Goal: Communication & Community: Answer question/provide support

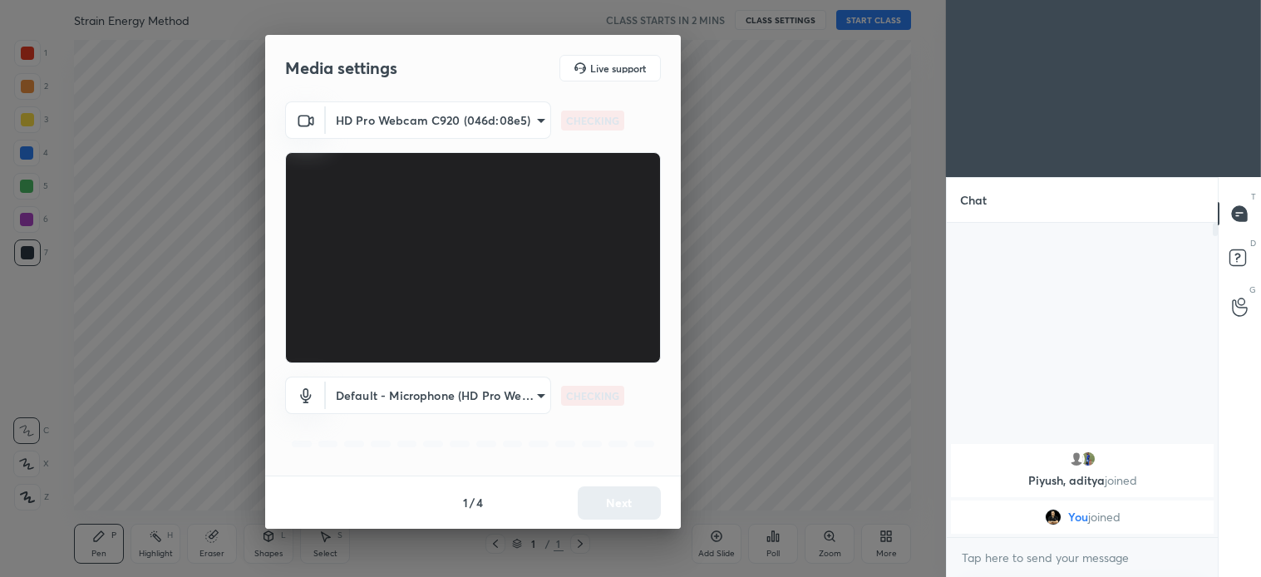
scroll to position [350, 266]
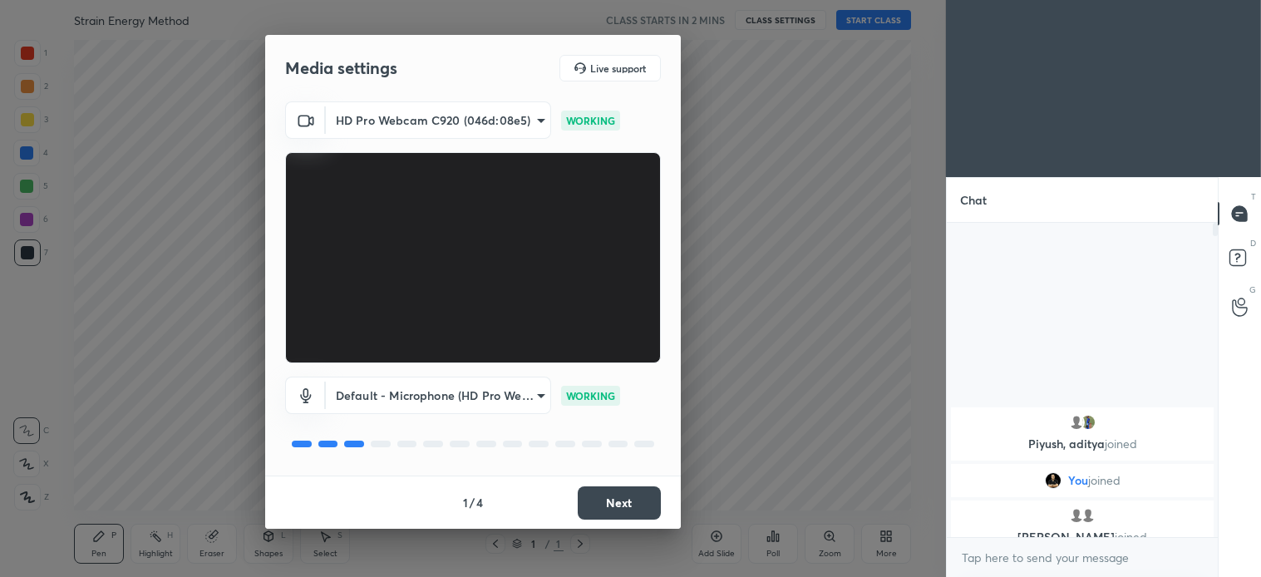
click at [620, 509] on button "Next" at bounding box center [619, 502] width 83 height 33
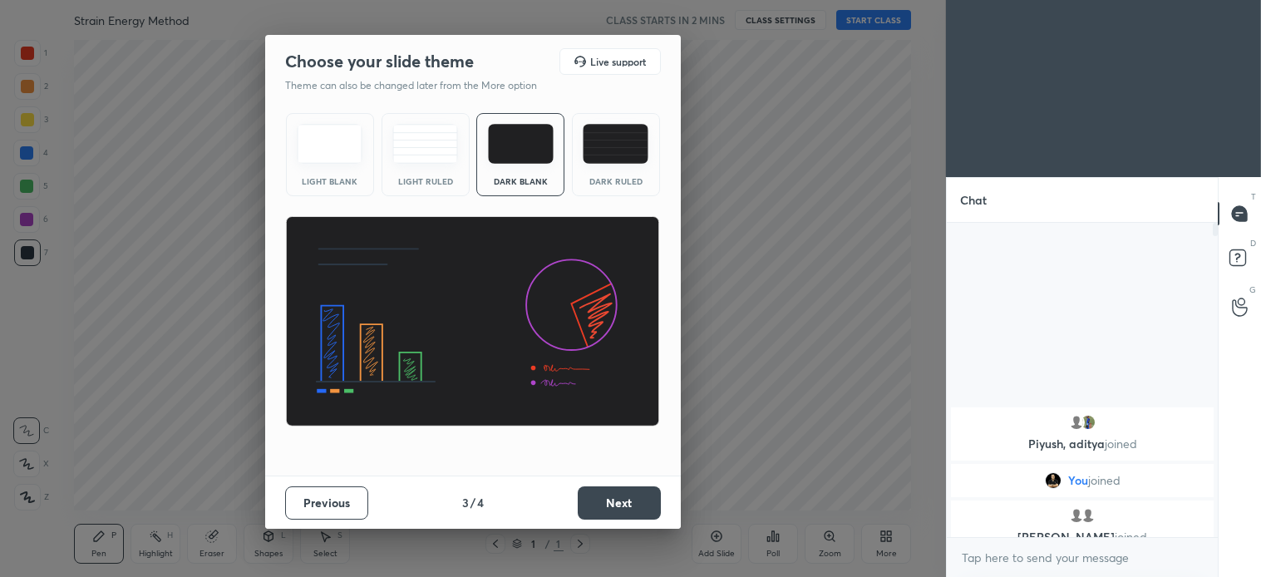
click at [628, 513] on button "Next" at bounding box center [619, 502] width 83 height 33
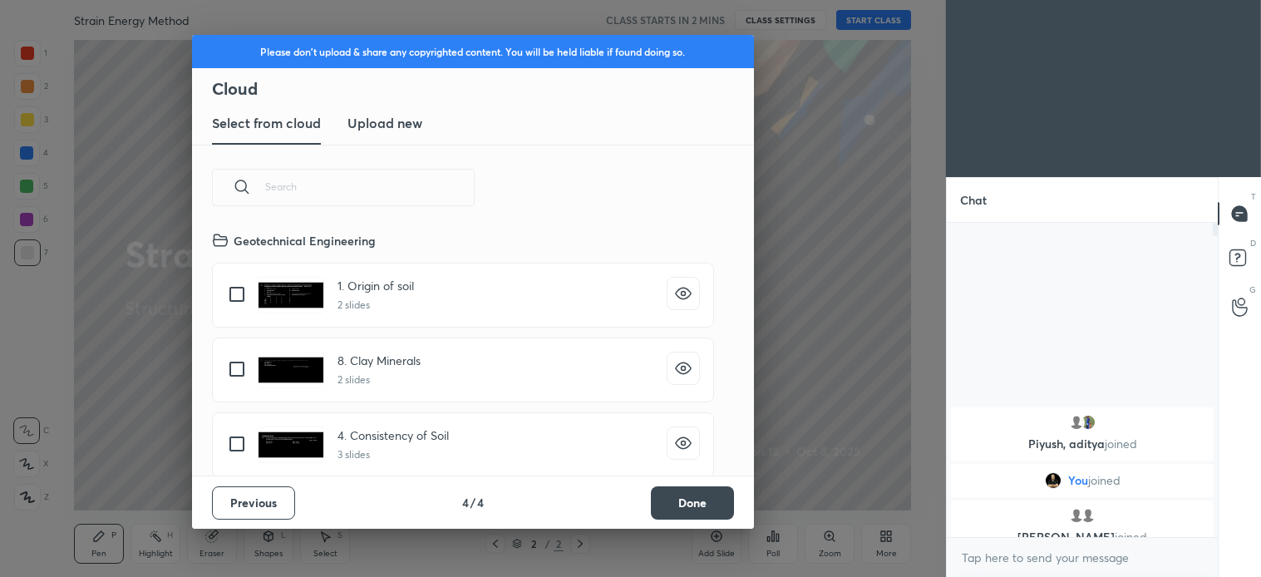
scroll to position [246, 534]
click at [707, 500] on button "Done" at bounding box center [692, 502] width 83 height 33
click at [711, 407] on div "8. Clay Minerals 2 slides" at bounding box center [473, 370] width 522 height 75
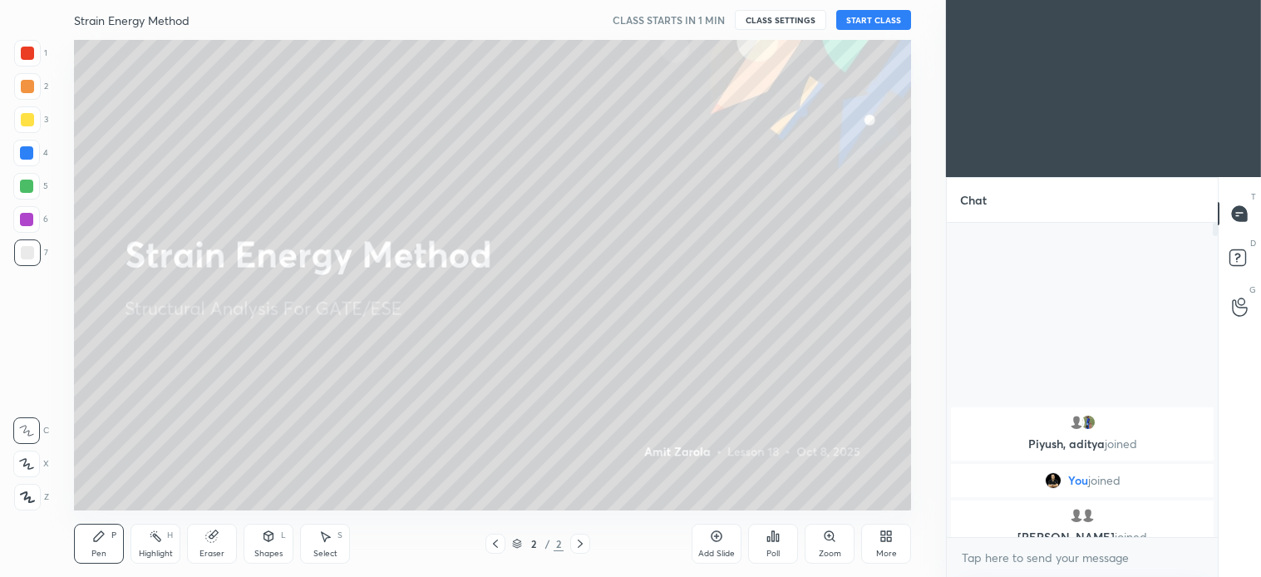
click at [33, 462] on icon at bounding box center [26, 464] width 15 height 12
click at [895, 18] on button "START CLASS" at bounding box center [873, 20] width 75 height 20
click at [883, 23] on button "End Class" at bounding box center [877, 20] width 68 height 20
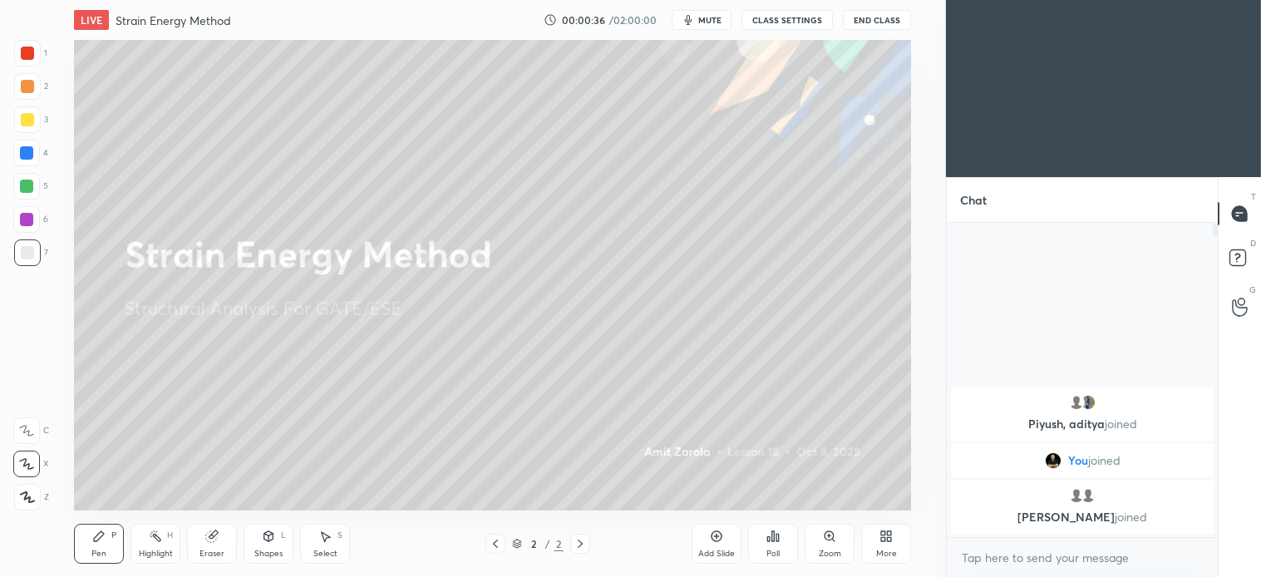
scroll to position [82661, 82252]
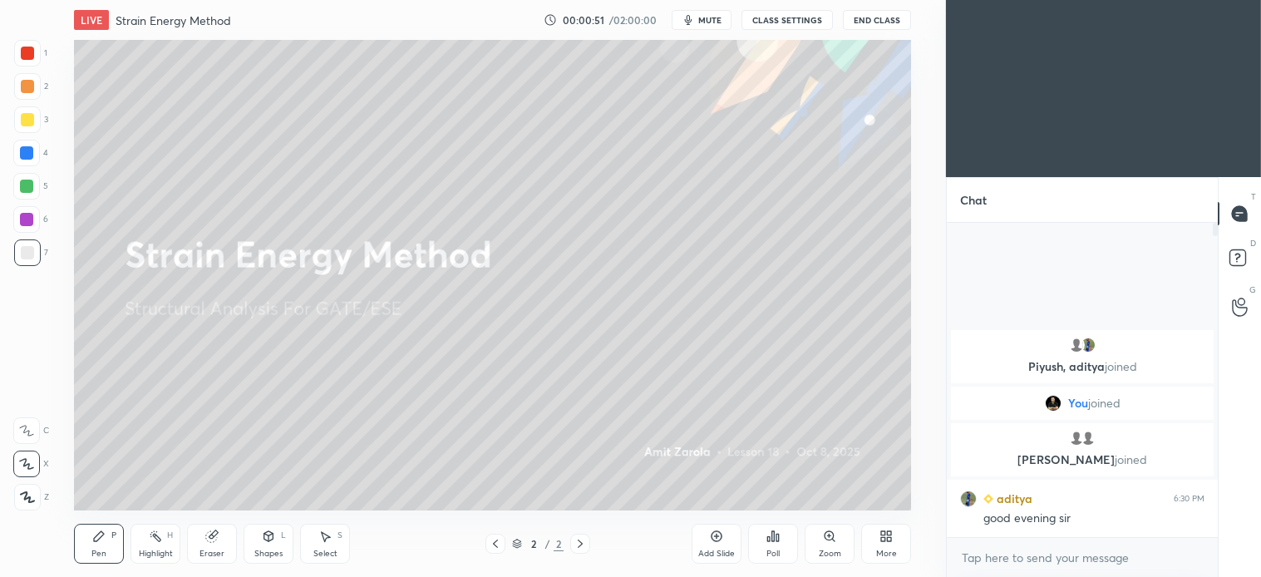
click at [579, 545] on icon at bounding box center [580, 544] width 5 height 8
click at [712, 550] on div "Add Slide" at bounding box center [716, 554] width 37 height 8
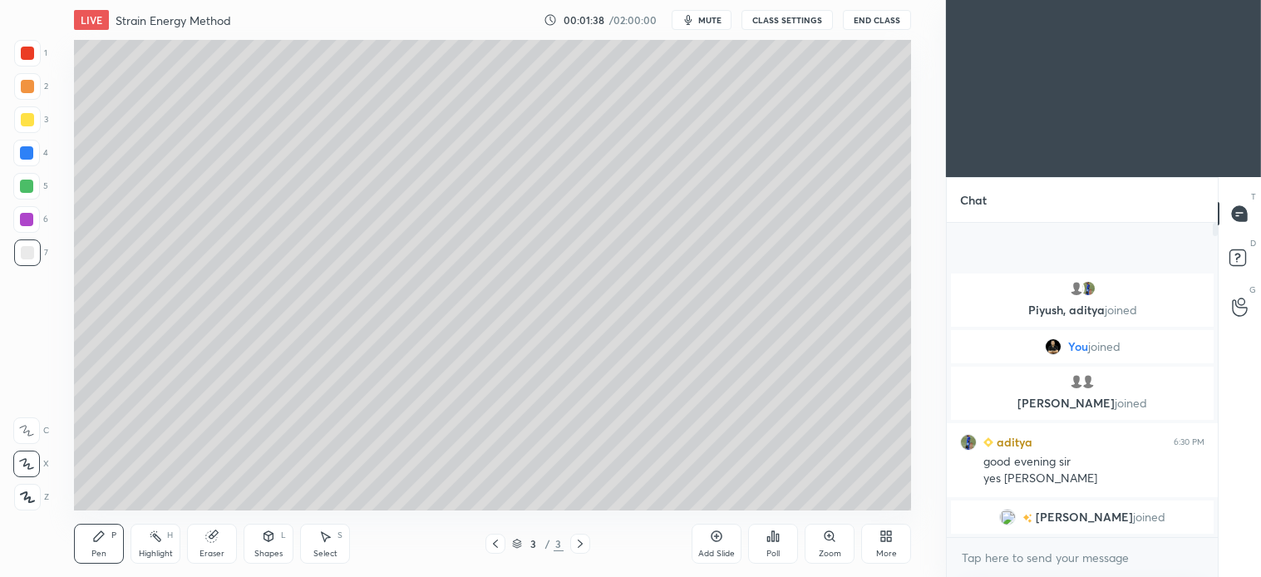
click at [28, 131] on div at bounding box center [27, 119] width 27 height 27
click at [287, 543] on div "Shapes L" at bounding box center [269, 544] width 50 height 40
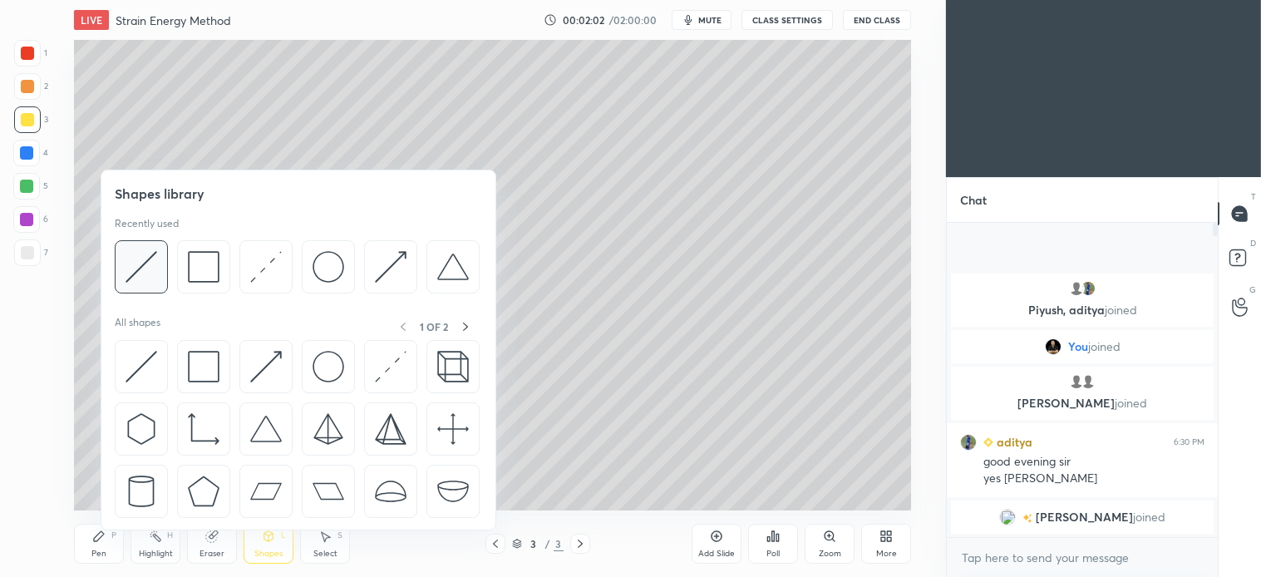
click at [145, 267] on img at bounding box center [142, 267] width 32 height 32
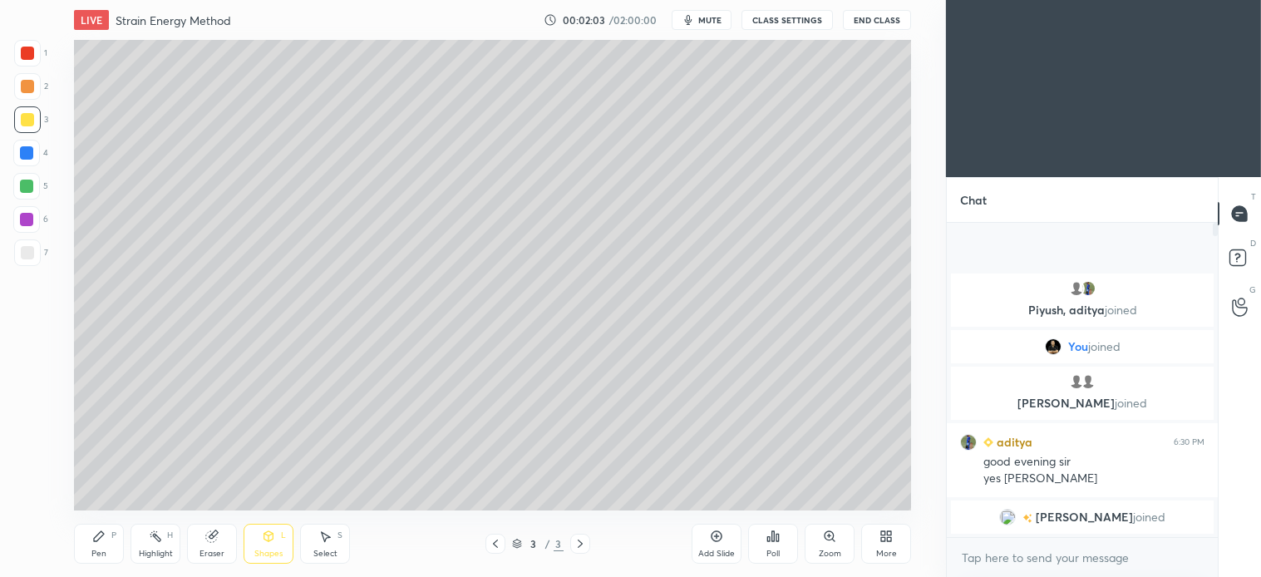
click at [28, 260] on div at bounding box center [27, 252] width 27 height 27
click at [259, 550] on div "Shapes" at bounding box center [268, 554] width 28 height 8
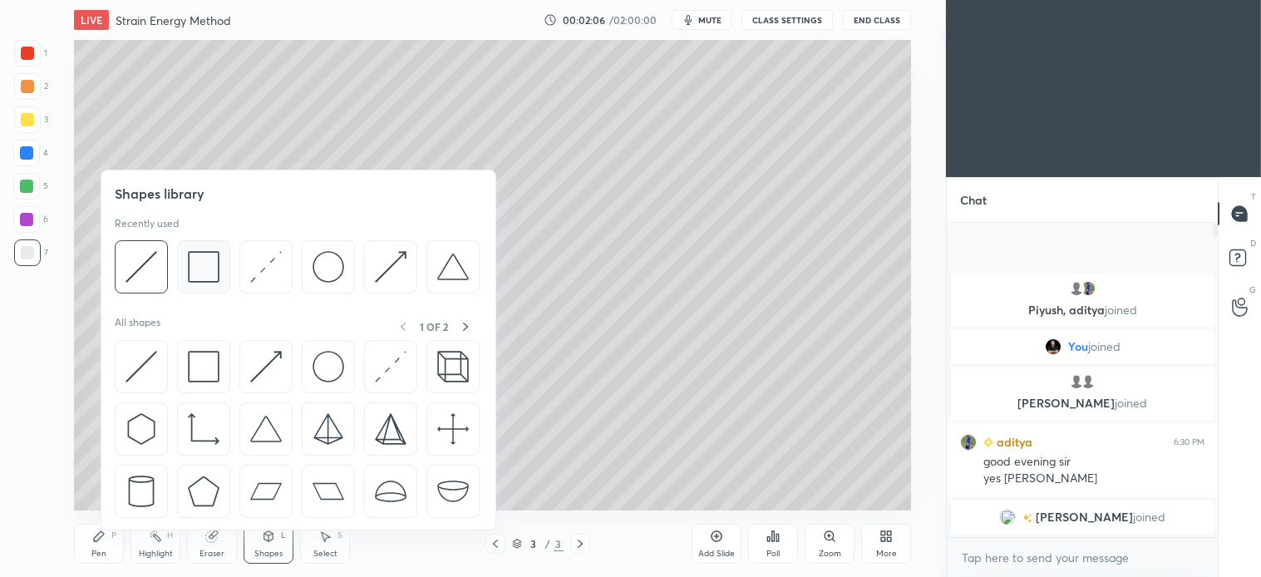
click at [209, 274] on img at bounding box center [204, 267] width 32 height 32
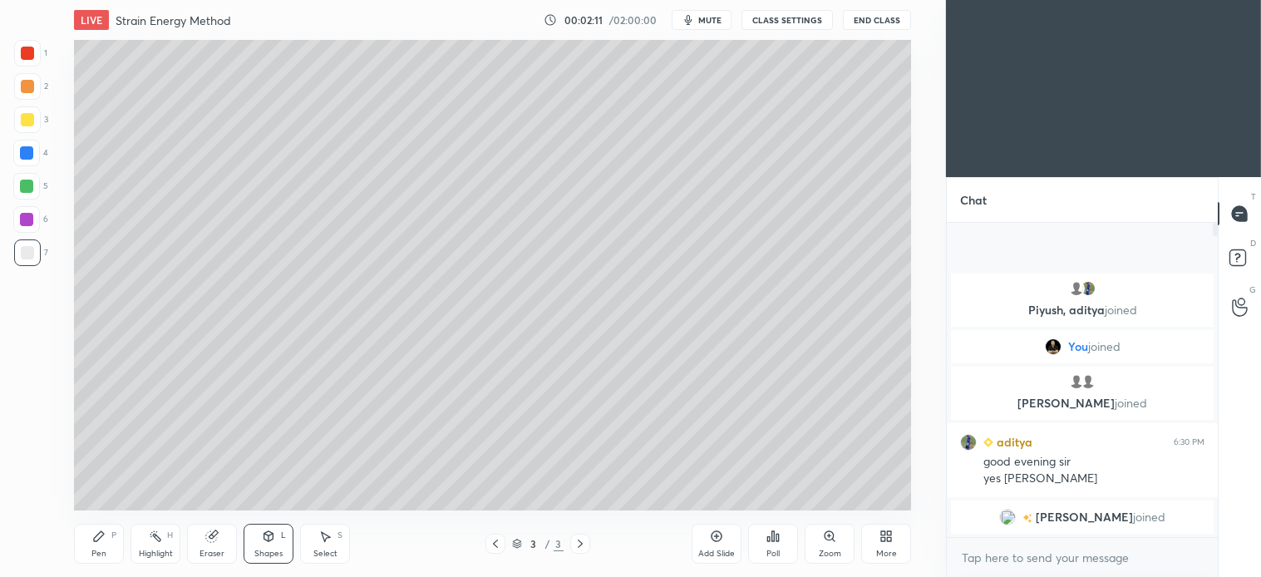
click at [274, 544] on div "Shapes L" at bounding box center [269, 544] width 50 height 40
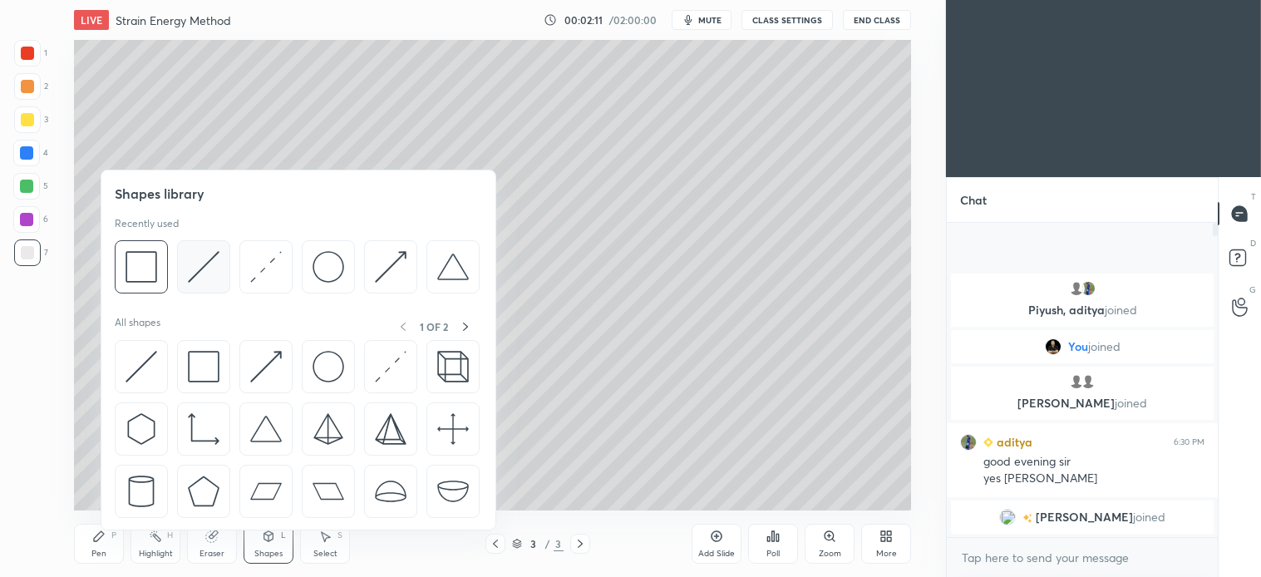
click at [212, 268] on img at bounding box center [204, 267] width 32 height 32
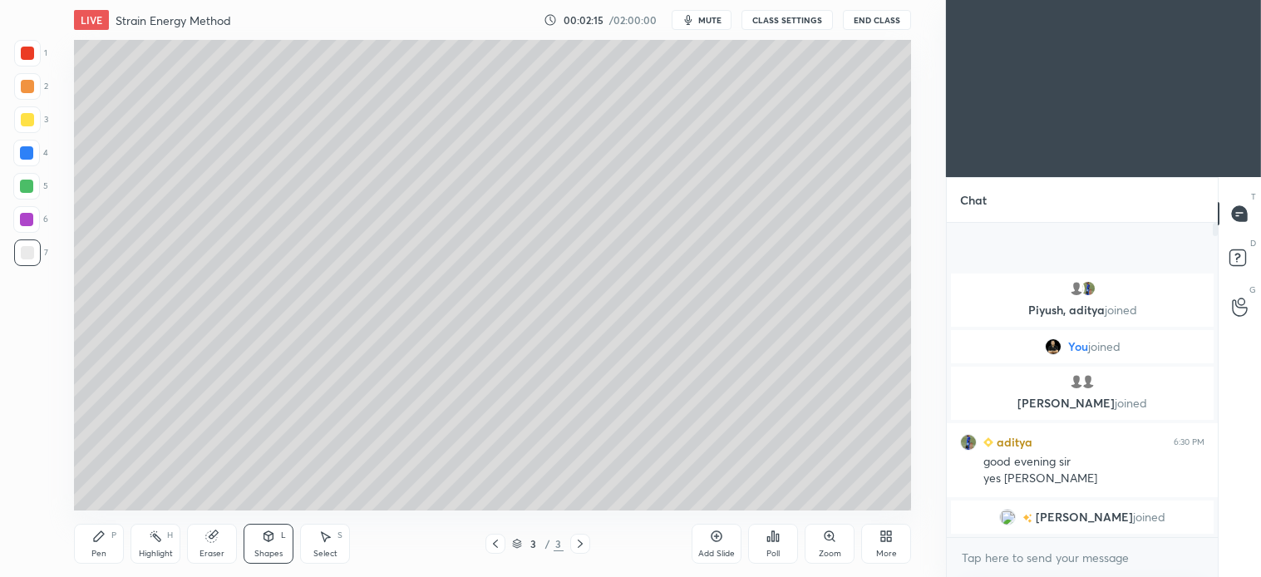
click at [277, 541] on div "Shapes L" at bounding box center [269, 544] width 50 height 40
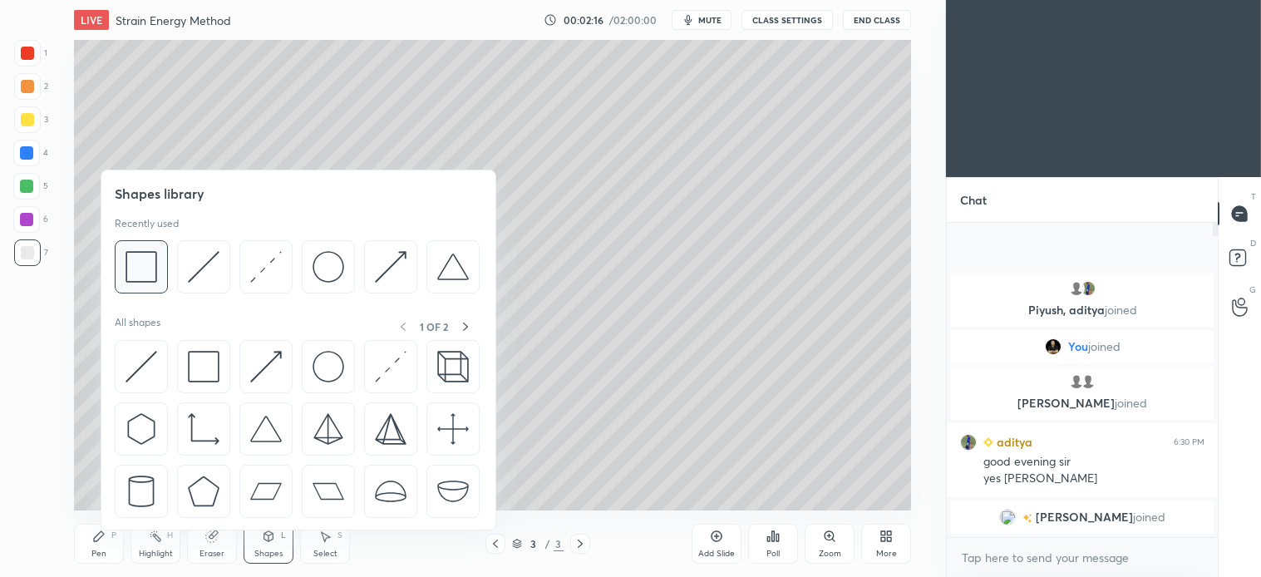
click at [155, 264] on img at bounding box center [142, 267] width 32 height 32
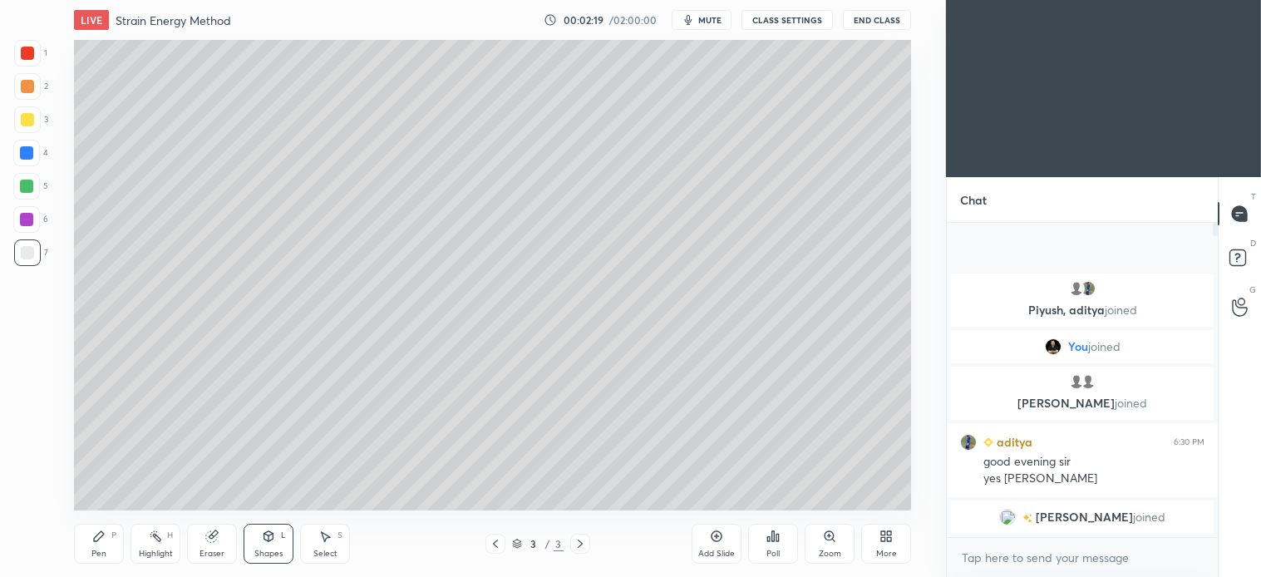
click at [267, 547] on div "Shapes L" at bounding box center [269, 544] width 50 height 40
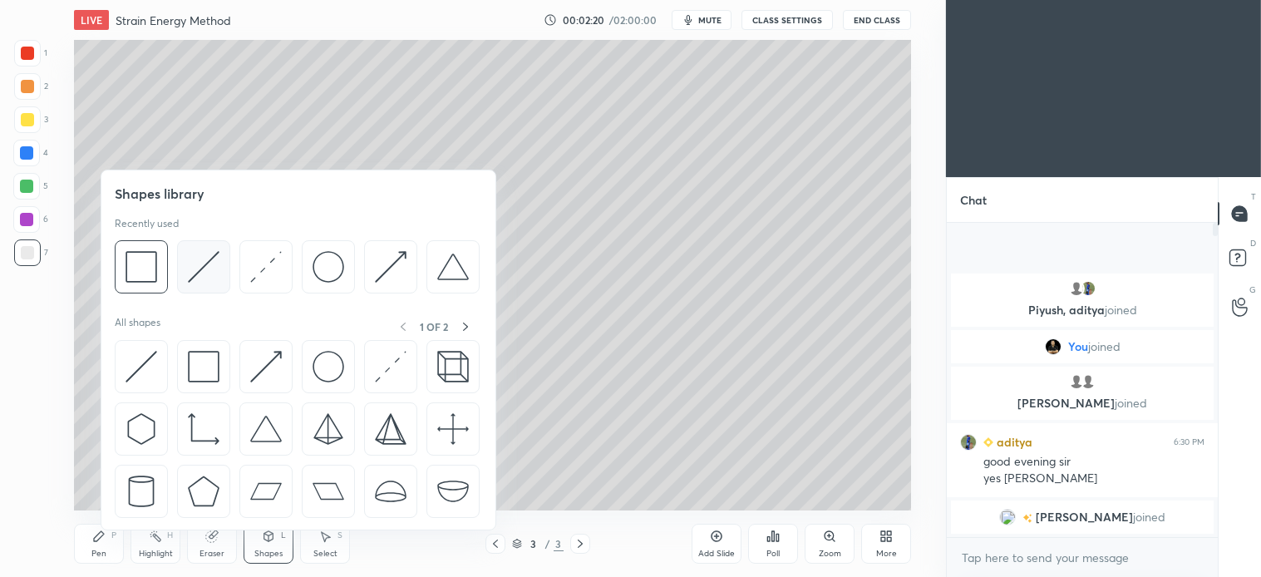
click at [210, 260] on img at bounding box center [204, 267] width 32 height 32
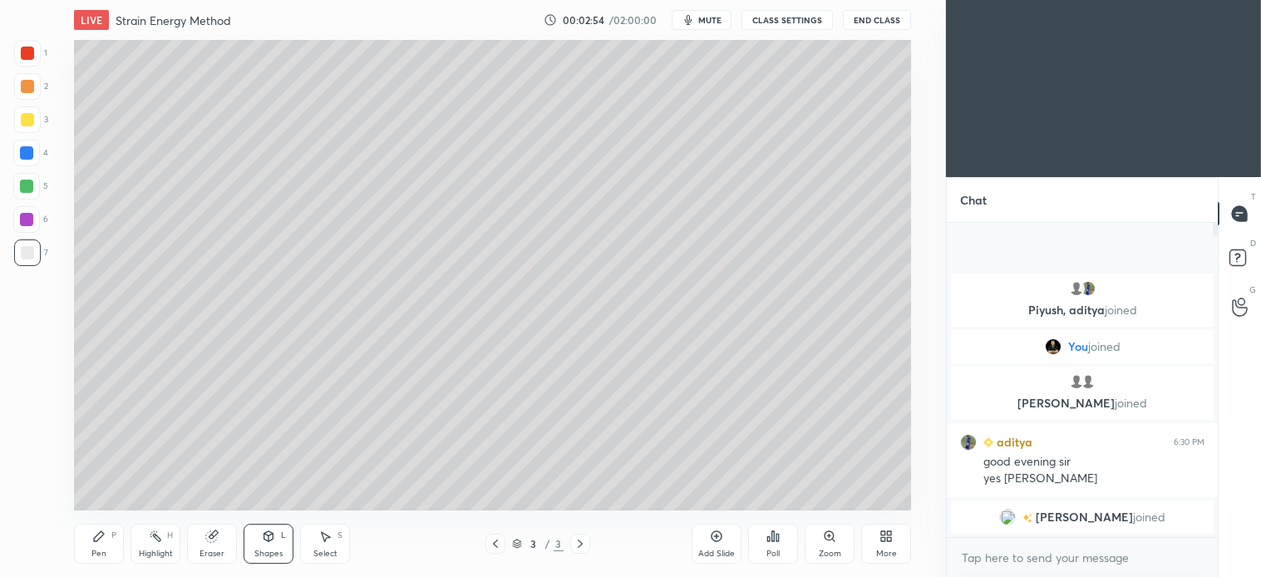
click at [101, 543] on icon at bounding box center [98, 536] width 13 height 13
click at [31, 184] on div at bounding box center [26, 186] width 13 height 13
click at [274, 545] on div "Shapes L" at bounding box center [269, 544] width 50 height 40
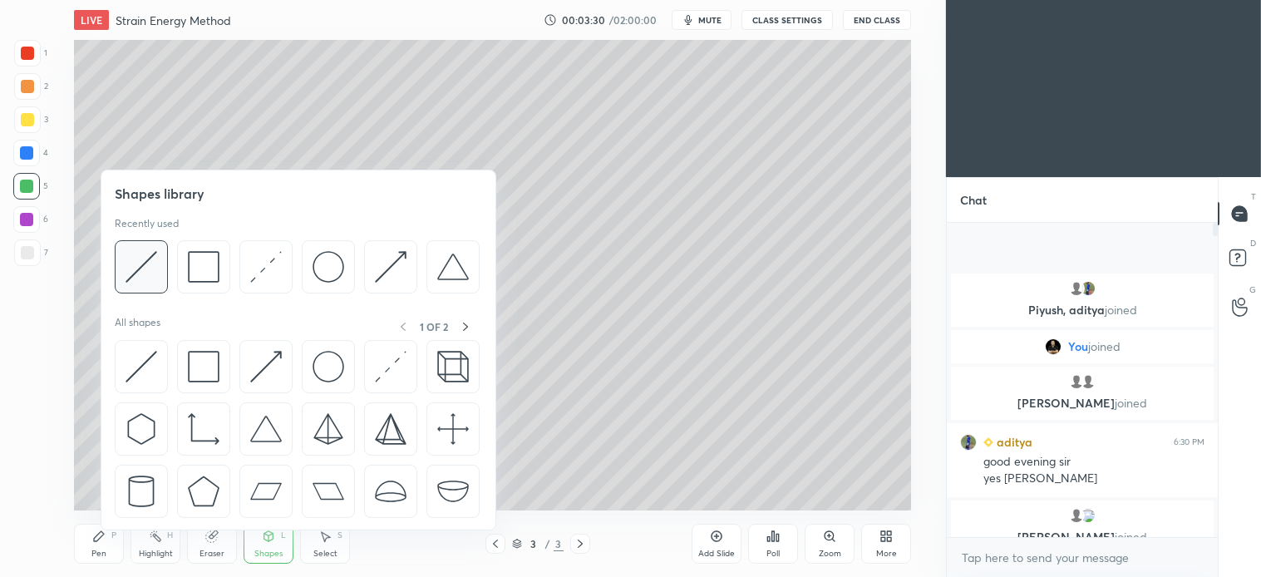
click at [147, 271] on img at bounding box center [142, 267] width 32 height 32
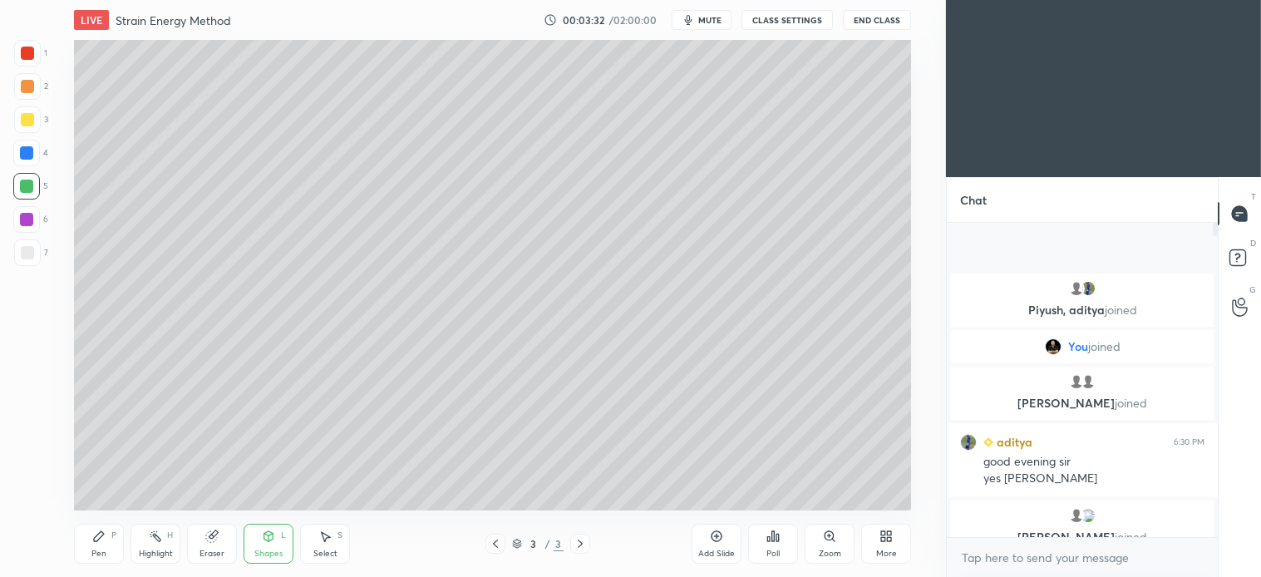
click at [336, 545] on div "Select S" at bounding box center [325, 544] width 50 height 40
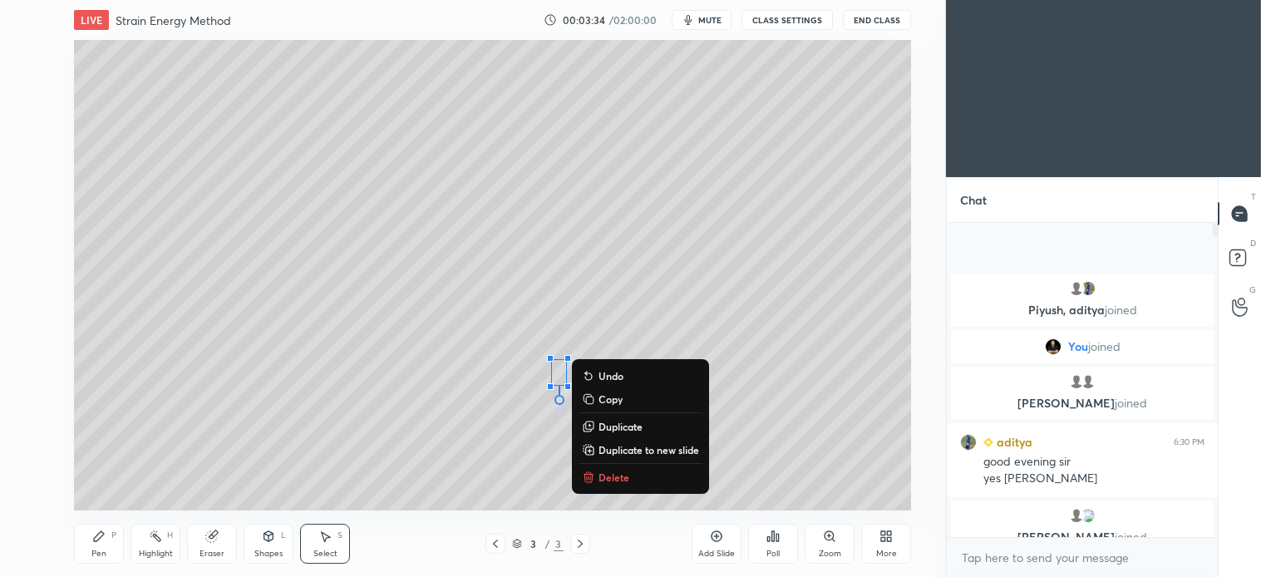
click at [468, 442] on div "0 ° Undo Copy Duplicate Duplicate to new slide Delete" at bounding box center [492, 275] width 837 height 471
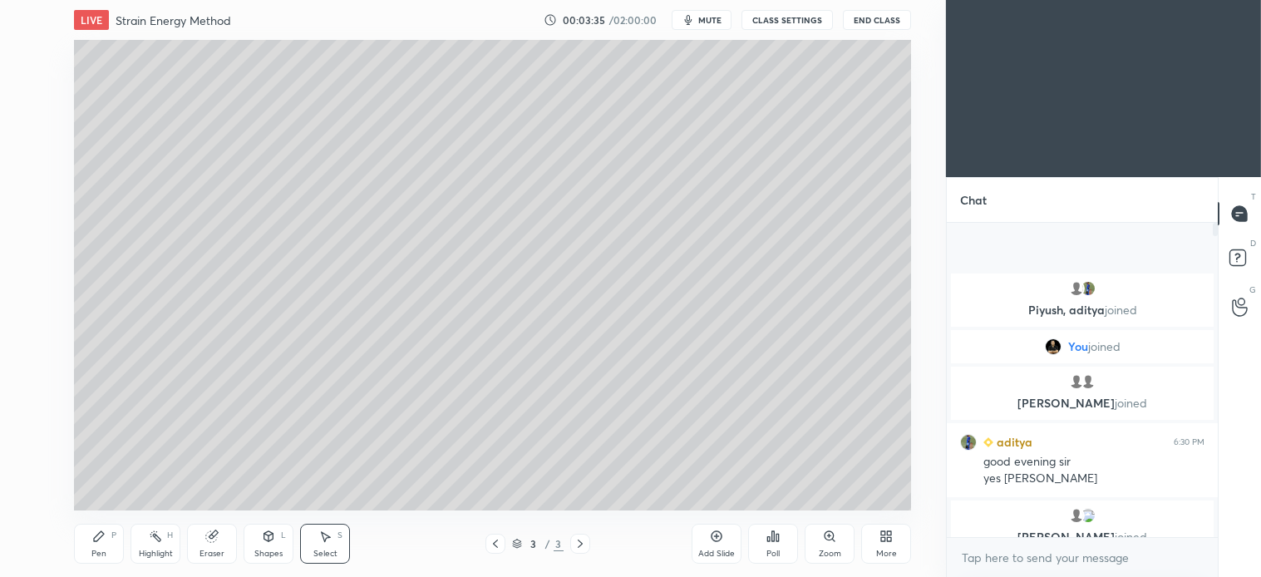
click at [270, 541] on icon at bounding box center [268, 536] width 9 height 10
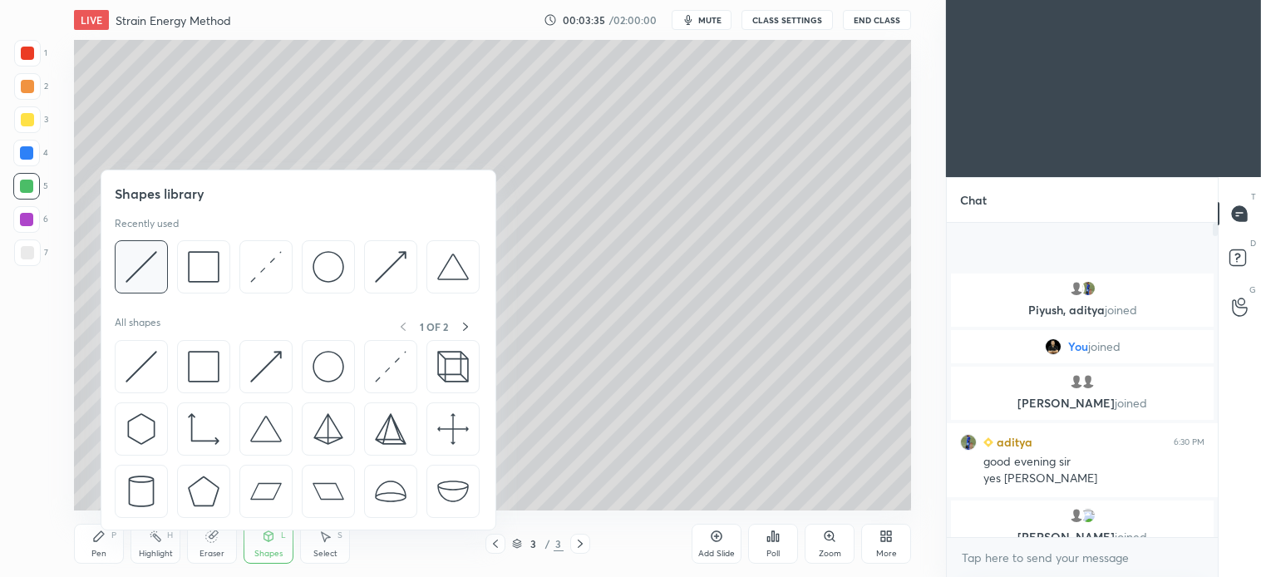
click at [138, 262] on img at bounding box center [142, 267] width 32 height 32
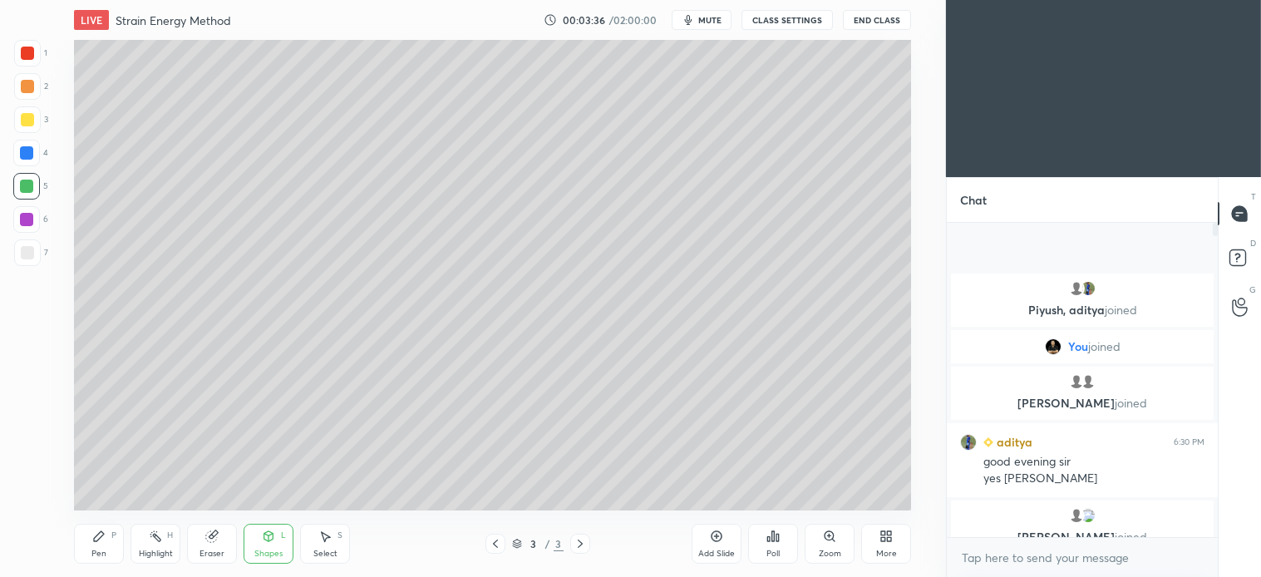
click at [37, 97] on div at bounding box center [27, 86] width 27 height 27
click at [322, 541] on icon at bounding box center [324, 536] width 13 height 13
click at [773, 378] on div "0 ° Undo Copy Duplicate Duplicate to new slide Delete" at bounding box center [492, 275] width 837 height 471
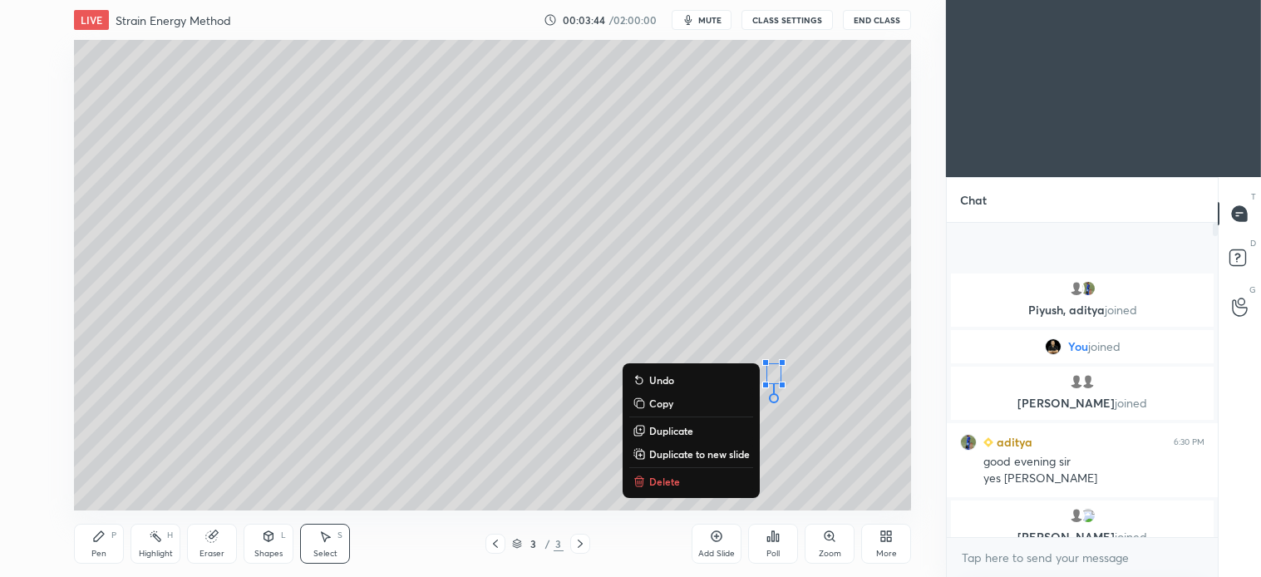
click at [268, 550] on div "Shapes" at bounding box center [268, 554] width 28 height 8
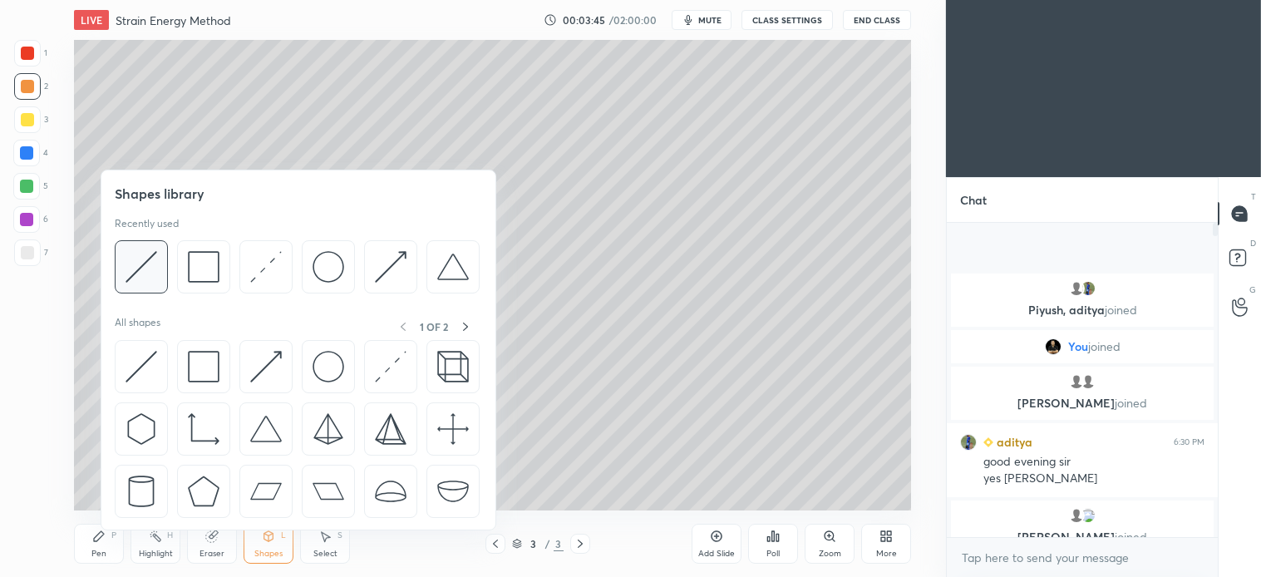
click at [150, 268] on img at bounding box center [142, 267] width 32 height 32
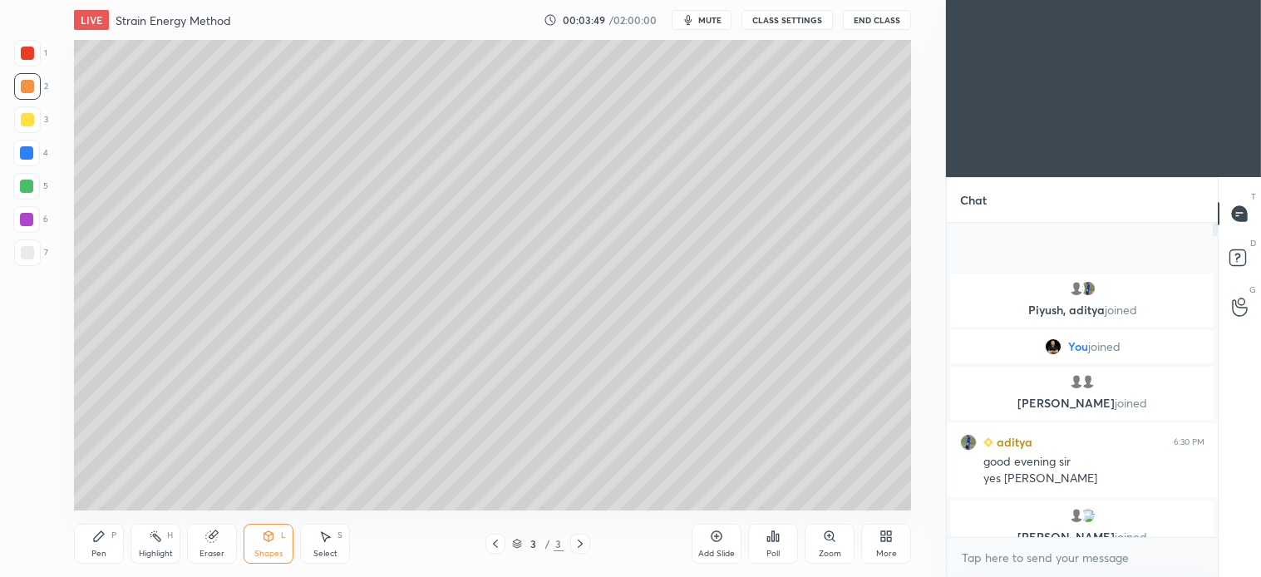
click at [100, 544] on div "Pen P" at bounding box center [99, 544] width 50 height 40
click at [271, 547] on div "Shapes L" at bounding box center [269, 544] width 50 height 40
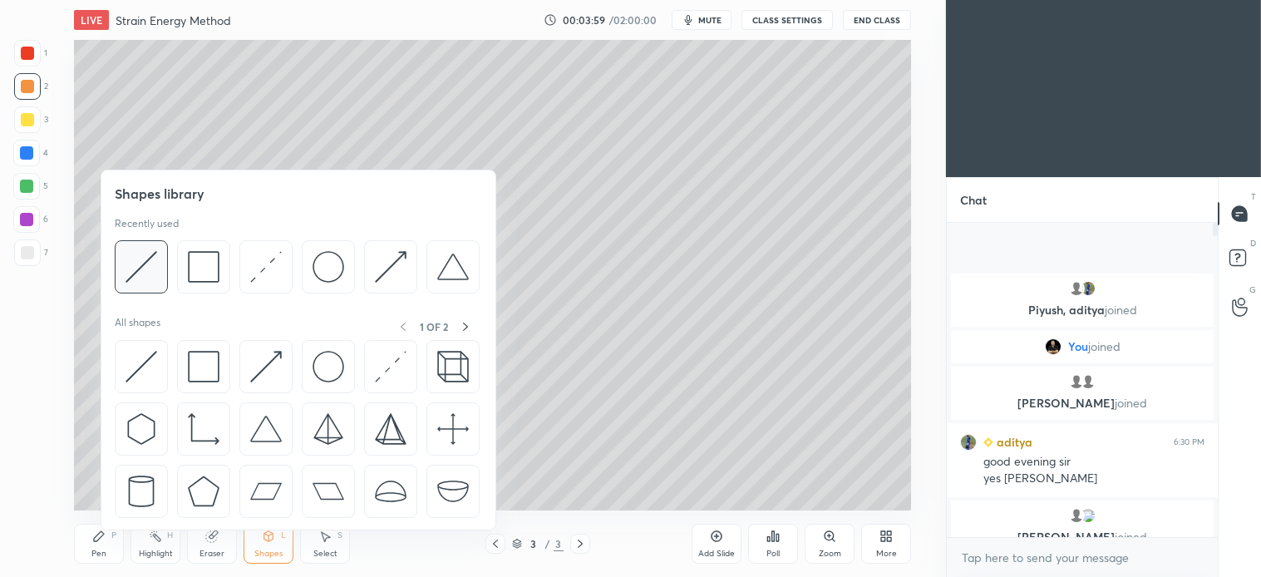
click at [150, 266] on img at bounding box center [142, 267] width 32 height 32
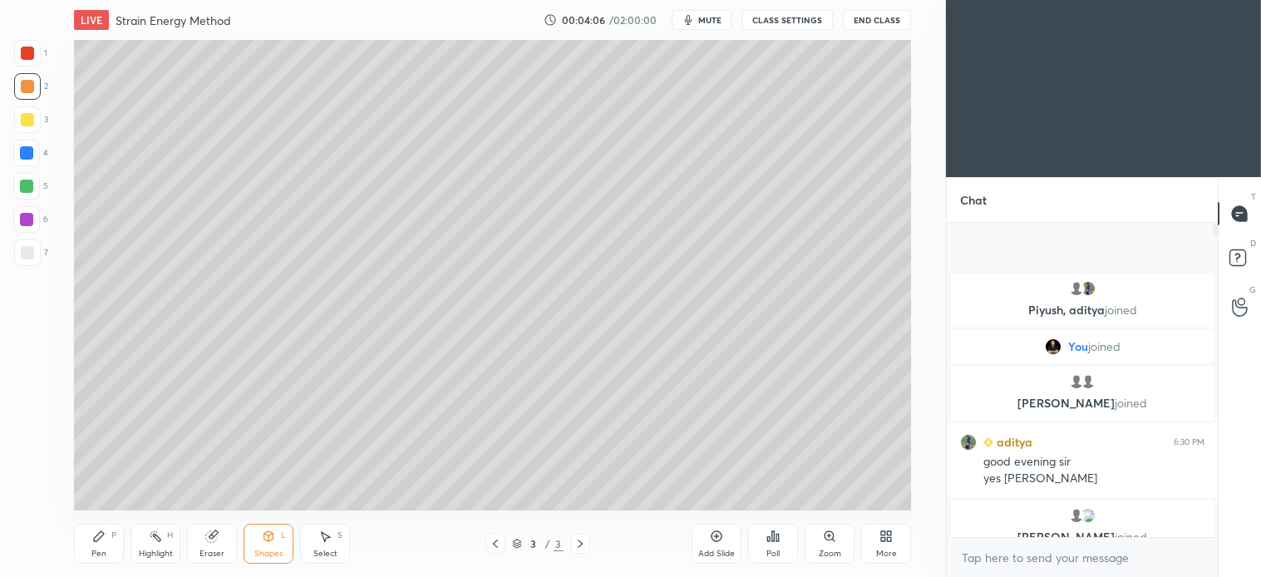
click at [30, 251] on div at bounding box center [27, 252] width 13 height 13
click at [103, 535] on icon at bounding box center [99, 536] width 10 height 10
click at [273, 545] on div "Shapes L" at bounding box center [269, 544] width 50 height 40
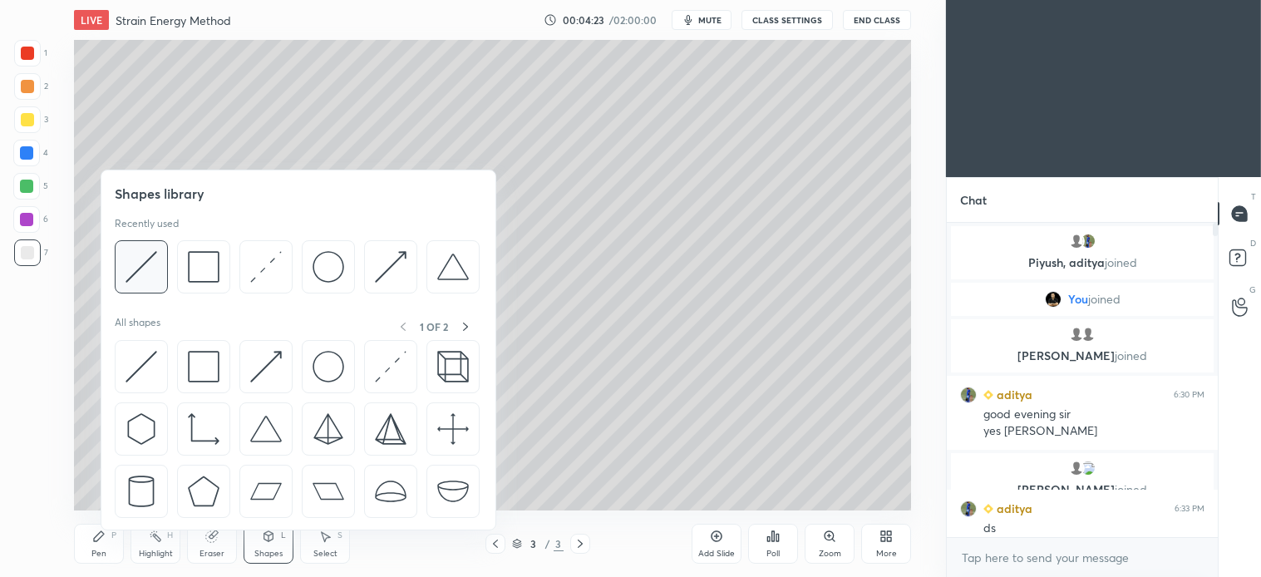
click at [160, 259] on div at bounding box center [141, 266] width 53 height 53
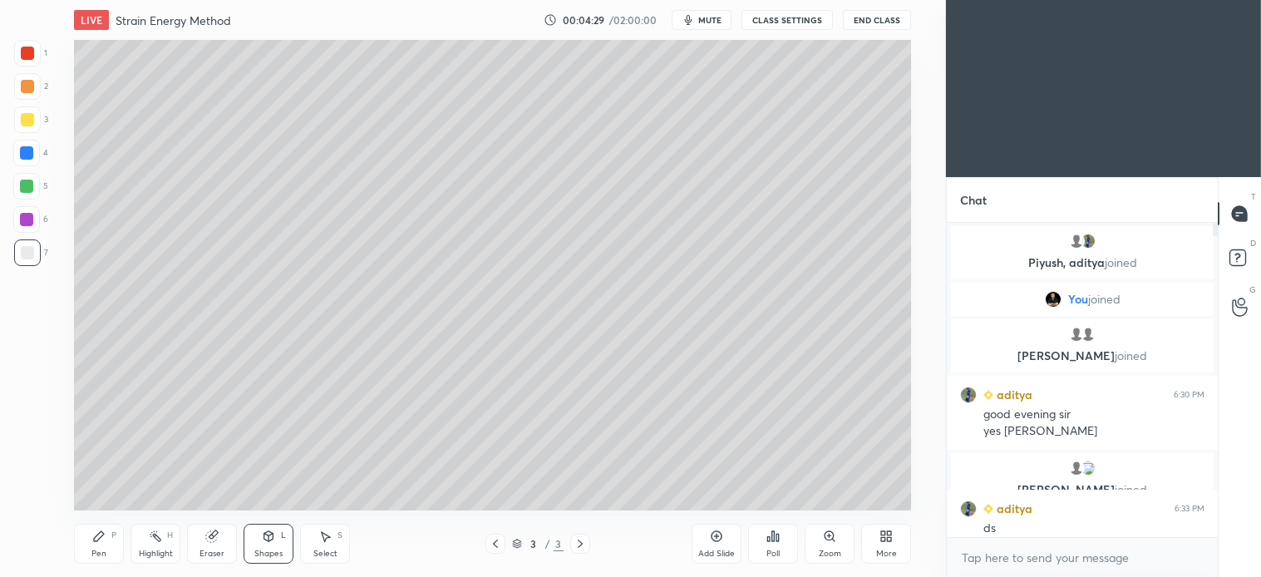
click at [104, 541] on icon at bounding box center [98, 536] width 13 height 13
click at [328, 546] on div "Select S" at bounding box center [325, 544] width 50 height 40
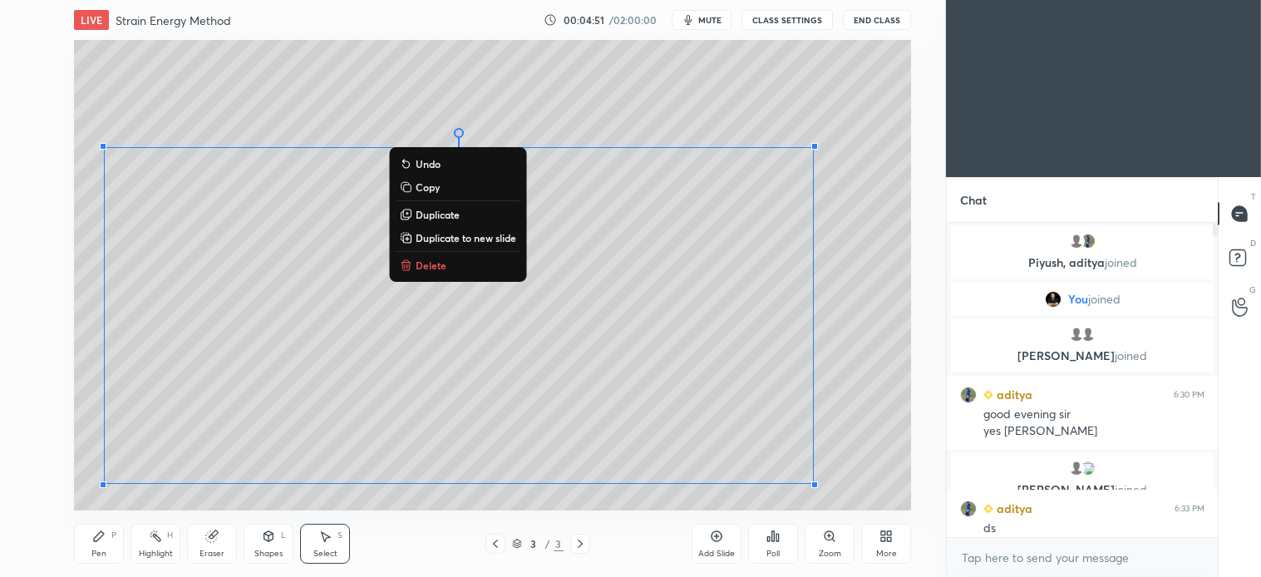
click at [437, 180] on p "Copy" at bounding box center [428, 186] width 24 height 13
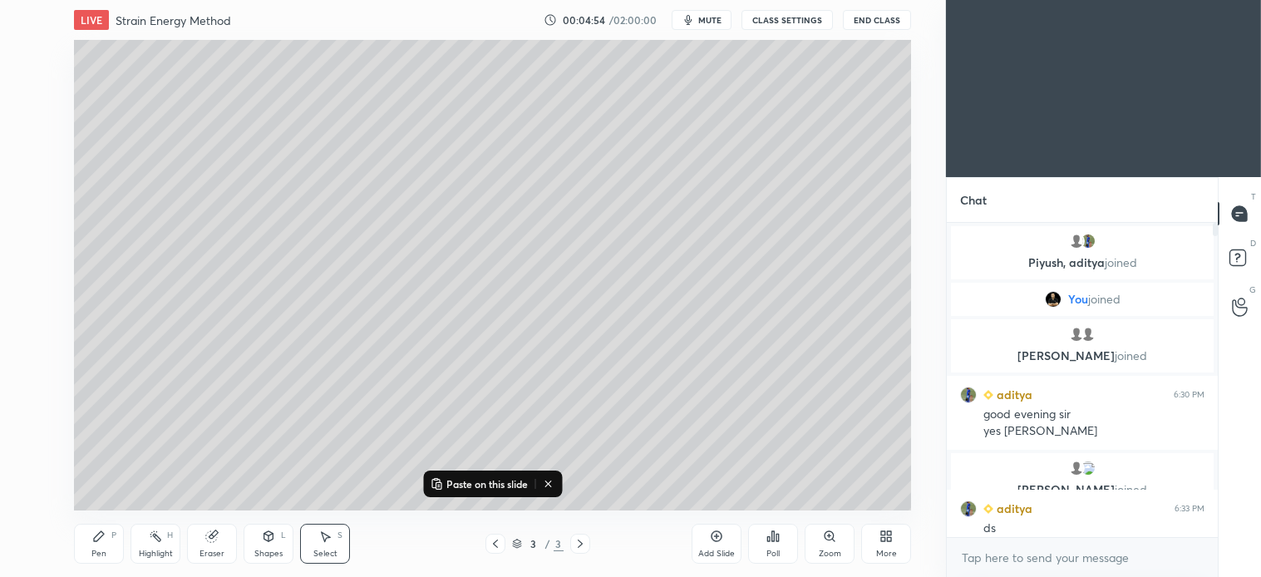
click at [715, 539] on icon at bounding box center [716, 536] width 13 height 13
click at [481, 483] on p "Paste on this slide" at bounding box center [486, 483] width 81 height 13
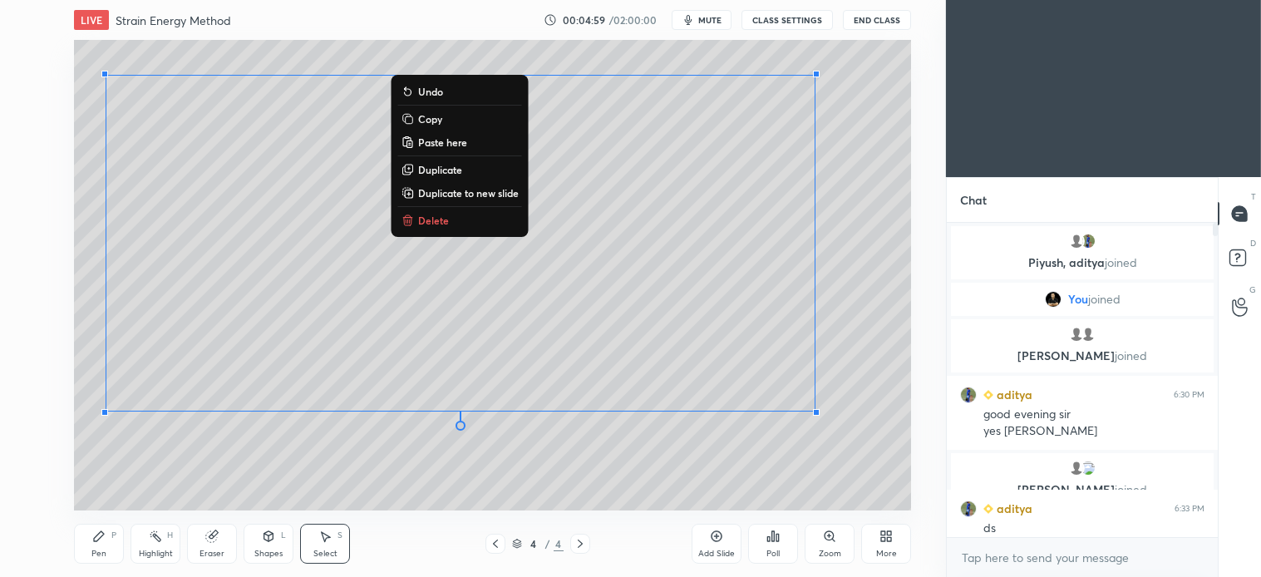
click at [106, 542] on div "Pen P" at bounding box center [99, 544] width 50 height 40
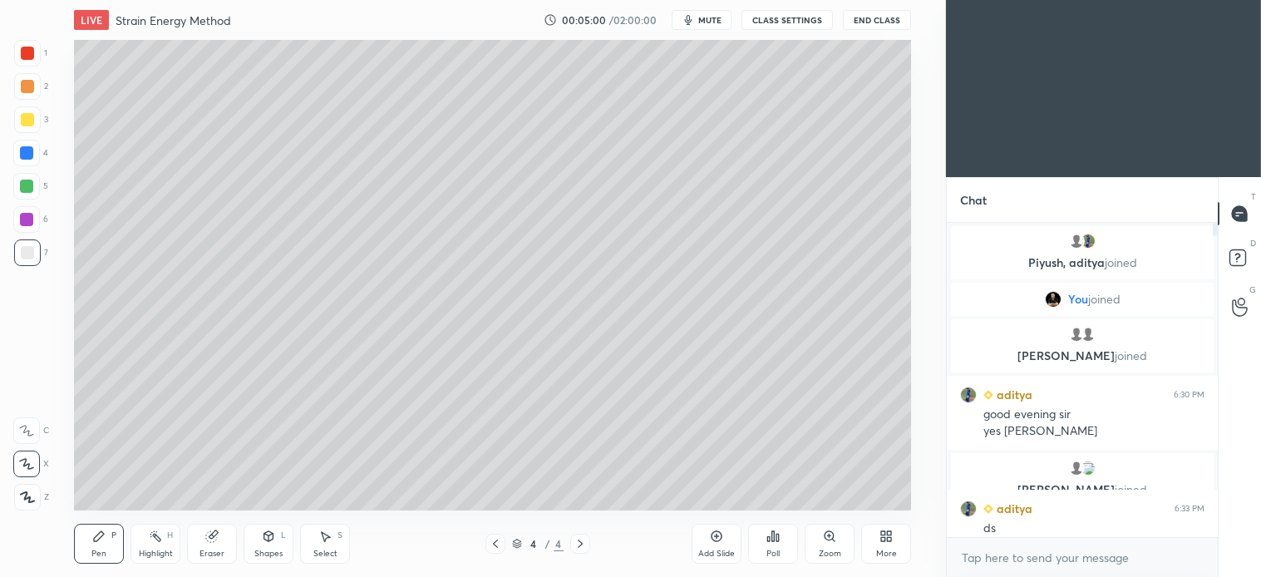
click at [32, 126] on div at bounding box center [27, 119] width 27 height 27
click at [267, 539] on icon at bounding box center [268, 536] width 9 height 10
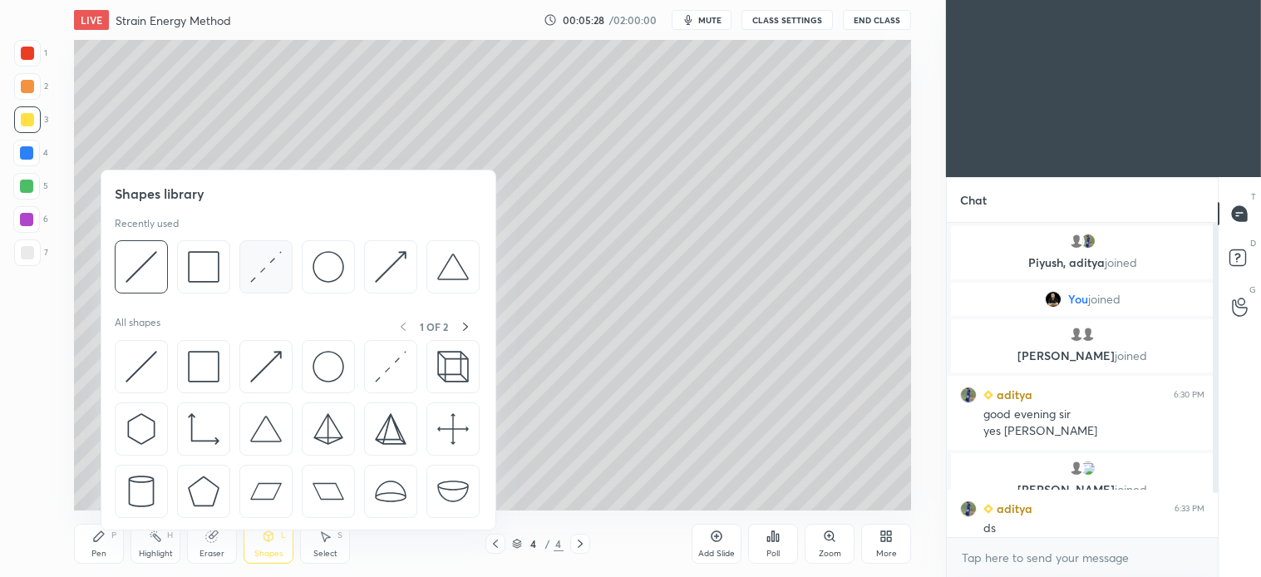
click at [262, 271] on img at bounding box center [266, 267] width 32 height 32
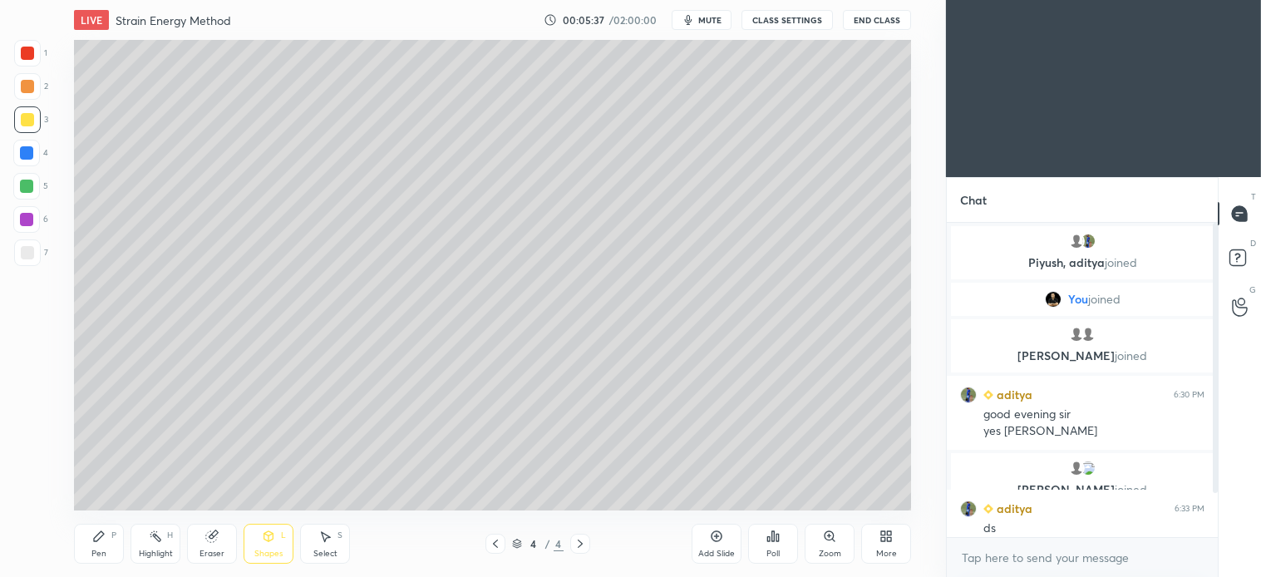
click at [335, 540] on div "Select S" at bounding box center [325, 544] width 50 height 40
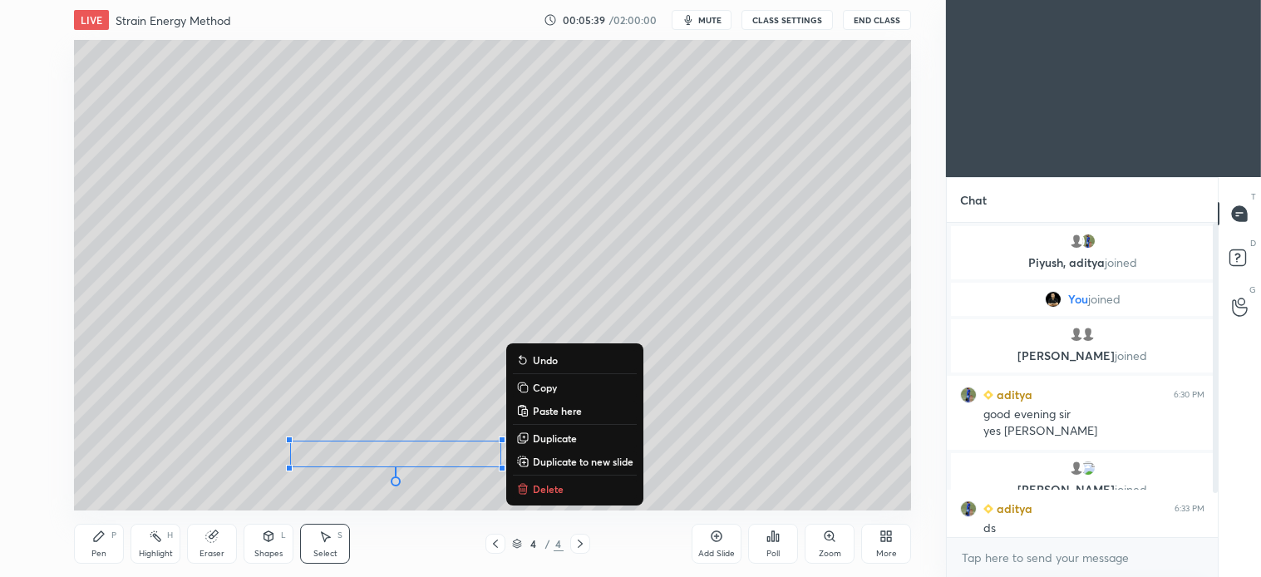
click at [552, 486] on p "Delete" at bounding box center [548, 488] width 31 height 13
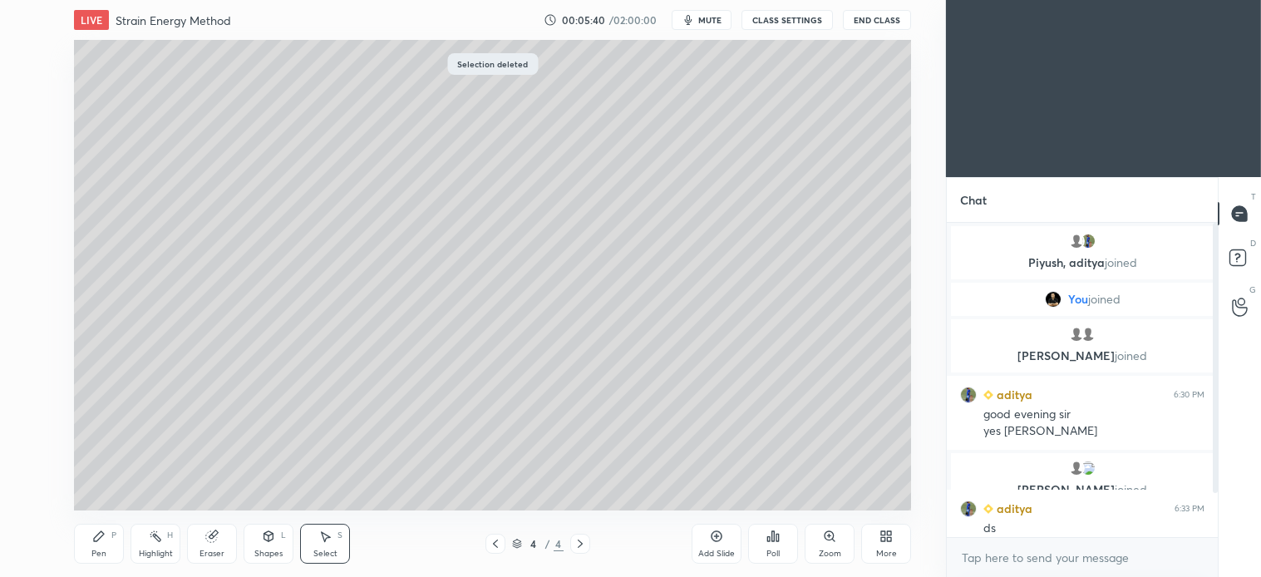
click at [102, 542] on icon at bounding box center [98, 536] width 13 height 13
click at [325, 541] on icon at bounding box center [326, 537] width 9 height 10
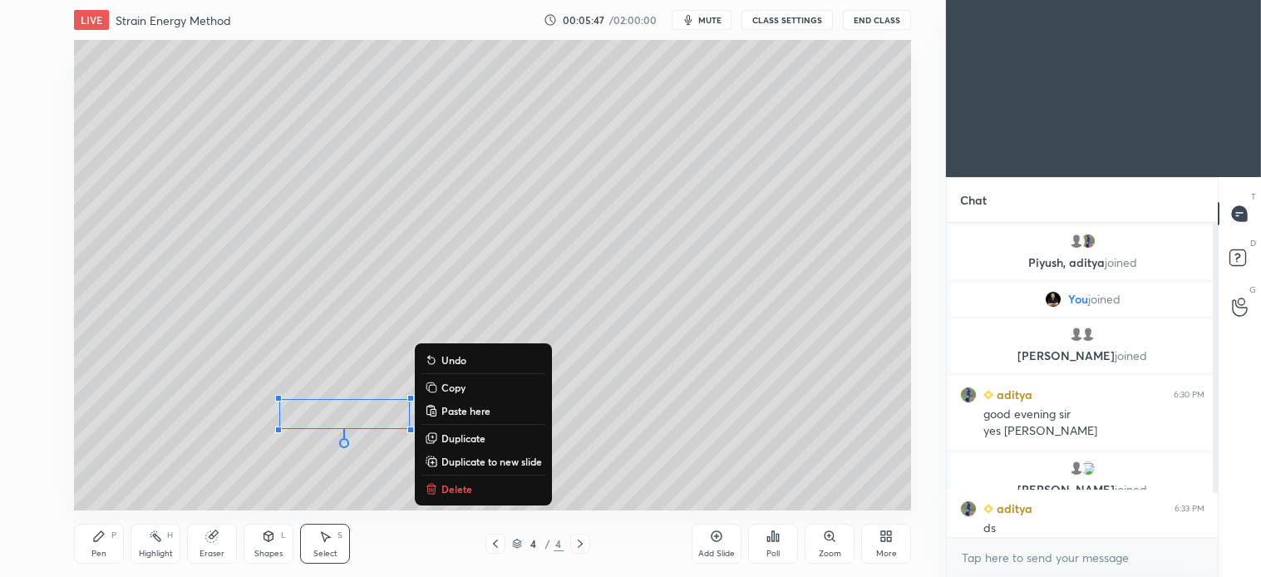
click at [111, 538] on div "P" at bounding box center [113, 535] width 5 height 8
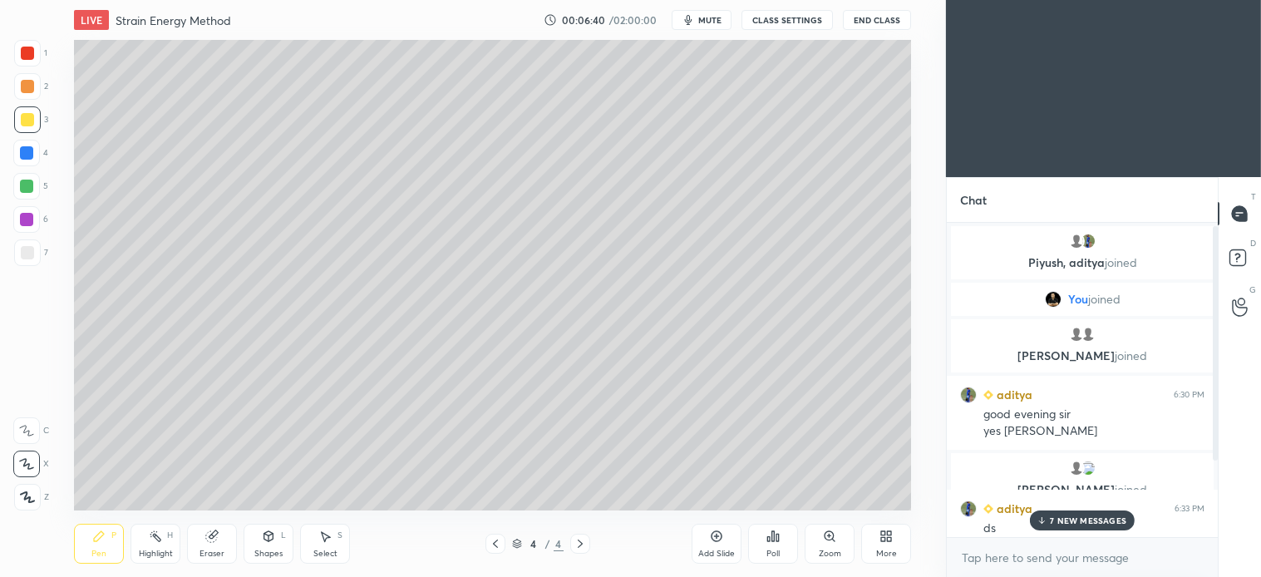
scroll to position [106, 0]
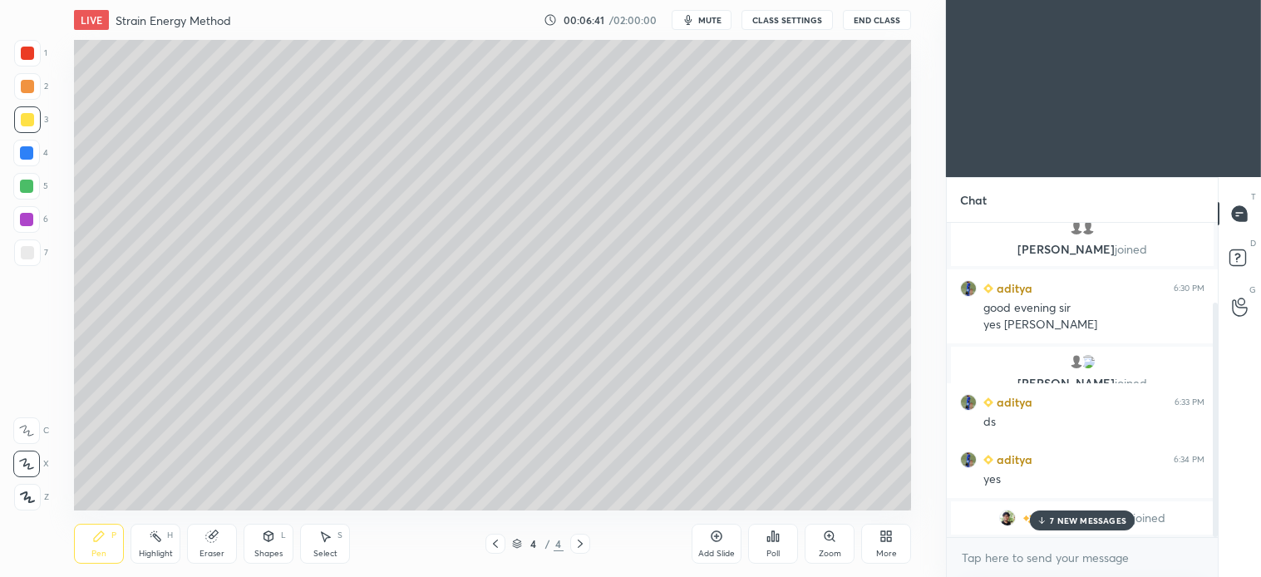
click at [1087, 521] on p "7 NEW MESSAGES" at bounding box center [1088, 520] width 76 height 10
click at [496, 546] on icon at bounding box center [495, 543] width 13 height 13
click at [328, 565] on div "Pen P Highlight H Eraser Shapes L Select S 3 / 4 Add Slide Poll Zoom More" at bounding box center [492, 543] width 837 height 67
click at [580, 544] on icon at bounding box center [580, 543] width 13 height 13
click at [101, 534] on icon at bounding box center [99, 536] width 10 height 10
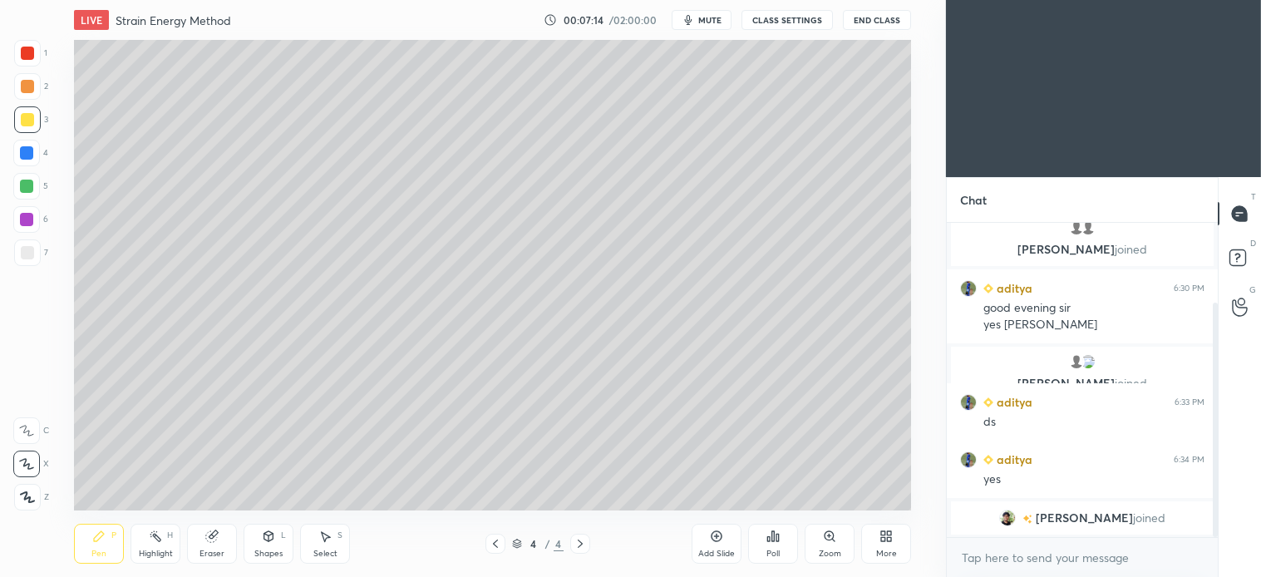
click at [328, 553] on div "Select" at bounding box center [325, 554] width 24 height 8
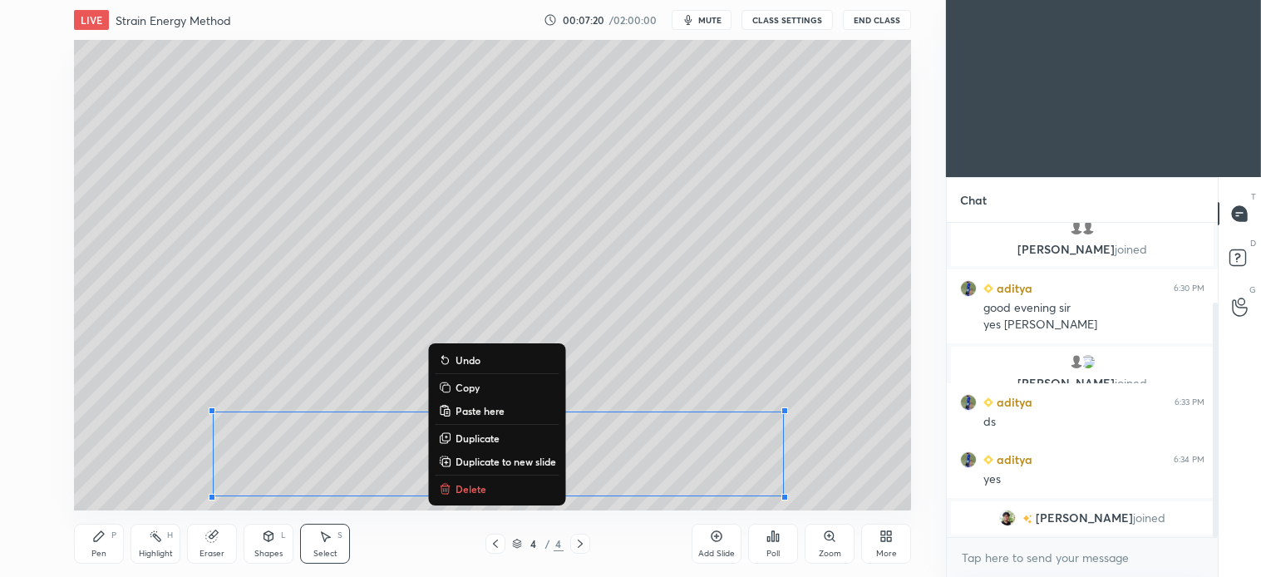
click at [101, 543] on icon at bounding box center [98, 536] width 13 height 13
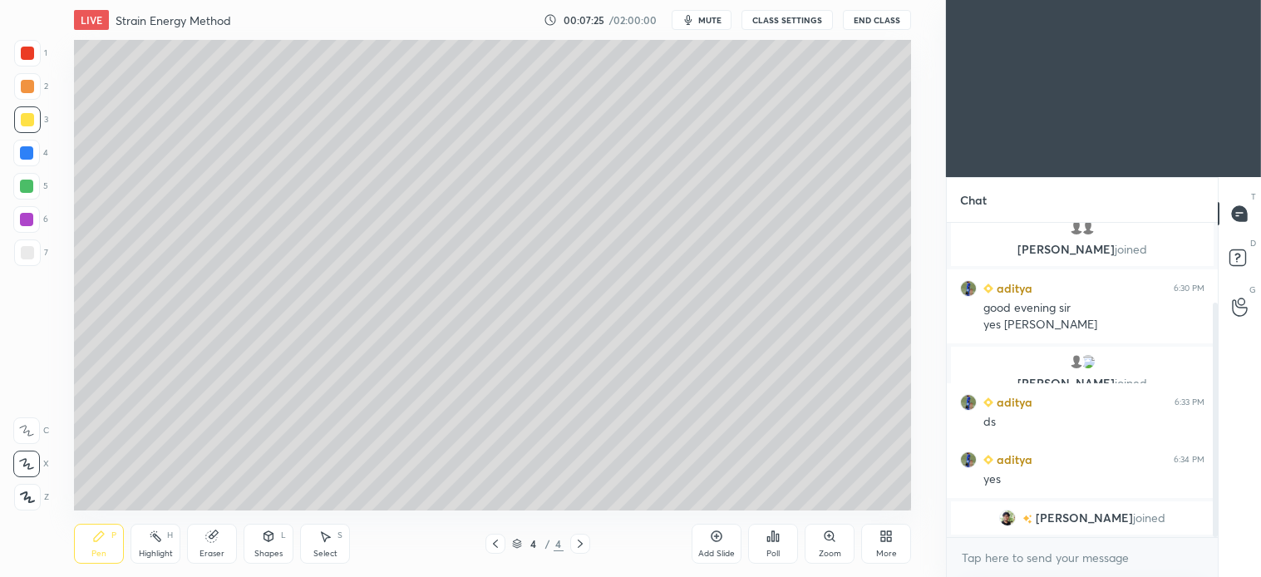
click at [271, 545] on div "Shapes L" at bounding box center [269, 544] width 50 height 40
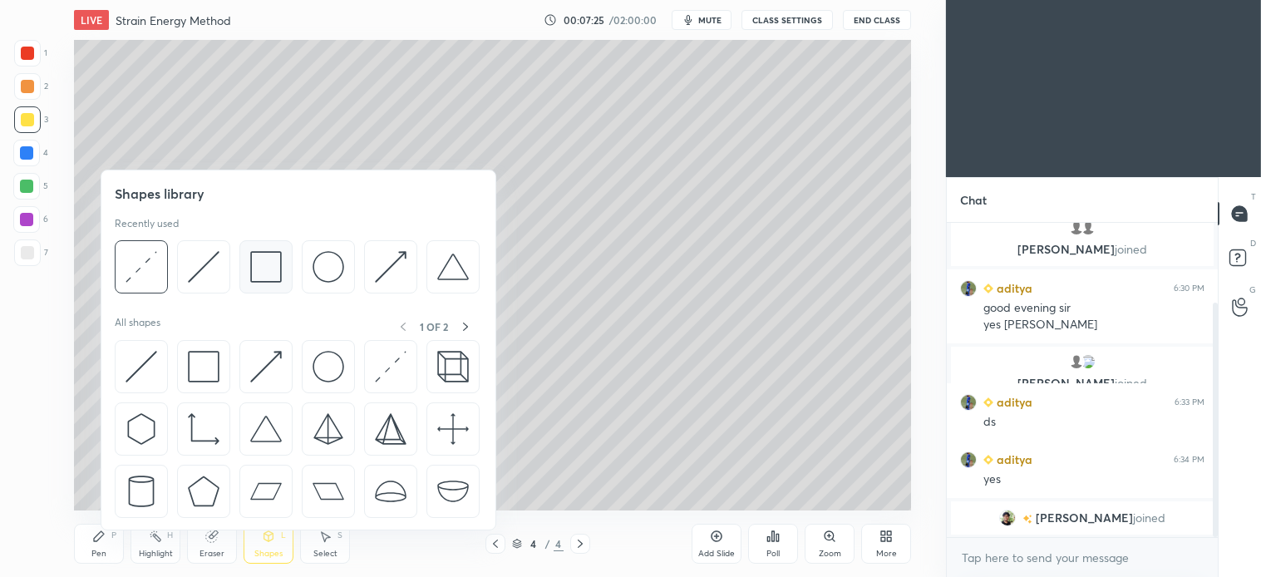
click at [278, 275] on img at bounding box center [266, 267] width 32 height 32
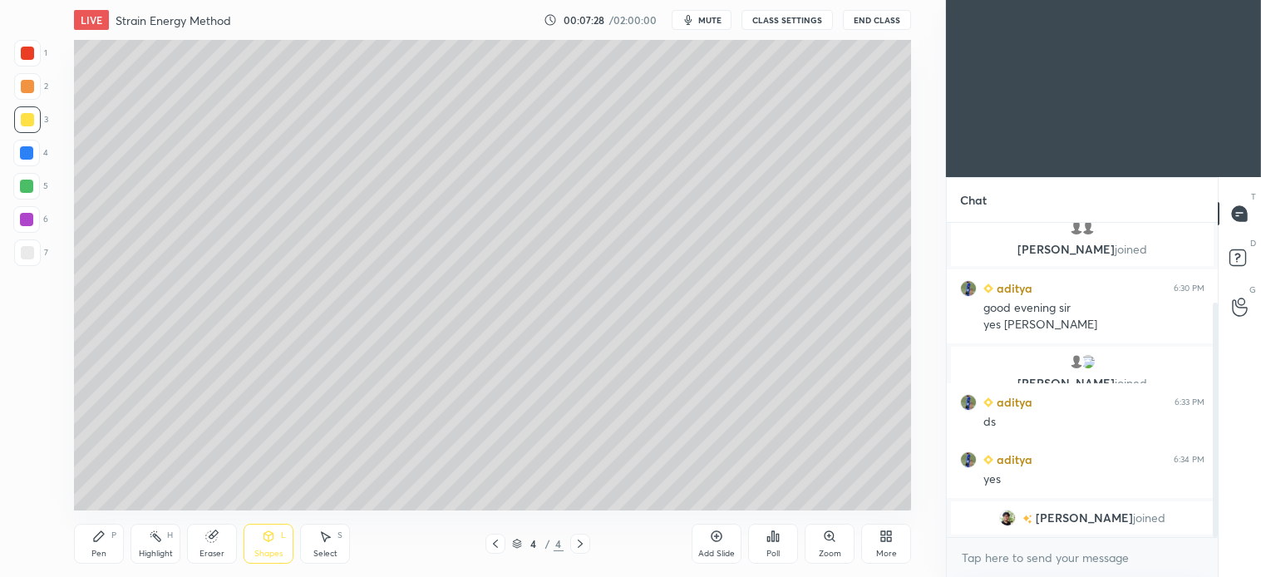
click at [293, 545] on div "Shapes L" at bounding box center [269, 544] width 50 height 40
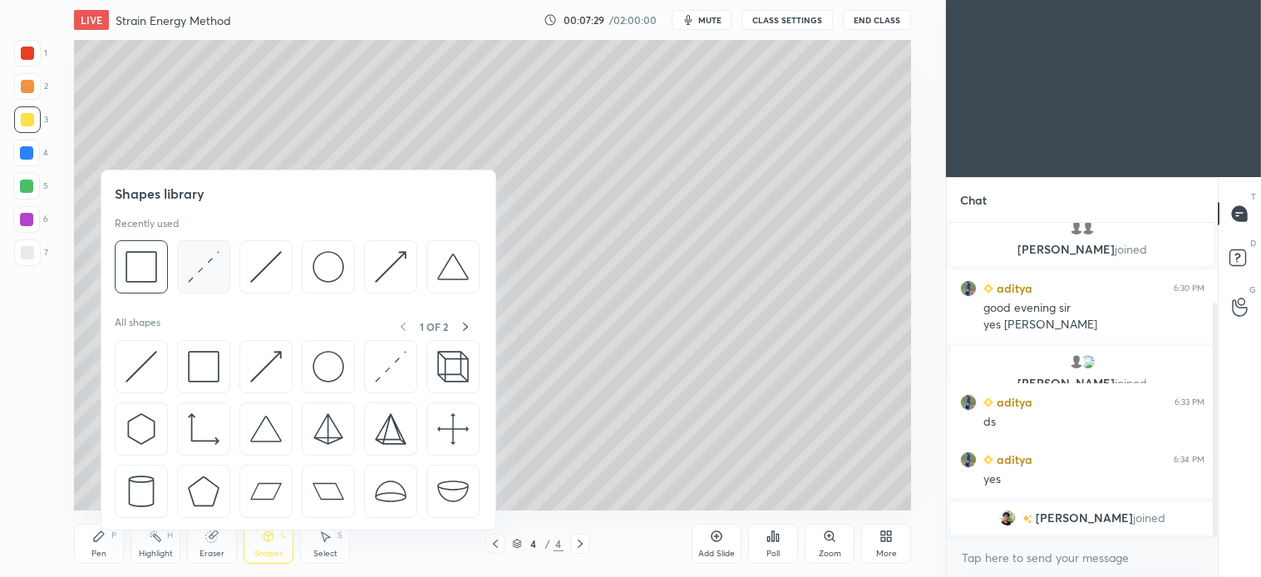
click at [195, 268] on img at bounding box center [204, 267] width 32 height 32
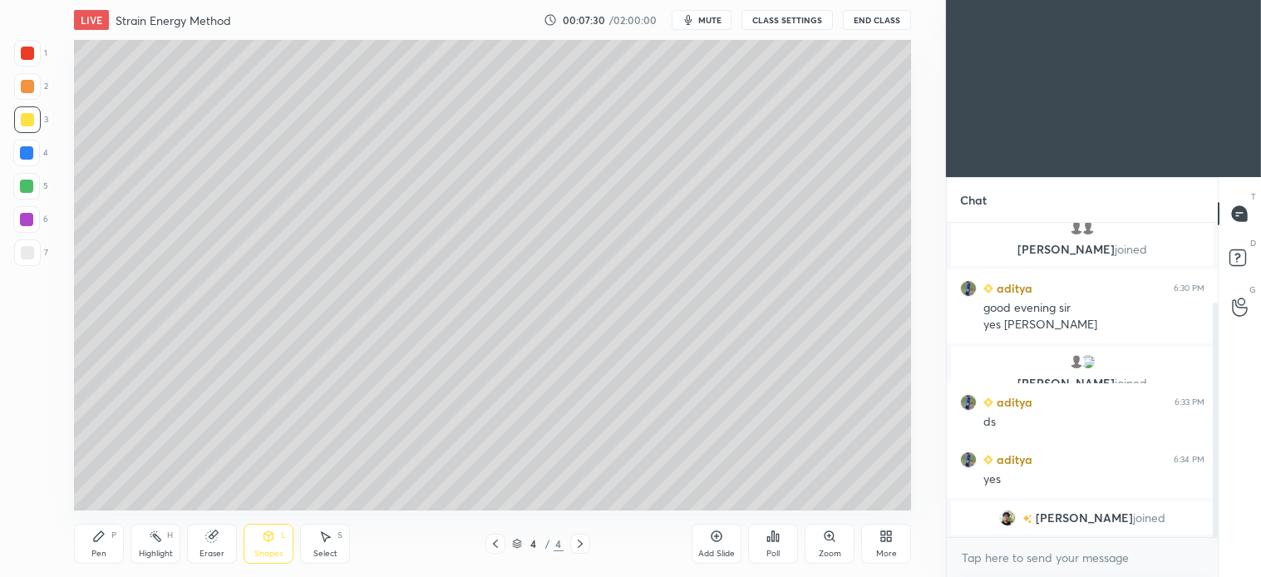
click at [26, 55] on div at bounding box center [27, 53] width 13 height 13
click at [110, 547] on div "Pen P" at bounding box center [99, 544] width 50 height 40
click at [326, 543] on icon at bounding box center [324, 536] width 13 height 13
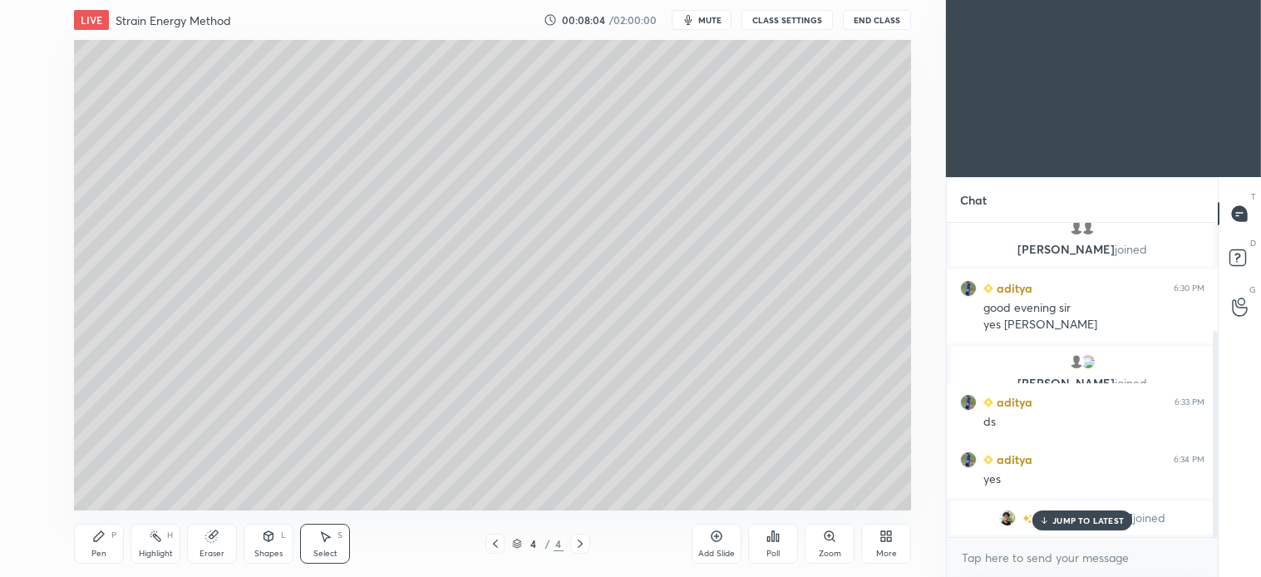
scroll to position [164, 0]
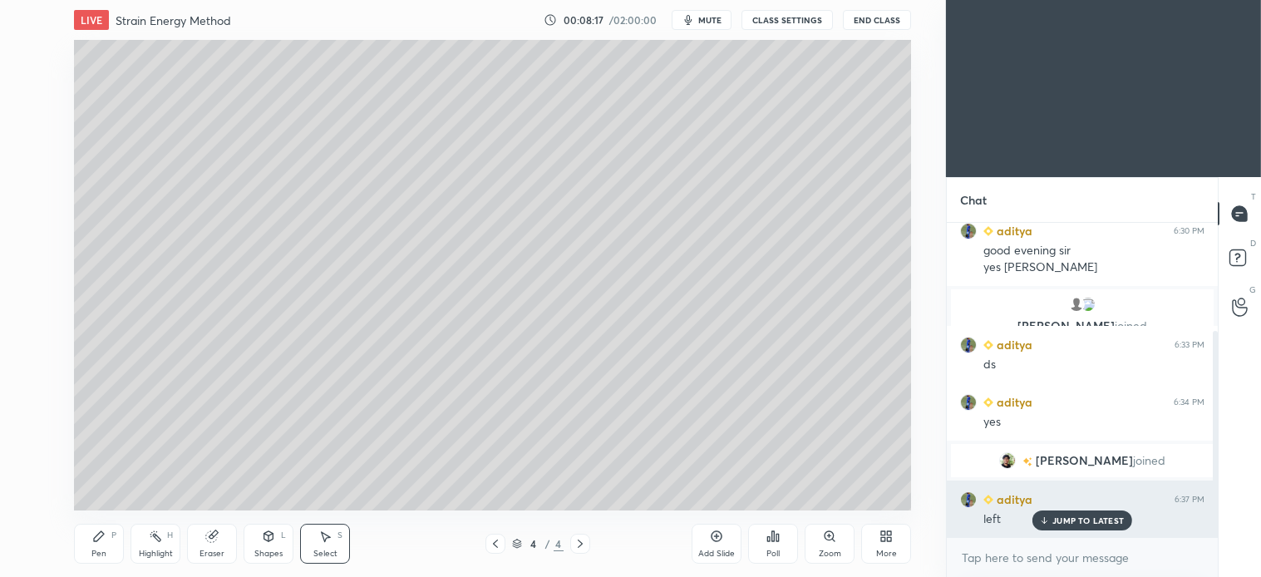
click at [1087, 526] on div "JUMP TO LATEST" at bounding box center [1083, 520] width 100 height 20
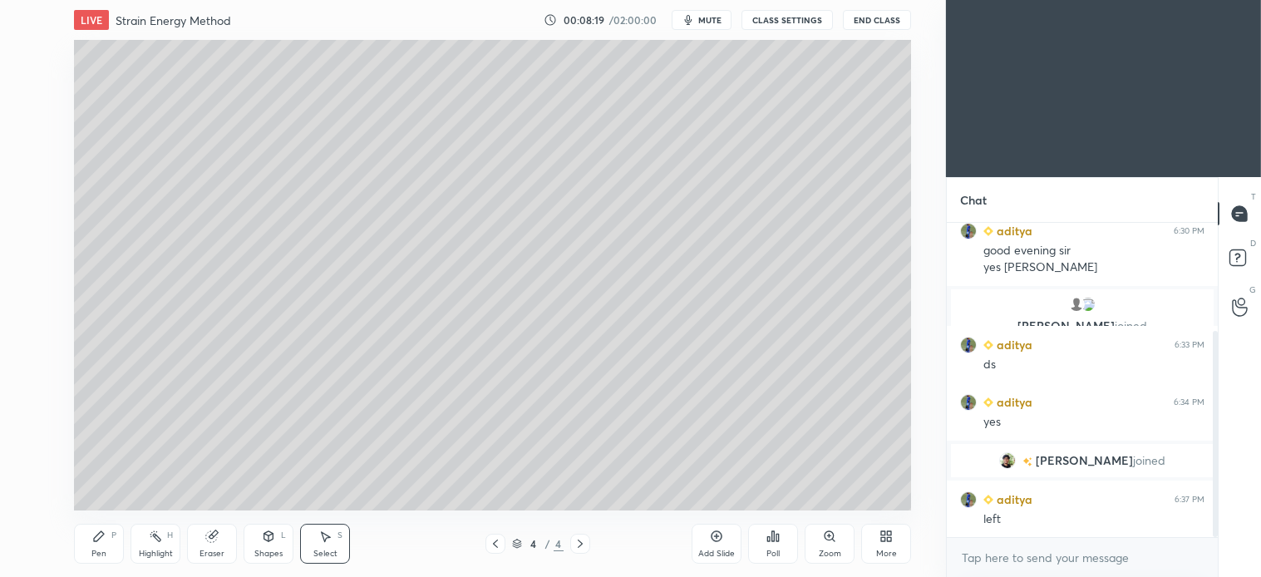
click at [100, 533] on icon at bounding box center [99, 536] width 10 height 10
click at [31, 131] on div at bounding box center [27, 119] width 27 height 27
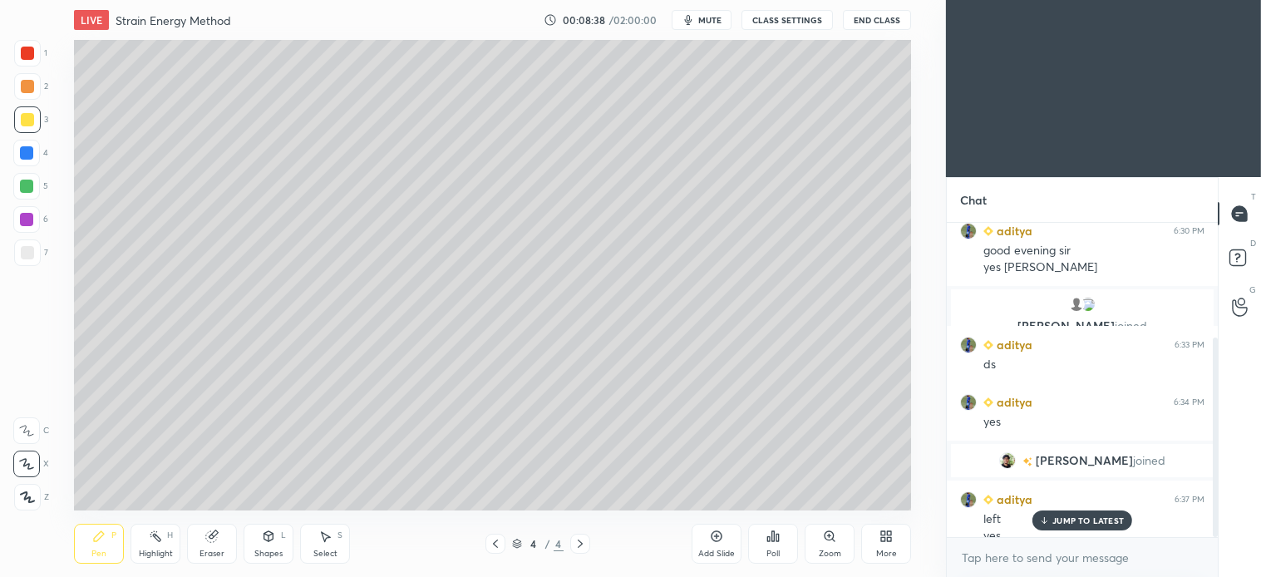
scroll to position [180, 0]
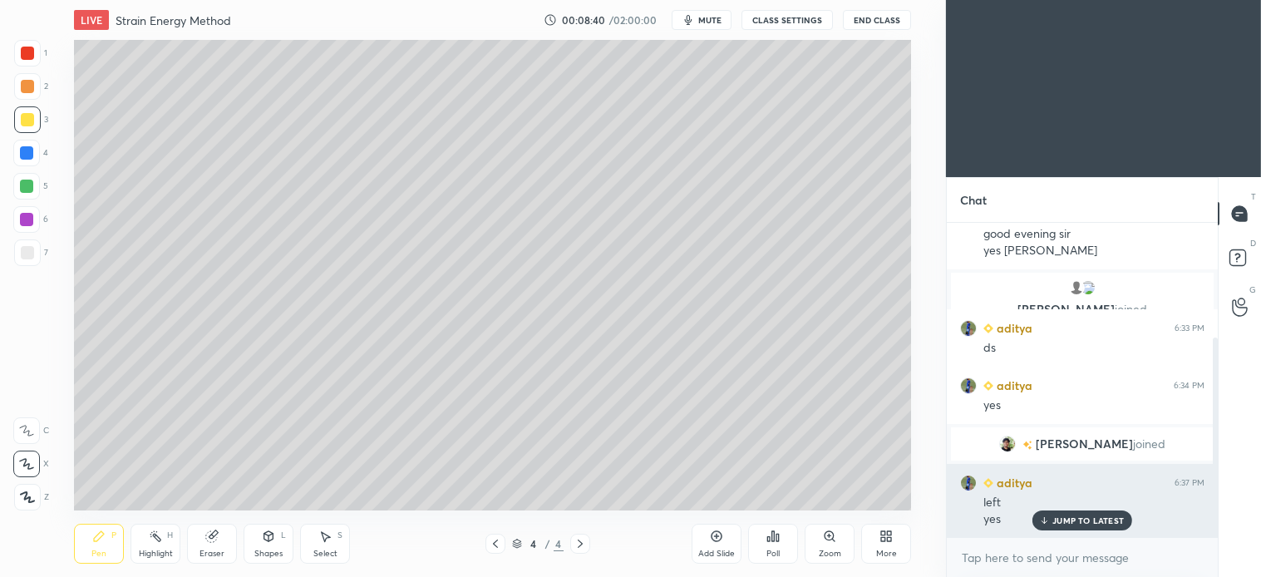
click at [1085, 524] on p "JUMP TO LATEST" at bounding box center [1087, 520] width 71 height 10
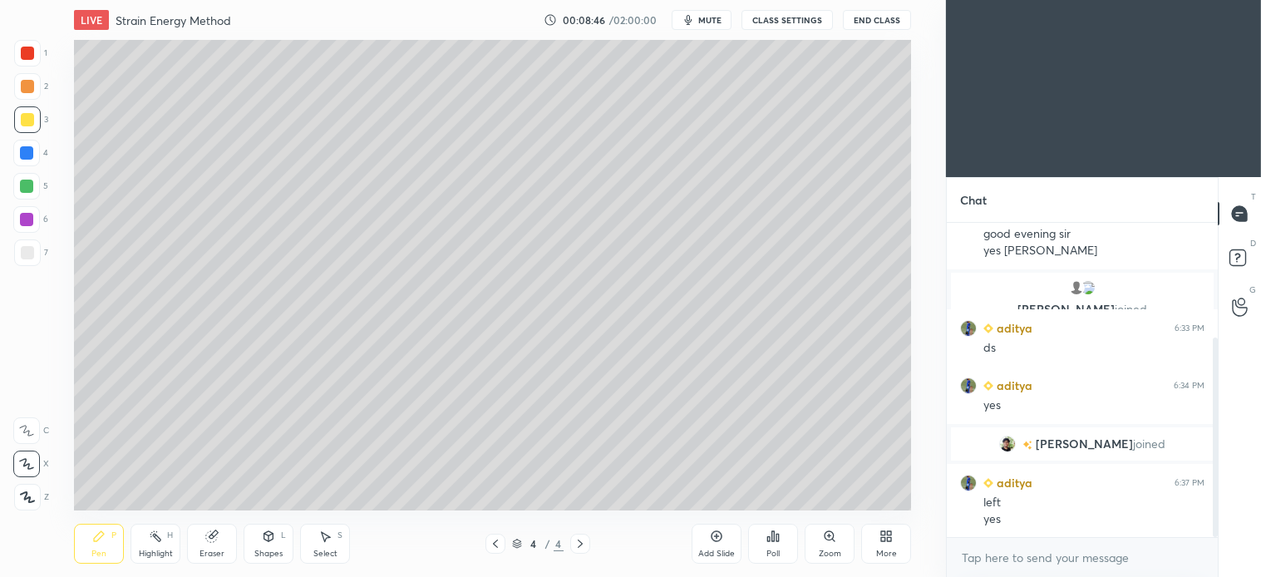
click at [330, 551] on div "Select" at bounding box center [325, 554] width 24 height 8
click at [389, 391] on div "0 ° Undo Copy Paste here Duplicate Duplicate to new slide Delete" at bounding box center [492, 275] width 837 height 471
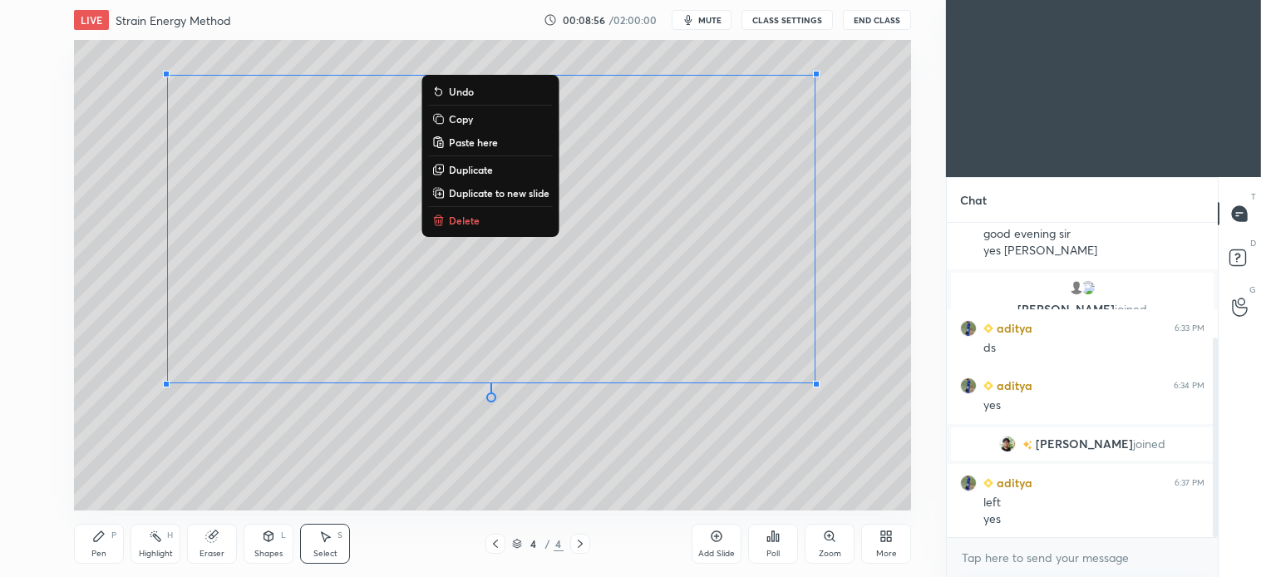
click at [474, 121] on button "Copy" at bounding box center [491, 119] width 124 height 20
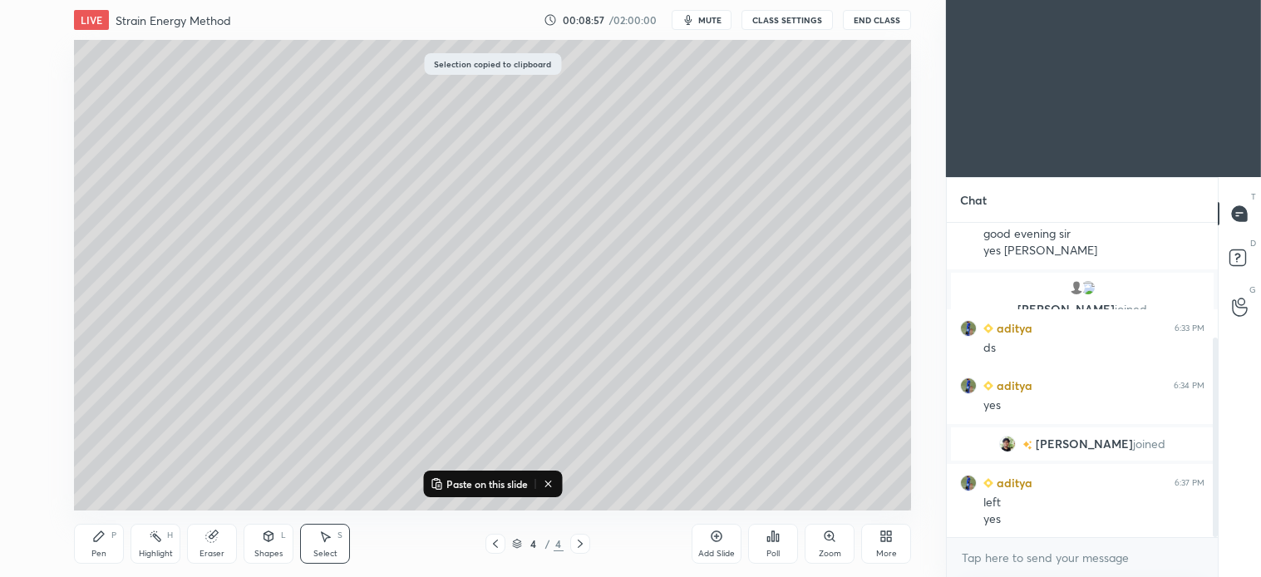
click at [584, 544] on icon at bounding box center [580, 543] width 13 height 13
click at [712, 543] on icon at bounding box center [716, 536] width 13 height 13
click at [476, 481] on p "Paste on this slide" at bounding box center [486, 483] width 81 height 13
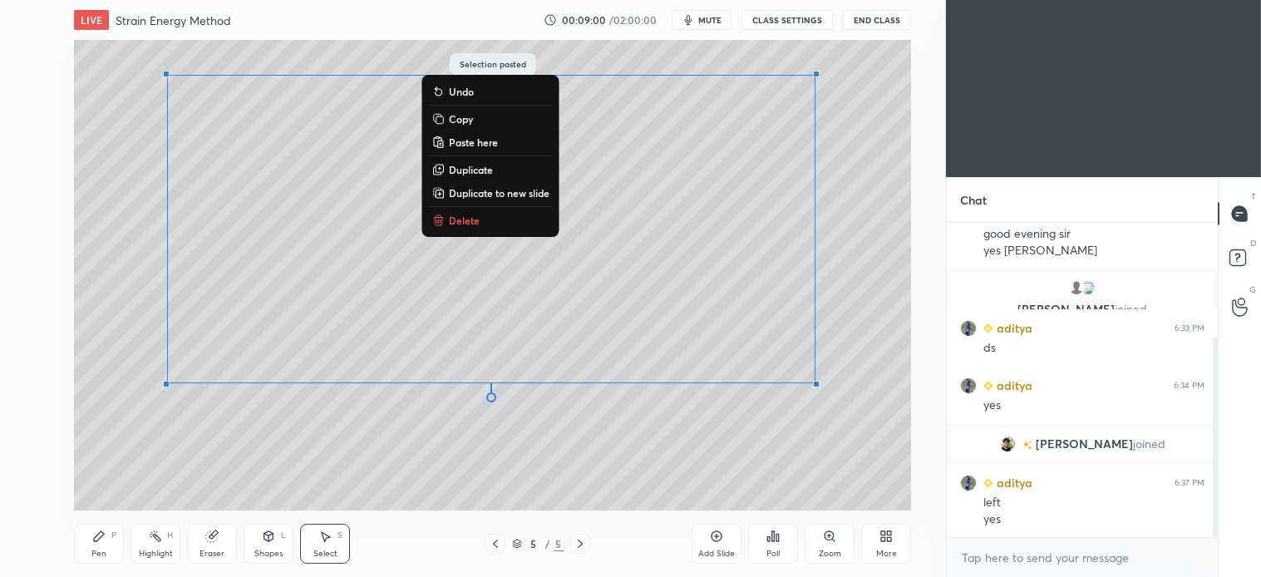
click at [303, 466] on div "0 ° Undo Copy Paste here Duplicate Duplicate to new slide Delete" at bounding box center [492, 275] width 837 height 471
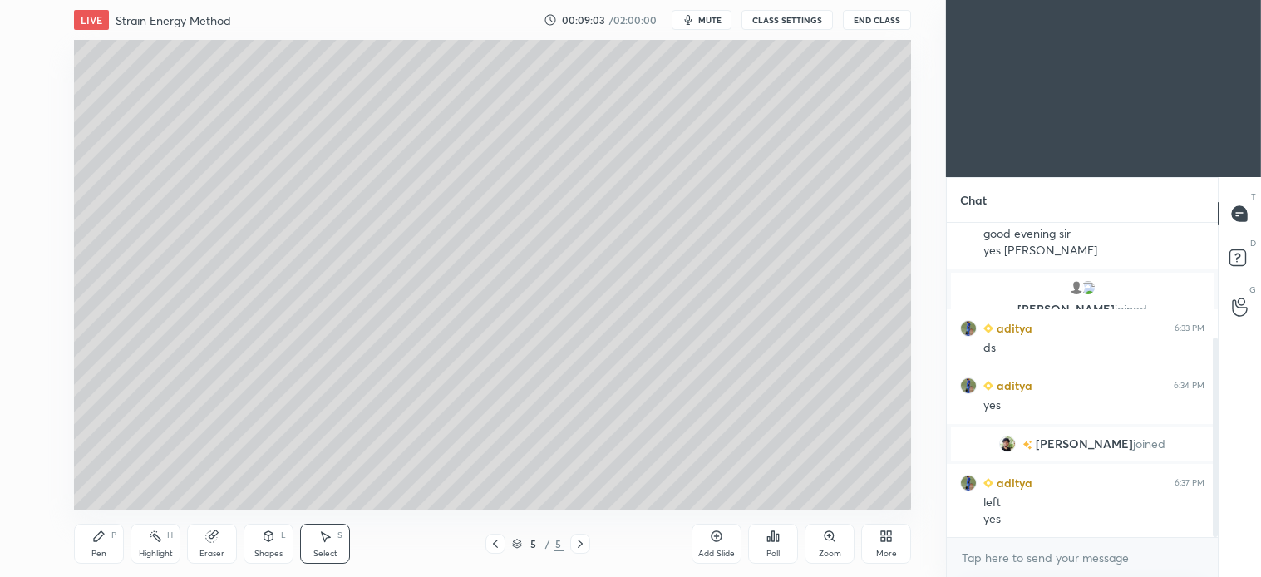
click at [320, 537] on icon at bounding box center [324, 536] width 13 height 13
click at [242, 200] on div "0 ° Undo Copy Paste here Duplicate Duplicate to new slide Delete" at bounding box center [492, 275] width 837 height 471
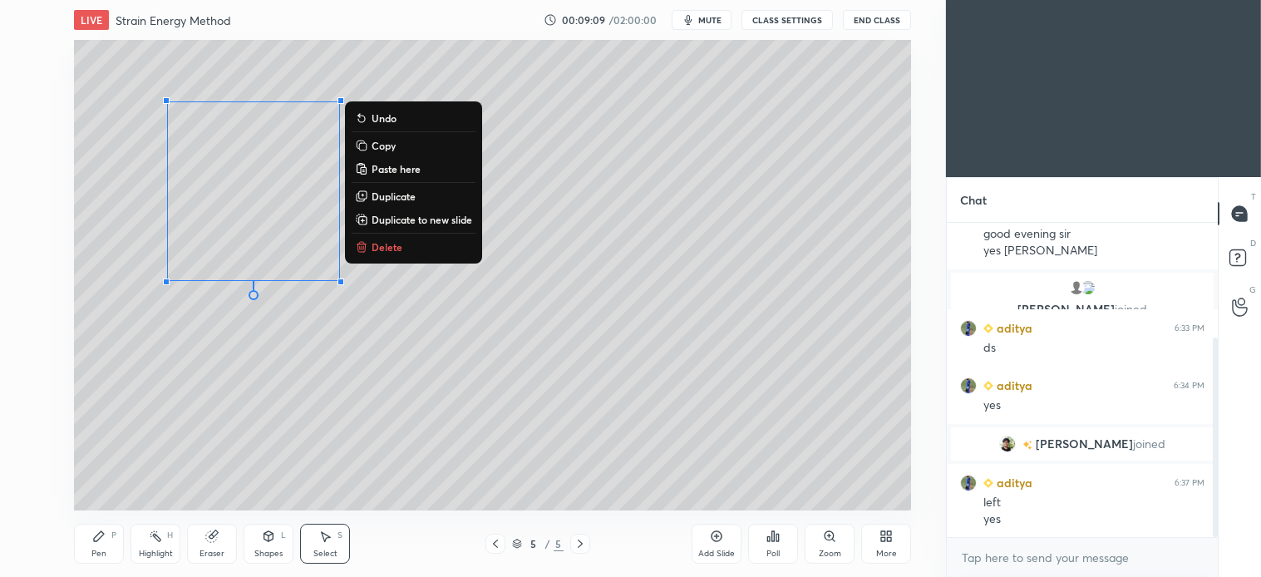
click at [395, 249] on p "Delete" at bounding box center [387, 246] width 31 height 13
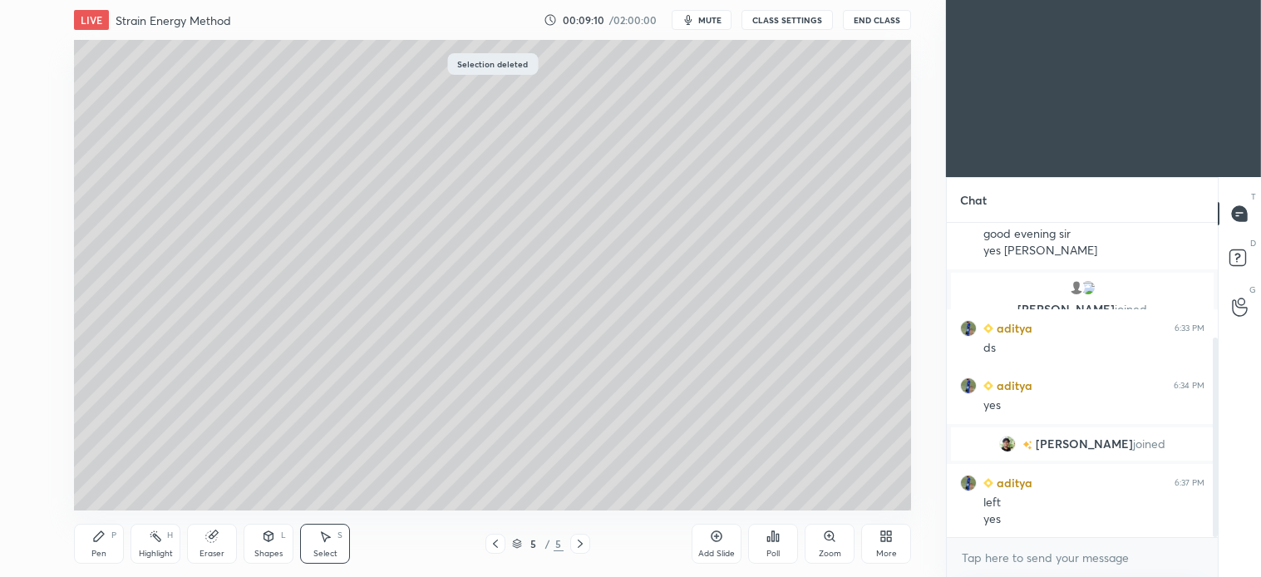
click at [272, 538] on icon at bounding box center [268, 536] width 9 height 10
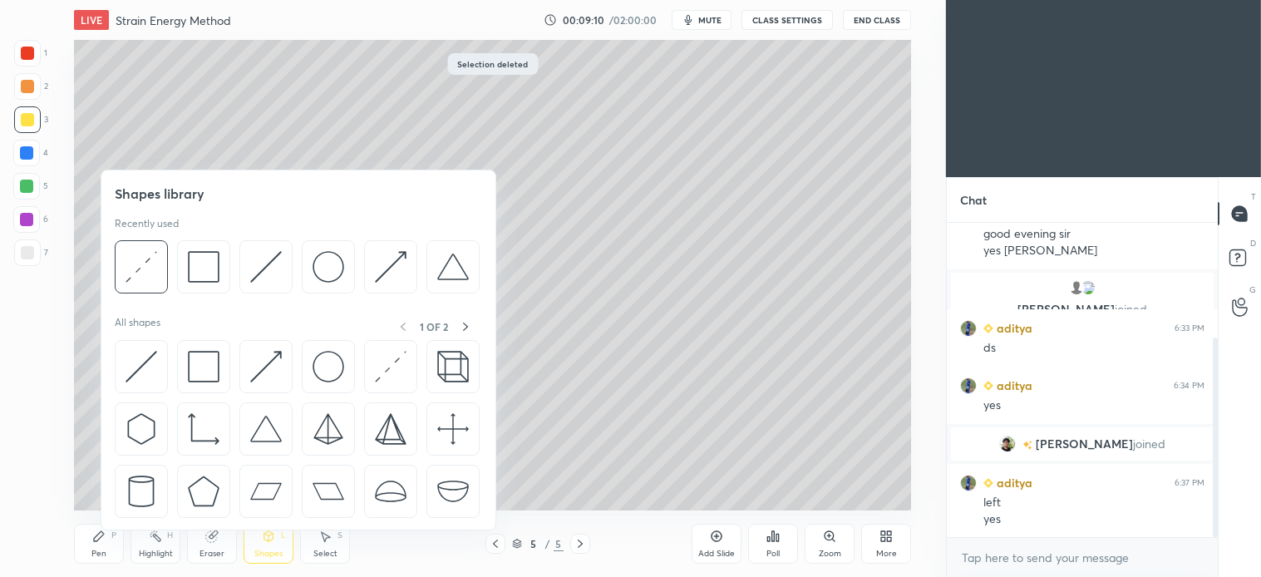
click at [260, 272] on img at bounding box center [266, 267] width 32 height 32
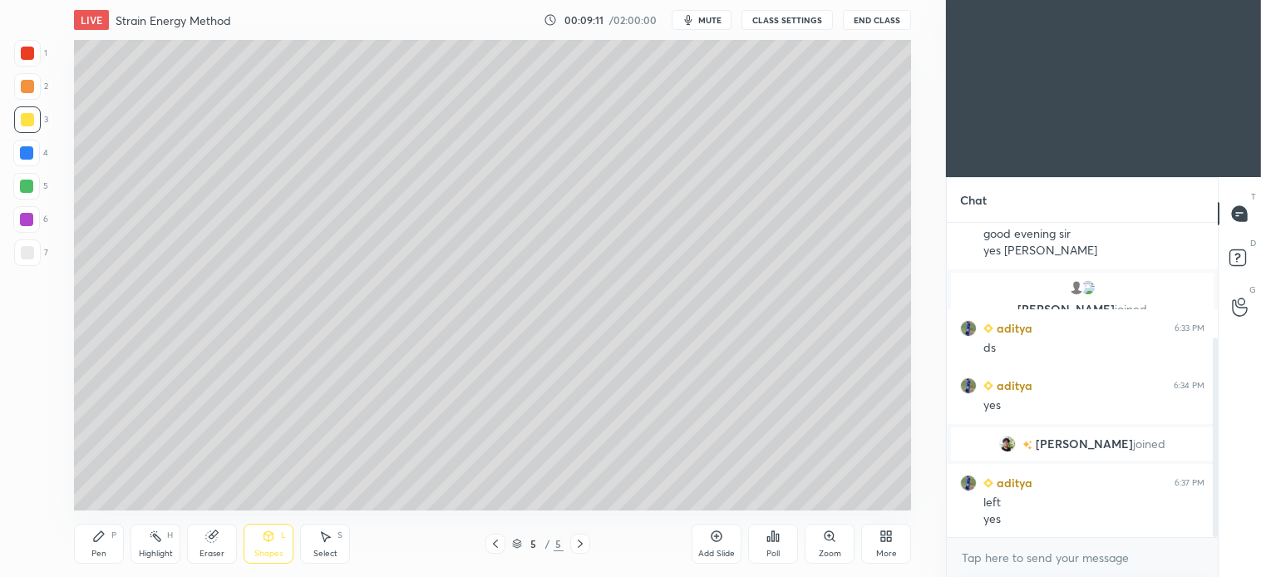
click at [33, 246] on div at bounding box center [27, 252] width 27 height 27
click at [106, 529] on div "Pen P" at bounding box center [99, 544] width 50 height 40
click at [494, 550] on icon at bounding box center [495, 543] width 13 height 13
click at [585, 543] on icon at bounding box center [580, 543] width 13 height 13
click at [284, 549] on div "Shapes L" at bounding box center [269, 544] width 50 height 40
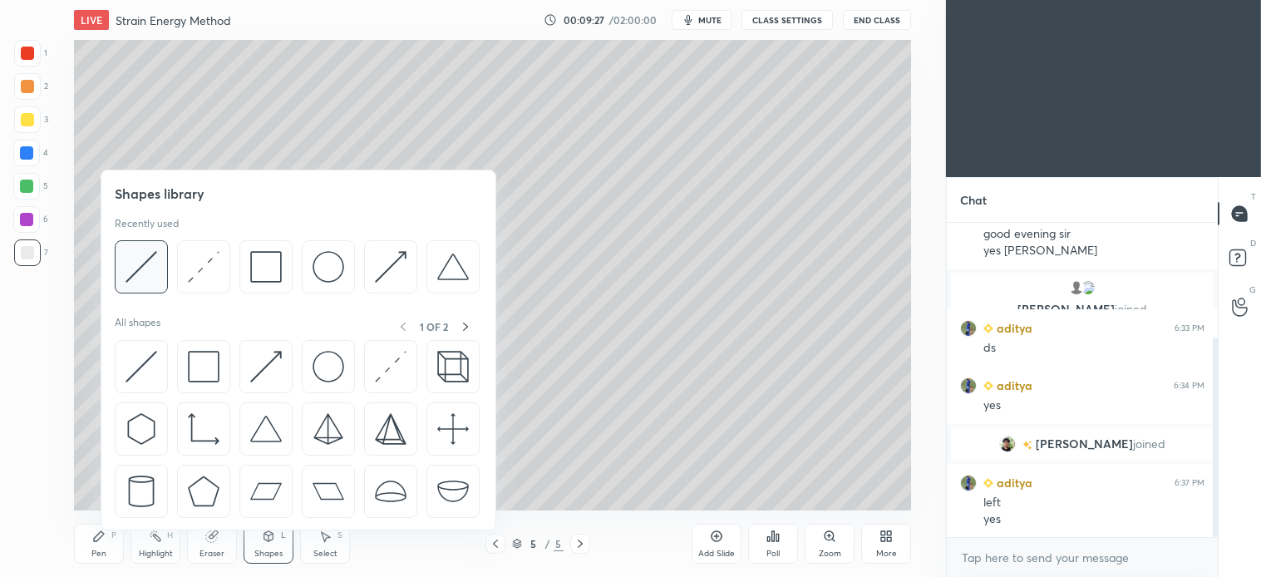
click at [155, 270] on img at bounding box center [142, 267] width 32 height 32
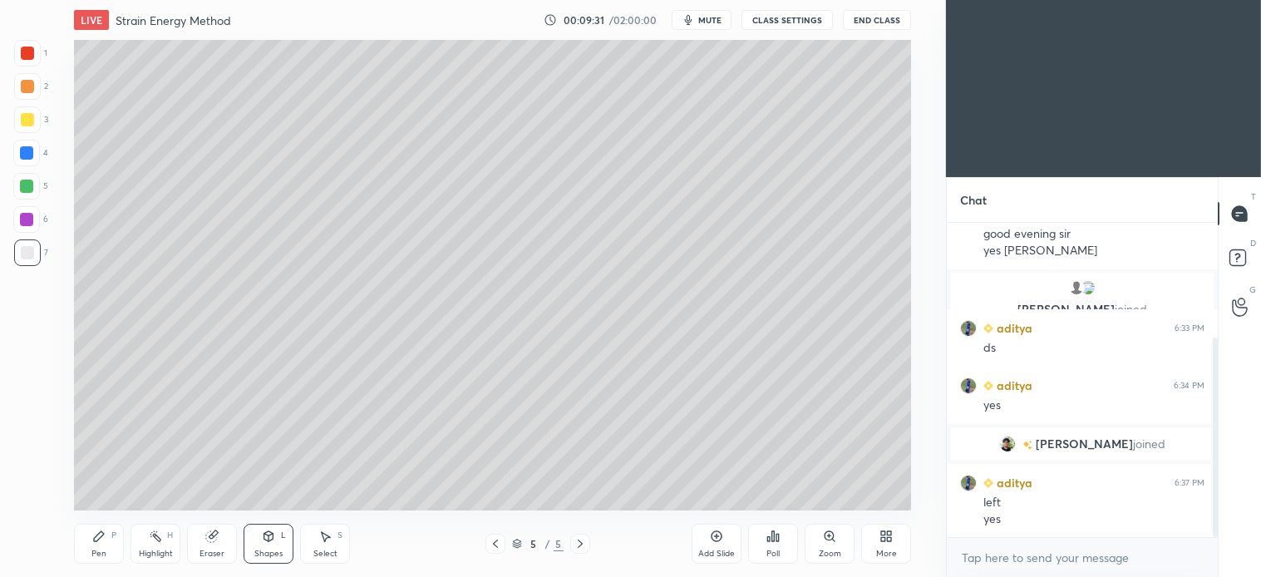
click at [106, 530] on div "Pen P" at bounding box center [99, 544] width 50 height 40
click at [495, 539] on icon at bounding box center [495, 543] width 13 height 13
click at [582, 544] on icon at bounding box center [580, 544] width 5 height 8
click at [33, 122] on div at bounding box center [27, 119] width 27 height 27
click at [333, 543] on div "Select S" at bounding box center [325, 544] width 50 height 40
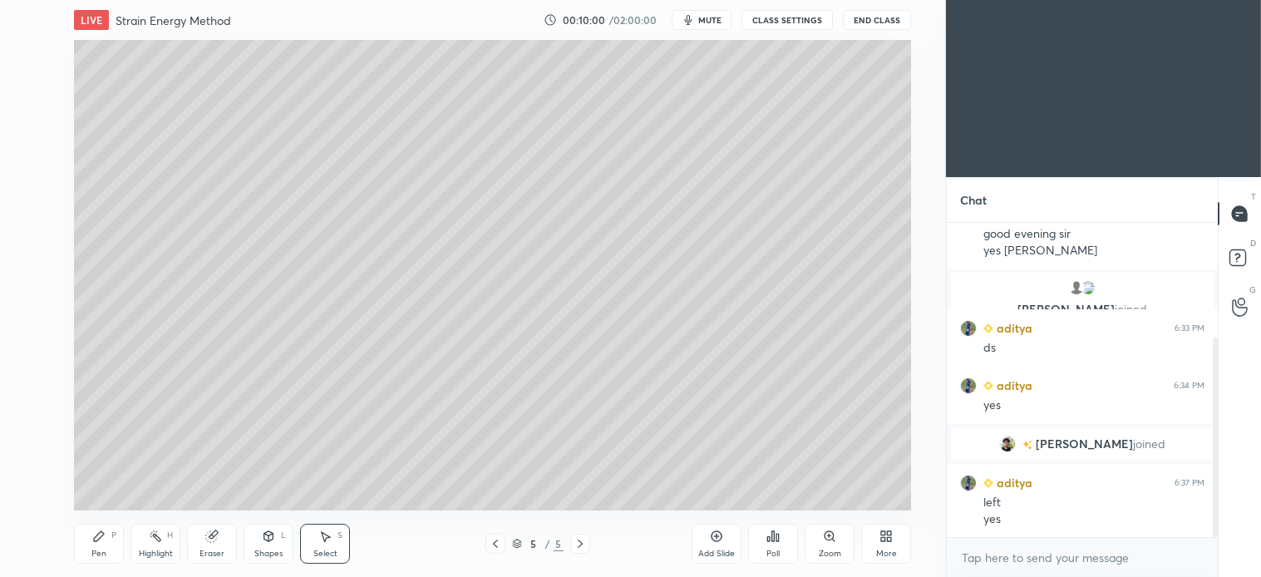
click at [106, 545] on div "Pen P" at bounding box center [99, 544] width 50 height 40
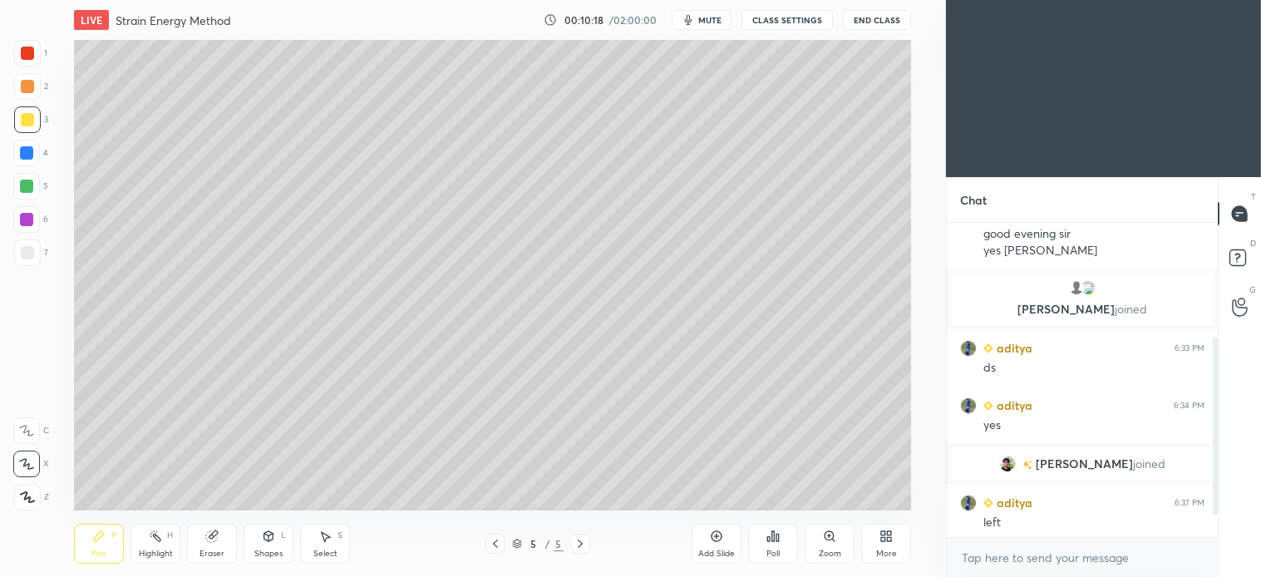
scroll to position [241, 0]
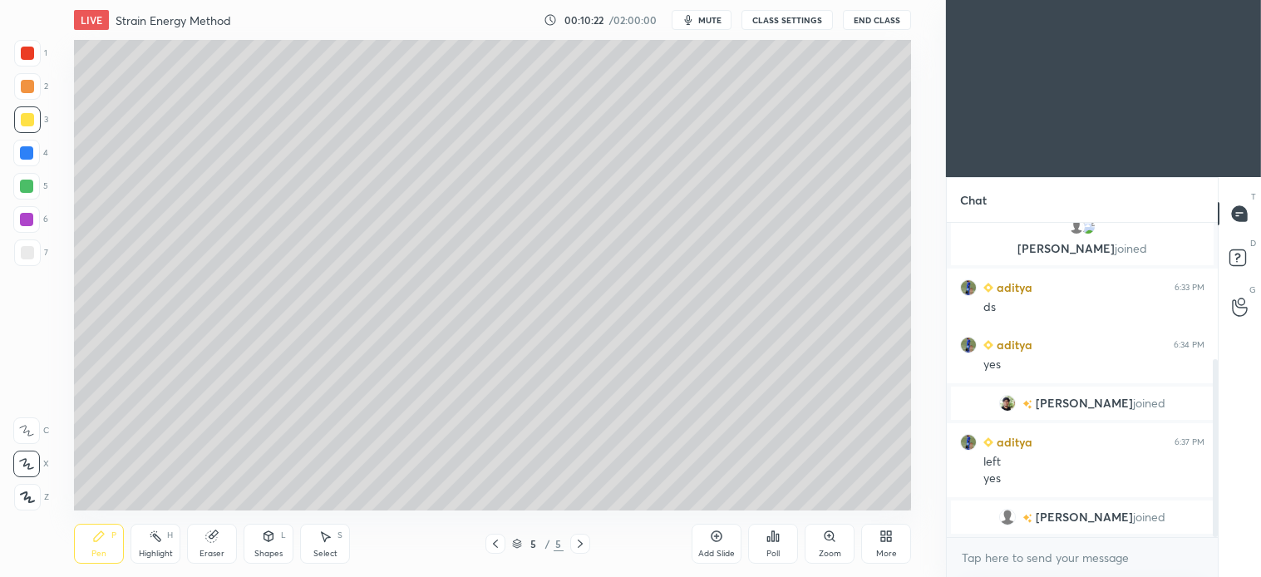
click at [276, 536] on div "Shapes L" at bounding box center [269, 544] width 50 height 40
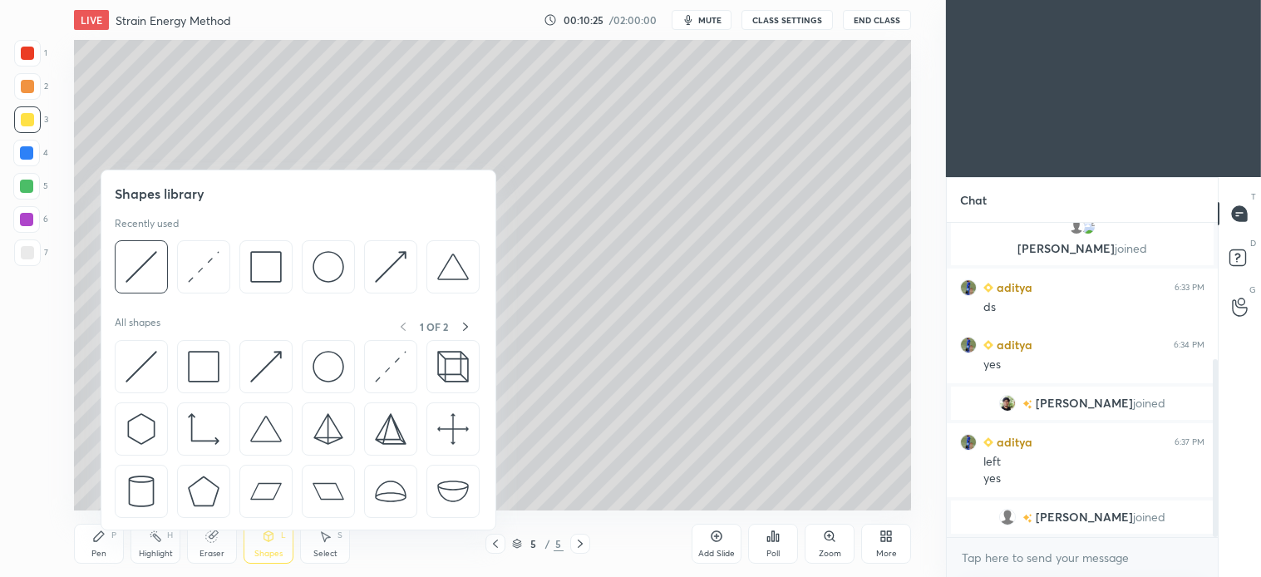
click at [101, 545] on div "Pen P" at bounding box center [99, 544] width 50 height 40
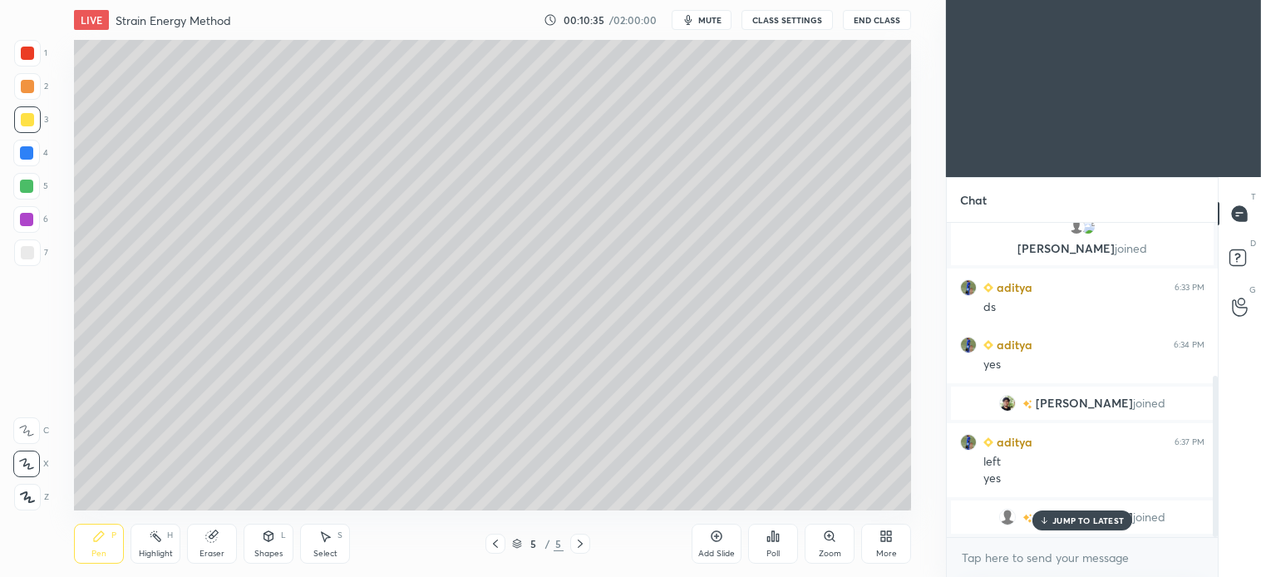
scroll to position [298, 0]
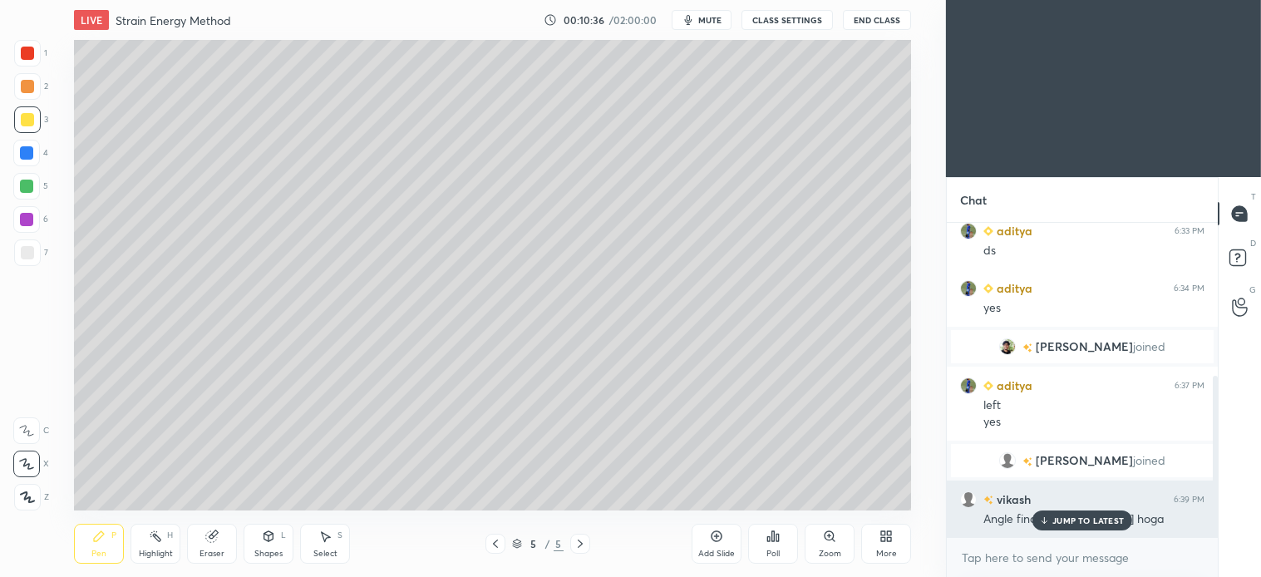
click at [1082, 528] on div "JUMP TO LATEST" at bounding box center [1083, 520] width 100 height 20
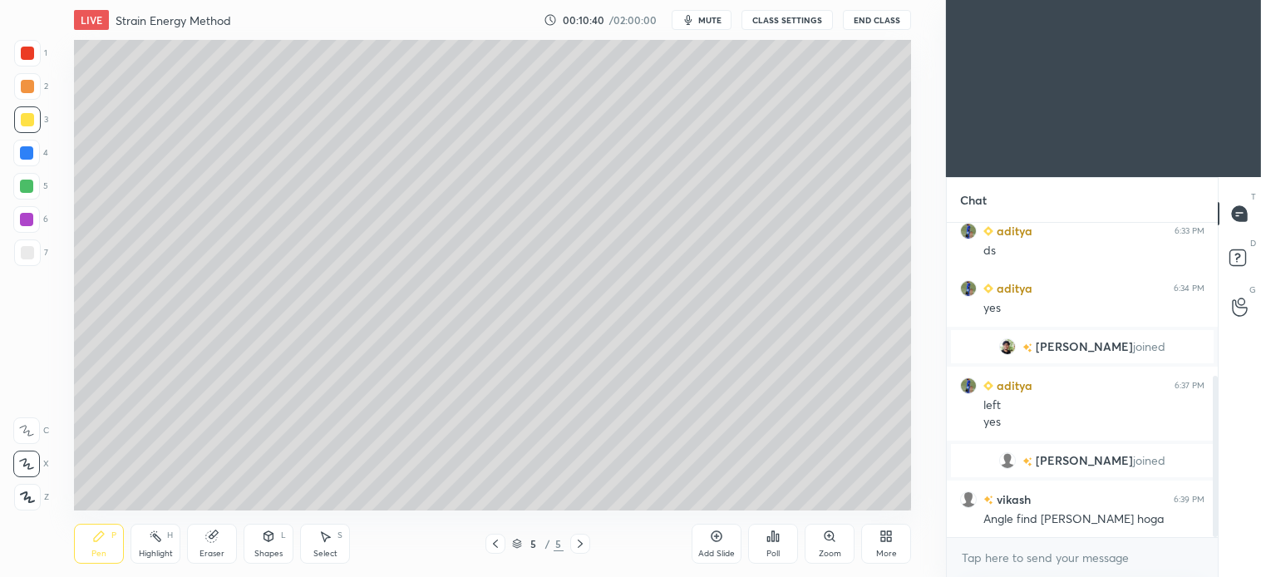
click at [320, 542] on icon at bounding box center [324, 536] width 13 height 13
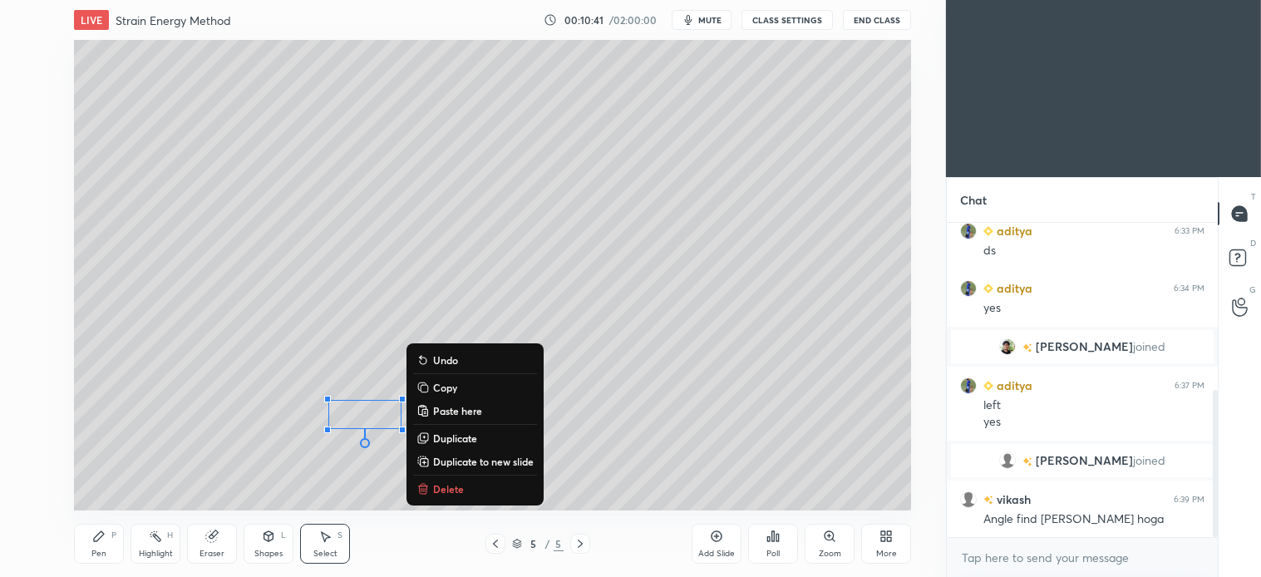
scroll to position [355, 0]
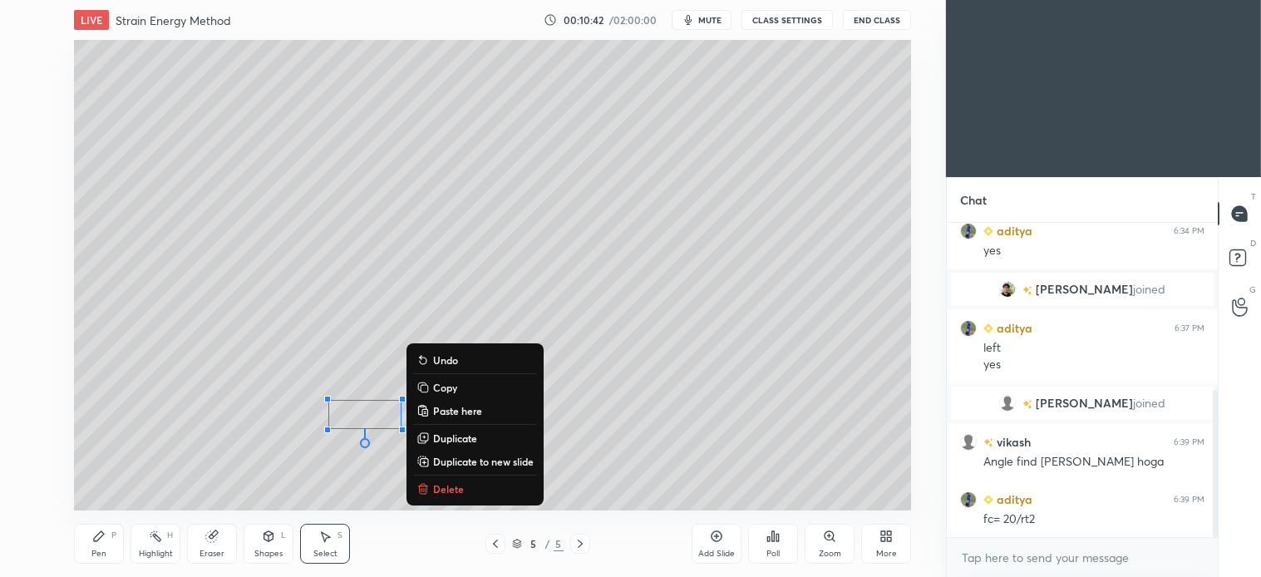
click at [443, 484] on p "Delete" at bounding box center [448, 488] width 31 height 13
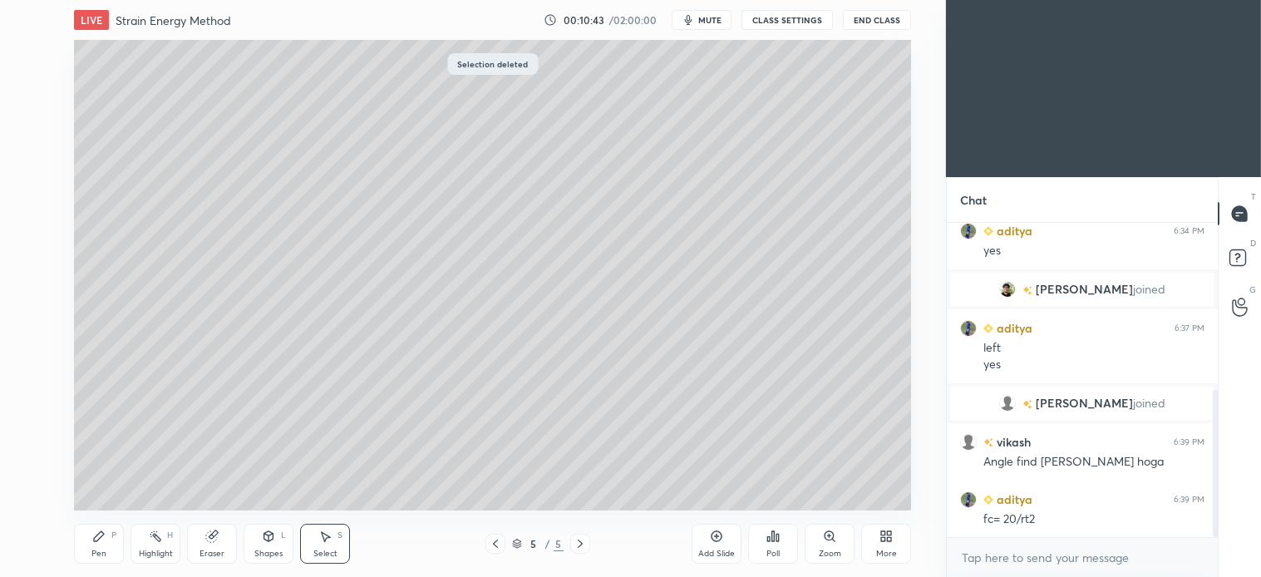
click at [116, 542] on div "Pen P" at bounding box center [99, 544] width 50 height 40
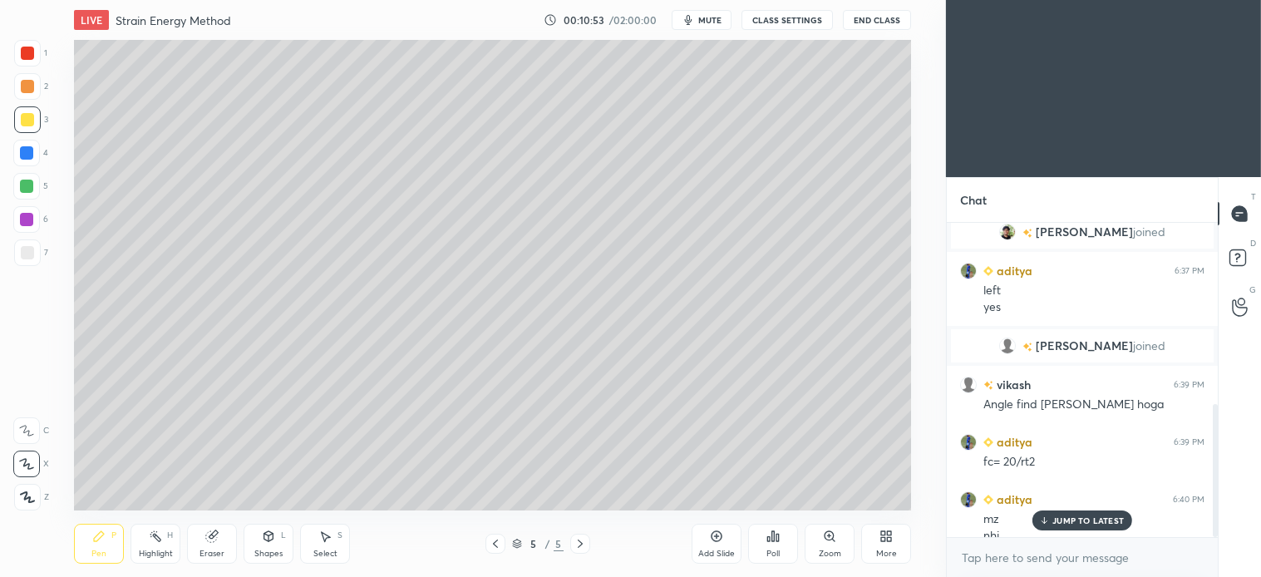
scroll to position [429, 0]
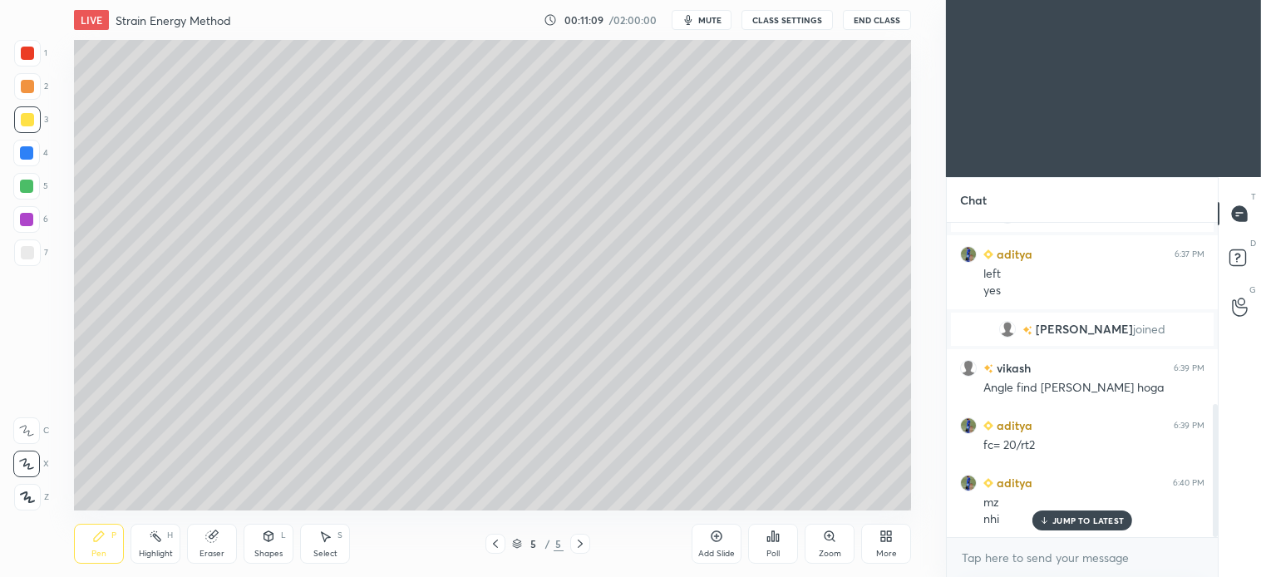
click at [337, 549] on div "Select S" at bounding box center [325, 544] width 50 height 40
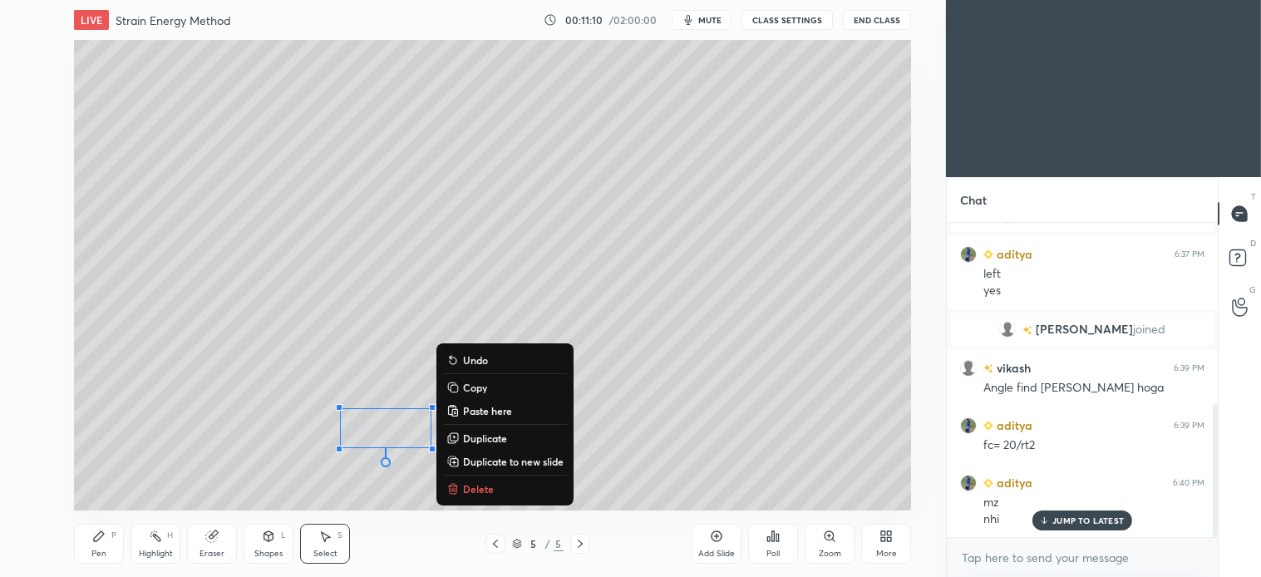
click at [482, 490] on p "Delete" at bounding box center [478, 488] width 31 height 13
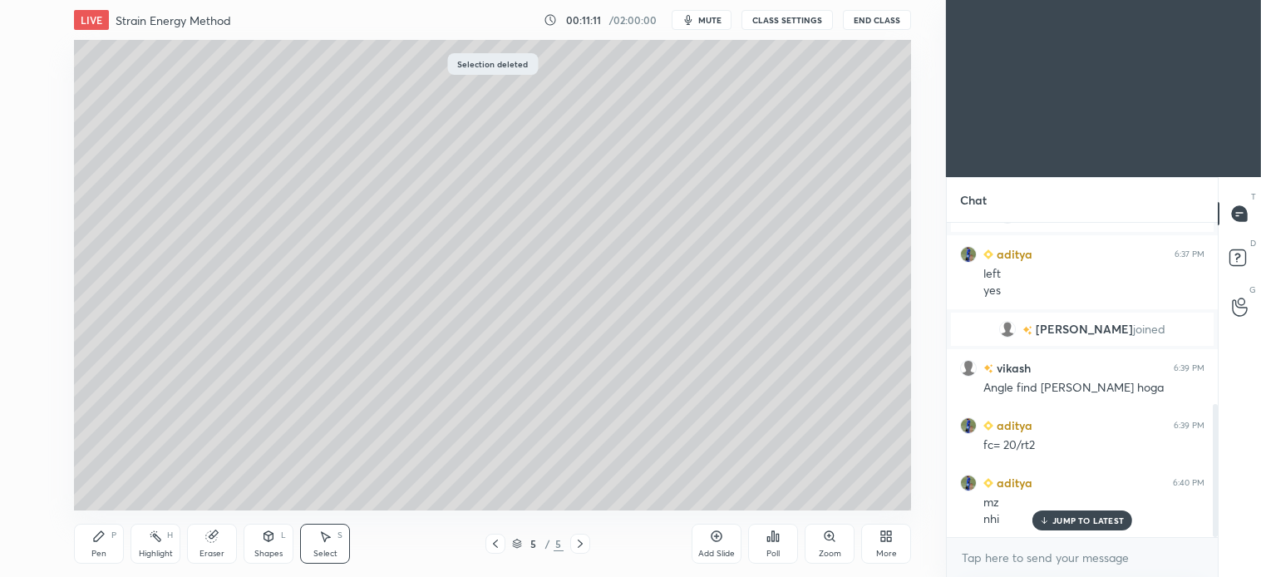
click at [110, 546] on div "Pen P" at bounding box center [99, 544] width 50 height 40
click at [105, 538] on icon at bounding box center [98, 536] width 13 height 13
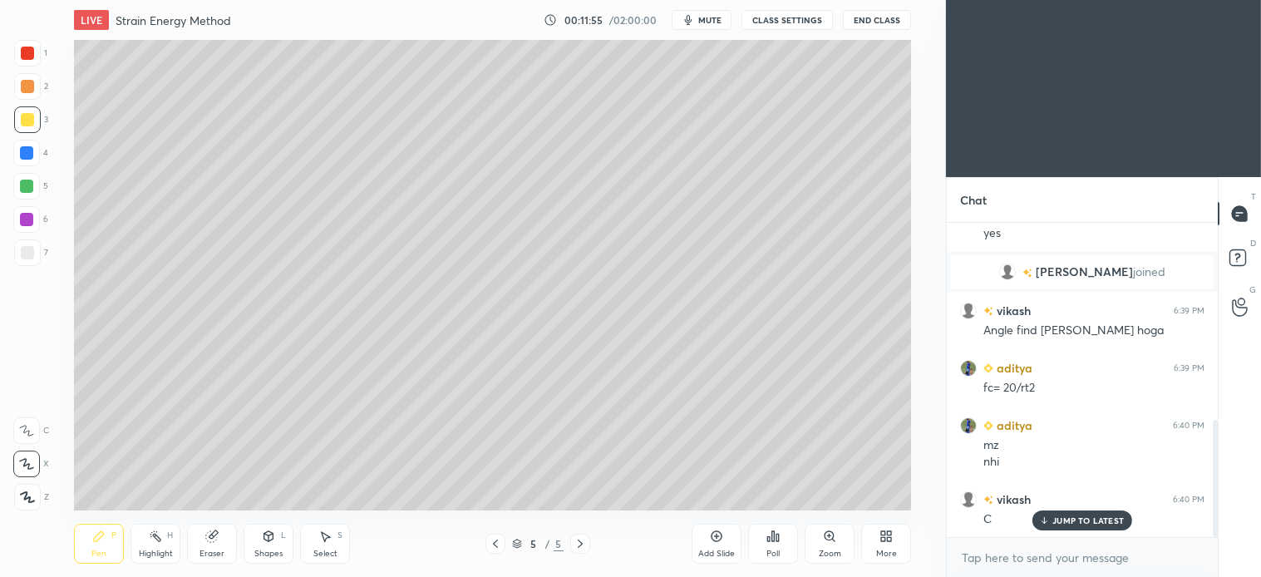
scroll to position [526, 0]
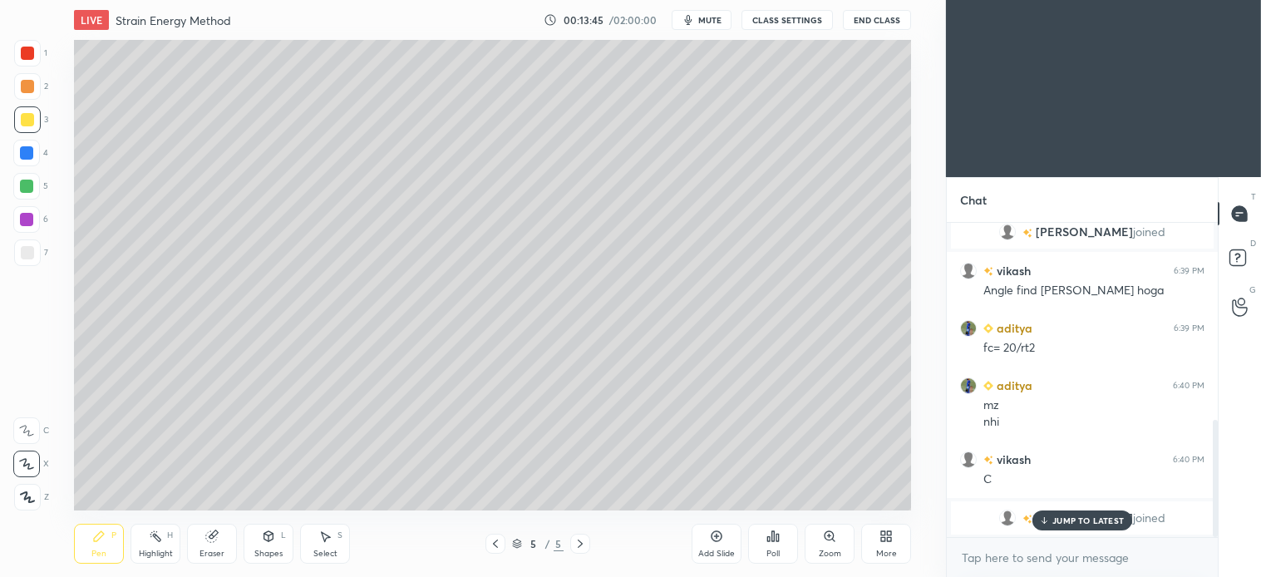
click at [1075, 515] on p "JUMP TO LATEST" at bounding box center [1087, 520] width 71 height 10
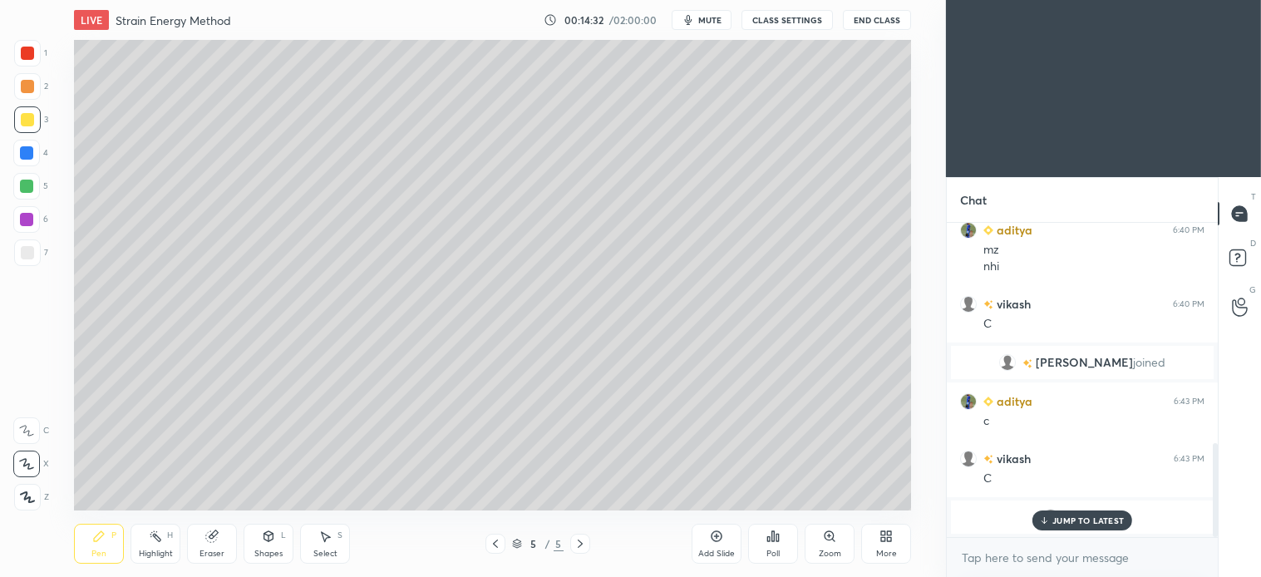
scroll to position [738, 0]
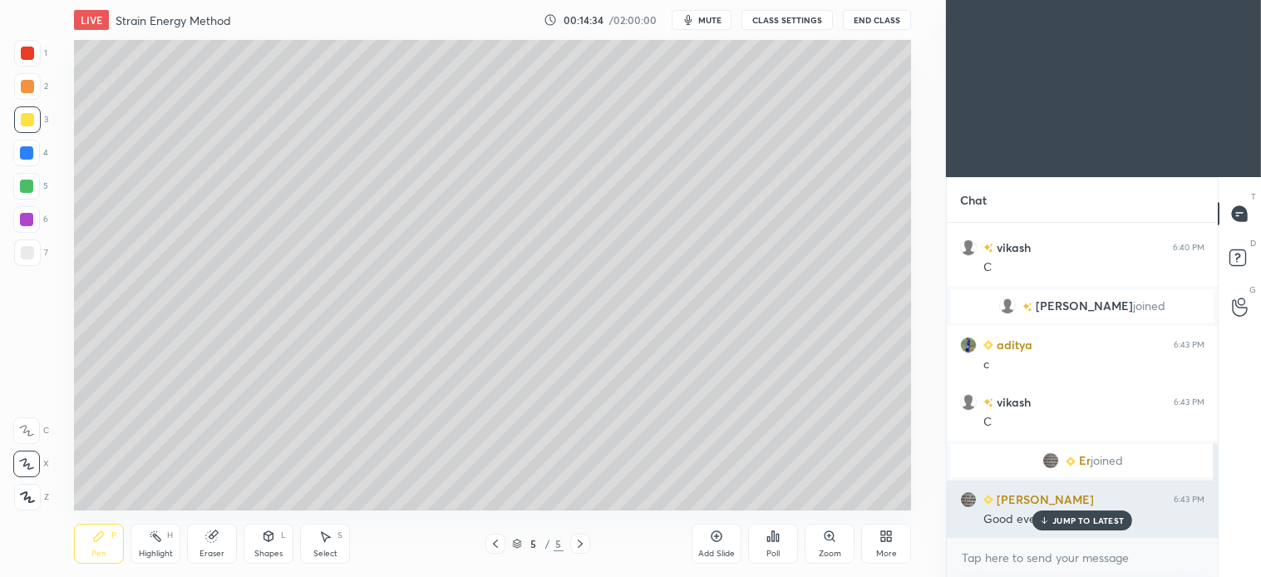
click at [1071, 520] on p "JUMP TO LATEST" at bounding box center [1087, 520] width 71 height 10
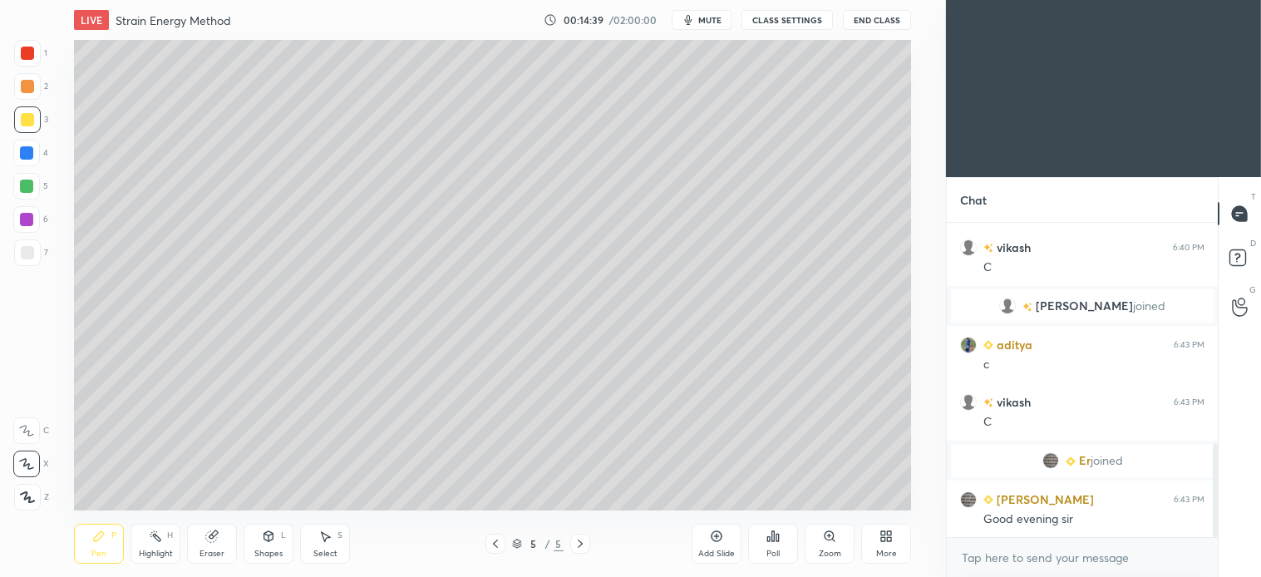
click at [15, 254] on div at bounding box center [27, 252] width 27 height 27
click at [339, 549] on div "Select S" at bounding box center [325, 544] width 50 height 40
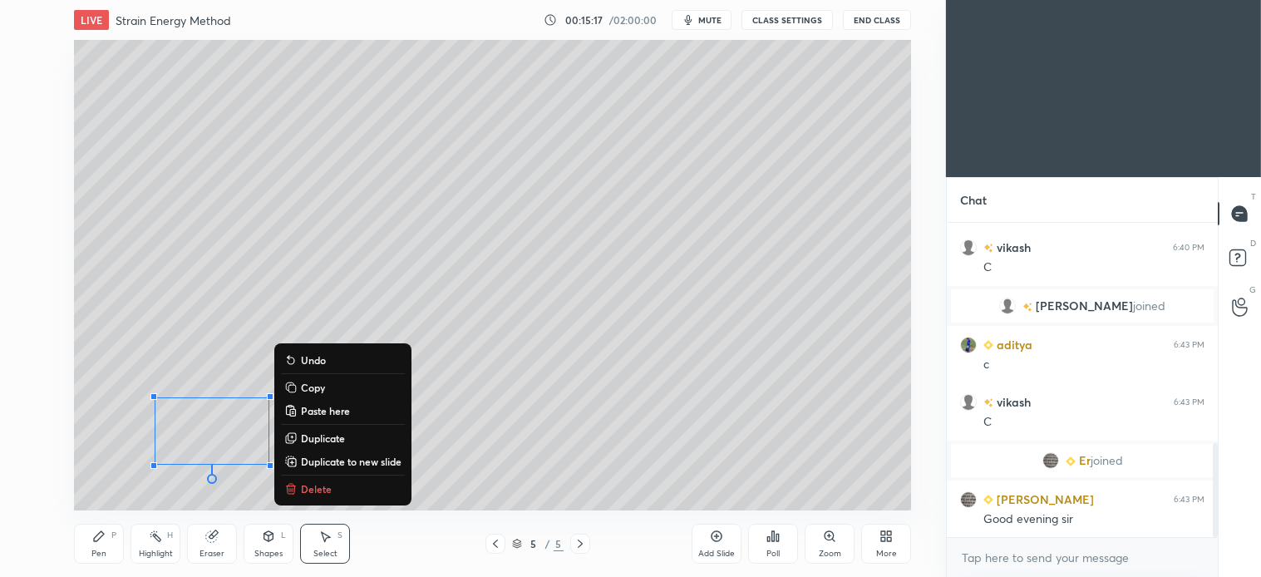
click at [322, 486] on p "Delete" at bounding box center [316, 488] width 31 height 13
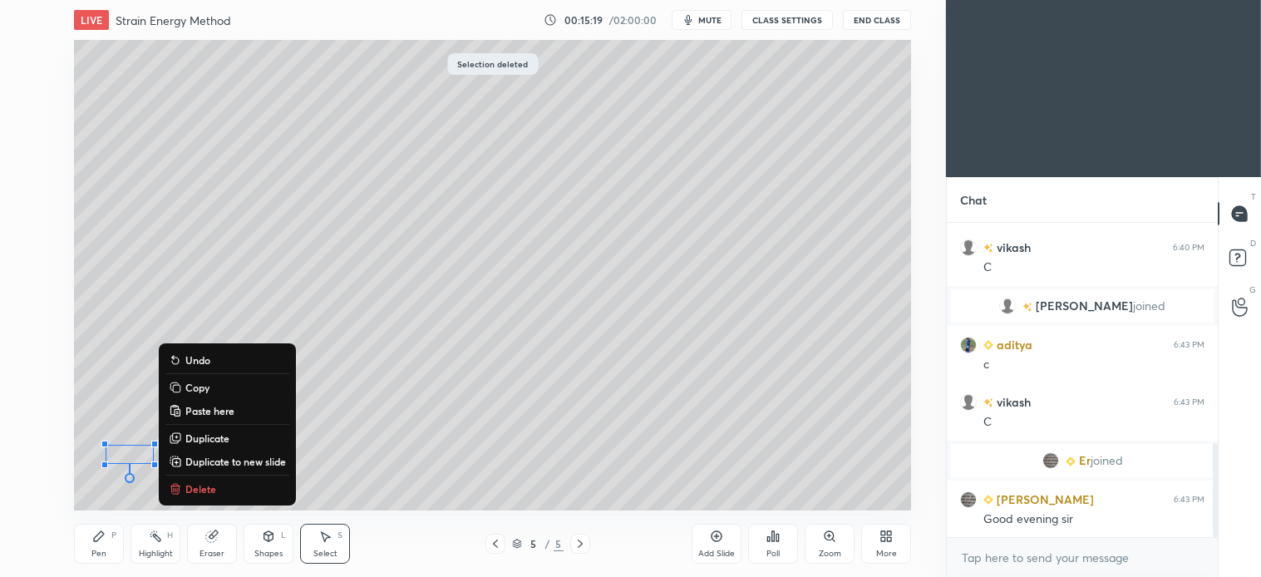
click at [209, 492] on p "Delete" at bounding box center [200, 488] width 31 height 13
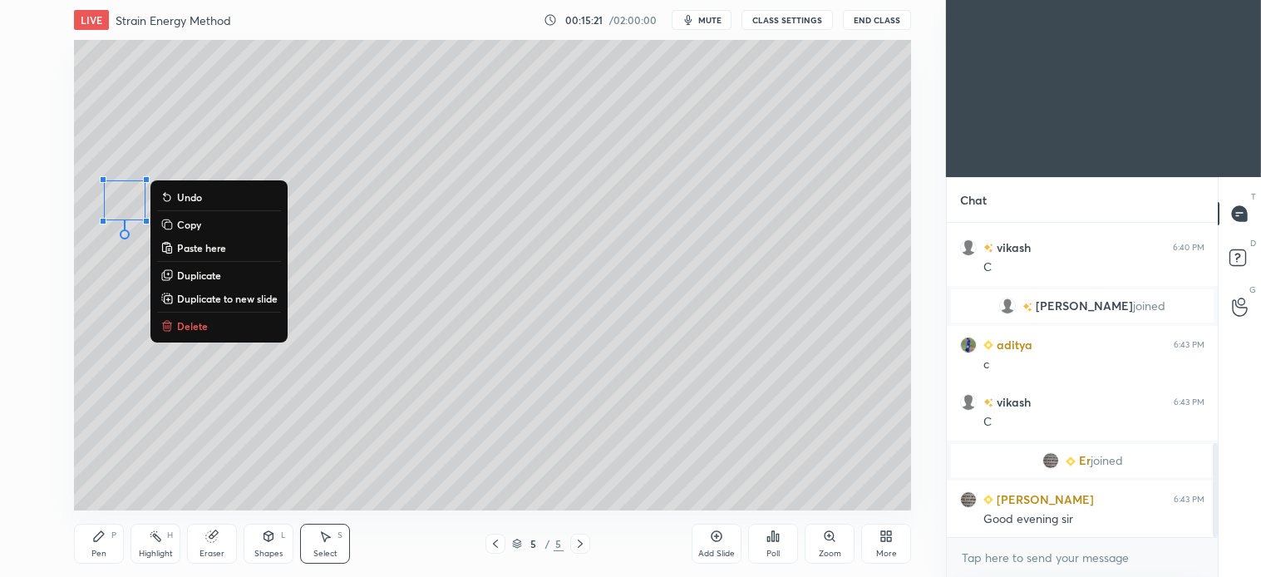
click at [189, 328] on p "Delete" at bounding box center [192, 325] width 31 height 13
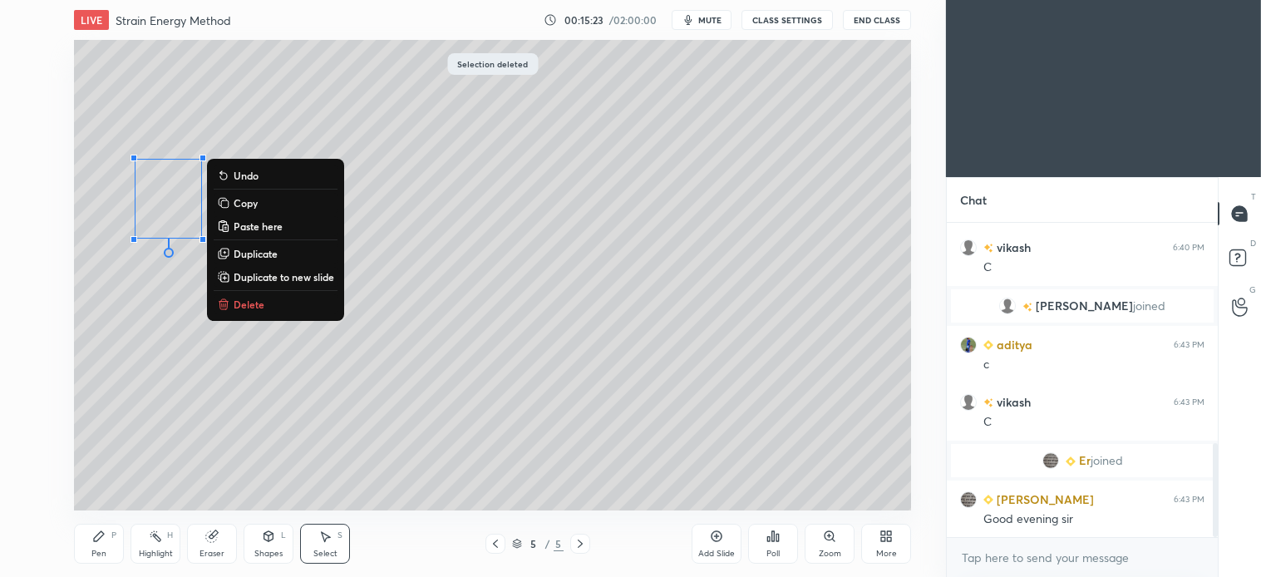
click at [251, 304] on p "Delete" at bounding box center [249, 304] width 31 height 13
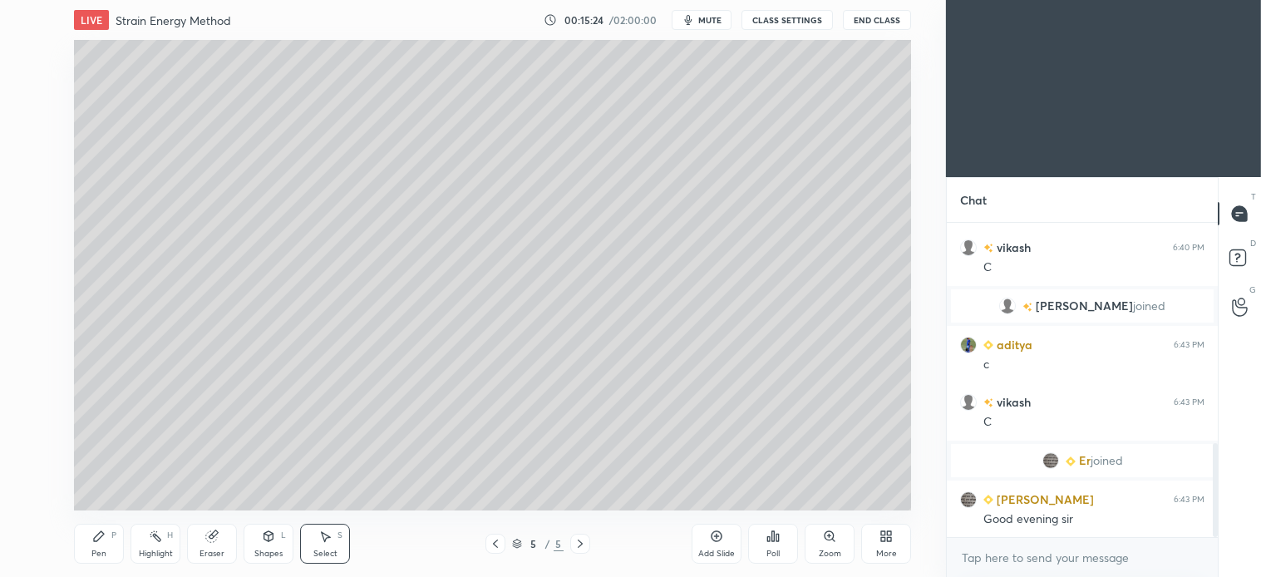
click at [97, 533] on icon at bounding box center [98, 536] width 13 height 13
click at [312, 545] on div "Select S" at bounding box center [325, 544] width 50 height 40
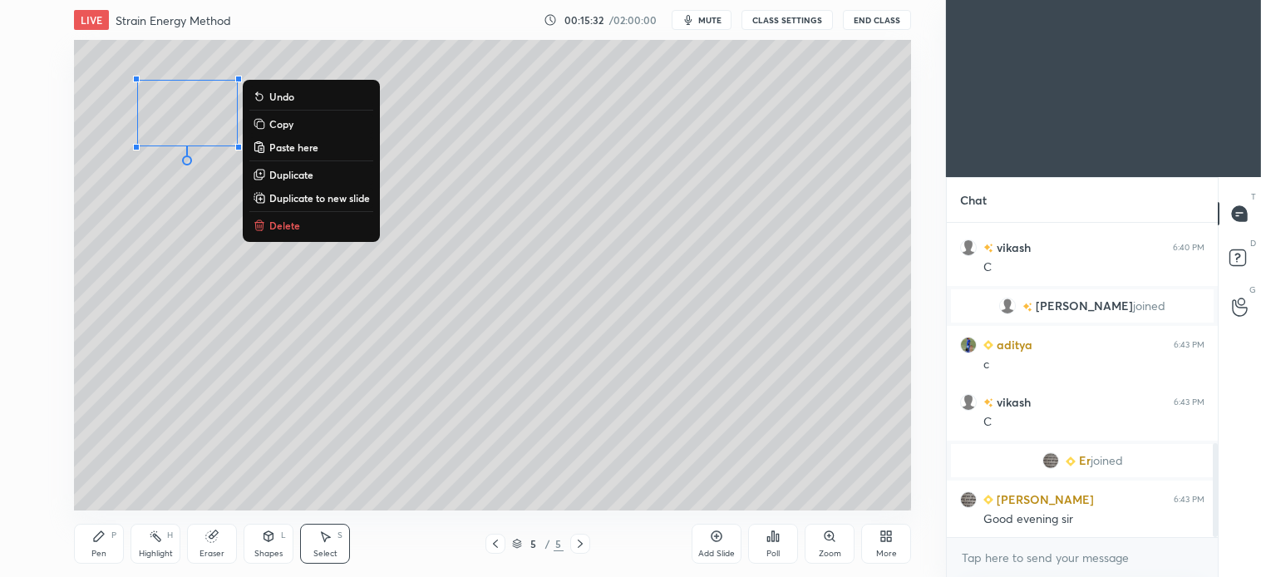
click at [278, 223] on p "Delete" at bounding box center [284, 225] width 31 height 13
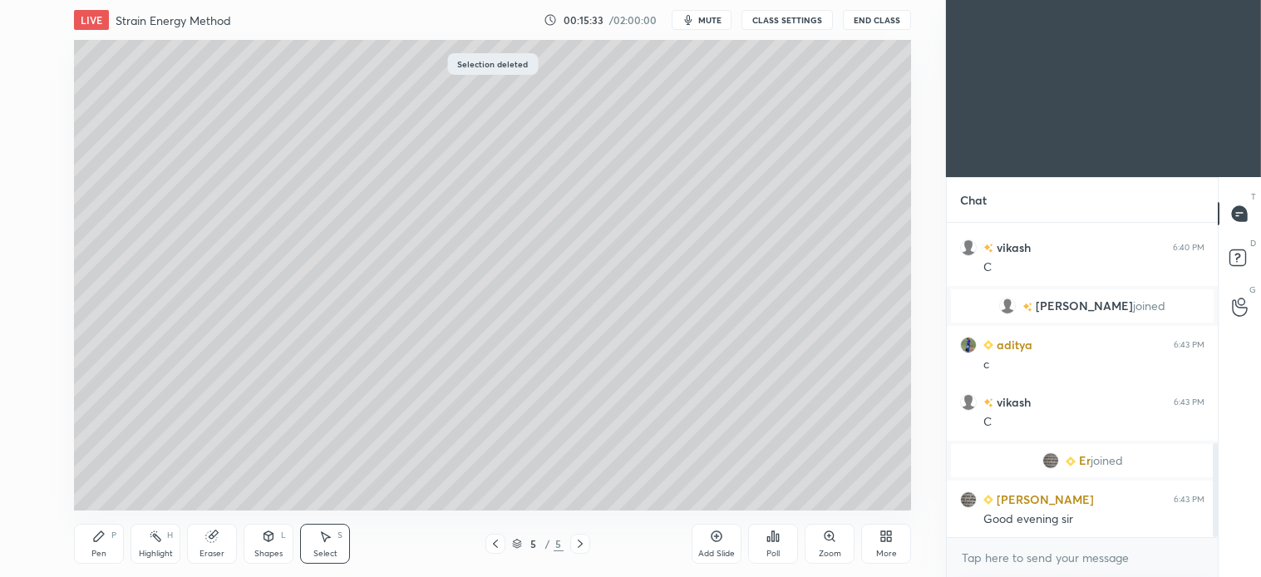
click at [98, 535] on icon at bounding box center [99, 536] width 10 height 10
click at [331, 552] on div "Select" at bounding box center [325, 554] width 24 height 8
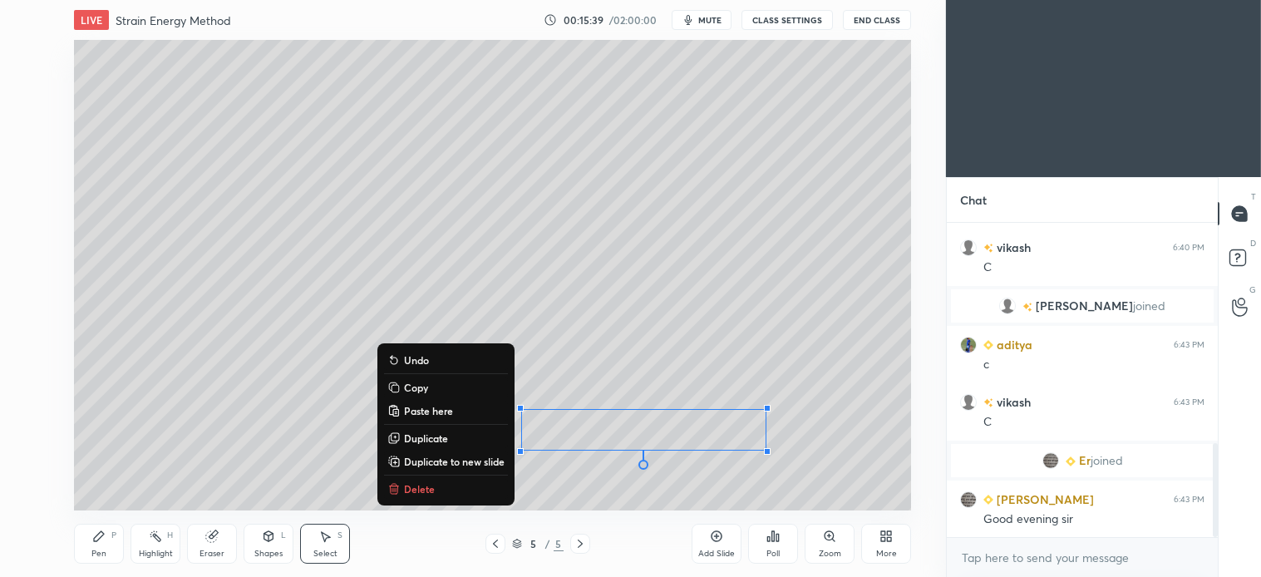
click at [430, 489] on p "Delete" at bounding box center [419, 488] width 31 height 13
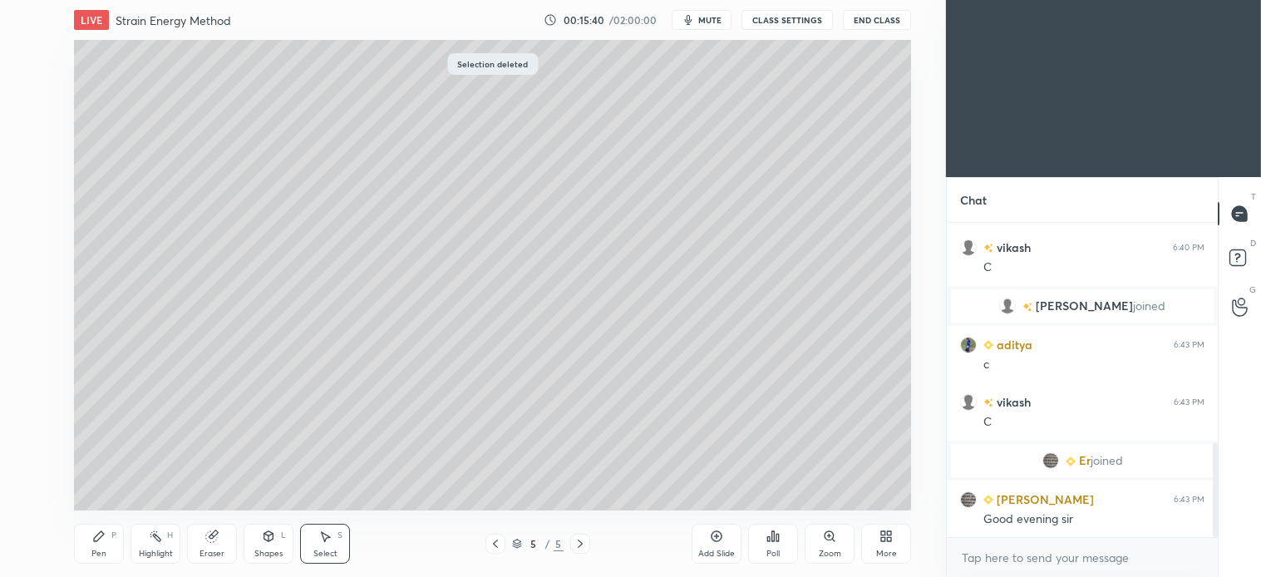
click at [105, 541] on icon at bounding box center [98, 536] width 13 height 13
click at [31, 123] on div at bounding box center [27, 119] width 13 height 13
click at [274, 554] on div "Shapes" at bounding box center [268, 554] width 28 height 8
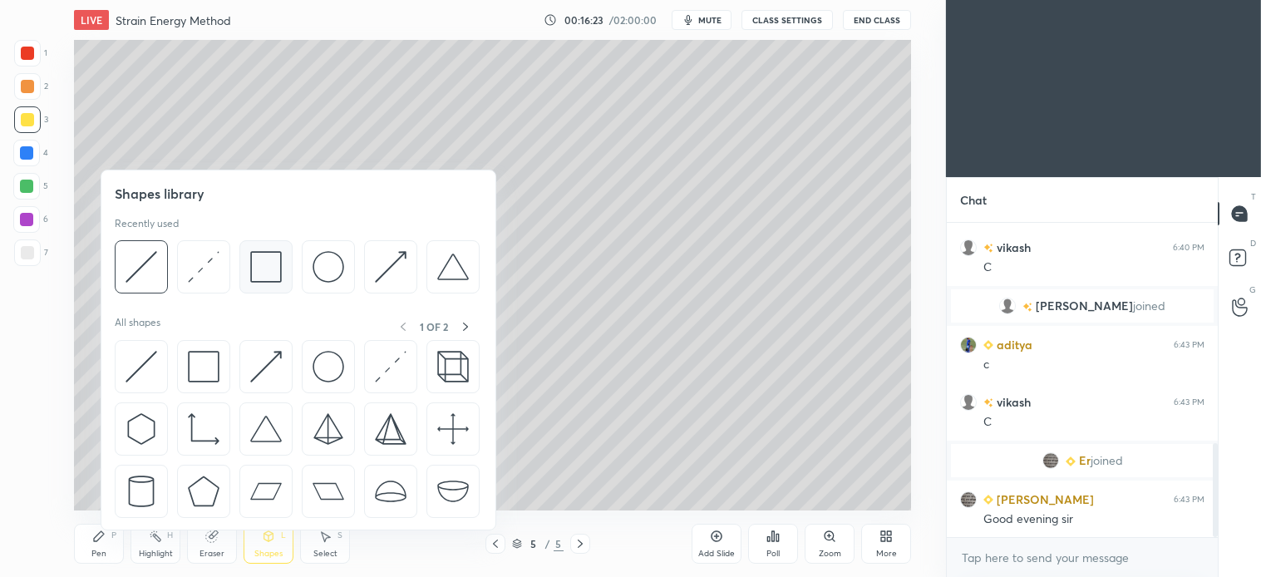
click at [278, 279] on img at bounding box center [266, 267] width 32 height 32
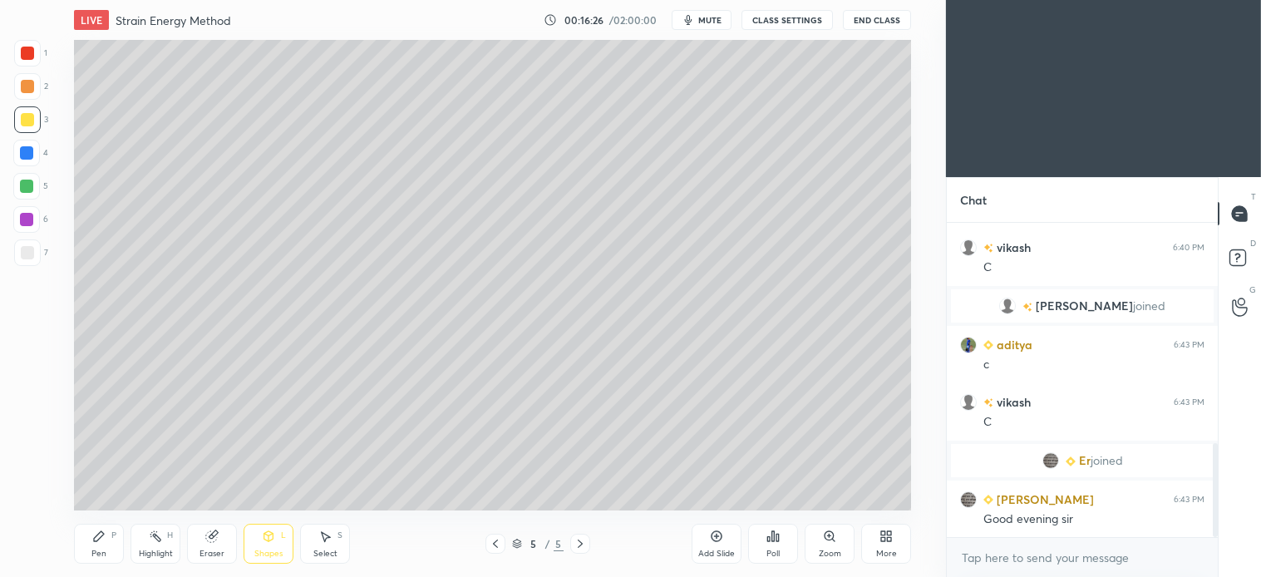
click at [102, 545] on div "Pen P" at bounding box center [99, 544] width 50 height 40
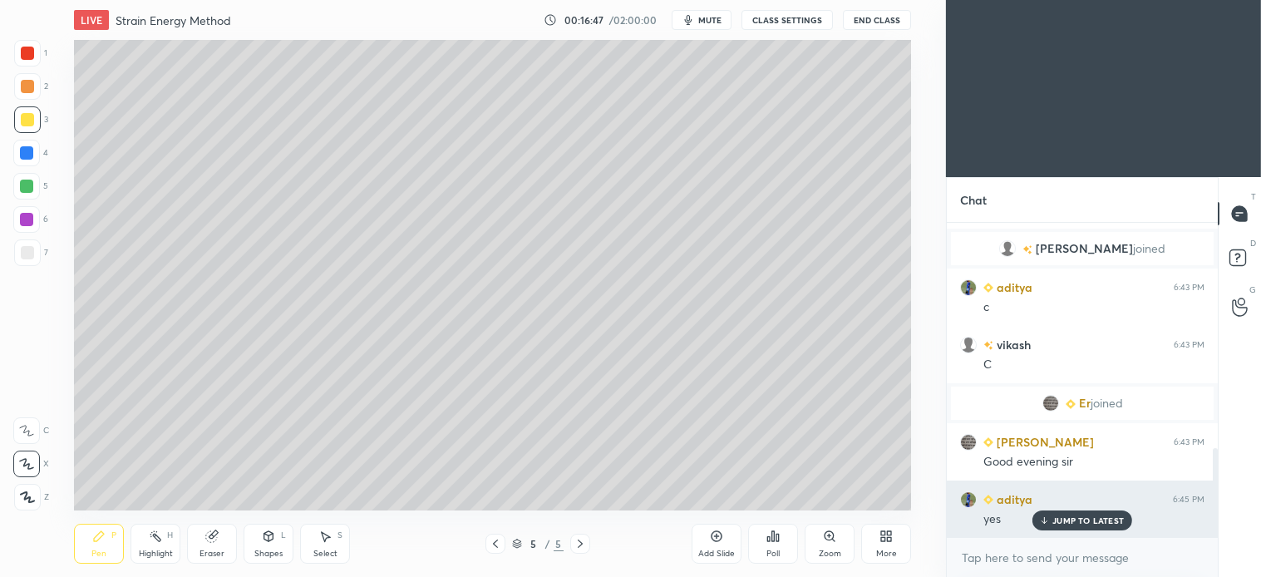
click at [1097, 522] on p "JUMP TO LATEST" at bounding box center [1087, 520] width 71 height 10
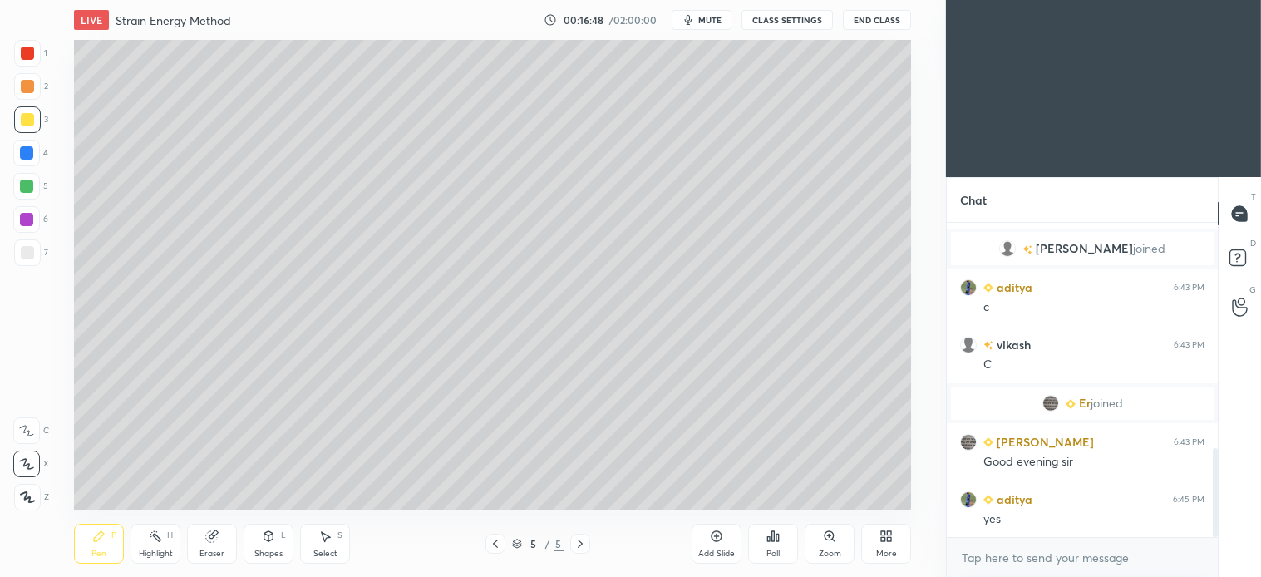
click at [582, 543] on icon at bounding box center [580, 543] width 13 height 13
click at [711, 542] on icon at bounding box center [716, 536] width 13 height 13
click at [38, 250] on div at bounding box center [27, 252] width 27 height 27
click at [326, 545] on div "Select S" at bounding box center [325, 544] width 50 height 40
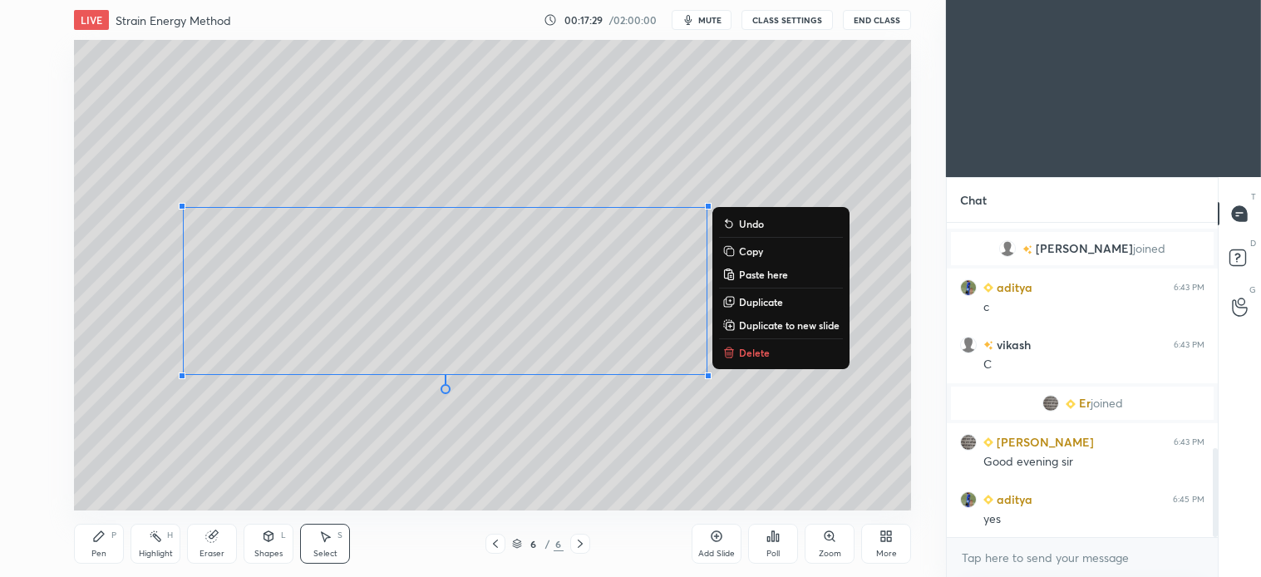
click at [761, 353] on p "Delete" at bounding box center [754, 352] width 31 height 13
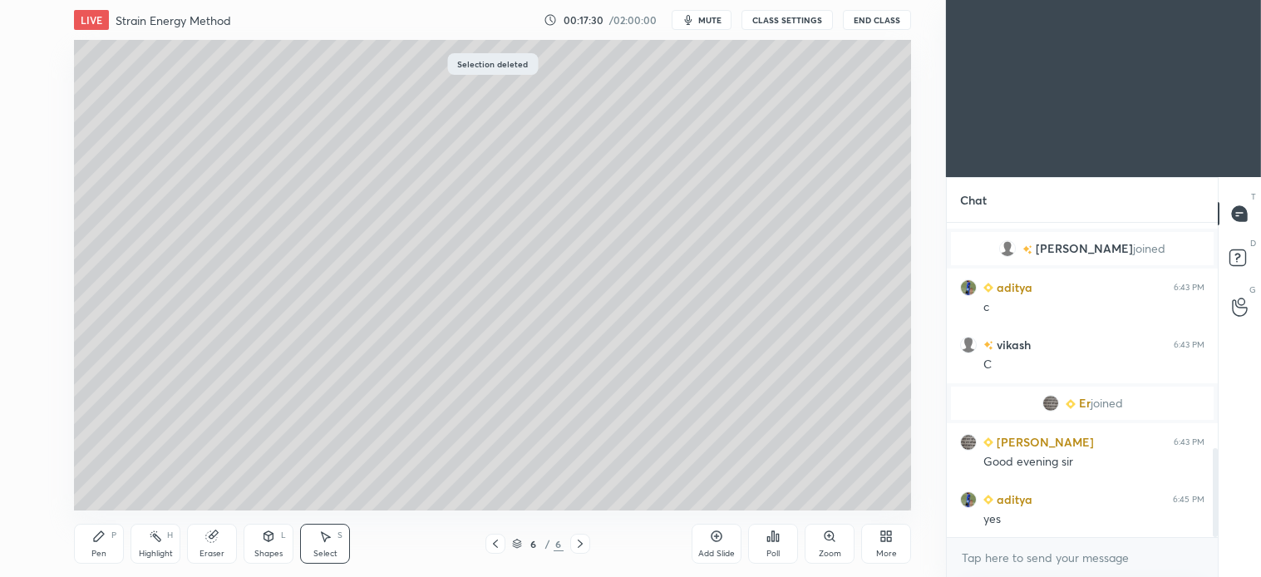
click at [103, 542] on icon at bounding box center [98, 536] width 13 height 13
click at [264, 539] on icon at bounding box center [268, 536] width 9 height 10
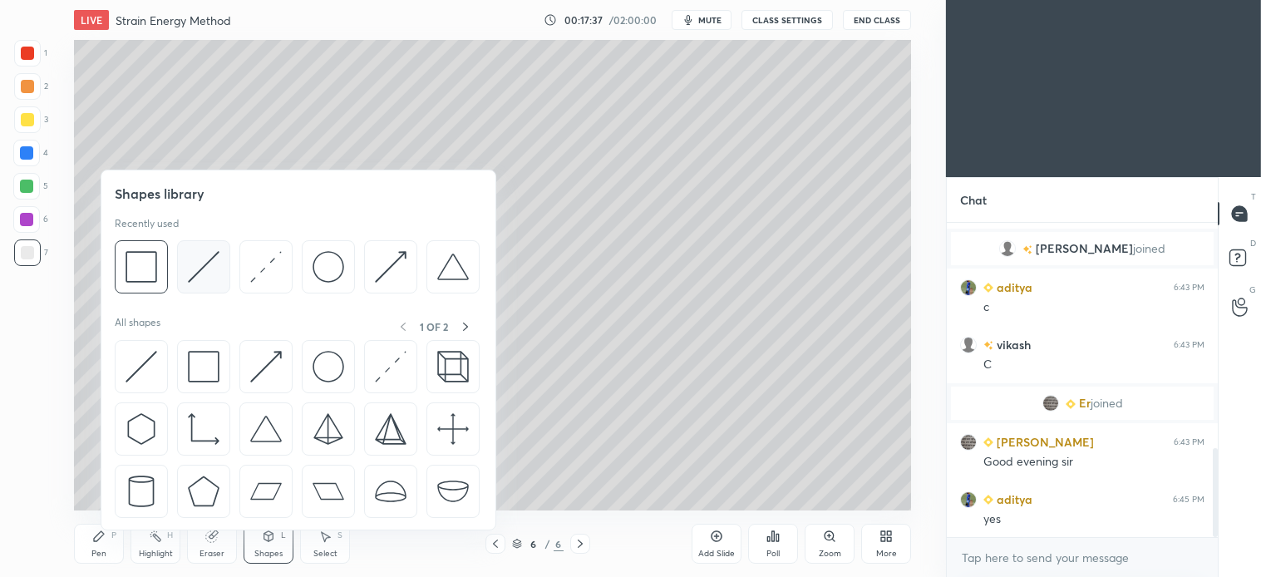
click at [203, 275] on img at bounding box center [204, 267] width 32 height 32
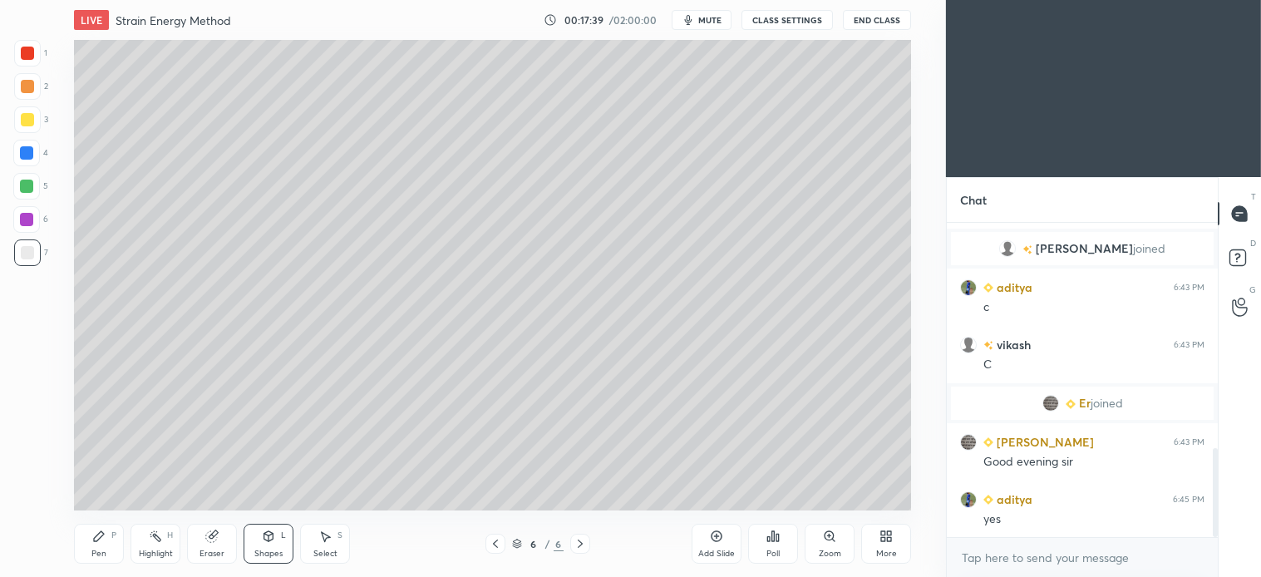
click at [120, 545] on div "Pen P" at bounding box center [99, 544] width 50 height 40
click at [322, 545] on div "Select S" at bounding box center [325, 544] width 50 height 40
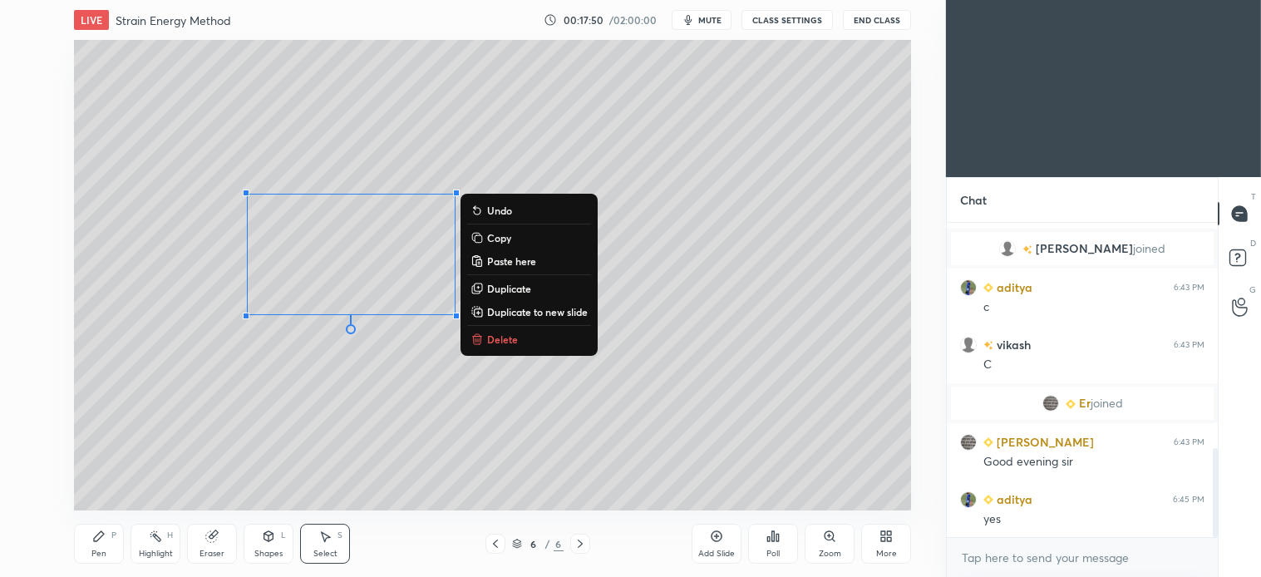
click at [505, 338] on p "Delete" at bounding box center [502, 339] width 31 height 13
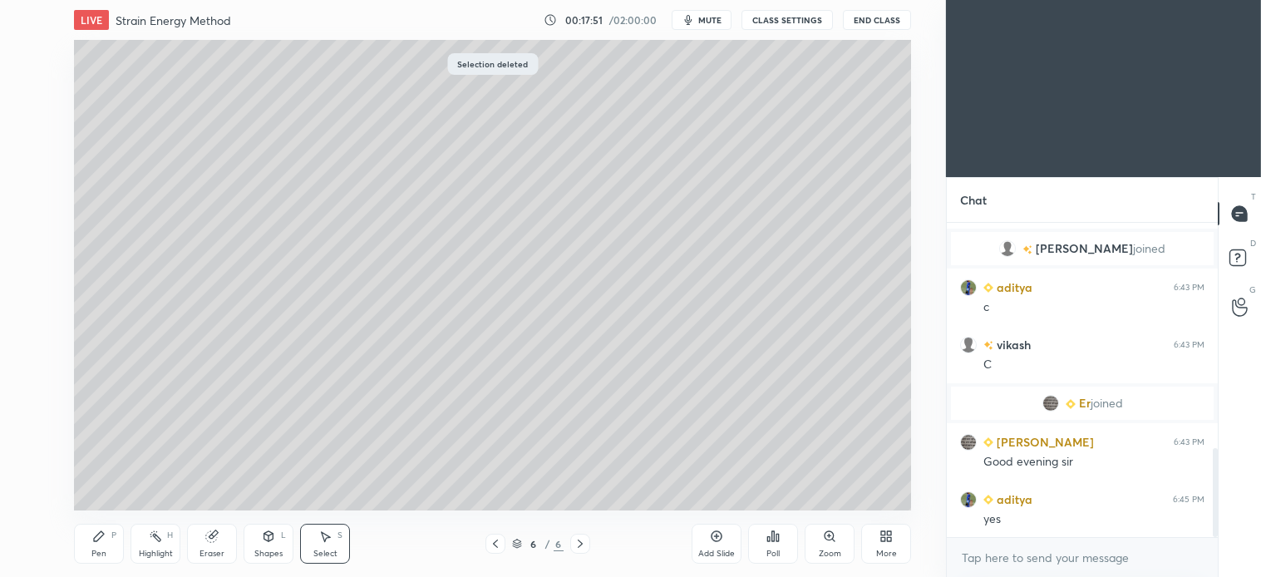
click at [117, 545] on div "Pen P" at bounding box center [99, 544] width 50 height 40
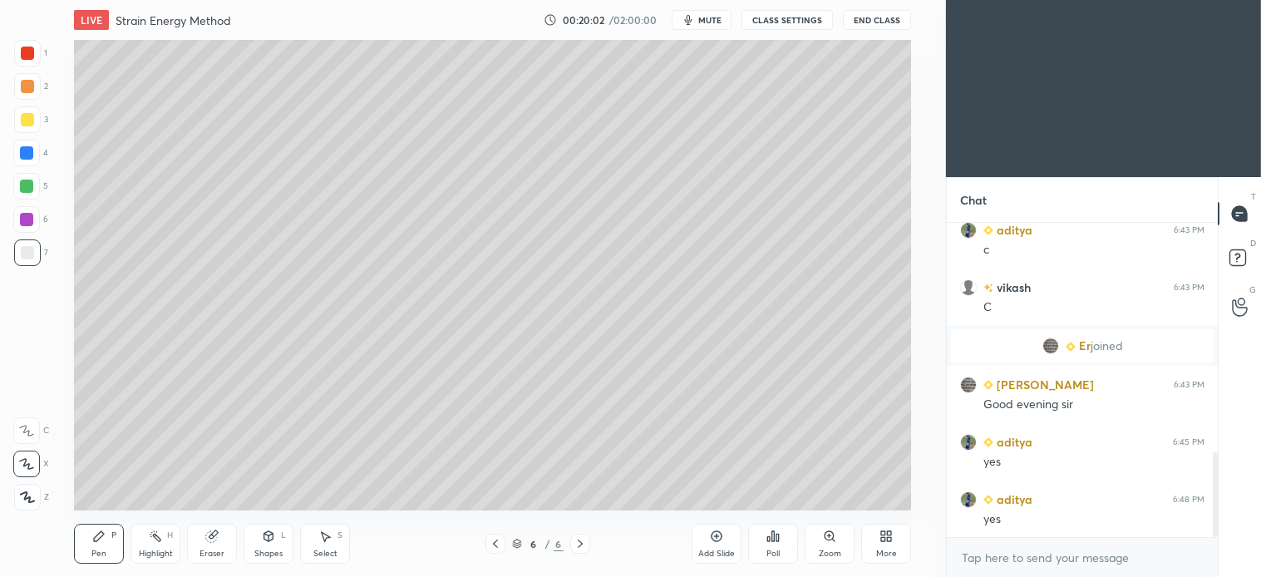
click at [492, 542] on icon at bounding box center [495, 543] width 13 height 13
click at [585, 542] on icon at bounding box center [580, 543] width 13 height 13
click at [29, 96] on div at bounding box center [27, 86] width 27 height 27
click at [279, 545] on div "Shapes L" at bounding box center [269, 544] width 50 height 40
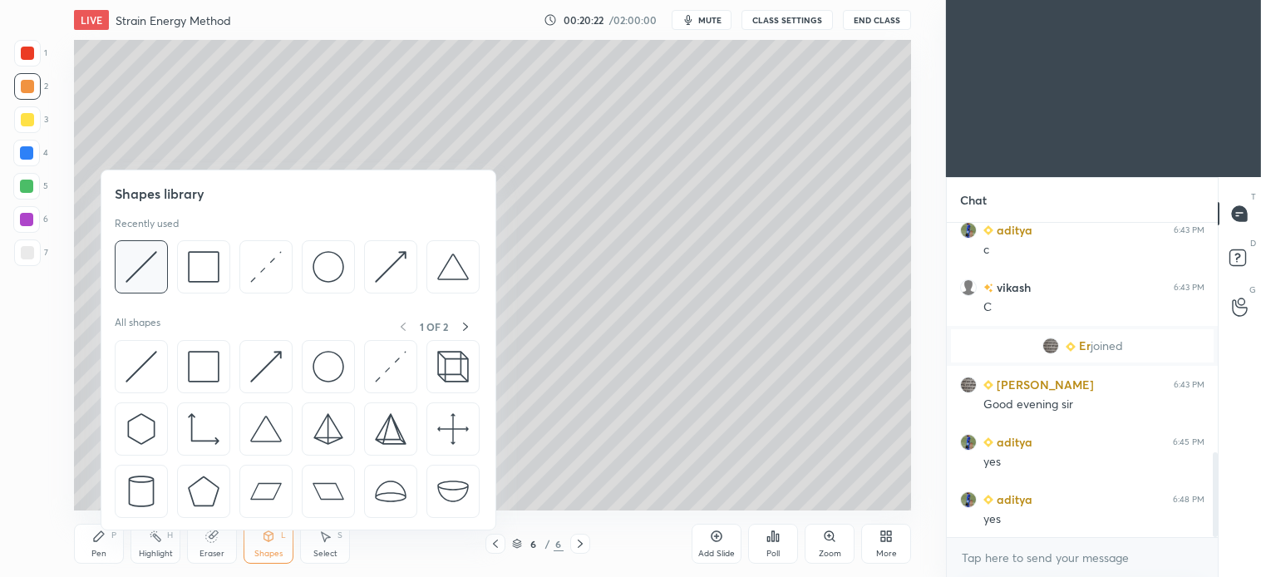
click at [152, 261] on img at bounding box center [142, 267] width 32 height 32
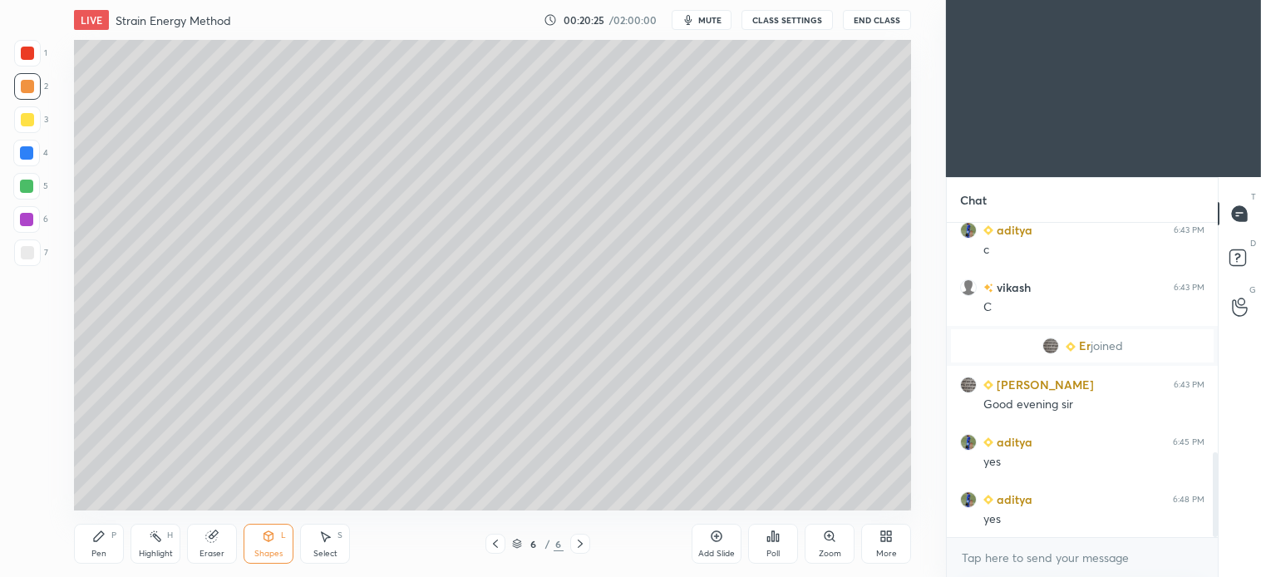
click at [116, 535] on div "P" at bounding box center [113, 535] width 5 height 8
click at [103, 539] on icon at bounding box center [98, 536] width 13 height 13
click at [36, 189] on div at bounding box center [26, 186] width 27 height 27
click at [27, 252] on div at bounding box center [27, 252] width 13 height 13
click at [34, 173] on div at bounding box center [26, 186] width 27 height 27
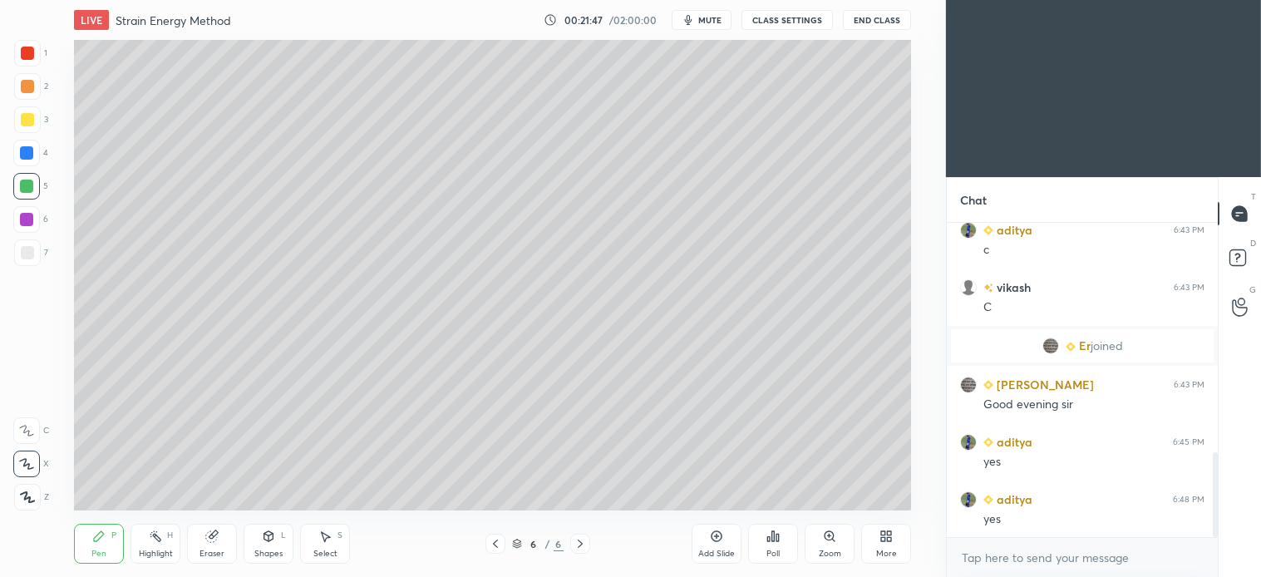
click at [25, 254] on div at bounding box center [27, 252] width 13 height 13
click at [577, 549] on icon at bounding box center [580, 543] width 13 height 13
click at [883, 19] on button "End Class" at bounding box center [877, 20] width 68 height 20
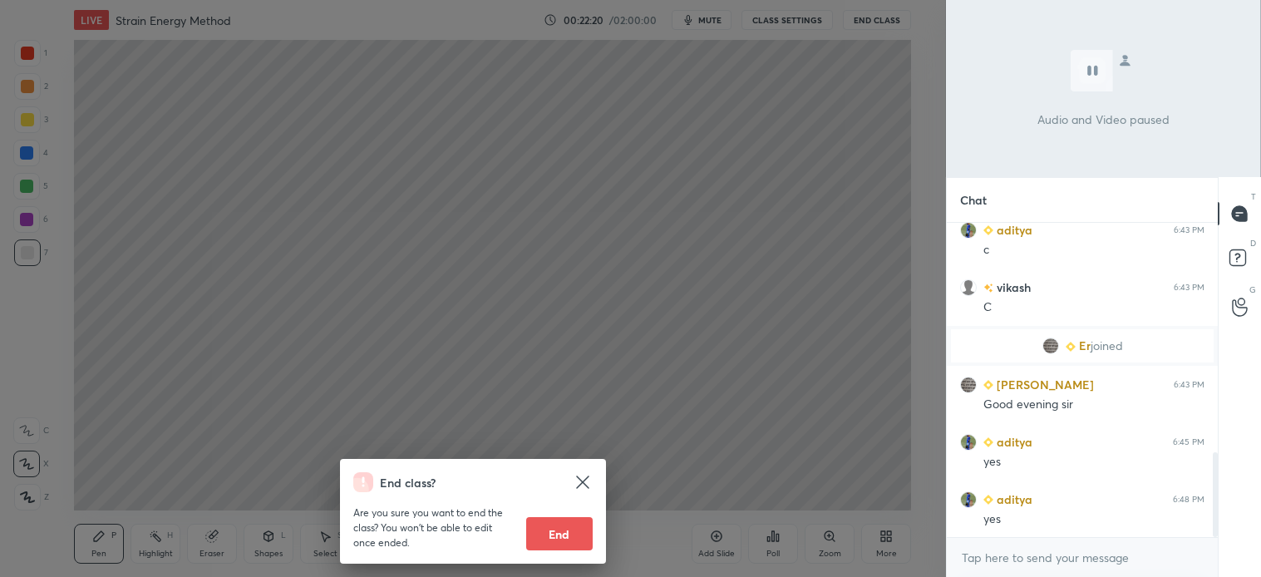
click at [819, 466] on div "End class? Are you sure you want to end the class? You won’t be able to edit on…" at bounding box center [473, 288] width 946 height 577
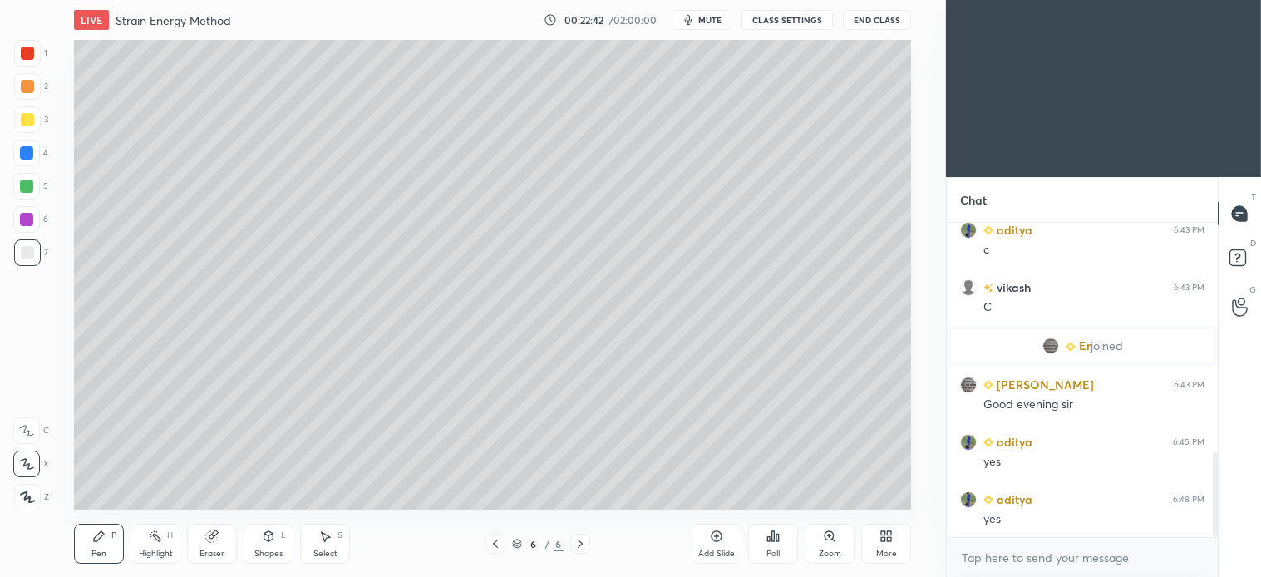
click at [578, 545] on icon at bounding box center [580, 543] width 13 height 13
click at [711, 542] on icon at bounding box center [716, 536] width 13 height 13
click at [15, 122] on div at bounding box center [27, 119] width 27 height 27
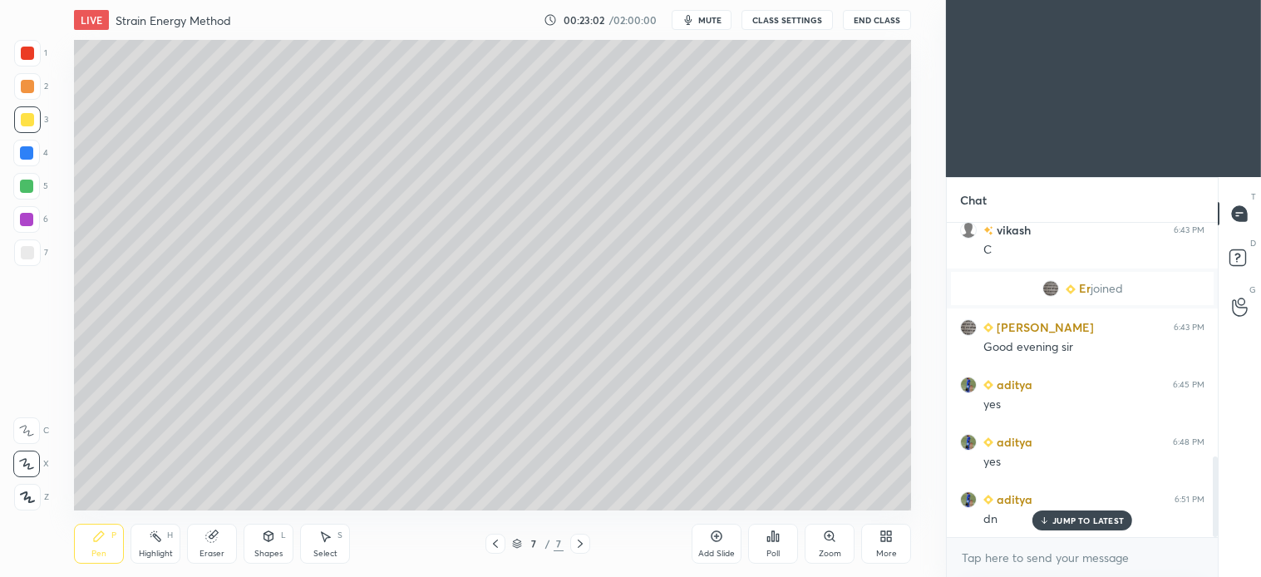
click at [283, 532] on div "L" at bounding box center [283, 535] width 5 height 8
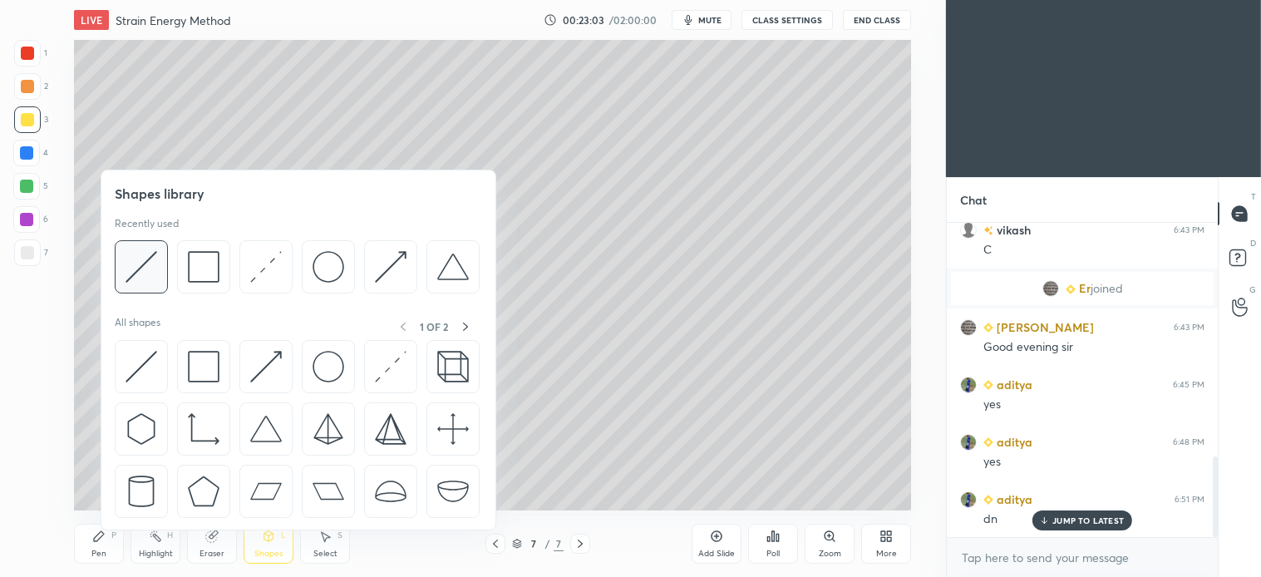
click at [165, 267] on div at bounding box center [141, 266] width 53 height 53
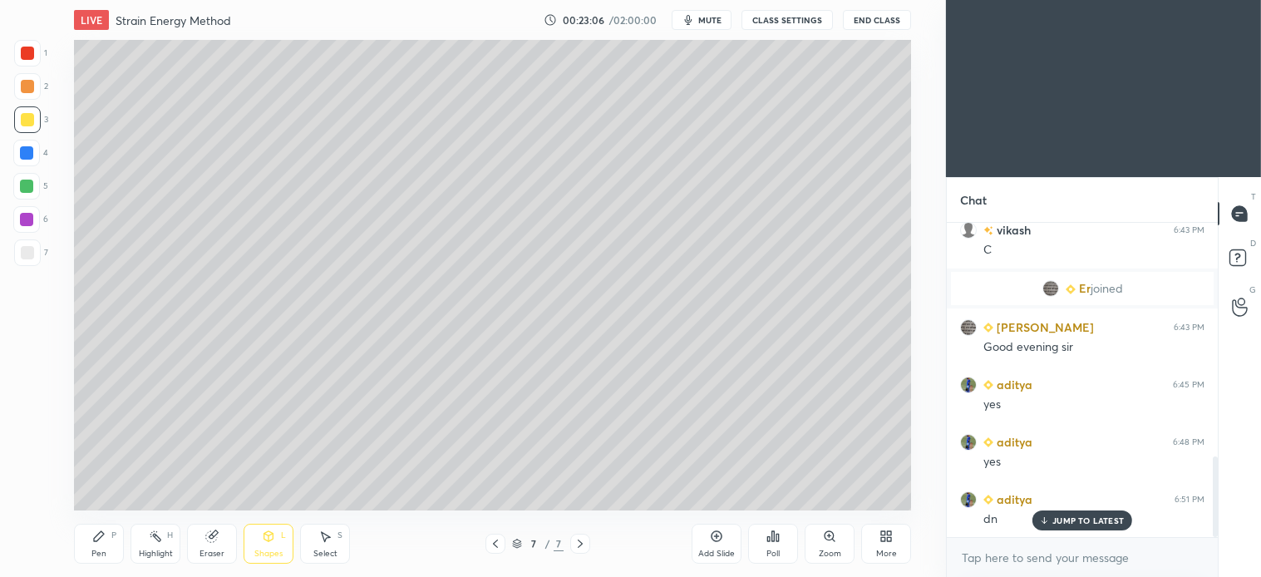
click at [119, 522] on div "Pen P Highlight H Eraser Shapes L Select S 7 / 7 Add Slide Poll Zoom More" at bounding box center [492, 543] width 837 height 67
click at [37, 95] on div at bounding box center [27, 86] width 27 height 27
click at [103, 533] on icon at bounding box center [99, 536] width 10 height 10
click at [26, 247] on div at bounding box center [27, 252] width 13 height 13
click at [259, 540] on div "Shapes L" at bounding box center [269, 544] width 50 height 40
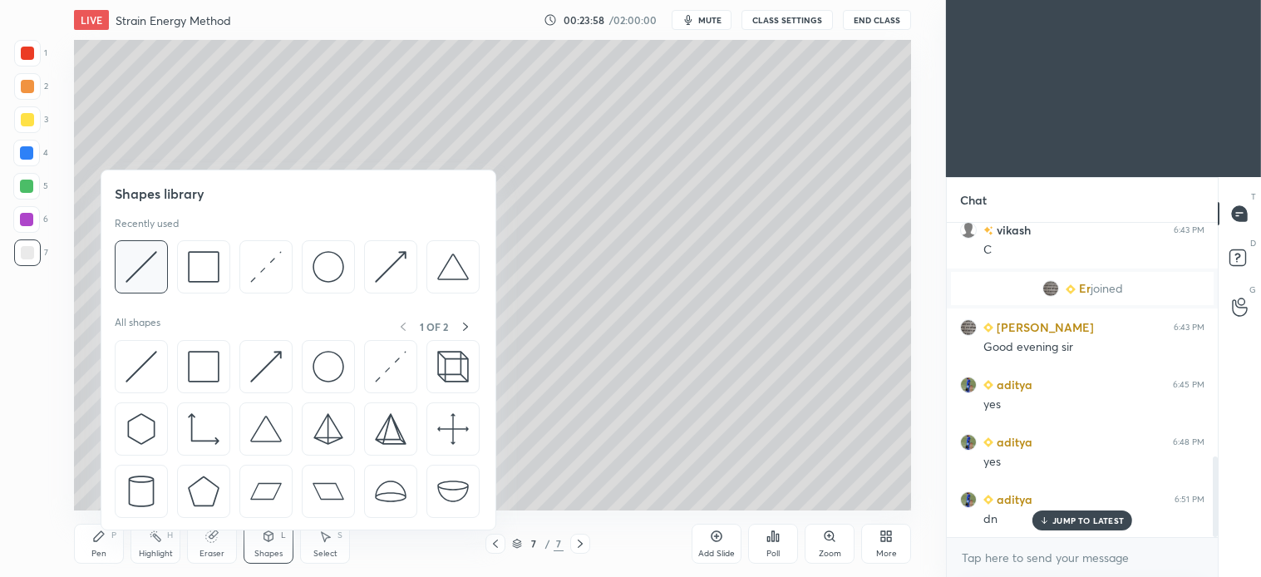
click at [153, 263] on img at bounding box center [142, 267] width 32 height 32
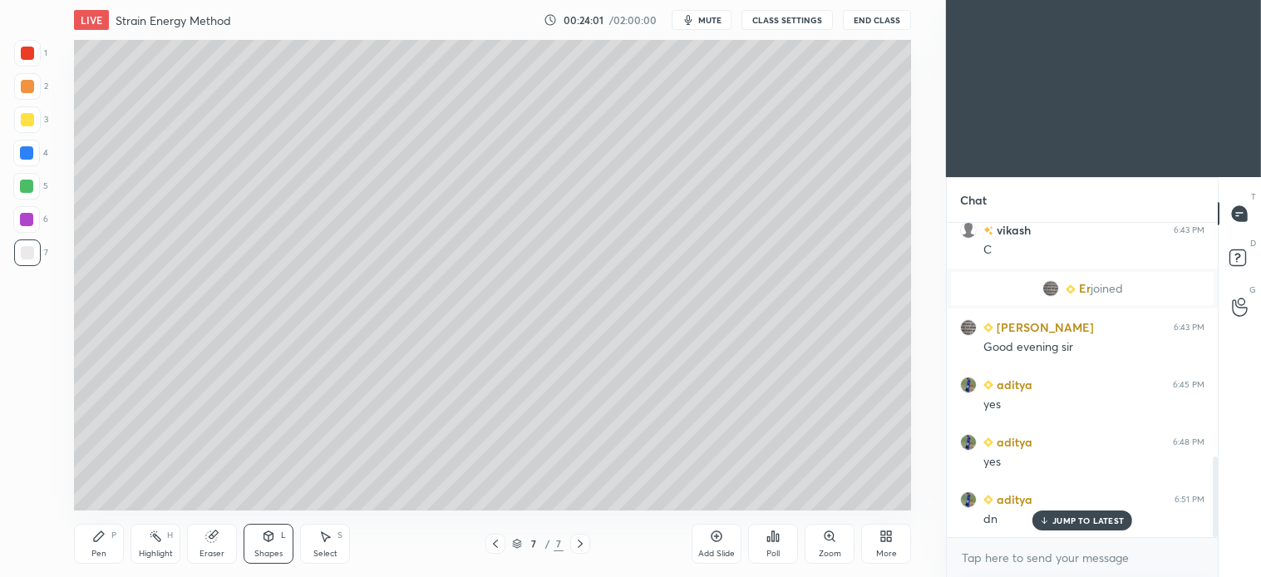
click at [112, 545] on div "Pen P" at bounding box center [99, 544] width 50 height 40
click at [31, 98] on div at bounding box center [27, 86] width 27 height 27
click at [22, 178] on div at bounding box center [26, 186] width 27 height 27
click at [102, 550] on div "Pen" at bounding box center [98, 554] width 15 height 8
click at [42, 121] on div "3" at bounding box center [31, 119] width 34 height 27
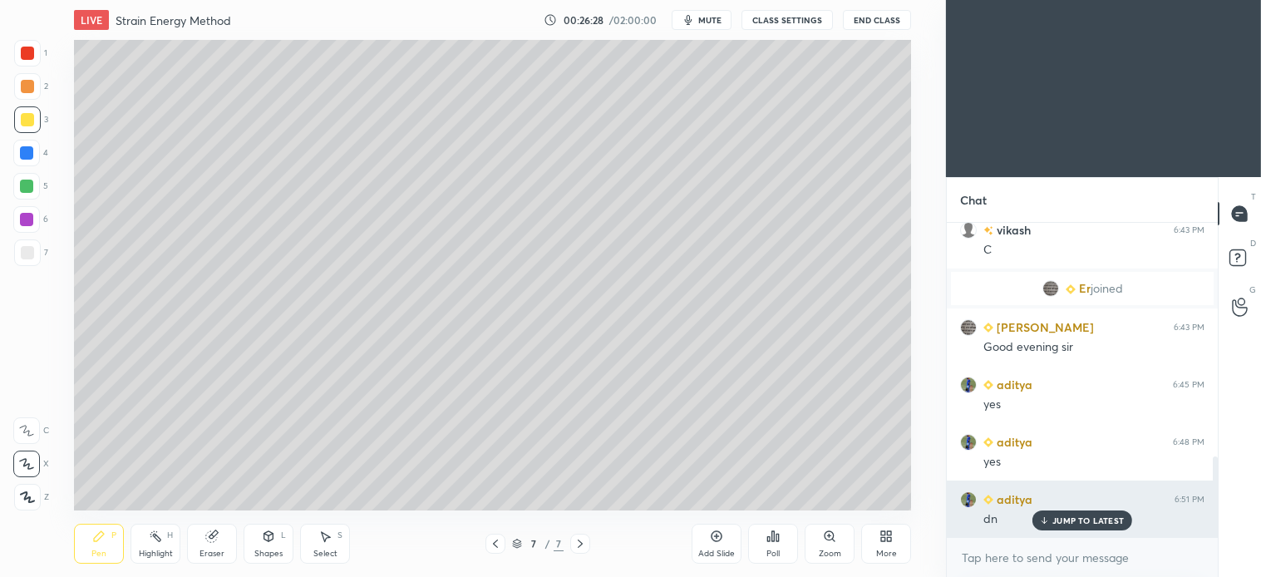
click at [1089, 525] on p "JUMP TO LATEST" at bounding box center [1087, 520] width 71 height 10
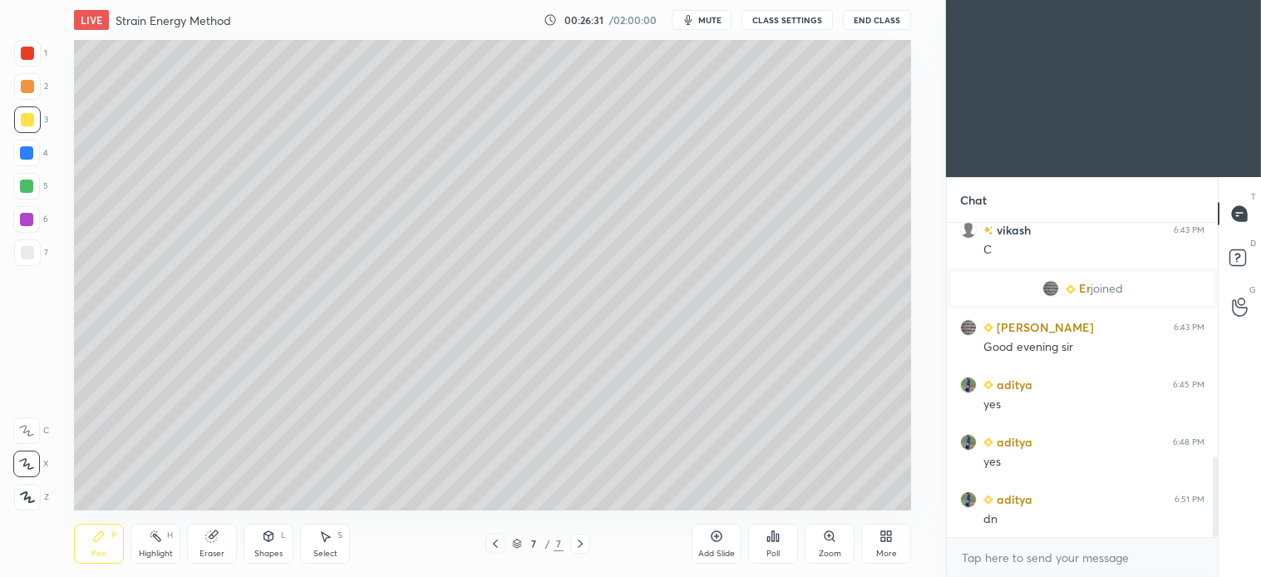
click at [588, 539] on div at bounding box center [580, 544] width 20 height 20
click at [727, 539] on div "Add Slide" at bounding box center [717, 544] width 50 height 40
click at [29, 236] on div "6" at bounding box center [30, 222] width 35 height 33
click at [37, 252] on div at bounding box center [27, 252] width 27 height 27
click at [266, 541] on icon at bounding box center [268, 536] width 13 height 13
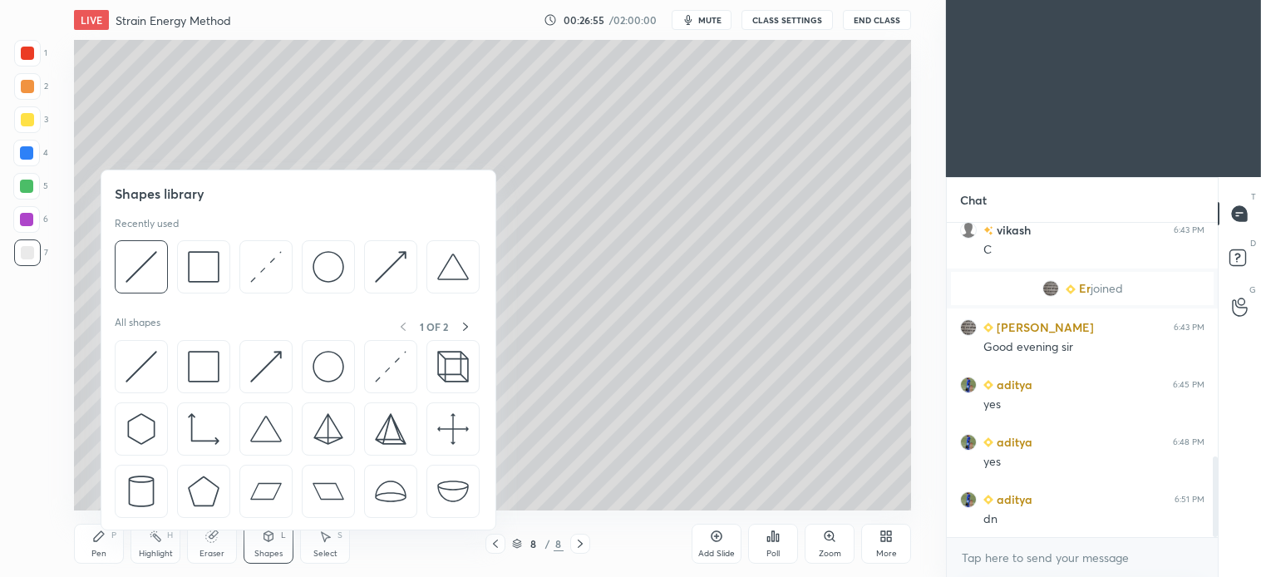
click at [210, 310] on div "Shapes library Recently used All shapes 1 OF 2" at bounding box center [299, 350] width 396 height 361
click at [141, 256] on img at bounding box center [142, 267] width 32 height 32
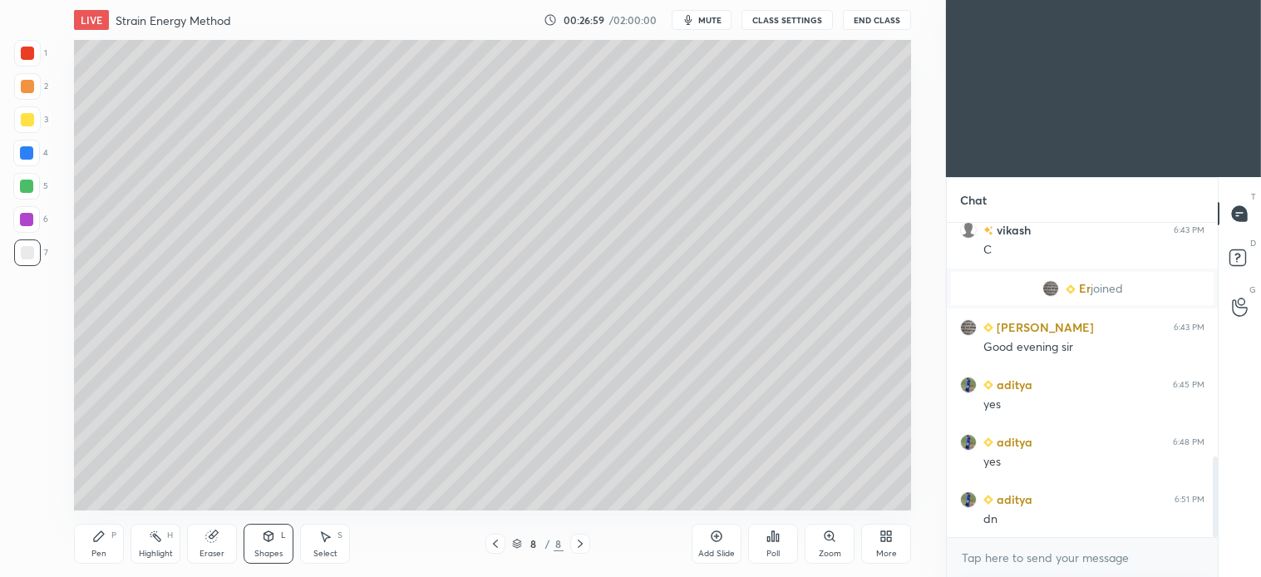
click at [105, 550] on div "Pen" at bounding box center [98, 554] width 15 height 8
click at [30, 190] on div at bounding box center [26, 186] width 13 height 13
click at [337, 542] on div "Select S" at bounding box center [325, 544] width 50 height 40
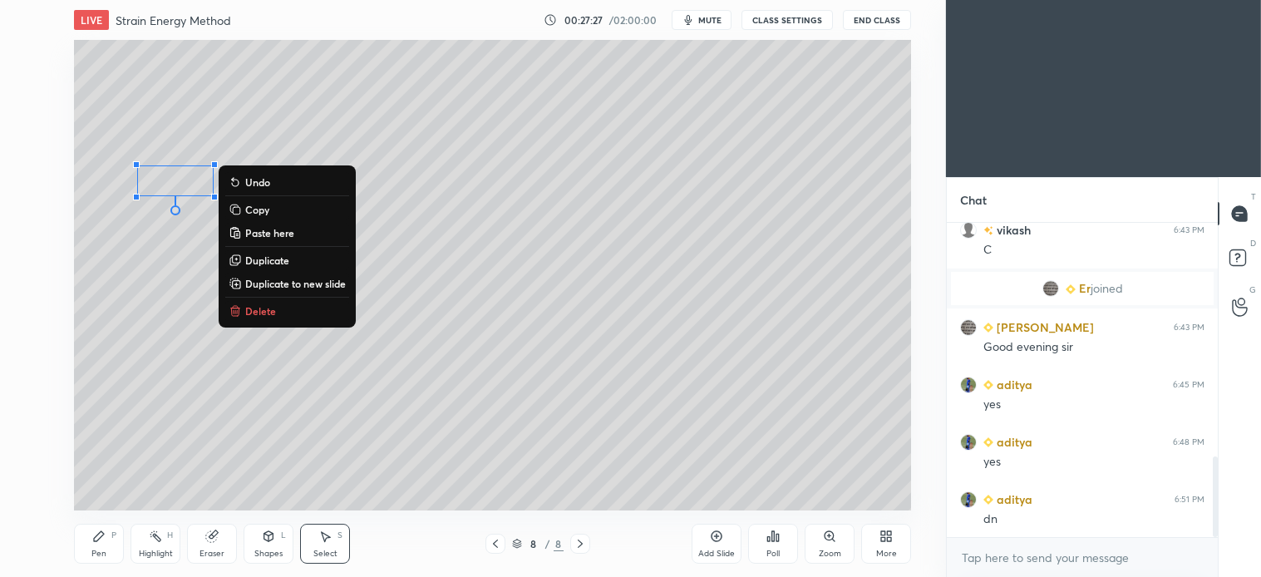
click at [111, 540] on div "P" at bounding box center [113, 535] width 5 height 8
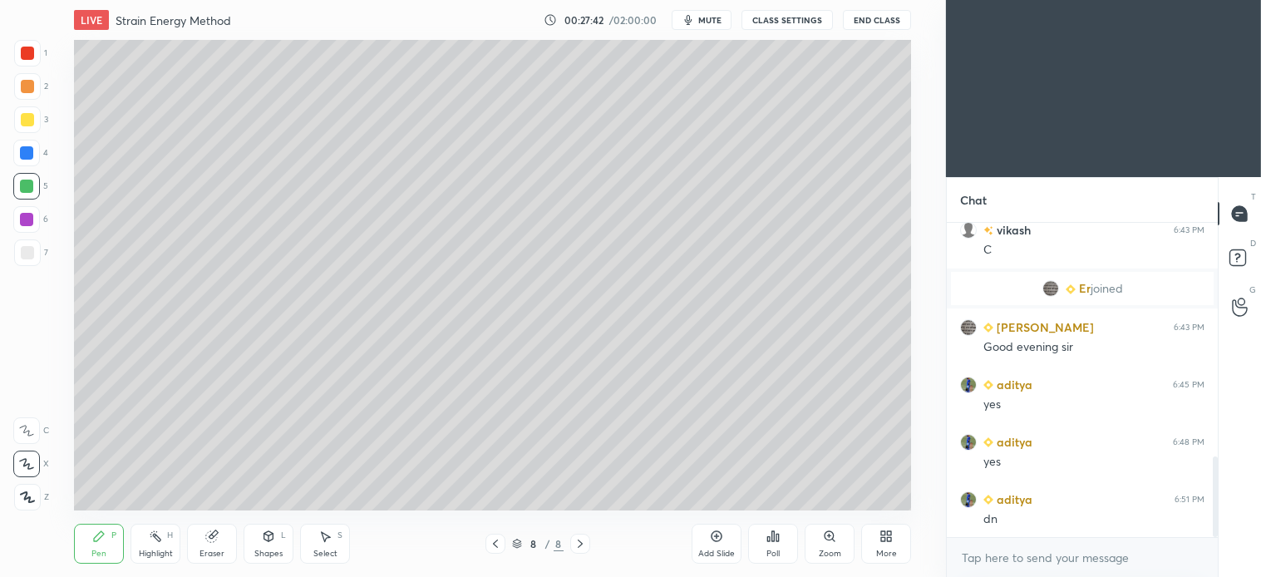
click at [30, 271] on div "7" at bounding box center [31, 255] width 34 height 33
click at [270, 550] on div "Shapes" at bounding box center [268, 554] width 28 height 8
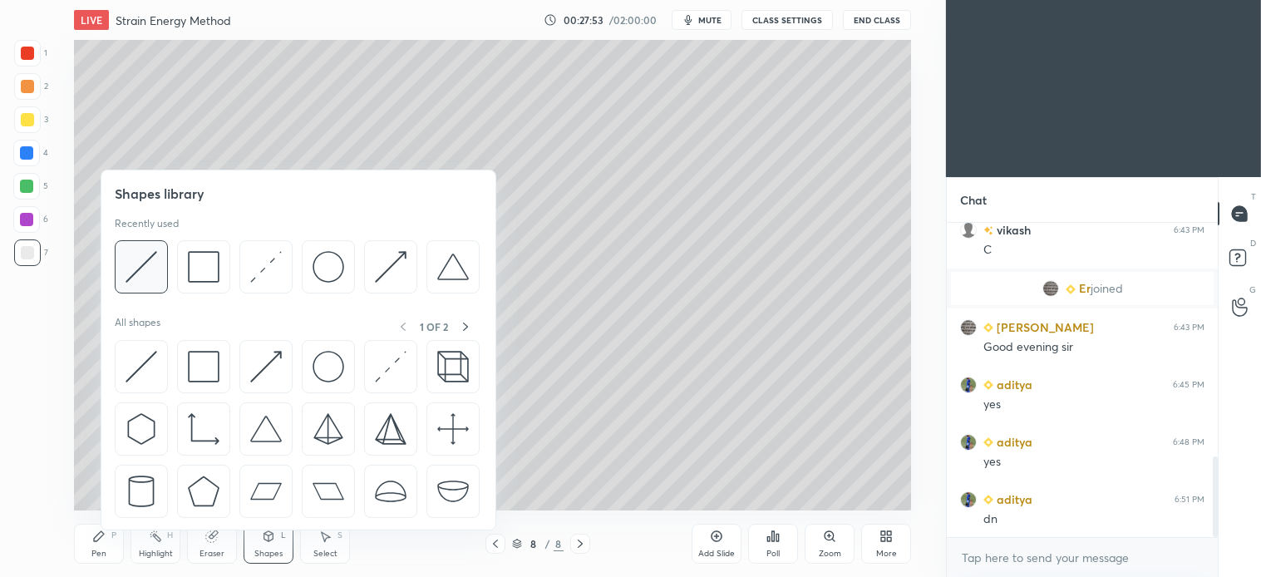
click at [141, 271] on img at bounding box center [142, 267] width 32 height 32
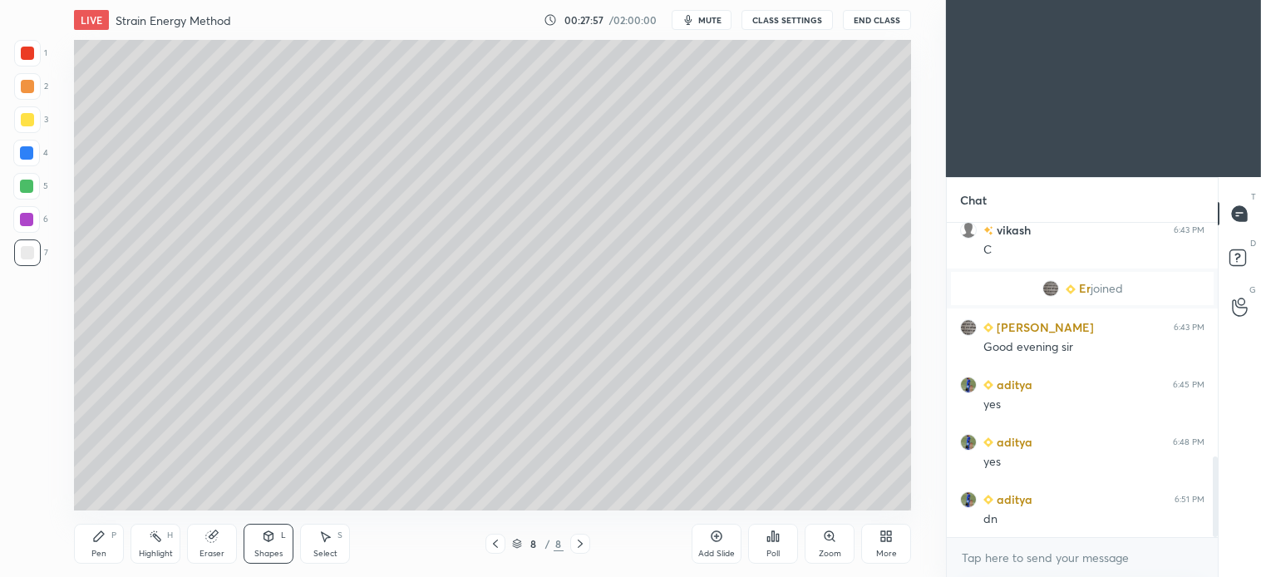
click at [105, 542] on icon at bounding box center [98, 536] width 13 height 13
click at [27, 187] on div at bounding box center [26, 186] width 13 height 13
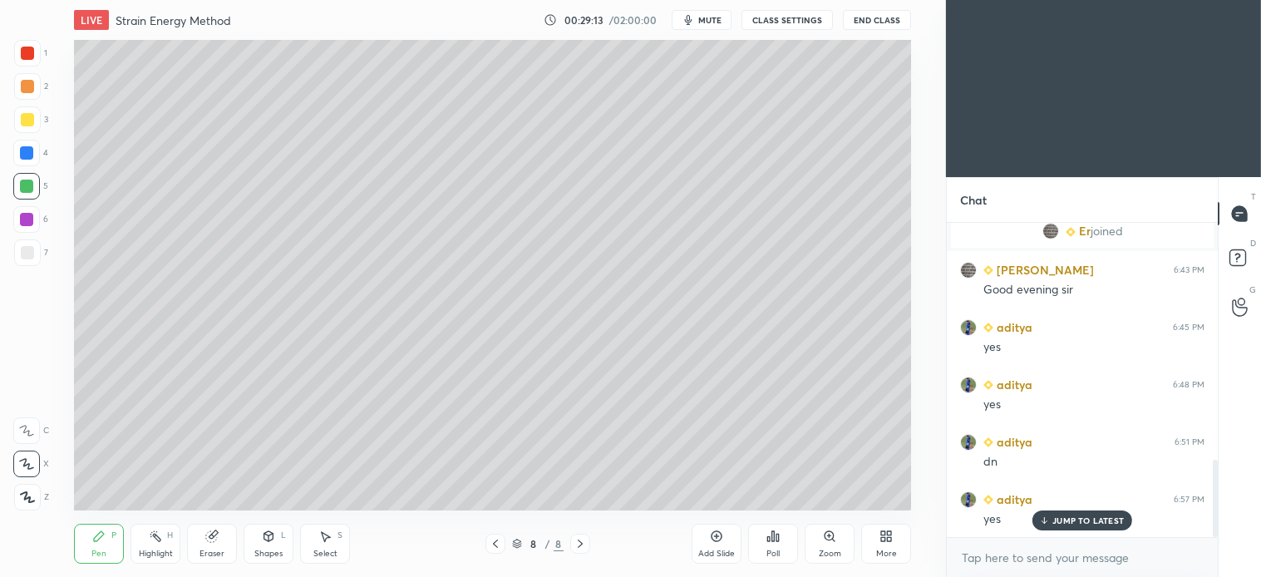
click at [28, 260] on div at bounding box center [27, 252] width 27 height 27
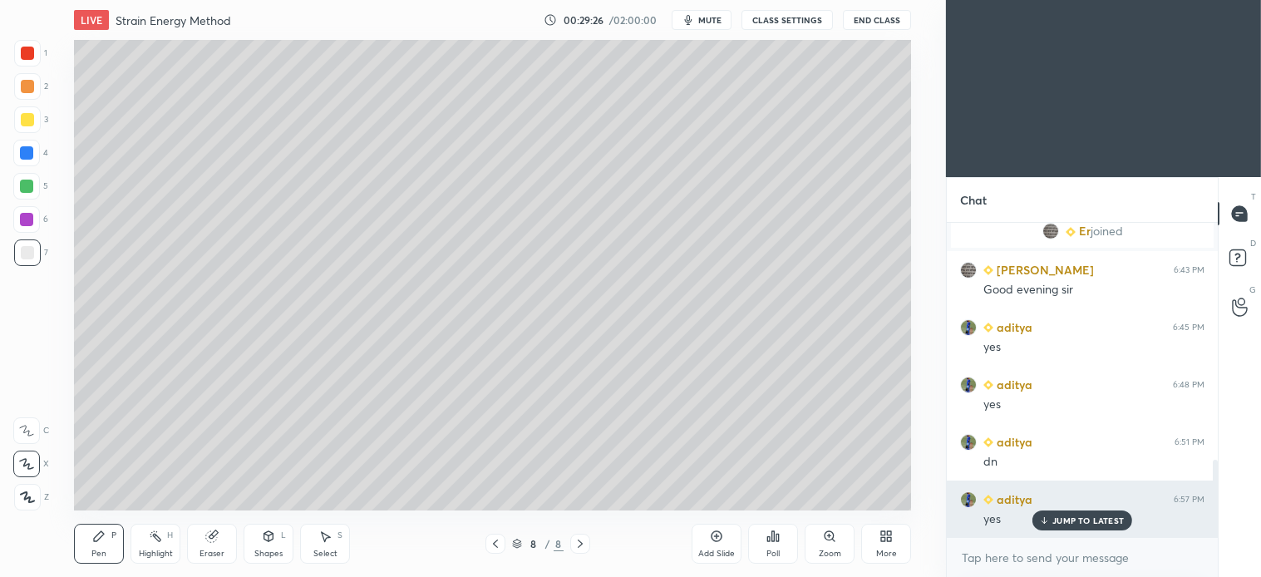
click at [1097, 524] on p "JUMP TO LATEST" at bounding box center [1087, 520] width 71 height 10
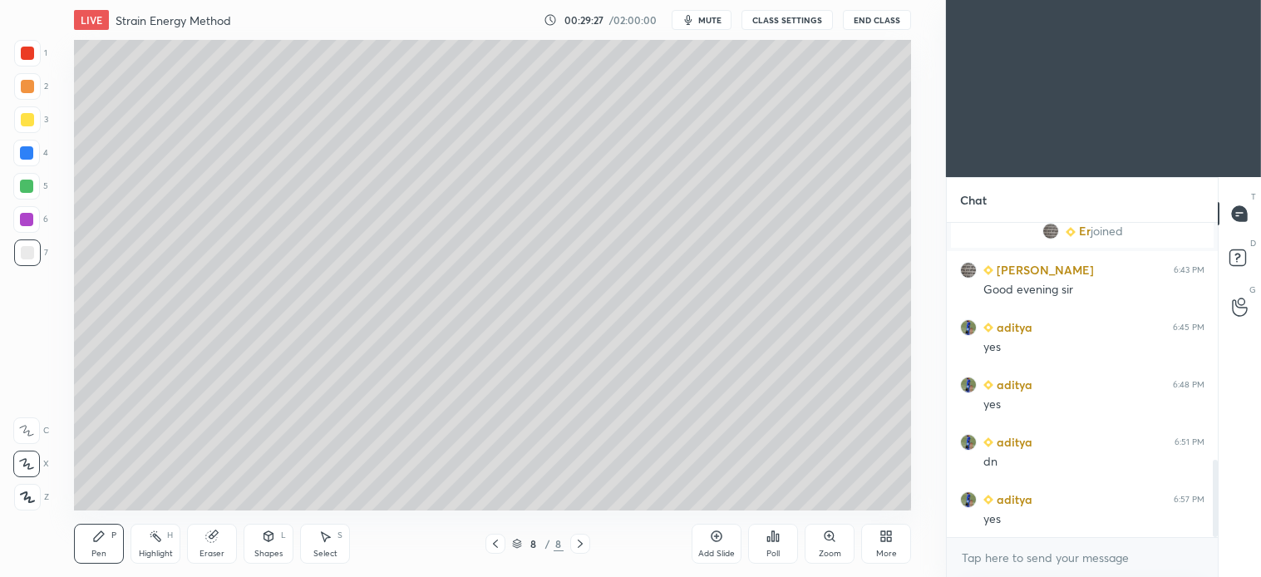
click at [582, 549] on icon at bounding box center [580, 543] width 13 height 13
click at [492, 545] on icon at bounding box center [495, 543] width 13 height 13
click at [25, 114] on div at bounding box center [27, 119] width 13 height 13
click at [582, 543] on icon at bounding box center [580, 543] width 13 height 13
click at [582, 545] on icon at bounding box center [580, 543] width 13 height 13
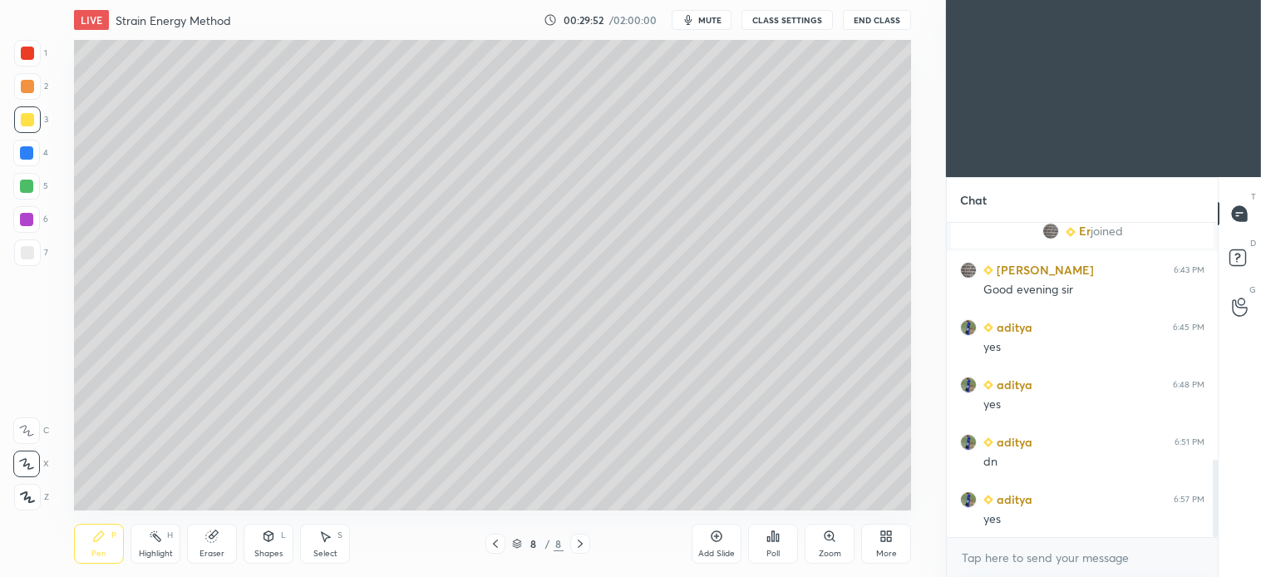
click at [882, 17] on button "End Class" at bounding box center [877, 20] width 68 height 20
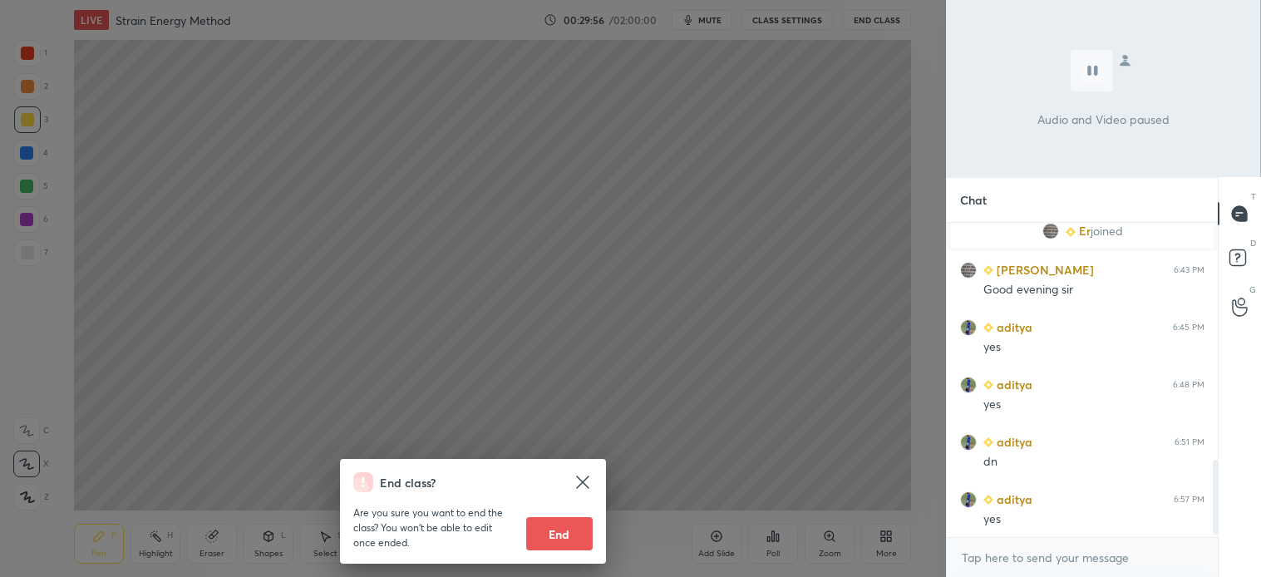
scroll to position [1025, 0]
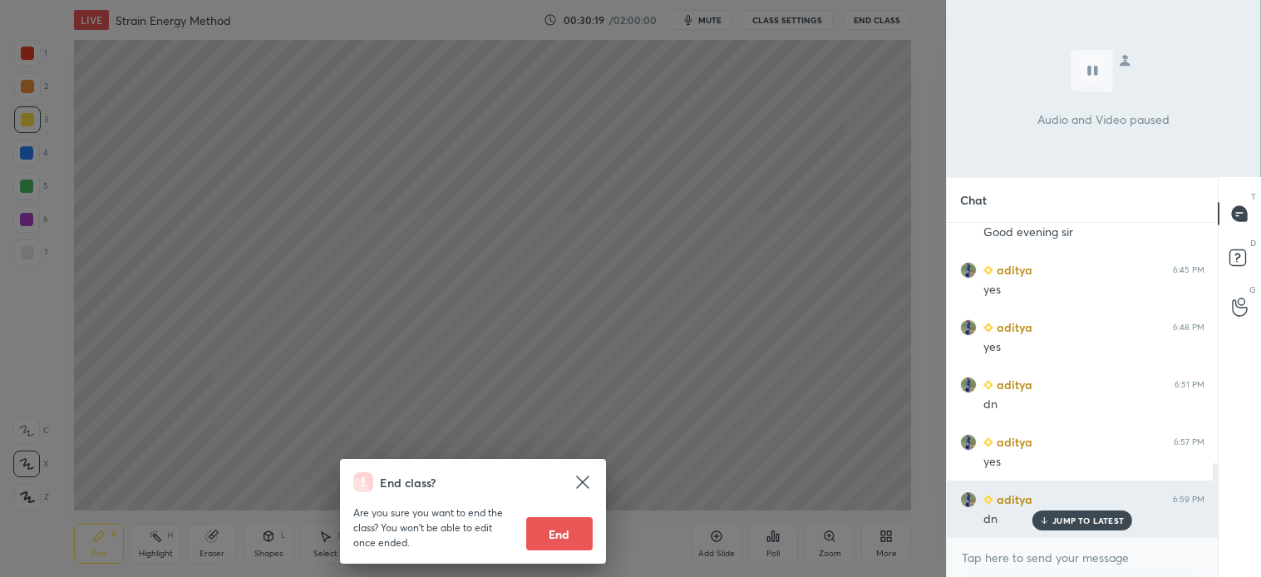
click at [1102, 520] on p "JUMP TO LATEST" at bounding box center [1087, 520] width 71 height 10
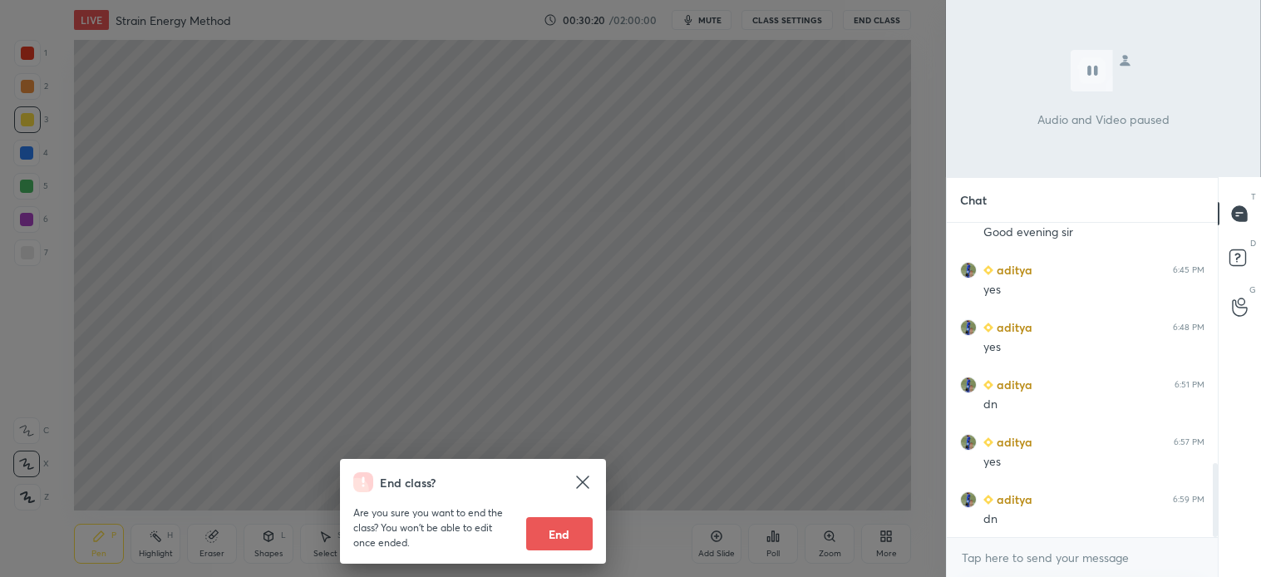
click at [877, 466] on div "End class? Are you sure you want to end the class? You won’t be able to edit on…" at bounding box center [473, 288] width 946 height 577
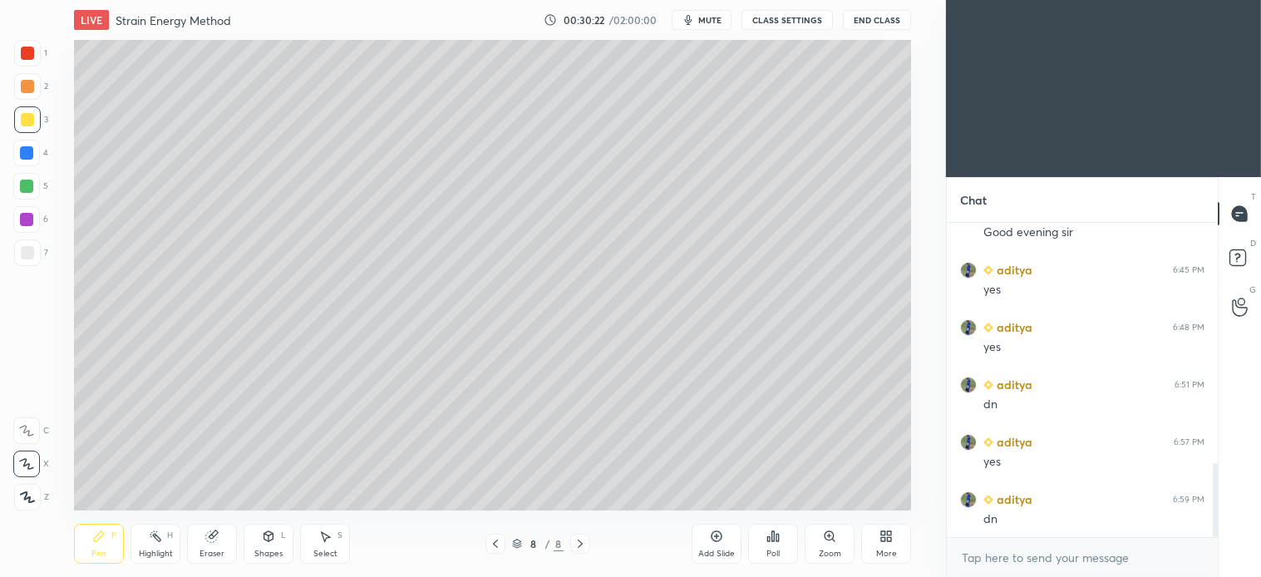
click at [580, 549] on icon at bounding box center [580, 543] width 13 height 13
click at [708, 537] on div "Add Slide" at bounding box center [717, 544] width 50 height 40
click at [29, 126] on div at bounding box center [27, 119] width 27 height 27
click at [283, 537] on div "L" at bounding box center [283, 535] width 5 height 8
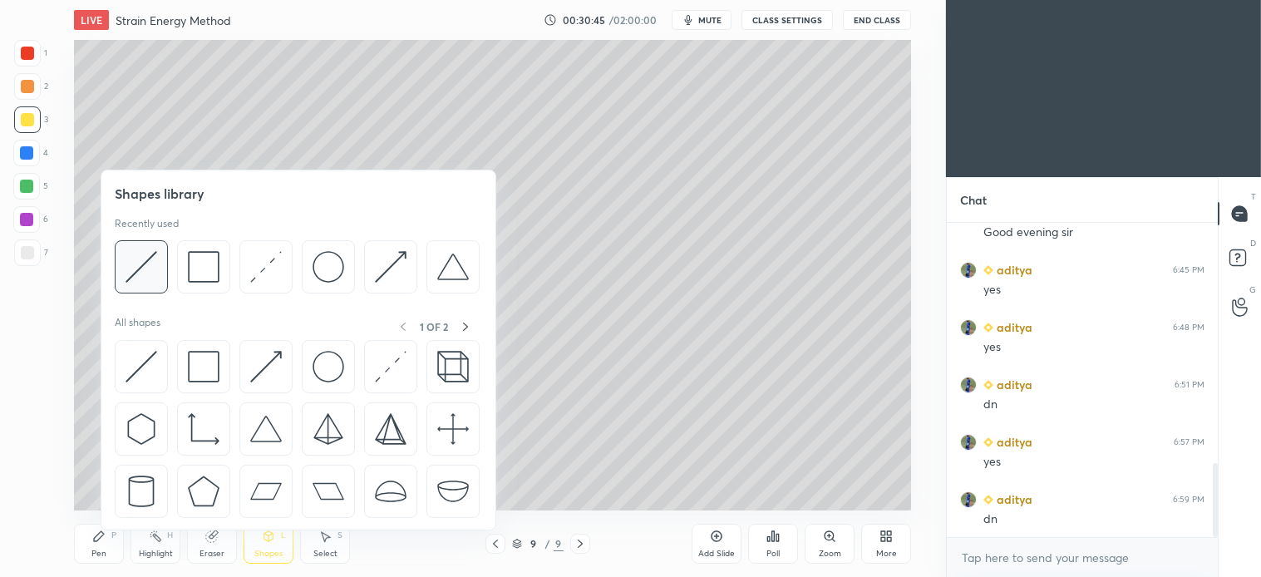
click at [159, 269] on div at bounding box center [141, 266] width 53 height 53
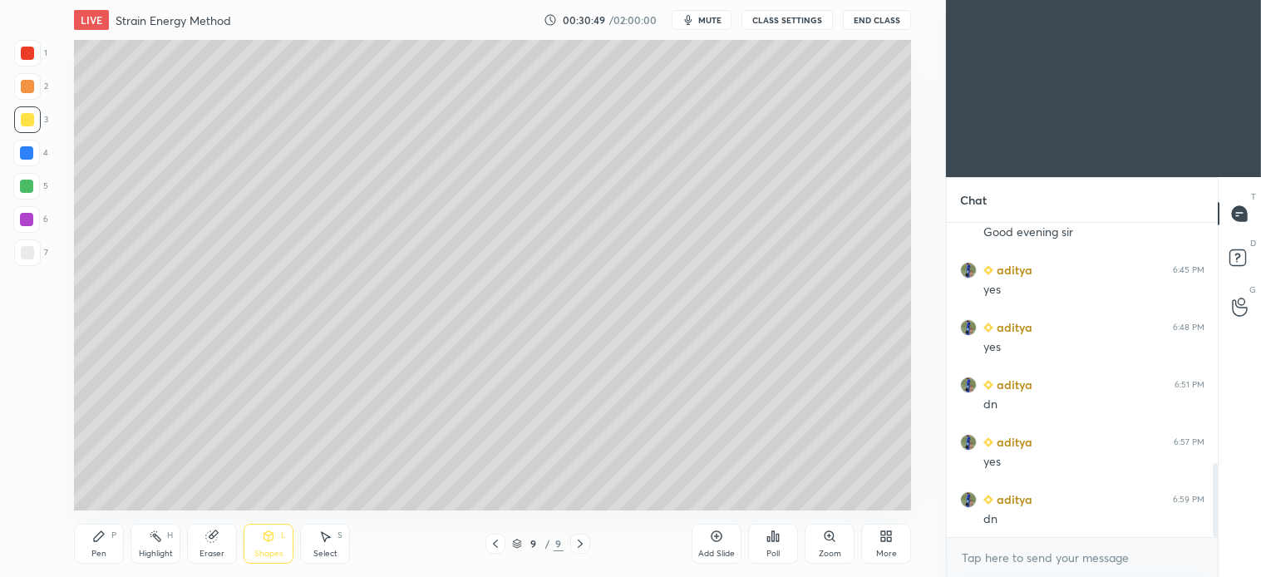
click at [106, 544] on div "Pen P" at bounding box center [99, 544] width 50 height 40
click at [336, 545] on div "Select S" at bounding box center [325, 544] width 50 height 40
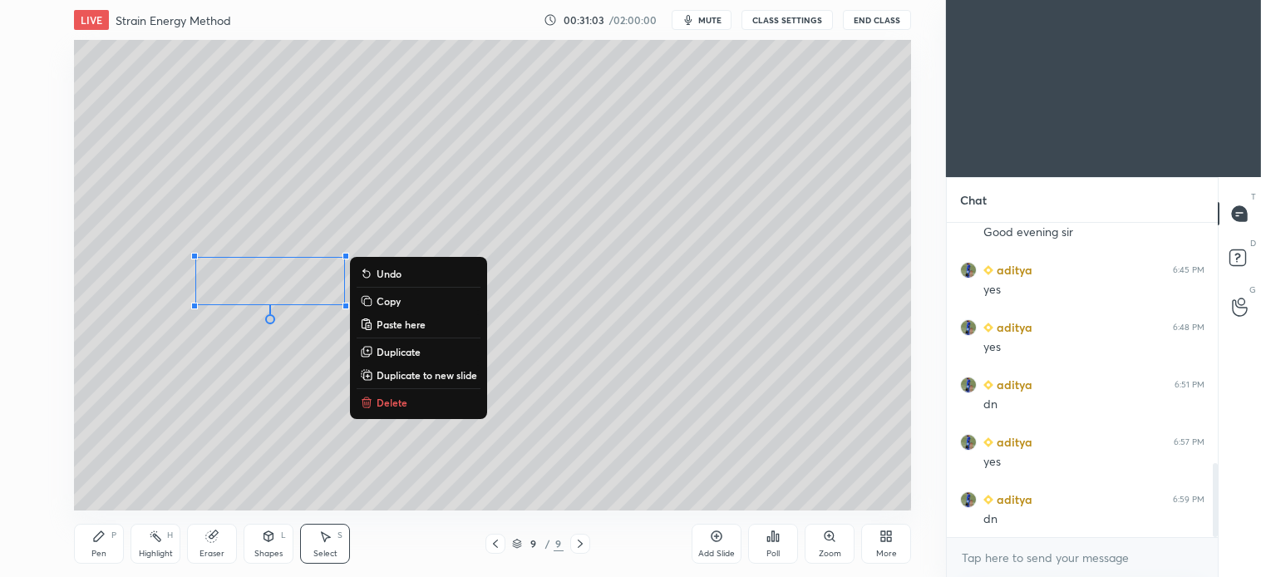
click at [392, 404] on p "Delete" at bounding box center [392, 402] width 31 height 13
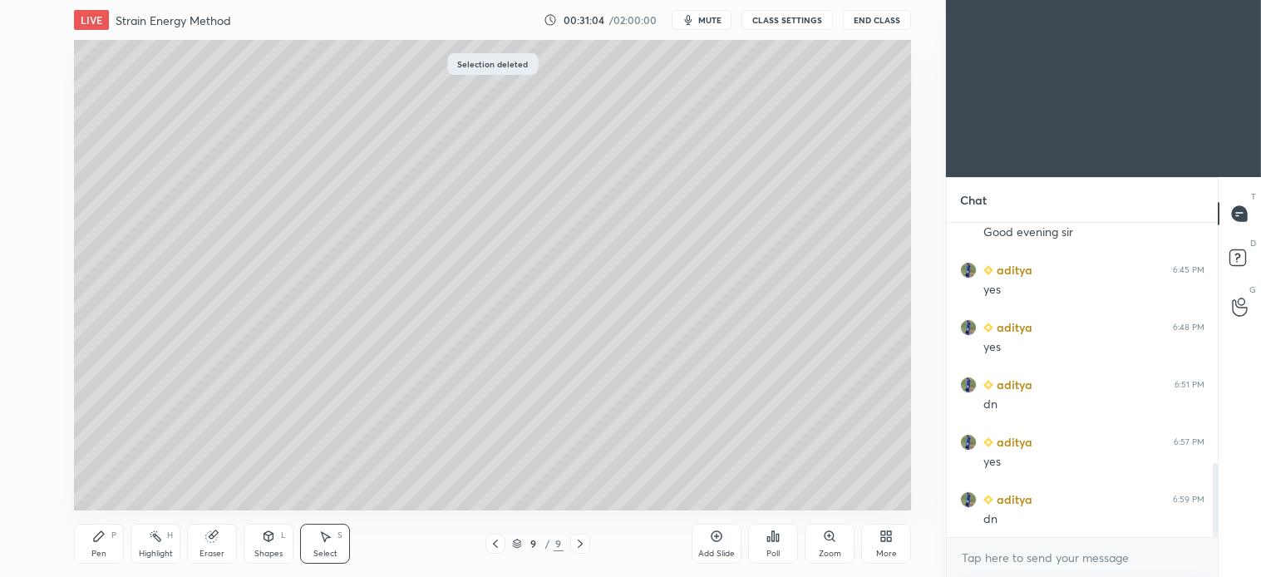
click at [105, 550] on div "Pen" at bounding box center [98, 554] width 15 height 8
click at [28, 255] on div at bounding box center [27, 252] width 13 height 13
click at [273, 545] on div "Shapes L" at bounding box center [269, 544] width 50 height 40
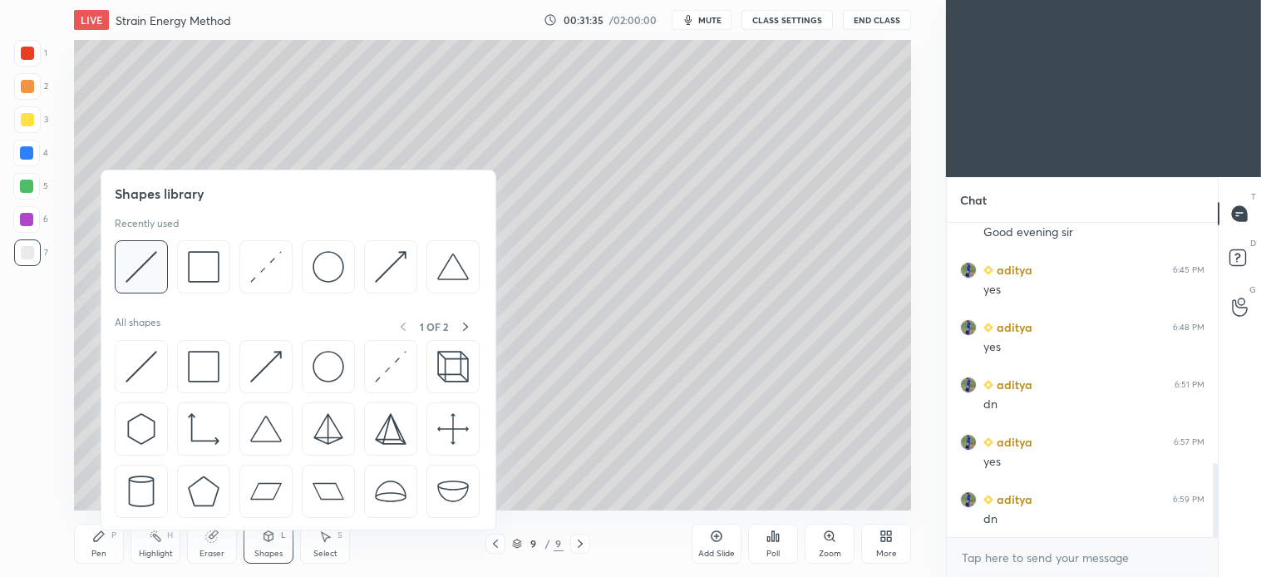
click at [144, 269] on img at bounding box center [142, 267] width 32 height 32
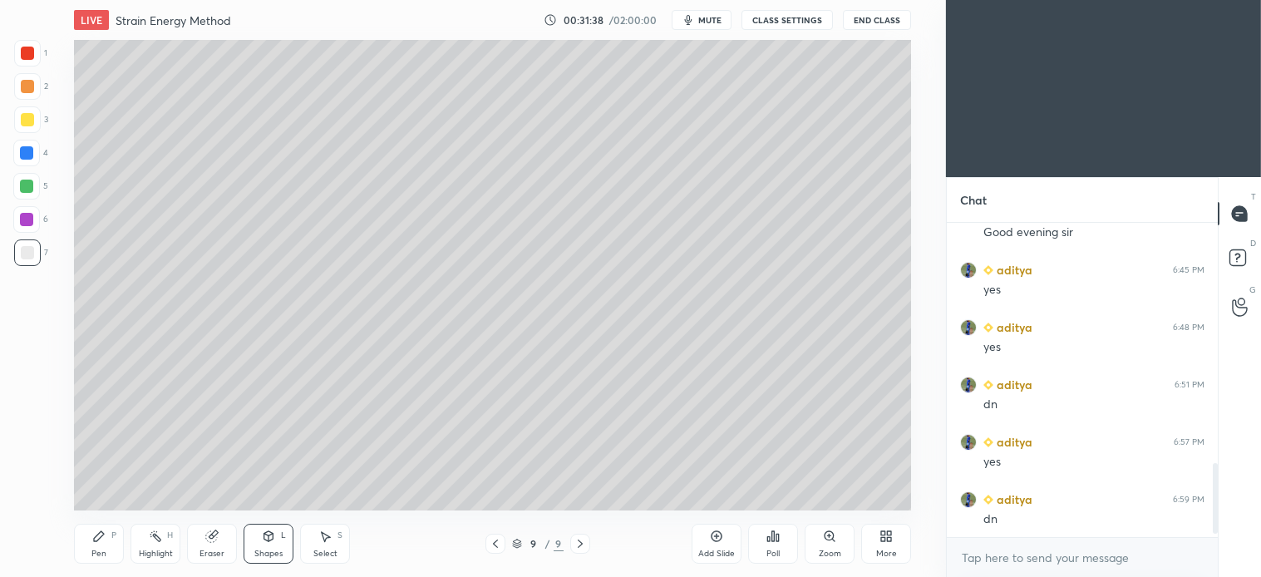
scroll to position [1082, 0]
click at [108, 534] on div "Pen P" at bounding box center [99, 544] width 50 height 40
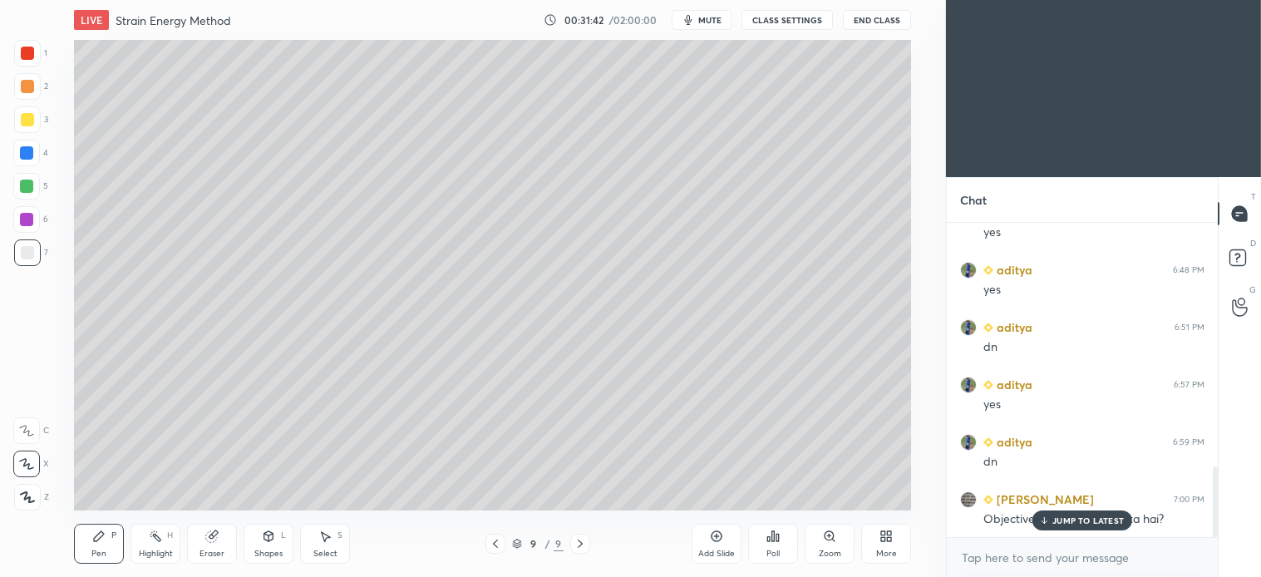
click at [97, 530] on icon at bounding box center [98, 536] width 13 height 13
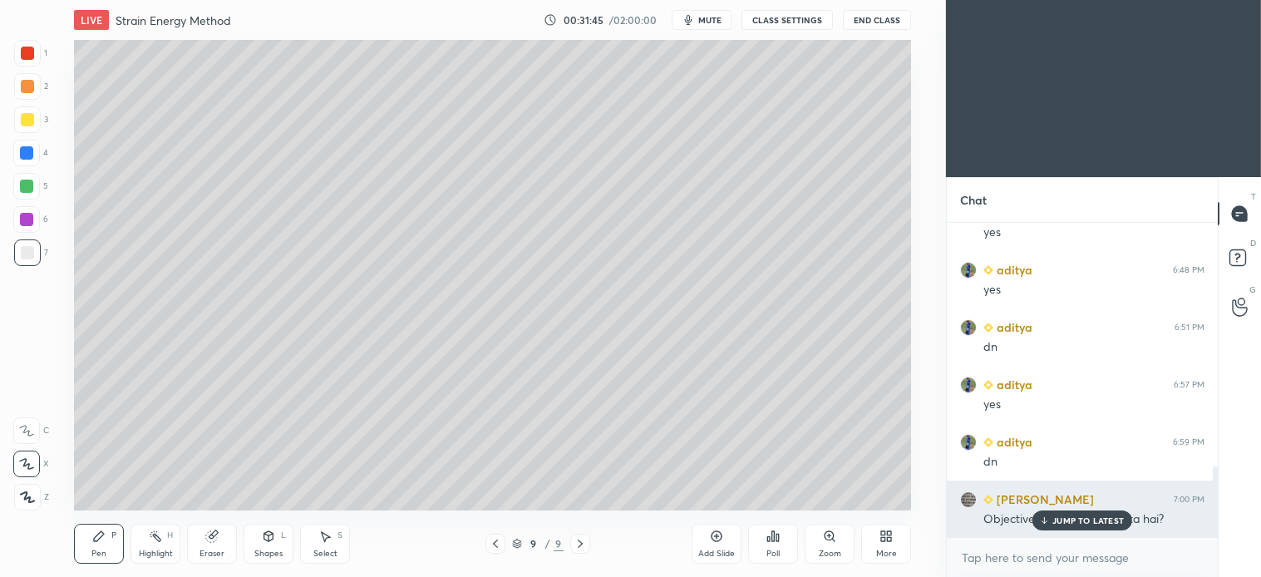
click at [1077, 525] on p "JUMP TO LATEST" at bounding box center [1087, 520] width 71 height 10
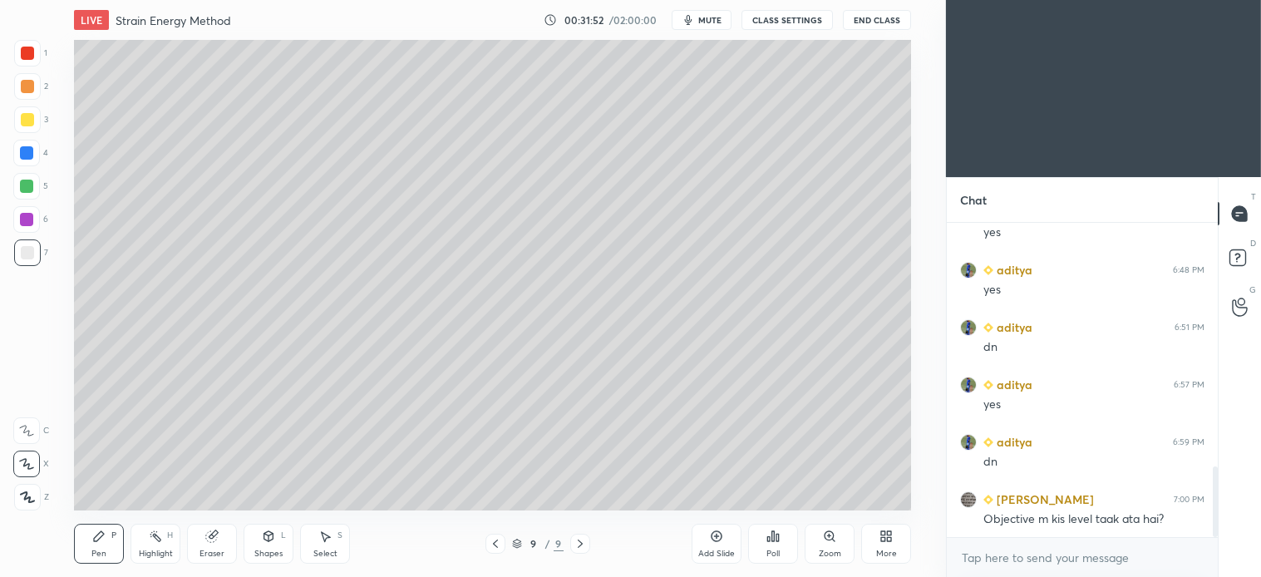
click at [26, 126] on div at bounding box center [27, 119] width 13 height 13
click at [44, 180] on div "5" at bounding box center [30, 186] width 35 height 27
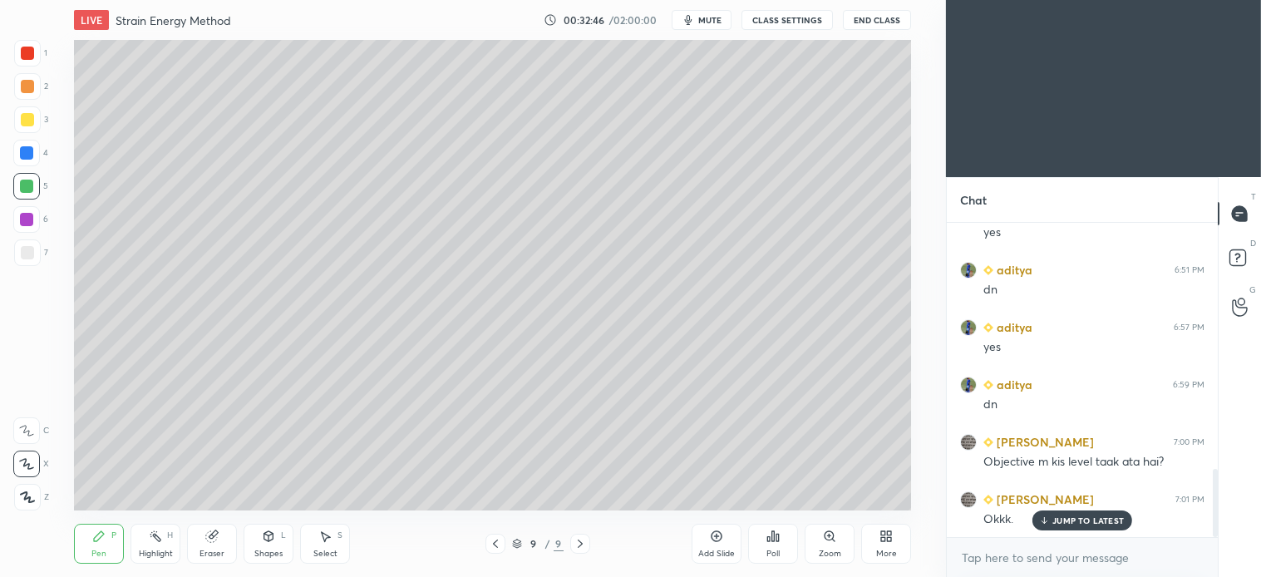
click at [39, 130] on div "3" at bounding box center [31, 119] width 34 height 27
click at [334, 552] on div "Select" at bounding box center [325, 554] width 24 height 8
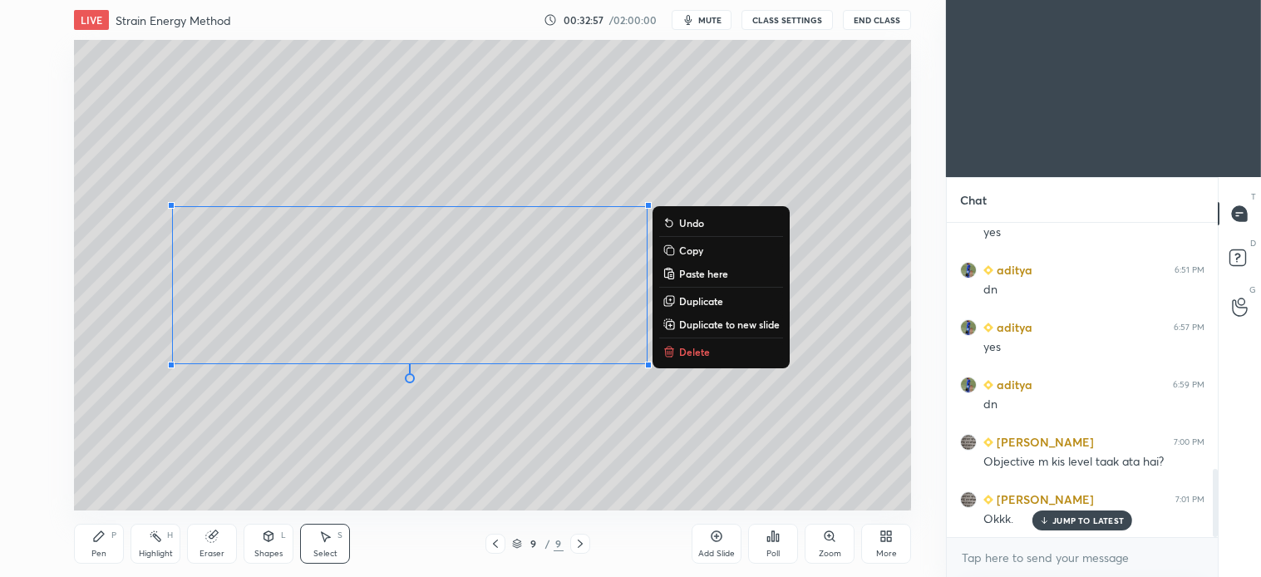
click at [695, 347] on p "Delete" at bounding box center [694, 351] width 31 height 13
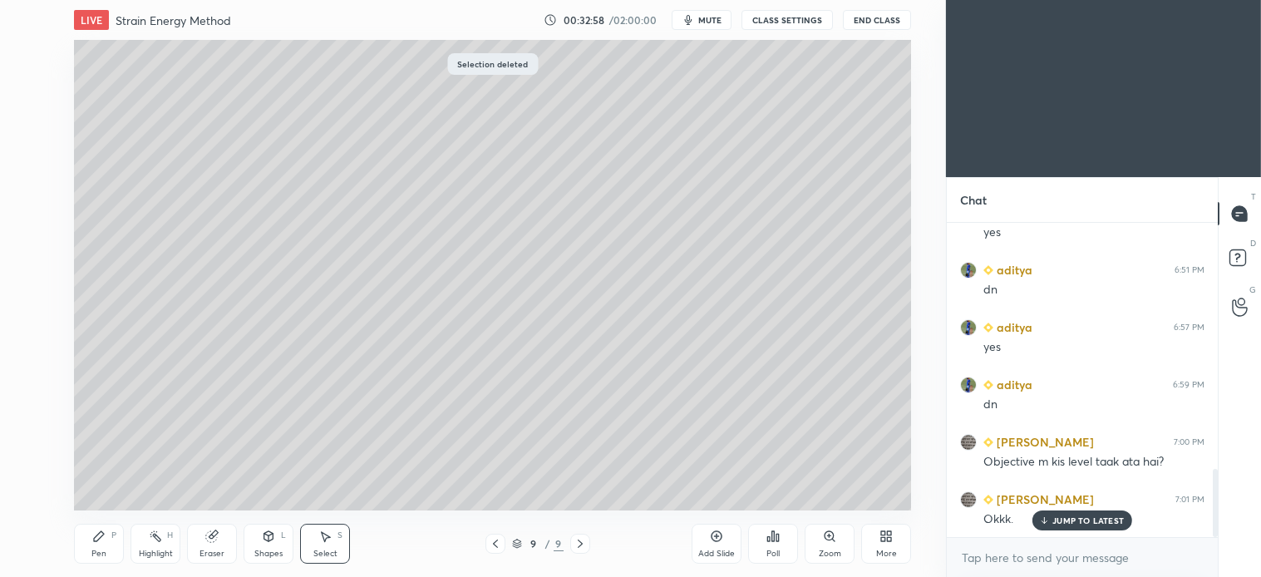
click at [108, 534] on div "Pen P" at bounding box center [99, 544] width 50 height 40
click at [36, 269] on div "7" at bounding box center [31, 255] width 34 height 33
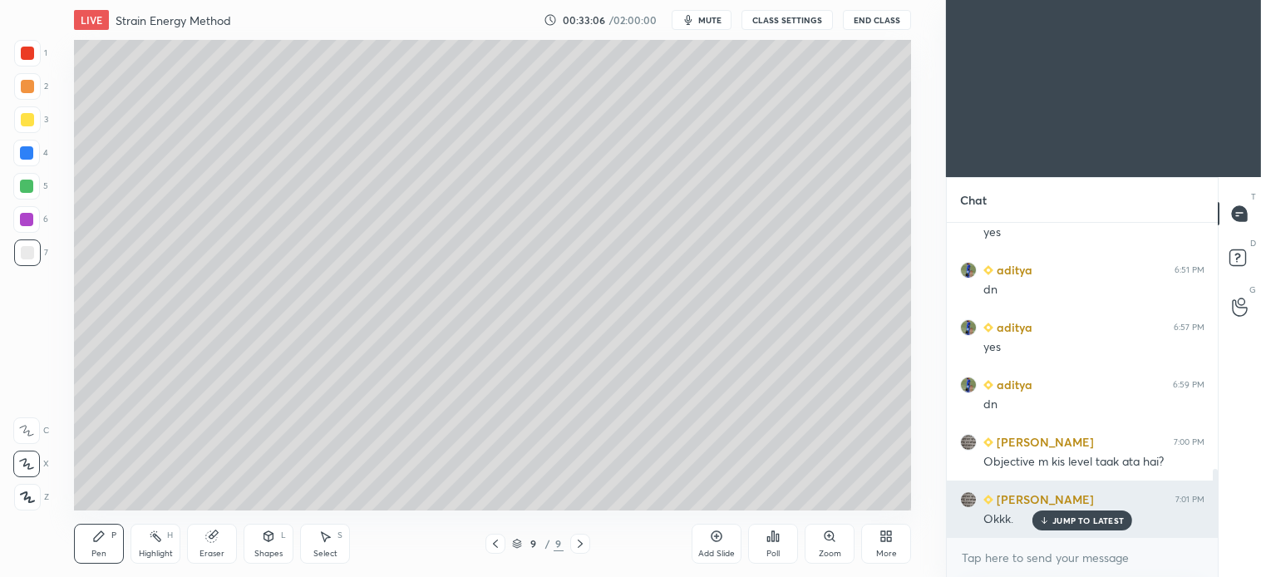
click at [1075, 521] on p "JUMP TO LATEST" at bounding box center [1087, 520] width 71 height 10
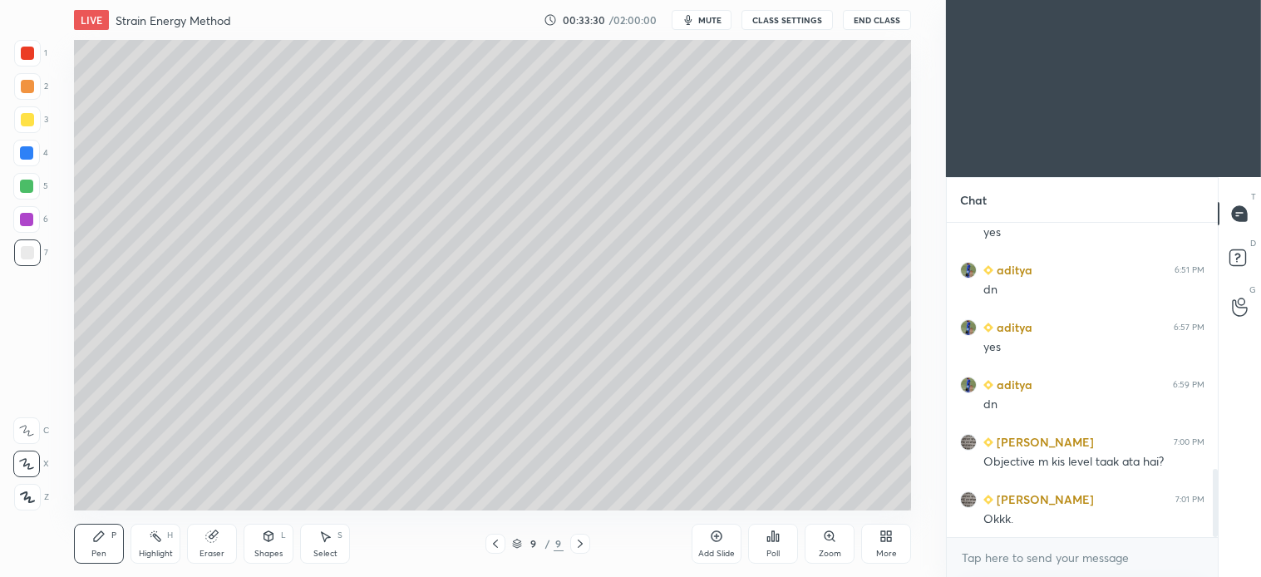
click at [25, 175] on div at bounding box center [26, 186] width 27 height 27
click at [31, 151] on div at bounding box center [26, 152] width 13 height 13
click at [28, 254] on div at bounding box center [27, 252] width 13 height 13
click at [333, 547] on div "Select S" at bounding box center [325, 544] width 50 height 40
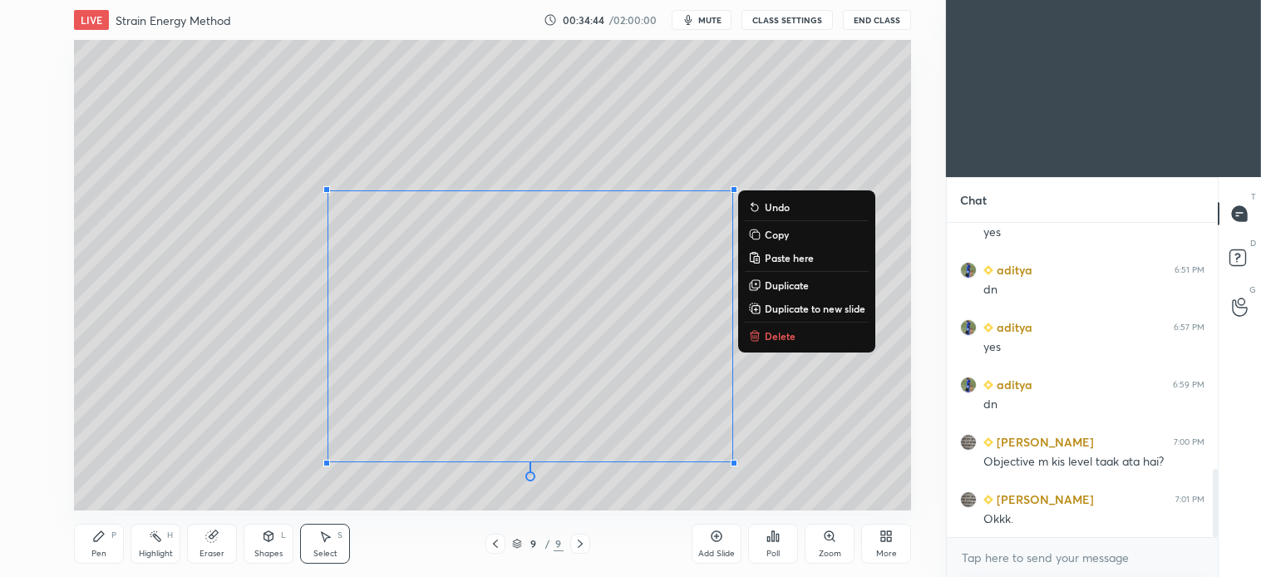
click at [786, 330] on p "Delete" at bounding box center [780, 335] width 31 height 13
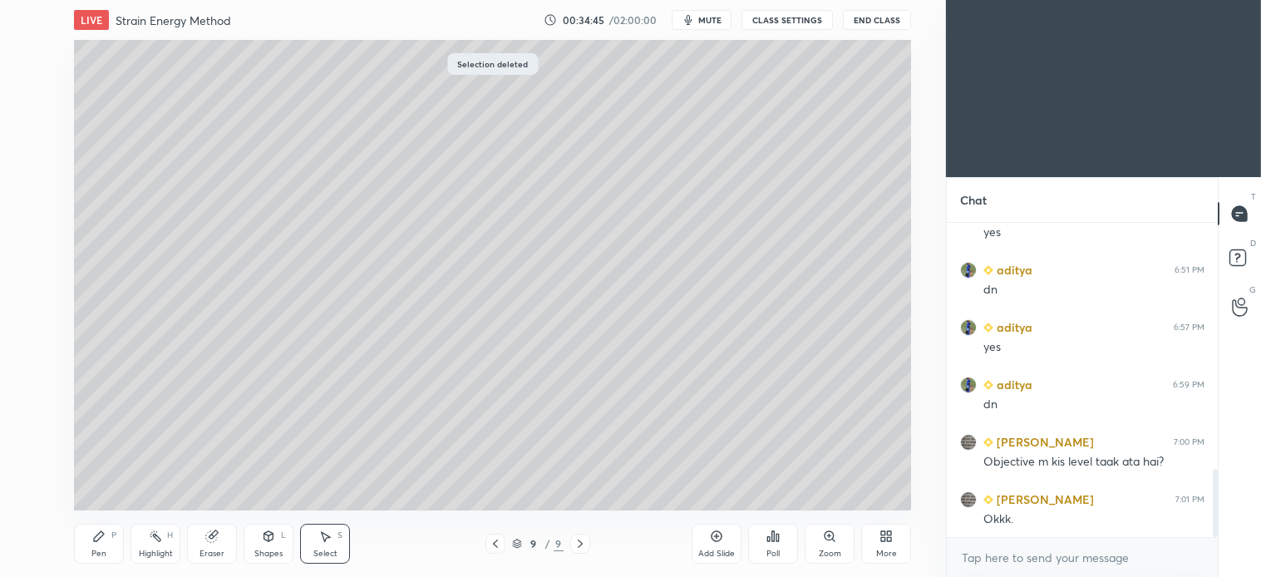
click at [113, 542] on div "Pen P" at bounding box center [99, 544] width 50 height 40
click at [26, 129] on div at bounding box center [27, 119] width 27 height 27
click at [36, 158] on div at bounding box center [26, 153] width 27 height 27
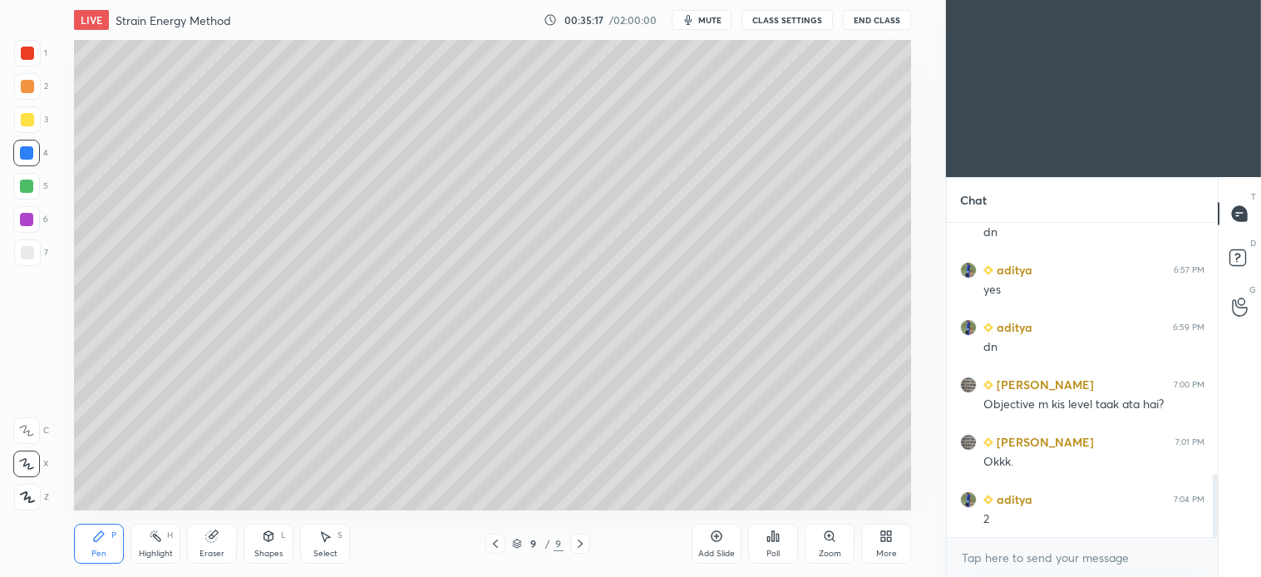
scroll to position [1255, 0]
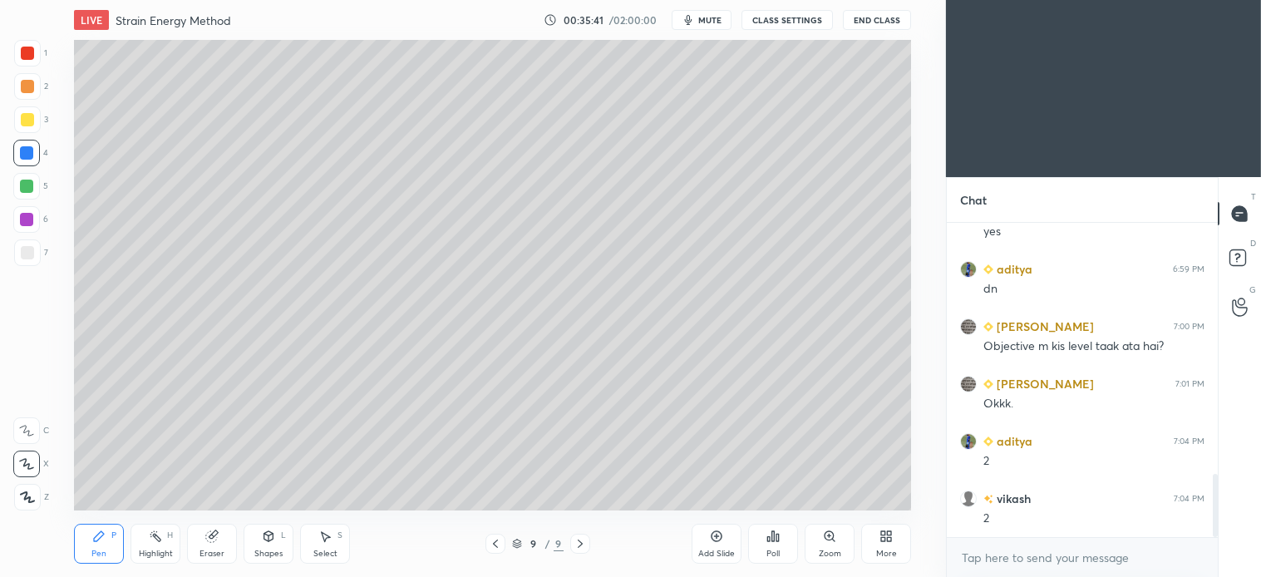
click at [28, 121] on div at bounding box center [27, 119] width 13 height 13
click at [36, 200] on div "5" at bounding box center [30, 189] width 35 height 33
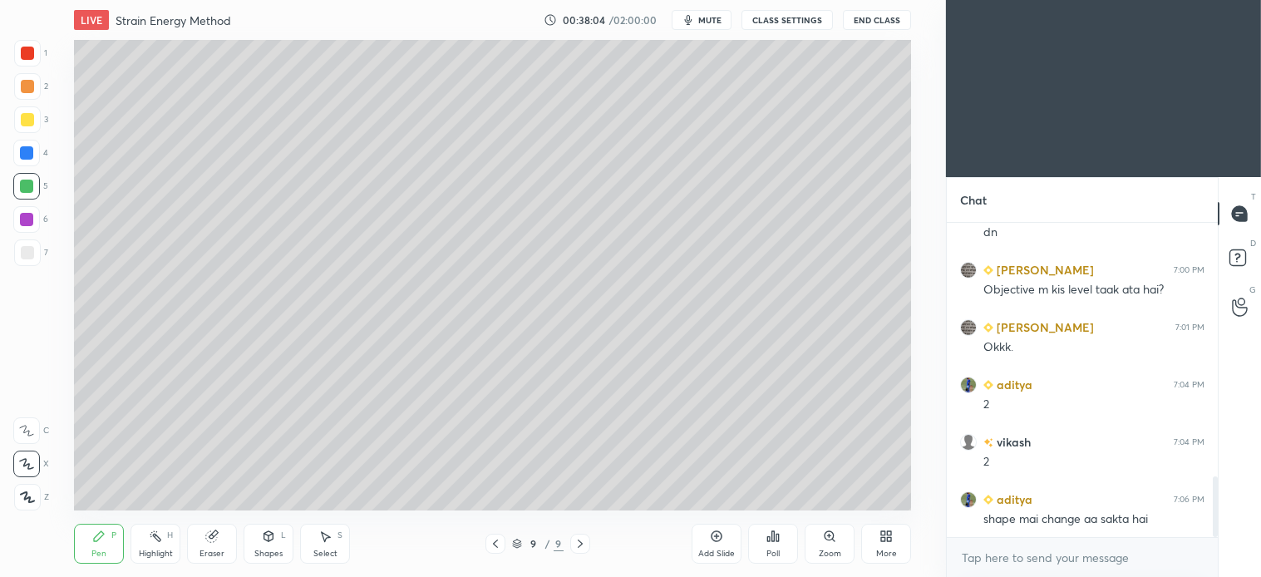
click at [27, 94] on div at bounding box center [27, 86] width 27 height 27
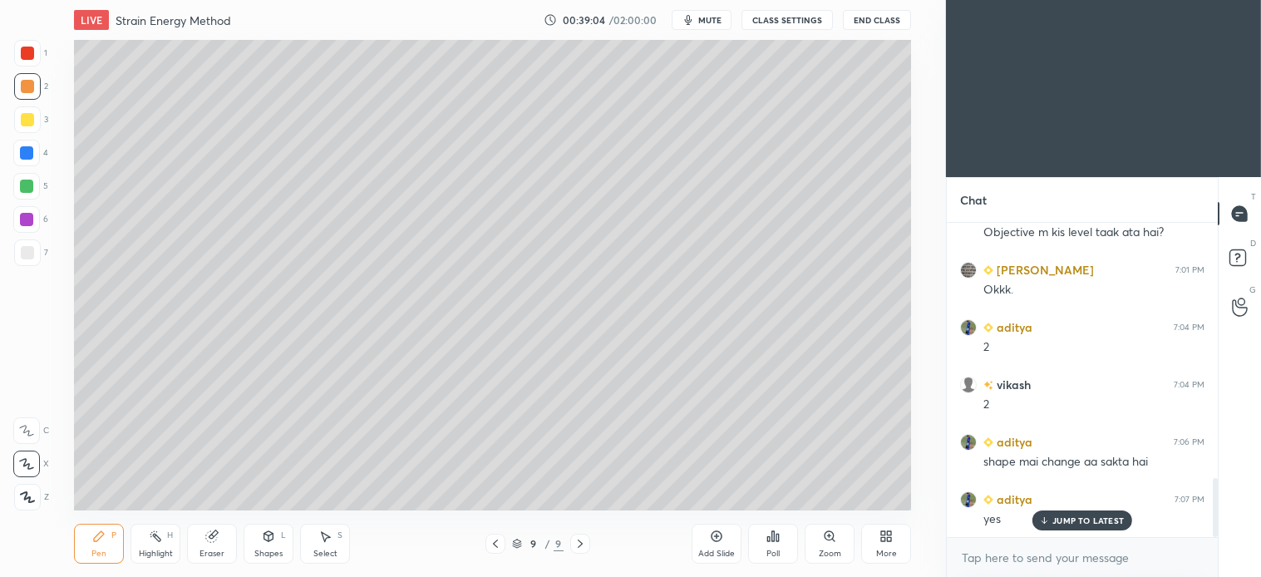
click at [32, 187] on div at bounding box center [26, 186] width 13 height 13
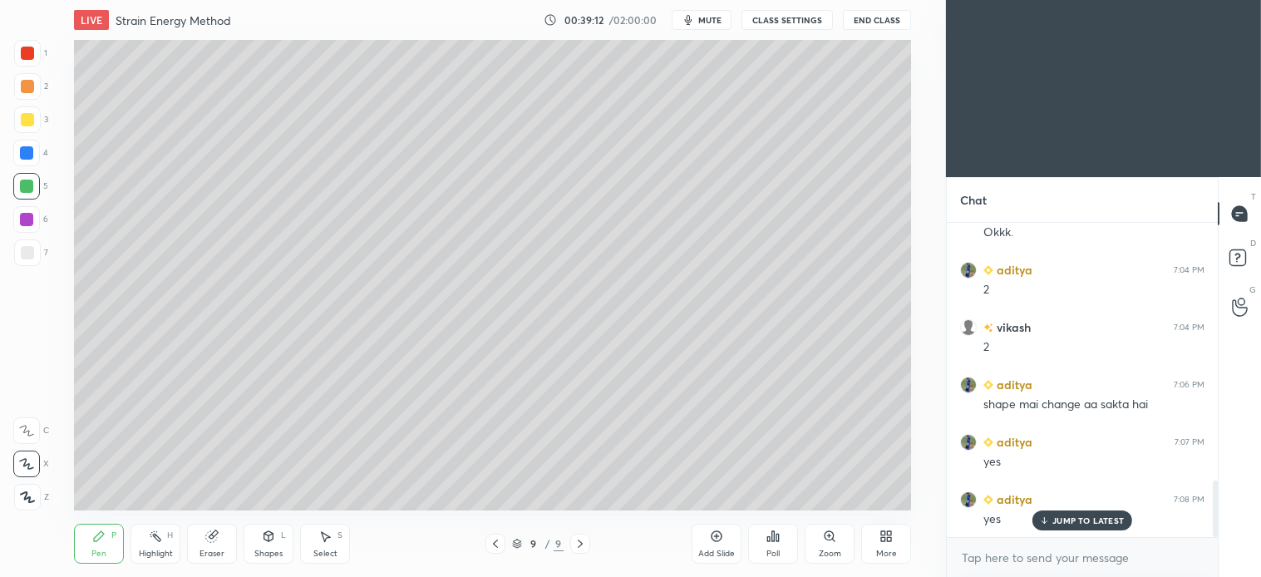
click at [330, 542] on icon at bounding box center [324, 536] width 13 height 13
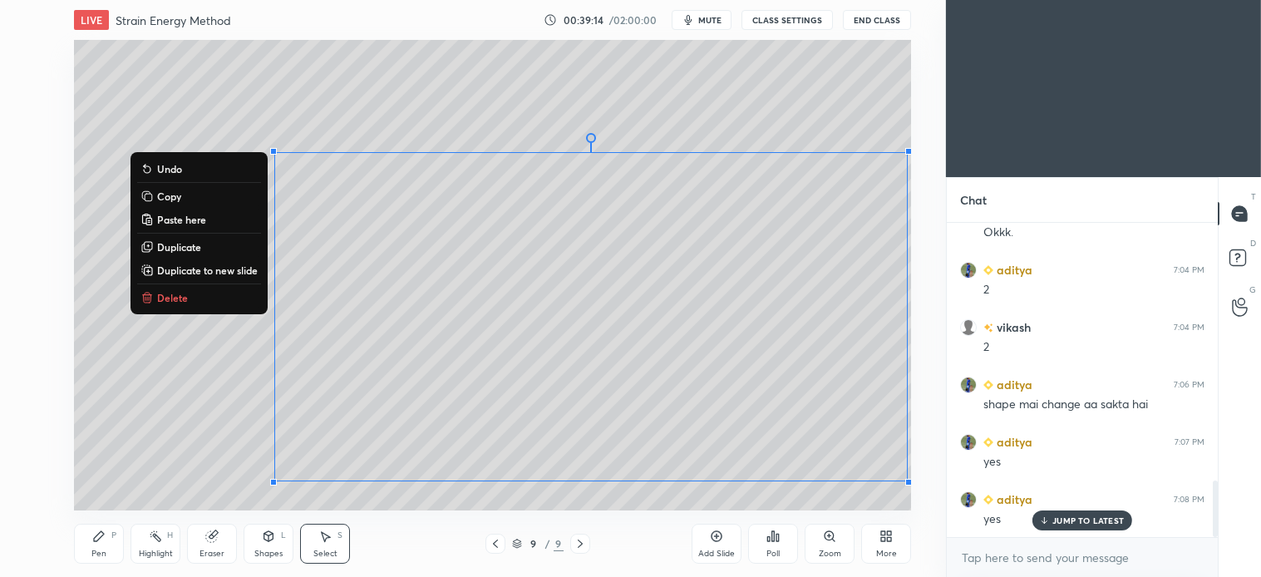
click at [181, 301] on p "Delete" at bounding box center [172, 297] width 31 height 13
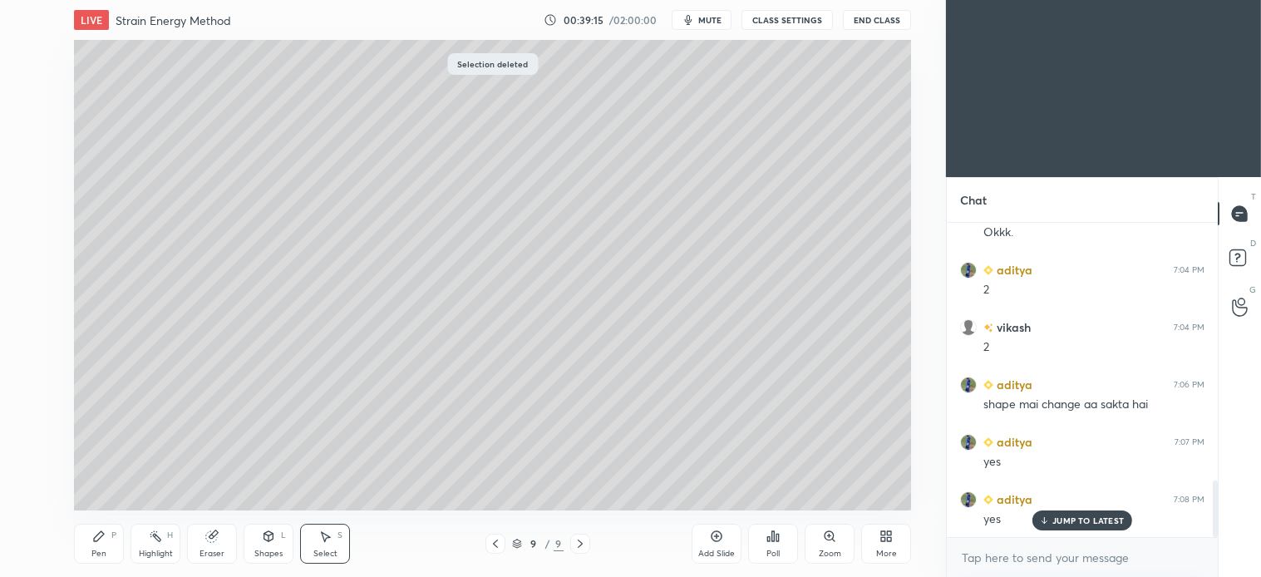
click at [106, 537] on div "Pen P" at bounding box center [99, 544] width 50 height 40
click at [35, 239] on div at bounding box center [27, 252] width 27 height 27
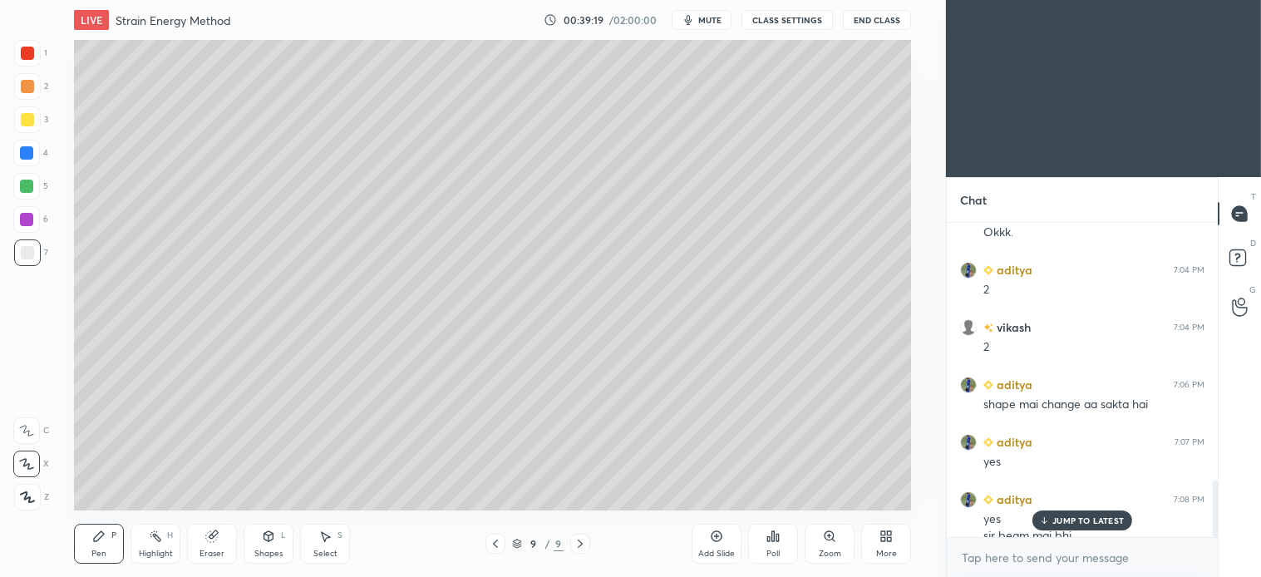
scroll to position [1443, 0]
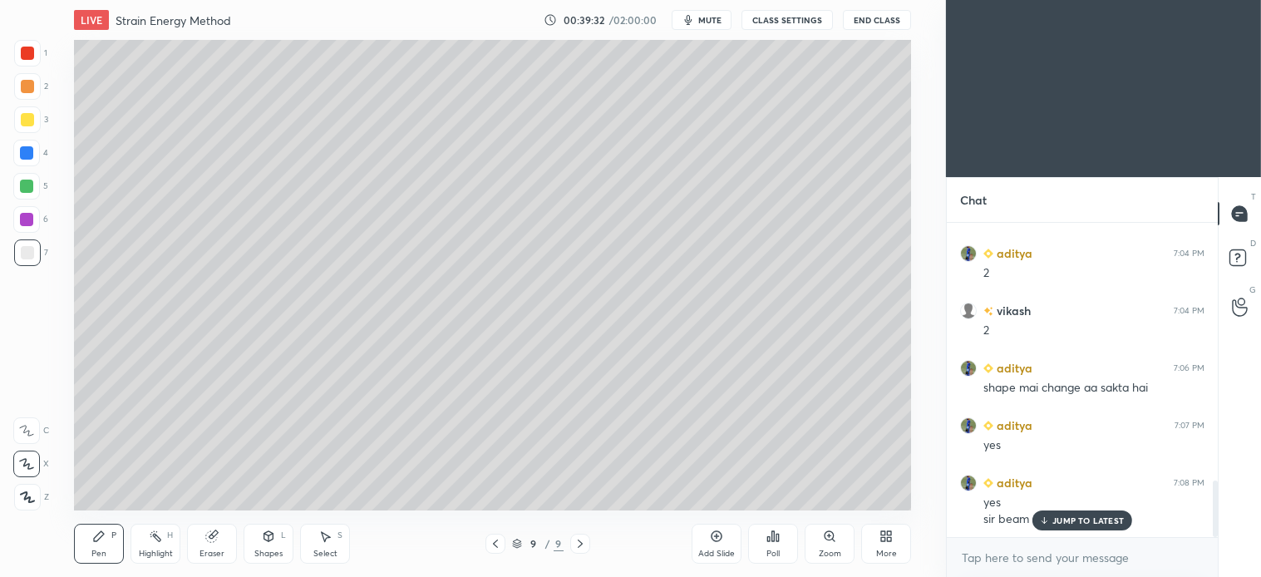
click at [46, 202] on div "5" at bounding box center [30, 189] width 35 height 33
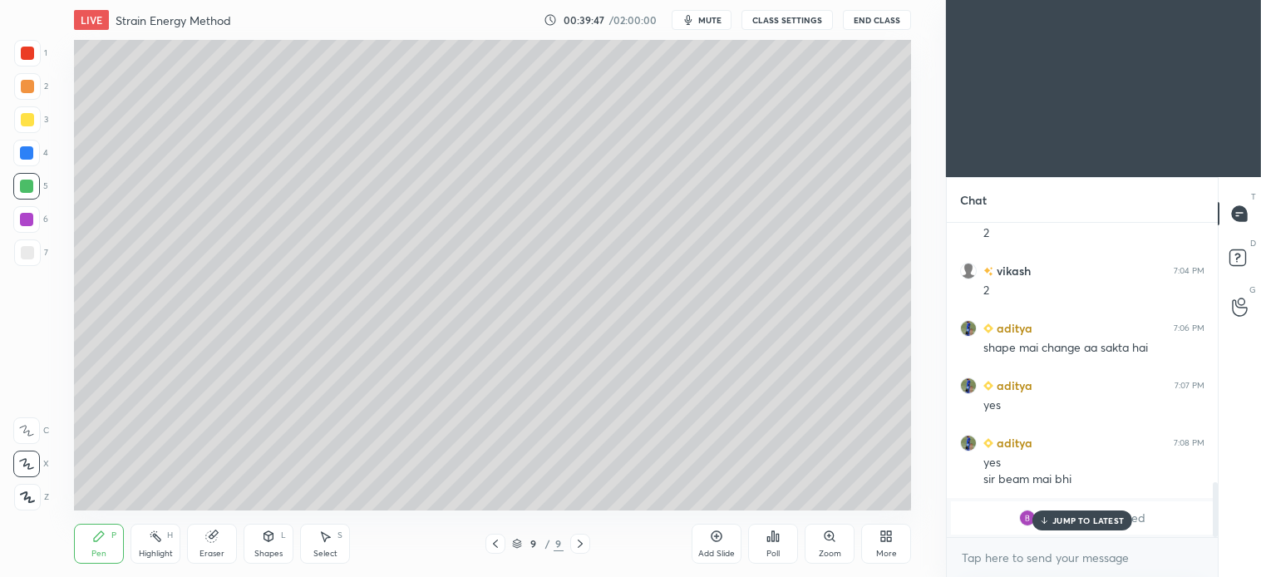
click at [1084, 525] on p "JUMP TO LATEST" at bounding box center [1087, 520] width 71 height 10
click at [21, 263] on div at bounding box center [27, 252] width 27 height 27
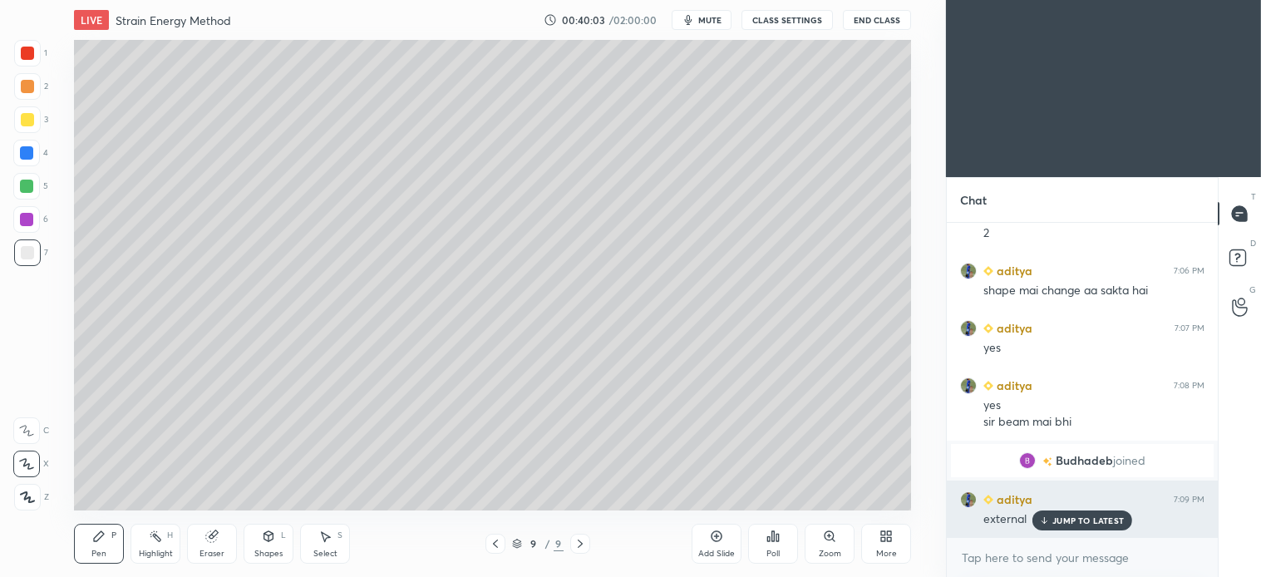
click at [1085, 520] on p "JUMP TO LATEST" at bounding box center [1087, 520] width 71 height 10
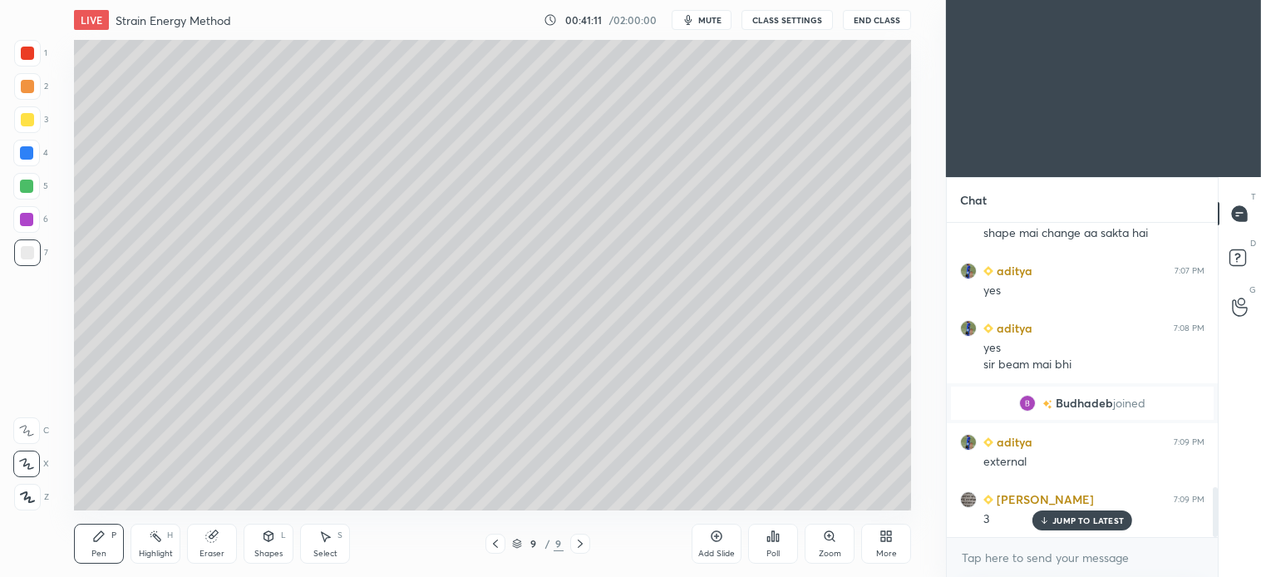
scroll to position [1655, 0]
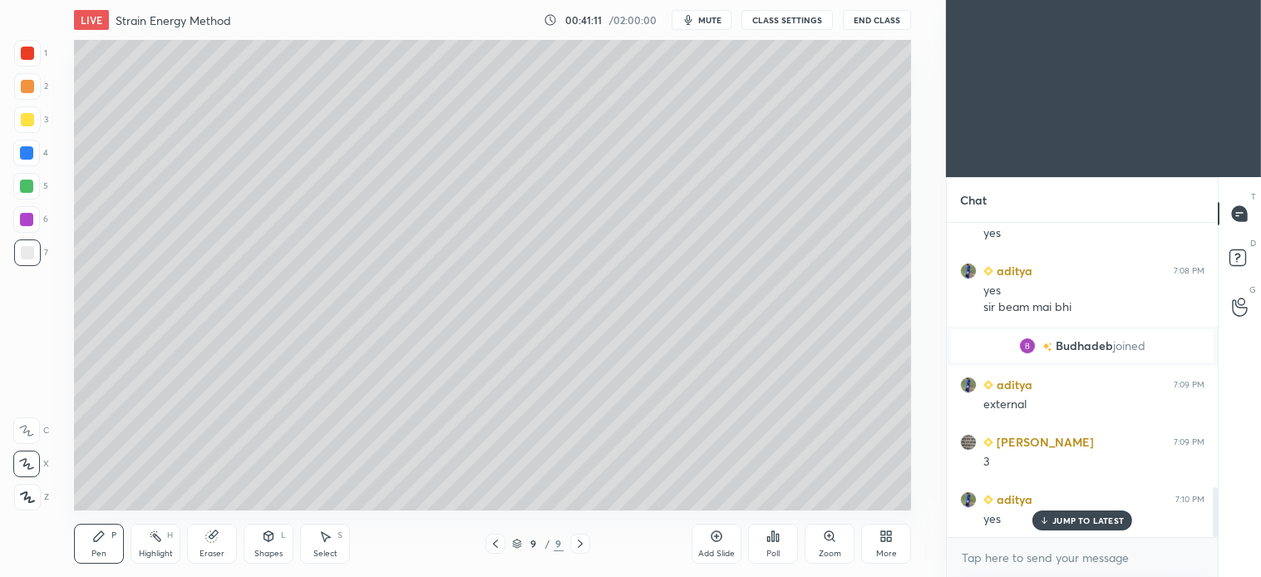
click at [29, 120] on div at bounding box center [27, 119] width 13 height 13
click at [334, 544] on div "Select S" at bounding box center [325, 544] width 50 height 40
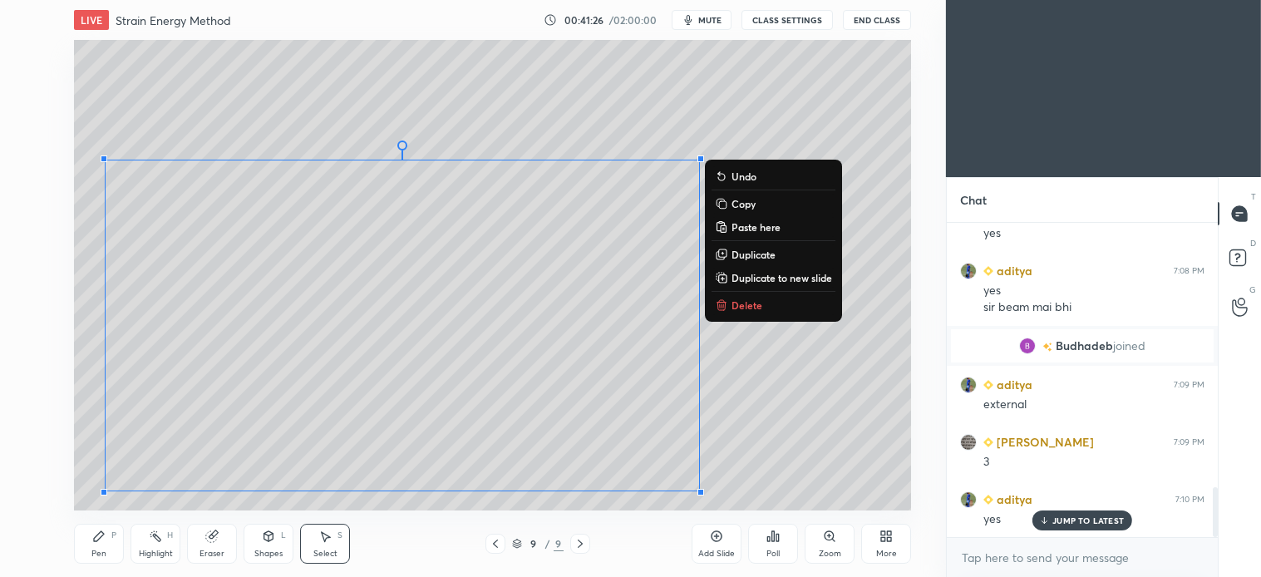
click at [751, 305] on p "Delete" at bounding box center [747, 304] width 31 height 13
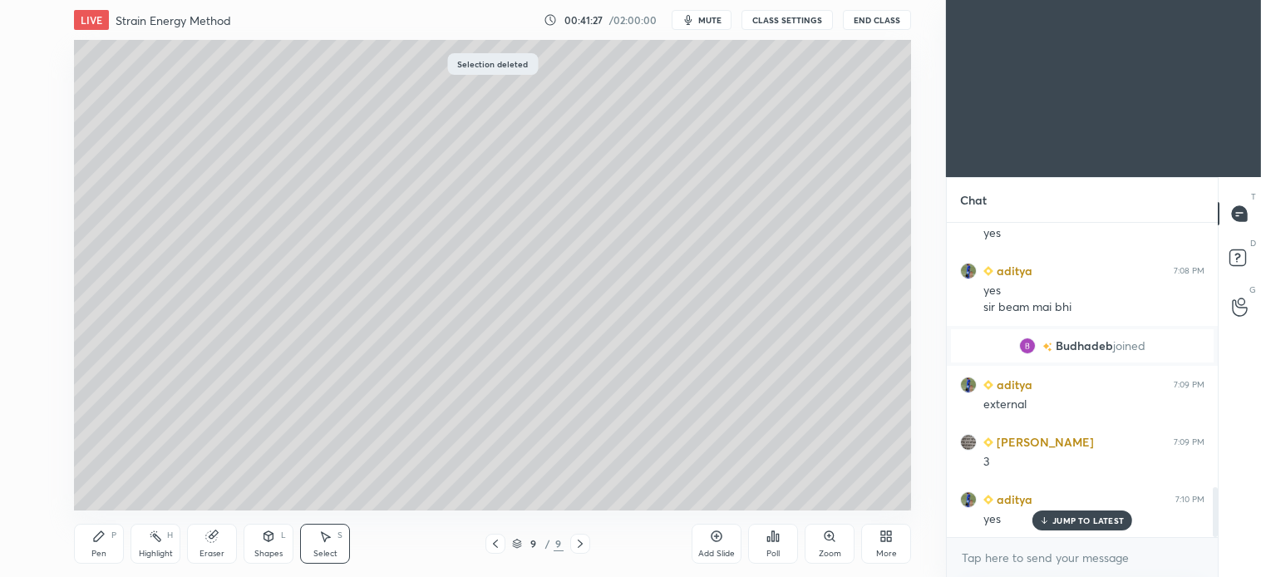
click at [104, 539] on icon at bounding box center [98, 536] width 13 height 13
click at [27, 249] on div at bounding box center [27, 252] width 13 height 13
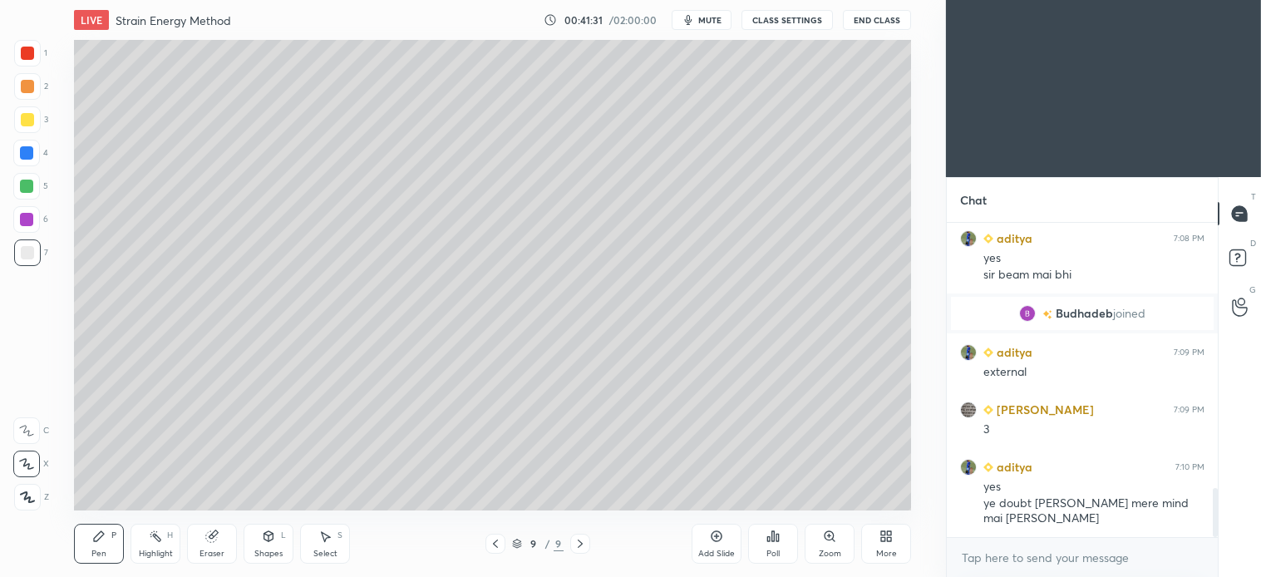
scroll to position [1727, 0]
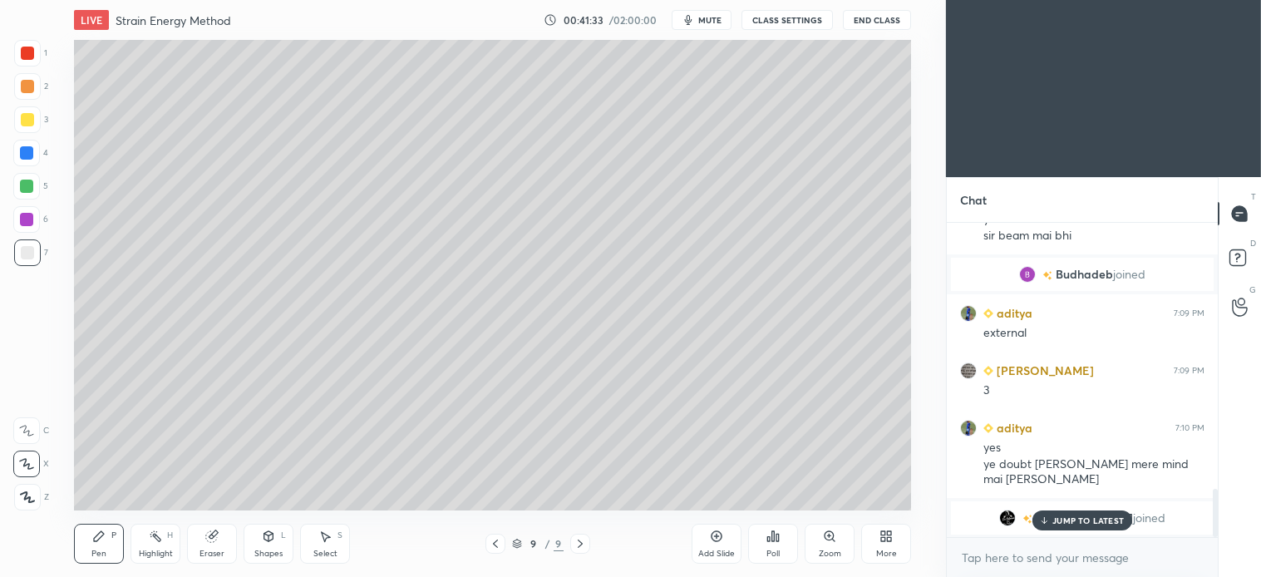
click at [1082, 520] on p "JUMP TO LATEST" at bounding box center [1087, 520] width 71 height 10
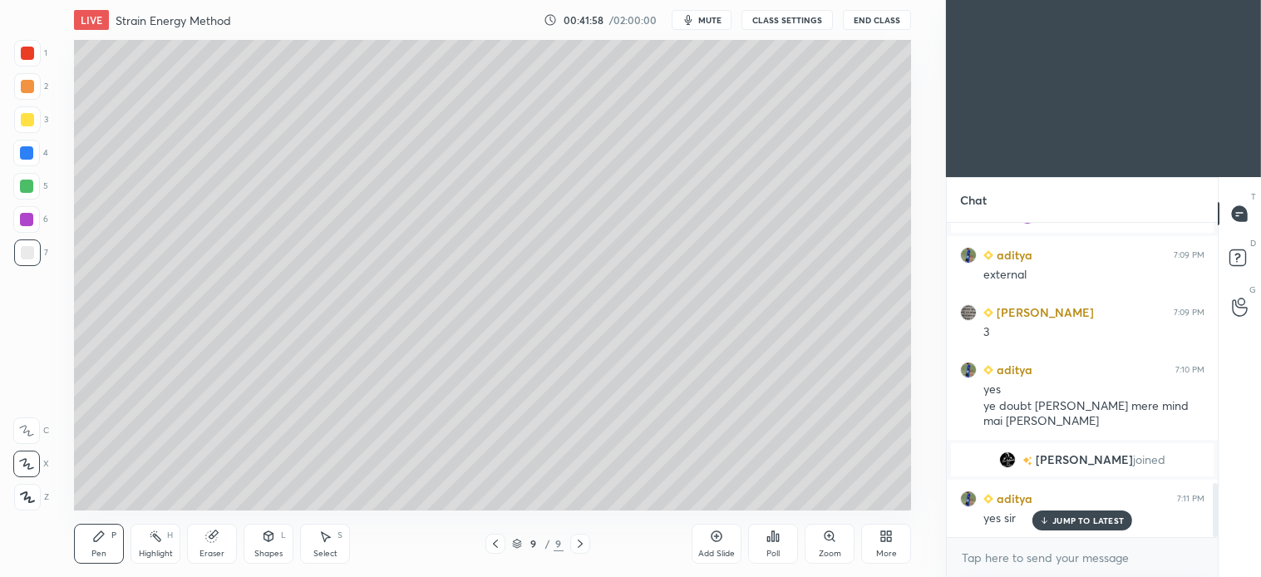
scroll to position [1505, 0]
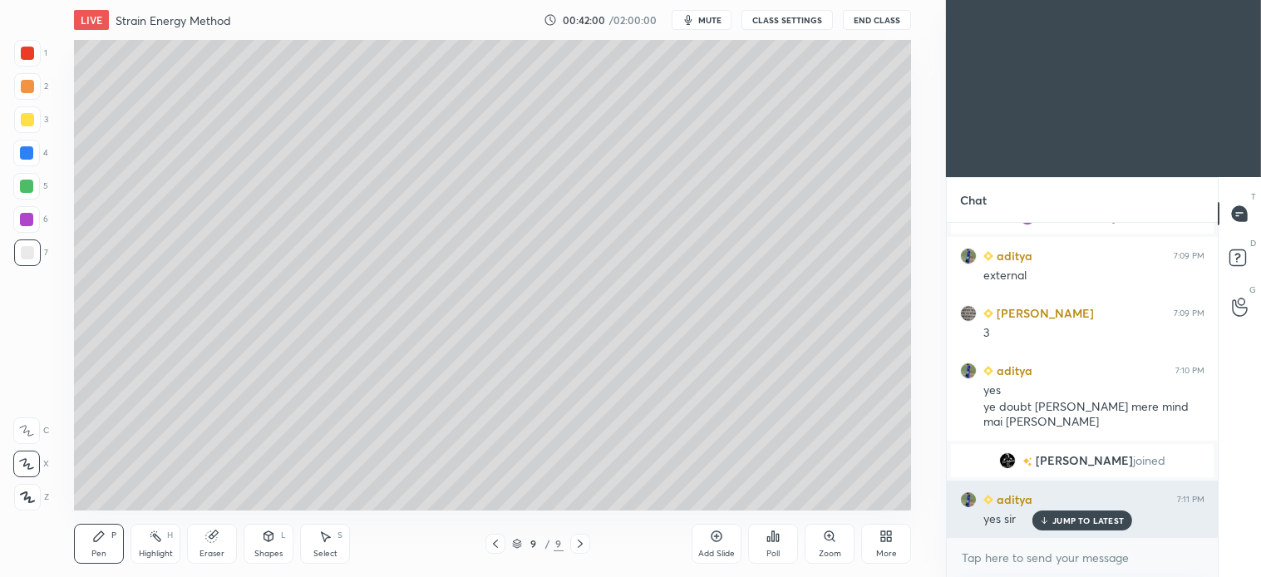
click at [1102, 520] on p "JUMP TO LATEST" at bounding box center [1087, 520] width 71 height 10
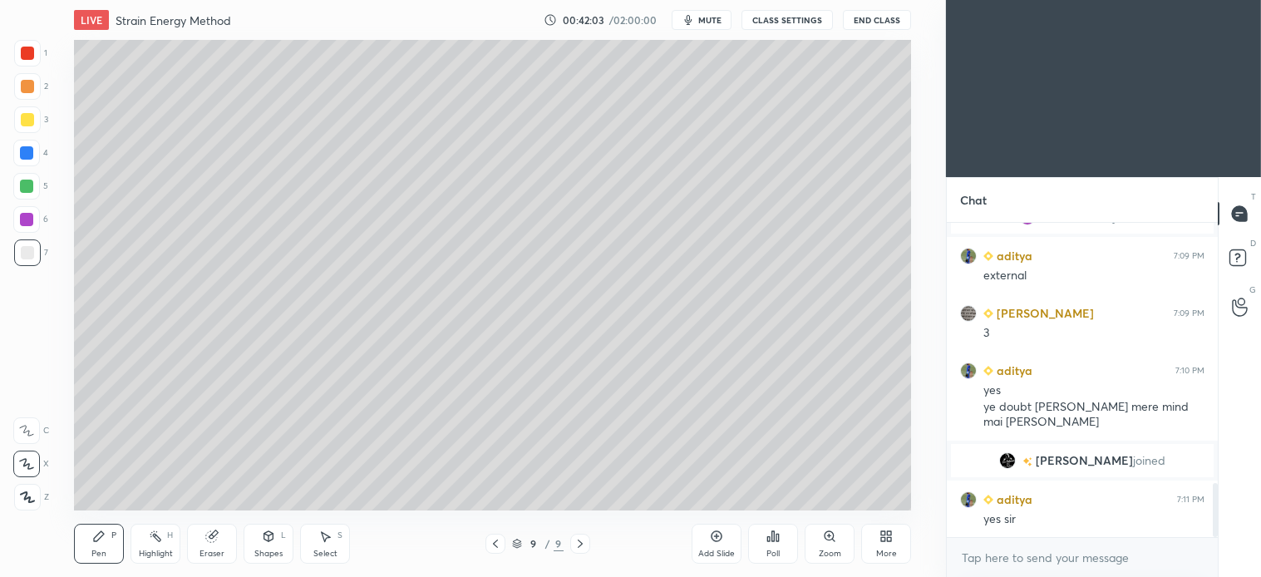
click at [881, 17] on button "End Class" at bounding box center [877, 20] width 68 height 20
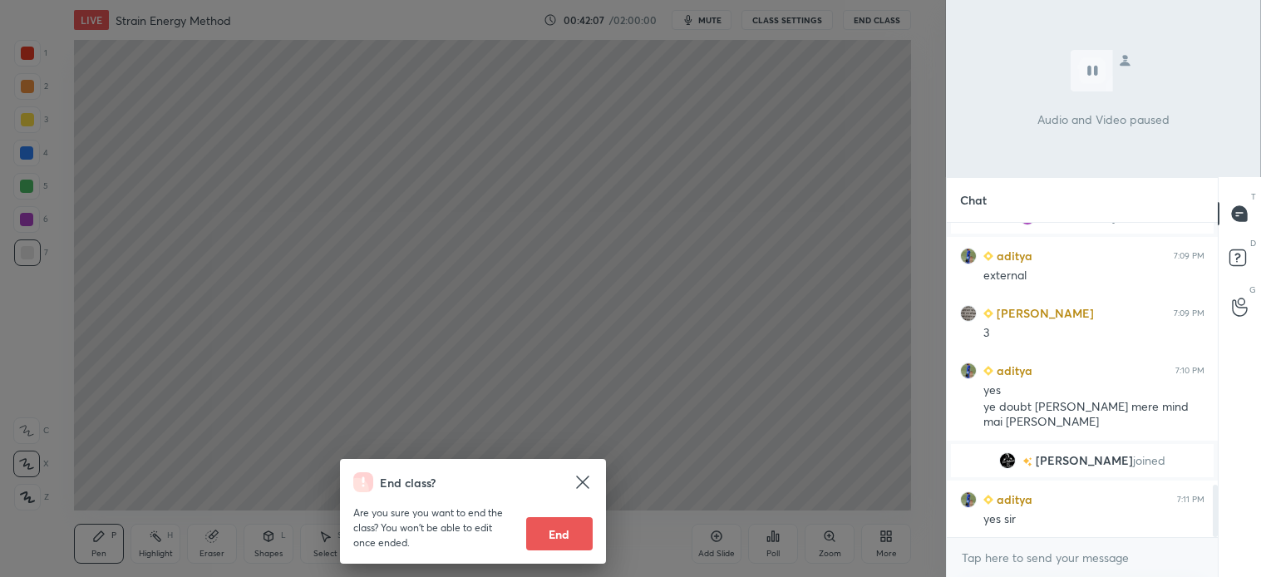
scroll to position [1563, 0]
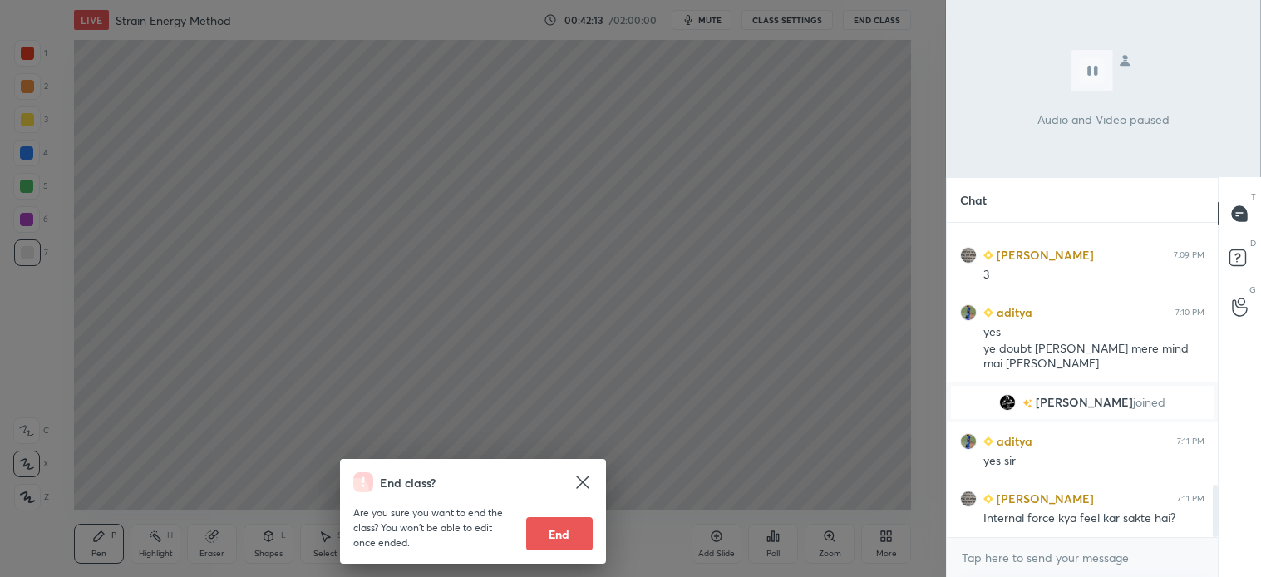
click at [766, 203] on div "End class? Are you sure you want to end the class? You won’t be able to edit on…" at bounding box center [473, 288] width 946 height 577
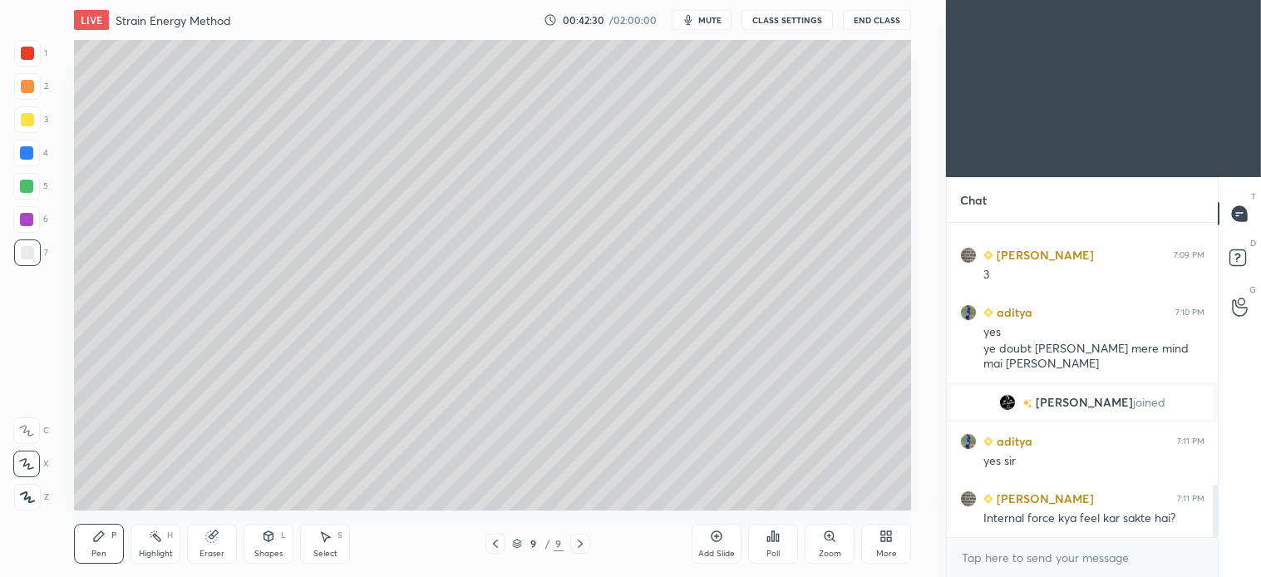
click at [105, 545] on div "Pen P" at bounding box center [99, 544] width 50 height 40
click at [38, 188] on div at bounding box center [26, 186] width 27 height 27
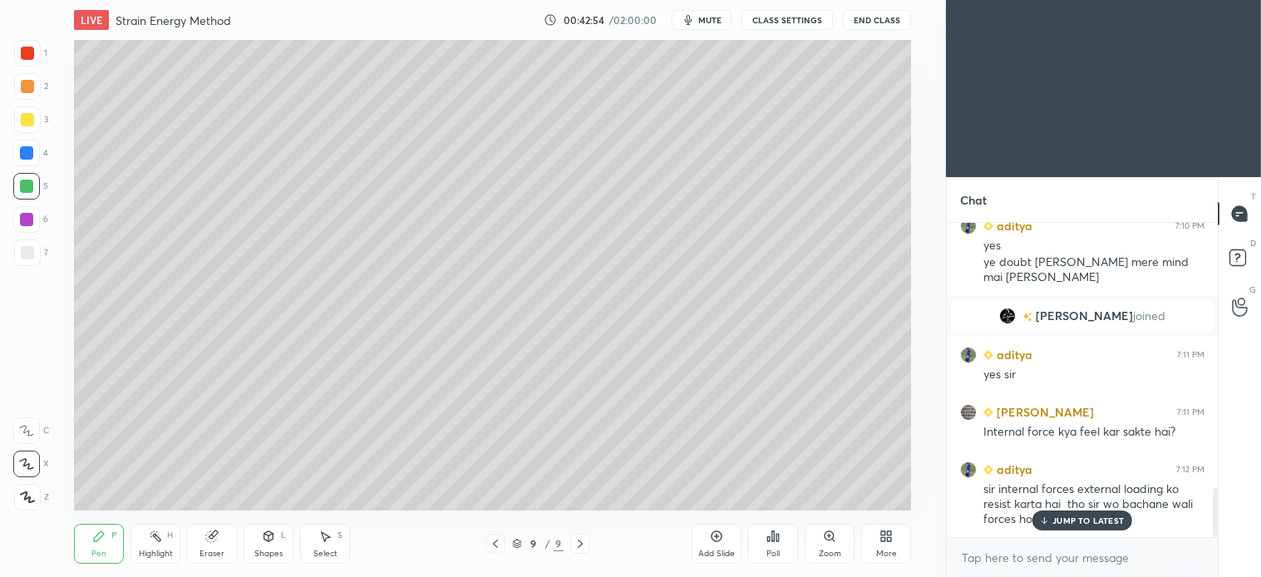
scroll to position [1707, 0]
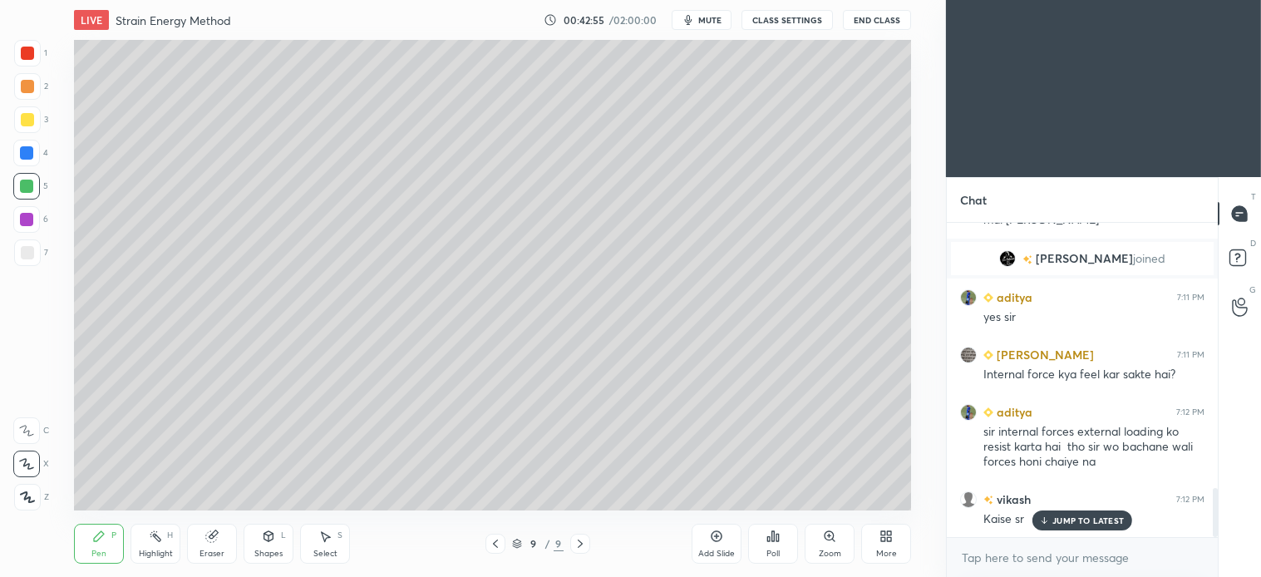
click at [1082, 520] on p "JUMP TO LATEST" at bounding box center [1087, 520] width 71 height 10
click at [37, 254] on div at bounding box center [27, 252] width 27 height 27
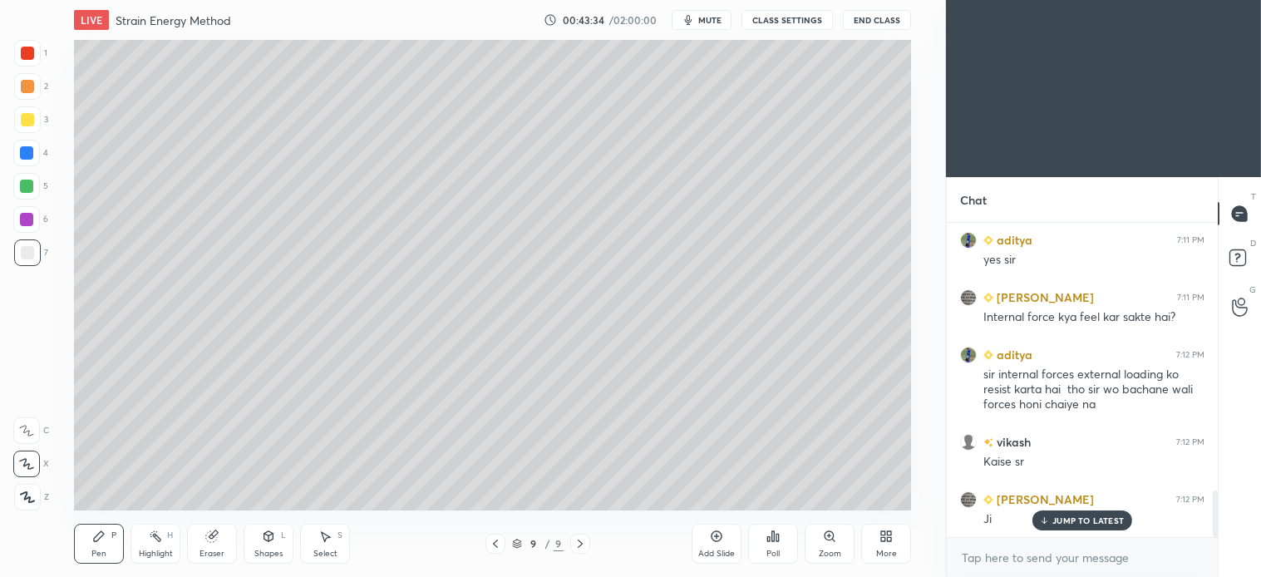
scroll to position [1821, 0]
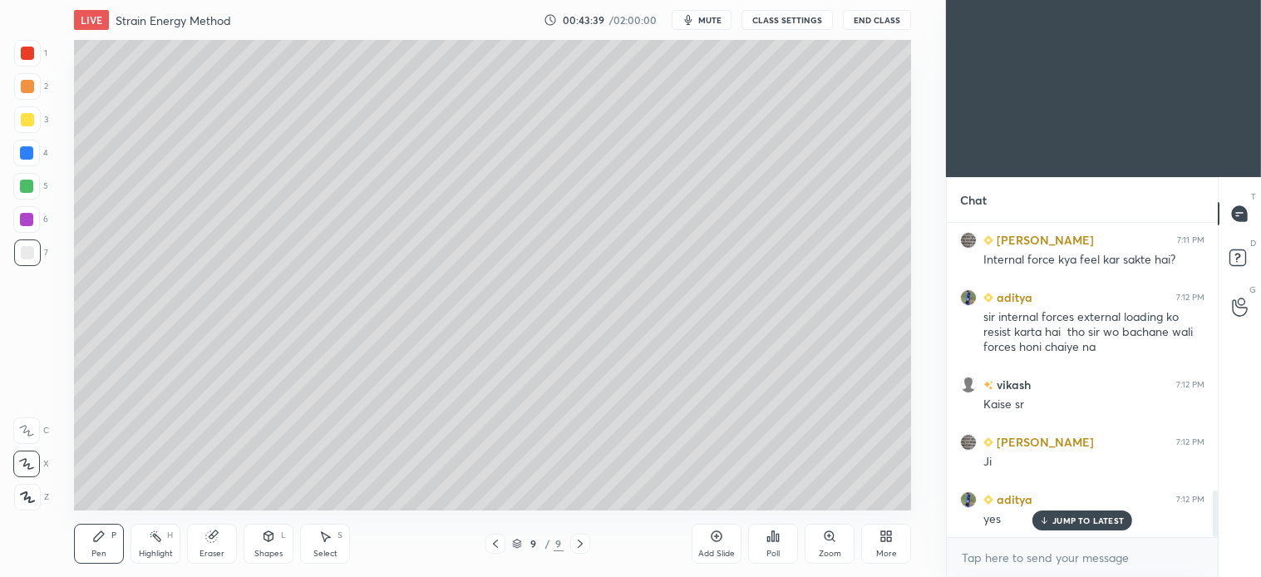
click at [36, 155] on div at bounding box center [26, 153] width 27 height 27
click at [35, 196] on div at bounding box center [26, 186] width 27 height 27
click at [33, 166] on div "4" at bounding box center [30, 156] width 35 height 33
click at [31, 136] on div "3" at bounding box center [31, 122] width 34 height 33
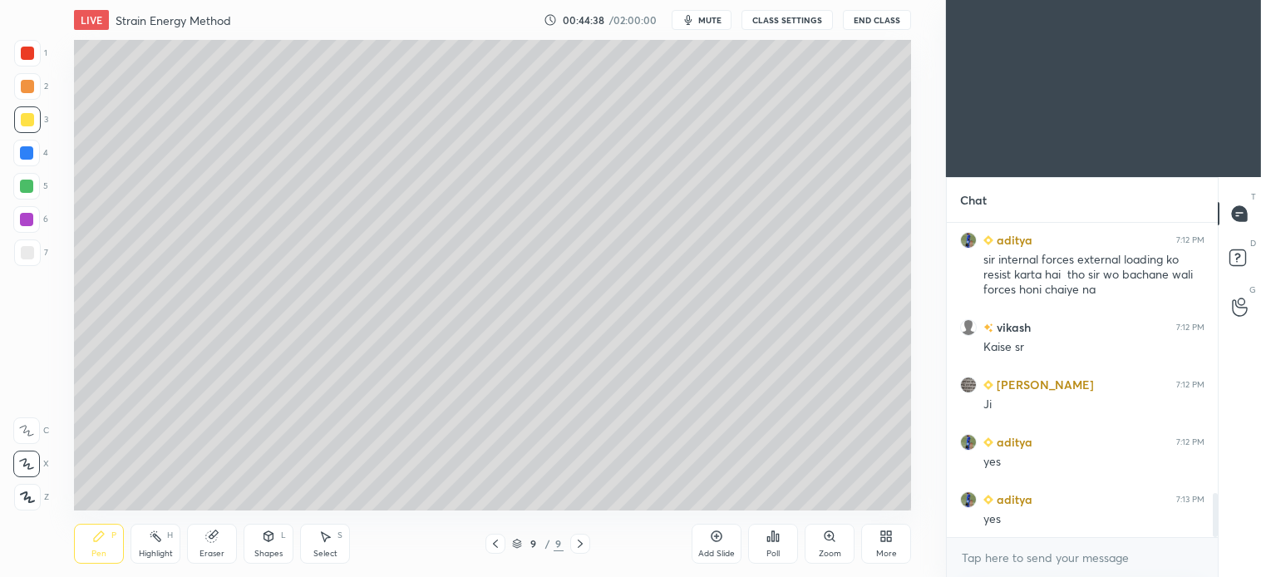
scroll to position [1937, 0]
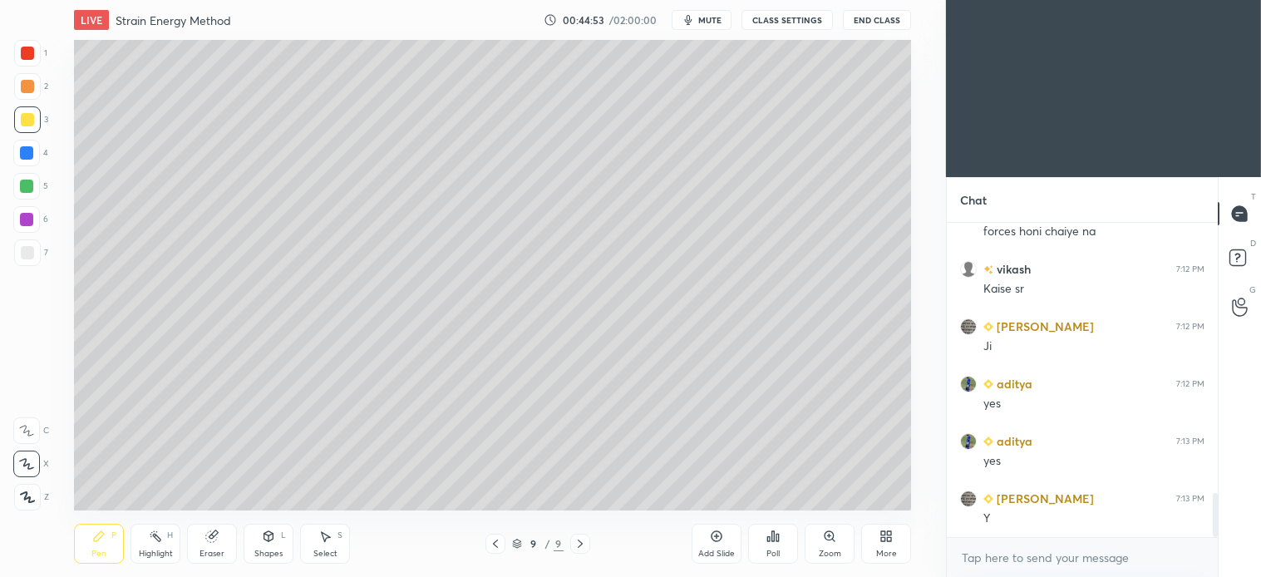
click at [36, 244] on div at bounding box center [27, 252] width 27 height 27
click at [34, 121] on div at bounding box center [27, 119] width 27 height 27
click at [27, 246] on div at bounding box center [27, 252] width 13 height 13
click at [328, 540] on icon at bounding box center [324, 536] width 13 height 13
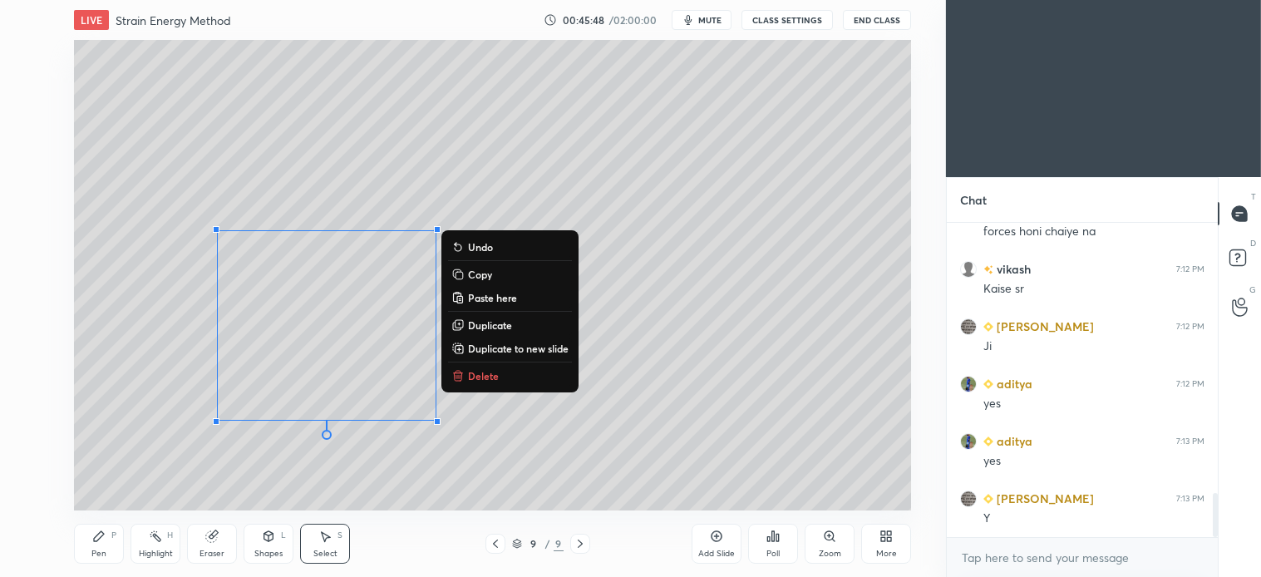
click at [488, 375] on p "Delete" at bounding box center [483, 375] width 31 height 13
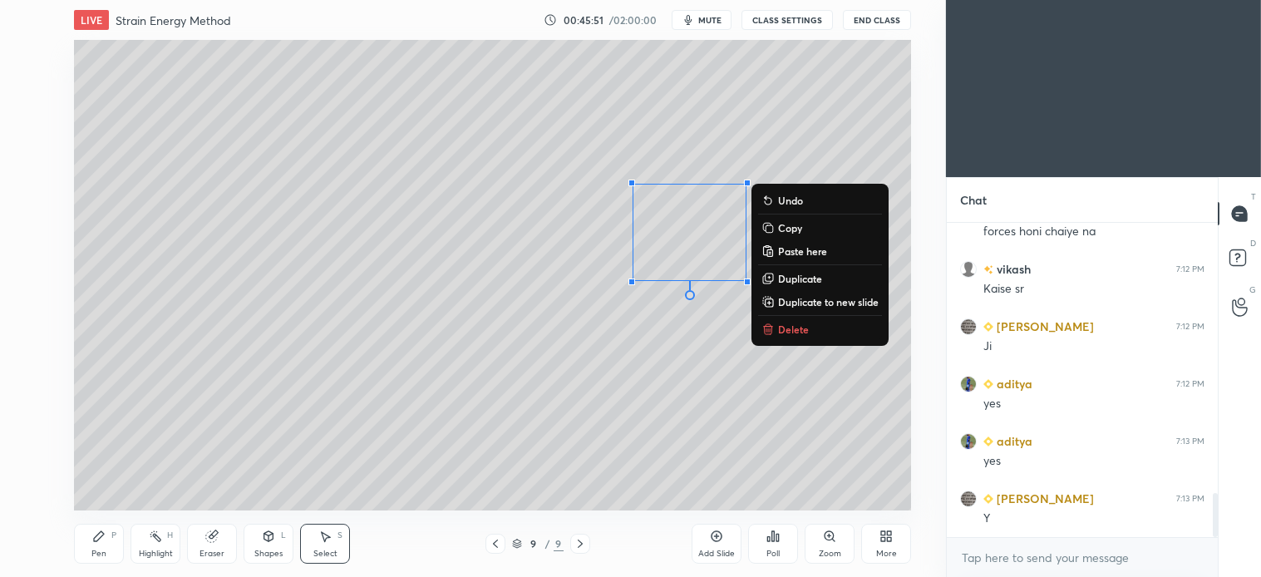
click at [782, 330] on p "Delete" at bounding box center [793, 329] width 31 height 13
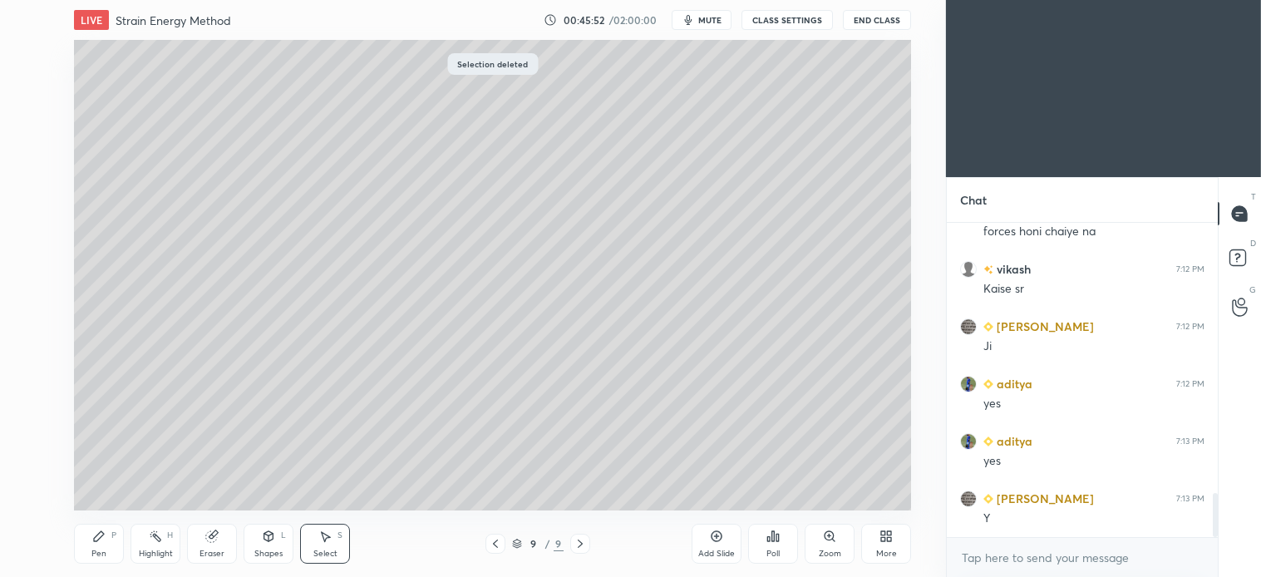
click at [98, 540] on icon at bounding box center [99, 536] width 10 height 10
click at [32, 133] on div "3" at bounding box center [31, 122] width 34 height 33
click at [39, 84] on div at bounding box center [27, 86] width 27 height 27
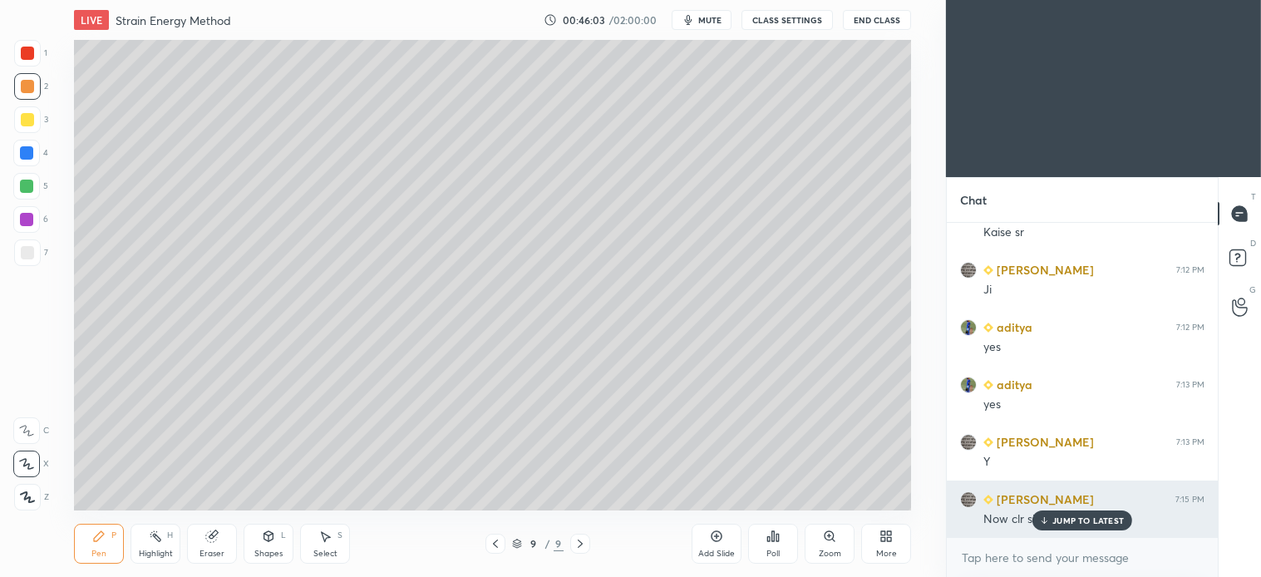
click at [1090, 522] on p "JUMP TO LATEST" at bounding box center [1087, 520] width 71 height 10
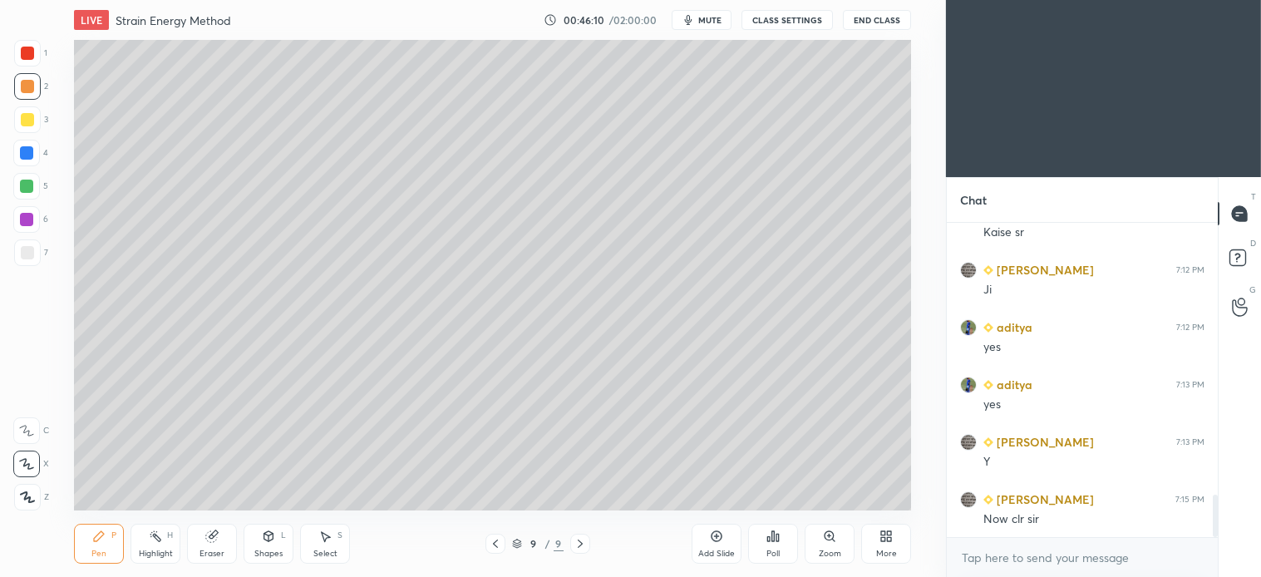
click at [27, 89] on div at bounding box center [27, 86] width 13 height 13
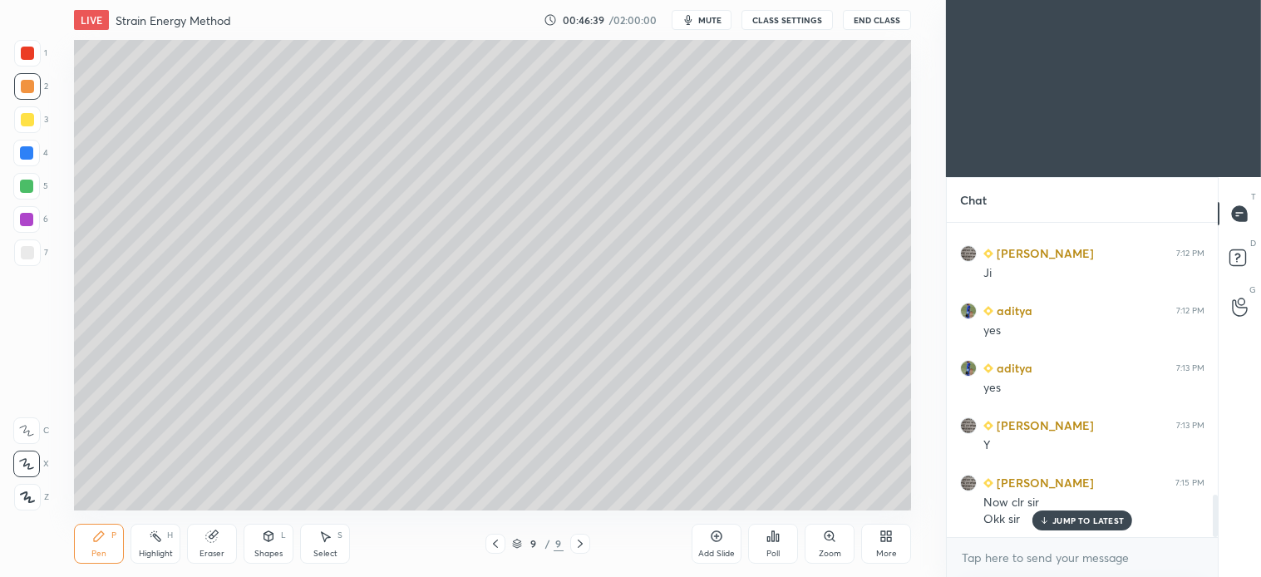
click at [30, 248] on div at bounding box center [27, 252] width 13 height 13
click at [26, 193] on div at bounding box center [26, 186] width 27 height 27
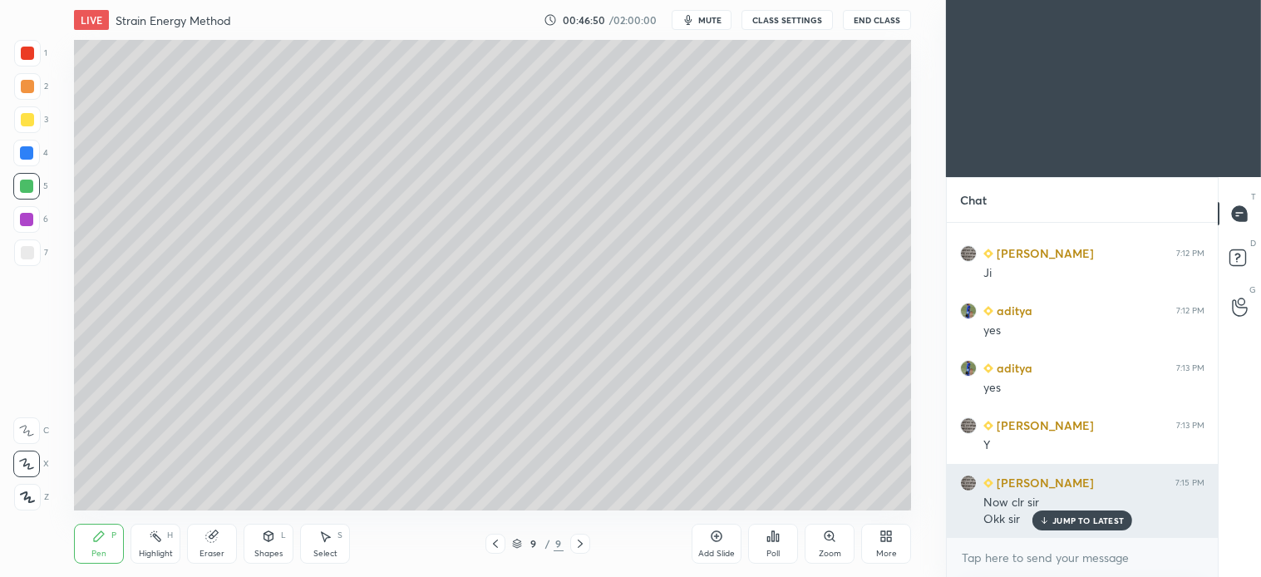
click at [1087, 525] on p "JUMP TO LATEST" at bounding box center [1087, 520] width 71 height 10
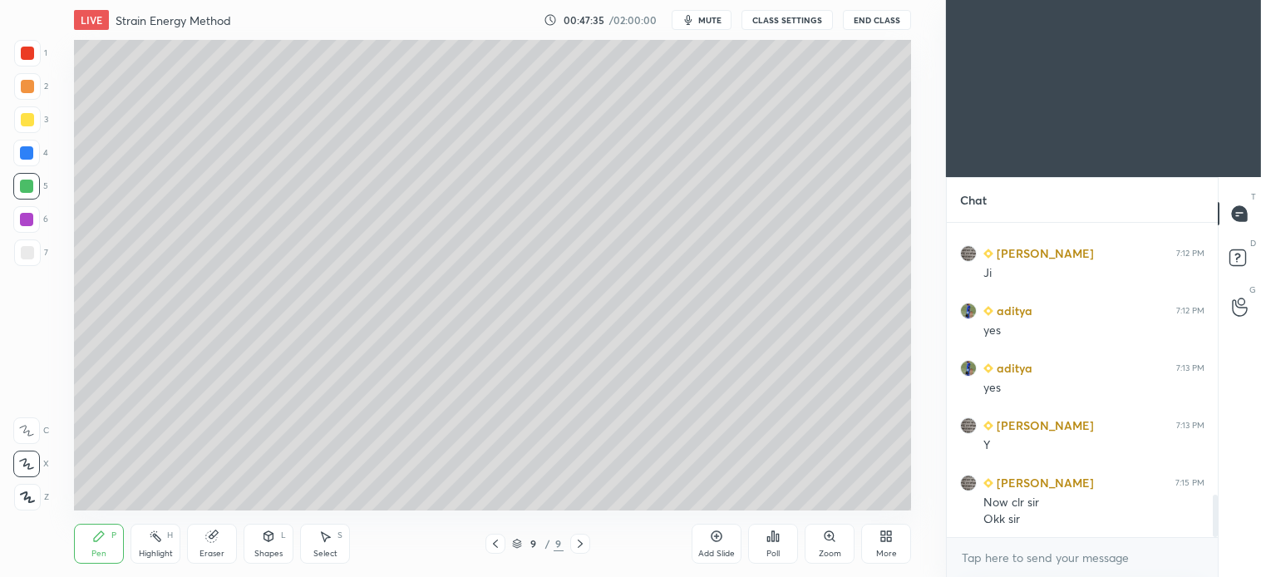
click at [102, 540] on icon at bounding box center [98, 536] width 13 height 13
click at [37, 108] on div at bounding box center [27, 119] width 27 height 27
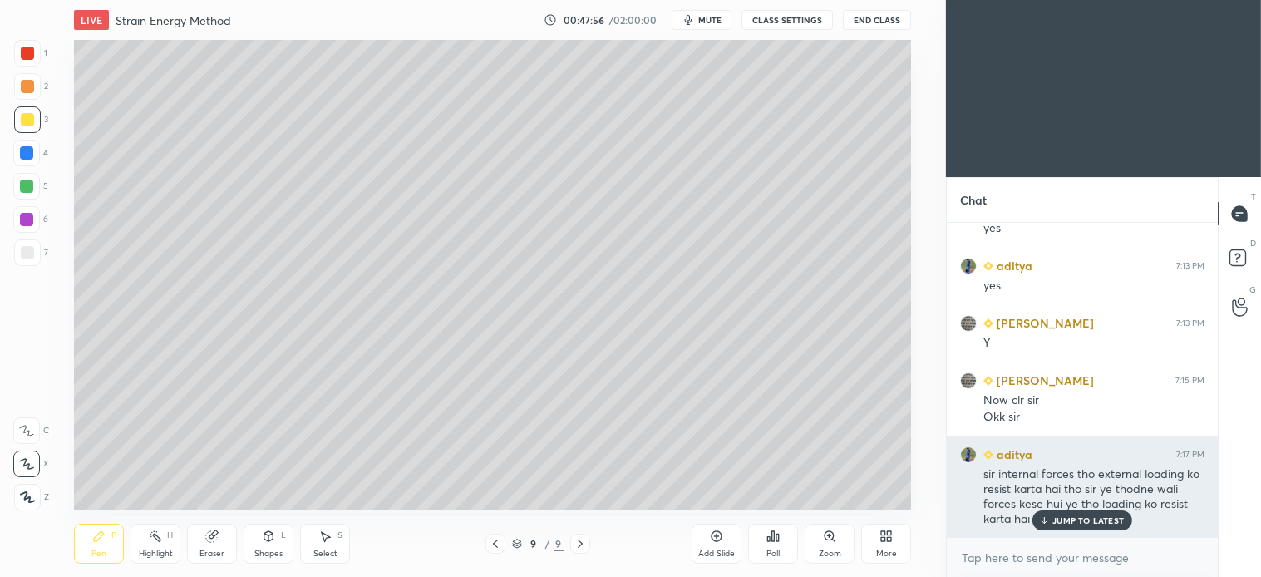
click at [1092, 522] on p "JUMP TO LATEST" at bounding box center [1087, 520] width 71 height 10
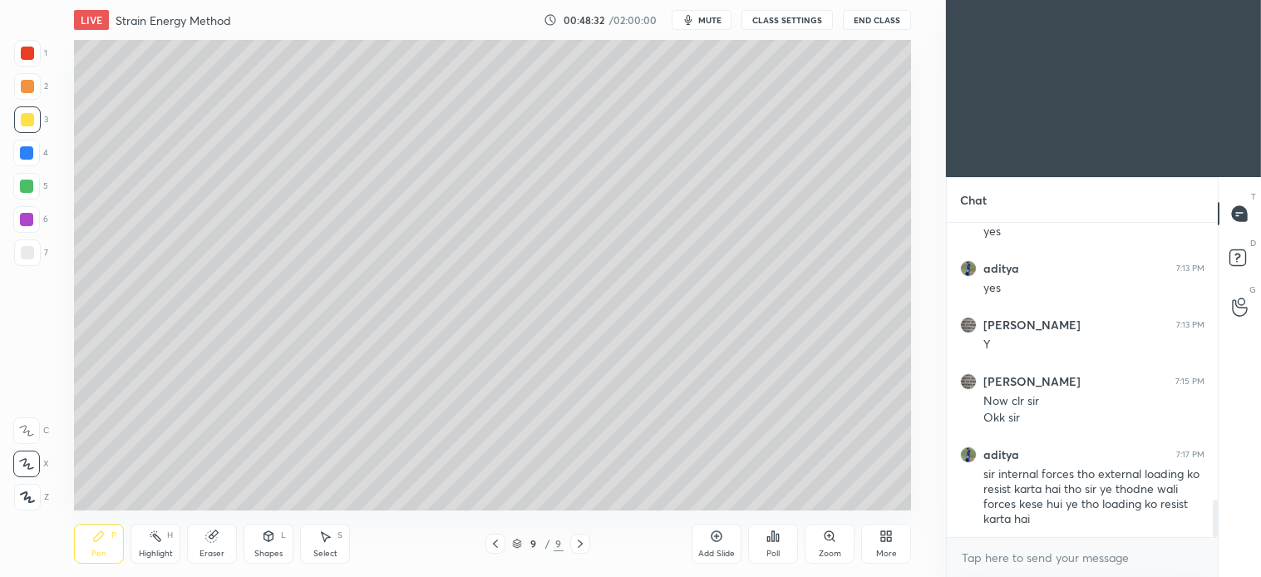
scroll to position [2344, 0]
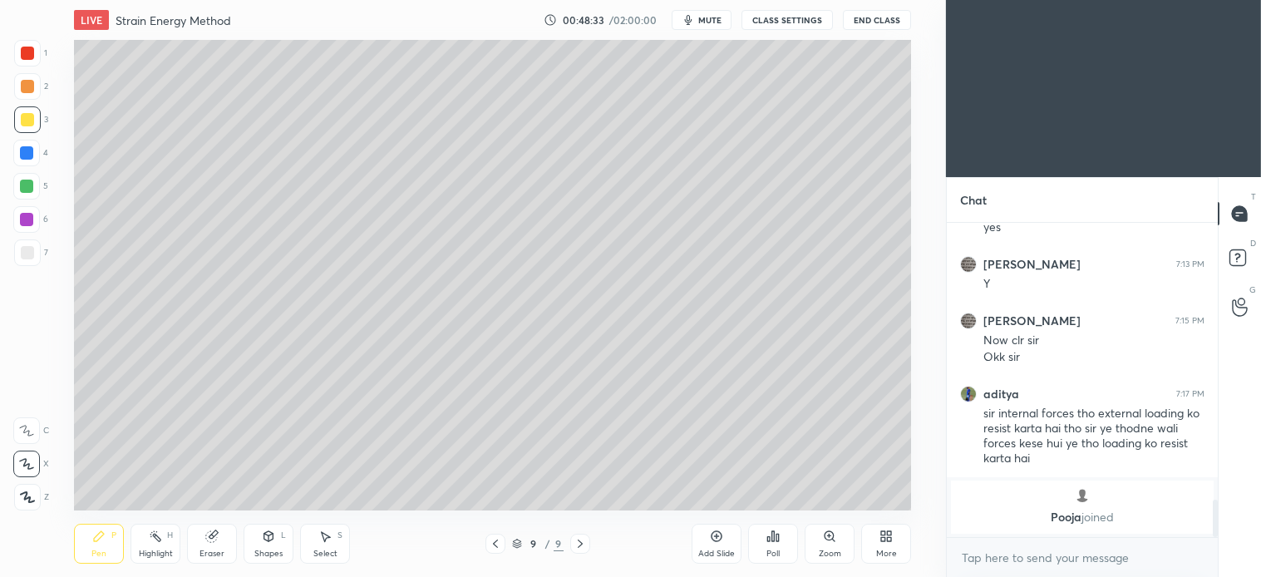
click at [42, 96] on div "2" at bounding box center [31, 86] width 34 height 27
click at [37, 127] on div at bounding box center [27, 119] width 27 height 27
click at [43, 253] on div "7" at bounding box center [31, 252] width 34 height 27
click at [25, 145] on div at bounding box center [26, 153] width 27 height 27
click at [28, 122] on div at bounding box center [27, 119] width 13 height 13
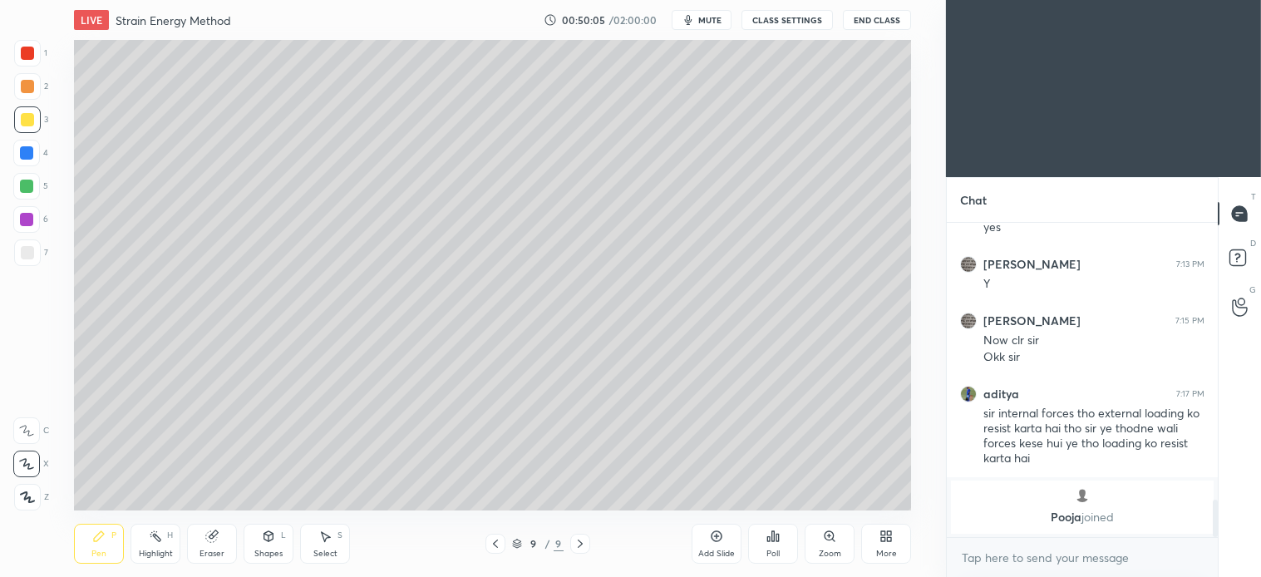
click at [32, 194] on div at bounding box center [26, 186] width 27 height 27
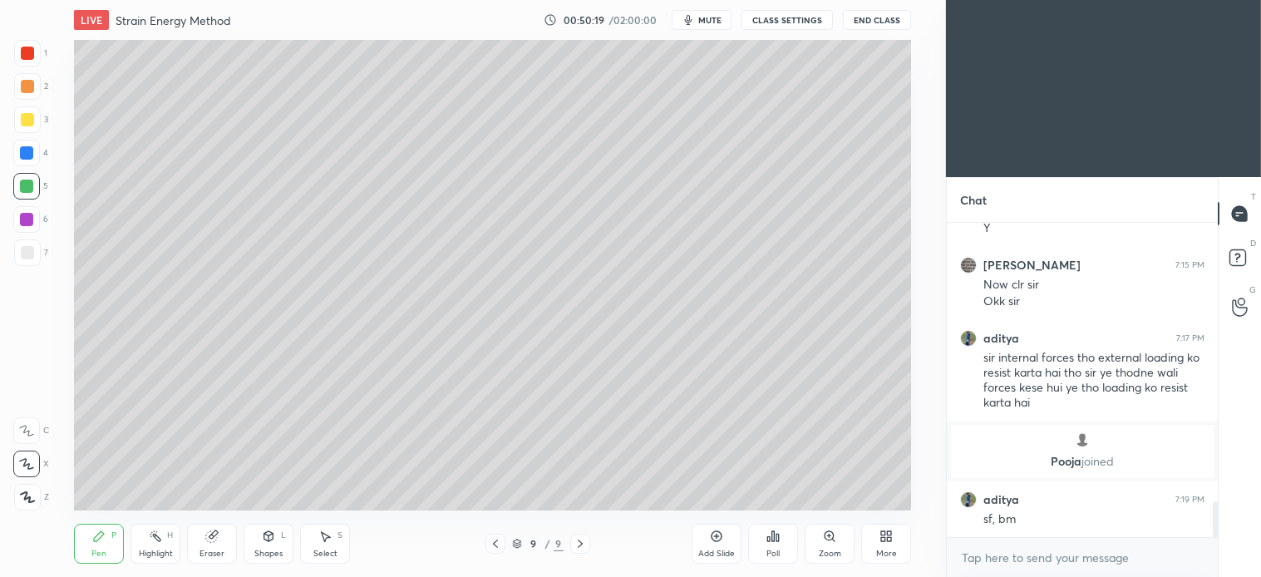
scroll to position [2457, 0]
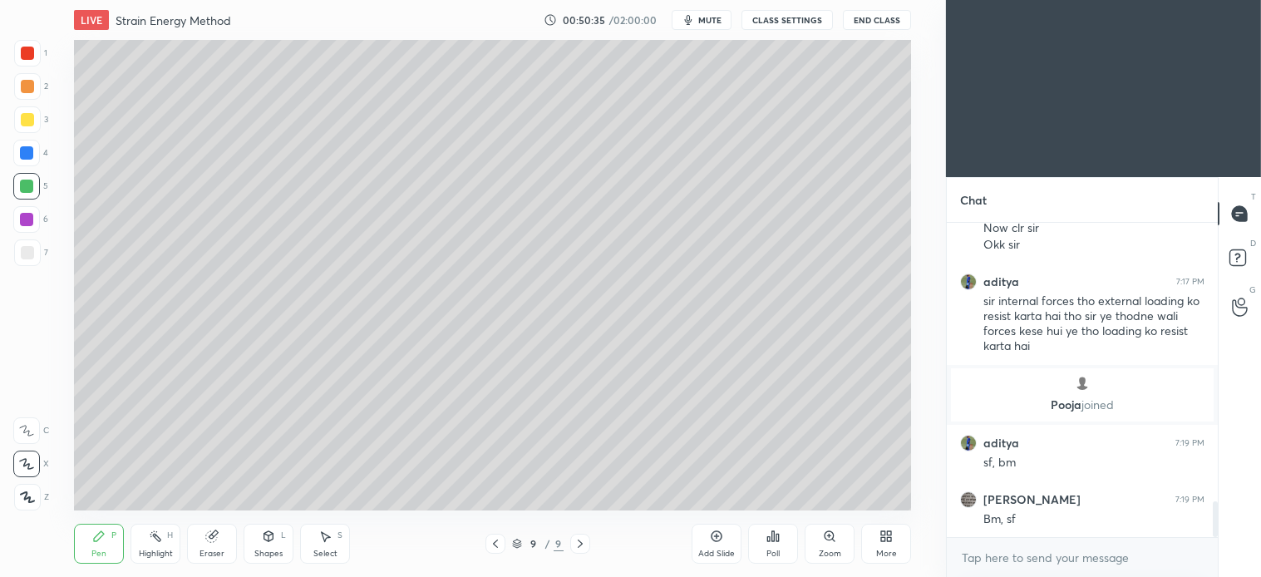
click at [23, 248] on div at bounding box center [27, 252] width 13 height 13
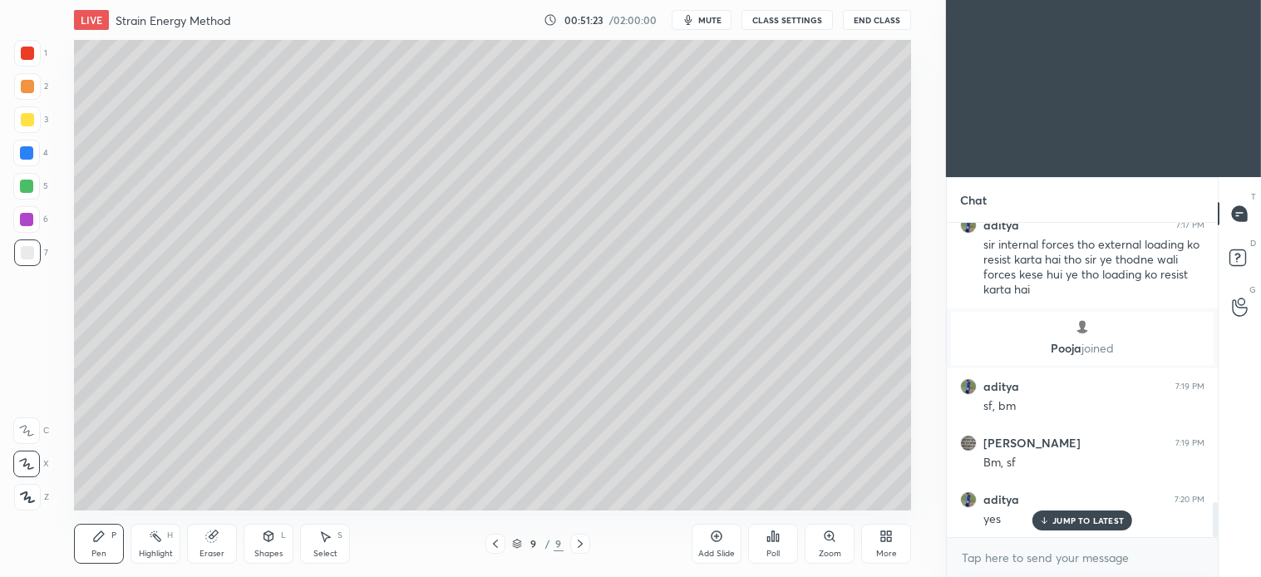
click at [33, 195] on div at bounding box center [26, 186] width 27 height 27
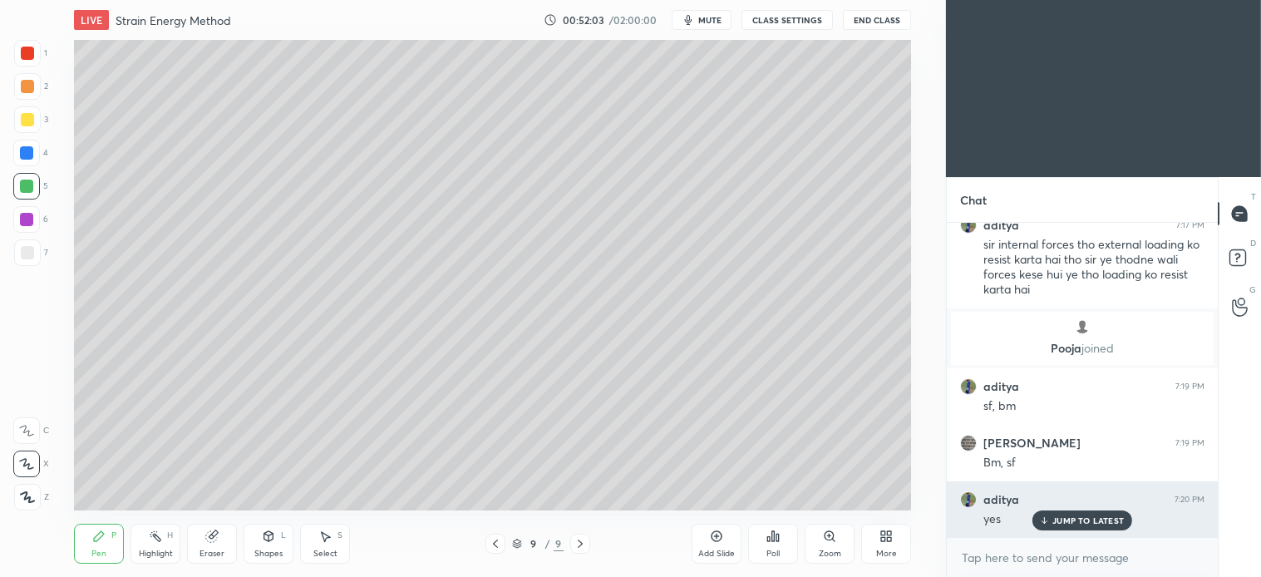
click at [1093, 525] on p "JUMP TO LATEST" at bounding box center [1087, 520] width 71 height 10
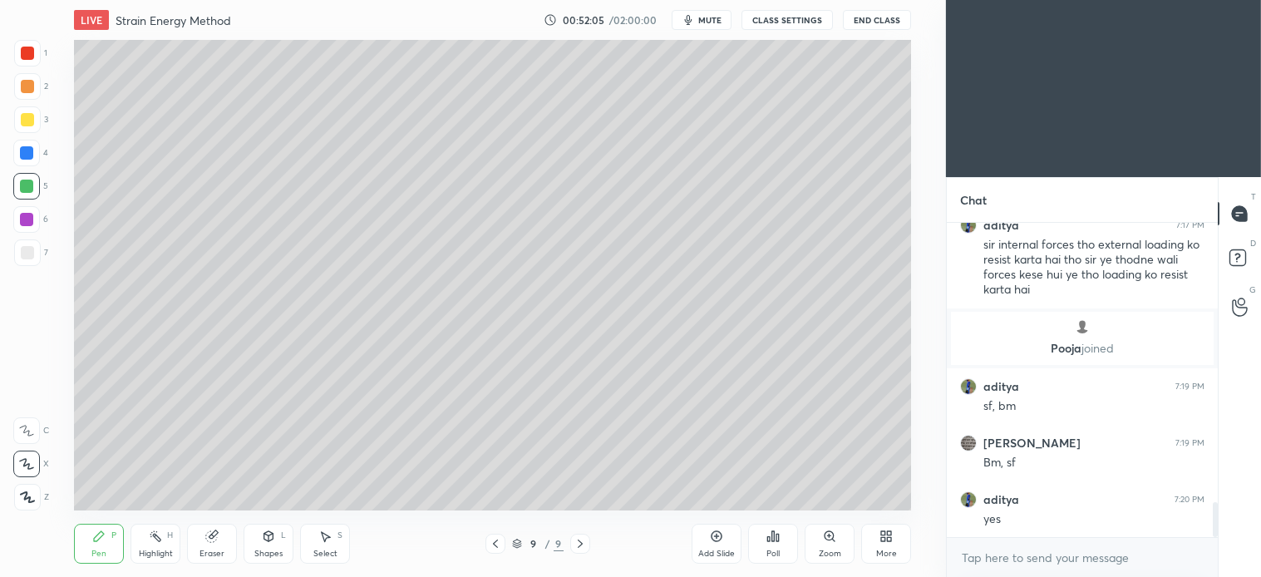
click at [331, 553] on div "Select" at bounding box center [325, 554] width 24 height 8
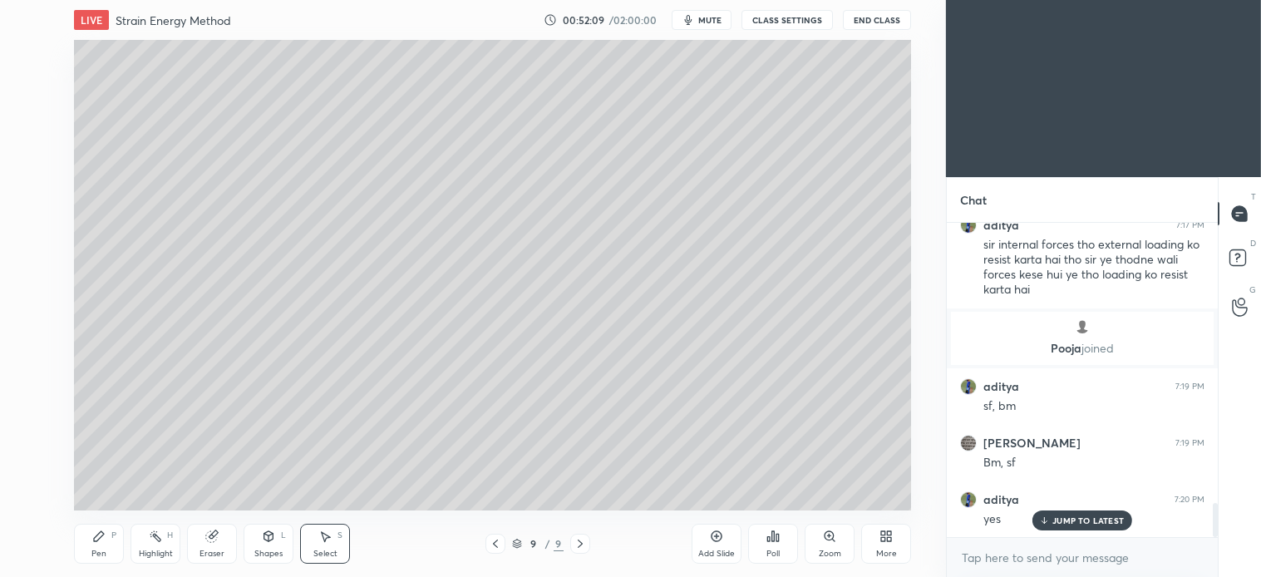
scroll to position [2570, 0]
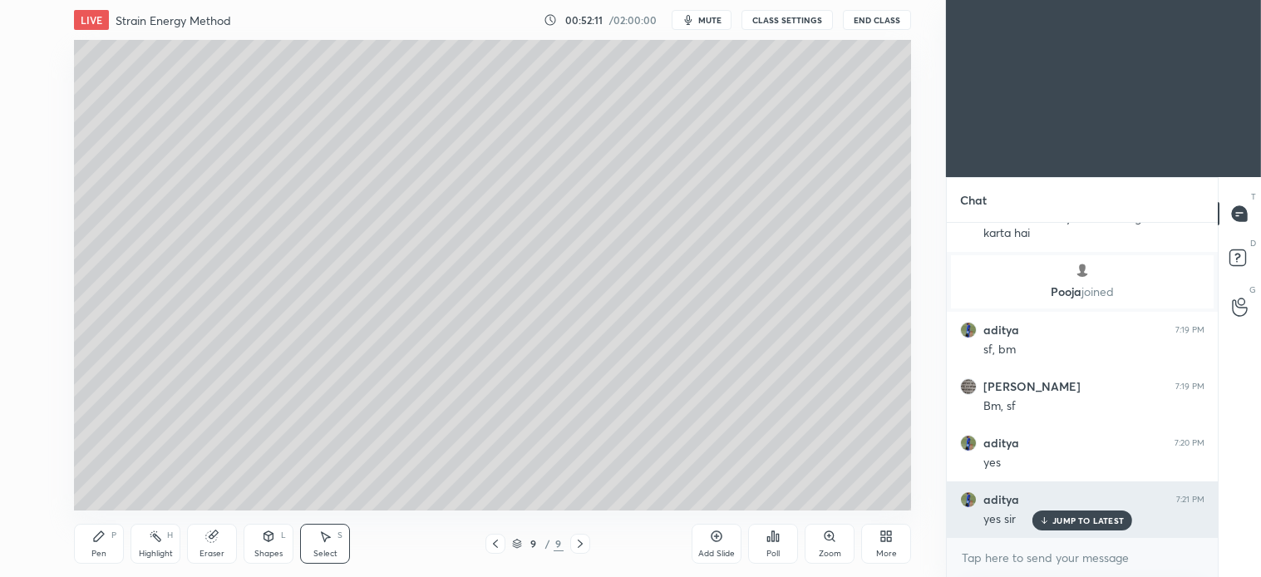
click at [1070, 525] on p "JUMP TO LATEST" at bounding box center [1087, 520] width 71 height 10
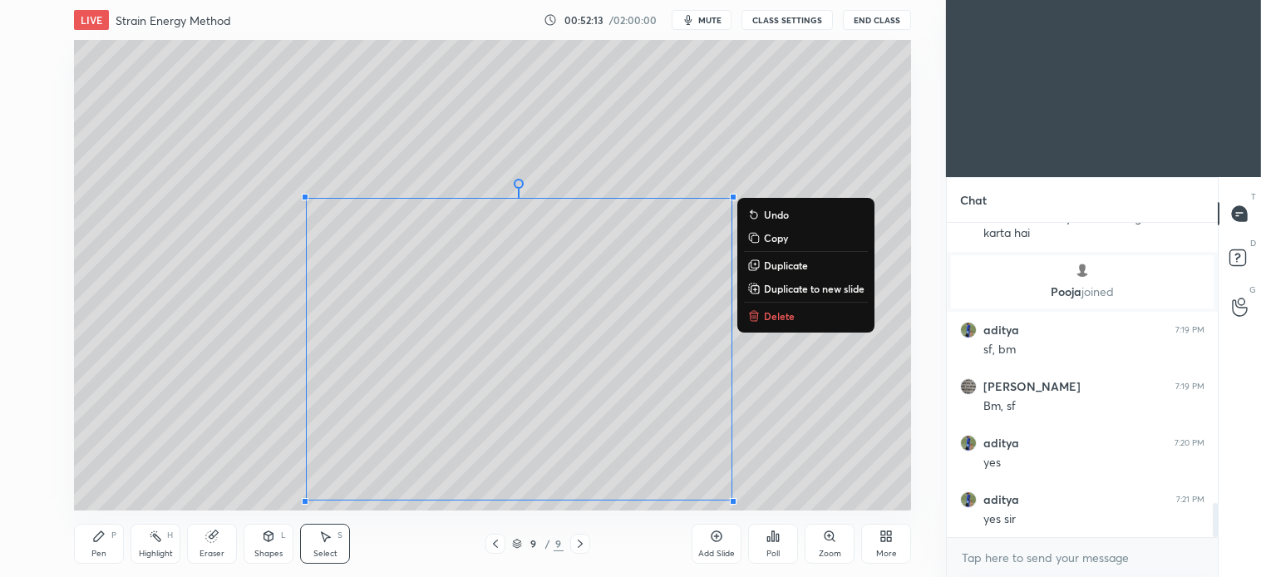
click at [792, 316] on p "Delete" at bounding box center [779, 315] width 31 height 13
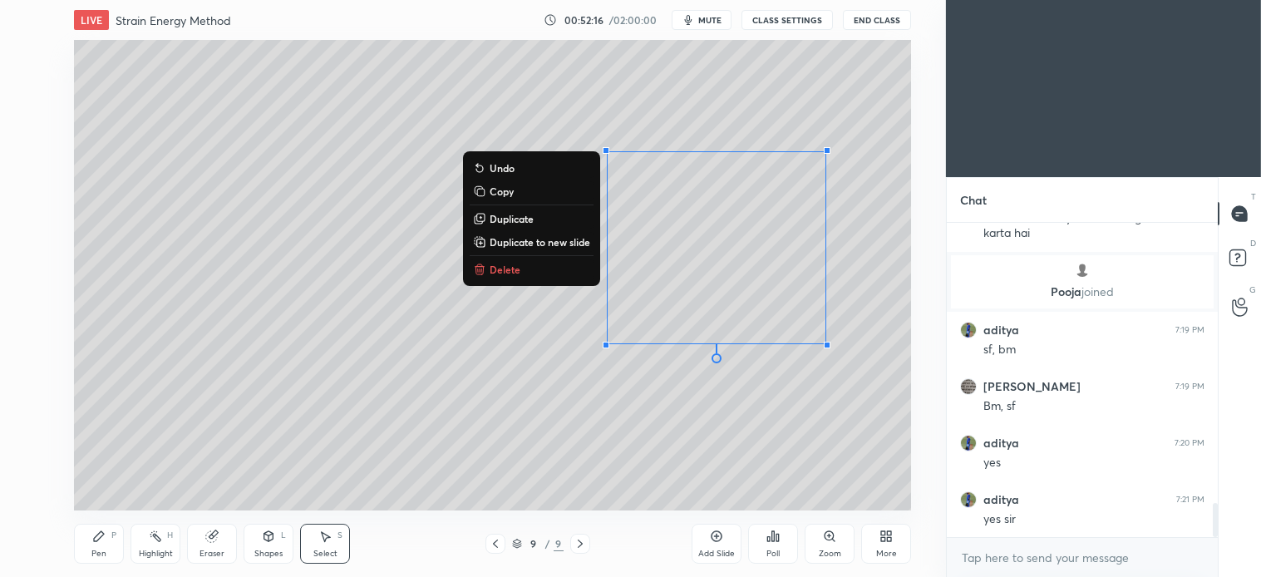
click at [507, 271] on p "Delete" at bounding box center [505, 269] width 31 height 13
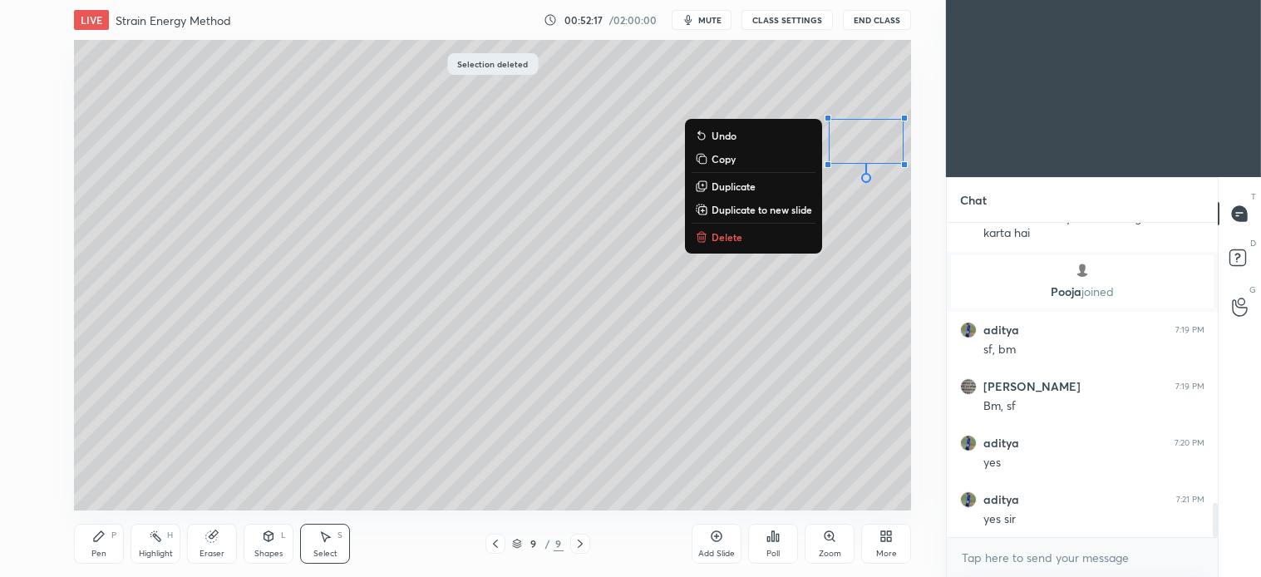
click at [725, 241] on p "Delete" at bounding box center [727, 236] width 31 height 13
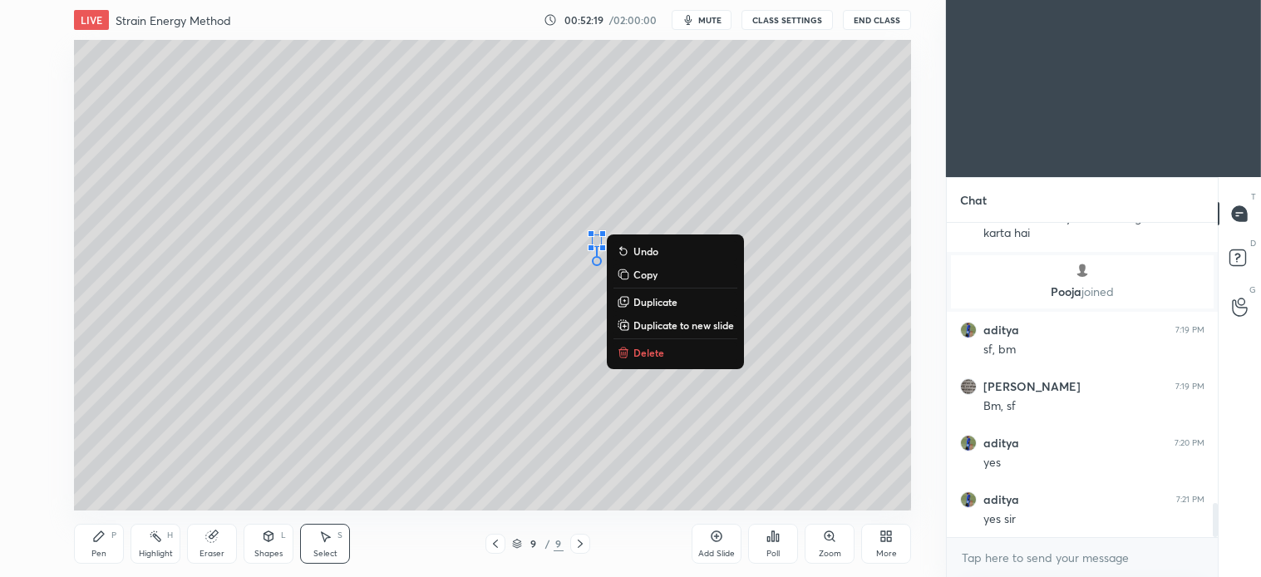
click at [658, 356] on p "Delete" at bounding box center [648, 352] width 31 height 13
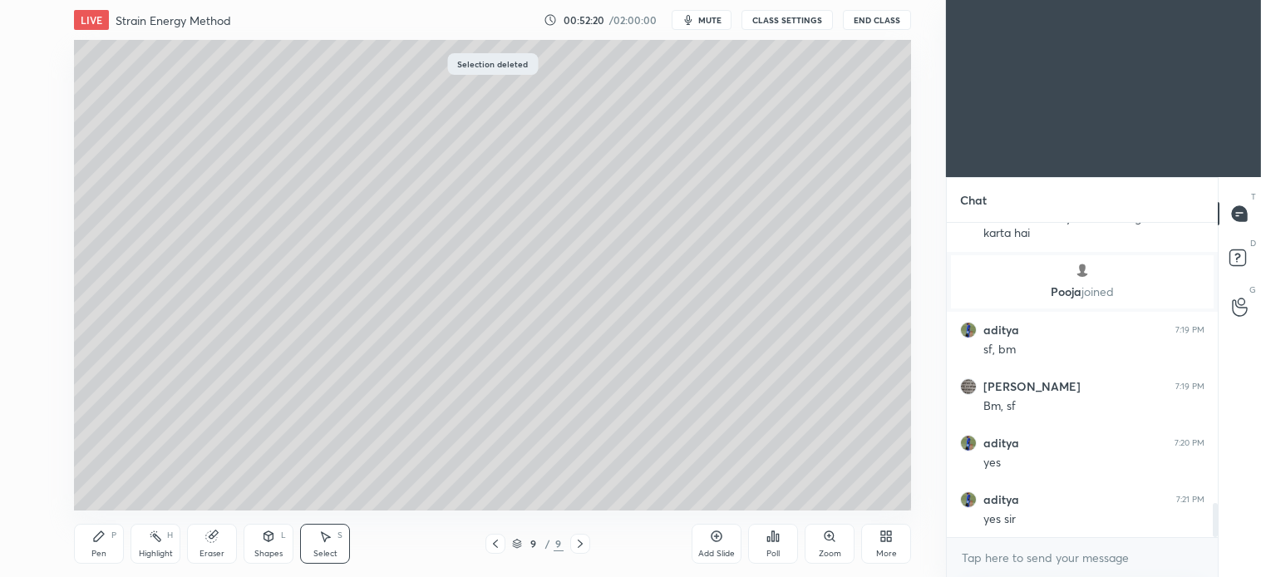
click at [105, 545] on div "Pen P" at bounding box center [99, 544] width 50 height 40
click at [35, 251] on div at bounding box center [27, 252] width 27 height 27
click at [38, 186] on div at bounding box center [26, 186] width 27 height 27
click at [30, 263] on div at bounding box center [27, 252] width 27 height 27
click at [36, 193] on div at bounding box center [26, 186] width 27 height 27
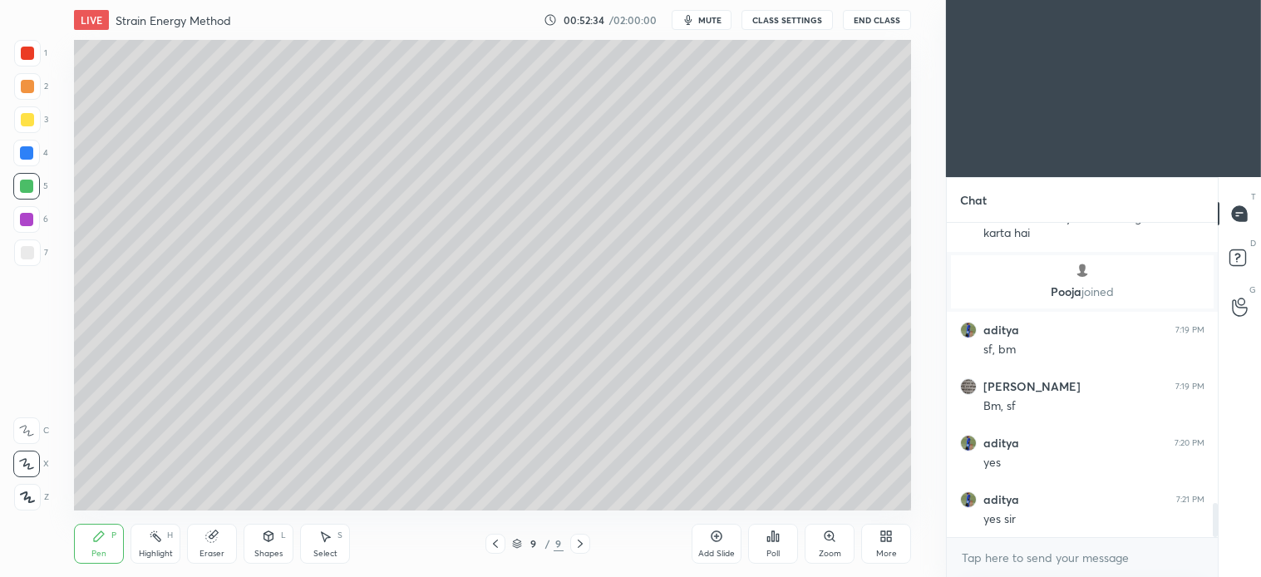
click at [20, 154] on div at bounding box center [26, 152] width 13 height 13
click at [342, 533] on div "S" at bounding box center [340, 535] width 5 height 8
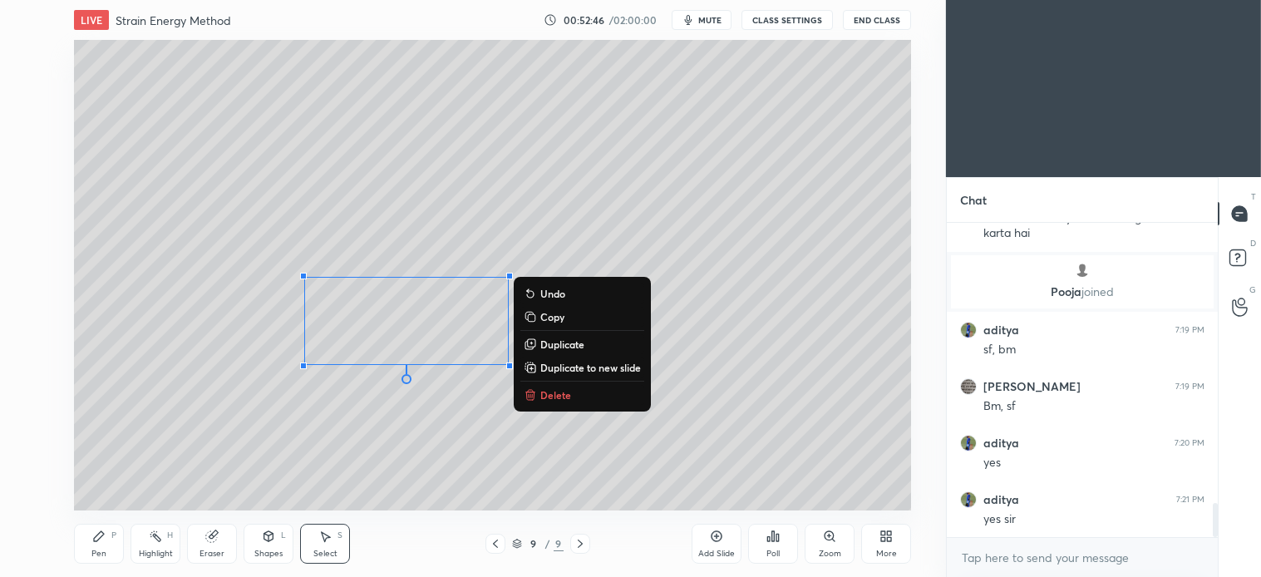
click at [560, 388] on p "Delete" at bounding box center [555, 394] width 31 height 13
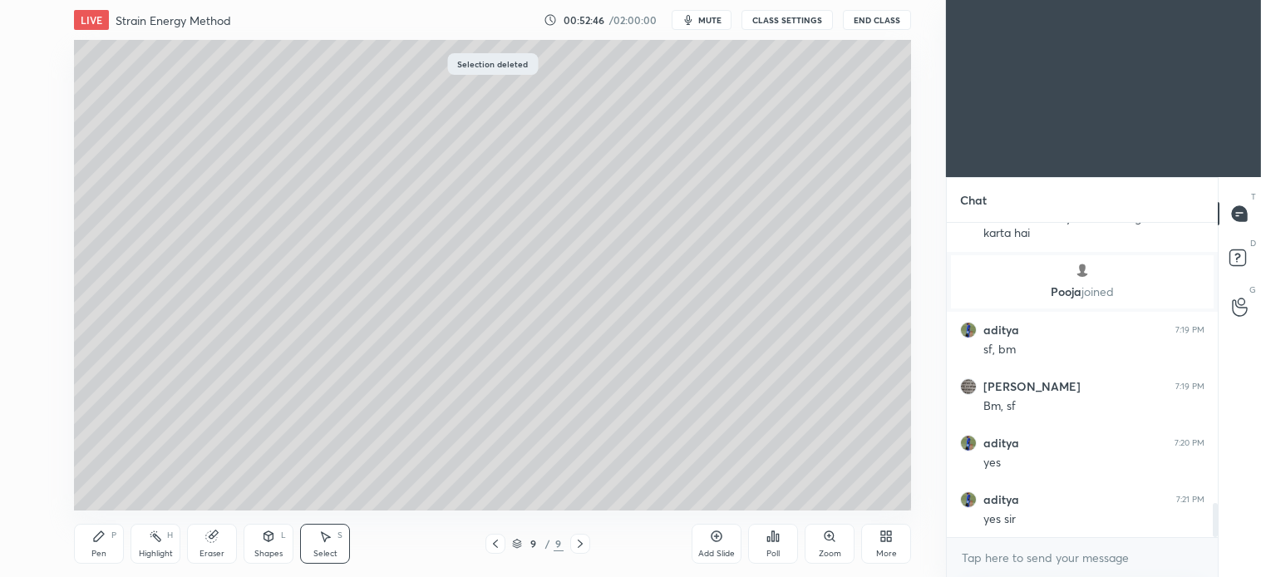
click at [106, 541] on div "Pen P" at bounding box center [99, 544] width 50 height 40
click at [36, 92] on div at bounding box center [27, 86] width 27 height 27
click at [22, 255] on div at bounding box center [27, 252] width 13 height 13
click at [27, 96] on div at bounding box center [27, 86] width 27 height 27
click at [104, 533] on icon at bounding box center [98, 536] width 13 height 13
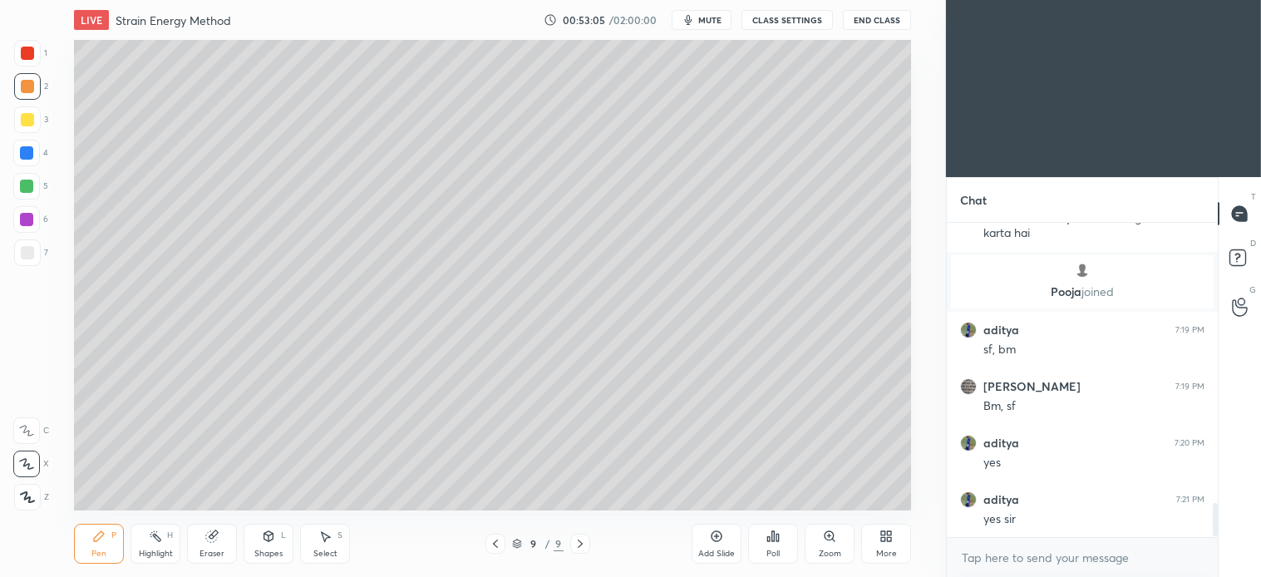
scroll to position [2627, 0]
click at [35, 196] on div at bounding box center [26, 186] width 27 height 27
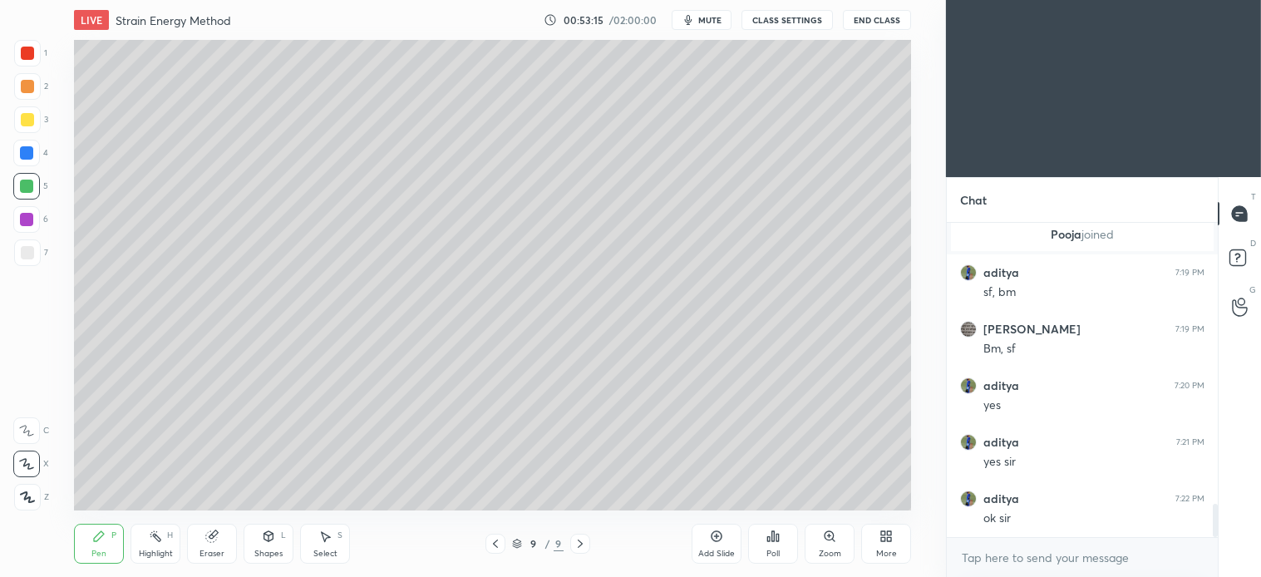
click at [271, 545] on div "Shapes L" at bounding box center [269, 544] width 50 height 40
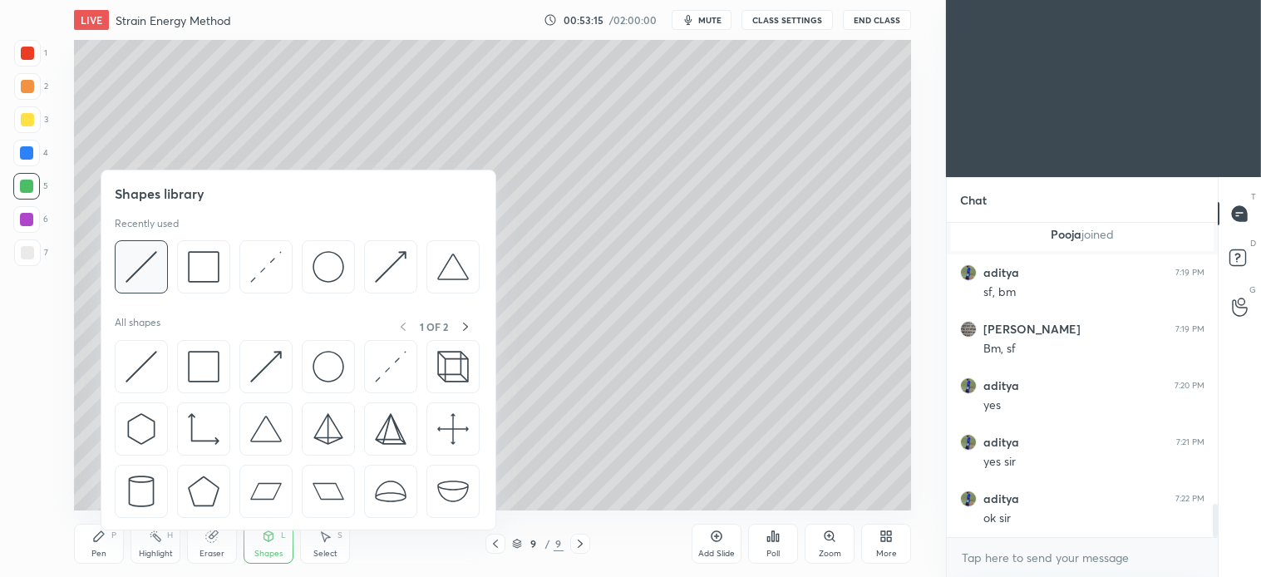
click at [152, 273] on img at bounding box center [142, 267] width 32 height 32
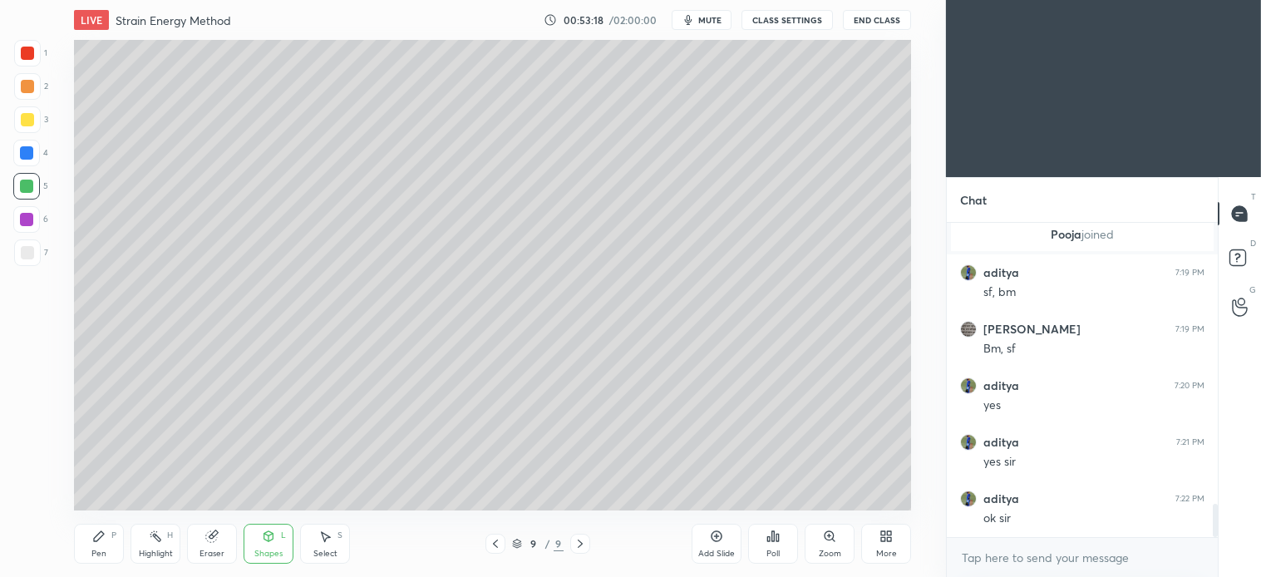
click at [116, 550] on div "Pen P" at bounding box center [99, 544] width 50 height 40
click at [25, 261] on div at bounding box center [27, 252] width 27 height 27
click at [20, 180] on div at bounding box center [26, 186] width 13 height 13
click at [25, 155] on div at bounding box center [26, 152] width 13 height 13
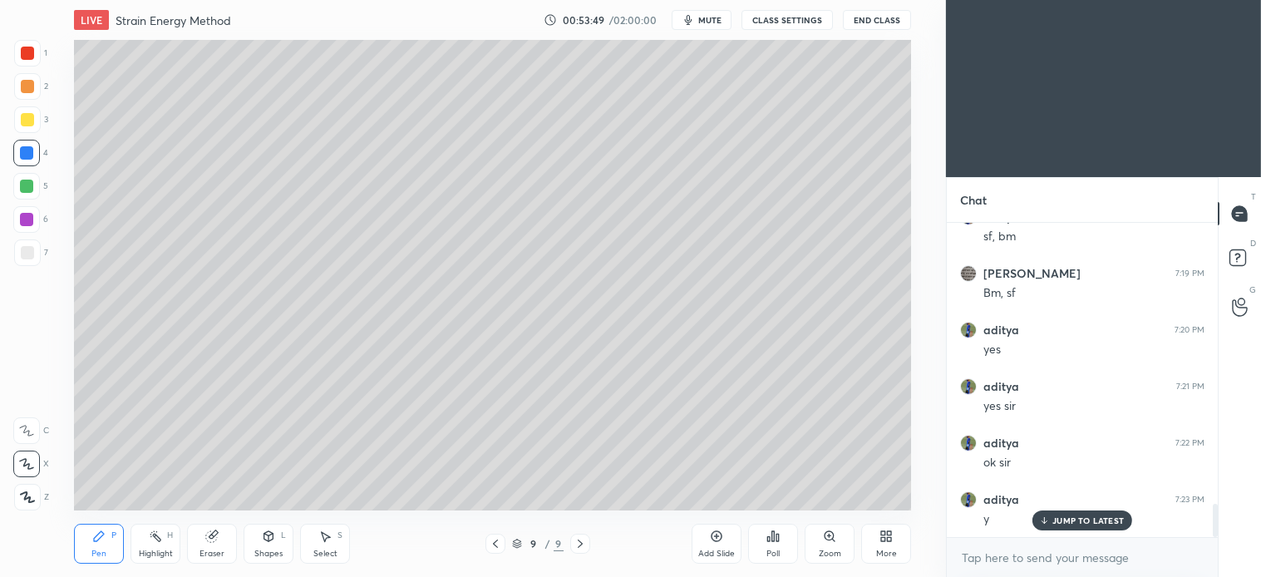
click at [38, 118] on div at bounding box center [27, 119] width 27 height 27
click at [37, 258] on div at bounding box center [27, 252] width 27 height 27
click at [35, 254] on div at bounding box center [27, 252] width 27 height 27
click at [37, 195] on div at bounding box center [26, 186] width 27 height 27
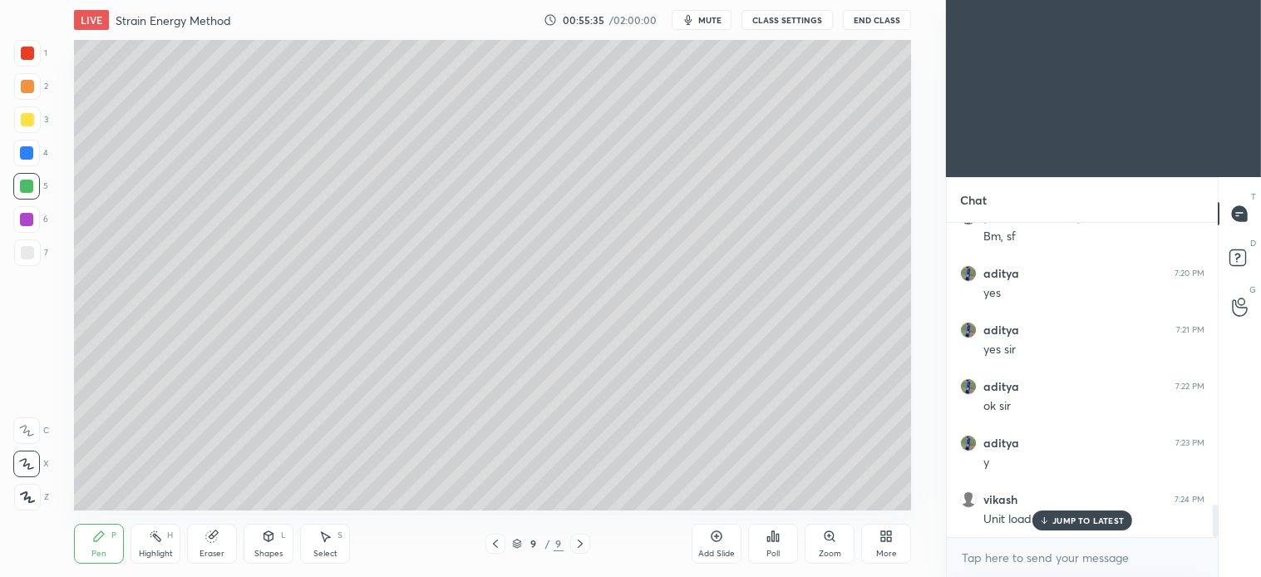
click at [337, 538] on div "Select S" at bounding box center [325, 544] width 50 height 40
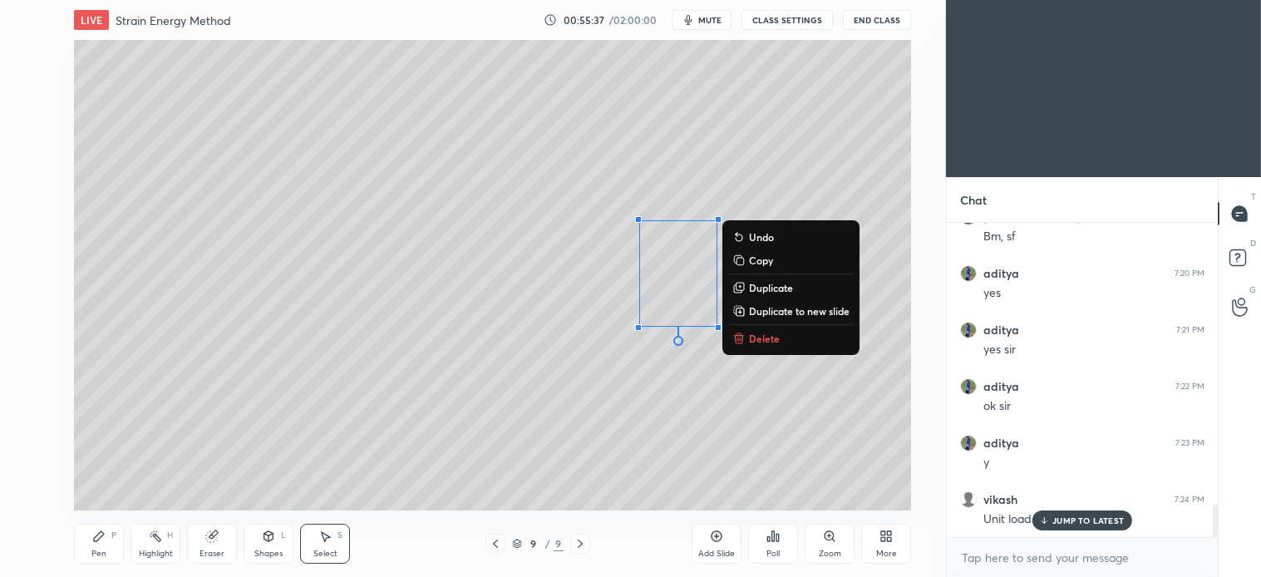
click at [771, 345] on button "Delete" at bounding box center [791, 338] width 124 height 20
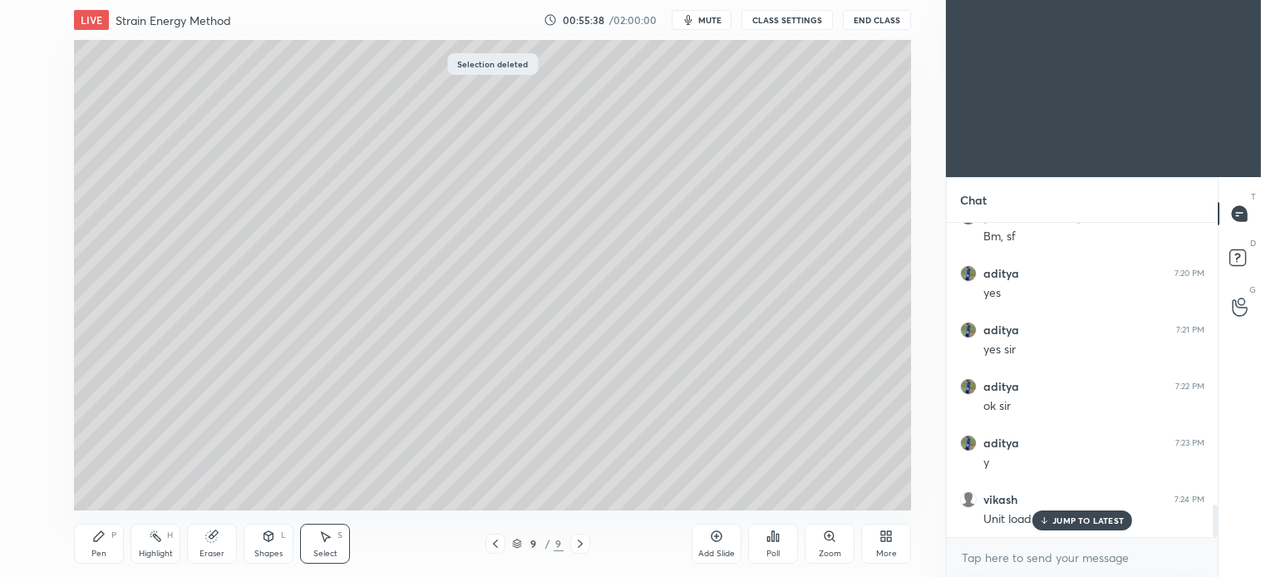
click at [97, 539] on icon at bounding box center [99, 536] width 10 height 10
click at [36, 155] on div at bounding box center [26, 153] width 27 height 27
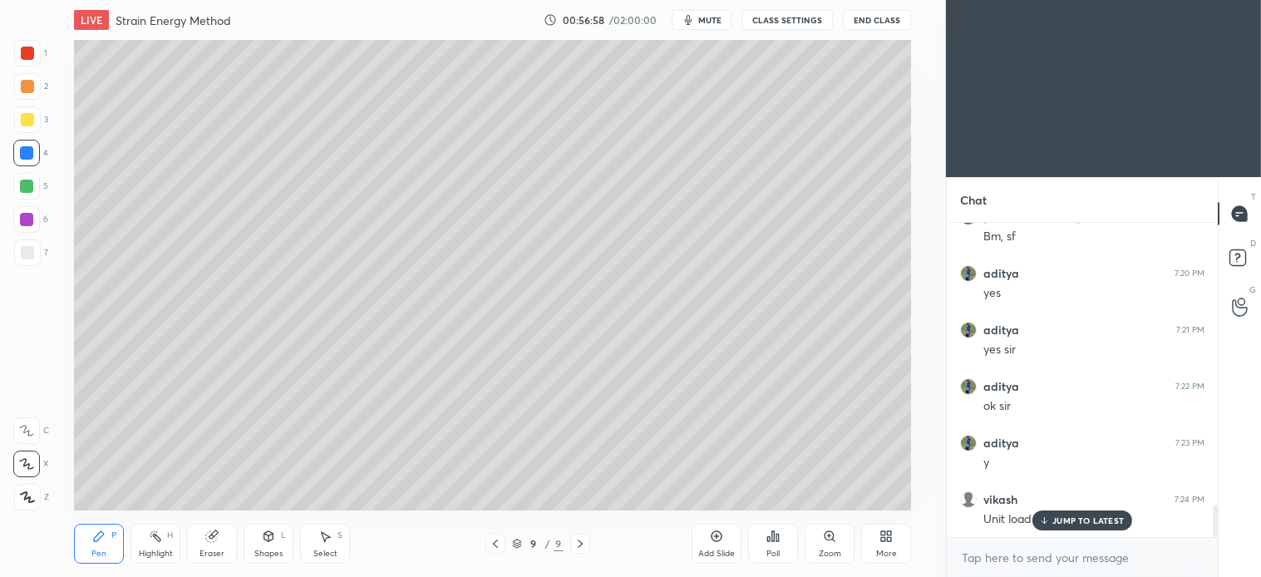
click at [329, 545] on div "Select S" at bounding box center [325, 544] width 50 height 40
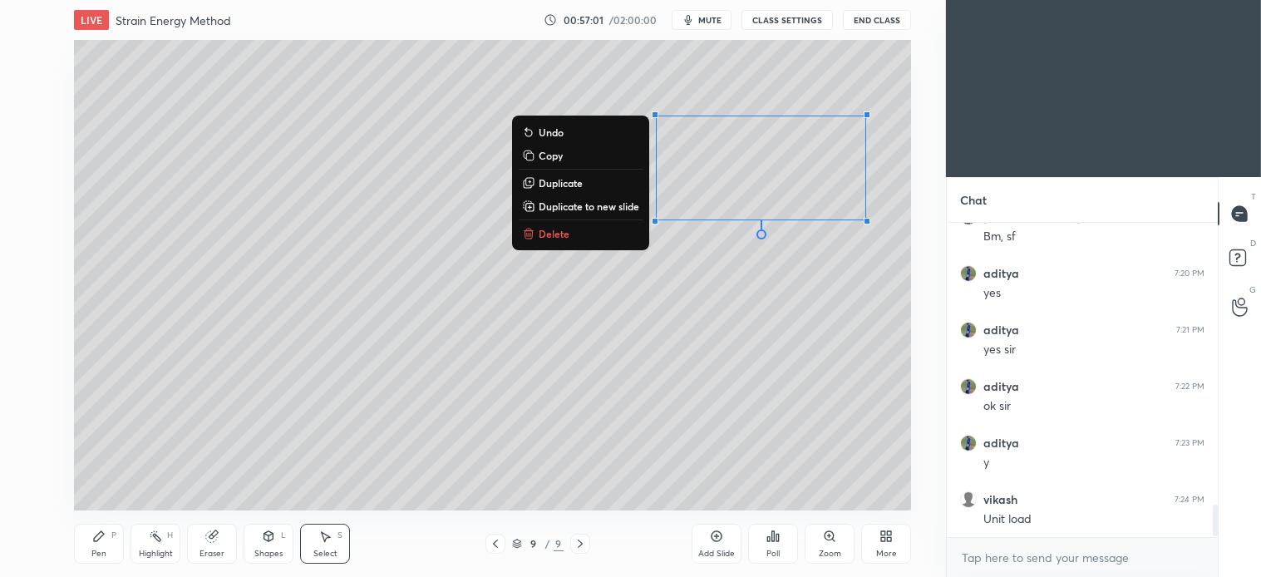
scroll to position [2796, 0]
click at [559, 231] on p "Delete" at bounding box center [554, 233] width 31 height 13
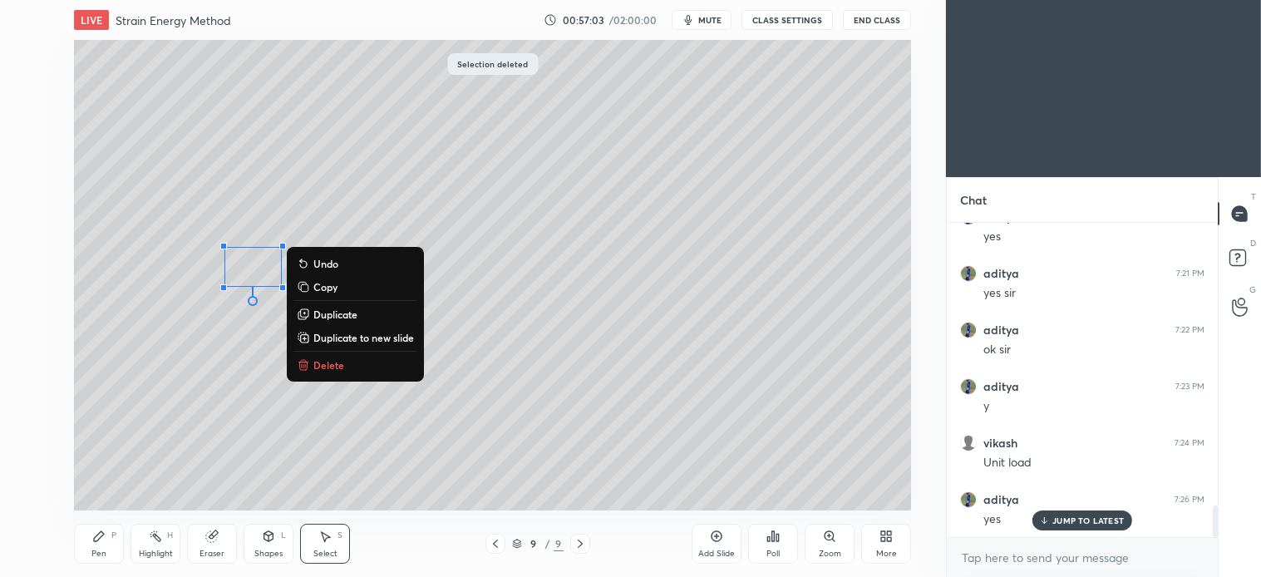
click at [326, 361] on p "Delete" at bounding box center [328, 364] width 31 height 13
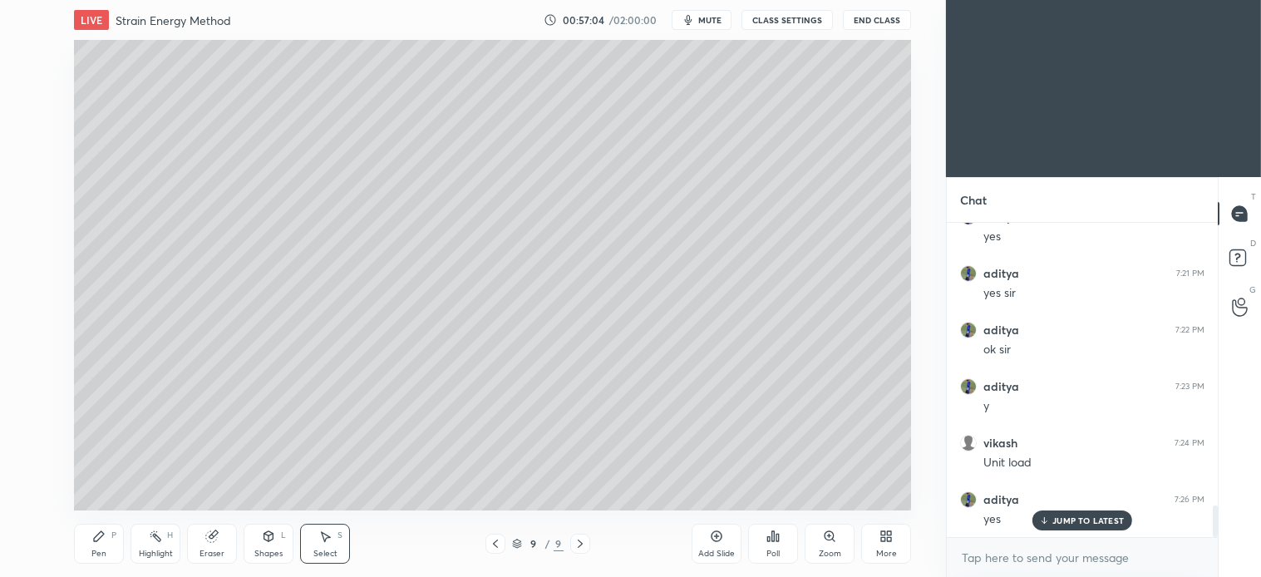
click at [95, 542] on icon at bounding box center [98, 536] width 13 height 13
click at [23, 189] on div at bounding box center [26, 186] width 13 height 13
click at [33, 126] on div at bounding box center [27, 119] width 27 height 27
click at [26, 253] on div at bounding box center [27, 252] width 13 height 13
click at [721, 537] on icon at bounding box center [716, 536] width 13 height 13
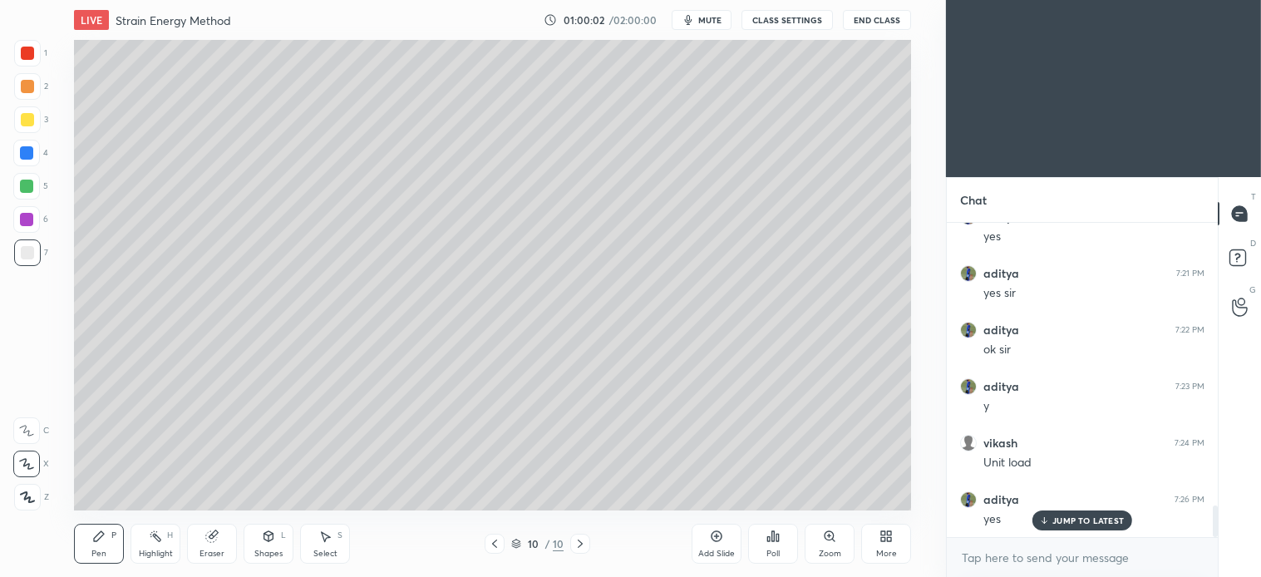
click at [324, 552] on div "Select" at bounding box center [325, 554] width 24 height 8
click at [115, 545] on div "Pen P" at bounding box center [99, 544] width 50 height 40
click at [30, 189] on div at bounding box center [26, 186] width 13 height 13
click at [26, 160] on div at bounding box center [26, 153] width 27 height 27
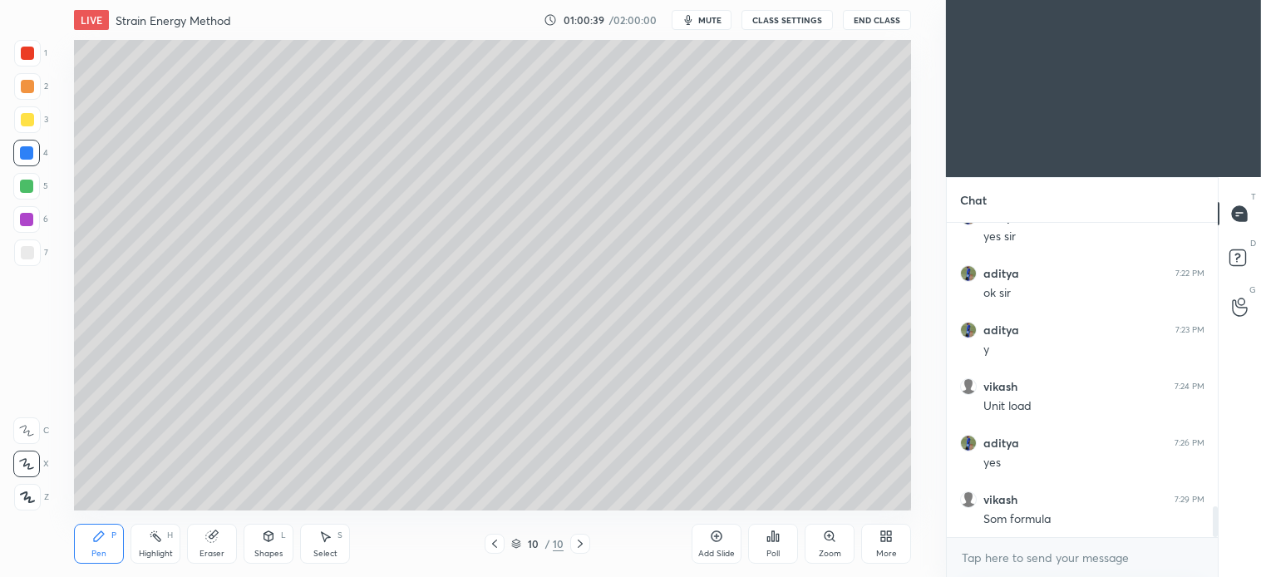
scroll to position [2910, 0]
click at [495, 549] on icon at bounding box center [494, 543] width 13 height 13
click at [586, 546] on icon at bounding box center [580, 543] width 13 height 13
click at [579, 543] on icon at bounding box center [580, 543] width 13 height 13
click at [22, 130] on div at bounding box center [27, 119] width 27 height 27
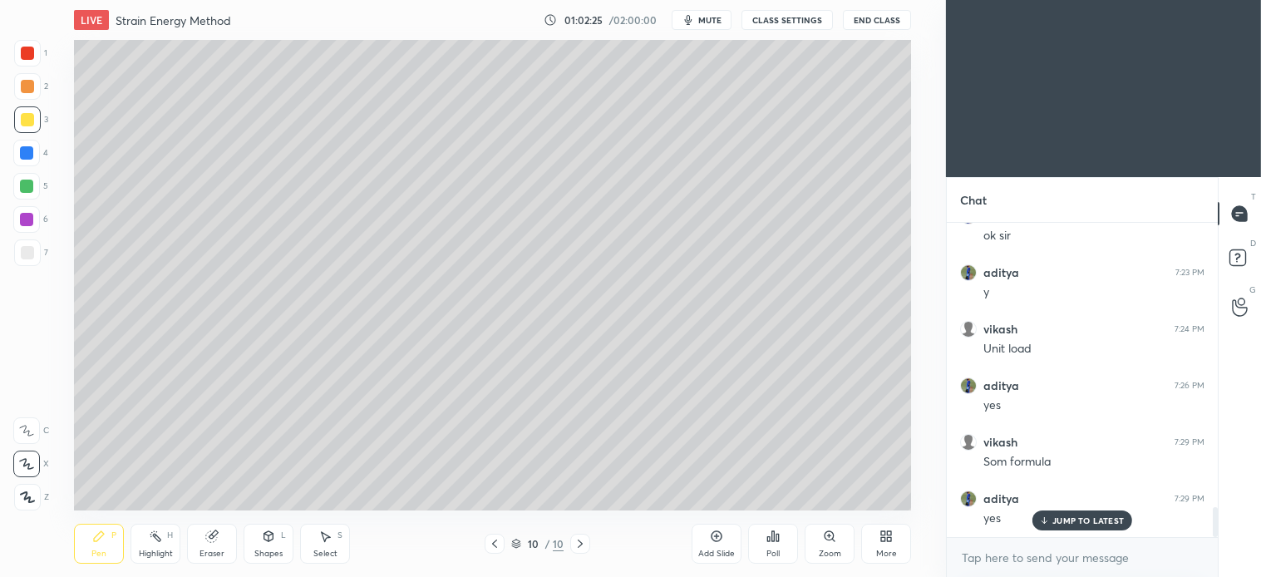
scroll to position [2965, 0]
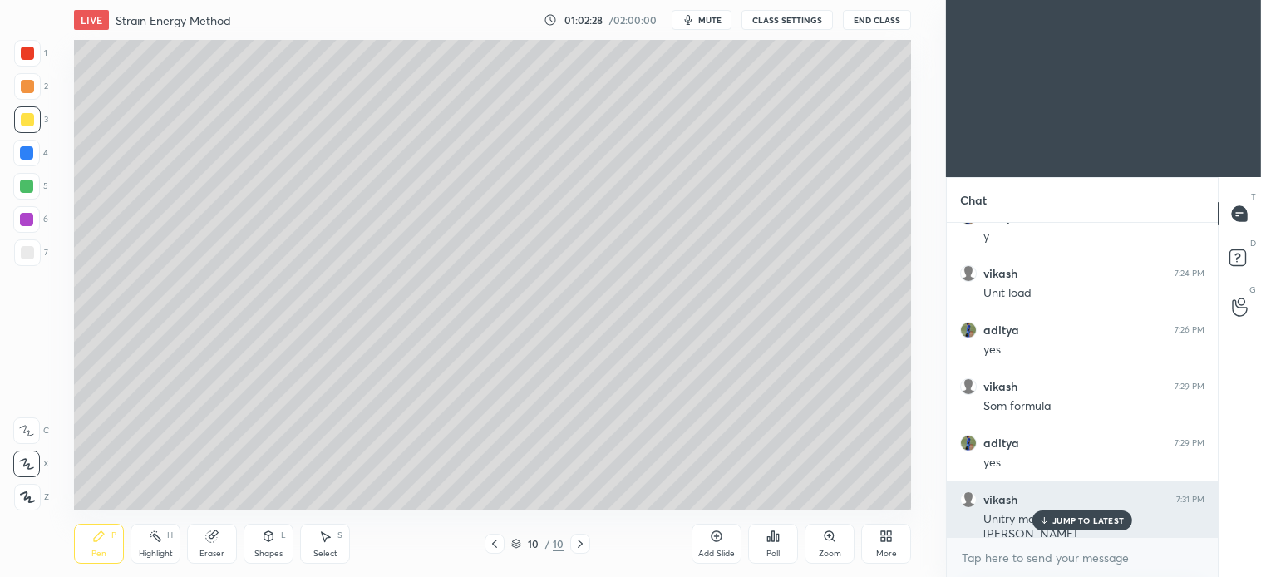
click at [1094, 526] on div "JUMP TO LATEST" at bounding box center [1083, 520] width 100 height 20
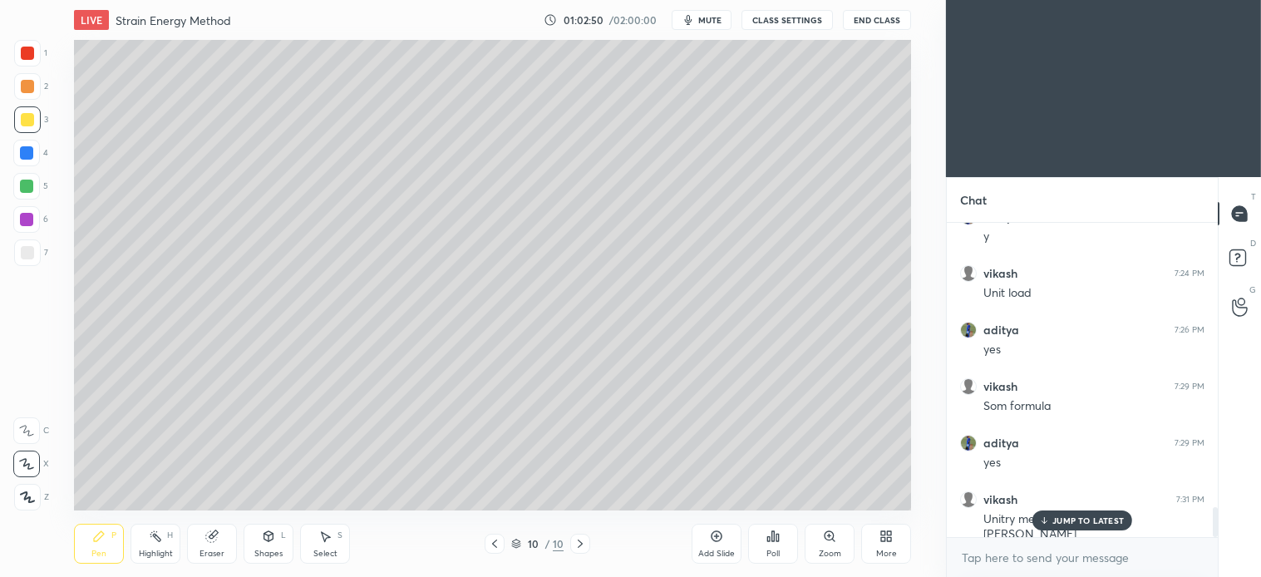
scroll to position [3022, 0]
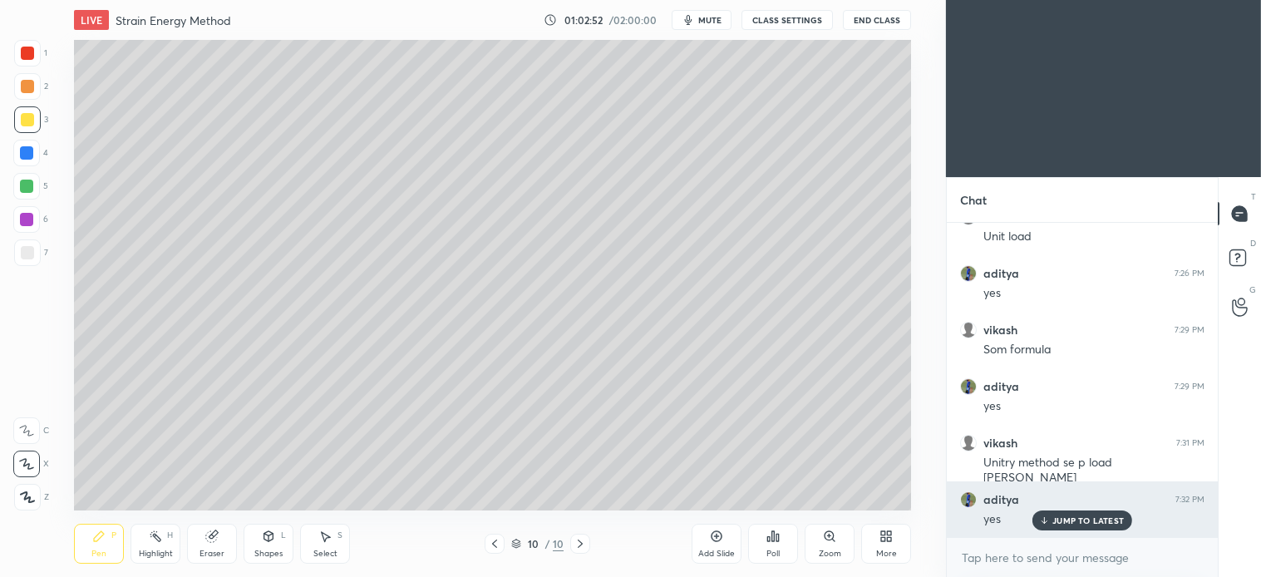
click at [1093, 520] on p "JUMP TO LATEST" at bounding box center [1087, 520] width 71 height 10
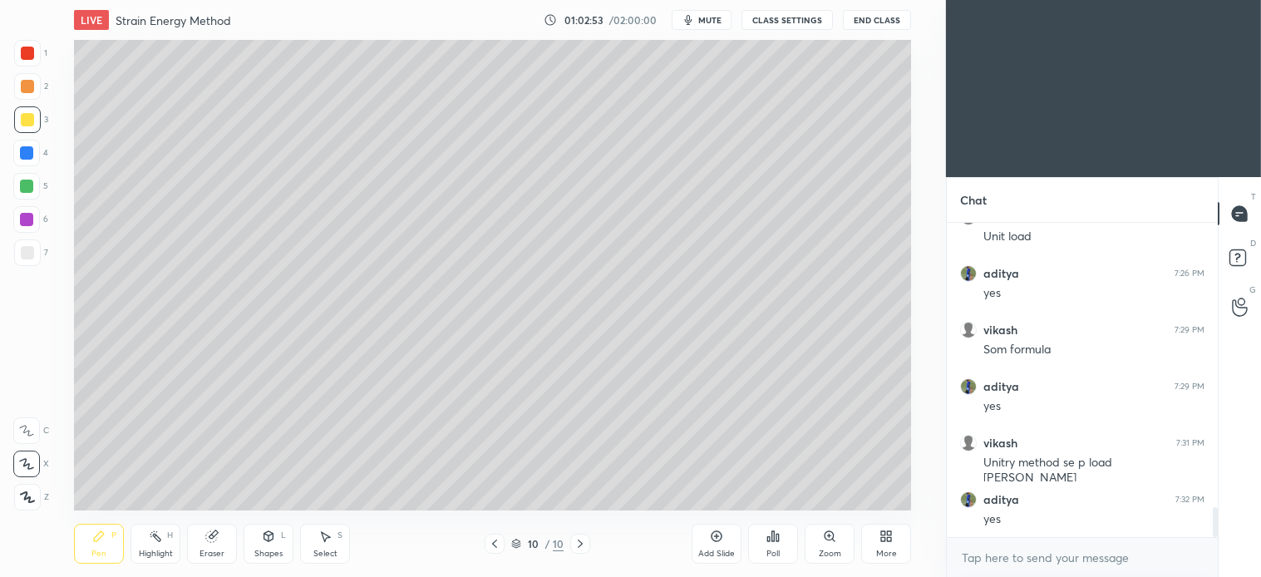
click at [331, 550] on div "Select" at bounding box center [325, 554] width 24 height 8
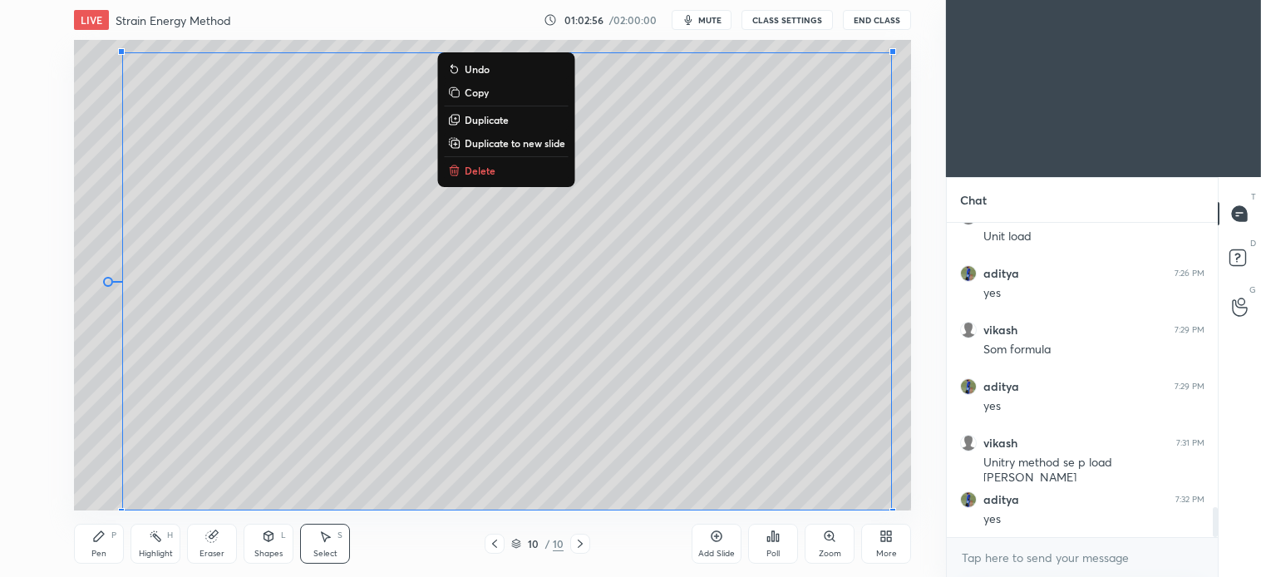
click at [486, 168] on p "Delete" at bounding box center [480, 170] width 31 height 13
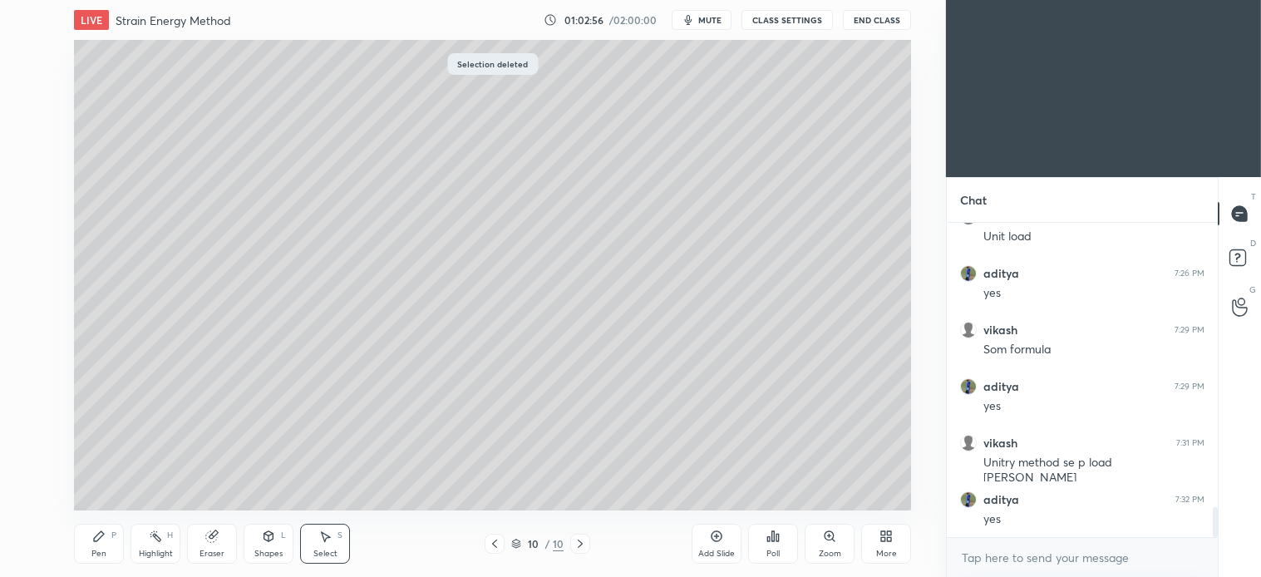
click at [108, 543] on div "Pen P" at bounding box center [99, 544] width 50 height 40
click at [497, 544] on icon at bounding box center [494, 543] width 13 height 13
click at [330, 547] on div "Select S" at bounding box center [325, 544] width 50 height 40
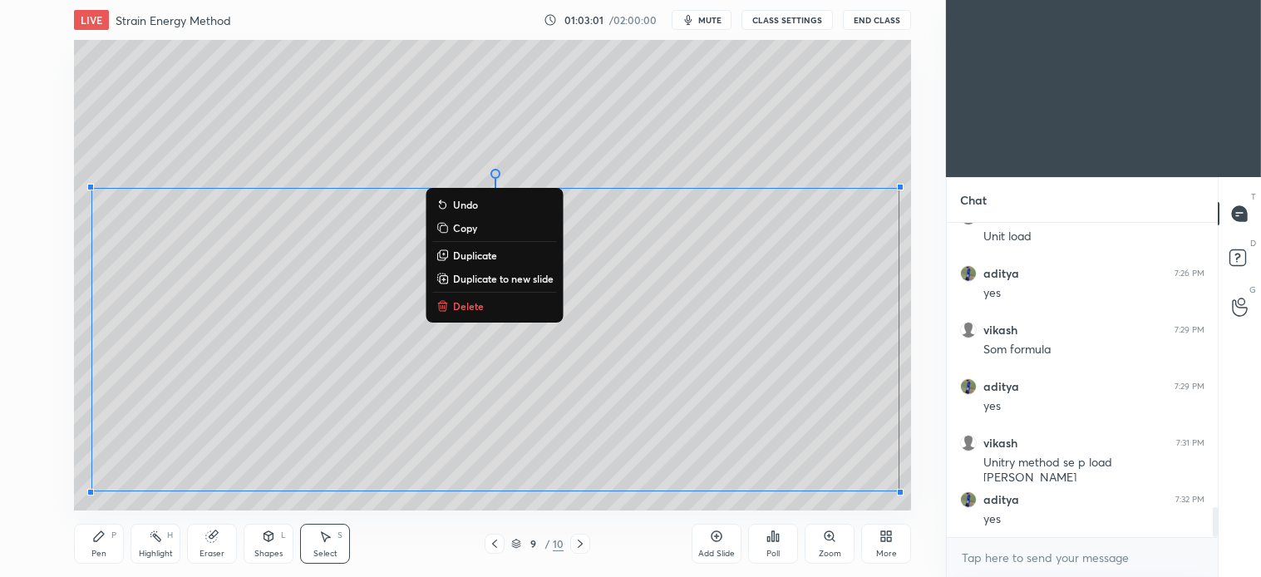
click at [468, 310] on p "Delete" at bounding box center [468, 305] width 31 height 13
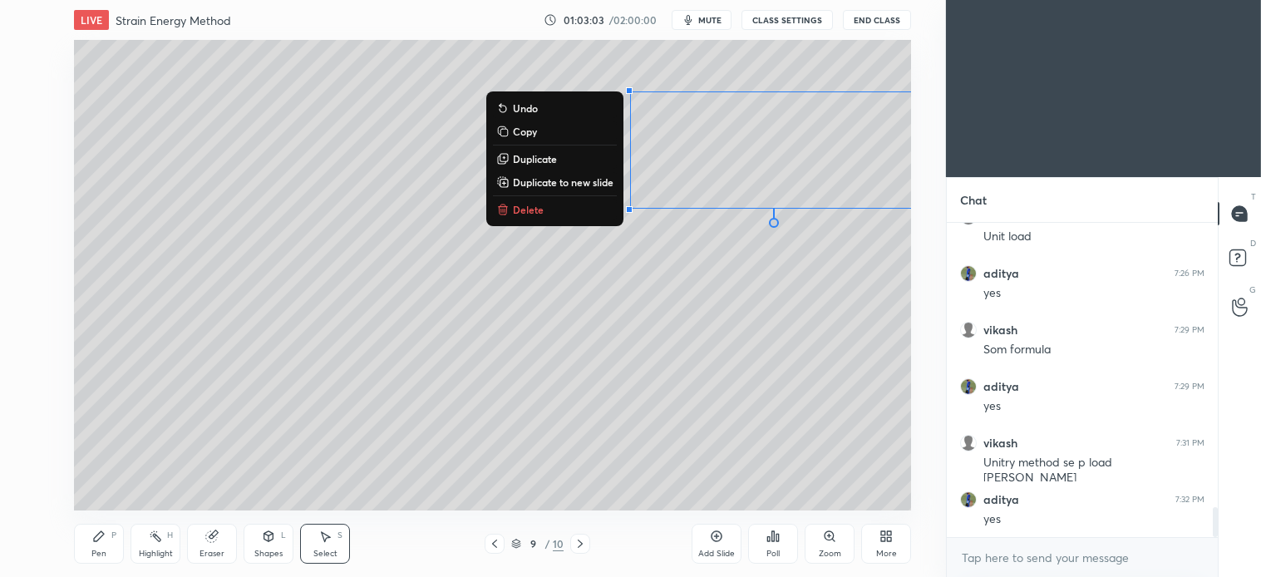
click at [529, 211] on p "Delete" at bounding box center [528, 209] width 31 height 13
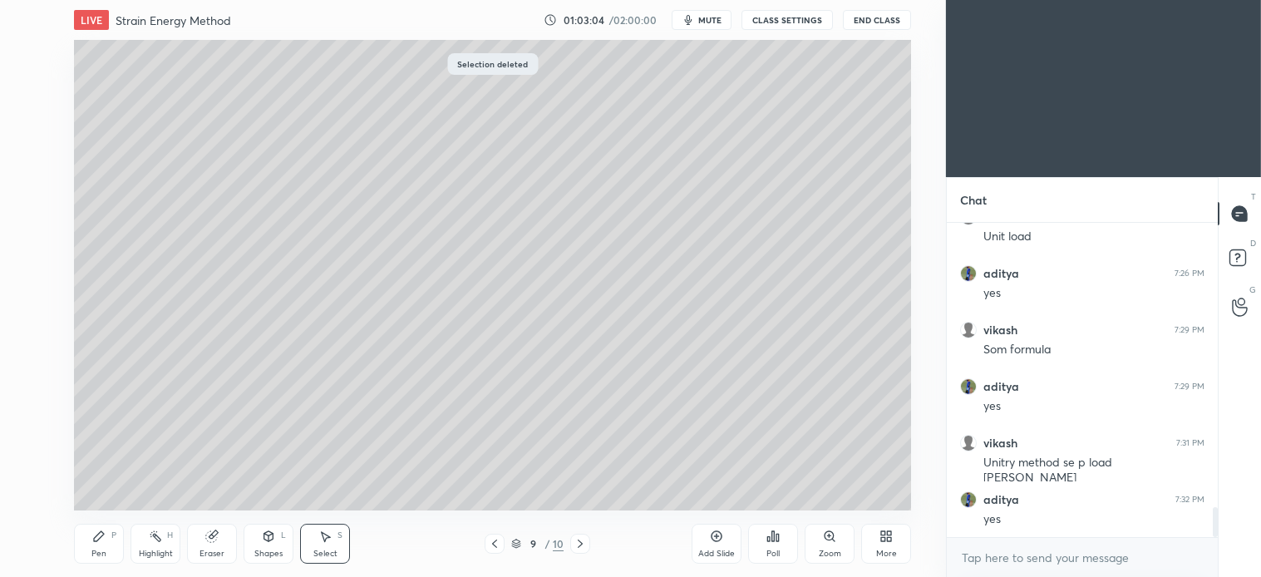
click at [113, 538] on div "P" at bounding box center [113, 535] width 5 height 8
click at [29, 84] on div at bounding box center [27, 86] width 13 height 13
click at [37, 185] on div at bounding box center [26, 186] width 27 height 27
click at [259, 550] on div "Shapes" at bounding box center [268, 554] width 28 height 8
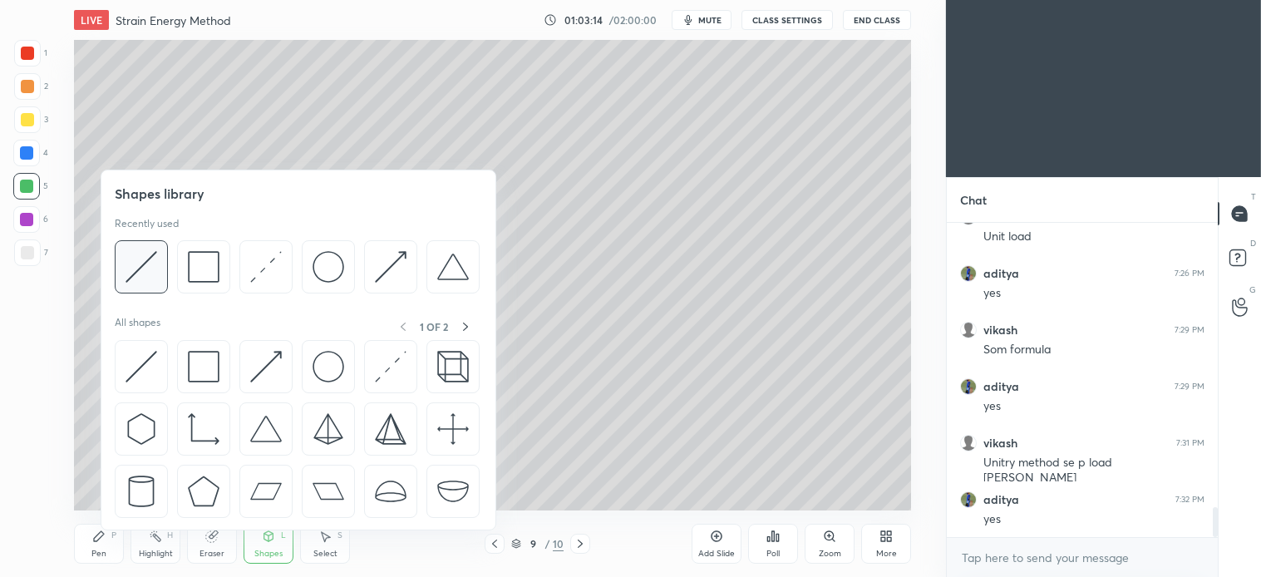
click at [148, 275] on img at bounding box center [142, 267] width 32 height 32
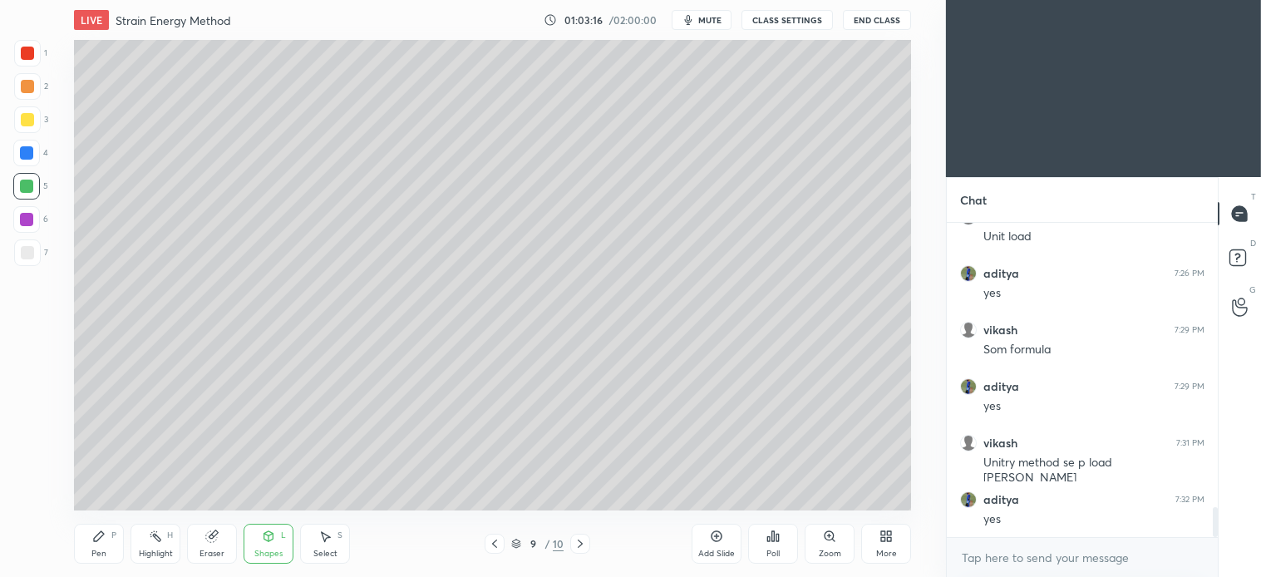
click at [114, 542] on div "Pen P" at bounding box center [99, 544] width 50 height 40
click at [19, 241] on div at bounding box center [27, 252] width 27 height 27
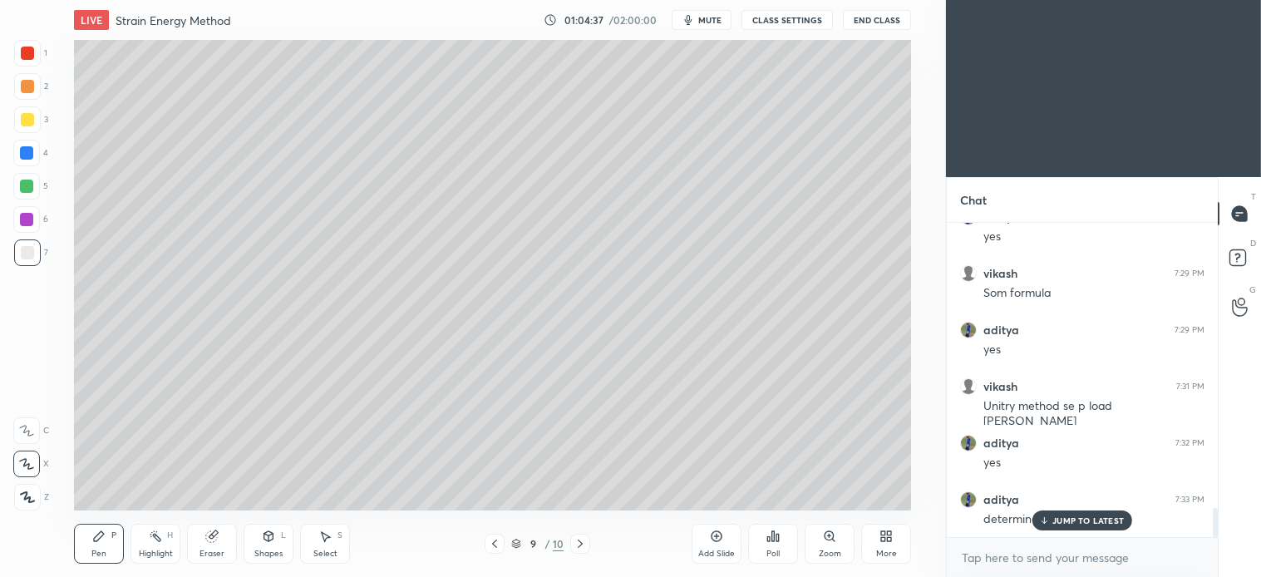
click at [584, 543] on icon at bounding box center [580, 543] width 13 height 13
click at [26, 188] on div at bounding box center [26, 186] width 13 height 13
click at [503, 546] on div at bounding box center [495, 544] width 20 height 20
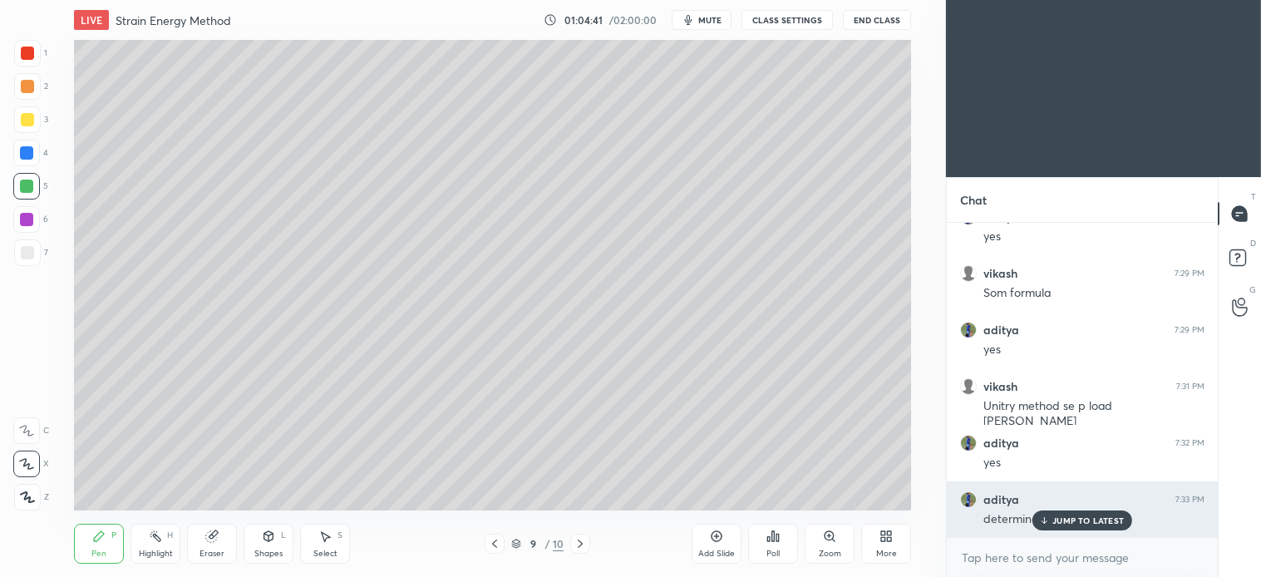
click at [1067, 521] on p "JUMP TO LATEST" at bounding box center [1087, 520] width 71 height 10
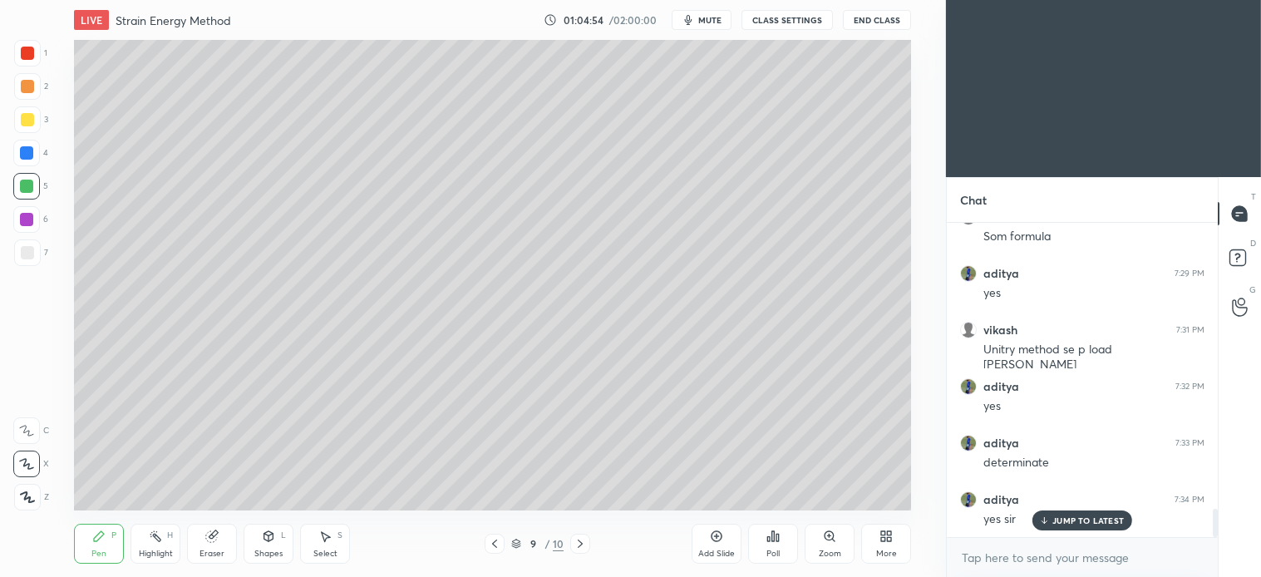
click at [579, 545] on icon at bounding box center [580, 544] width 5 height 8
click at [264, 545] on div "Shapes L" at bounding box center [269, 544] width 50 height 40
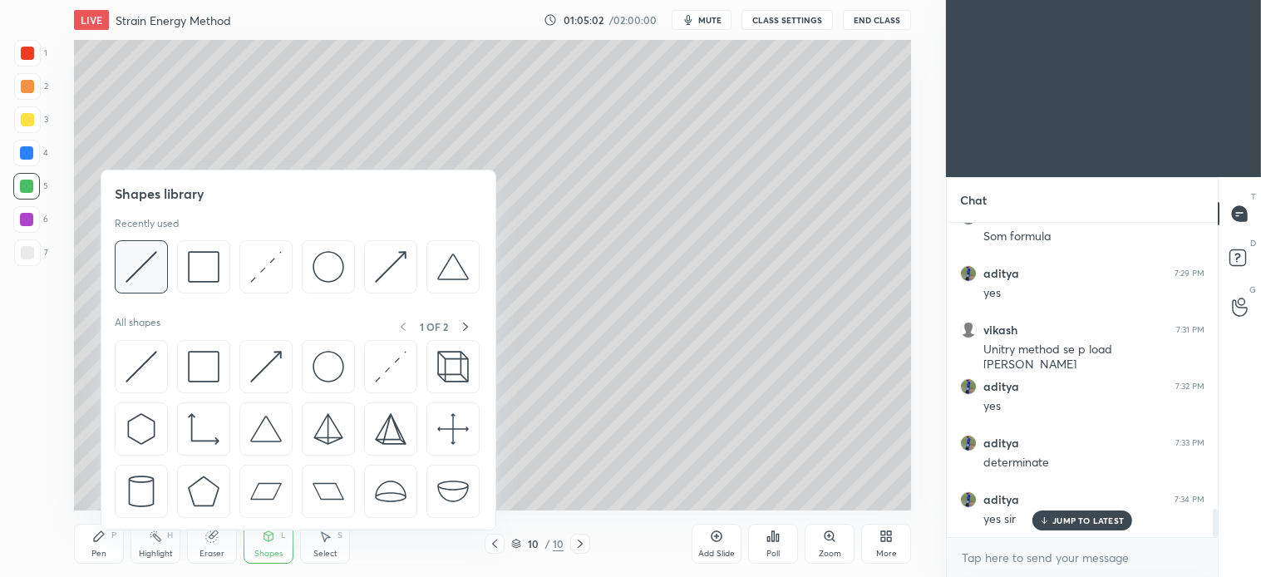
click at [146, 274] on img at bounding box center [142, 267] width 32 height 32
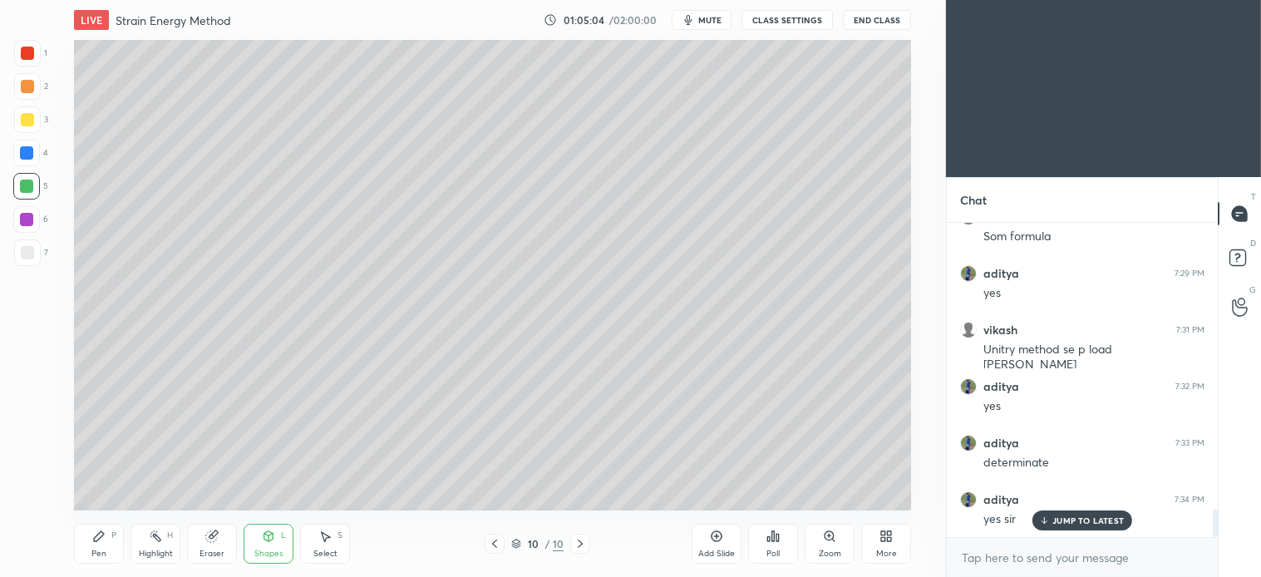
click at [106, 525] on div "Pen P" at bounding box center [99, 544] width 50 height 40
click at [717, 27] on button "mute" at bounding box center [702, 20] width 60 height 20
click at [711, 17] on span "unmute" at bounding box center [709, 20] width 36 height 12
click at [109, 533] on div "Pen P" at bounding box center [99, 544] width 50 height 40
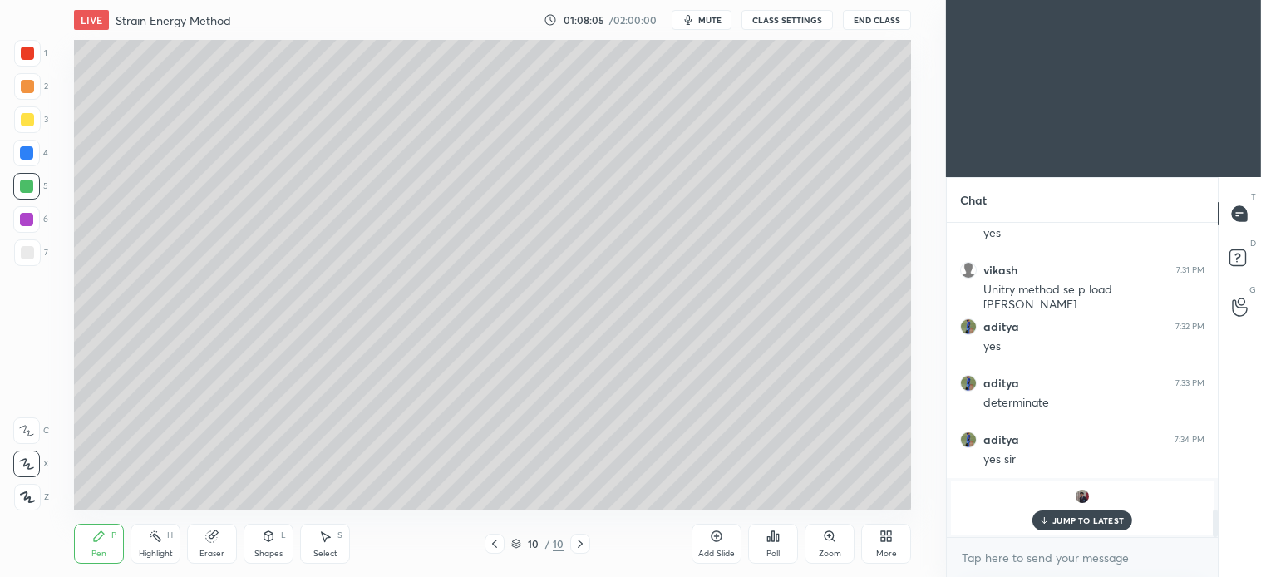
scroll to position [3251, 0]
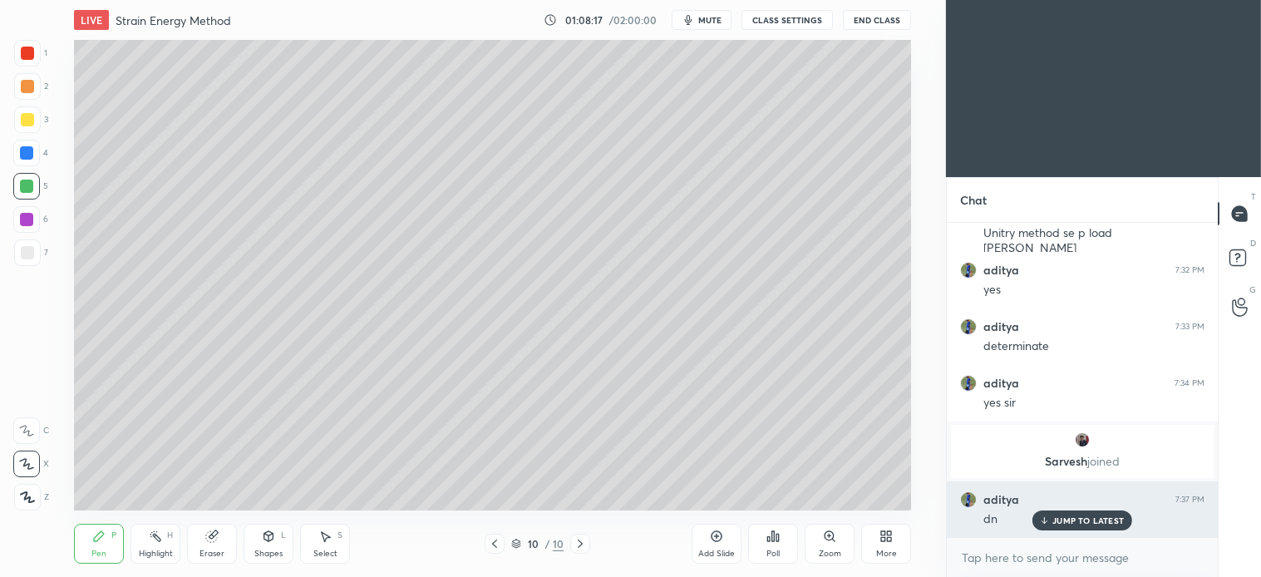
click at [1090, 522] on p "JUMP TO LATEST" at bounding box center [1087, 520] width 71 height 10
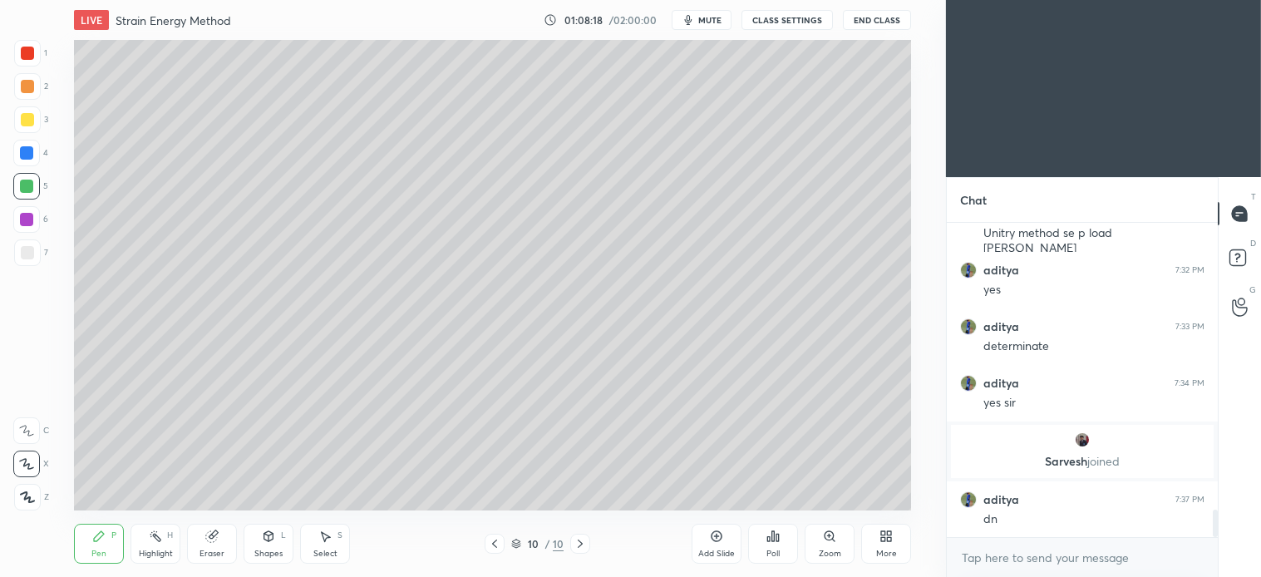
click at [582, 552] on div at bounding box center [580, 544] width 20 height 20
click at [707, 543] on div "Add Slide" at bounding box center [717, 544] width 50 height 40
click at [270, 535] on icon at bounding box center [268, 535] width 9 height 2
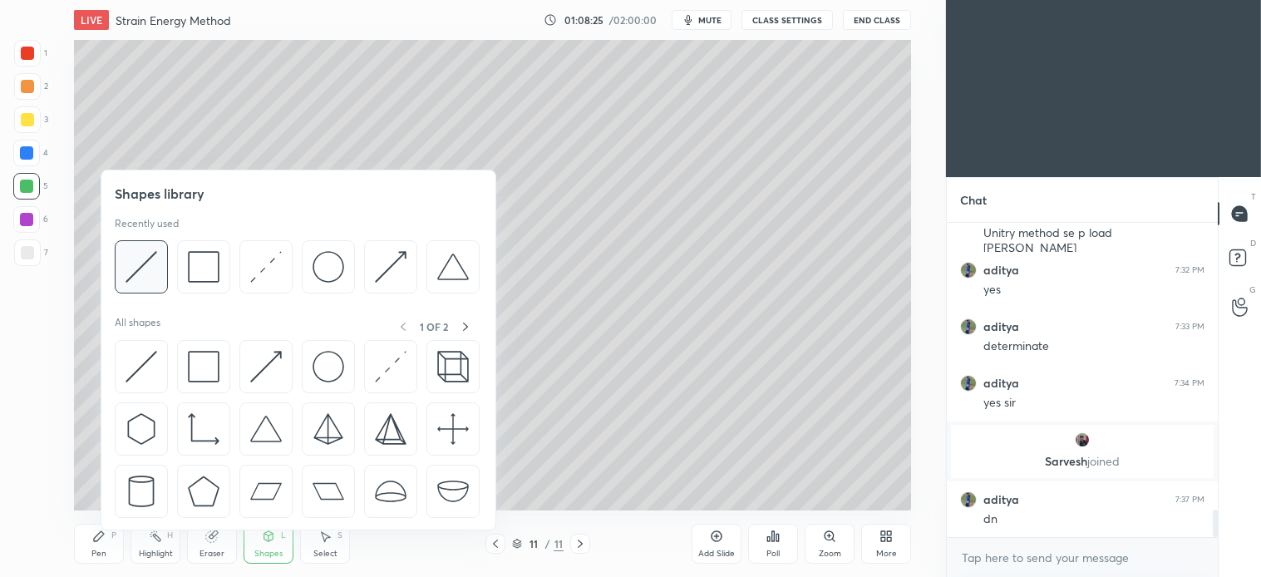
click at [145, 261] on img at bounding box center [142, 267] width 32 height 32
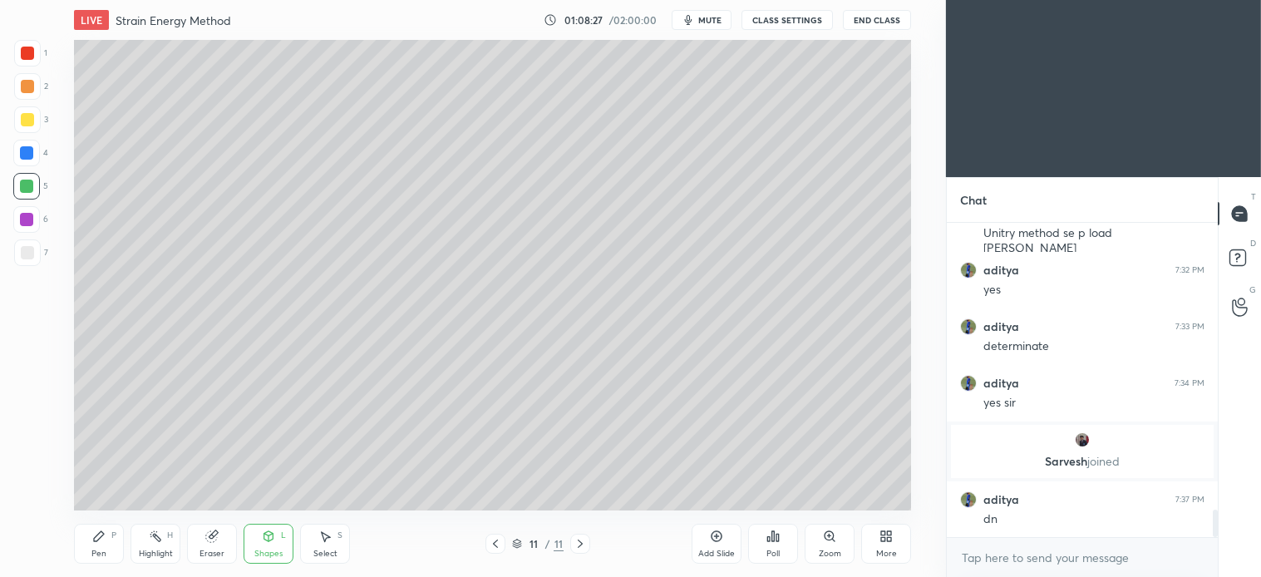
click at [113, 554] on div "Pen P" at bounding box center [99, 544] width 50 height 40
click at [268, 550] on div "Shapes" at bounding box center [268, 554] width 28 height 8
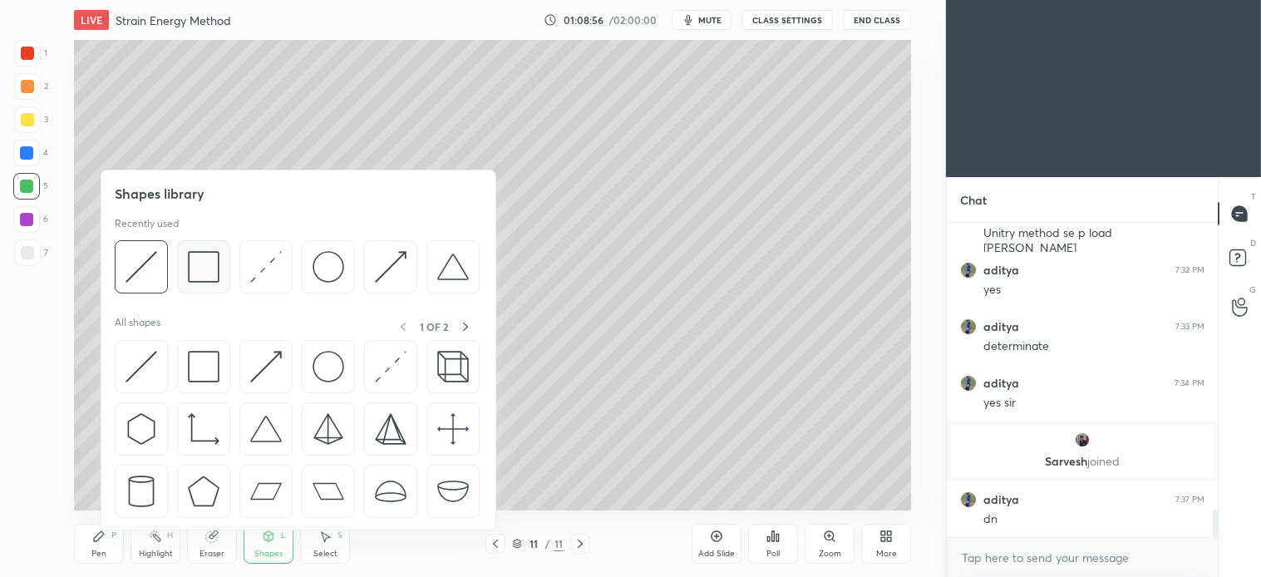
click at [205, 264] on img at bounding box center [204, 267] width 32 height 32
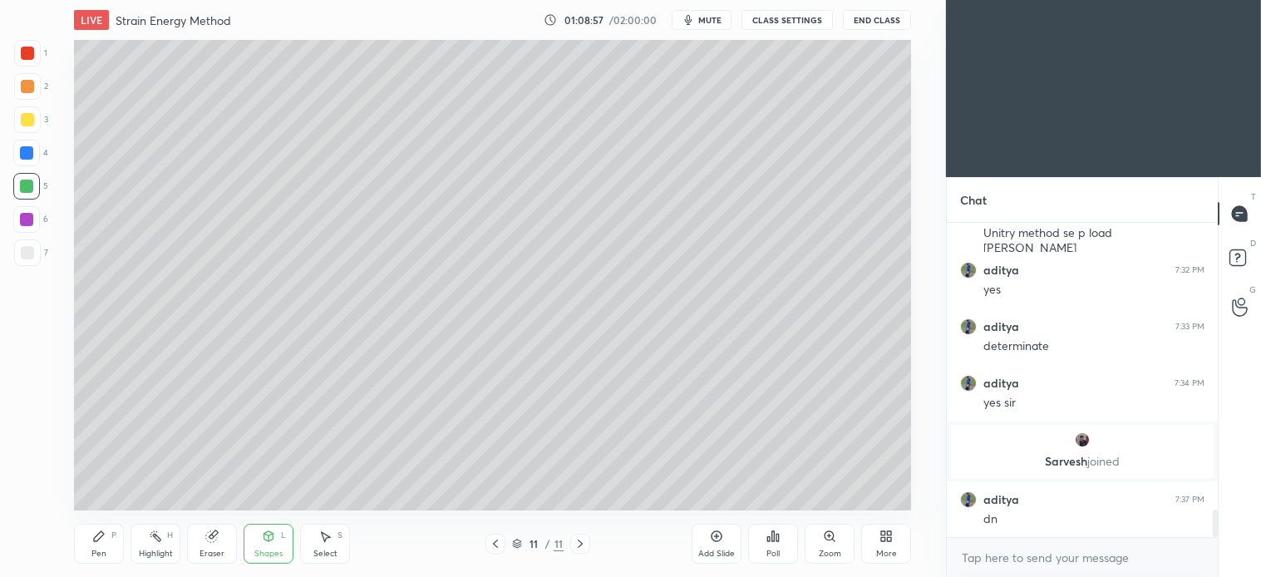
click at [42, 96] on div "2" at bounding box center [31, 86] width 34 height 27
click at [278, 552] on div "Shapes" at bounding box center [268, 554] width 28 height 8
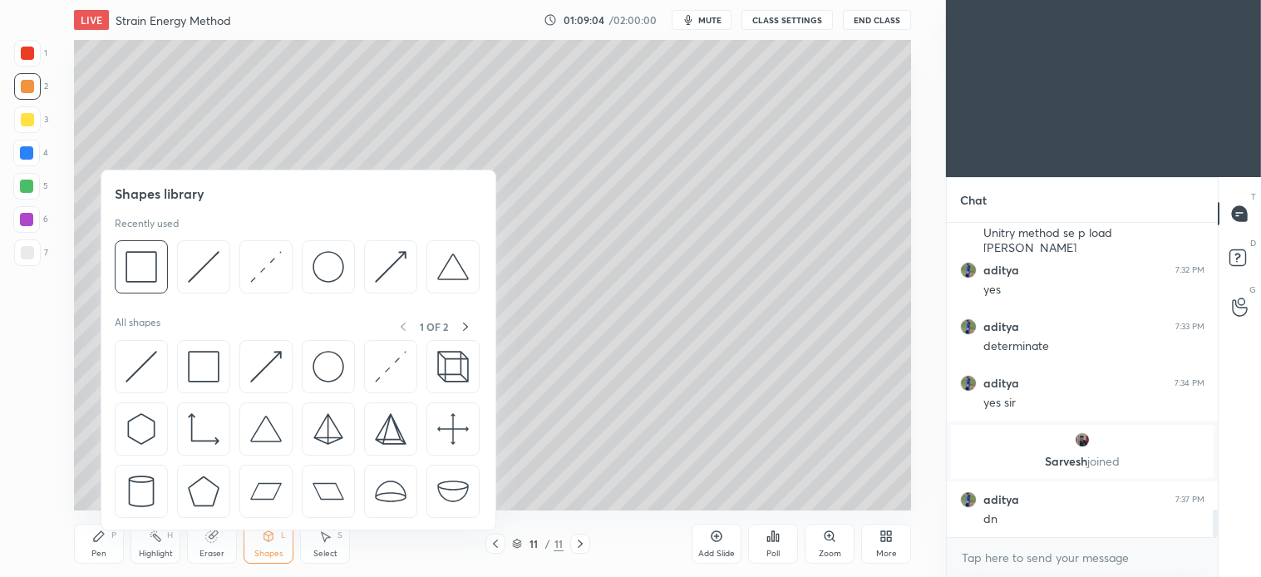
click at [97, 544] on div "Pen P" at bounding box center [99, 544] width 50 height 40
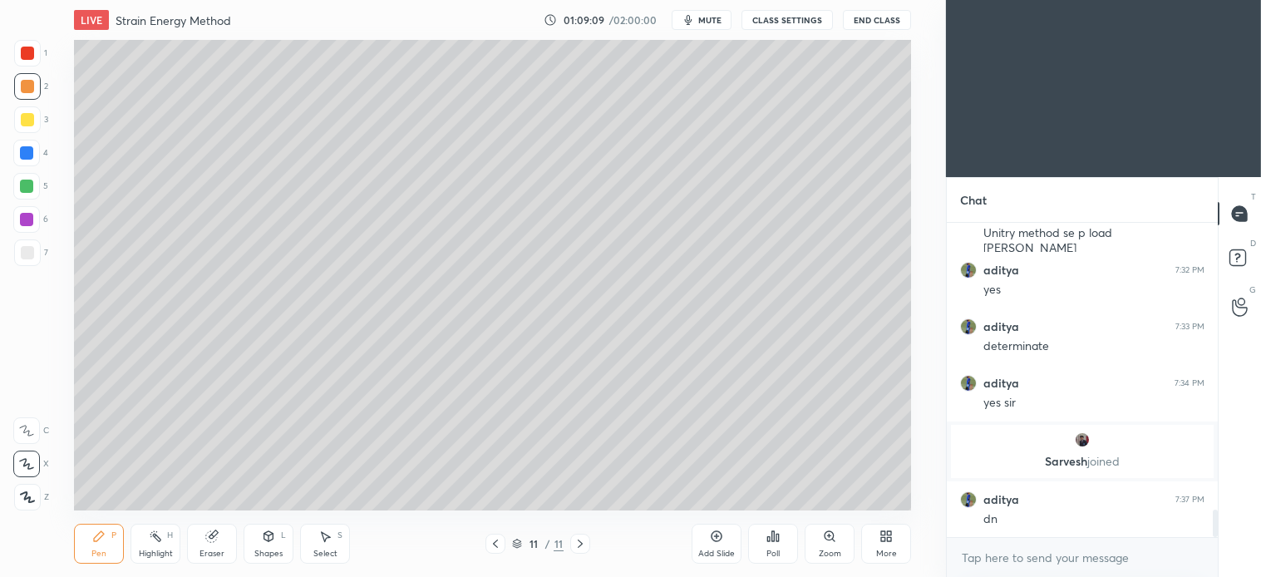
click at [269, 540] on icon at bounding box center [268, 536] width 9 height 10
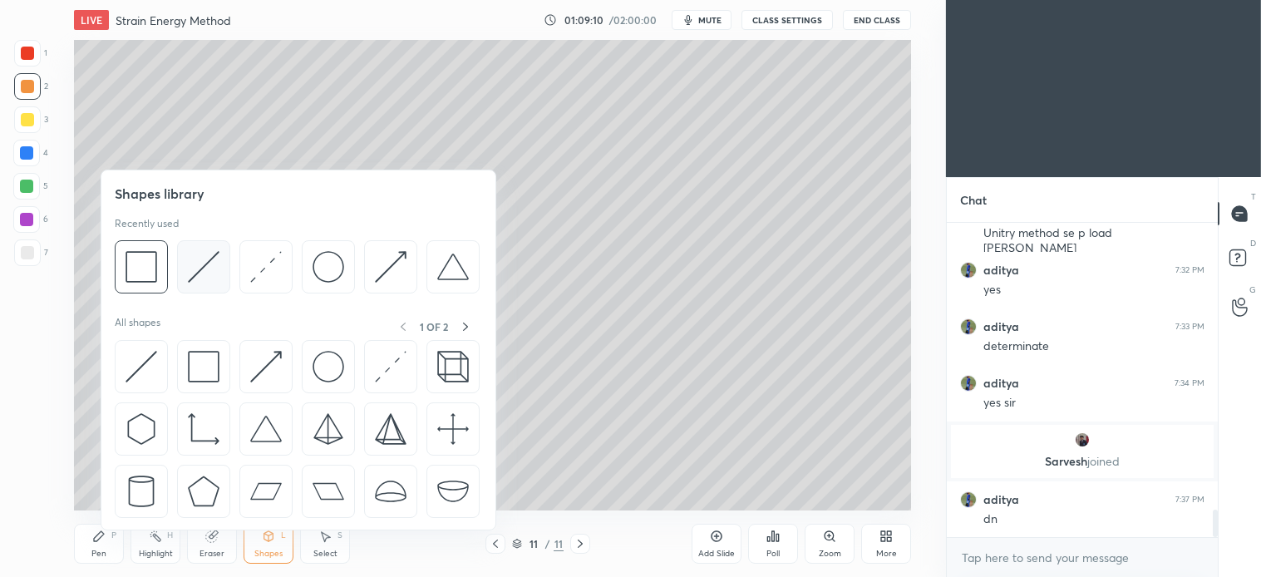
click at [209, 271] on img at bounding box center [204, 267] width 32 height 32
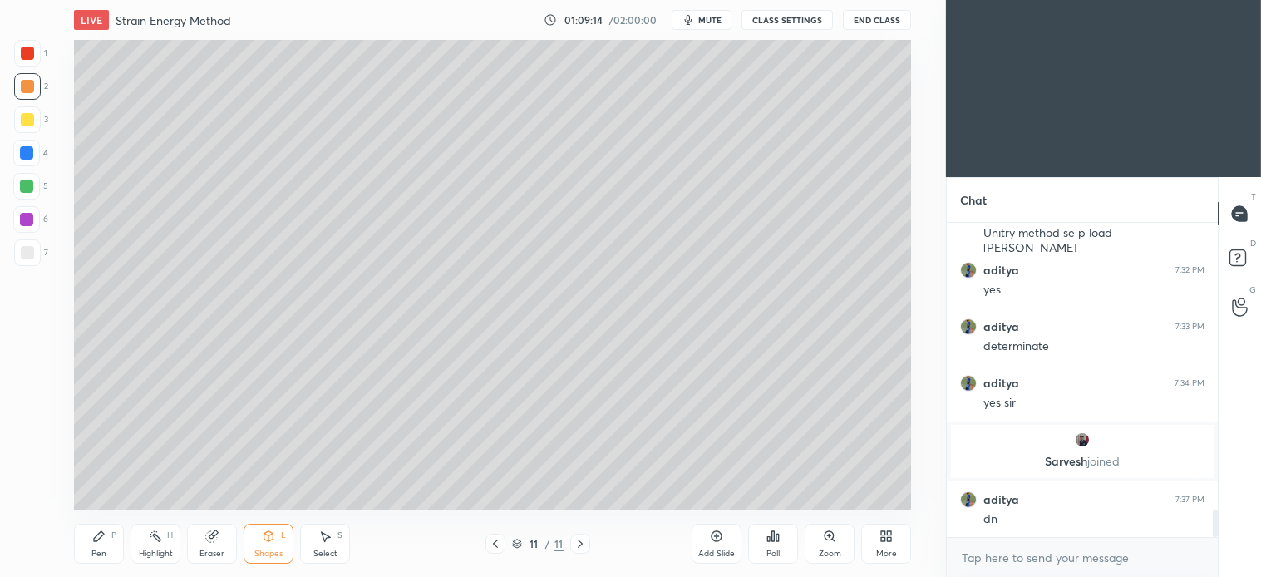
click at [105, 543] on icon at bounding box center [98, 536] width 13 height 13
click at [273, 547] on div "Shapes L" at bounding box center [269, 544] width 50 height 40
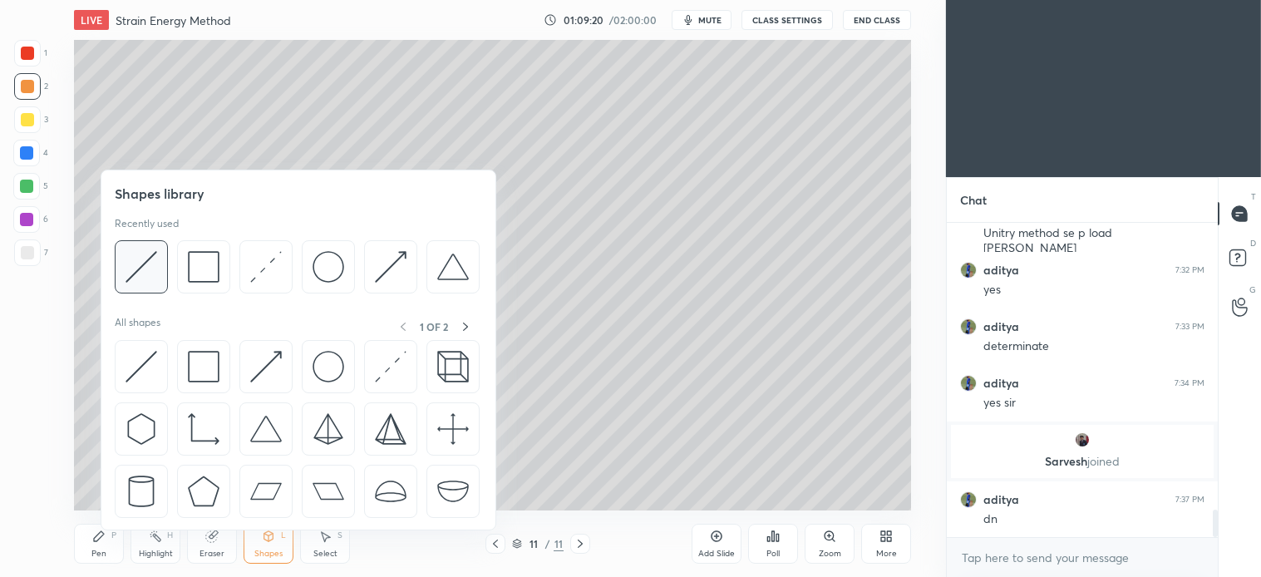
click at [156, 277] on img at bounding box center [142, 267] width 32 height 32
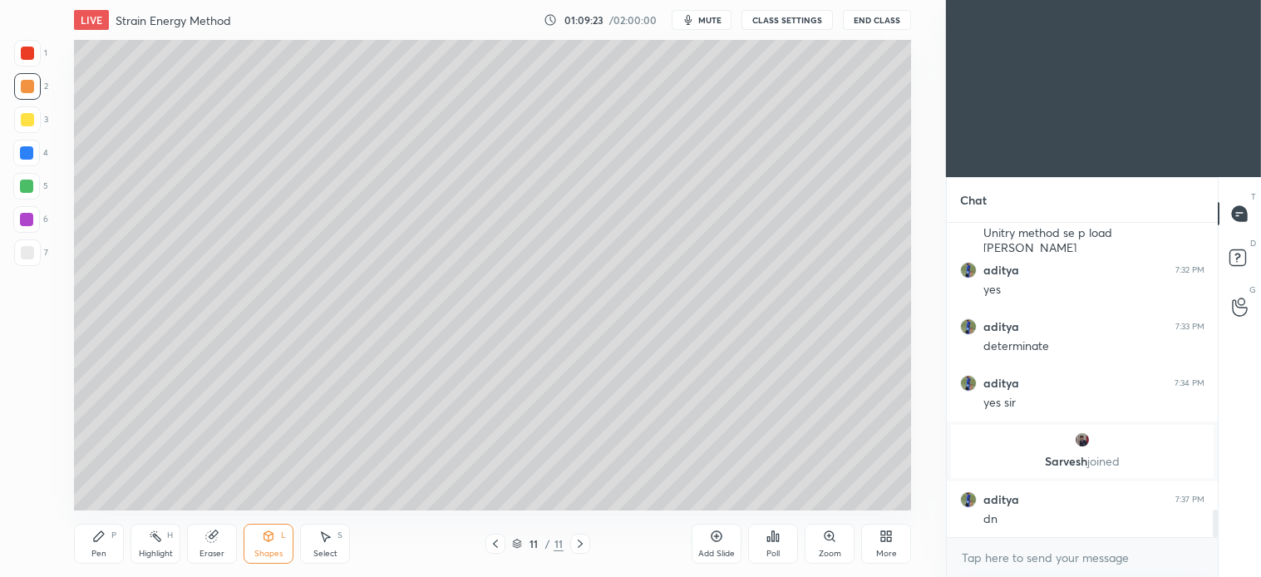
click at [95, 539] on icon at bounding box center [99, 536] width 10 height 10
click at [283, 546] on div "Shapes L" at bounding box center [269, 544] width 50 height 40
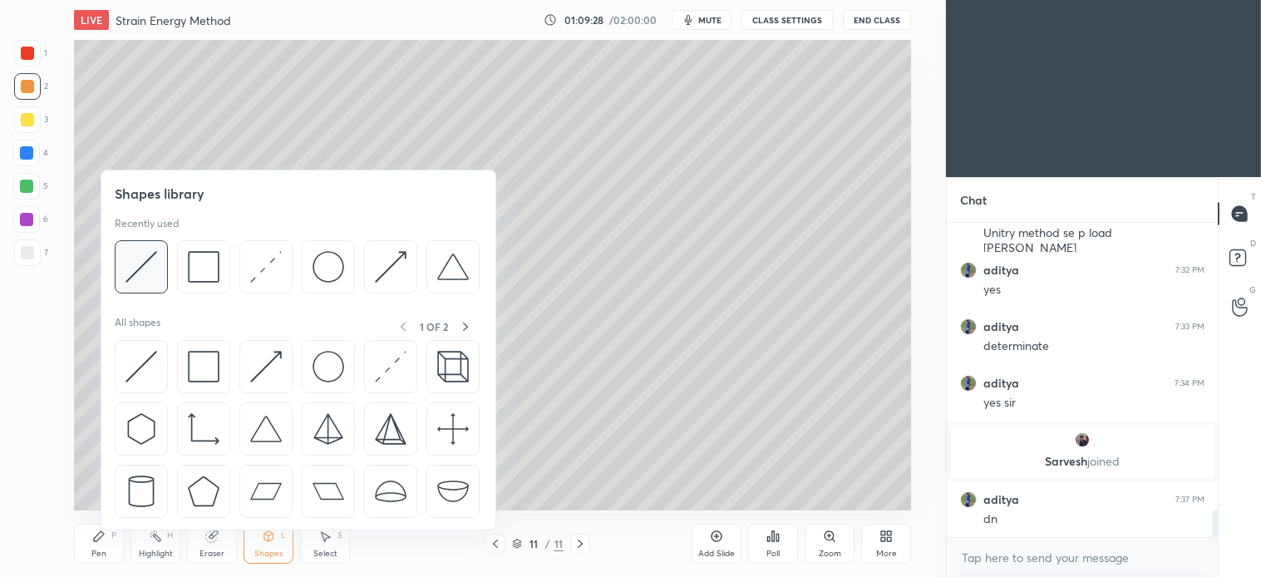
click at [153, 277] on img at bounding box center [142, 267] width 32 height 32
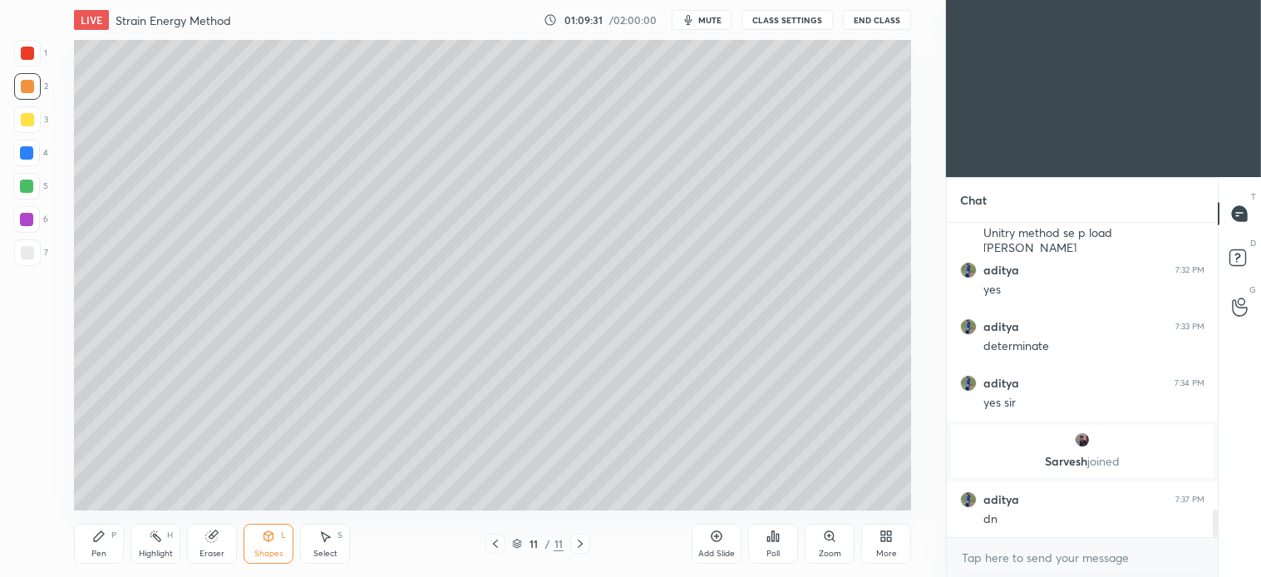
click at [106, 545] on div "Pen P" at bounding box center [99, 544] width 50 height 40
click at [273, 540] on icon at bounding box center [268, 536] width 13 height 13
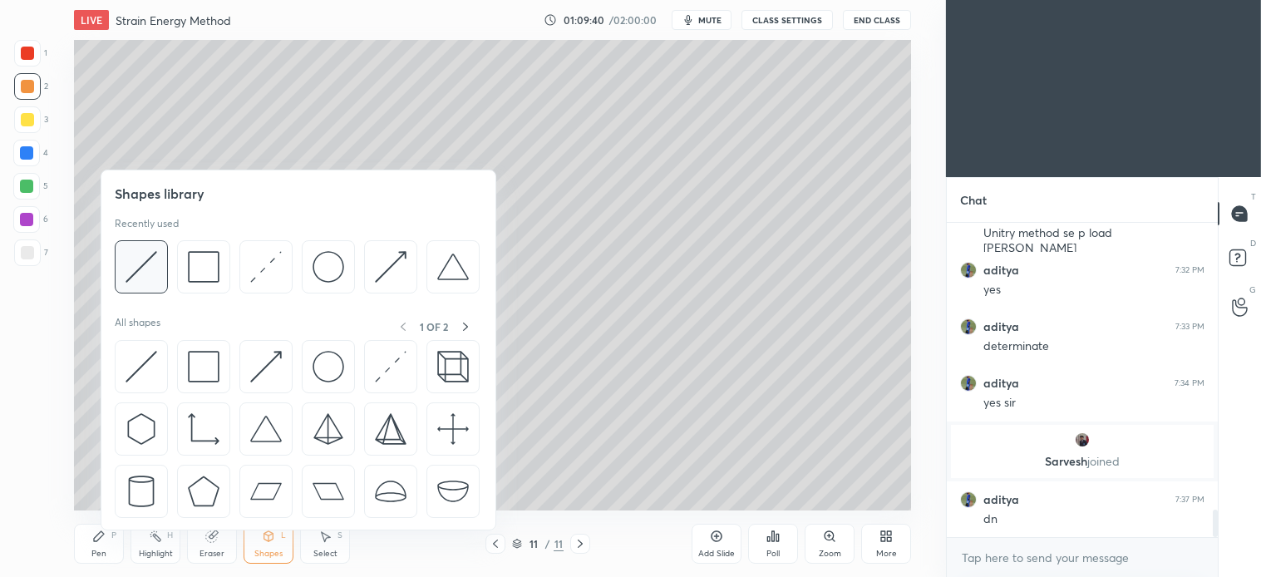
click at [142, 272] on img at bounding box center [142, 267] width 32 height 32
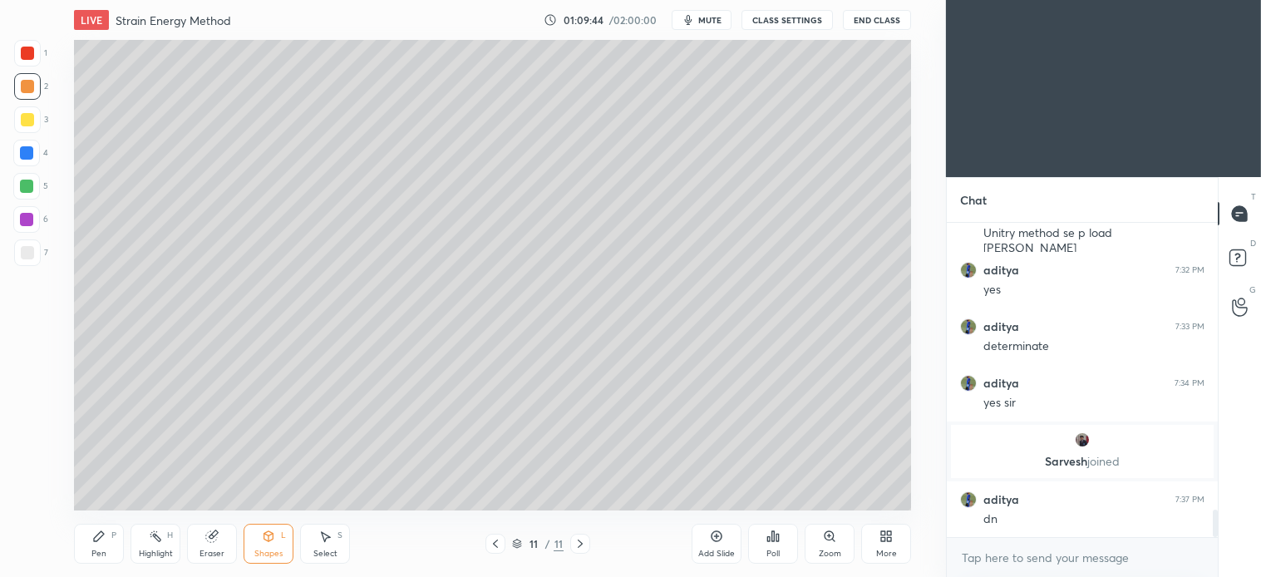
click at [334, 547] on div "Select S" at bounding box center [325, 544] width 50 height 40
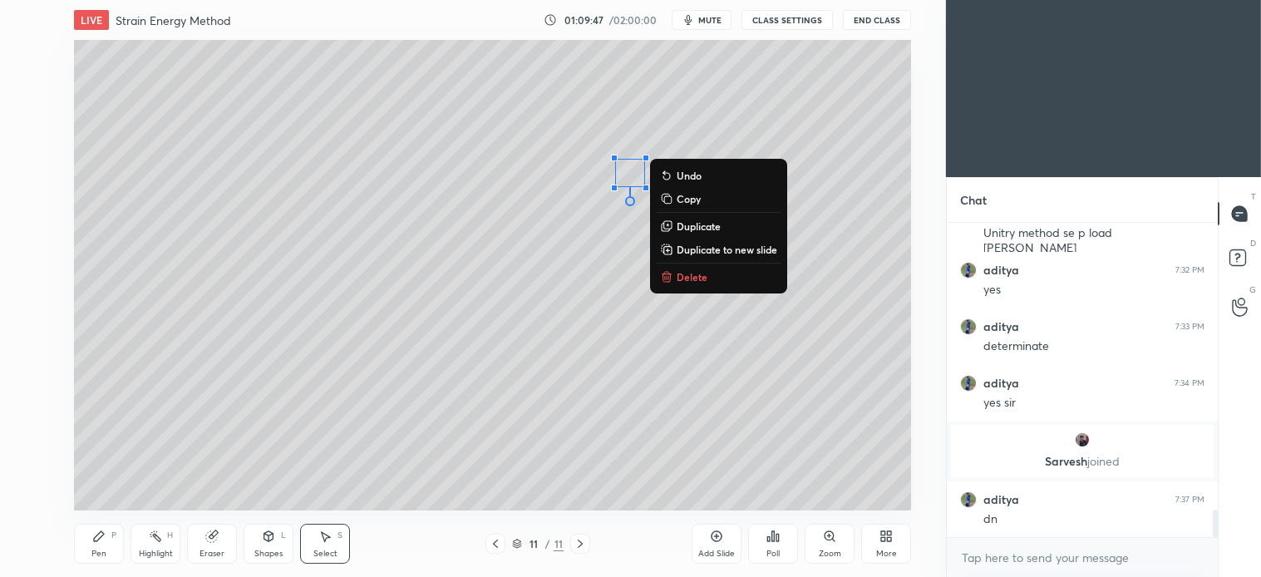
click at [686, 271] on p "Delete" at bounding box center [692, 276] width 31 height 13
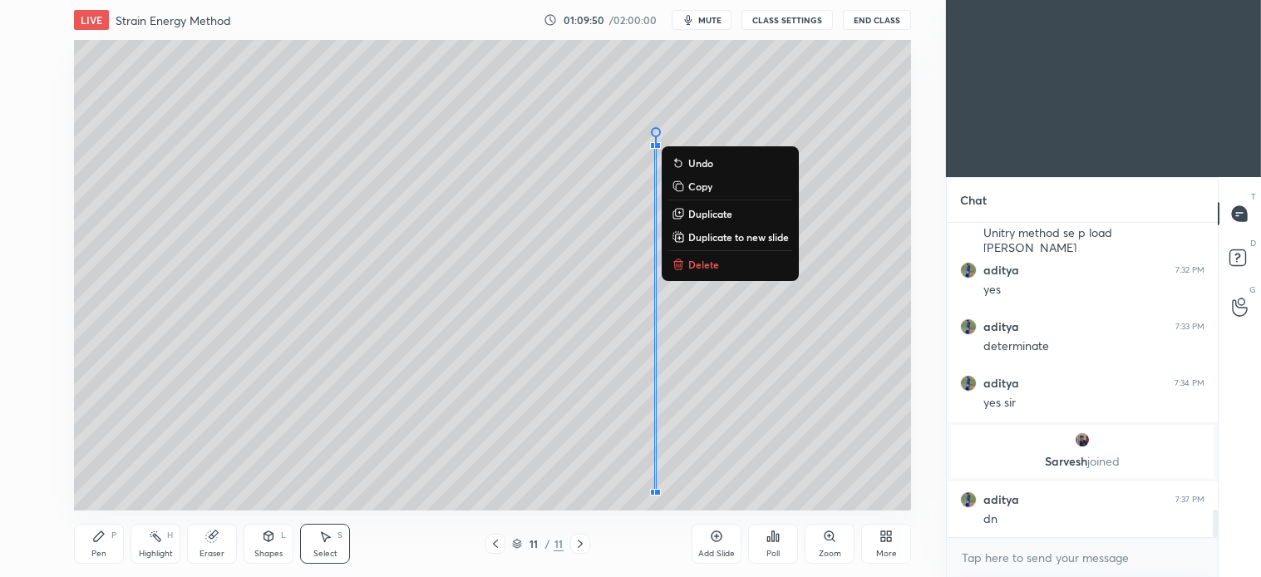
click at [704, 262] on p "Delete" at bounding box center [703, 264] width 31 height 13
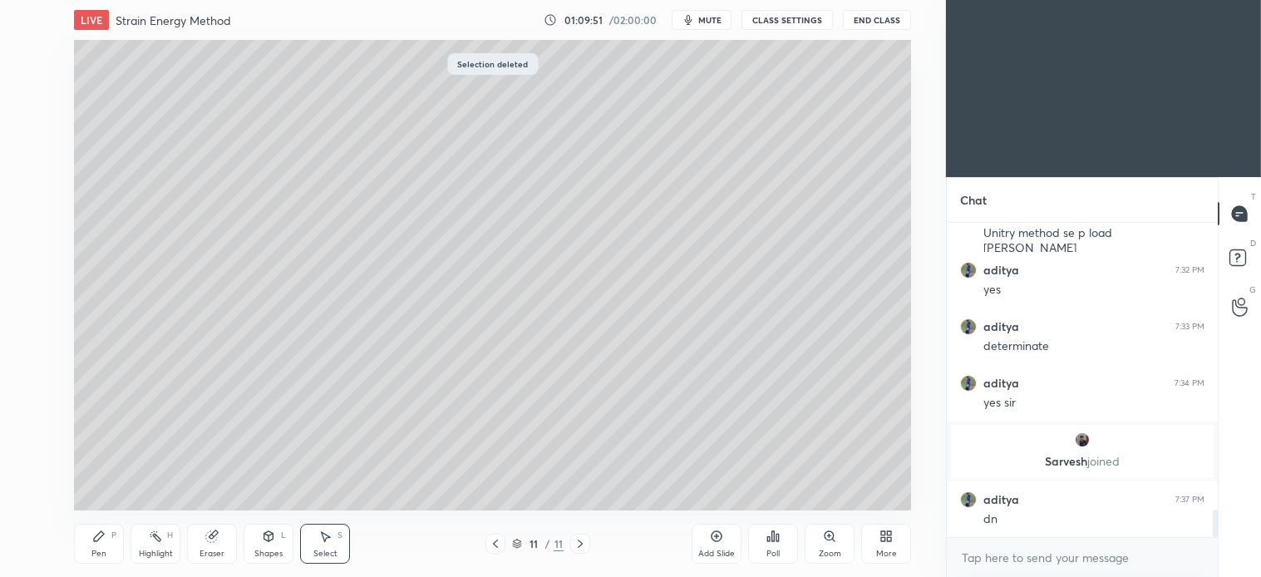
click at [276, 542] on div "Shapes L" at bounding box center [269, 544] width 50 height 40
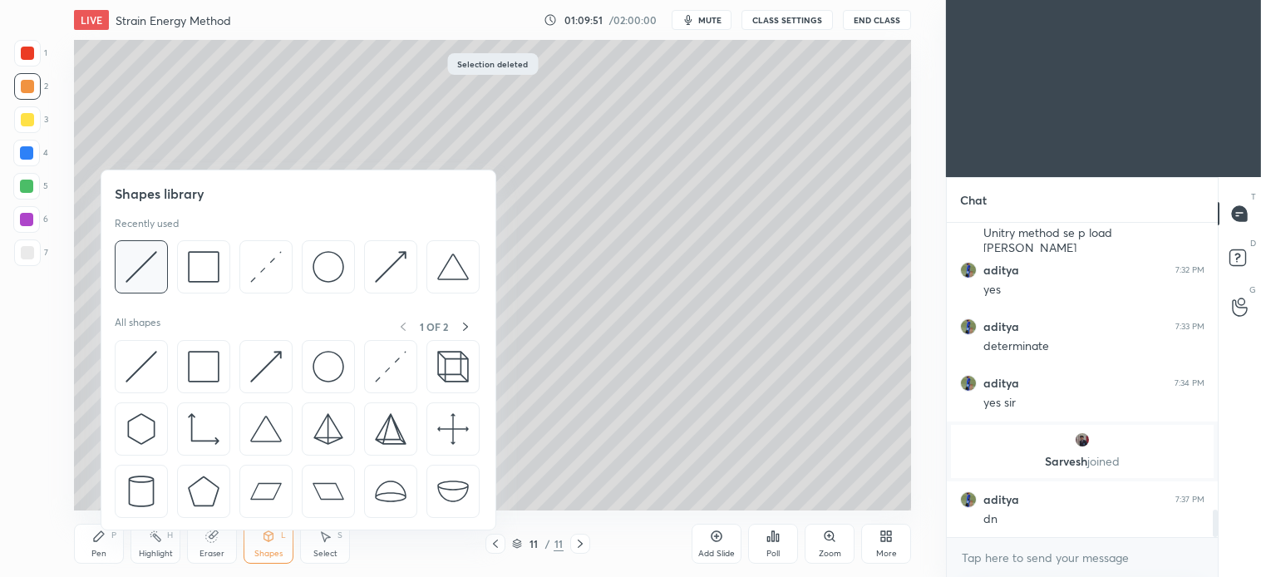
click at [161, 270] on div at bounding box center [141, 266] width 53 height 53
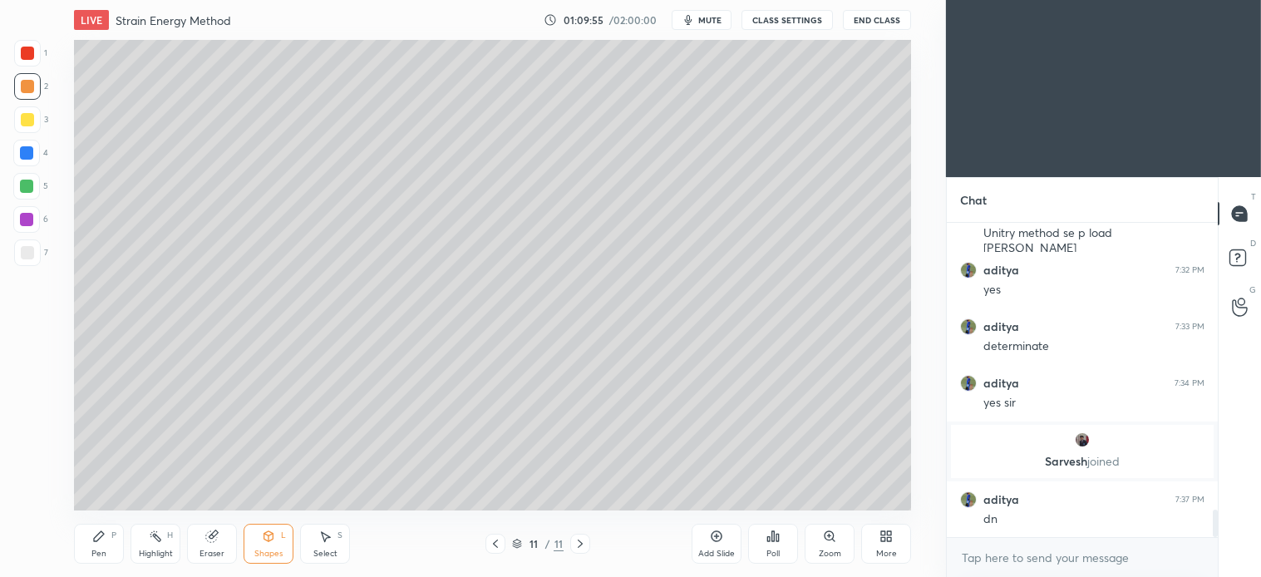
click at [110, 543] on div "Pen P" at bounding box center [99, 544] width 50 height 40
click at [279, 559] on div "Shapes L" at bounding box center [269, 544] width 50 height 40
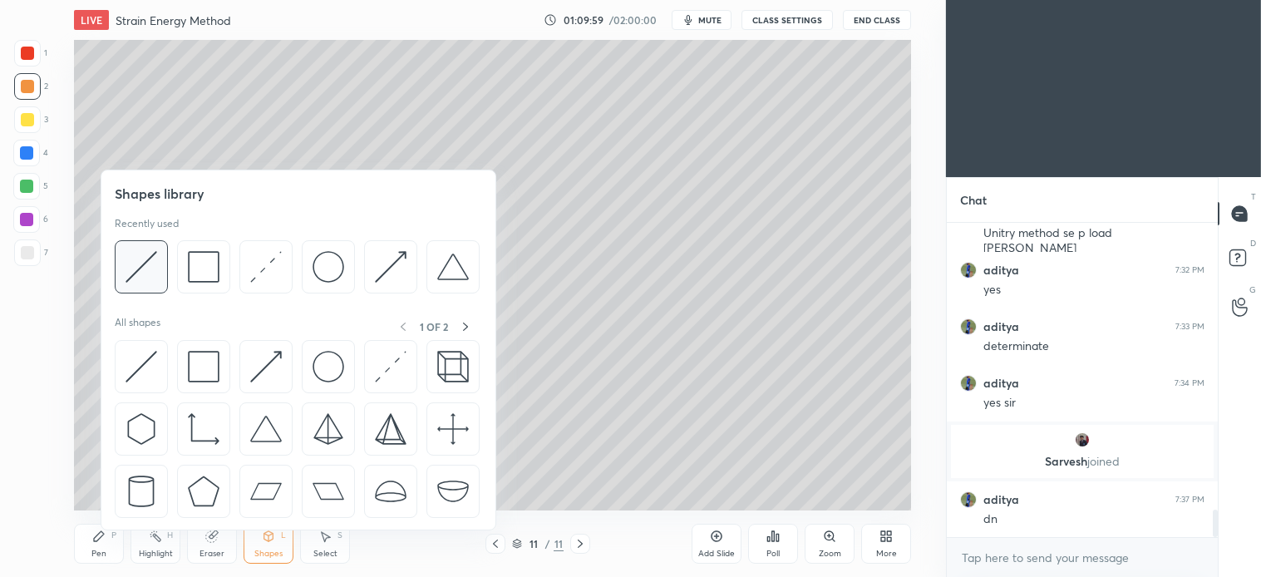
click at [150, 281] on img at bounding box center [142, 267] width 32 height 32
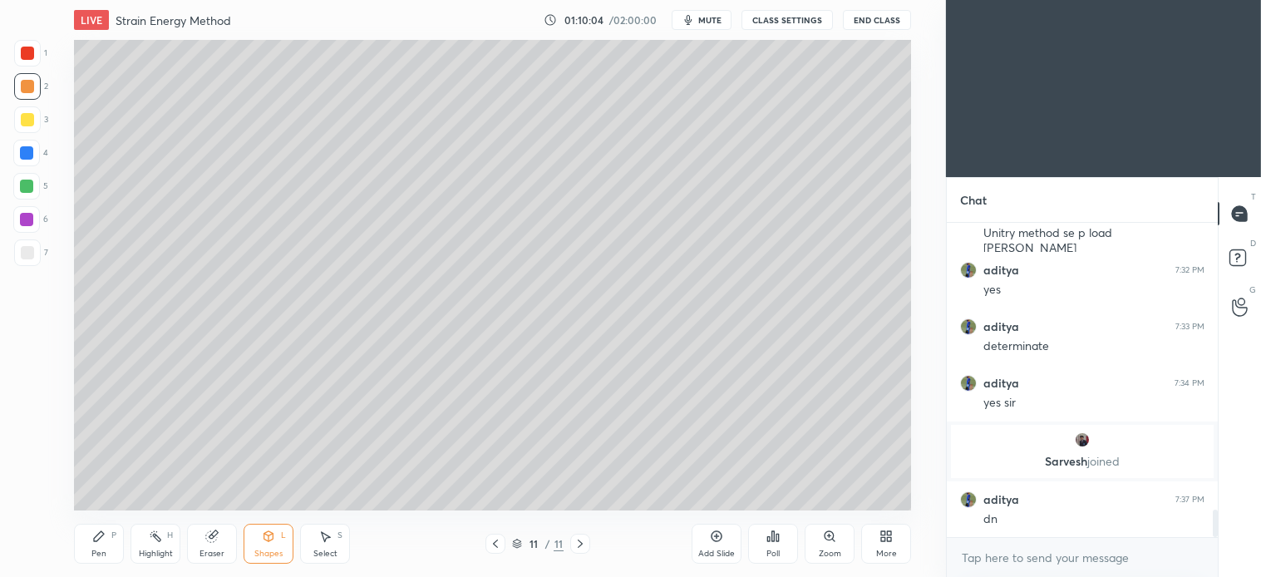
click at [108, 545] on div "Pen P" at bounding box center [99, 544] width 50 height 40
click at [27, 471] on div at bounding box center [26, 464] width 27 height 27
click at [329, 550] on div "Select" at bounding box center [325, 554] width 24 height 8
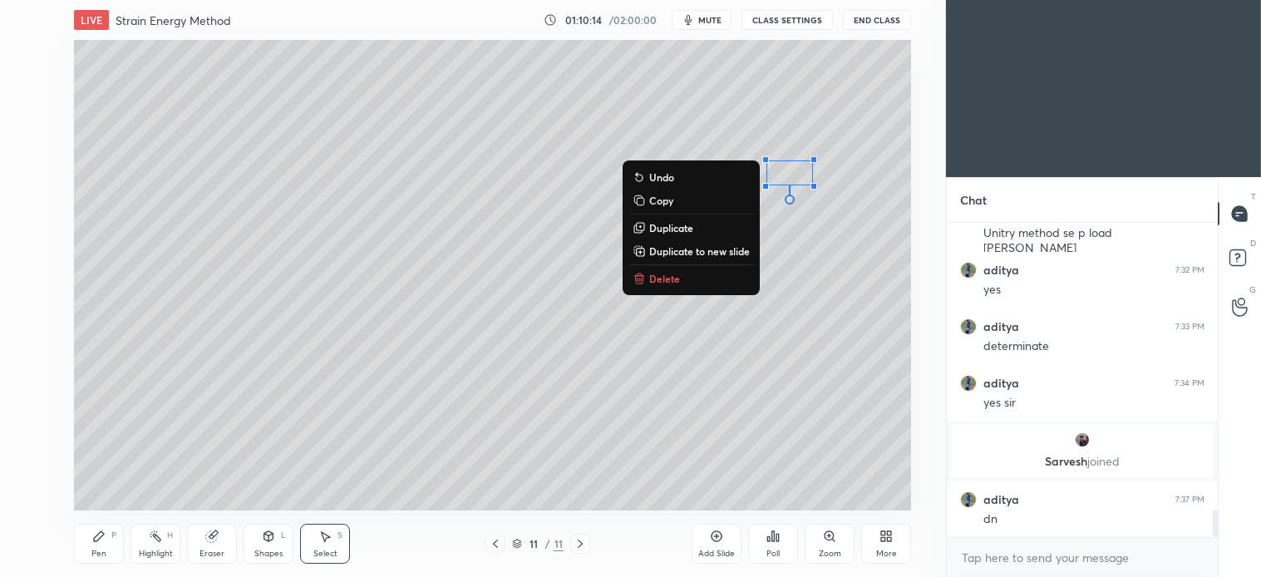
click at [673, 273] on p "Delete" at bounding box center [664, 278] width 31 height 13
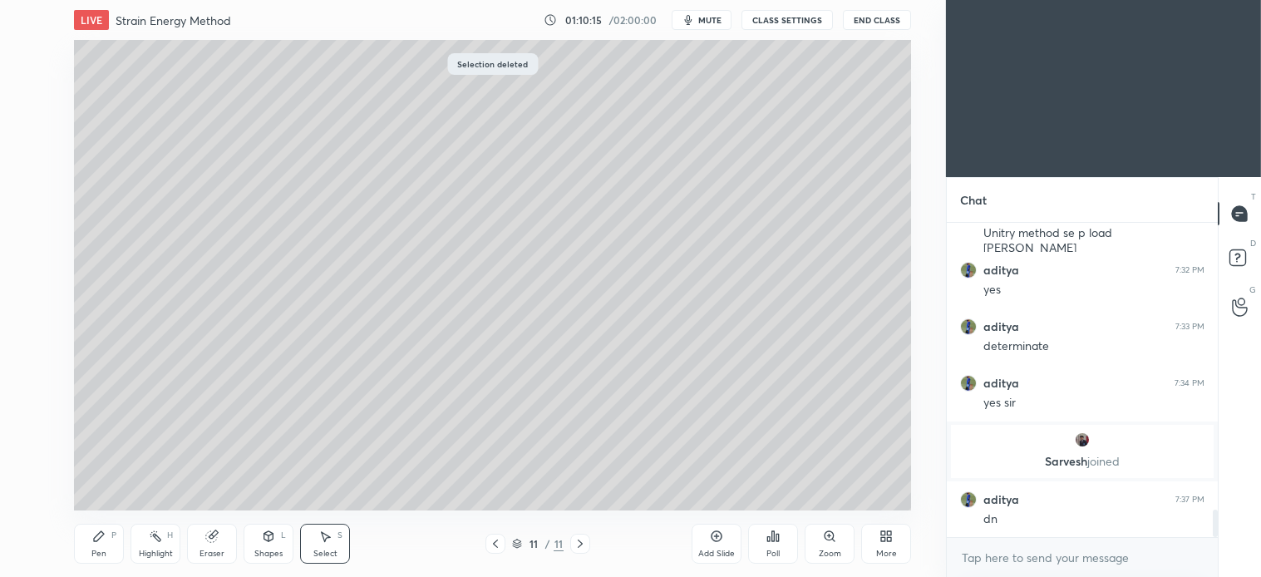
click at [91, 551] on div "Pen" at bounding box center [98, 554] width 15 height 8
click at [260, 550] on div "Shapes" at bounding box center [268, 554] width 28 height 8
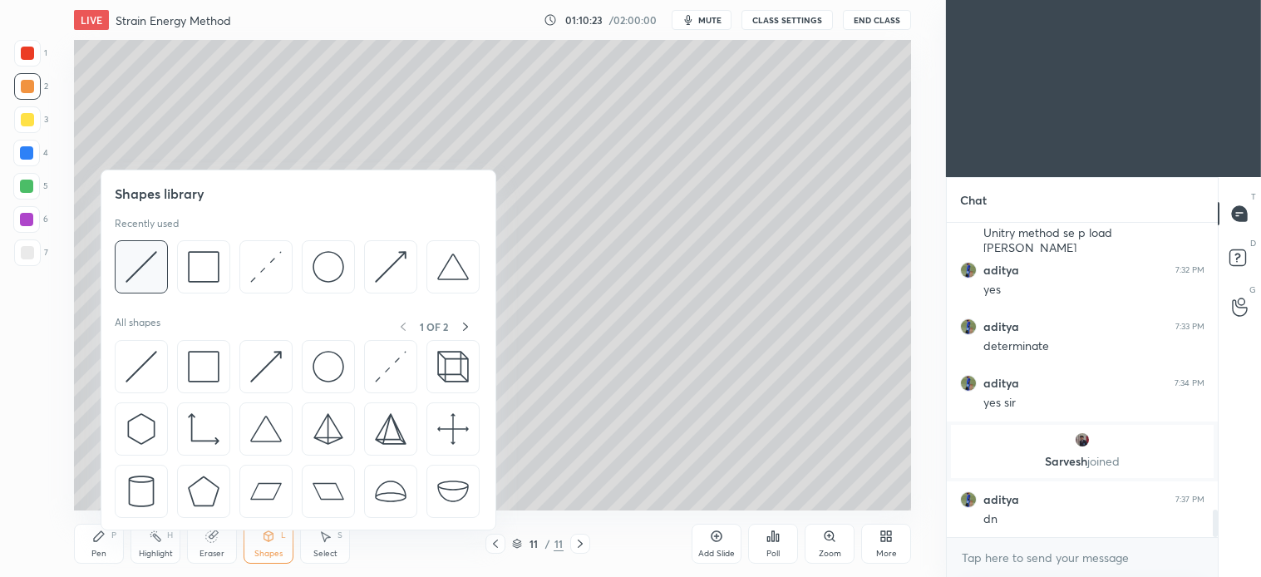
click at [141, 272] on img at bounding box center [142, 267] width 32 height 32
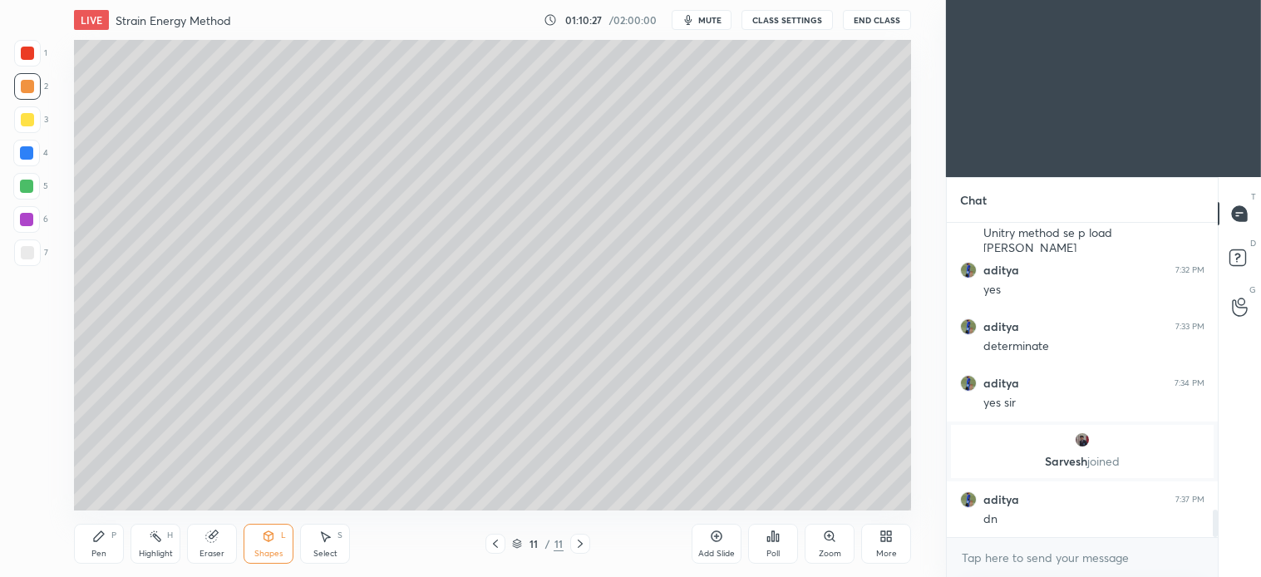
click at [101, 533] on icon at bounding box center [99, 536] width 10 height 10
click at [329, 554] on div "Select" at bounding box center [325, 554] width 24 height 8
click at [97, 541] on icon at bounding box center [99, 536] width 10 height 10
click at [579, 544] on icon at bounding box center [580, 543] width 13 height 13
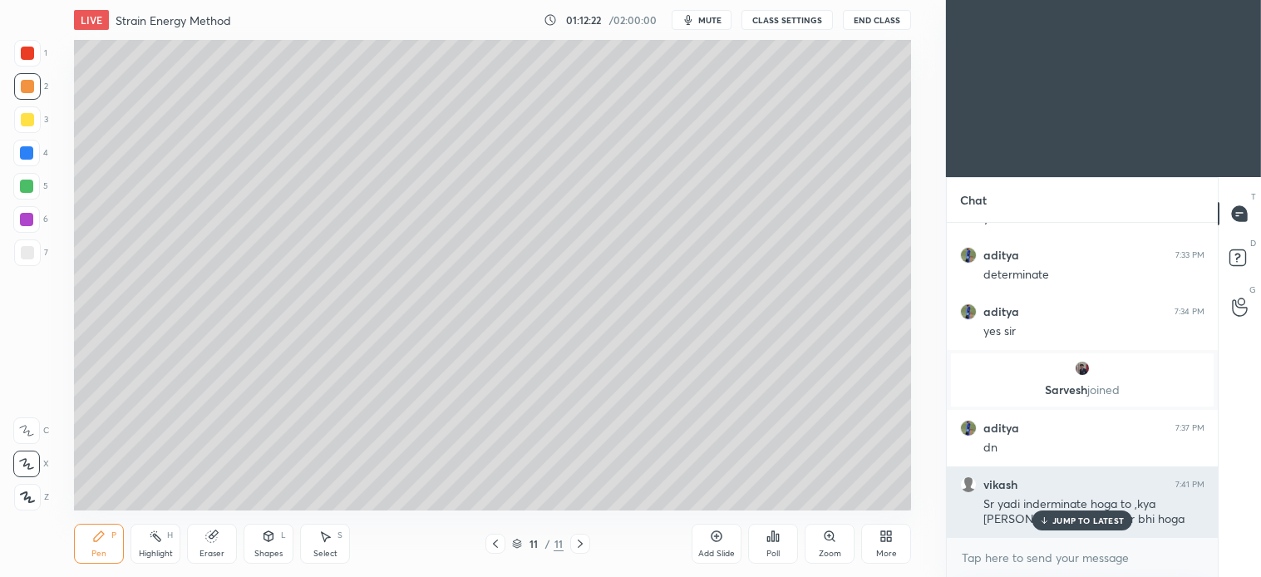
click at [1096, 522] on p "JUMP TO LATEST" at bounding box center [1087, 520] width 71 height 10
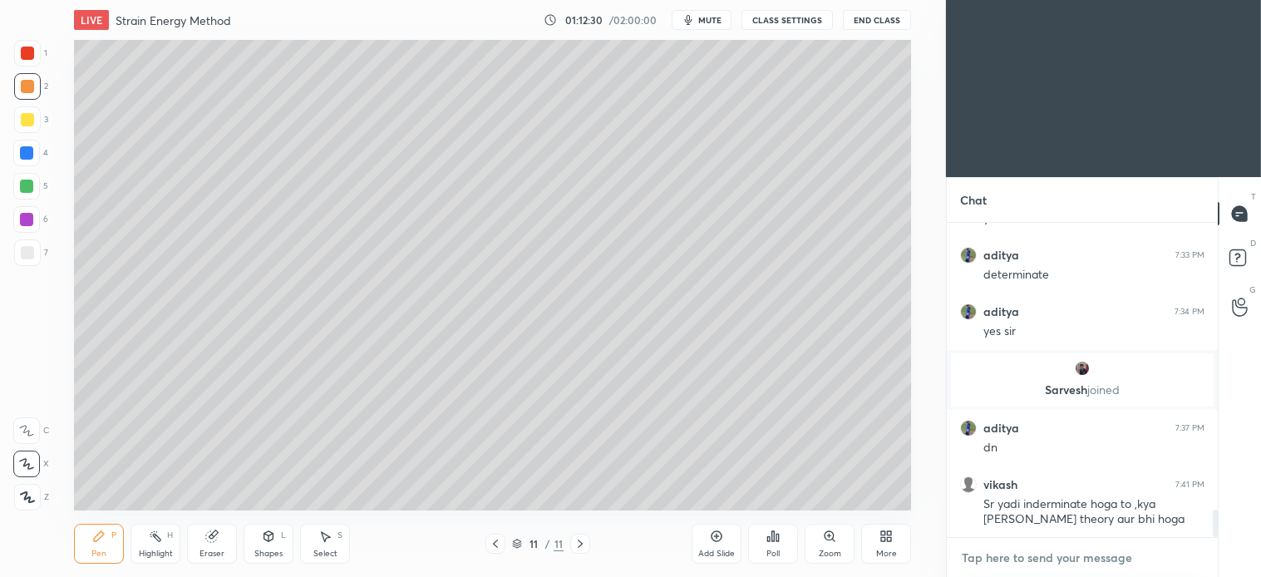
click at [1046, 560] on textarea at bounding box center [1082, 558] width 244 height 27
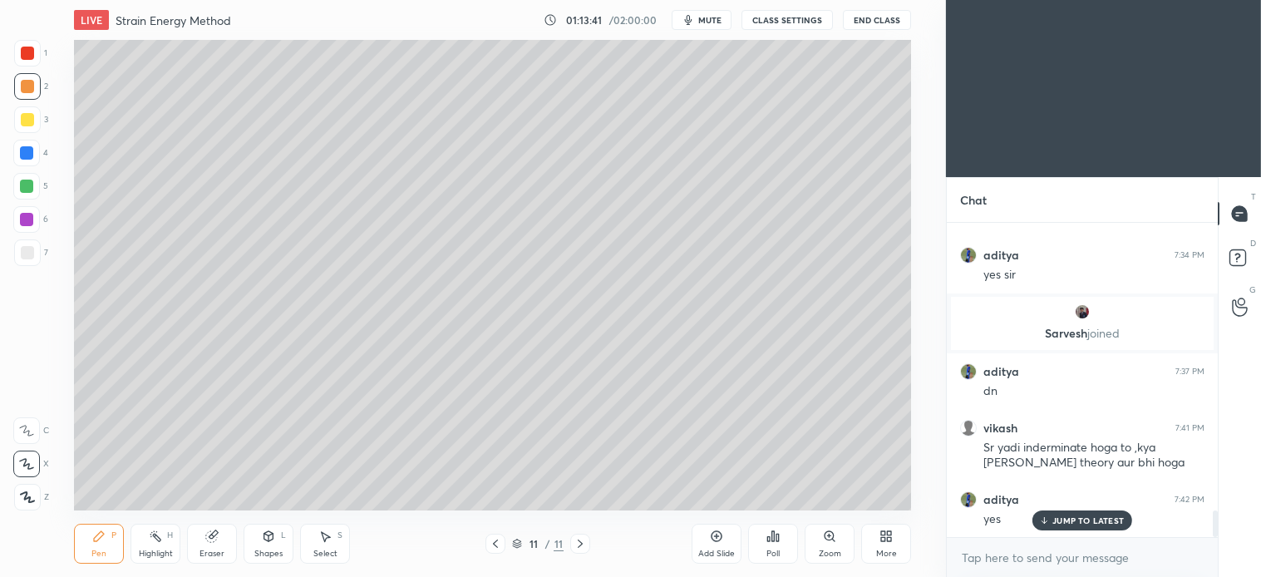
click at [716, 15] on span "mute" at bounding box center [709, 20] width 23 height 12
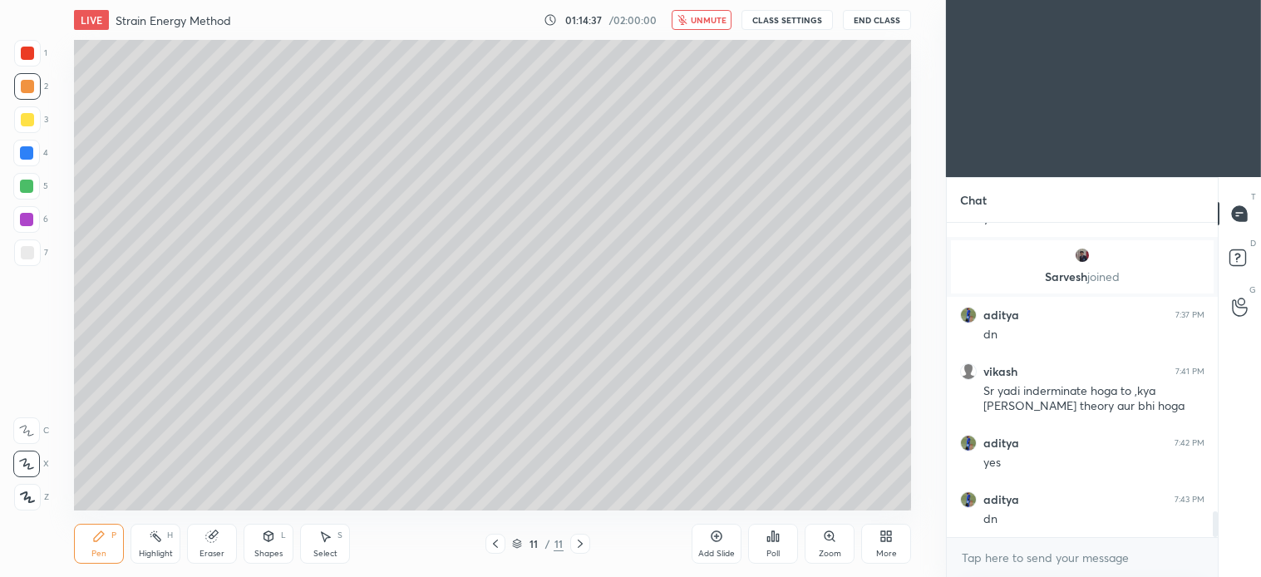
scroll to position [3508, 0]
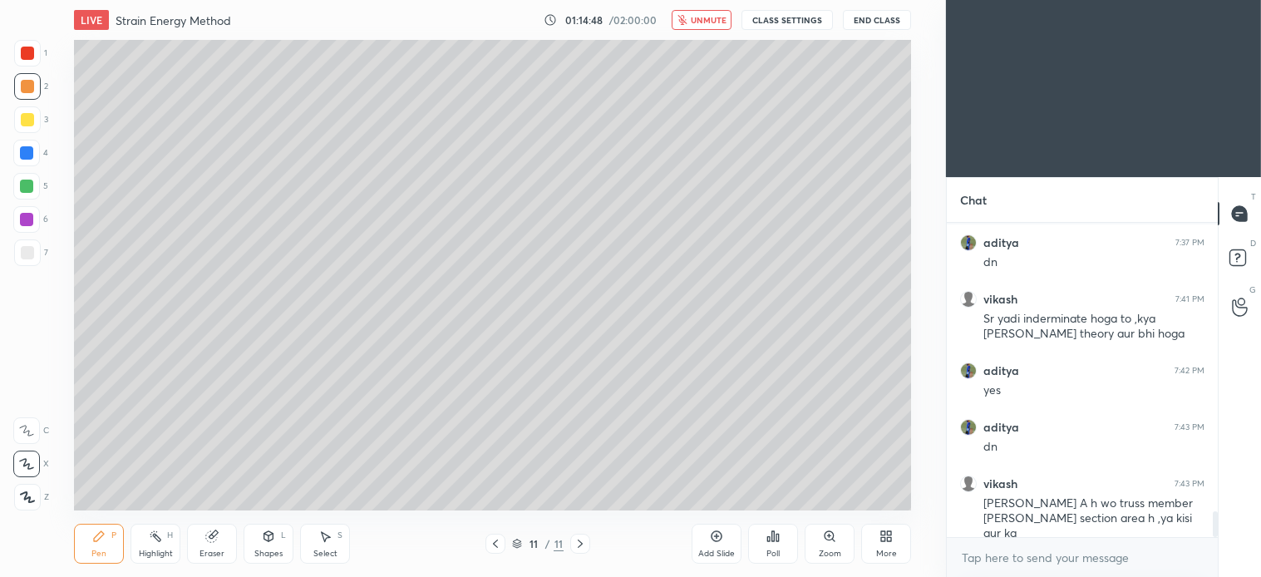
click at [700, 20] on span "unmute" at bounding box center [709, 20] width 36 height 12
click at [582, 542] on icon at bounding box center [580, 543] width 13 height 13
click at [717, 540] on icon at bounding box center [716, 536] width 13 height 13
click at [331, 545] on div "Select S" at bounding box center [325, 544] width 50 height 40
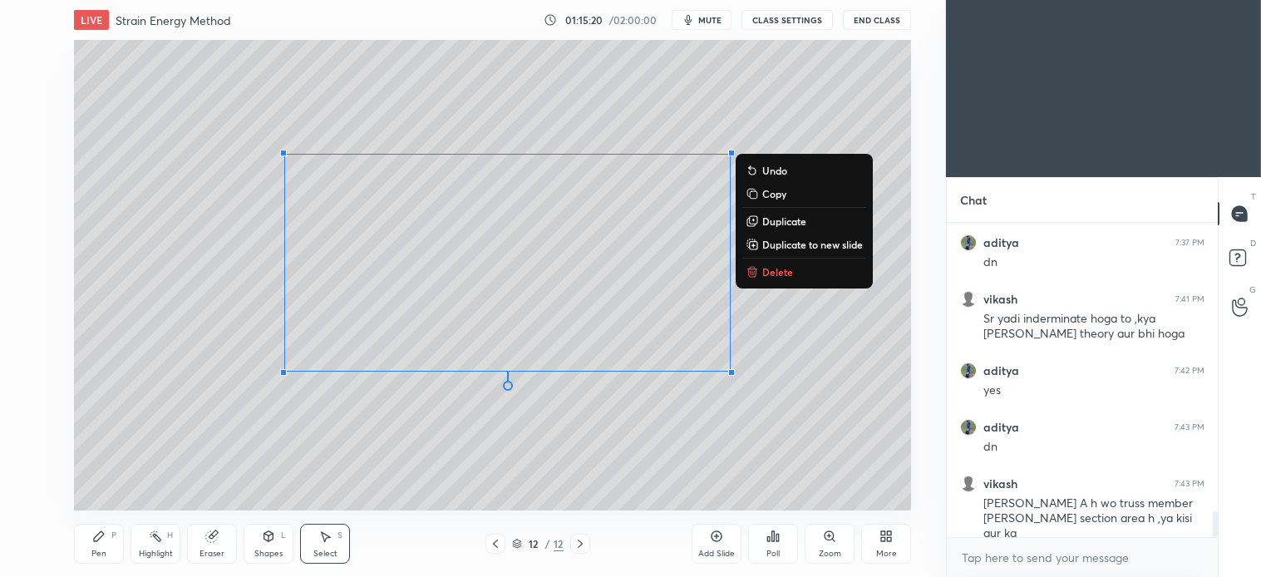
click at [769, 266] on p "Delete" at bounding box center [777, 271] width 31 height 13
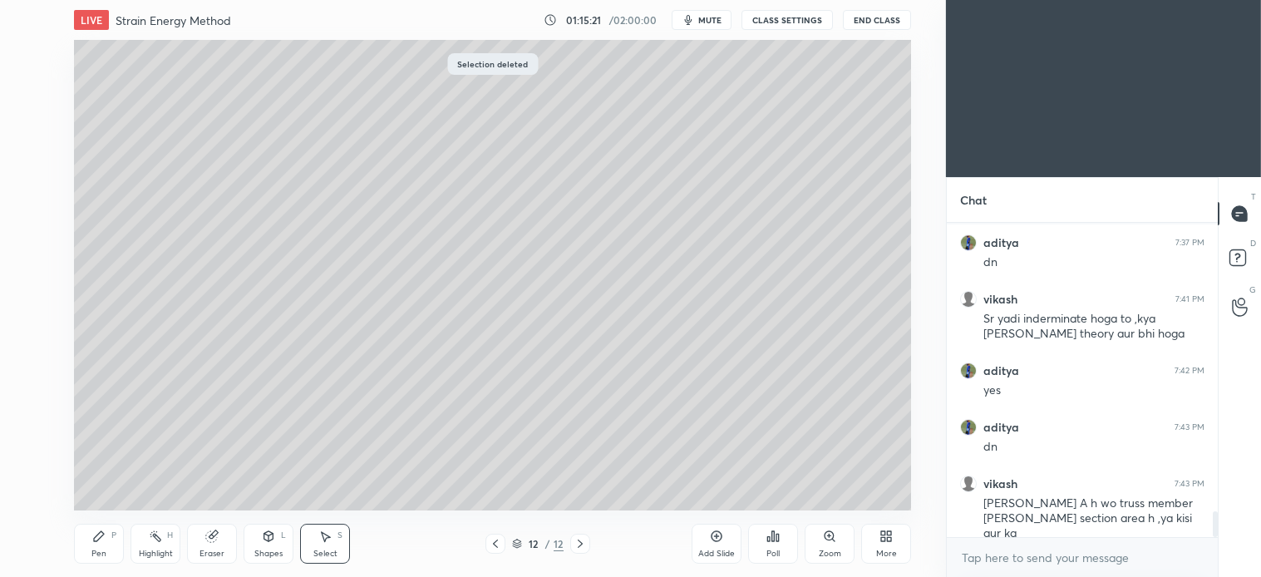
click at [491, 543] on icon at bounding box center [495, 543] width 13 height 13
click at [577, 545] on icon at bounding box center [580, 543] width 13 height 13
click at [111, 551] on div "Pen P" at bounding box center [99, 544] width 50 height 40
click at [279, 541] on div "Shapes L" at bounding box center [269, 544] width 50 height 40
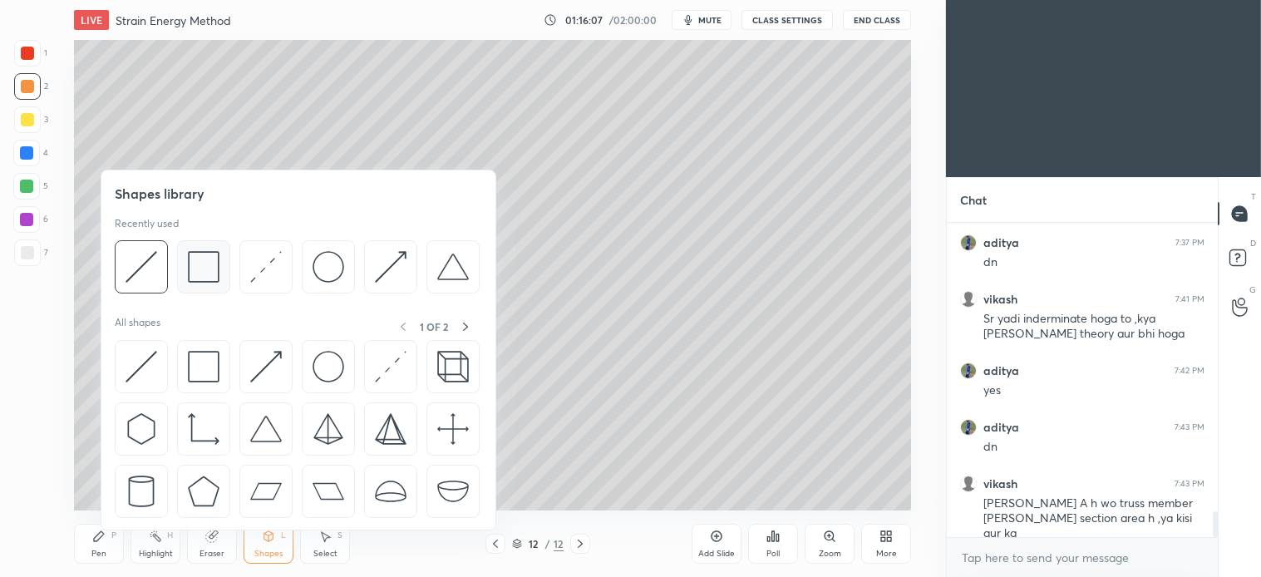
click at [200, 266] on img at bounding box center [204, 267] width 32 height 32
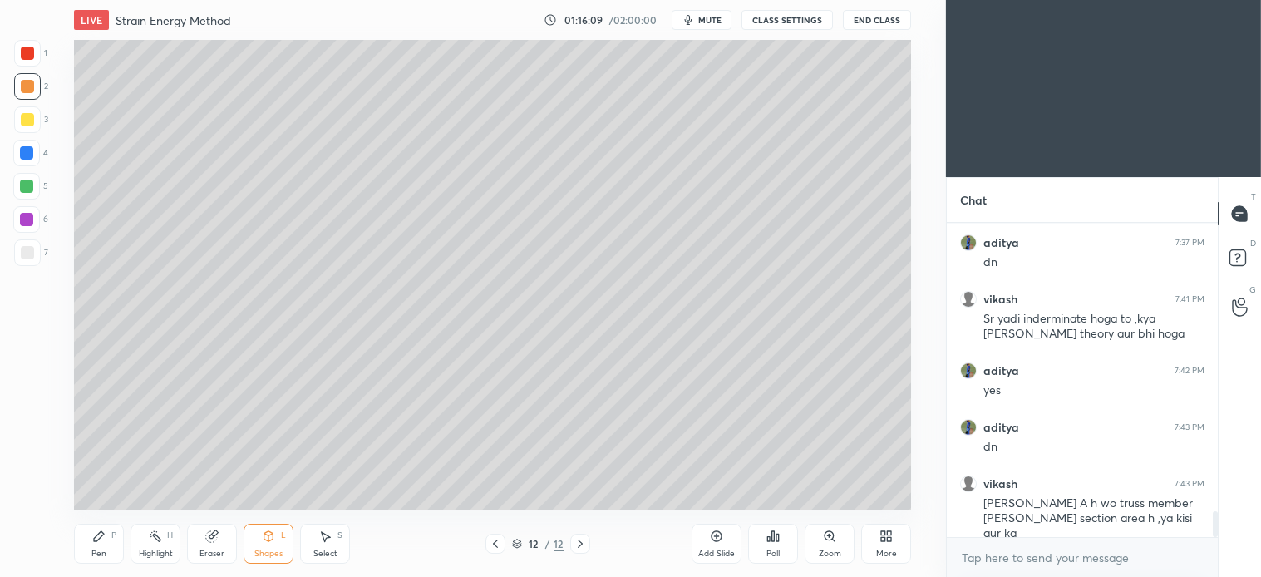
click at [106, 530] on div "Pen P" at bounding box center [99, 544] width 50 height 40
click at [30, 187] on div at bounding box center [26, 186] width 13 height 13
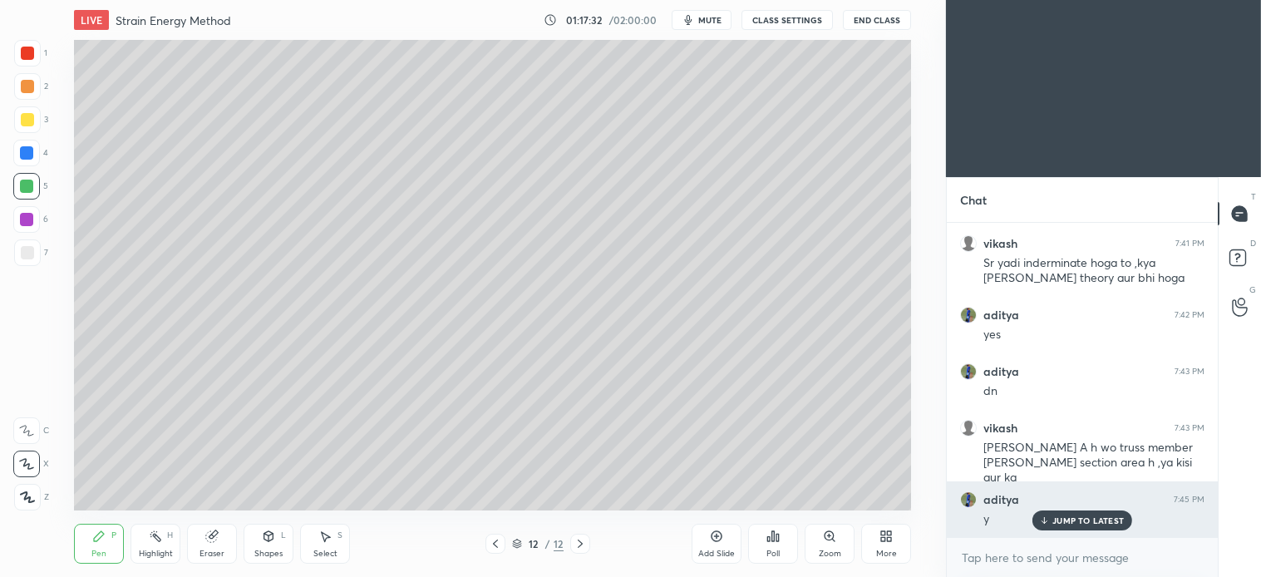
click at [1092, 520] on p "JUMP TO LATEST" at bounding box center [1087, 520] width 71 height 10
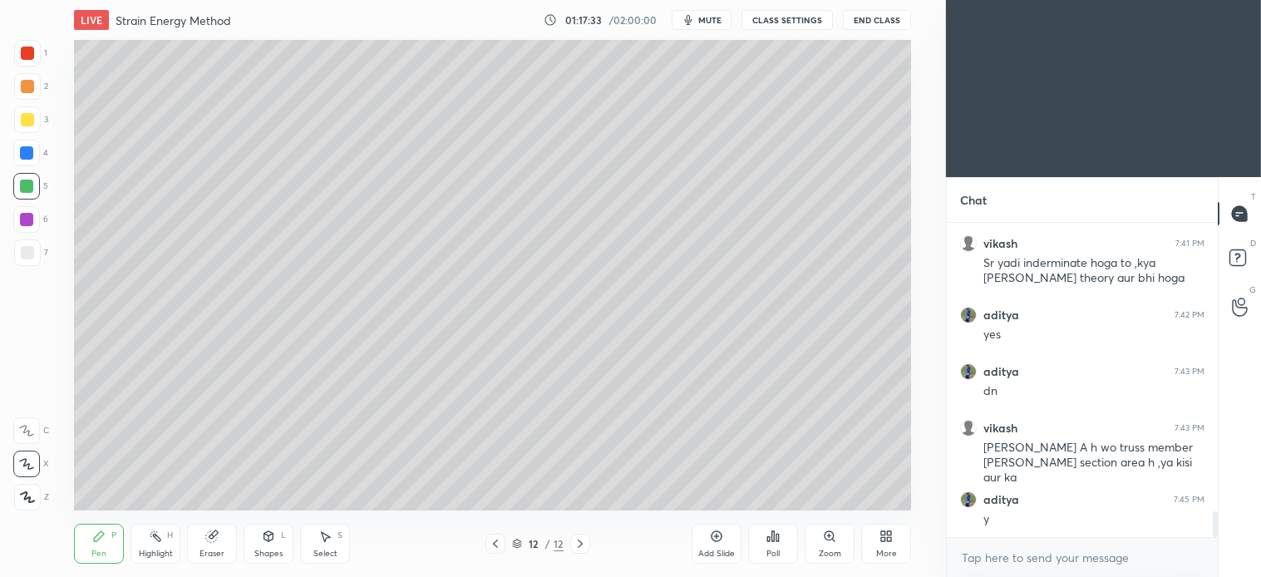
click at [574, 547] on icon at bounding box center [580, 543] width 13 height 13
click at [583, 550] on icon at bounding box center [580, 543] width 13 height 13
click at [724, 547] on div "Add Slide" at bounding box center [717, 544] width 50 height 40
click at [37, 92] on div at bounding box center [27, 86] width 27 height 27
click at [33, 258] on div at bounding box center [27, 252] width 27 height 27
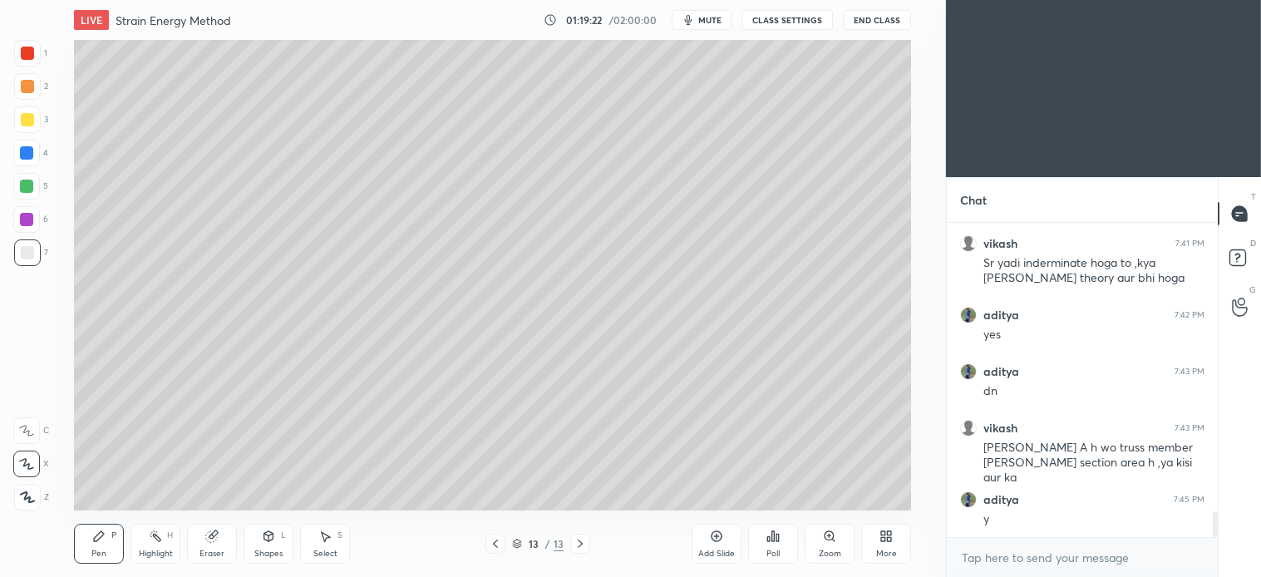
click at [297, 540] on div "Pen P Highlight H Eraser Shapes L Select S" at bounding box center [228, 544] width 309 height 40
click at [285, 549] on div "Shapes L" at bounding box center [269, 544] width 50 height 40
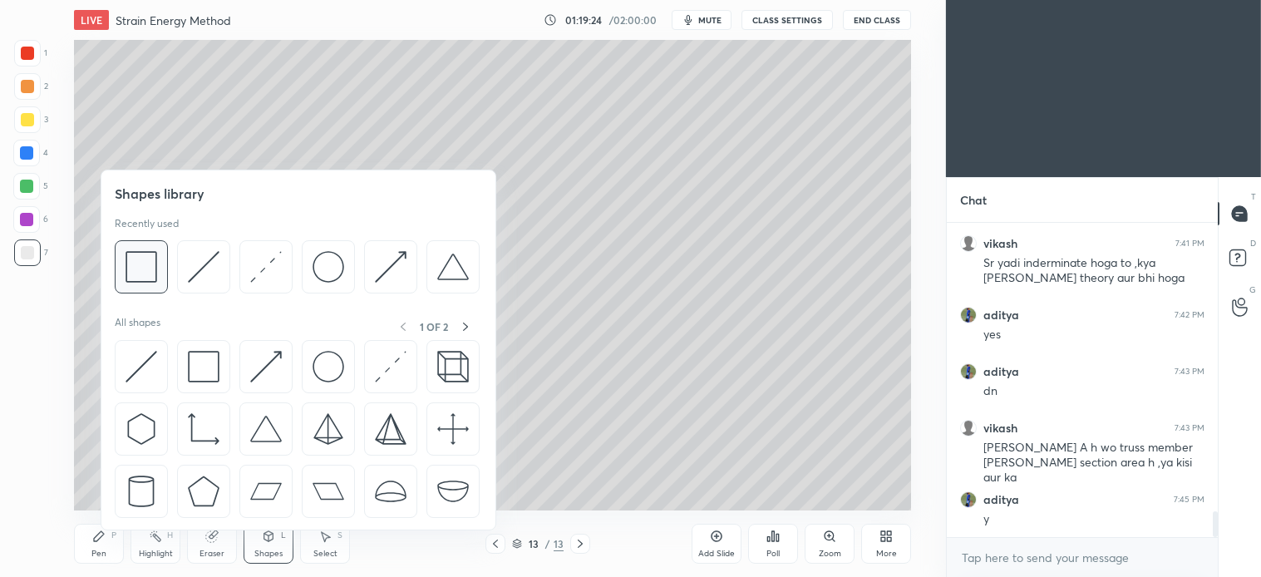
click at [155, 270] on img at bounding box center [142, 267] width 32 height 32
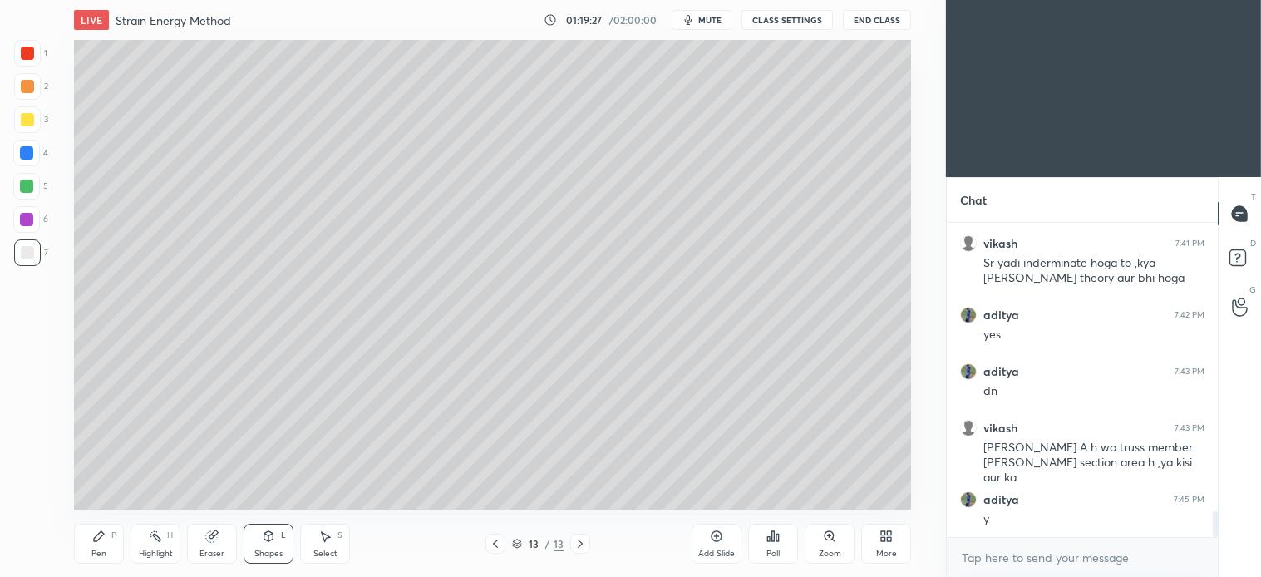
click at [90, 530] on div "Pen P" at bounding box center [99, 544] width 50 height 40
click at [25, 94] on div at bounding box center [27, 86] width 27 height 27
click at [27, 186] on div at bounding box center [26, 186] width 13 height 13
click at [327, 535] on icon at bounding box center [326, 537] width 9 height 10
click at [420, 409] on div "0 ° Undo Copy Duplicate Duplicate to new slide Delete" at bounding box center [492, 275] width 837 height 471
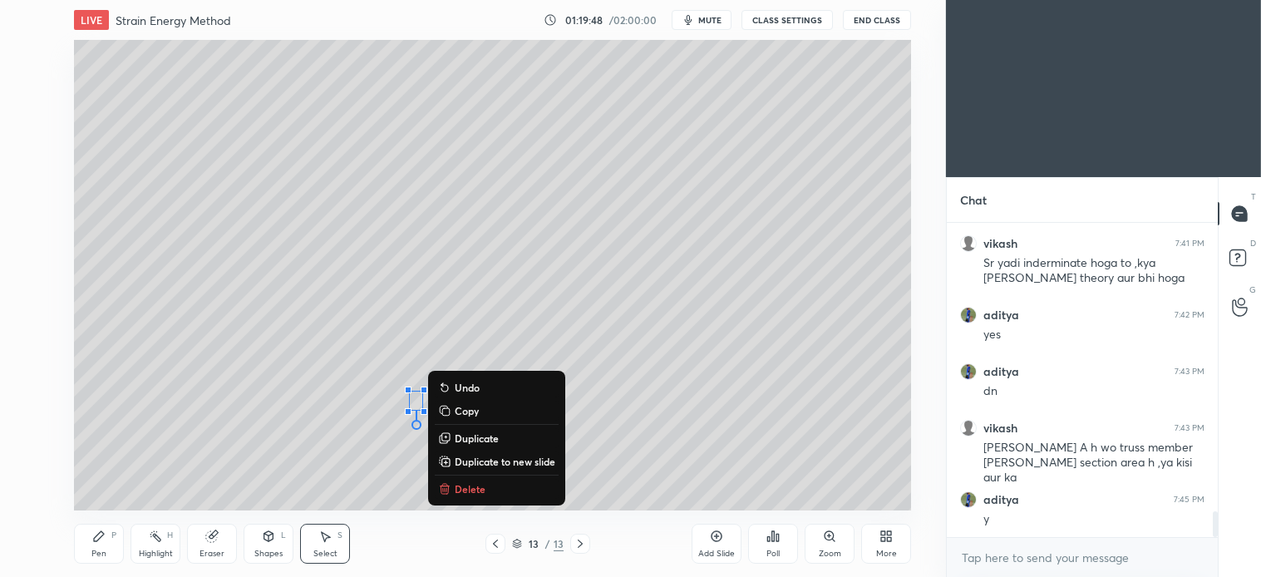
click at [466, 490] on p "Delete" at bounding box center [470, 488] width 31 height 13
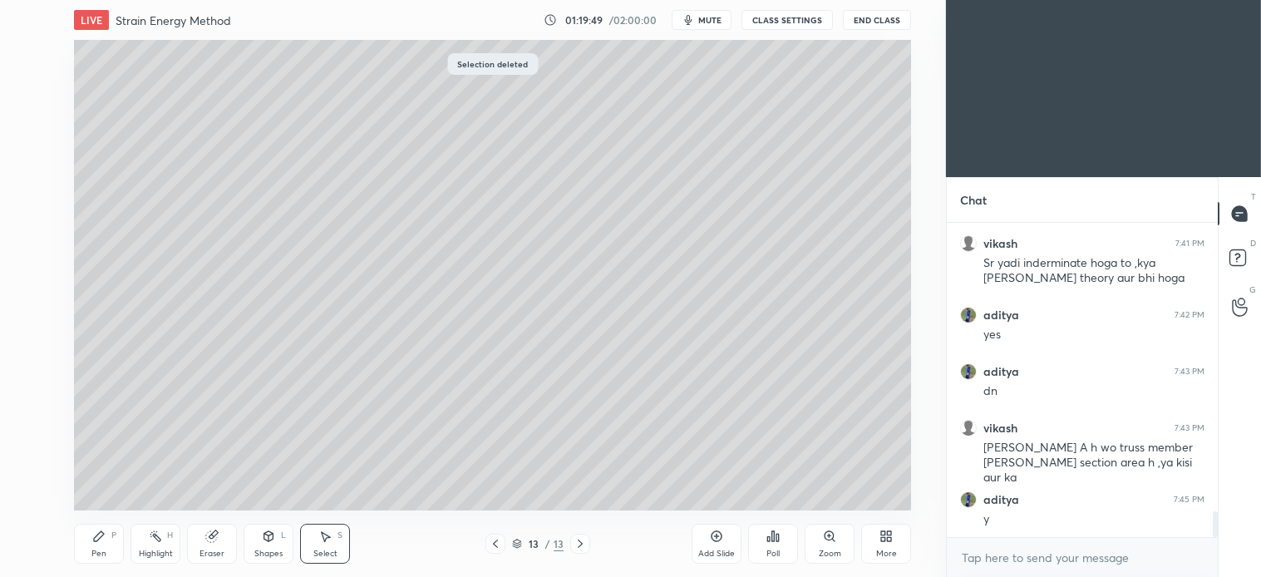
click at [114, 551] on div "Pen P" at bounding box center [99, 544] width 50 height 40
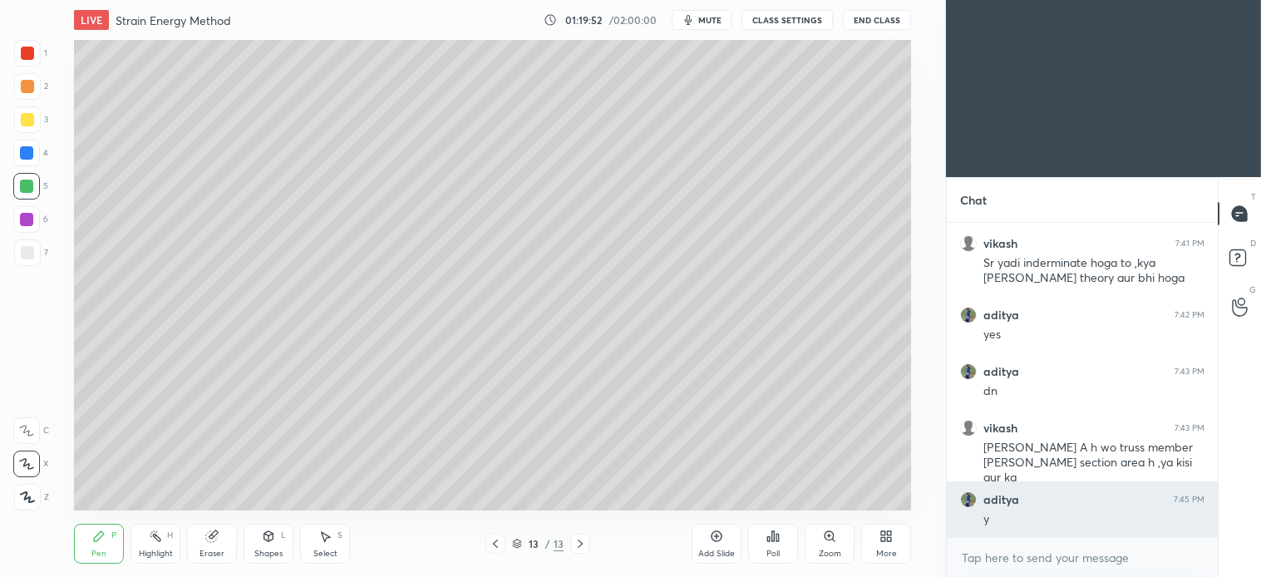
scroll to position [3620, 0]
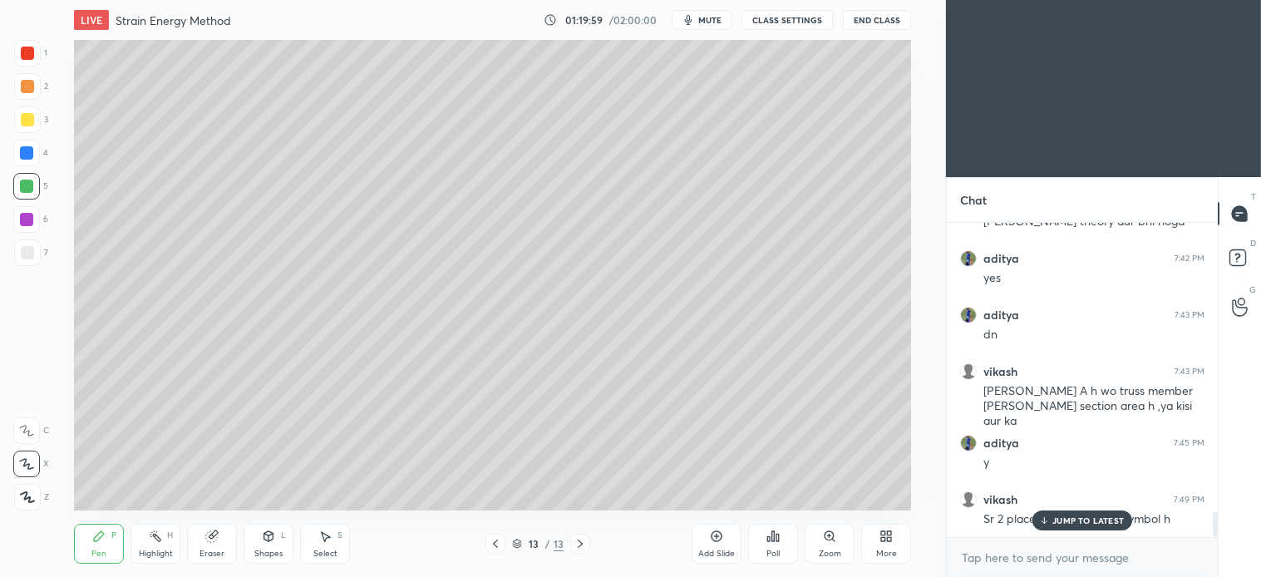
click at [338, 545] on div "Select S" at bounding box center [325, 544] width 50 height 40
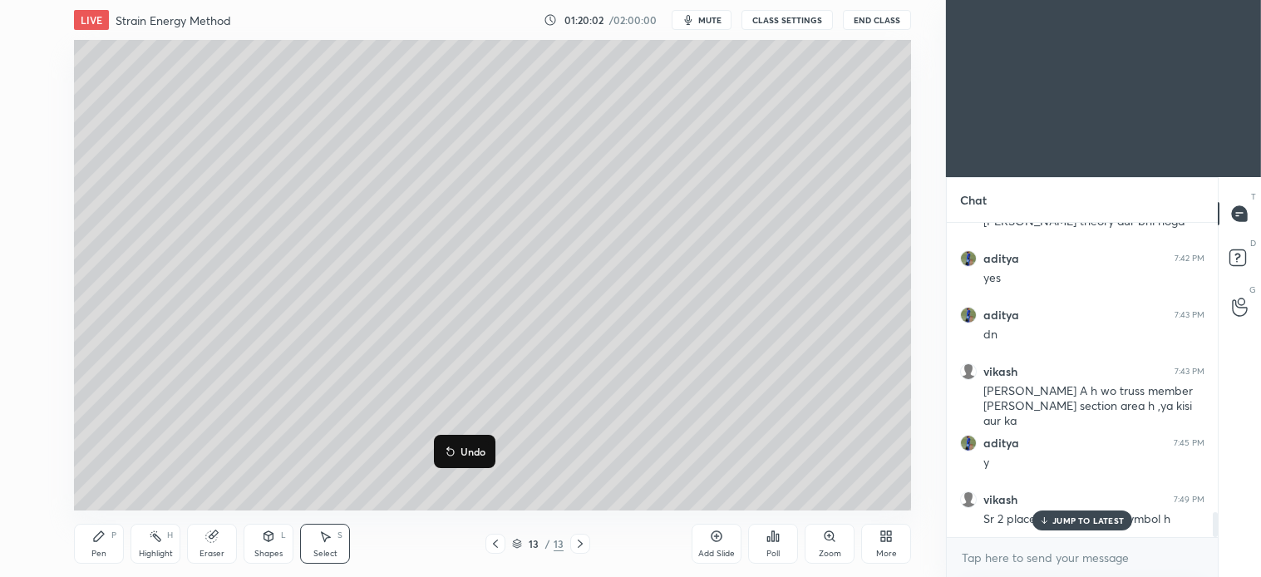
click at [108, 551] on div "Pen P" at bounding box center [99, 544] width 50 height 40
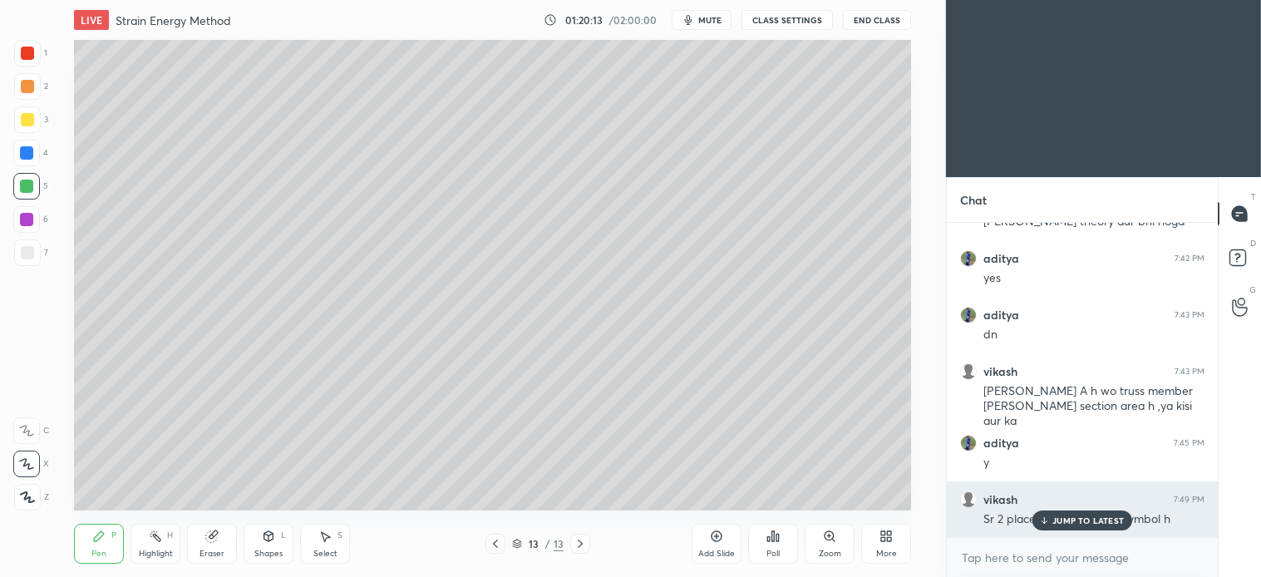
click at [1069, 526] on div "JUMP TO LATEST" at bounding box center [1083, 520] width 100 height 20
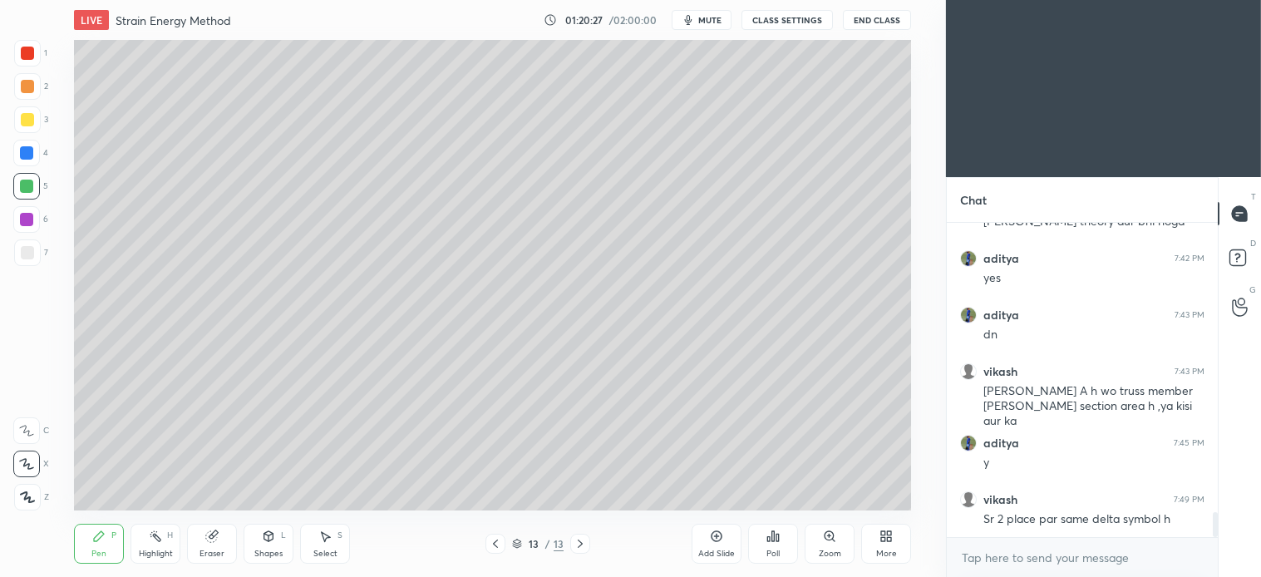
click at [26, 252] on div at bounding box center [27, 252] width 13 height 13
click at [333, 542] on div "Select S" at bounding box center [325, 544] width 50 height 40
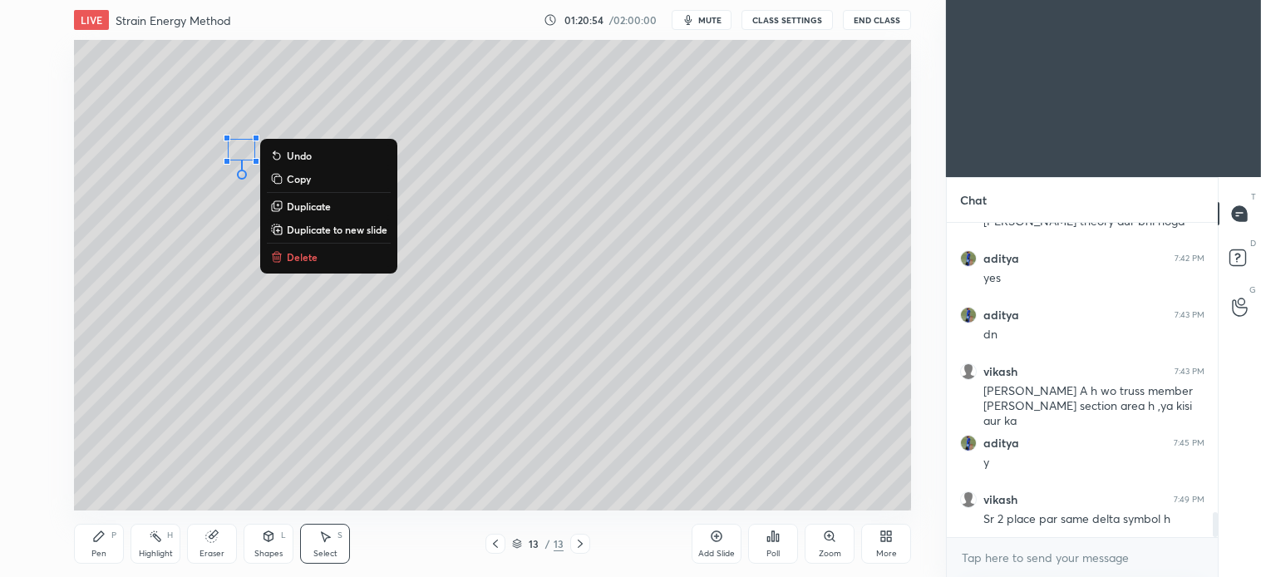
click at [312, 259] on p "Delete" at bounding box center [302, 256] width 31 height 13
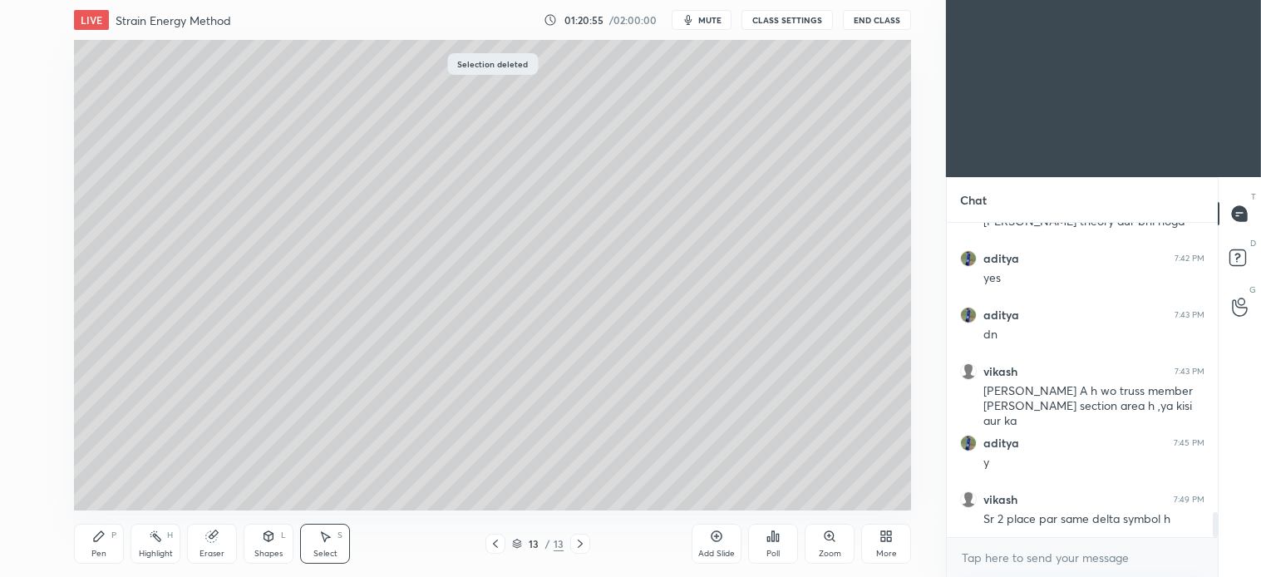
click at [116, 536] on div "P" at bounding box center [113, 535] width 5 height 8
click at [318, 540] on icon at bounding box center [324, 536] width 13 height 13
click at [241, 154] on div "0 ° Undo Copy Duplicate Duplicate to new slide Delete" at bounding box center [492, 275] width 837 height 471
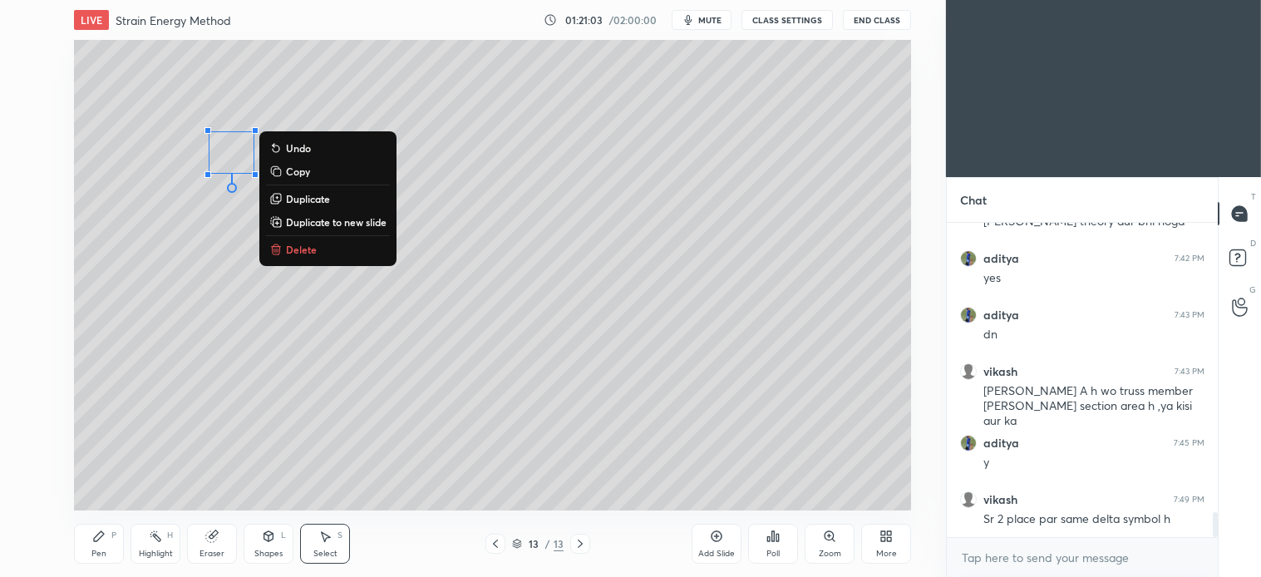
click at [112, 537] on div "P" at bounding box center [113, 535] width 5 height 8
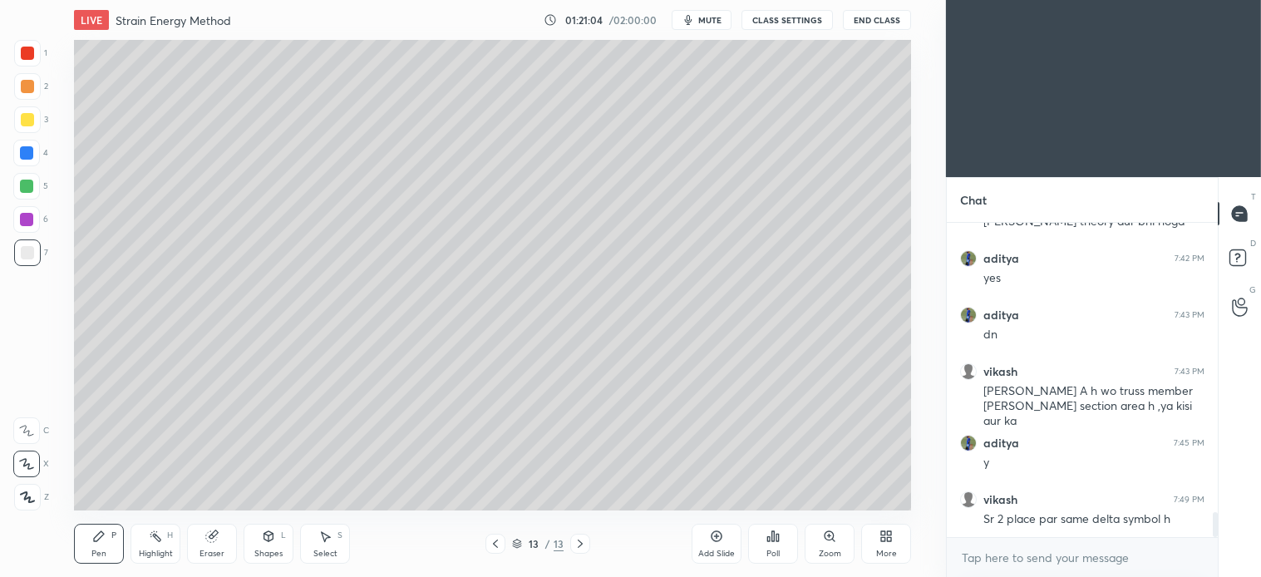
click at [30, 195] on div at bounding box center [26, 186] width 27 height 27
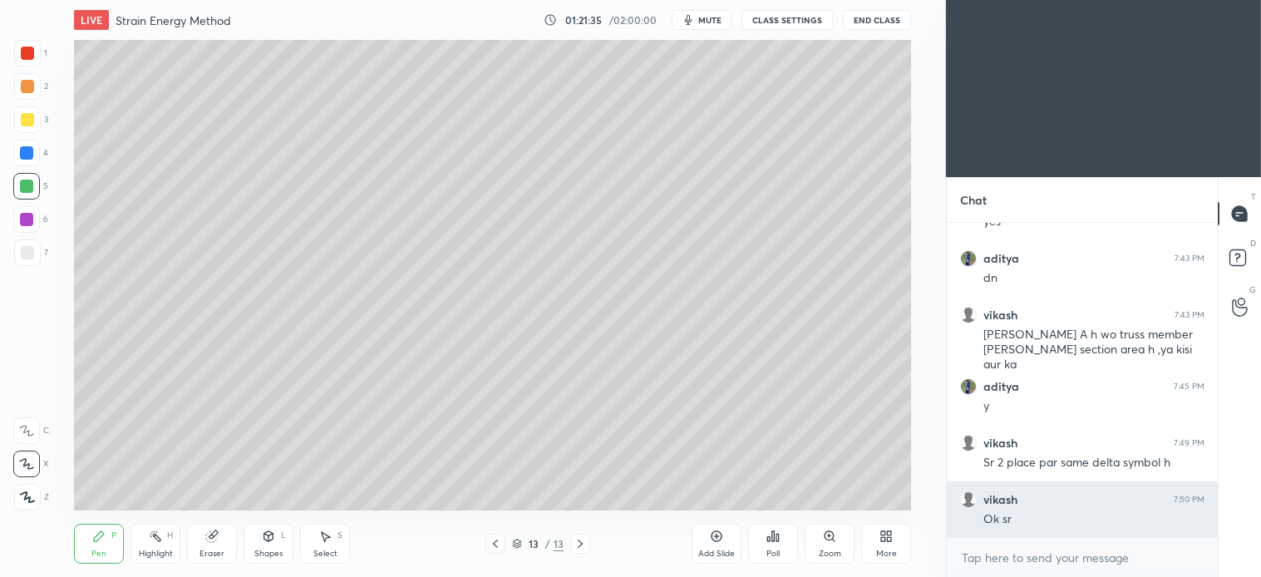
scroll to position [3733, 0]
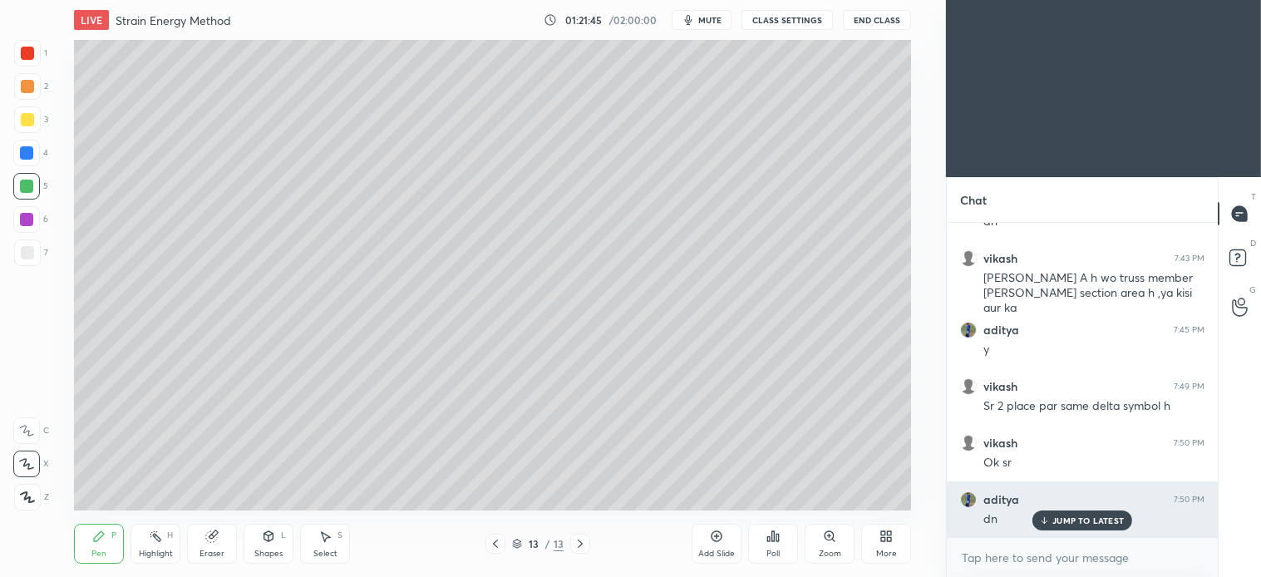
click at [1093, 520] on p "JUMP TO LATEST" at bounding box center [1087, 520] width 71 height 10
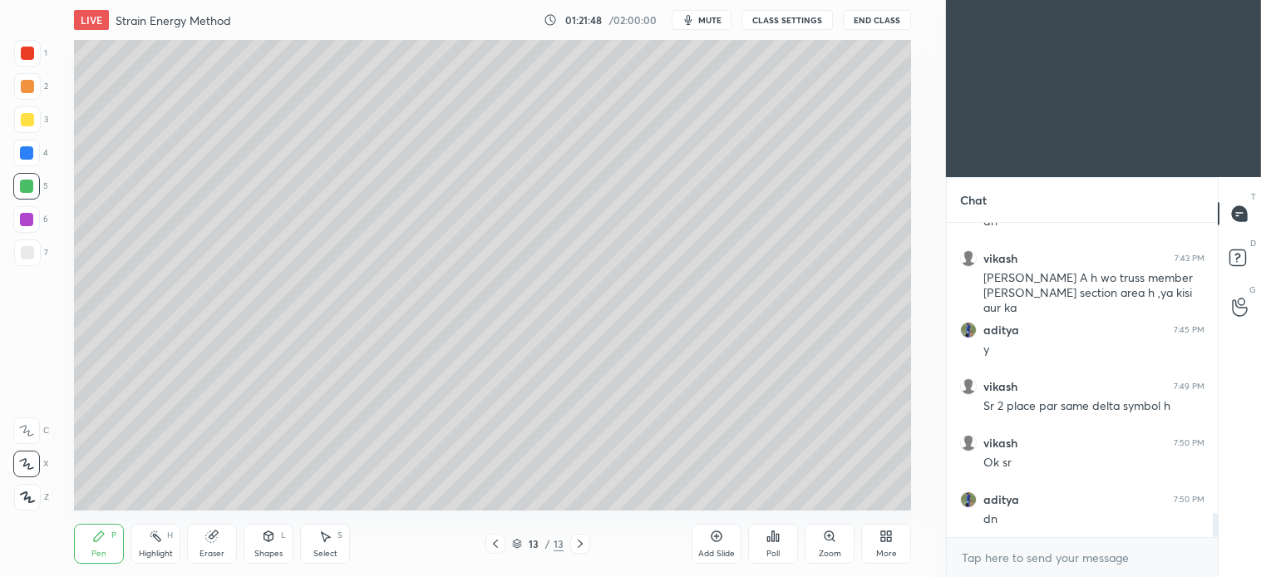
click at [30, 126] on div at bounding box center [27, 119] width 13 height 13
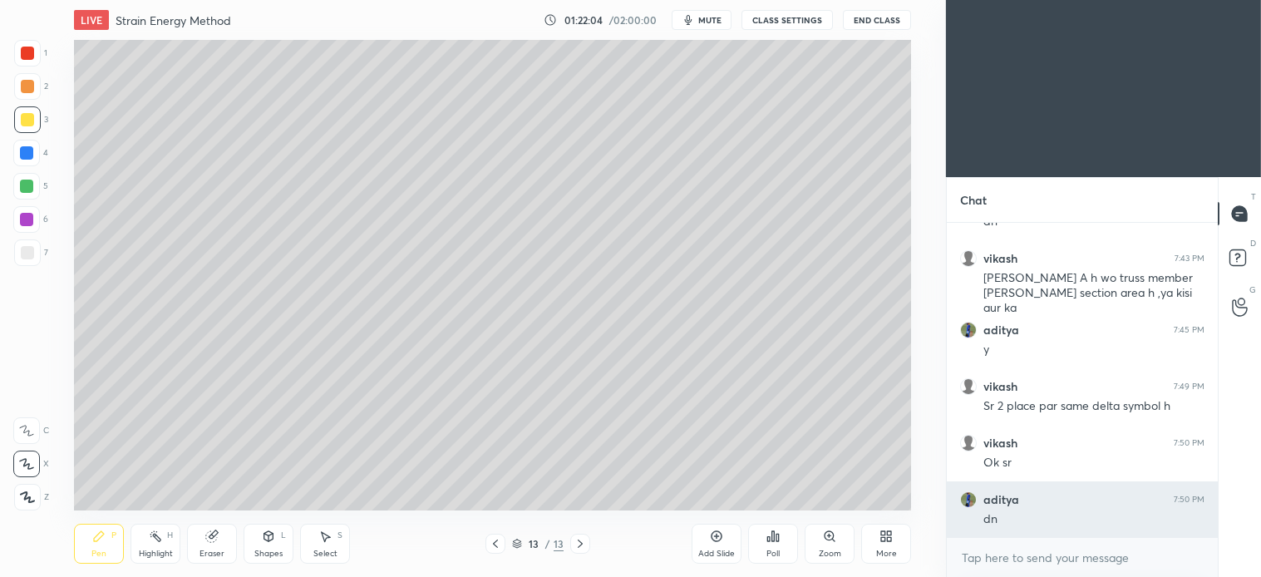
scroll to position [3791, 0]
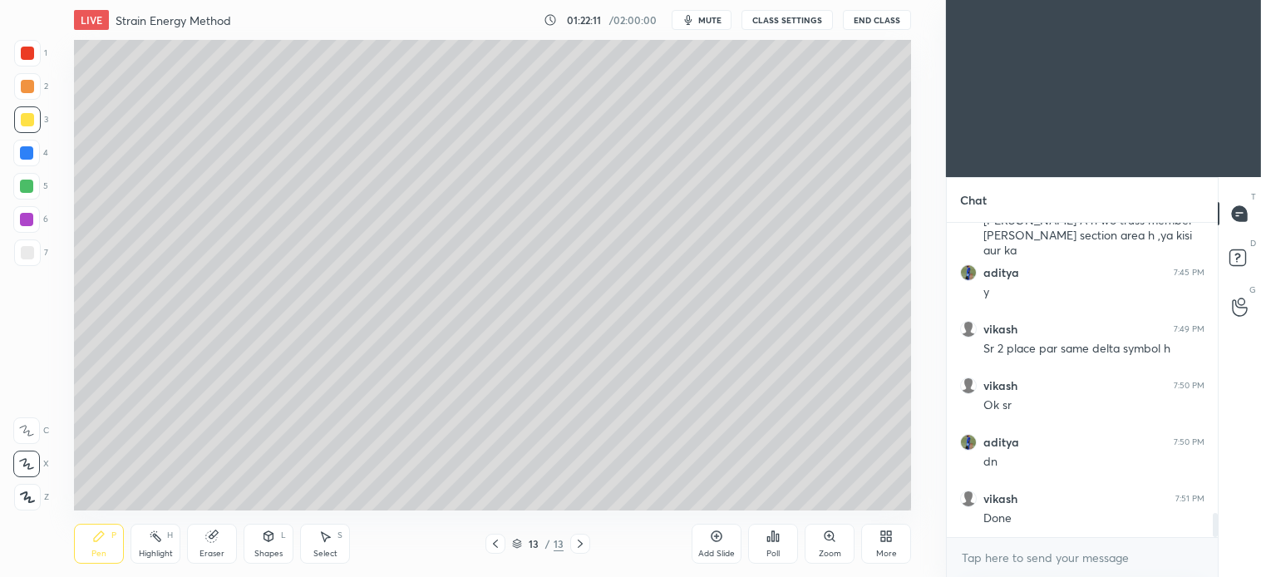
click at [37, 195] on div at bounding box center [26, 186] width 27 height 27
click at [30, 249] on div at bounding box center [27, 252] width 13 height 13
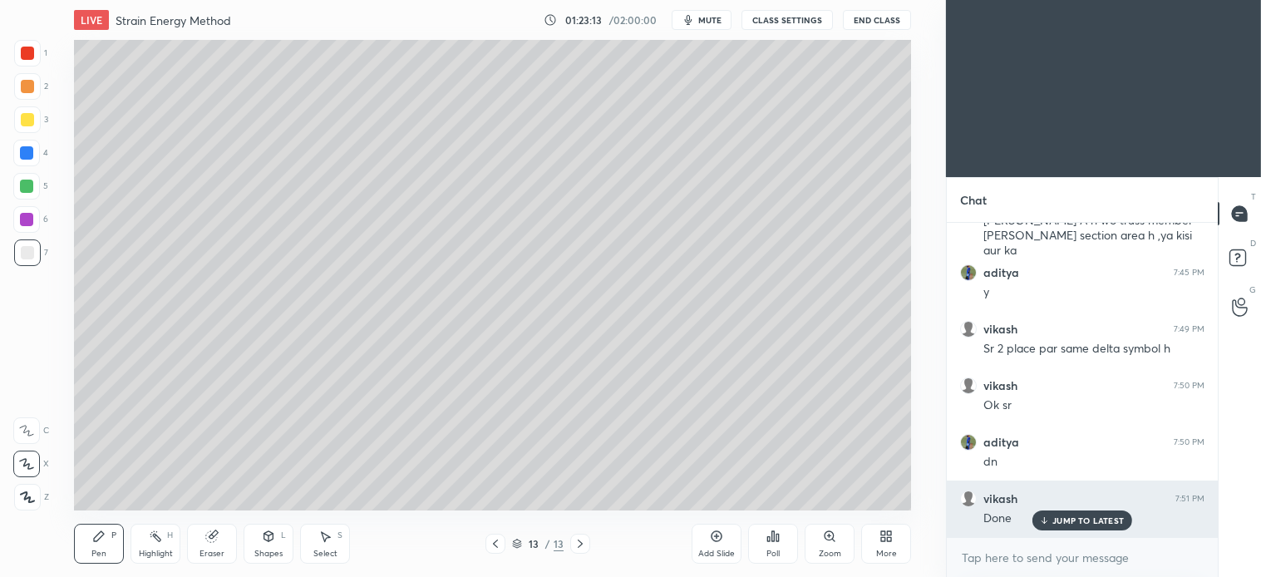
scroll to position [3861, 0]
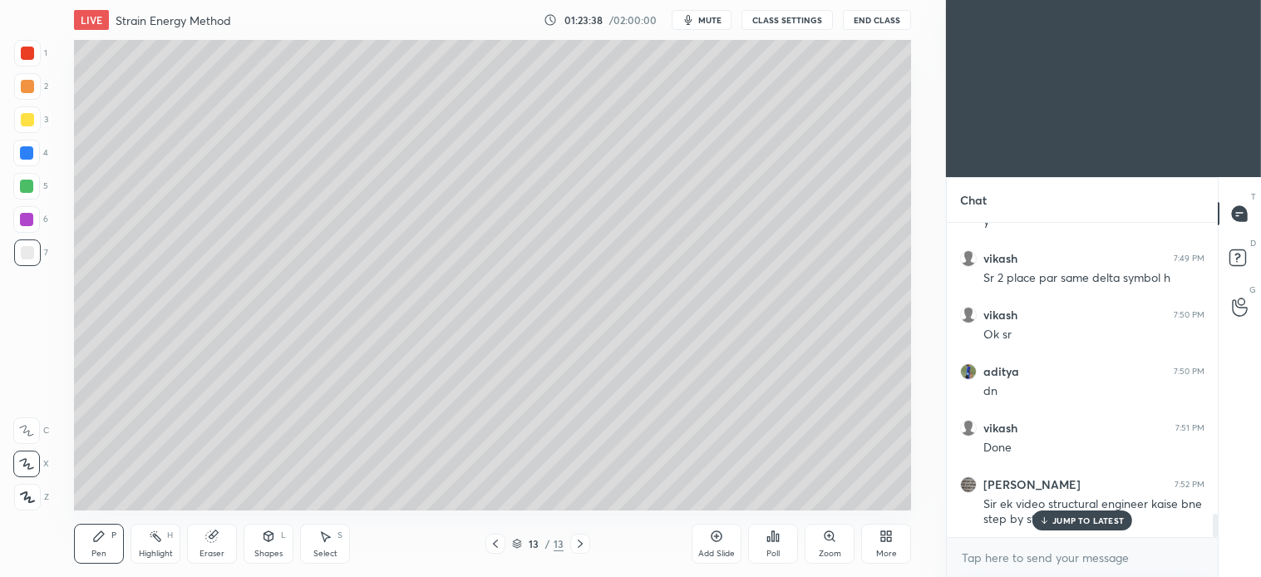
click at [333, 552] on div "Select" at bounding box center [325, 554] width 24 height 8
click at [114, 541] on div "Pen P" at bounding box center [99, 544] width 50 height 40
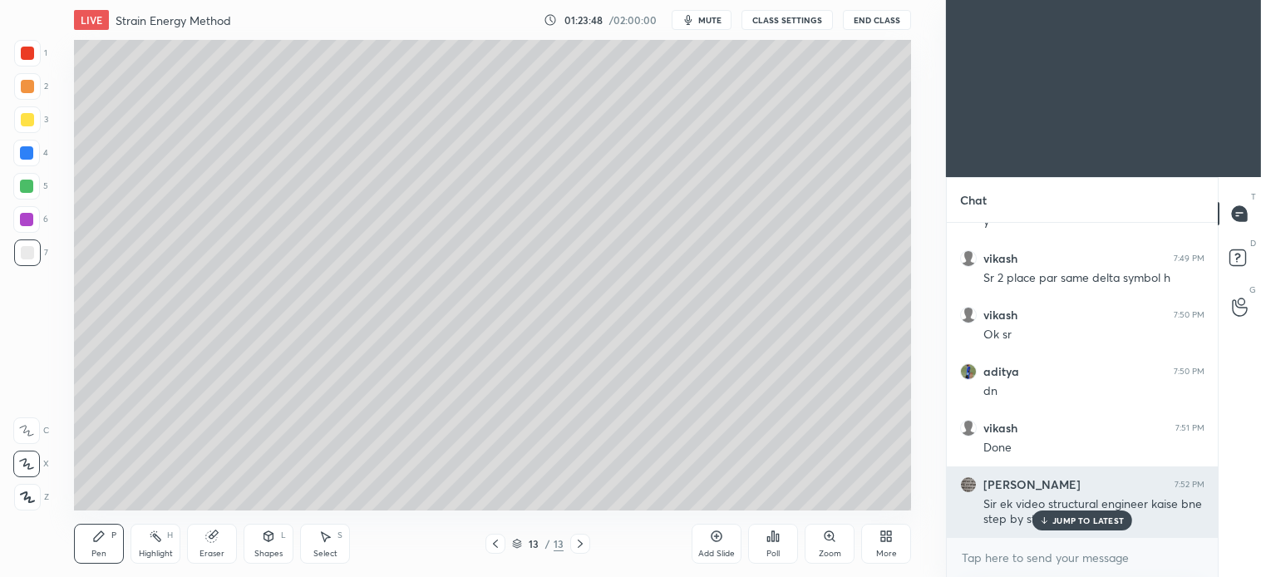
scroll to position [3918, 0]
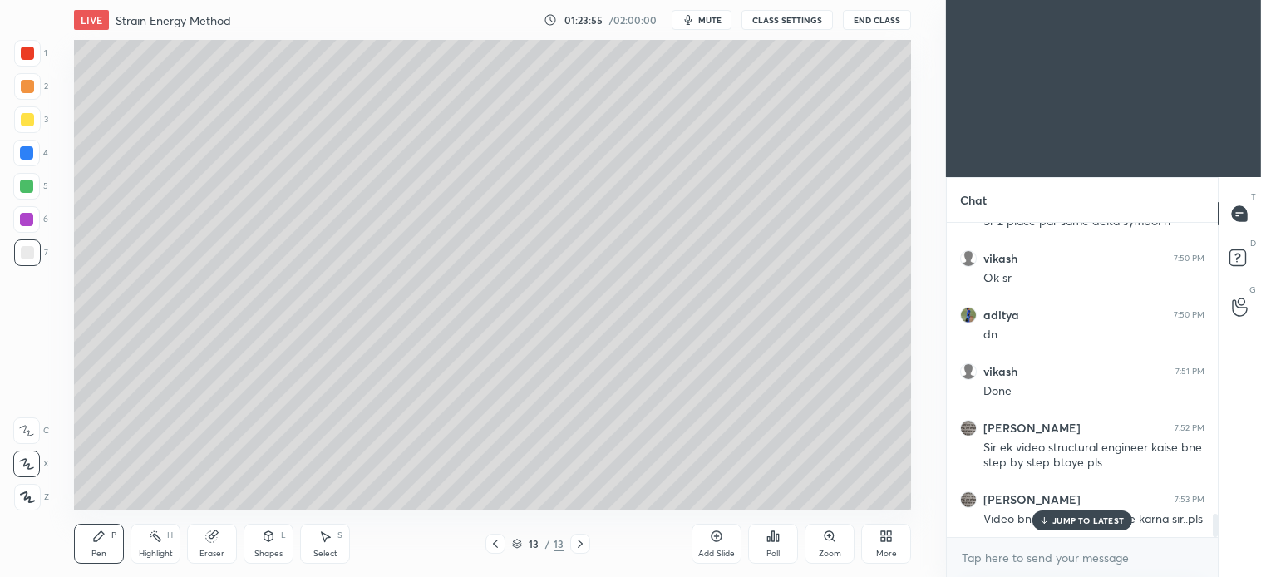
click at [336, 547] on div "Select S" at bounding box center [325, 544] width 50 height 40
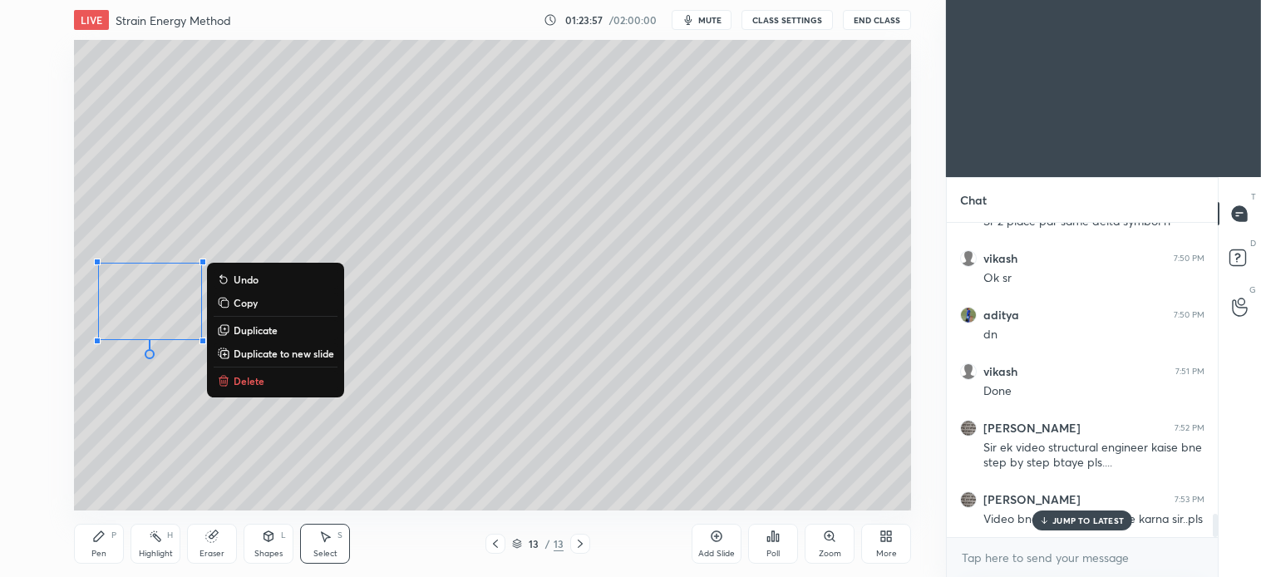
click at [253, 380] on p "Delete" at bounding box center [249, 380] width 31 height 13
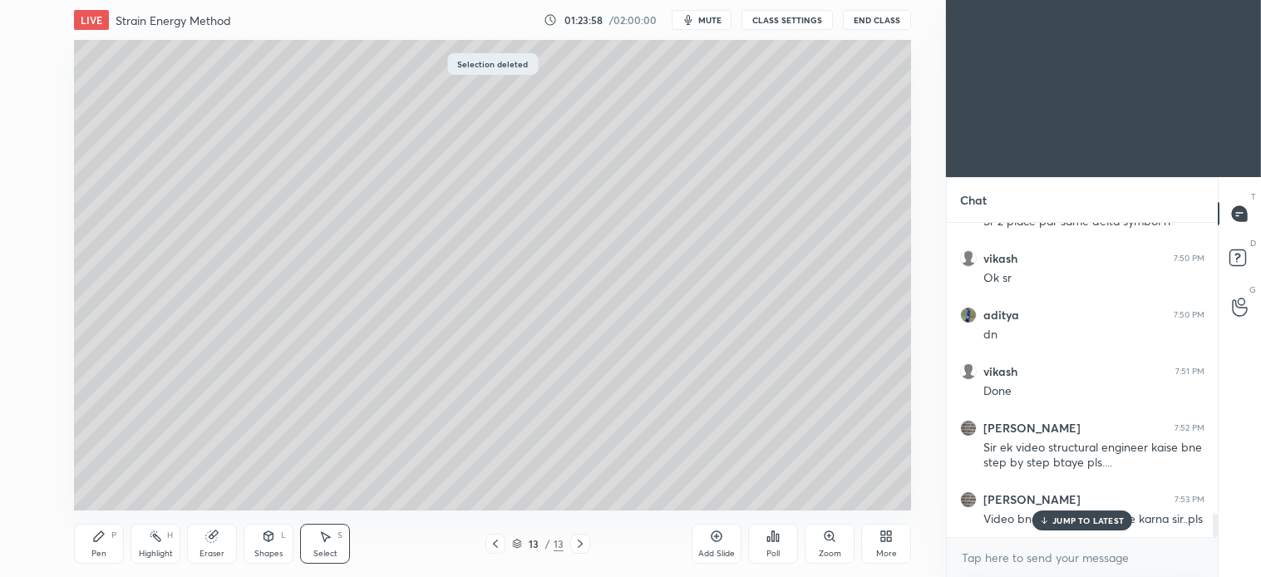
click at [108, 543] on div "Pen P" at bounding box center [99, 544] width 50 height 40
click at [26, 185] on div at bounding box center [26, 186] width 13 height 13
click at [29, 150] on div at bounding box center [26, 152] width 13 height 13
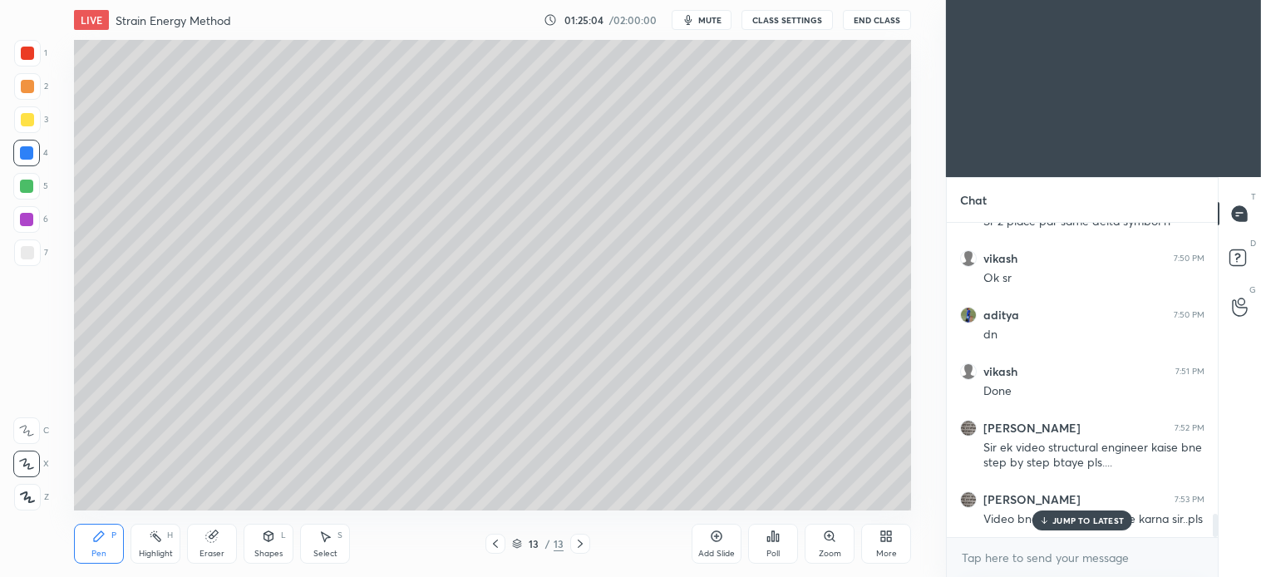
click at [25, 244] on div at bounding box center [27, 252] width 27 height 27
click at [21, 160] on div at bounding box center [26, 153] width 27 height 27
click at [327, 543] on icon at bounding box center [324, 536] width 13 height 13
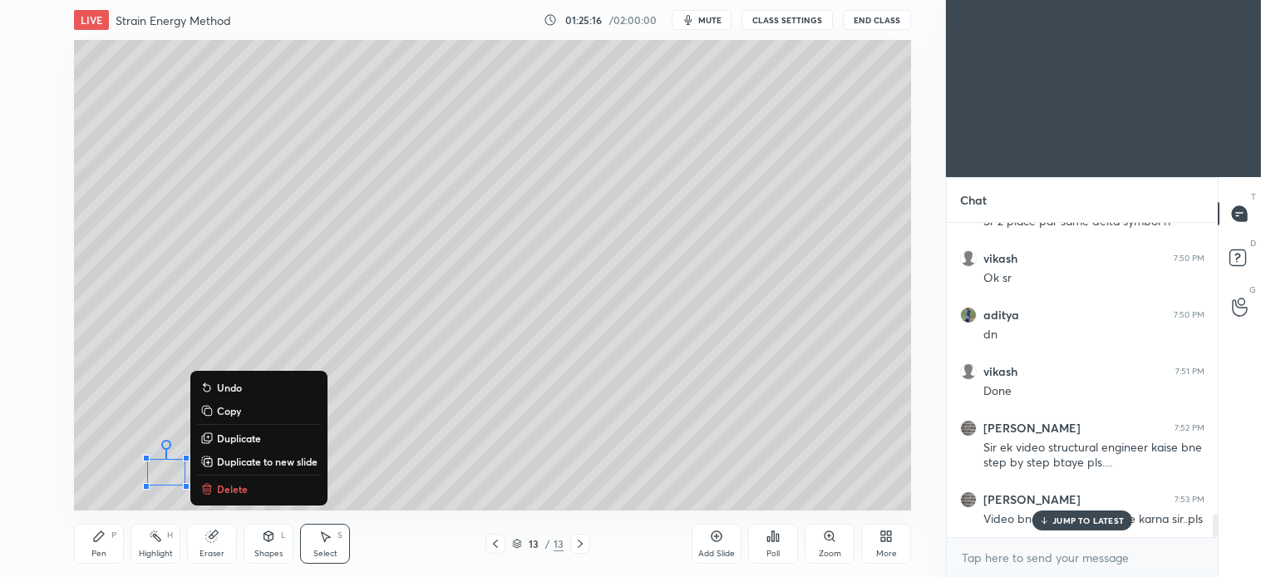
click at [233, 487] on p "Delete" at bounding box center [232, 488] width 31 height 13
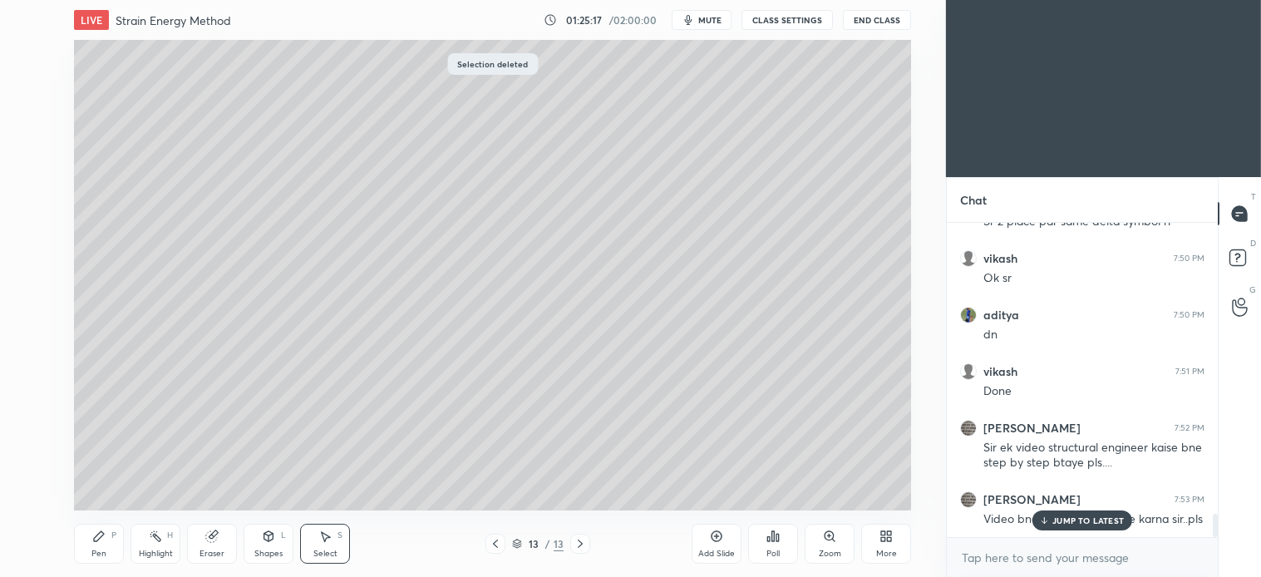
click at [103, 544] on div "Pen P" at bounding box center [99, 544] width 50 height 40
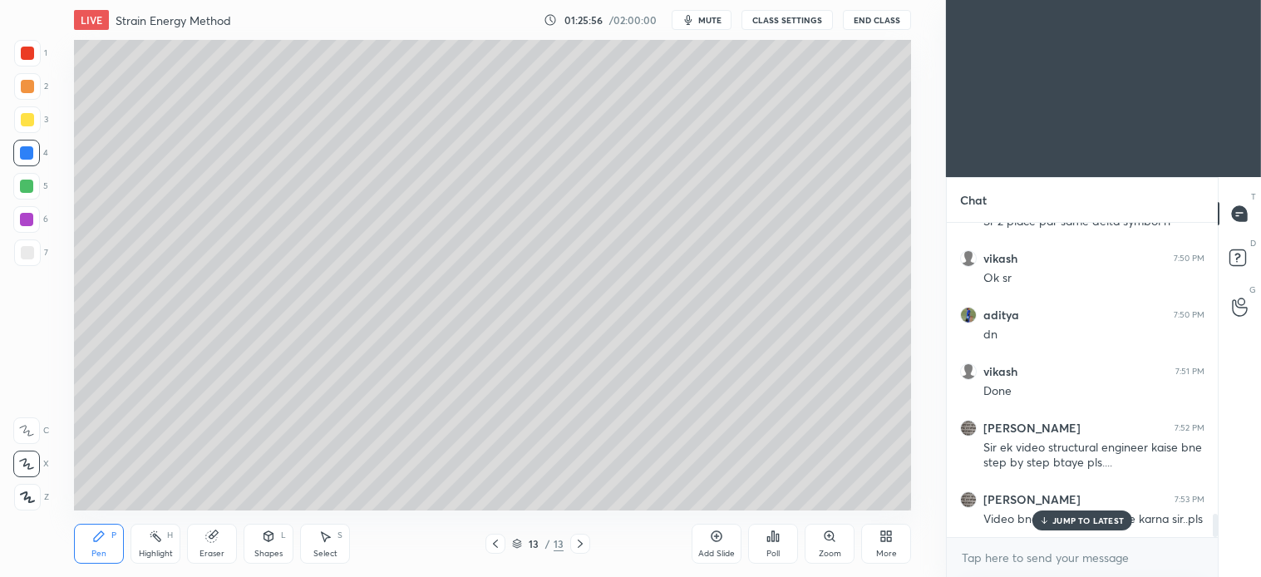
click at [336, 542] on div "Select S" at bounding box center [325, 544] width 50 height 40
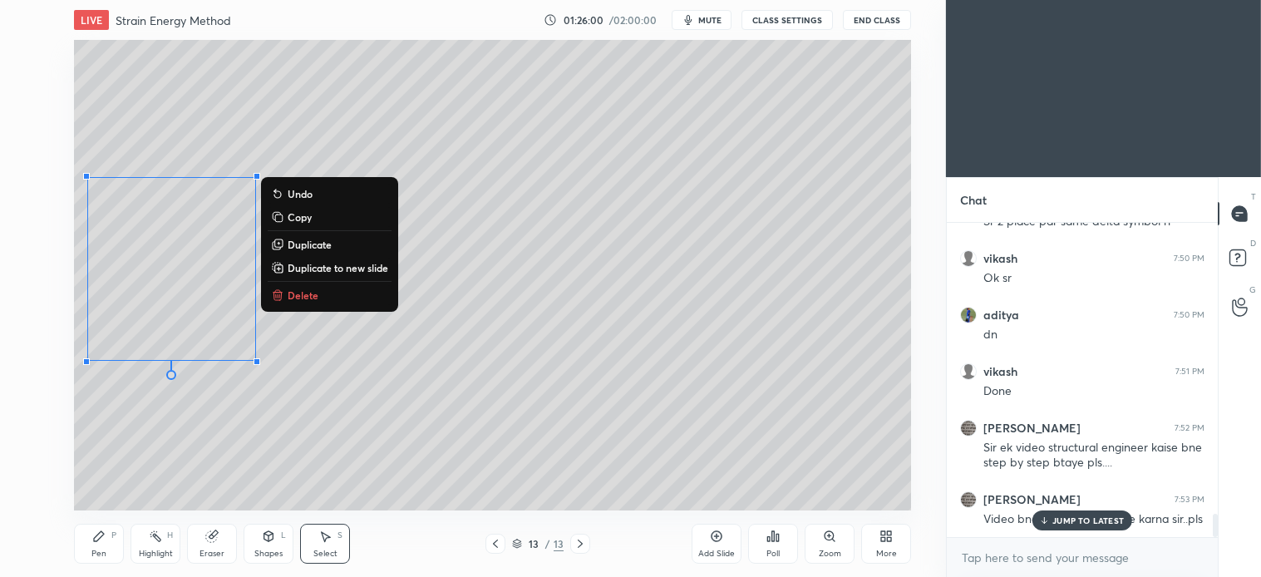
click at [313, 292] on p "Delete" at bounding box center [303, 294] width 31 height 13
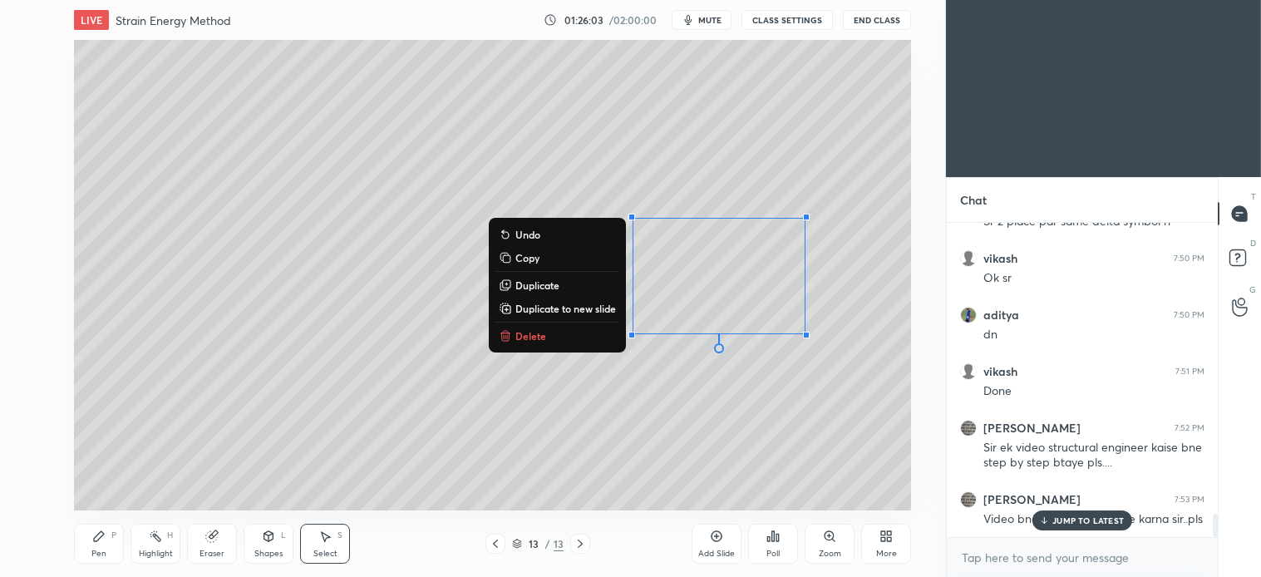
click at [530, 333] on p "Delete" at bounding box center [530, 335] width 31 height 13
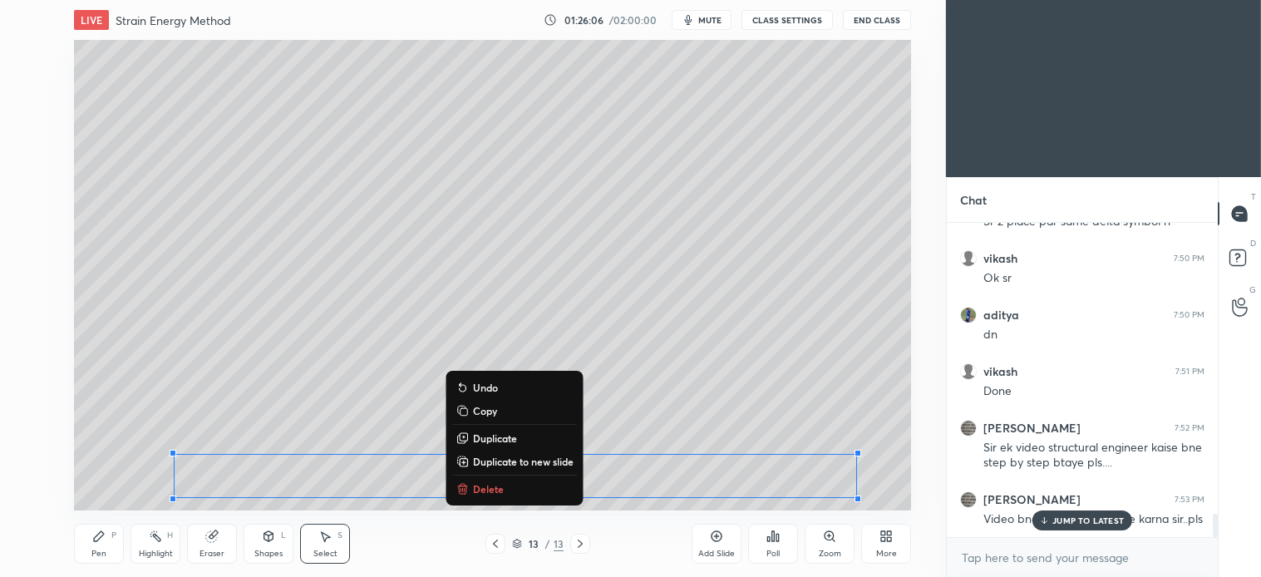
click at [495, 485] on p "Delete" at bounding box center [488, 488] width 31 height 13
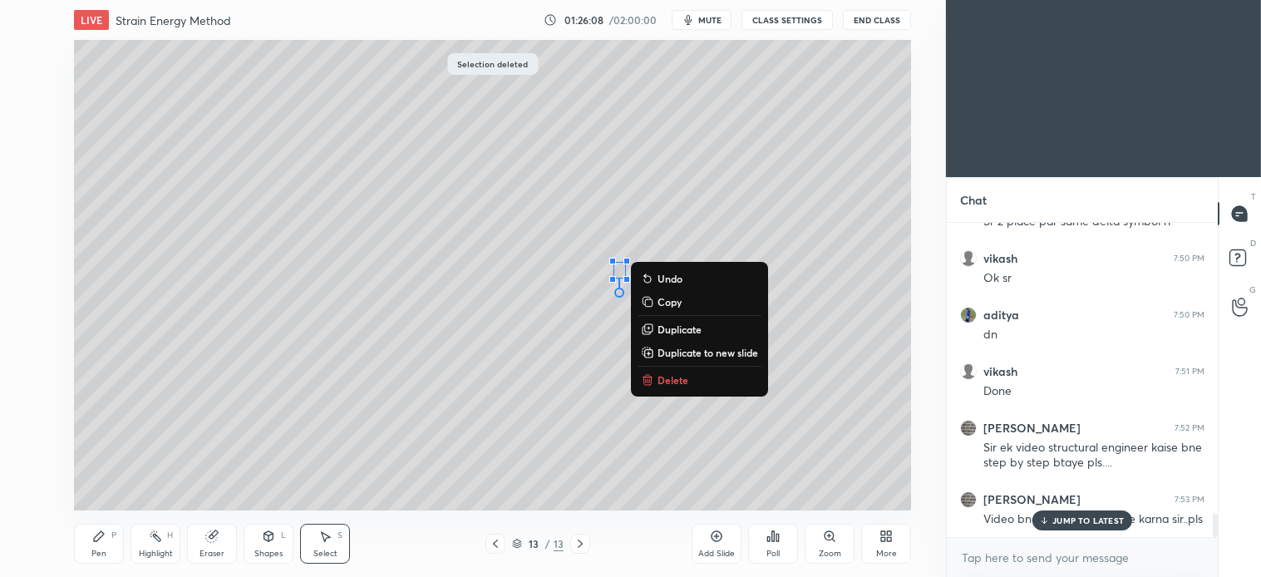
click at [673, 383] on p "Delete" at bounding box center [673, 379] width 31 height 13
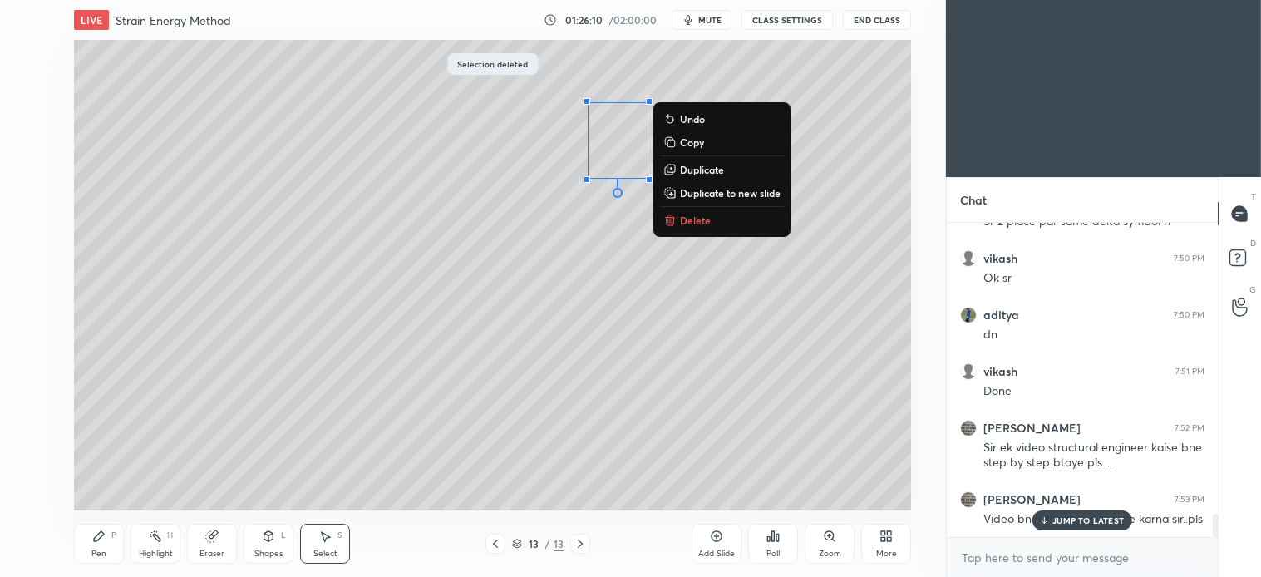
click at [695, 219] on p "Delete" at bounding box center [695, 220] width 31 height 13
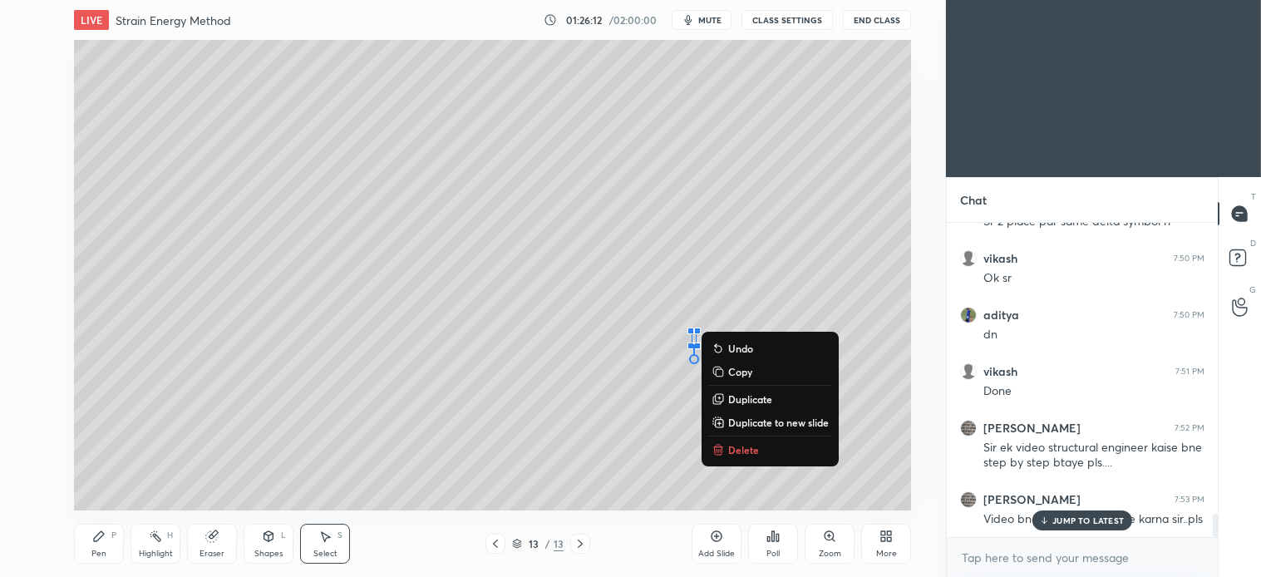
click at [730, 451] on p "Delete" at bounding box center [743, 449] width 31 height 13
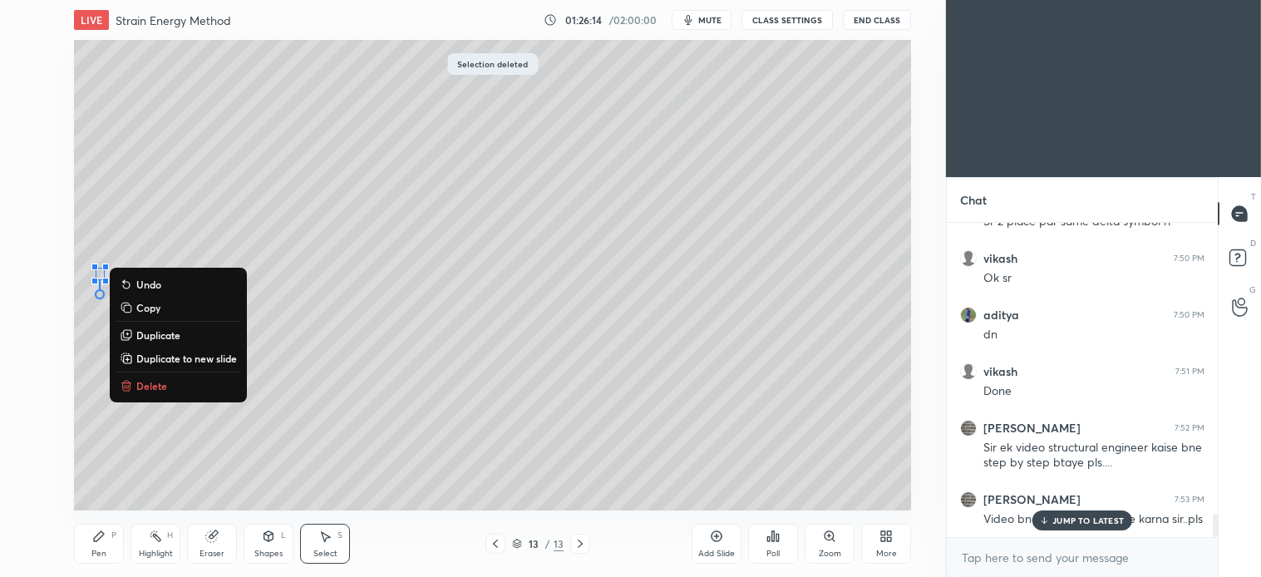
click at [147, 386] on p "Delete" at bounding box center [151, 385] width 31 height 13
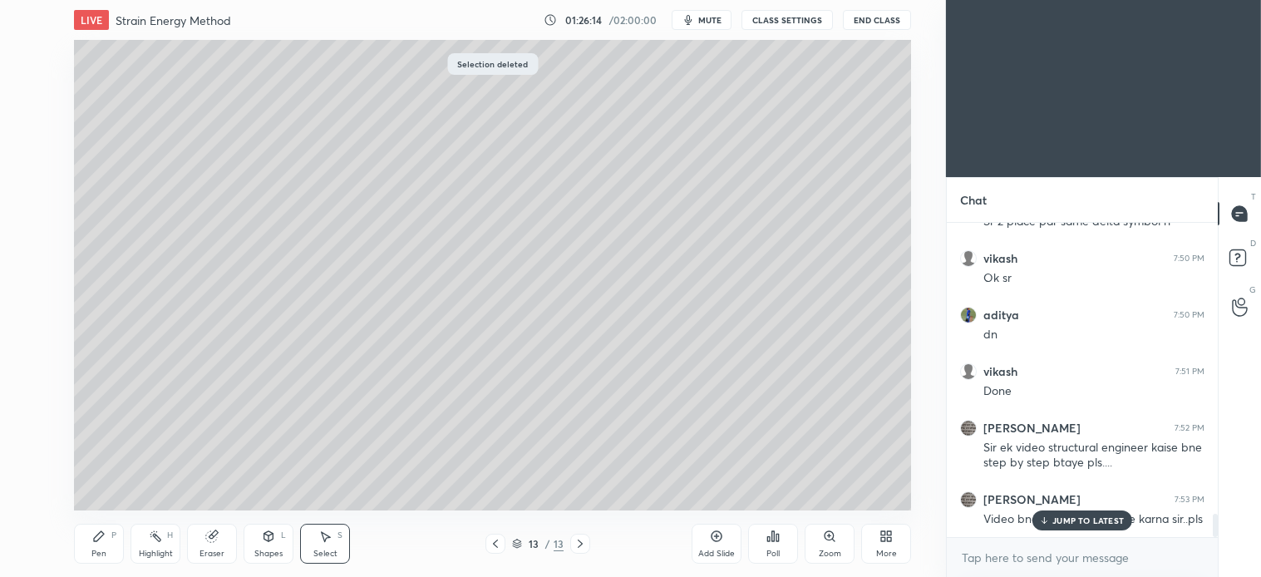
click at [106, 550] on div "Pen P" at bounding box center [99, 544] width 50 height 40
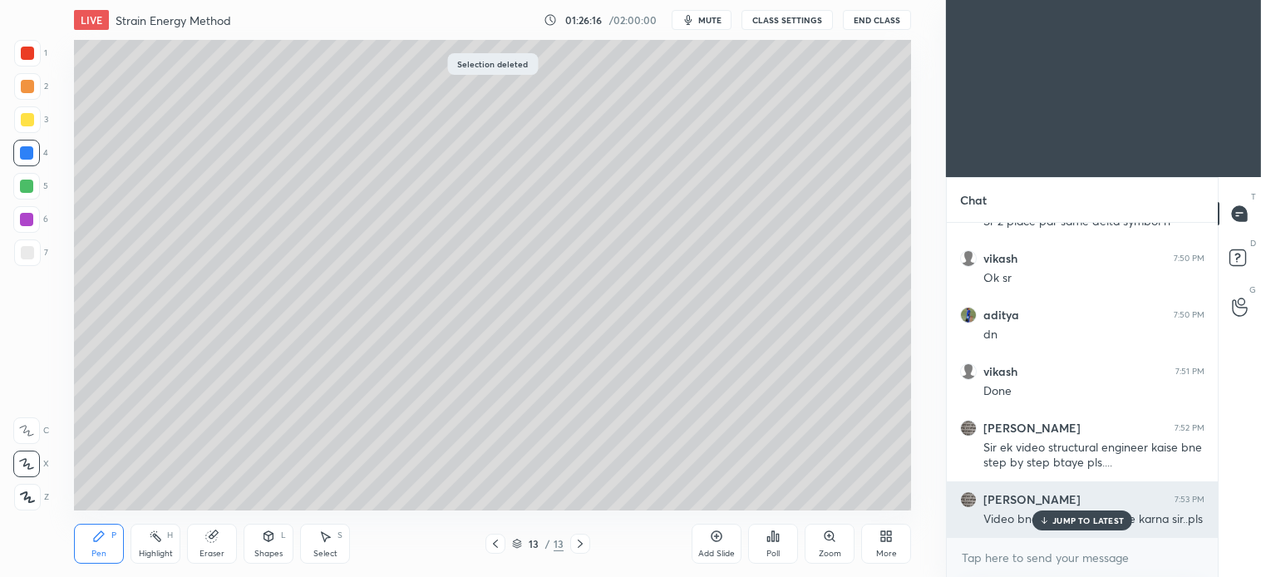
click at [1065, 524] on p "JUMP TO LATEST" at bounding box center [1087, 520] width 71 height 10
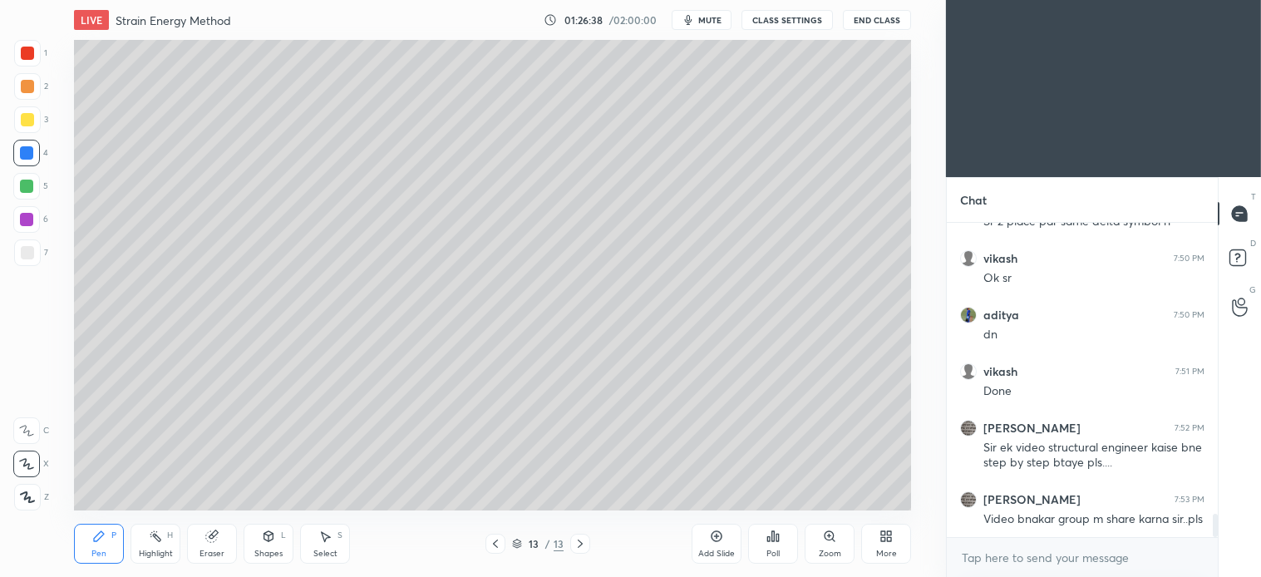
click at [36, 108] on div at bounding box center [27, 119] width 27 height 27
click at [109, 541] on div "Pen P" at bounding box center [99, 544] width 50 height 40
click at [112, 550] on div "Pen P" at bounding box center [99, 544] width 50 height 40
click at [324, 550] on div "Select" at bounding box center [325, 554] width 24 height 8
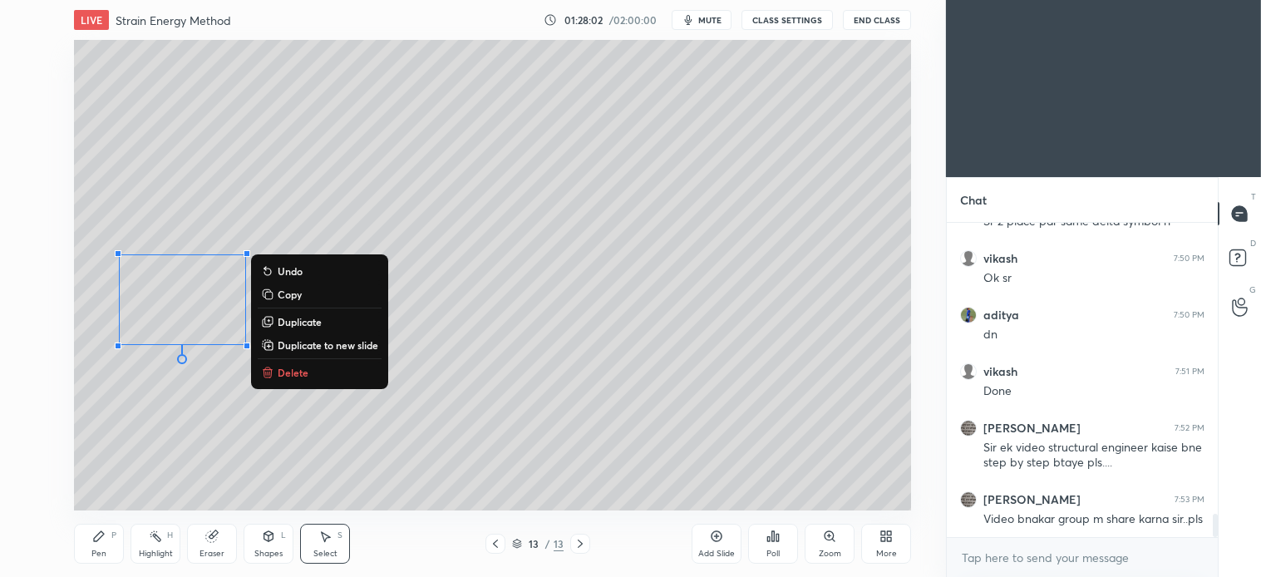
click at [108, 545] on div "Pen P" at bounding box center [99, 544] width 50 height 40
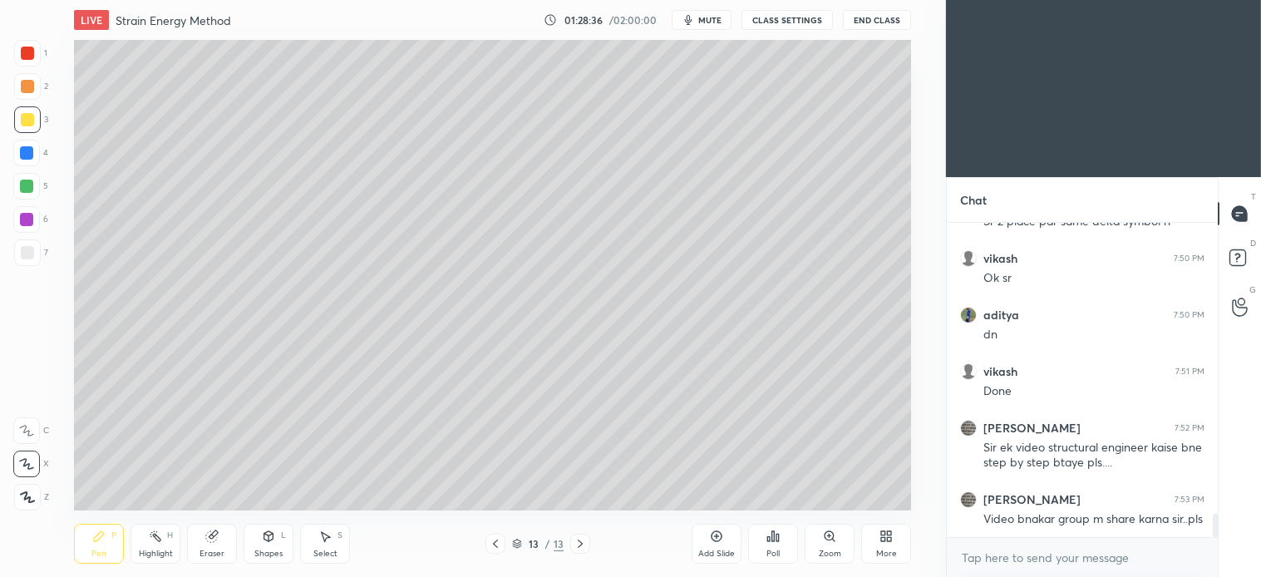
click at [326, 550] on div "Select" at bounding box center [325, 554] width 24 height 8
click at [106, 542] on div "Pen P" at bounding box center [99, 544] width 50 height 40
click at [325, 546] on div "Select S" at bounding box center [325, 544] width 50 height 40
click at [98, 545] on div "Pen P" at bounding box center [99, 544] width 50 height 40
click at [329, 551] on div "Select" at bounding box center [325, 554] width 24 height 8
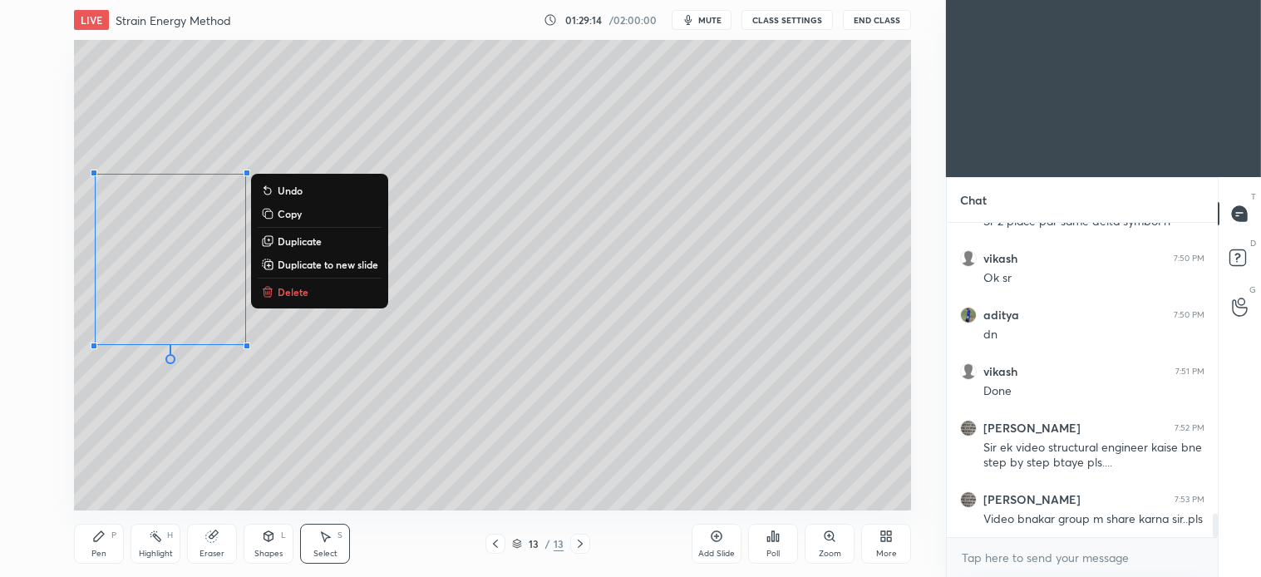
click at [293, 301] on button "Delete" at bounding box center [320, 292] width 124 height 20
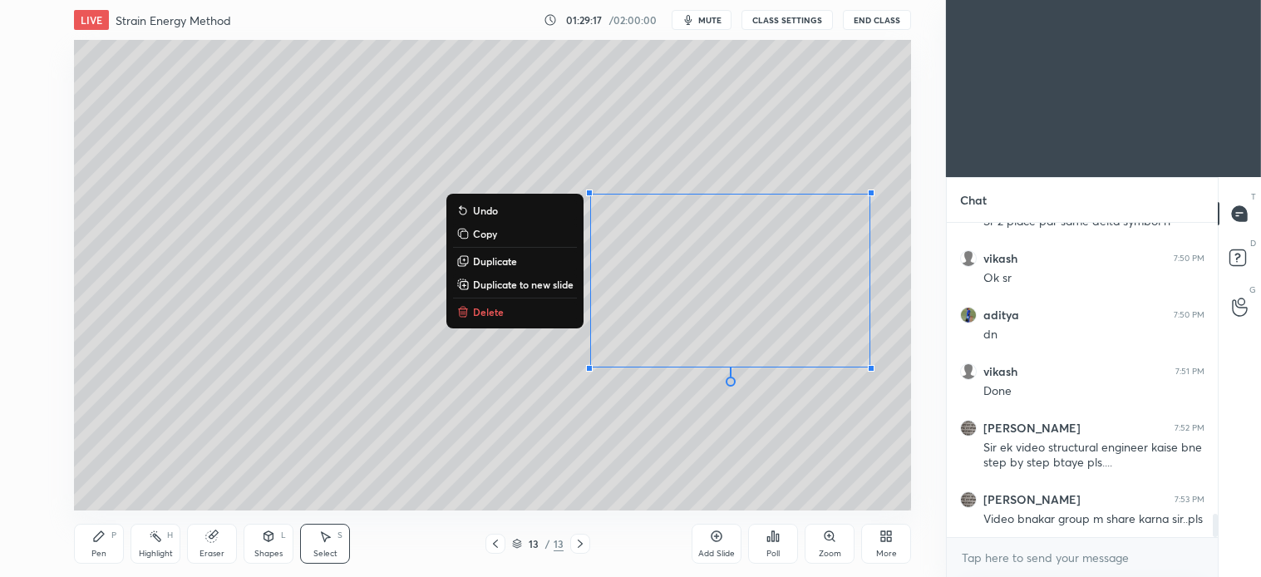
click at [487, 312] on p "Delete" at bounding box center [488, 311] width 31 height 13
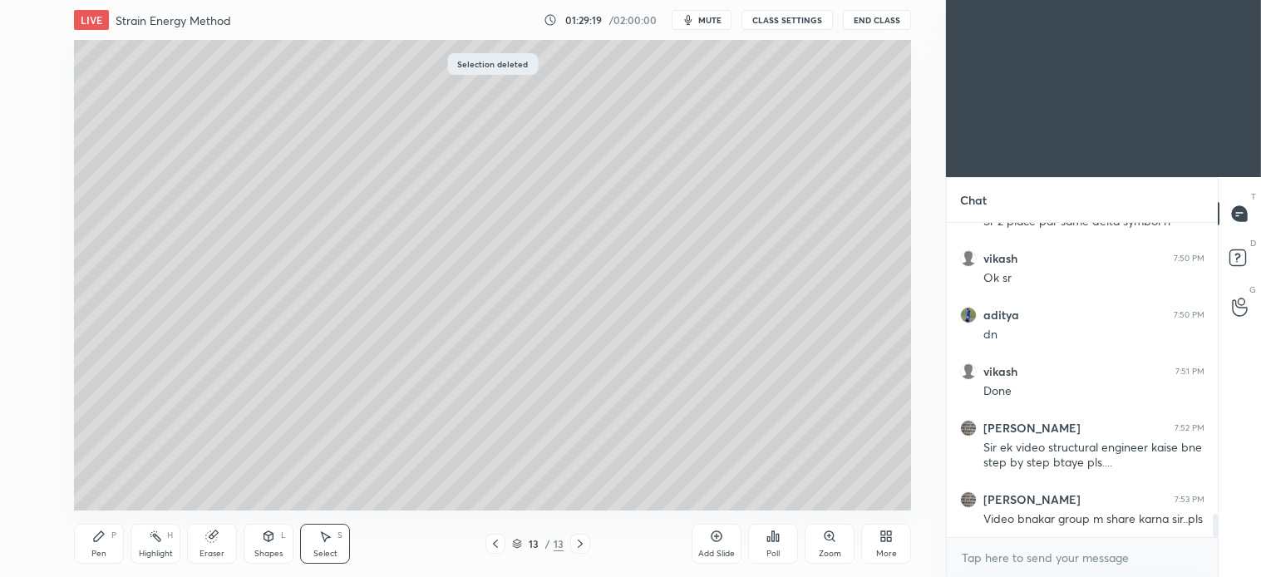
click at [342, 549] on div "Select S" at bounding box center [325, 544] width 50 height 40
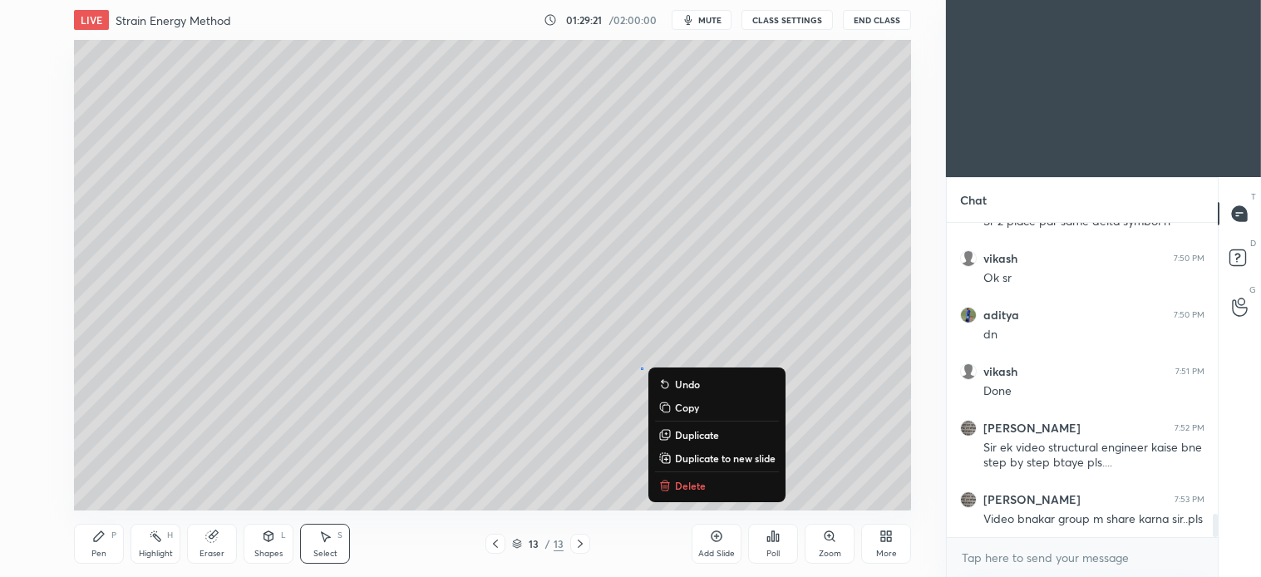
click at [684, 485] on p "Delete" at bounding box center [690, 485] width 31 height 13
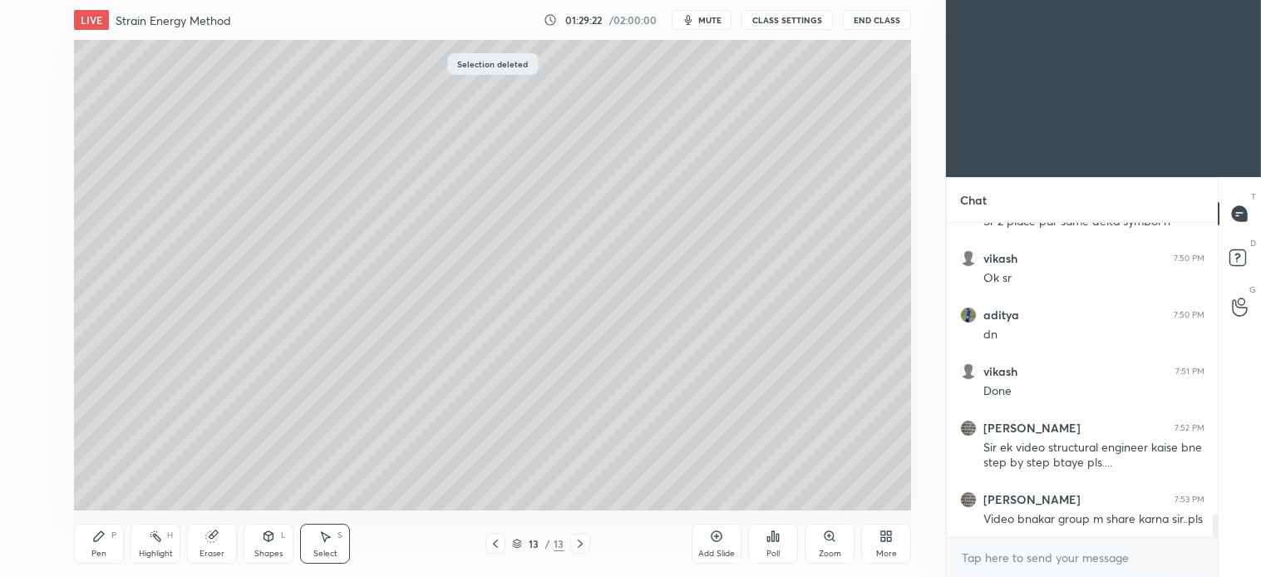
click at [88, 545] on div "Pen P" at bounding box center [99, 544] width 50 height 40
click at [33, 88] on div at bounding box center [27, 86] width 13 height 13
click at [95, 542] on icon at bounding box center [98, 536] width 13 height 13
click at [35, 92] on div at bounding box center [27, 86] width 27 height 27
click at [330, 559] on div "Select S" at bounding box center [325, 544] width 50 height 40
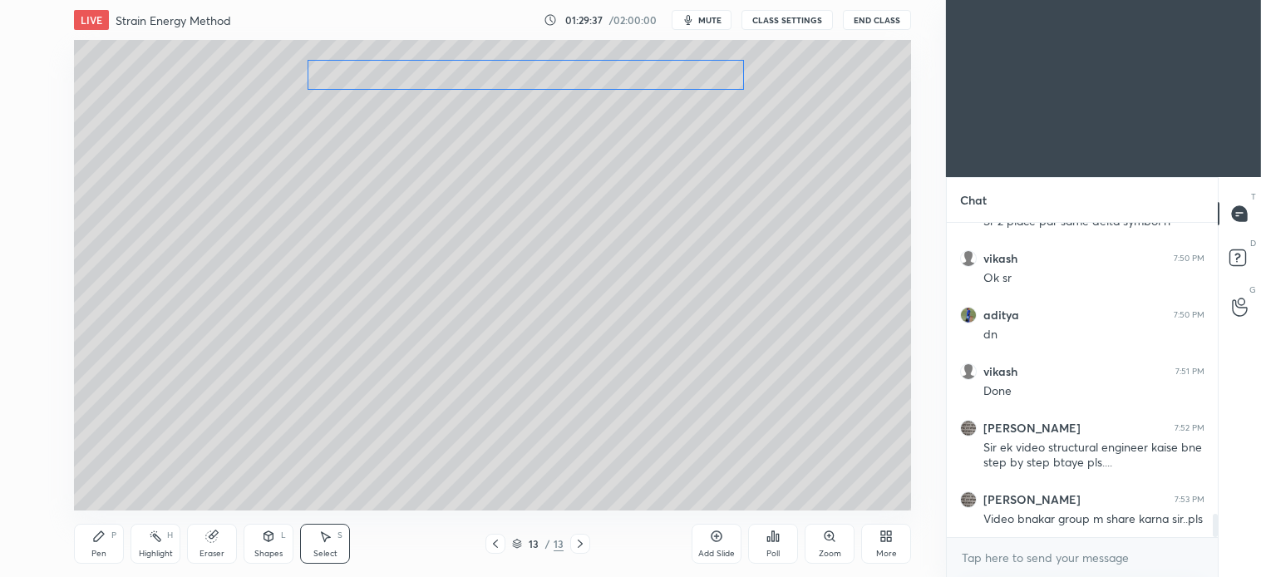
click at [397, 86] on div "0 ° Undo Copy Duplicate Duplicate to new slide Delete" at bounding box center [492, 275] width 837 height 471
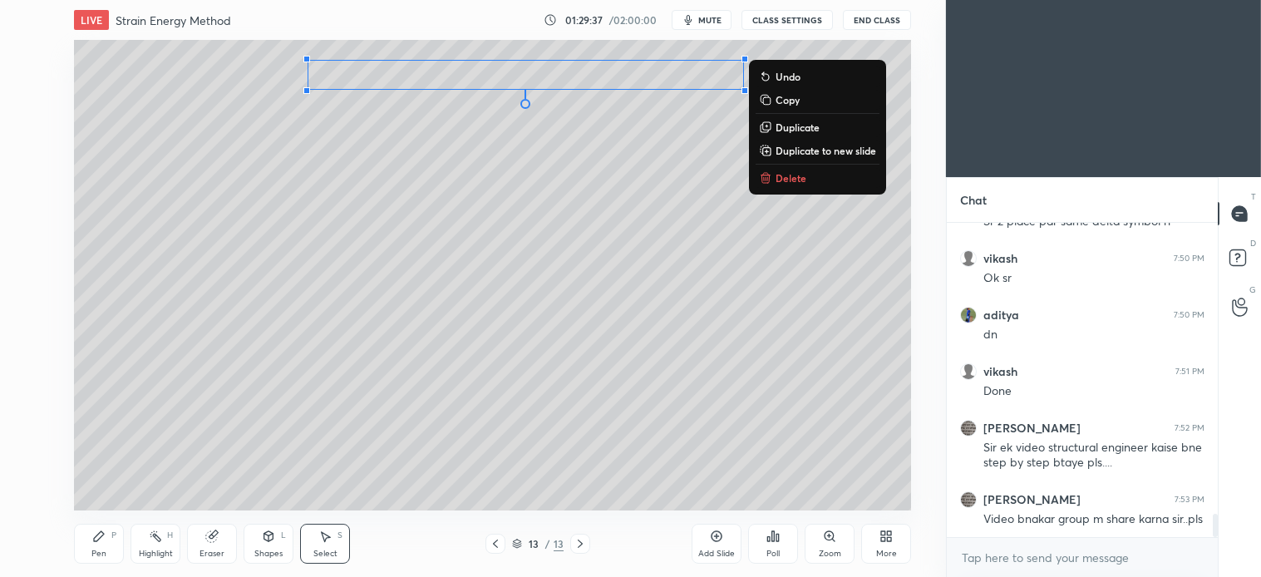
click at [106, 549] on div "Pen P" at bounding box center [99, 544] width 50 height 40
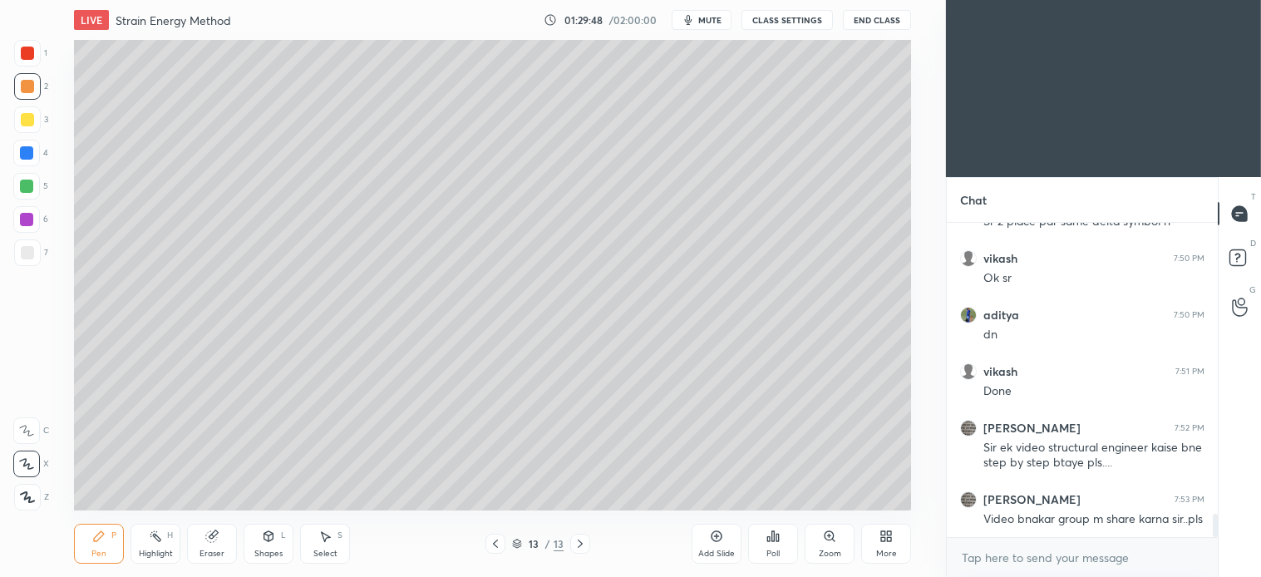
click at [333, 543] on div "Select S" at bounding box center [325, 544] width 50 height 40
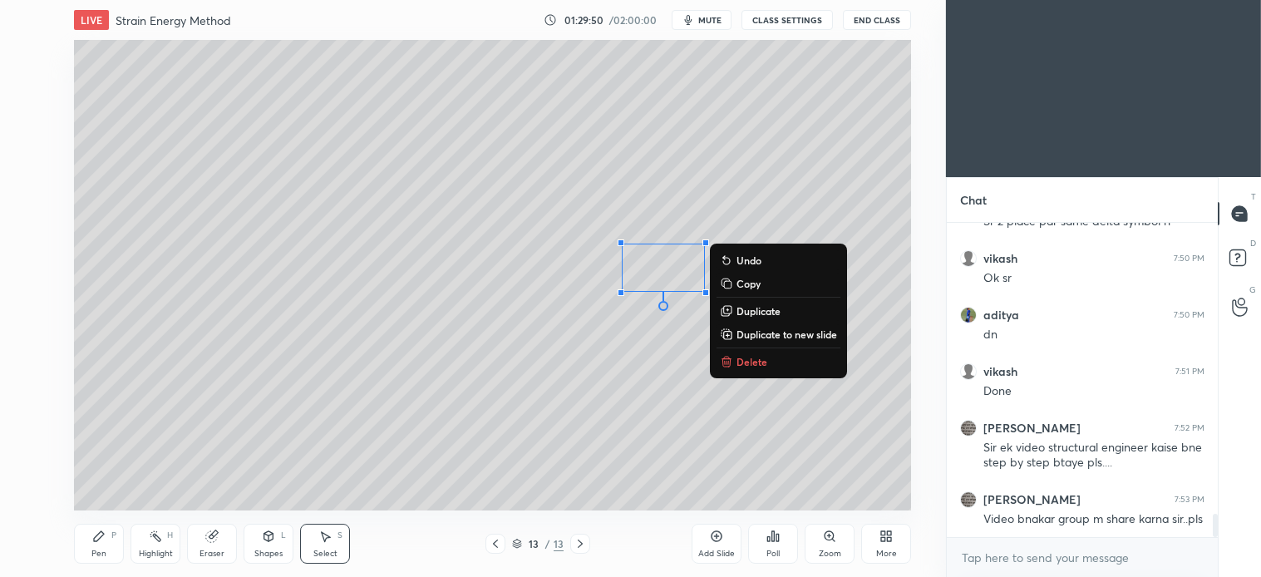
click at [751, 362] on p "Delete" at bounding box center [752, 361] width 31 height 13
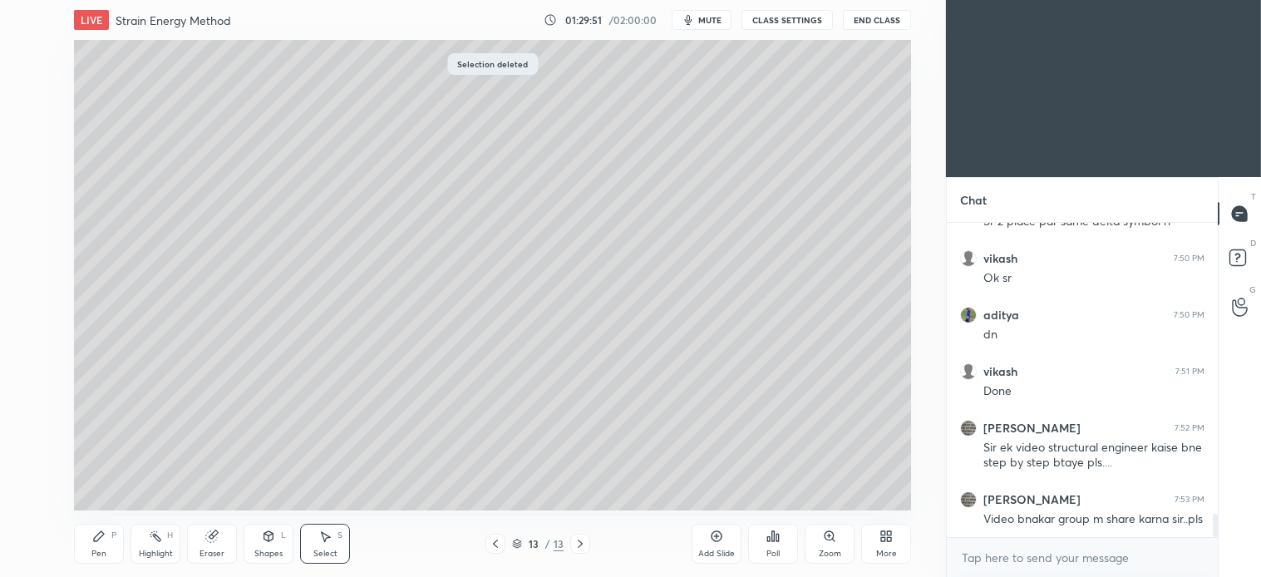
click at [96, 545] on div "Pen P" at bounding box center [99, 544] width 50 height 40
click at [36, 248] on div at bounding box center [27, 252] width 27 height 27
click at [580, 541] on icon at bounding box center [580, 543] width 13 height 13
click at [30, 121] on div at bounding box center [27, 119] width 13 height 13
click at [328, 545] on div "Select S" at bounding box center [325, 544] width 50 height 40
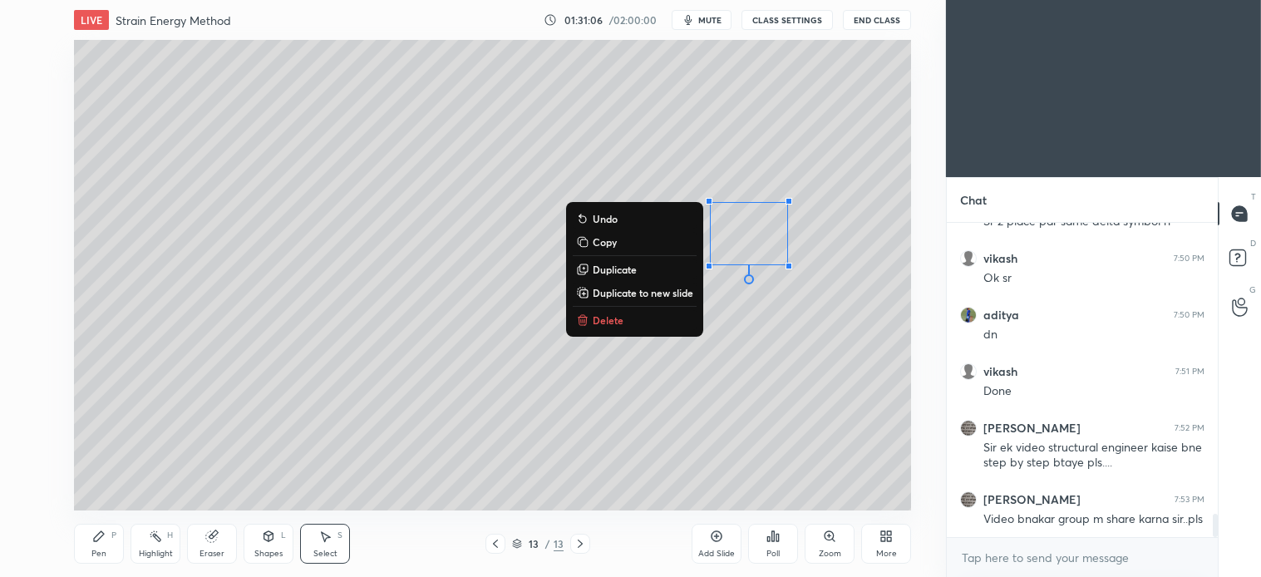
click at [602, 322] on p "Delete" at bounding box center [608, 319] width 31 height 13
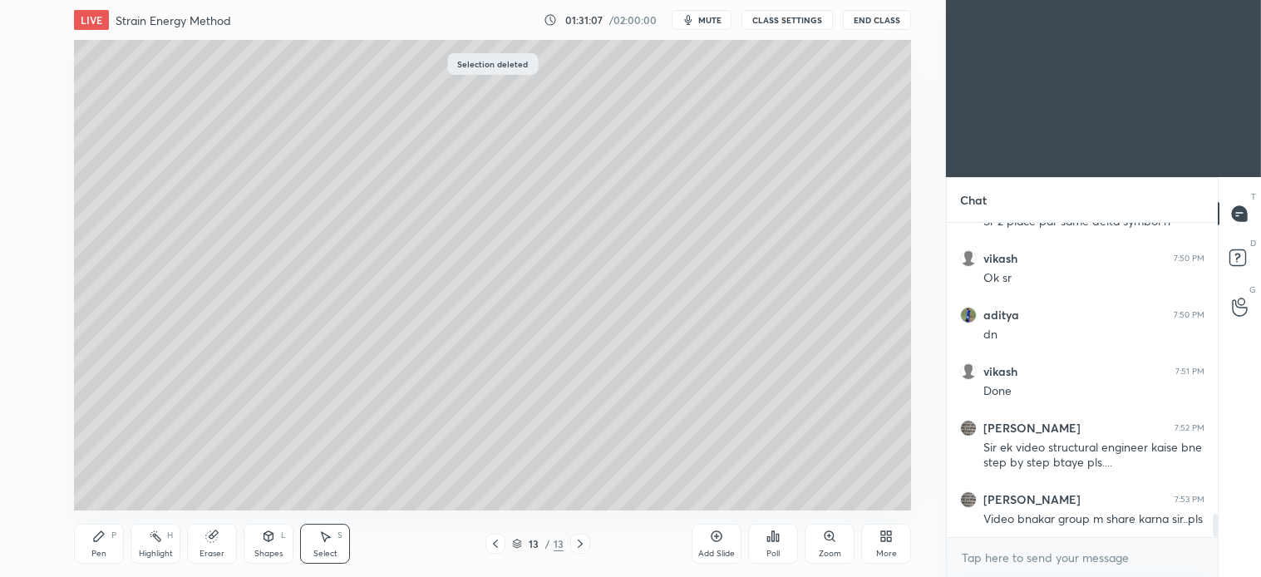
click at [100, 541] on icon at bounding box center [98, 536] width 13 height 13
click at [40, 96] on div "2" at bounding box center [31, 86] width 34 height 27
click at [101, 536] on icon at bounding box center [99, 536] width 10 height 10
click at [35, 191] on div at bounding box center [26, 186] width 27 height 27
click at [583, 544] on icon at bounding box center [580, 543] width 13 height 13
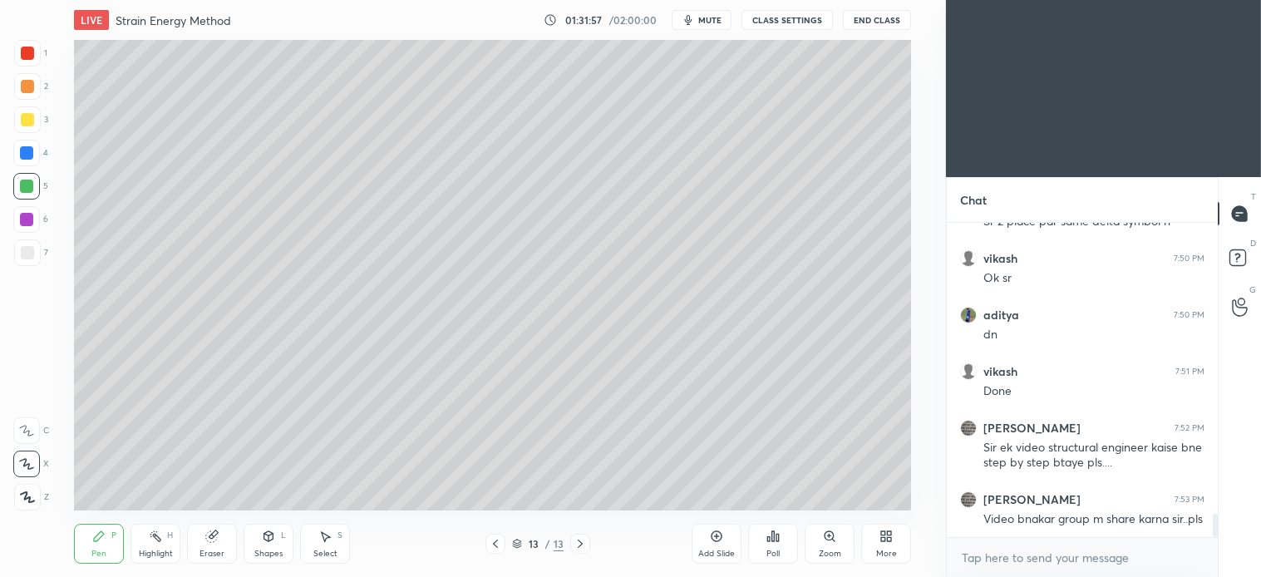
click at [713, 542] on icon at bounding box center [716, 536] width 13 height 13
click at [25, 260] on div at bounding box center [27, 252] width 27 height 27
click at [87, 535] on div "Pen P" at bounding box center [99, 544] width 50 height 40
click at [485, 543] on div at bounding box center [495, 544] width 20 height 20
click at [39, 184] on div at bounding box center [26, 186] width 27 height 27
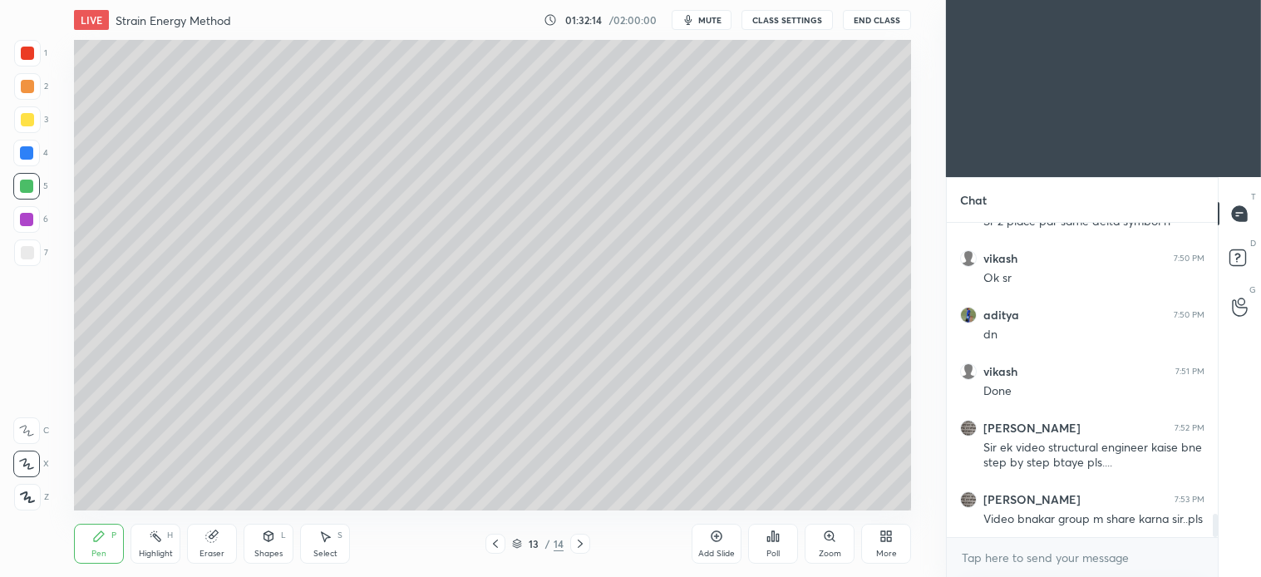
click at [23, 164] on div at bounding box center [26, 153] width 27 height 27
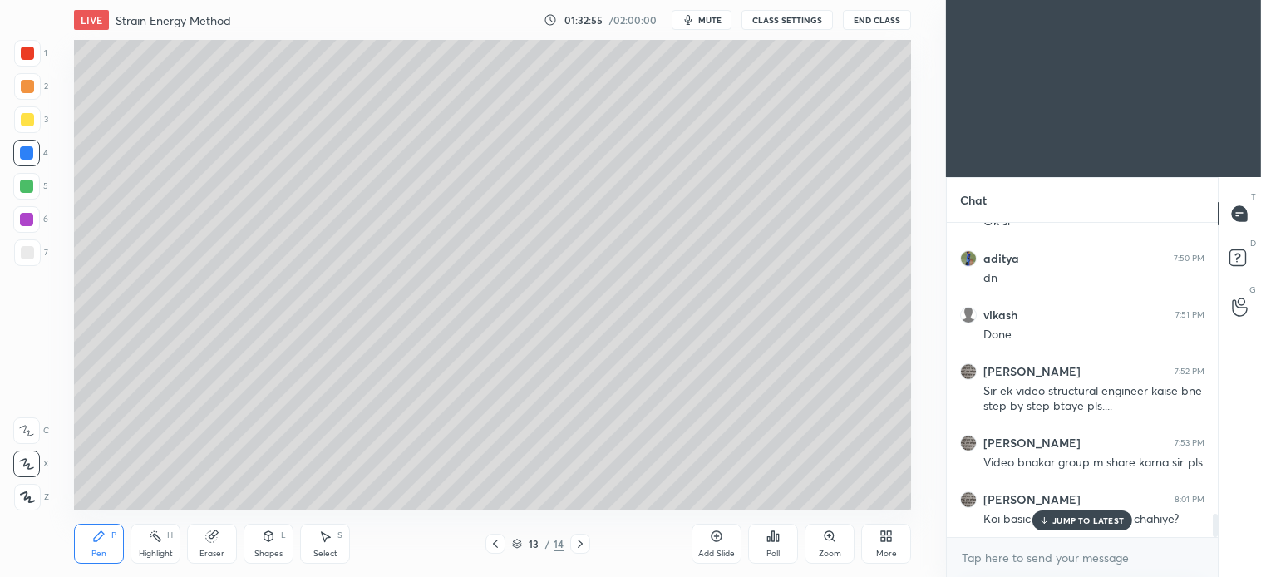
click at [31, 123] on div at bounding box center [27, 119] width 13 height 13
click at [334, 554] on div "Select" at bounding box center [325, 554] width 24 height 8
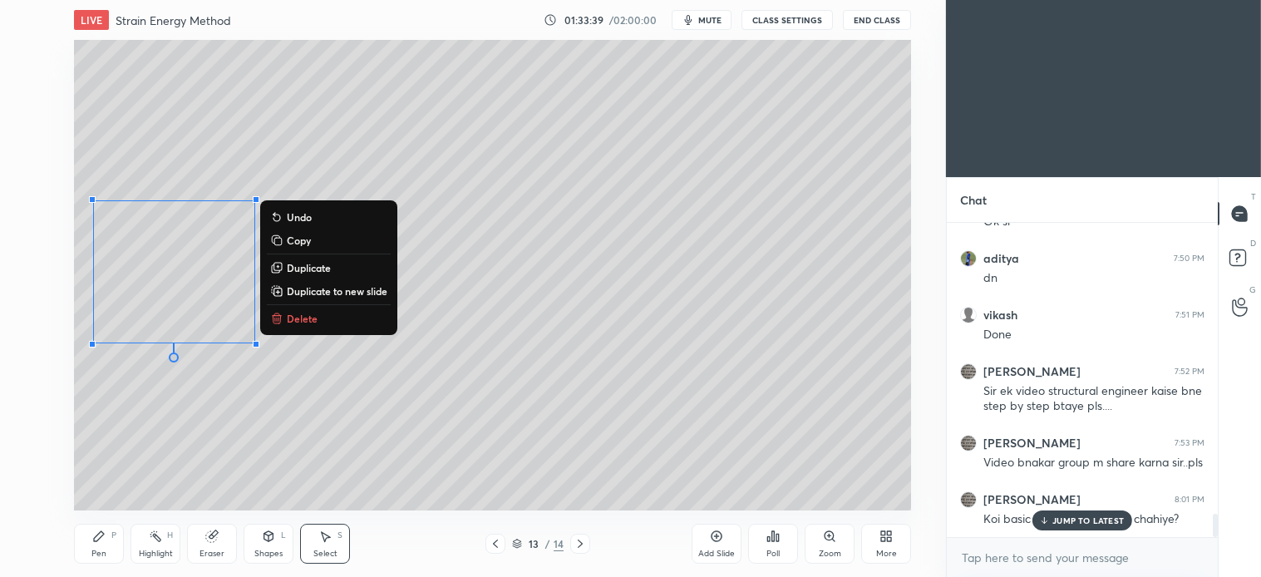
click at [300, 318] on p "Delete" at bounding box center [302, 318] width 31 height 13
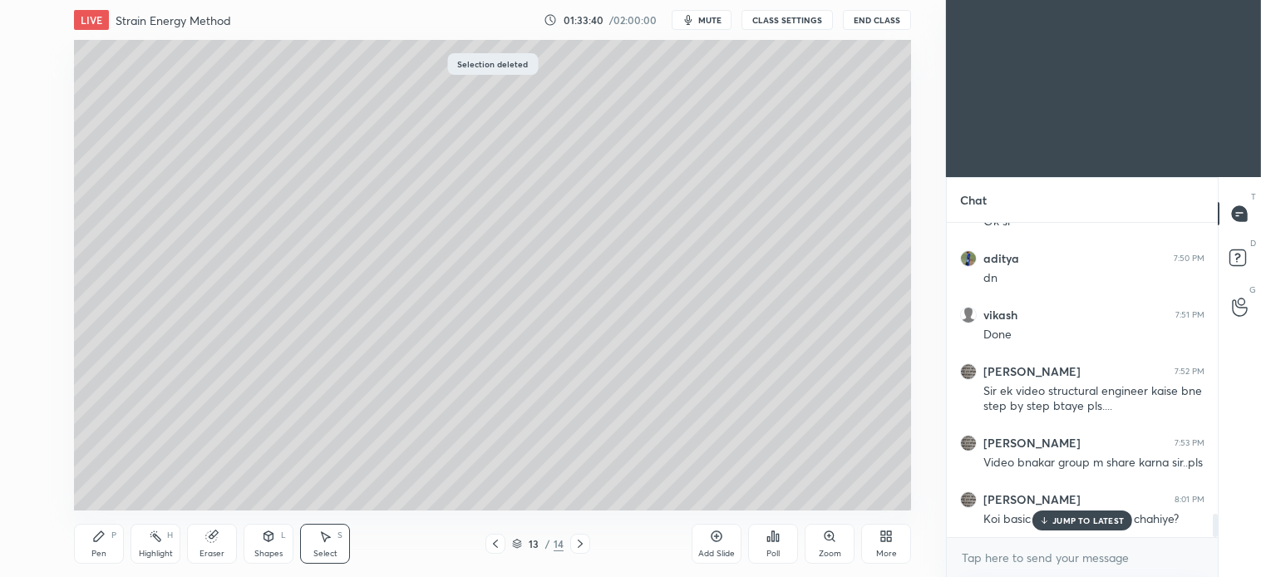
click at [114, 541] on div "Pen P" at bounding box center [99, 544] width 50 height 40
click at [32, 160] on div at bounding box center [26, 153] width 27 height 27
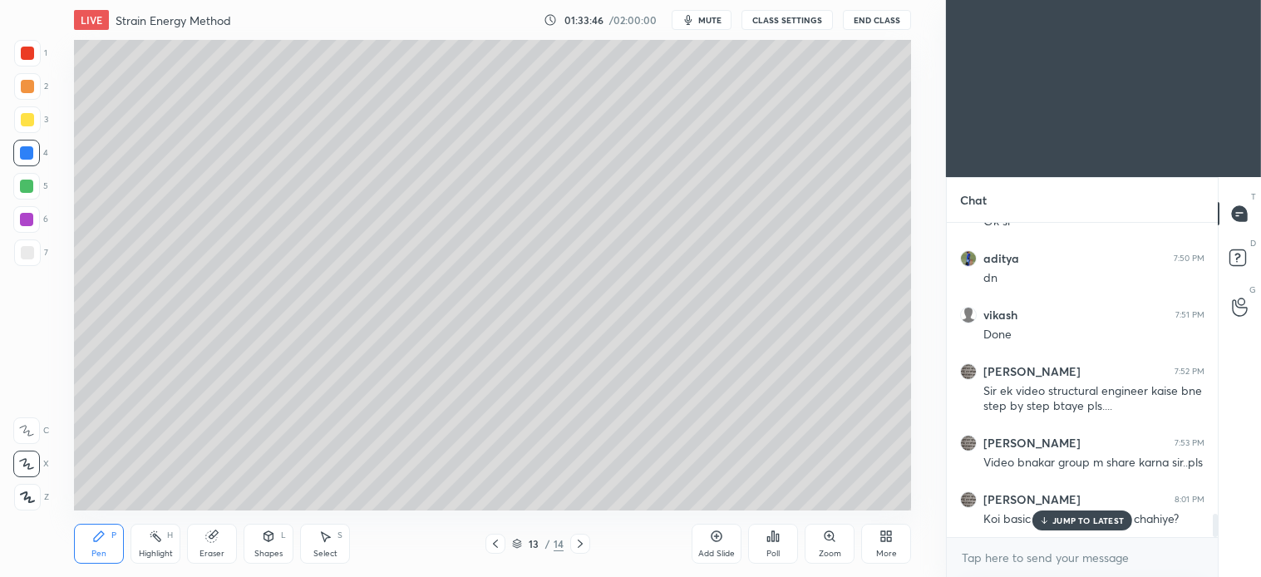
click at [35, 185] on div at bounding box center [26, 186] width 27 height 27
click at [32, 112] on div at bounding box center [27, 119] width 27 height 27
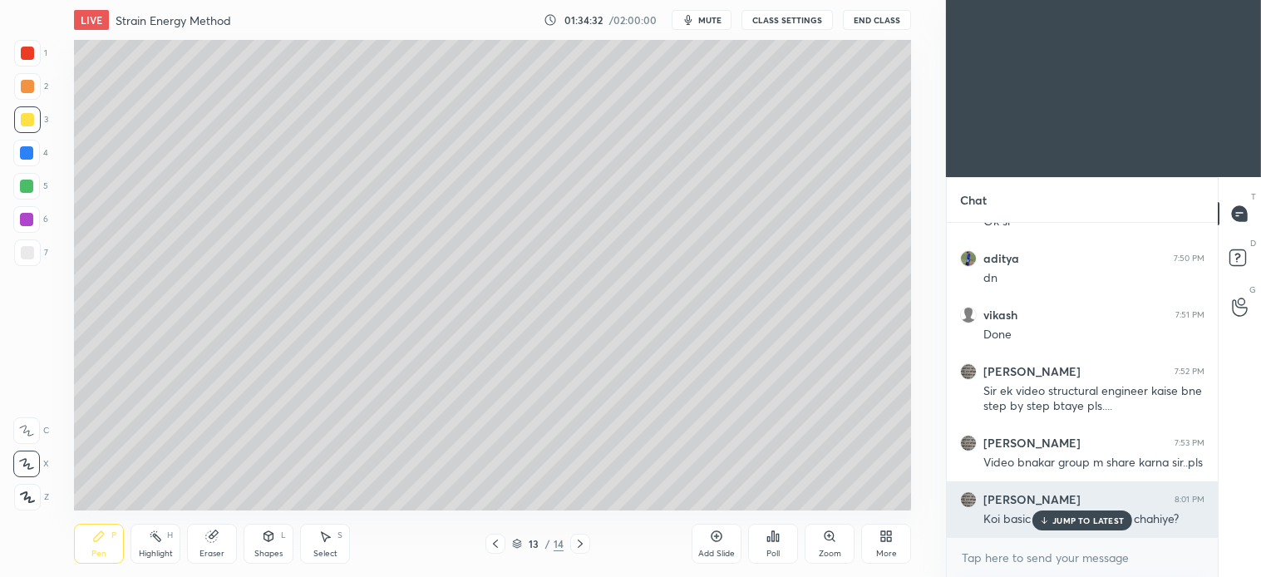
click at [1077, 513] on div "JUMP TO LATEST" at bounding box center [1083, 520] width 100 height 20
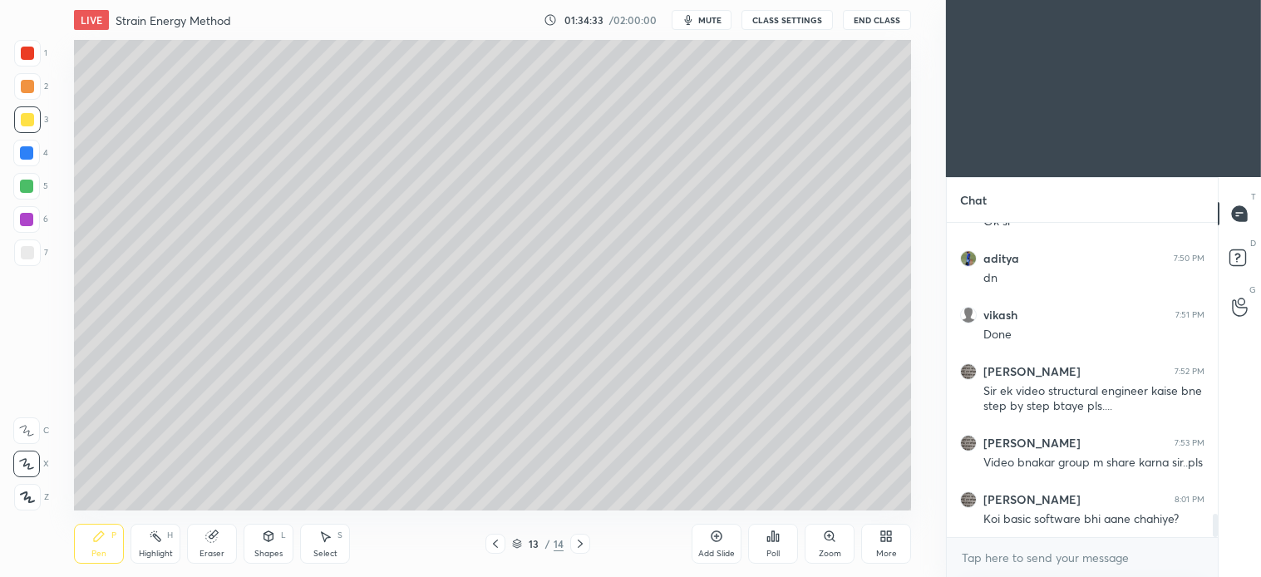
click at [334, 539] on div "Select S" at bounding box center [325, 544] width 50 height 40
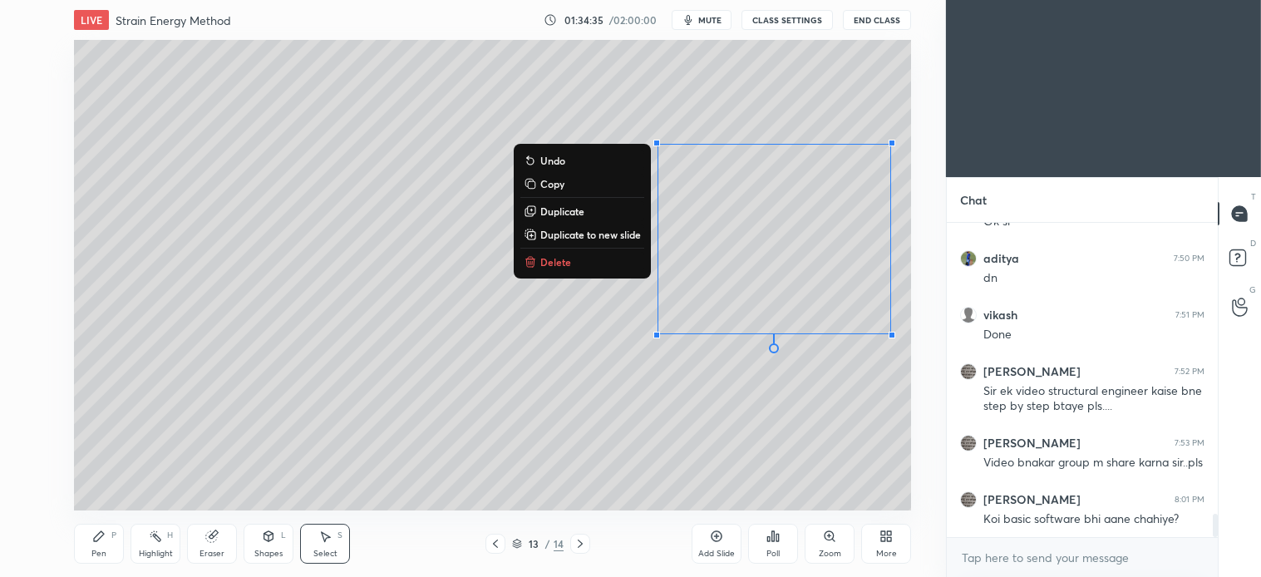
click at [570, 271] on button "Delete" at bounding box center [582, 262] width 124 height 20
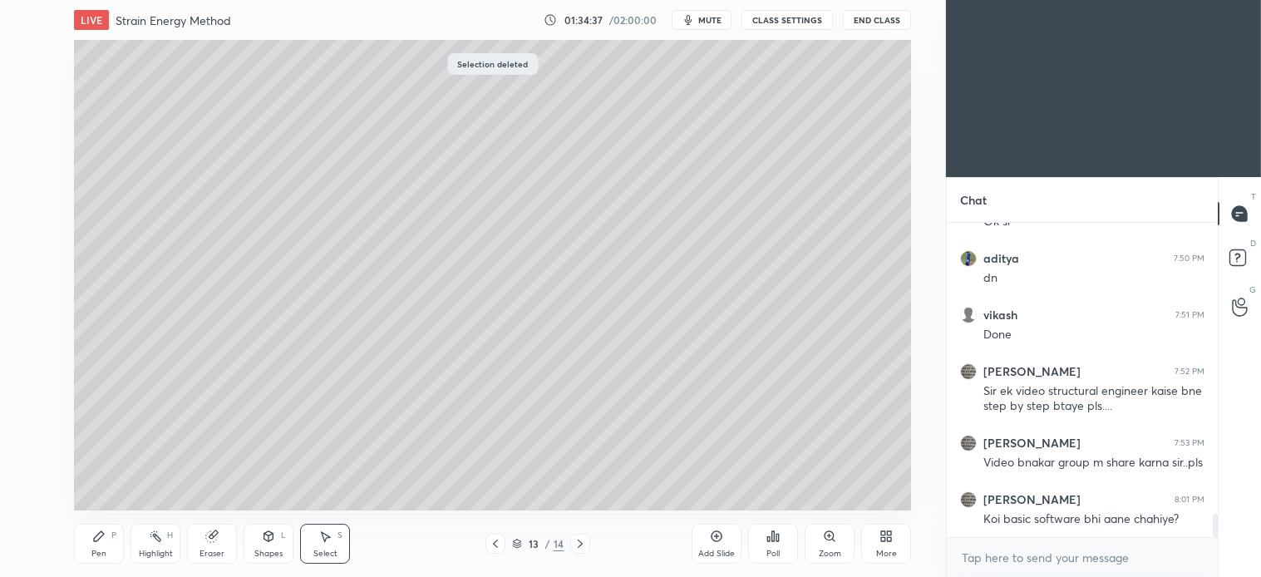
click at [109, 541] on div "Pen P" at bounding box center [99, 544] width 50 height 40
click at [27, 126] on div at bounding box center [27, 119] width 27 height 27
click at [579, 542] on icon at bounding box center [580, 543] width 13 height 13
click at [490, 540] on icon at bounding box center [495, 543] width 13 height 13
click at [34, 256] on div at bounding box center [27, 252] width 27 height 27
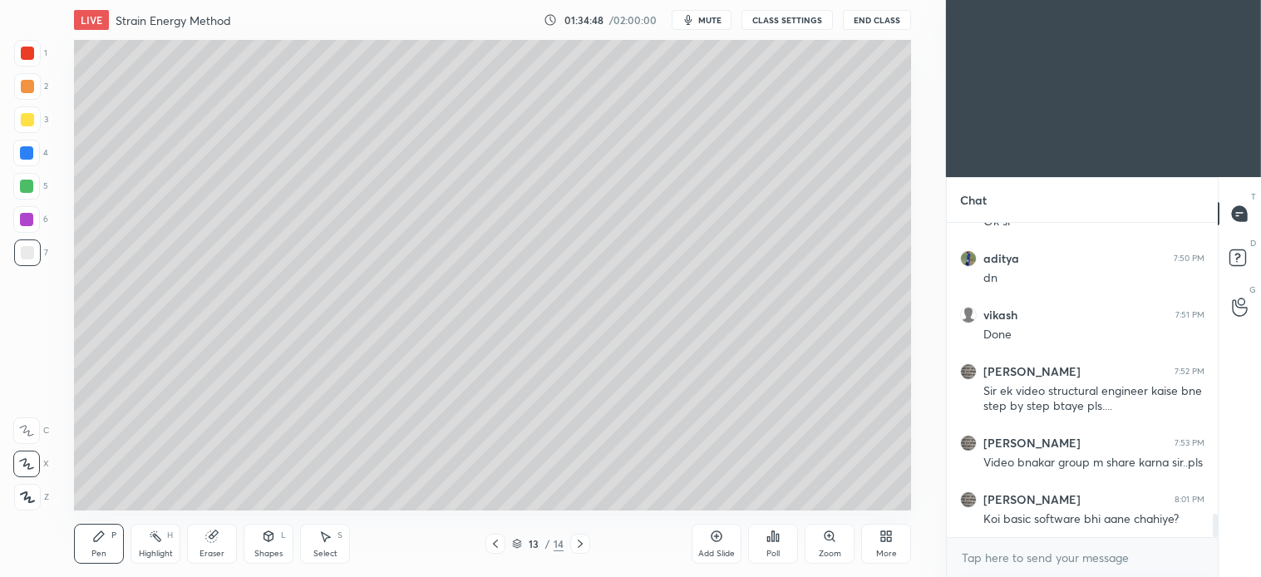
click at [22, 95] on div at bounding box center [27, 86] width 27 height 27
click at [26, 109] on div at bounding box center [27, 119] width 27 height 27
click at [118, 530] on div "Pen P" at bounding box center [99, 544] width 50 height 40
click at [583, 543] on icon at bounding box center [580, 543] width 13 height 13
click at [496, 545] on icon at bounding box center [495, 543] width 13 height 13
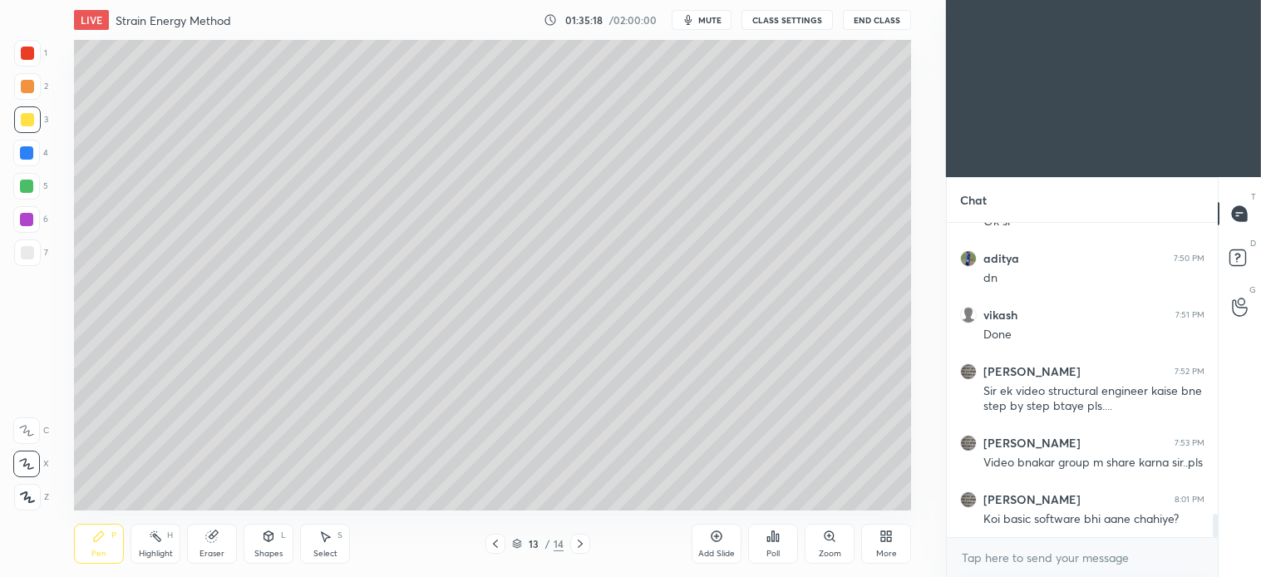
click at [28, 87] on div at bounding box center [27, 86] width 13 height 13
click at [582, 543] on icon at bounding box center [580, 543] width 13 height 13
click at [495, 541] on icon at bounding box center [495, 543] width 13 height 13
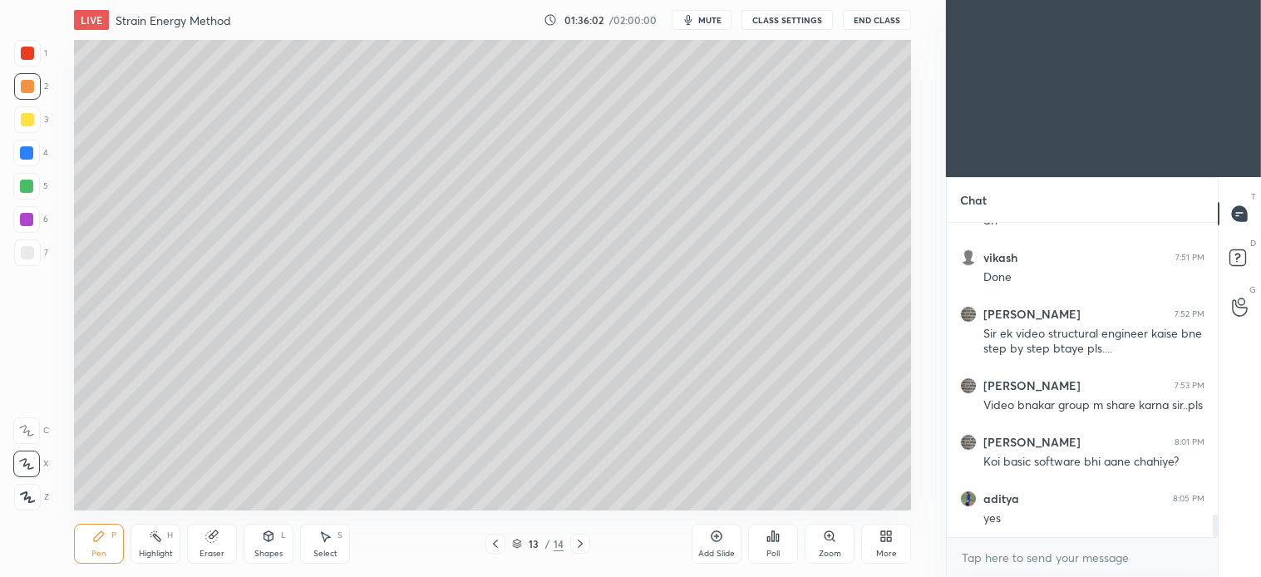
click at [579, 545] on icon at bounding box center [580, 543] width 13 height 13
click at [36, 256] on div at bounding box center [27, 252] width 27 height 27
click at [269, 554] on div "Shapes" at bounding box center [268, 554] width 28 height 8
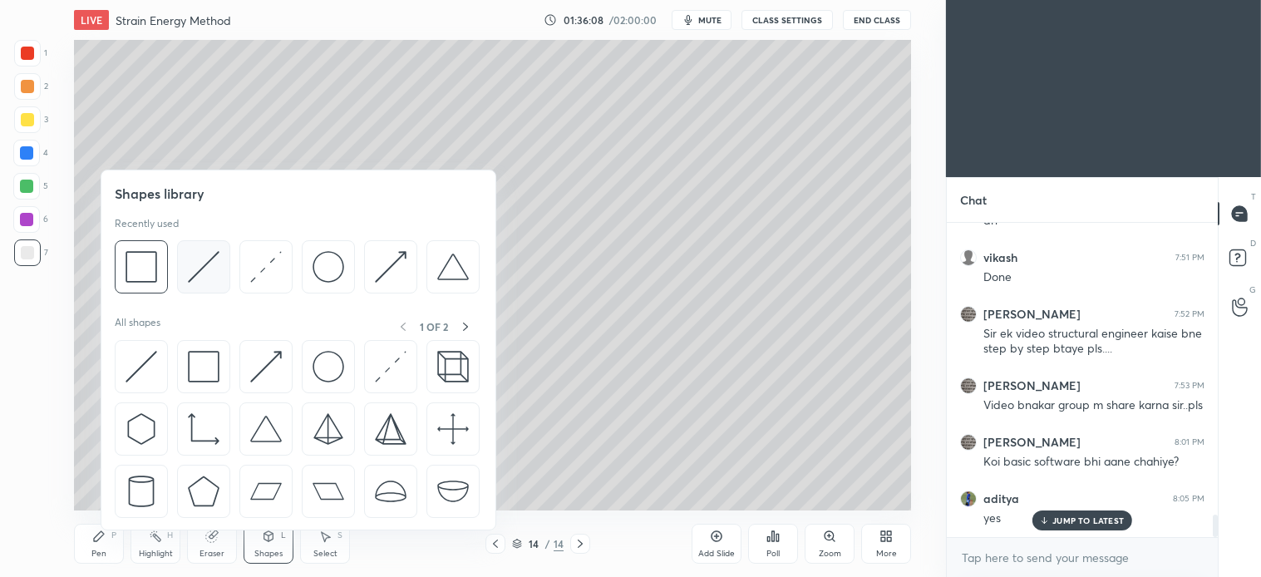
scroll to position [4088, 0]
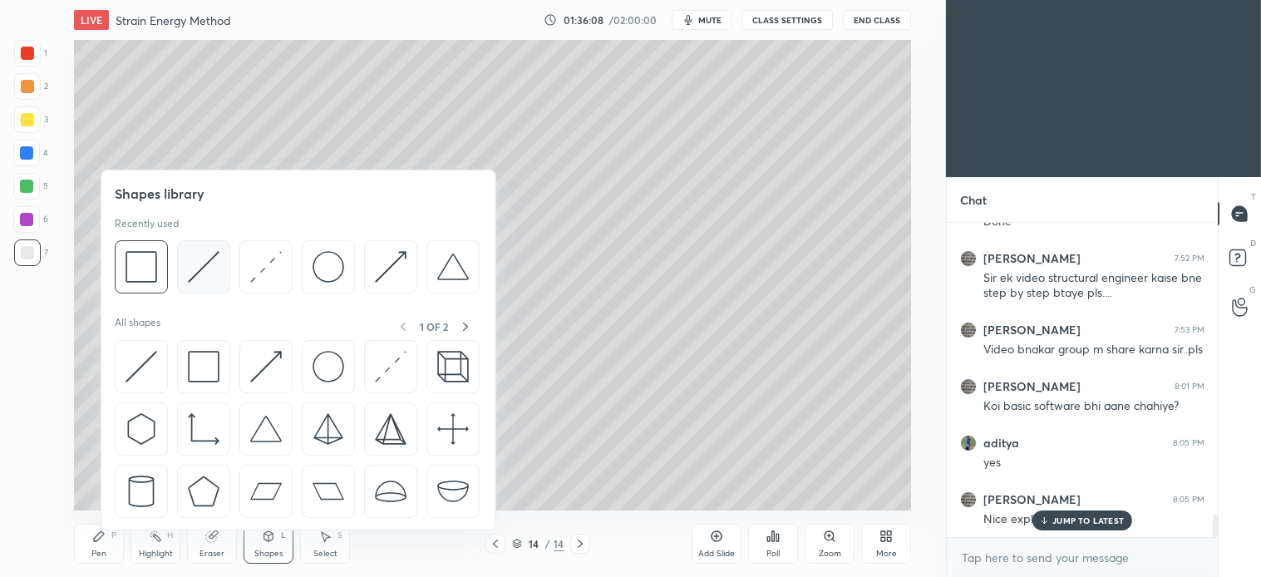
click at [205, 275] on img at bounding box center [204, 267] width 32 height 32
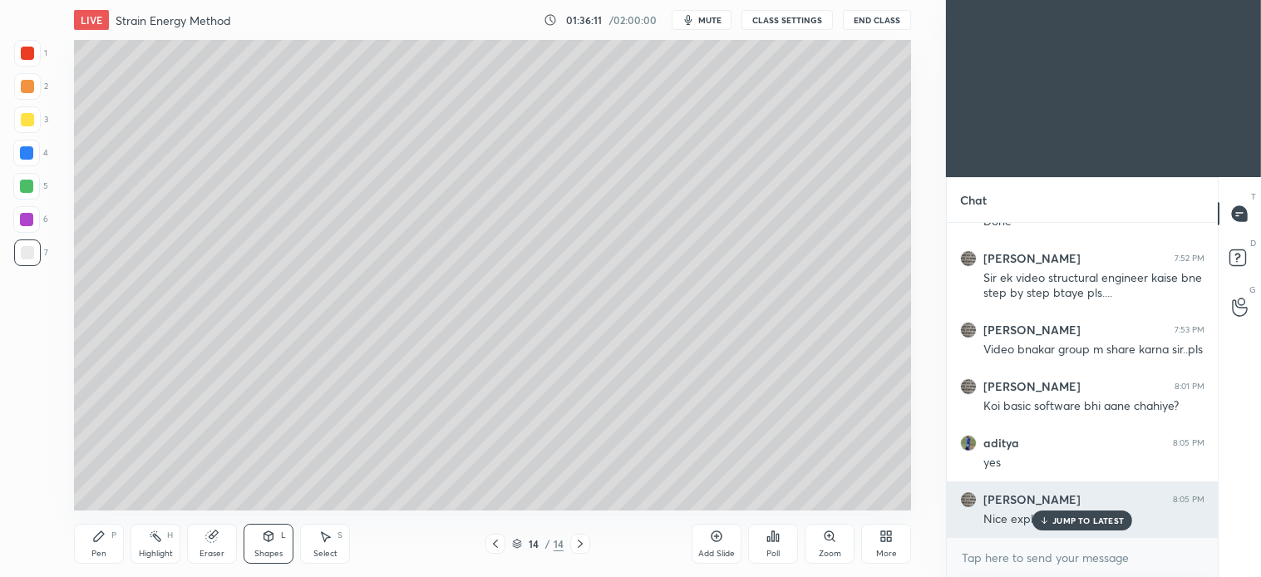
click at [1067, 522] on p "JUMP TO LATEST" at bounding box center [1087, 520] width 71 height 10
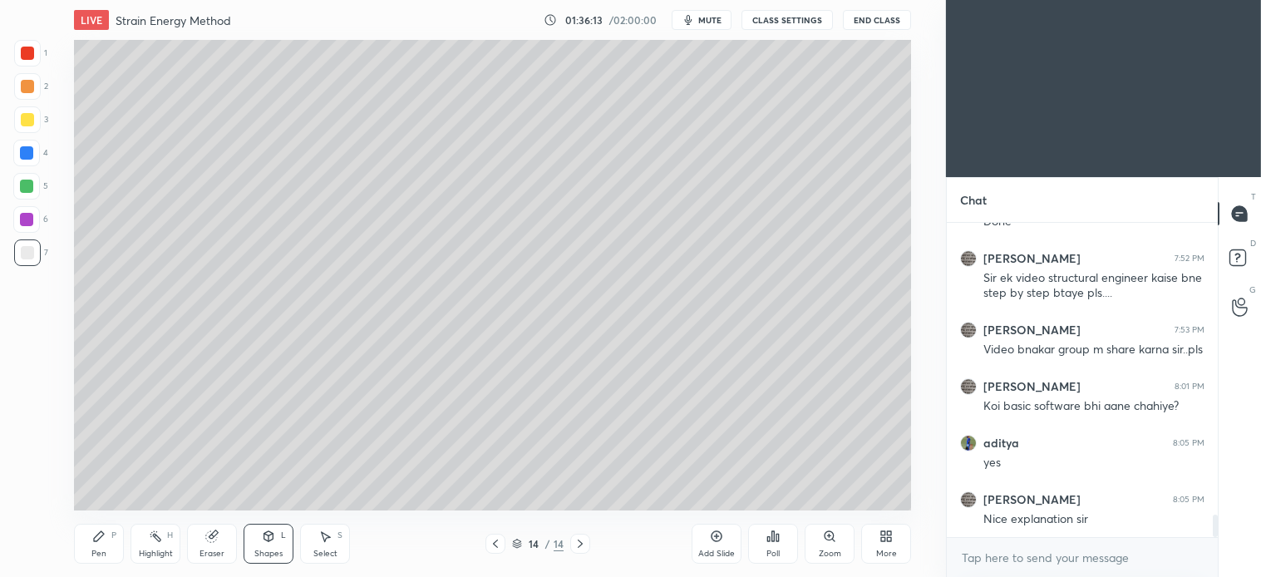
click at [97, 539] on icon at bounding box center [99, 536] width 10 height 10
click at [275, 543] on icon at bounding box center [268, 536] width 13 height 13
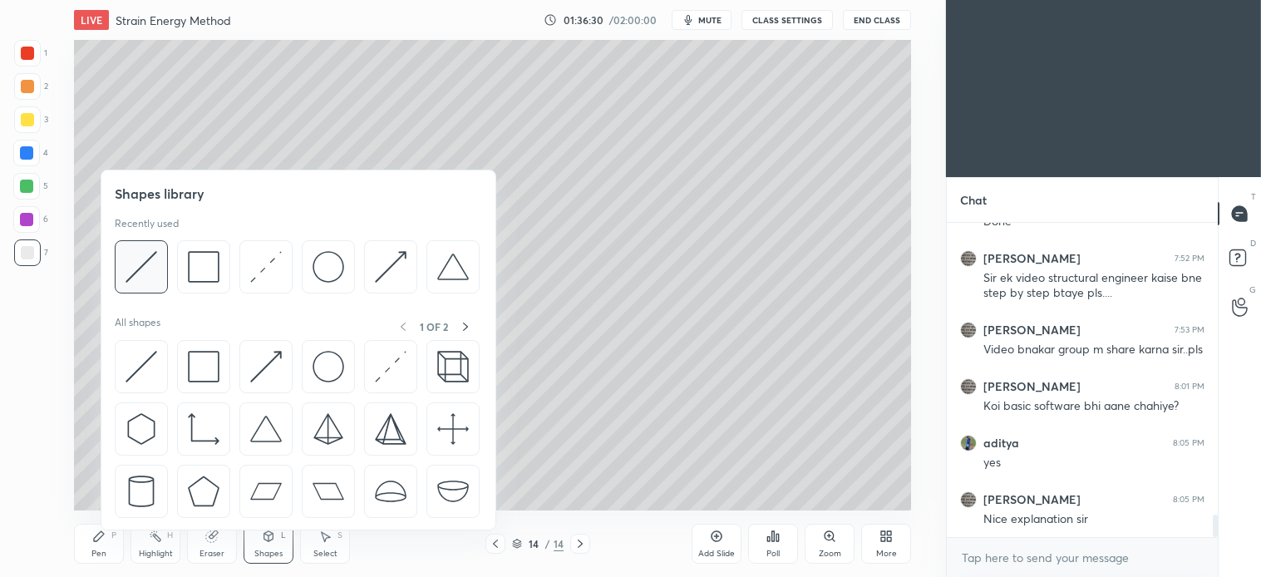
click at [154, 262] on img at bounding box center [142, 267] width 32 height 32
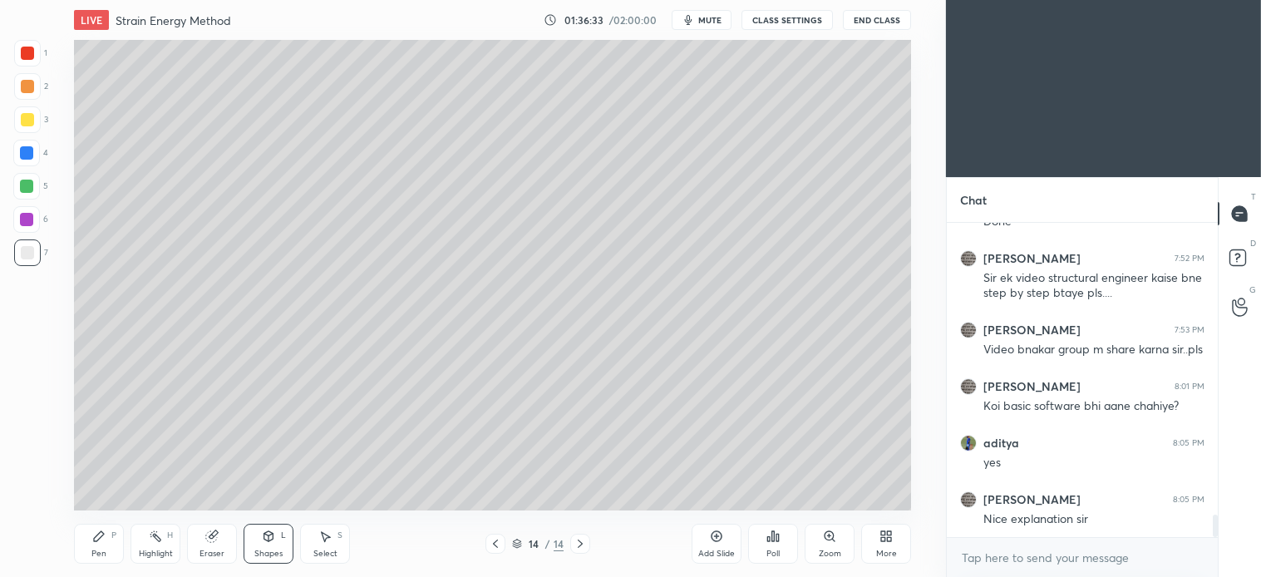
click at [112, 534] on div "P" at bounding box center [113, 535] width 5 height 8
click at [38, 91] on div at bounding box center [27, 86] width 27 height 27
click at [717, 12] on button "mute" at bounding box center [702, 20] width 60 height 20
click at [709, 17] on span "unmute" at bounding box center [709, 20] width 36 height 12
click at [27, 188] on div at bounding box center [26, 186] width 13 height 13
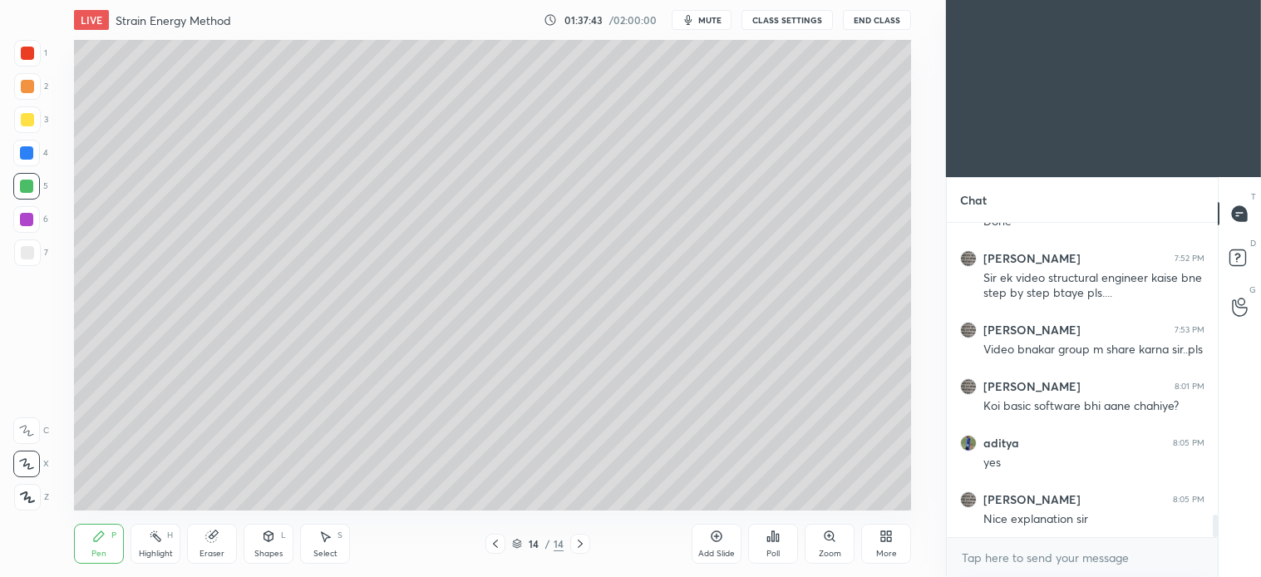
click at [277, 541] on div "Shapes L" at bounding box center [269, 544] width 50 height 40
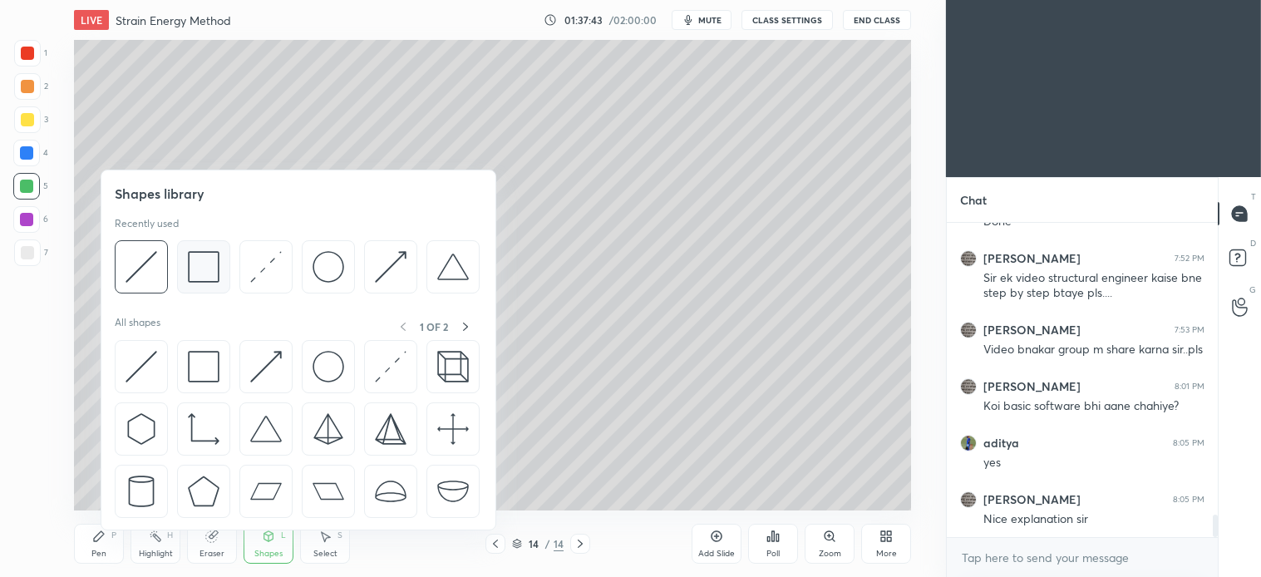
click at [209, 277] on img at bounding box center [204, 267] width 32 height 32
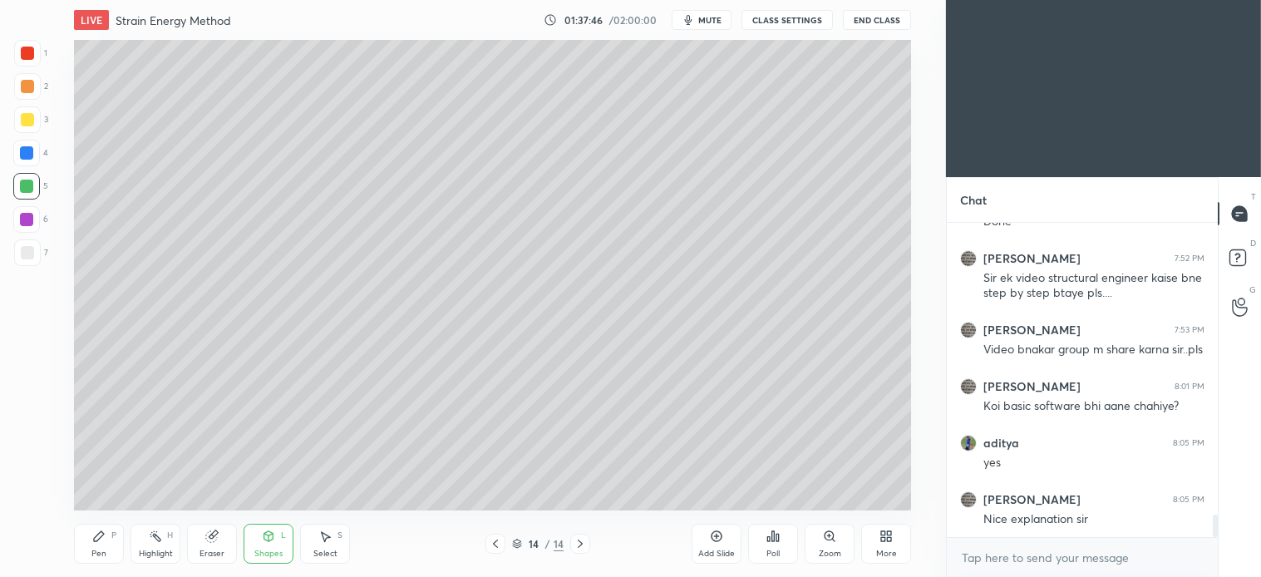
scroll to position [4144, 0]
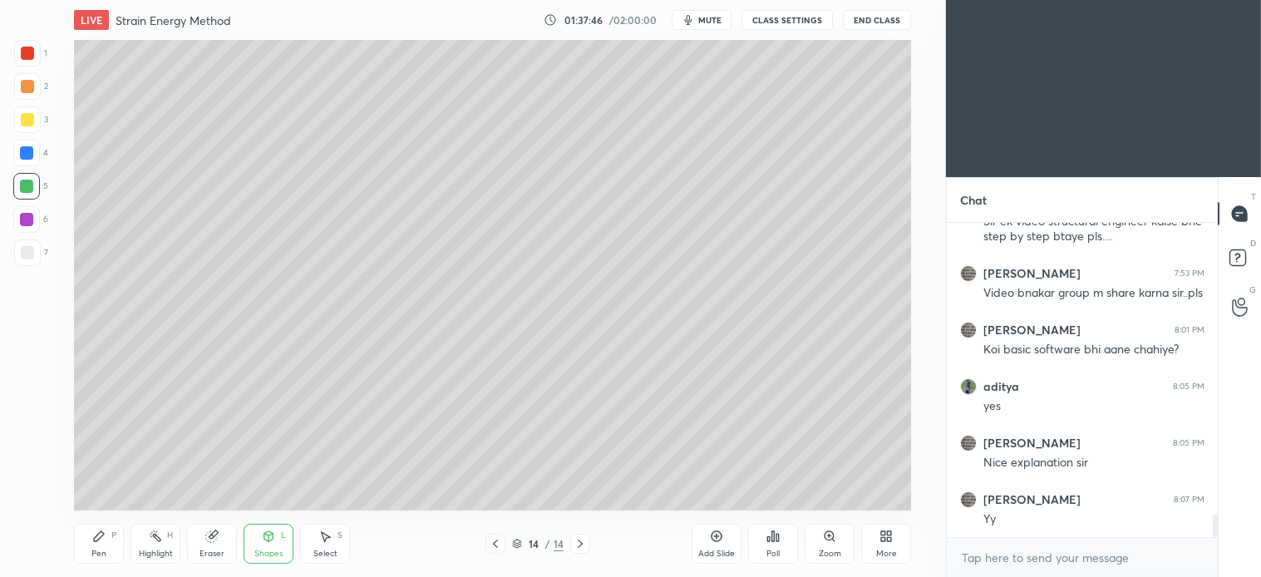
click at [108, 540] on div "Pen P" at bounding box center [99, 544] width 50 height 40
click at [33, 94] on div at bounding box center [27, 86] width 27 height 27
click at [36, 188] on div at bounding box center [26, 186] width 27 height 27
click at [21, 255] on div at bounding box center [27, 252] width 13 height 13
click at [22, 158] on div at bounding box center [26, 152] width 13 height 13
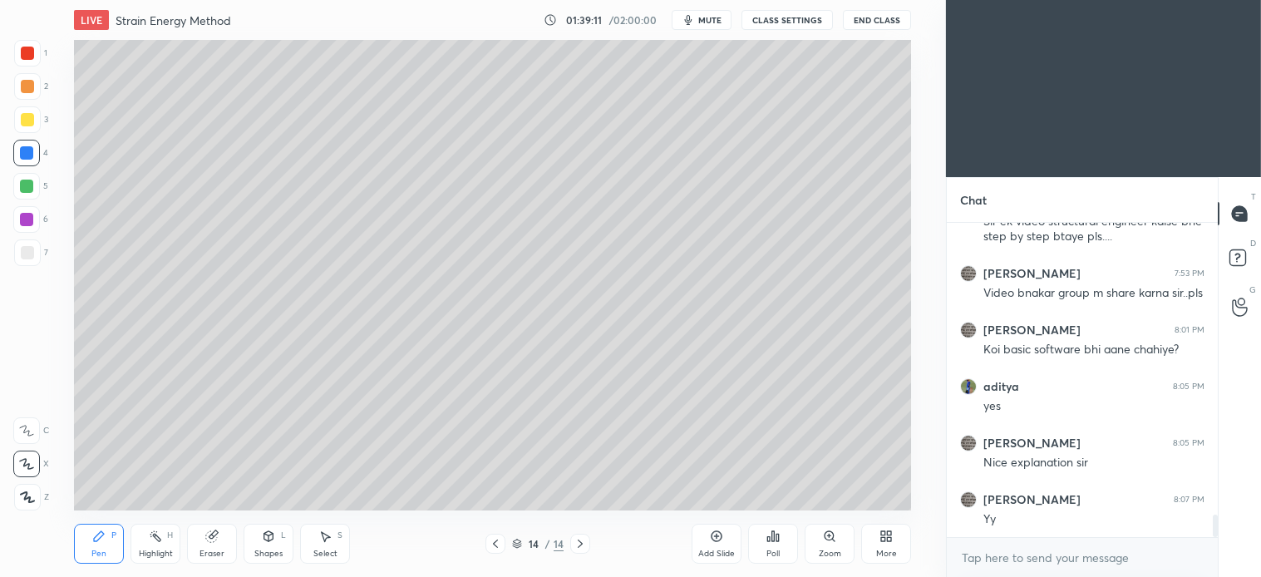
click at [29, 195] on div at bounding box center [26, 186] width 27 height 27
click at [27, 255] on div at bounding box center [27, 252] width 13 height 13
click at [22, 193] on div at bounding box center [26, 186] width 27 height 27
click at [22, 155] on div at bounding box center [26, 152] width 13 height 13
click at [495, 551] on div at bounding box center [495, 544] width 20 height 20
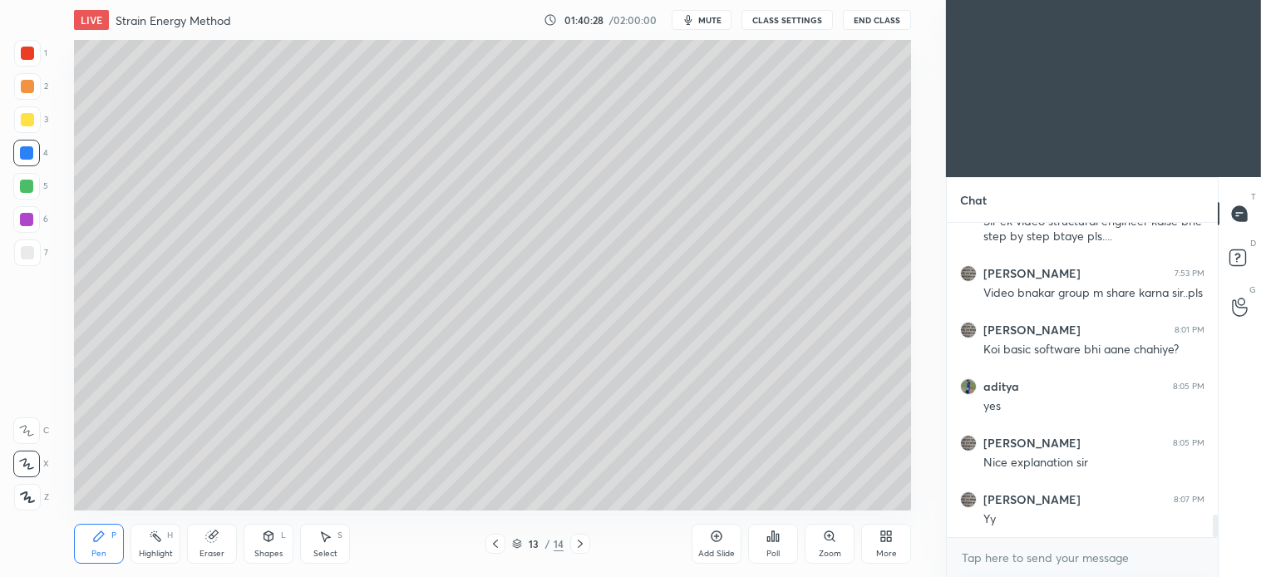
click at [328, 546] on div "Select S" at bounding box center [325, 544] width 50 height 40
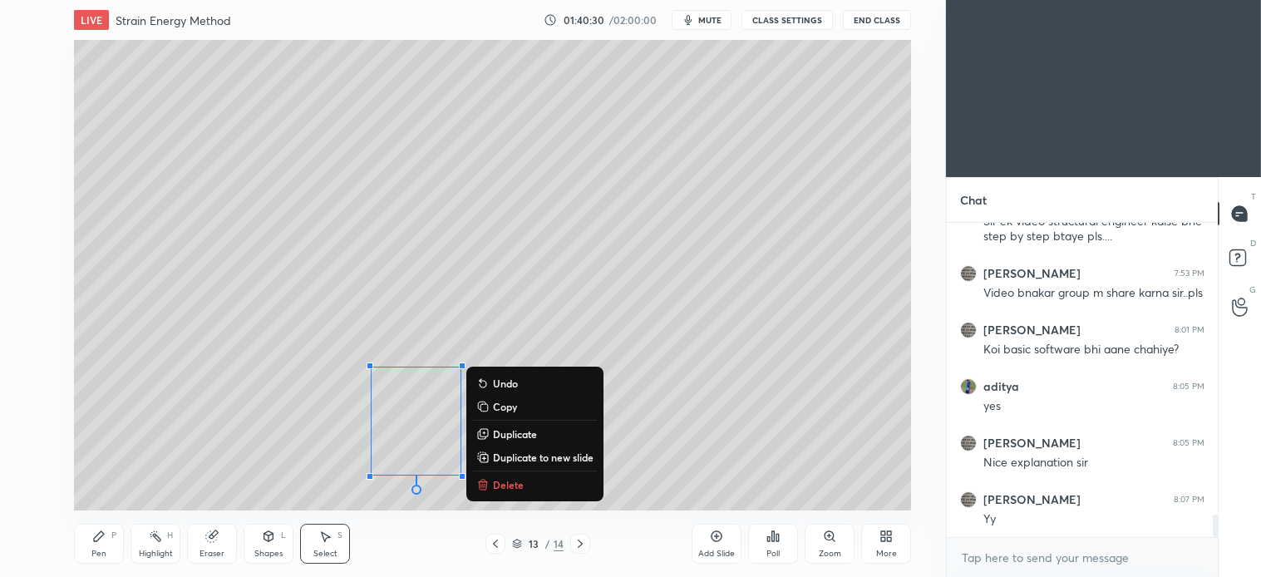
click at [505, 485] on p "Delete" at bounding box center [508, 484] width 31 height 13
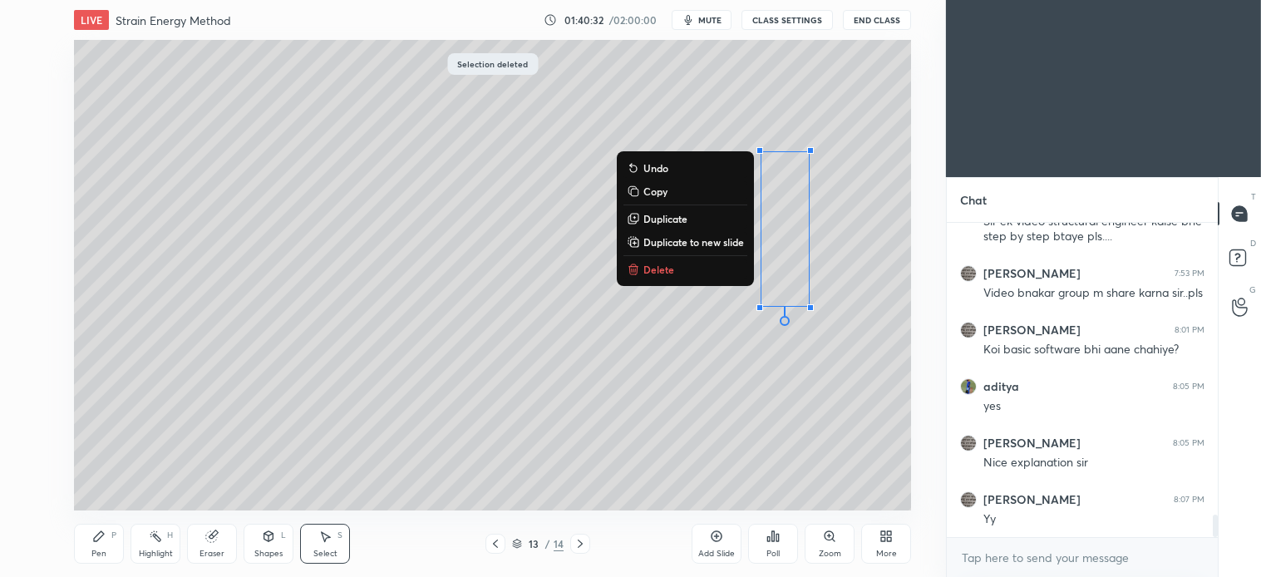
click at [637, 278] on button "Delete" at bounding box center [685, 269] width 124 height 20
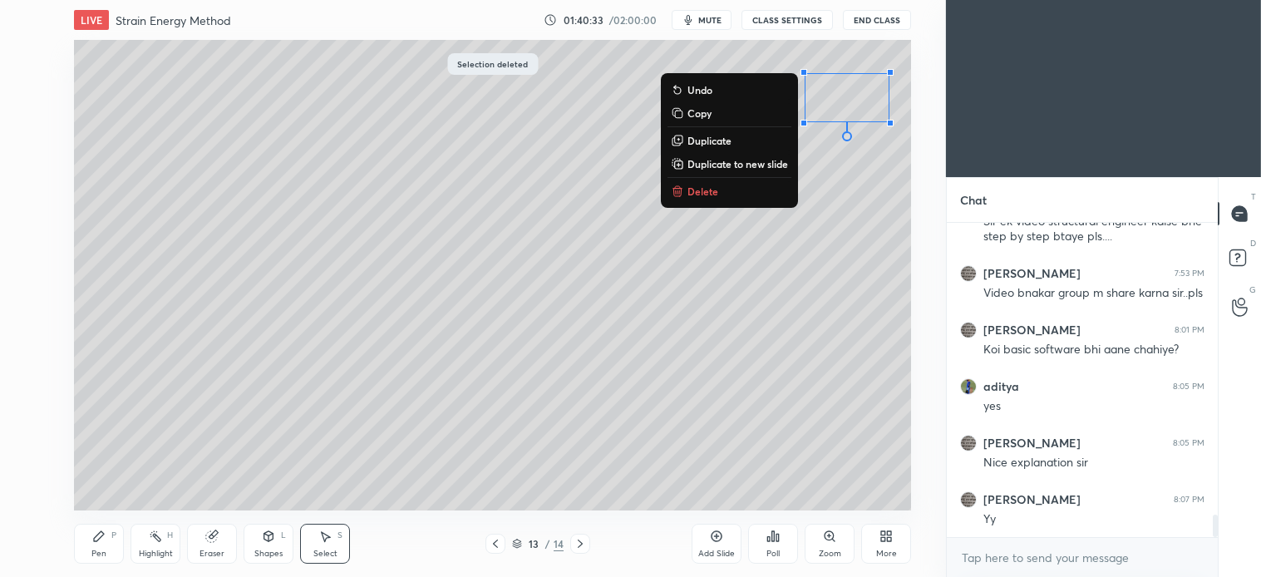
click at [702, 194] on p "Delete" at bounding box center [703, 191] width 31 height 13
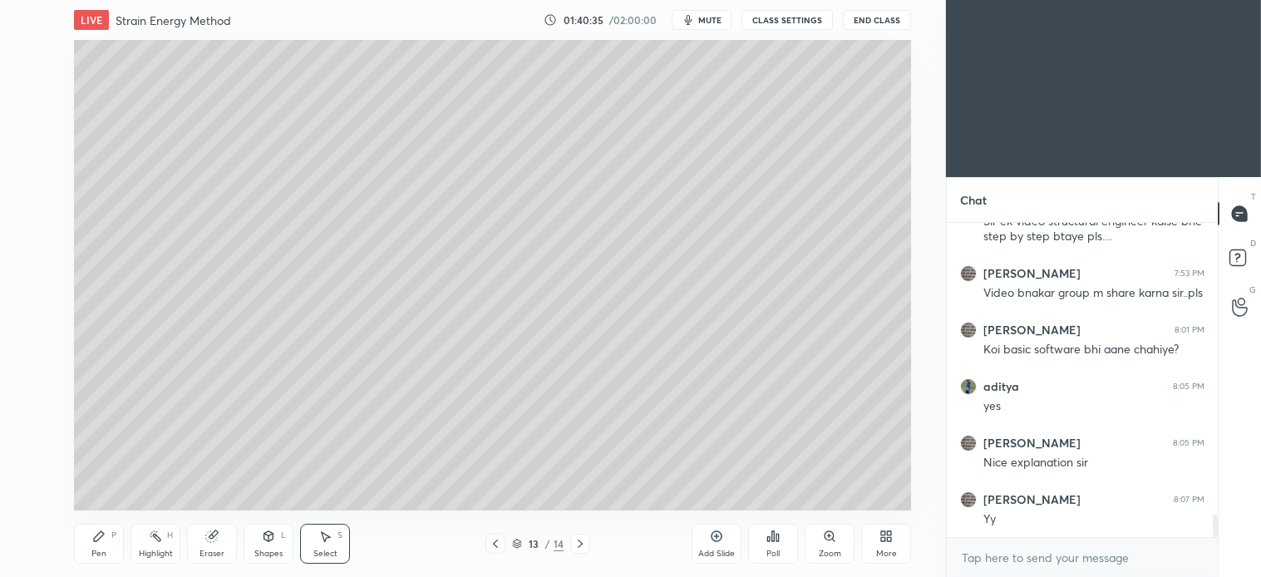
click at [585, 541] on icon at bounding box center [580, 543] width 13 height 13
click at [337, 546] on div "Select S" at bounding box center [325, 544] width 50 height 40
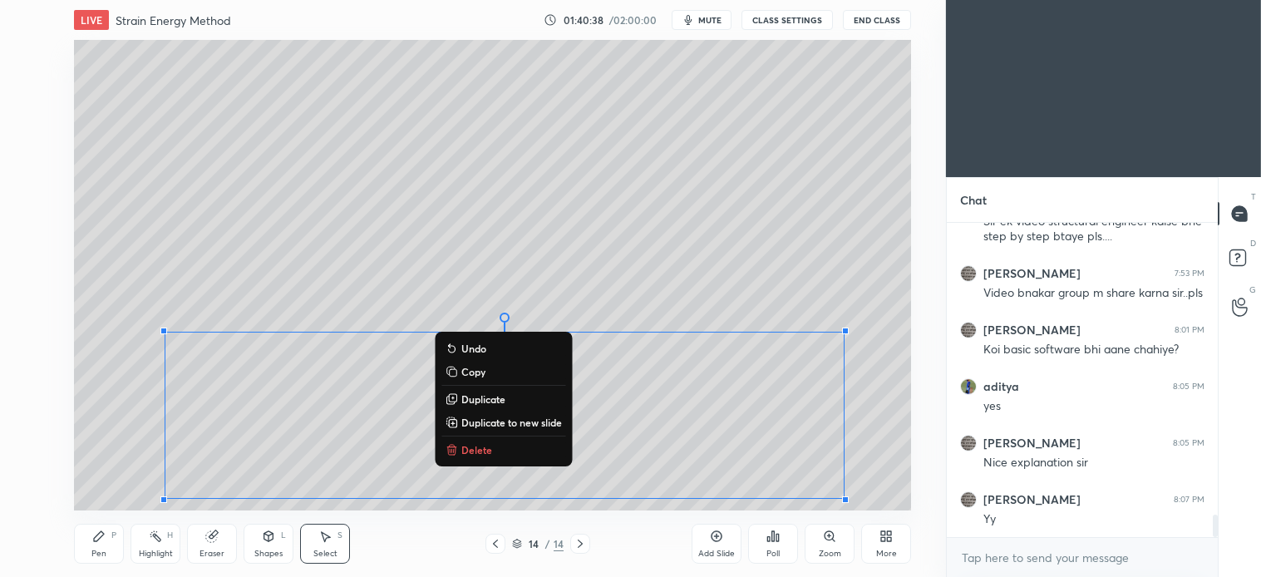
click at [479, 447] on p "Delete" at bounding box center [476, 449] width 31 height 13
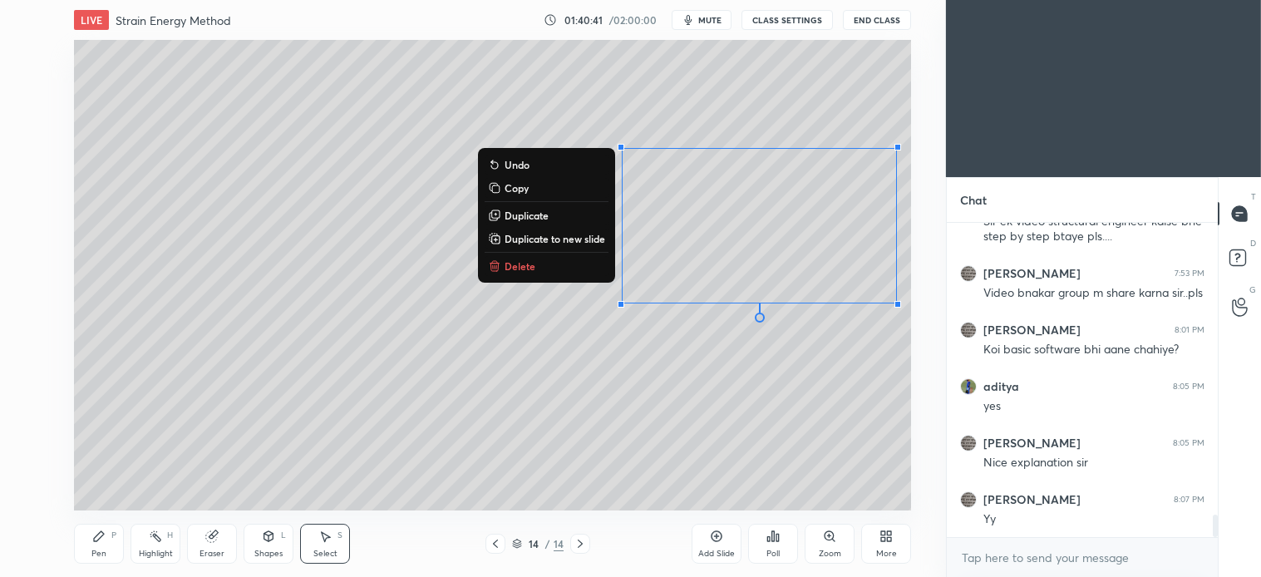
click at [519, 268] on p "Delete" at bounding box center [520, 265] width 31 height 13
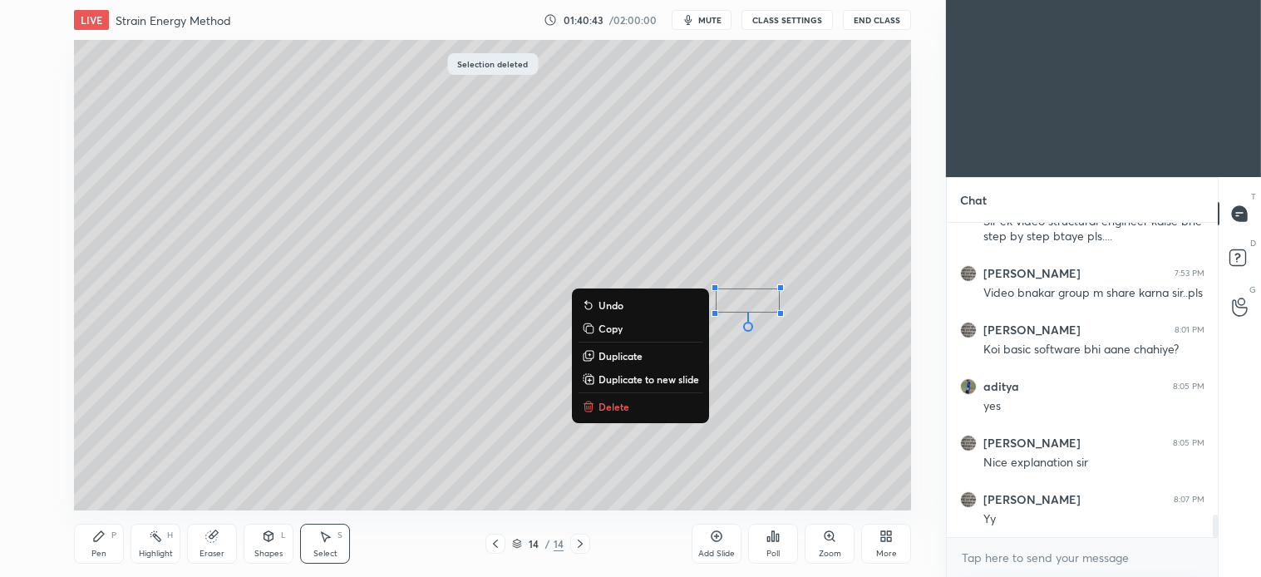
click at [609, 409] on p "Delete" at bounding box center [614, 406] width 31 height 13
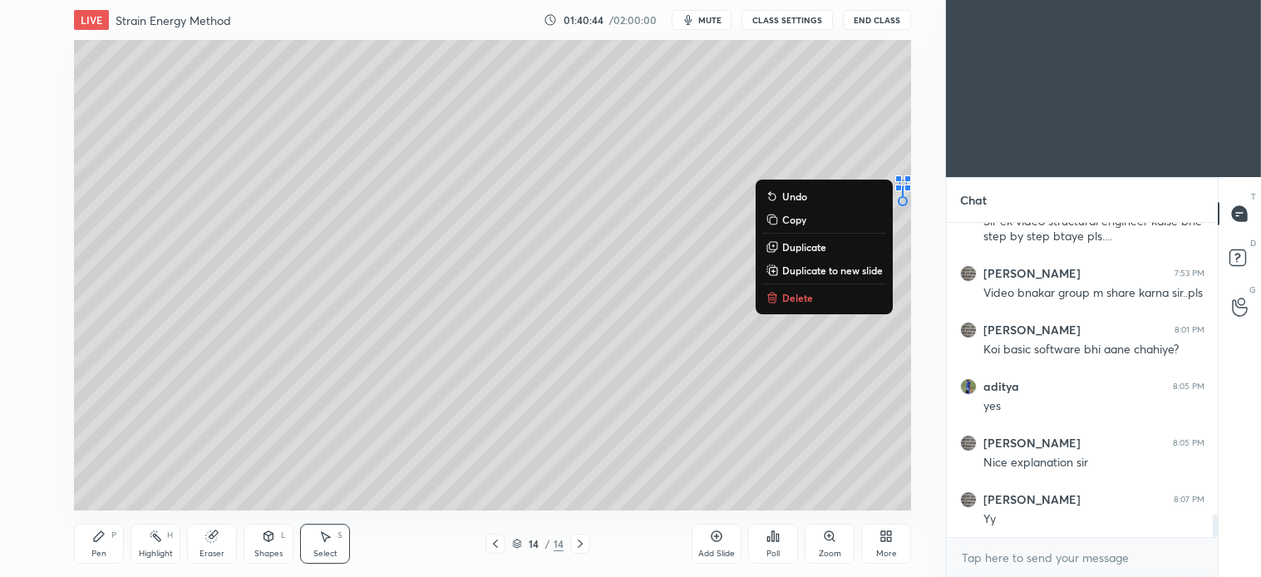
click at [791, 293] on p "Delete" at bounding box center [797, 297] width 31 height 13
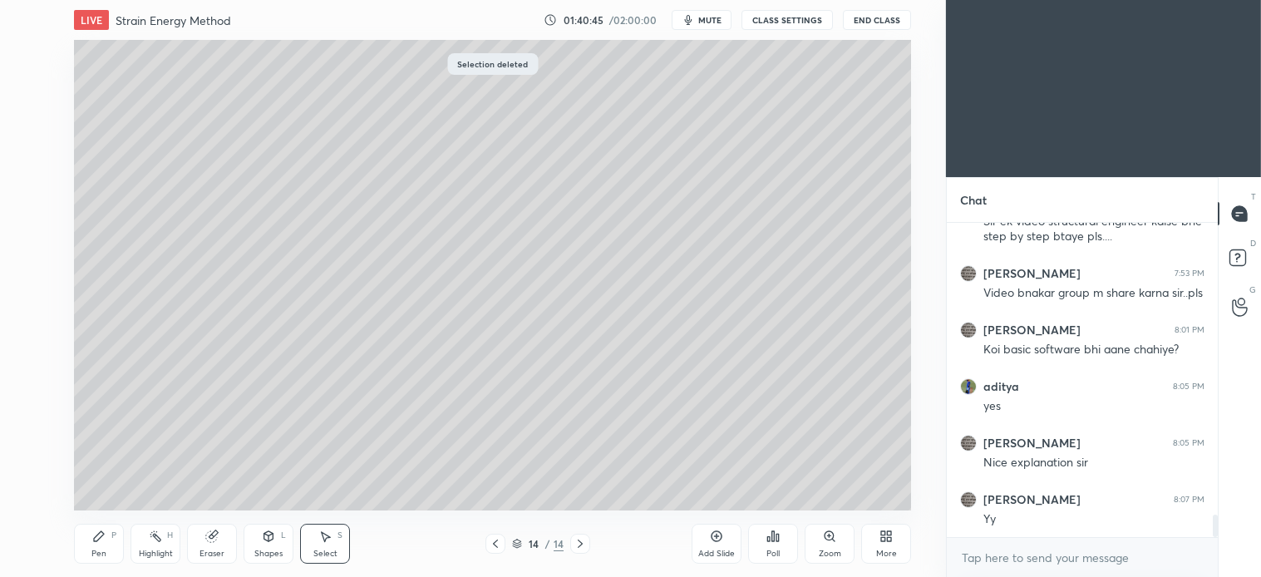
click at [111, 541] on div "Pen P" at bounding box center [99, 544] width 50 height 40
click at [27, 77] on div at bounding box center [27, 86] width 27 height 27
click at [33, 188] on div at bounding box center [26, 186] width 13 height 13
click at [579, 544] on icon at bounding box center [580, 543] width 13 height 13
click at [578, 542] on icon at bounding box center [580, 543] width 13 height 13
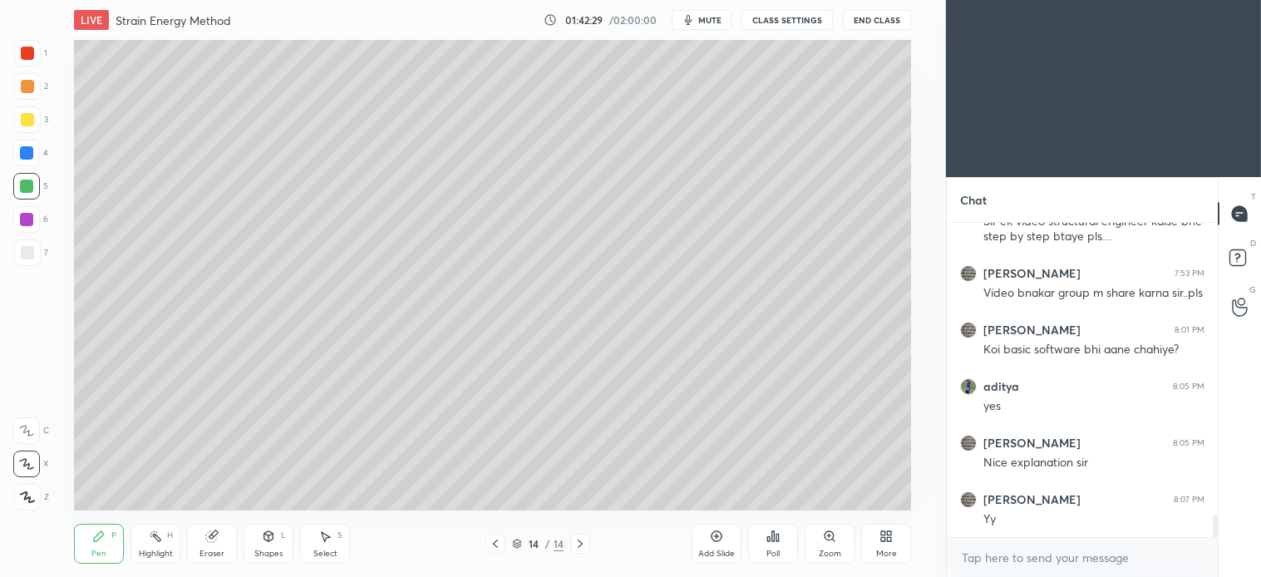
click at [708, 539] on div "Add Slide" at bounding box center [717, 544] width 50 height 40
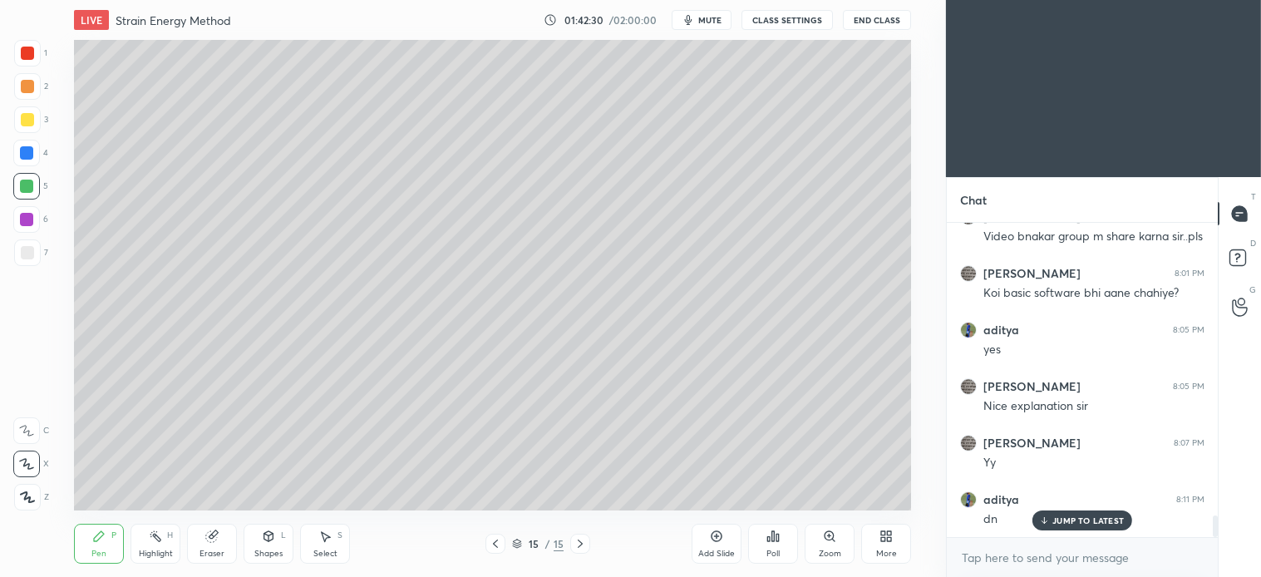
click at [270, 542] on icon at bounding box center [268, 536] width 13 height 13
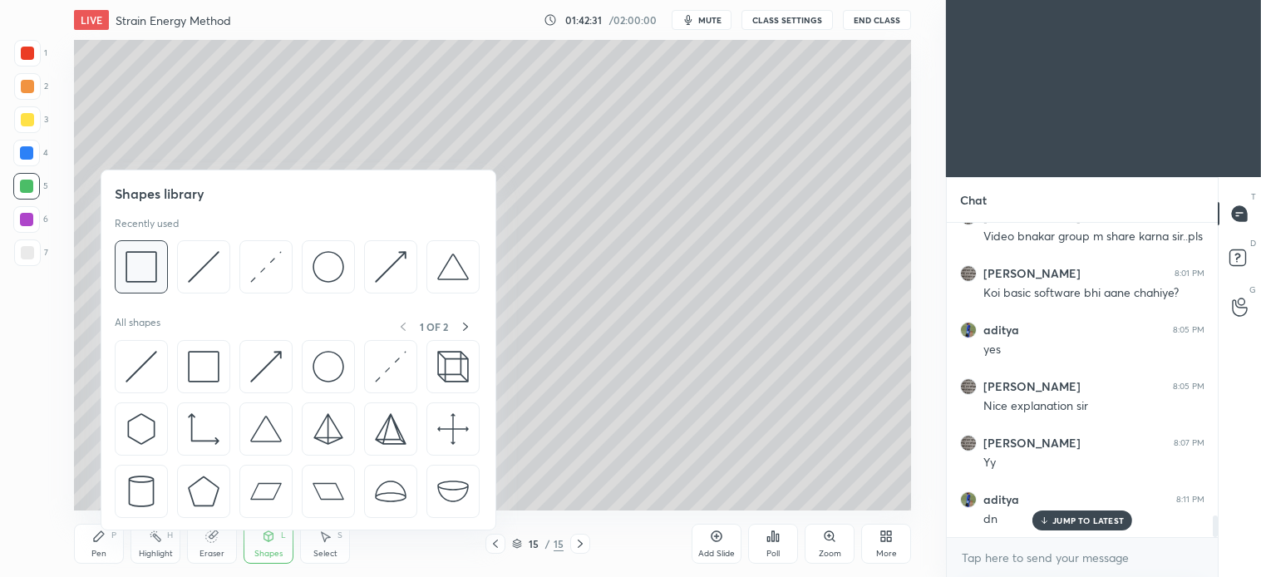
click at [145, 276] on img at bounding box center [142, 267] width 32 height 32
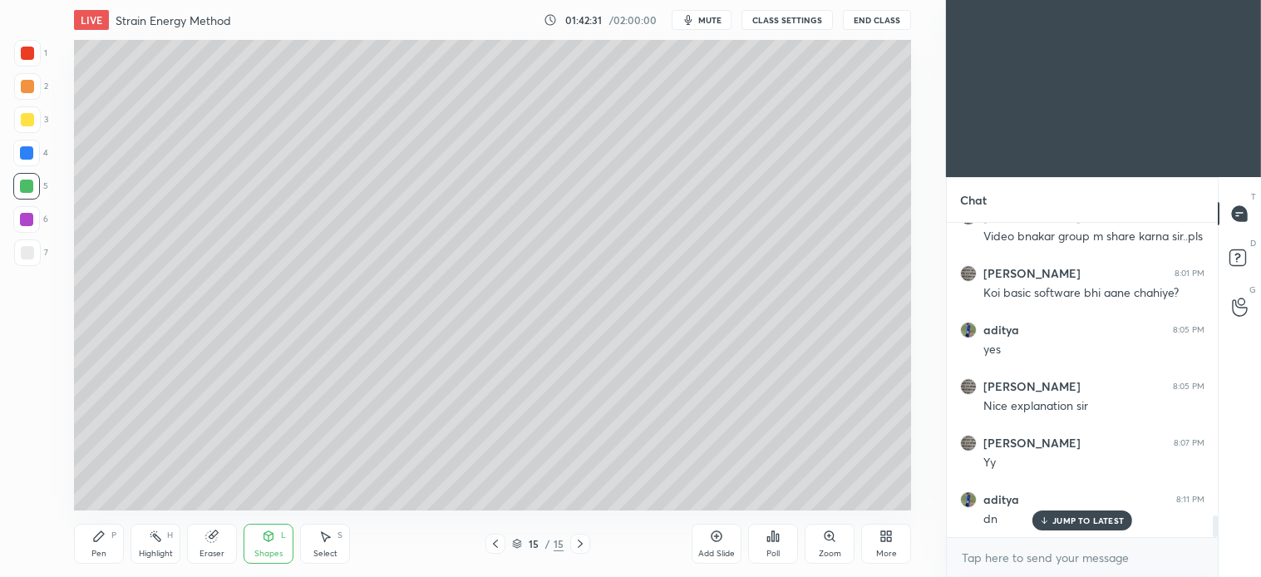
click at [12, 89] on div "1 2 3 4 5 6 7 C X Z C X Z E E Erase all H H" at bounding box center [26, 275] width 53 height 471
click at [27, 87] on div at bounding box center [27, 86] width 13 height 13
click at [111, 544] on div "Pen P" at bounding box center [99, 544] width 50 height 40
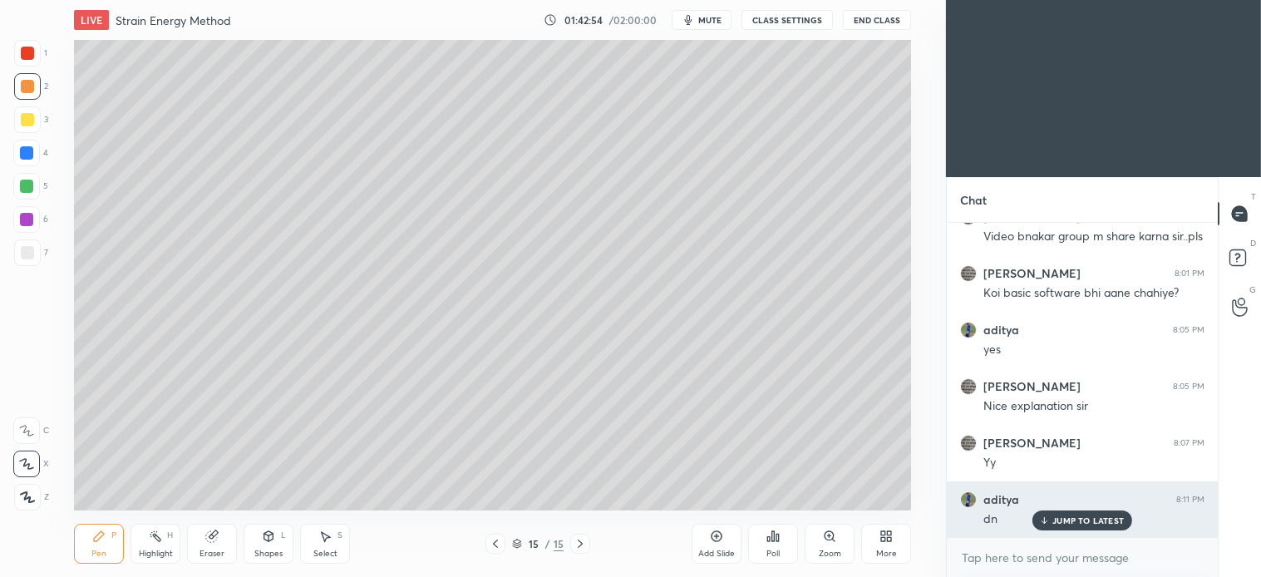
click at [1098, 520] on p "JUMP TO LATEST" at bounding box center [1087, 520] width 71 height 10
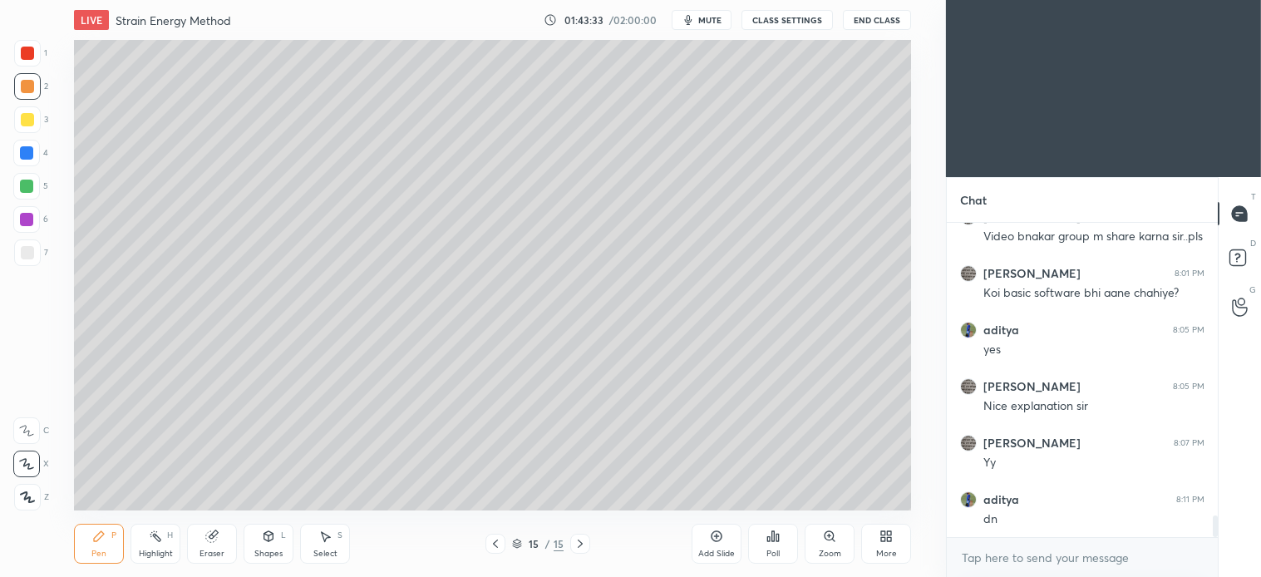
click at [283, 550] on div "Shapes" at bounding box center [268, 554] width 28 height 8
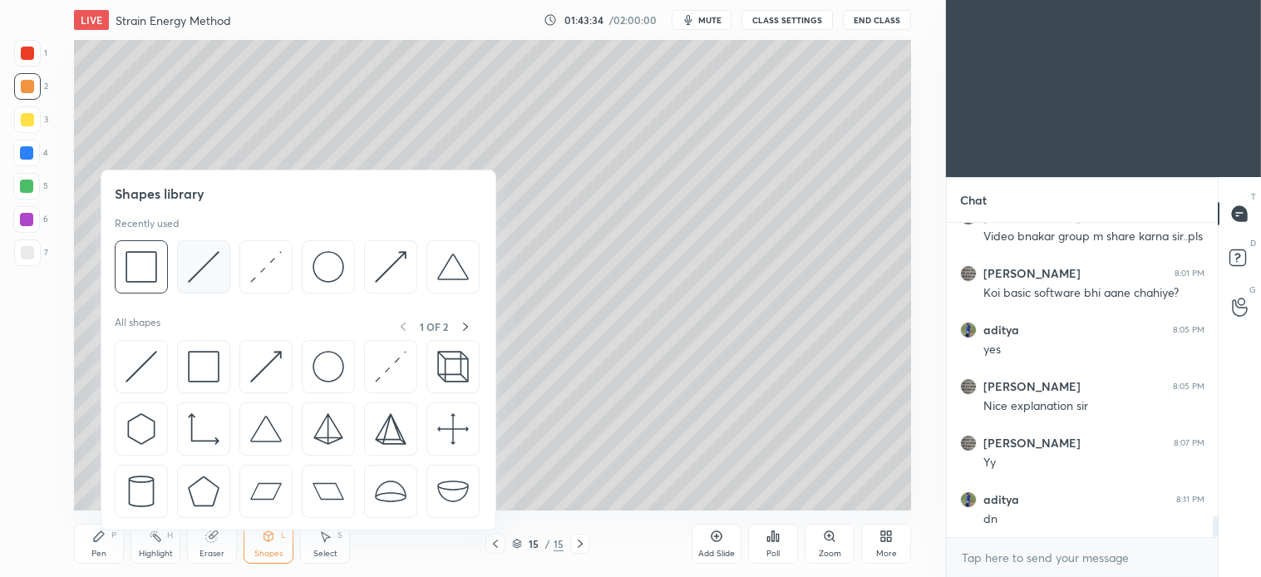
click at [214, 271] on img at bounding box center [204, 267] width 32 height 32
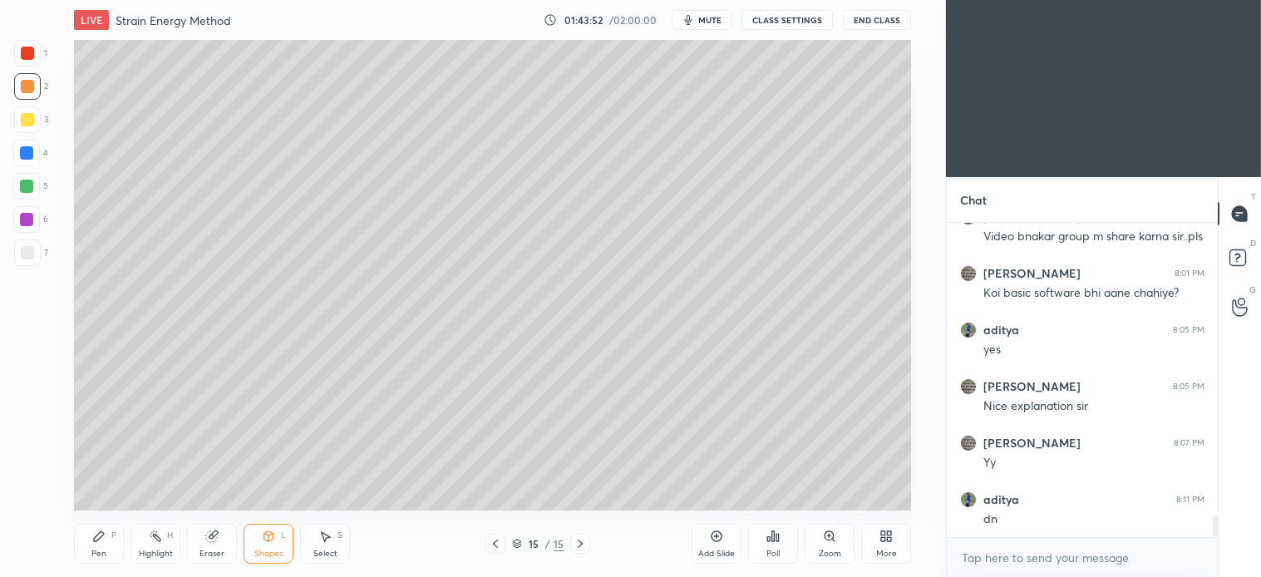
click at [103, 538] on icon at bounding box center [98, 536] width 13 height 13
click at [580, 545] on icon at bounding box center [580, 543] width 13 height 13
click at [579, 543] on icon at bounding box center [580, 543] width 13 height 13
click at [715, 536] on icon at bounding box center [716, 536] width 5 height 5
click at [279, 541] on div "Shapes L" at bounding box center [269, 544] width 50 height 40
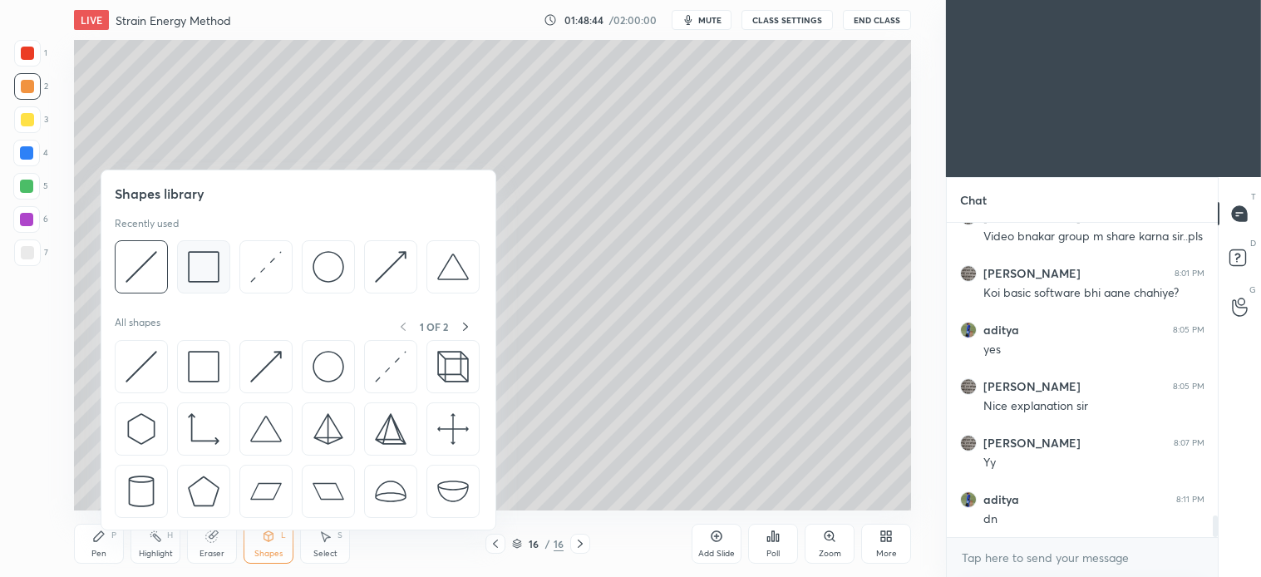
click at [209, 272] on img at bounding box center [204, 267] width 32 height 32
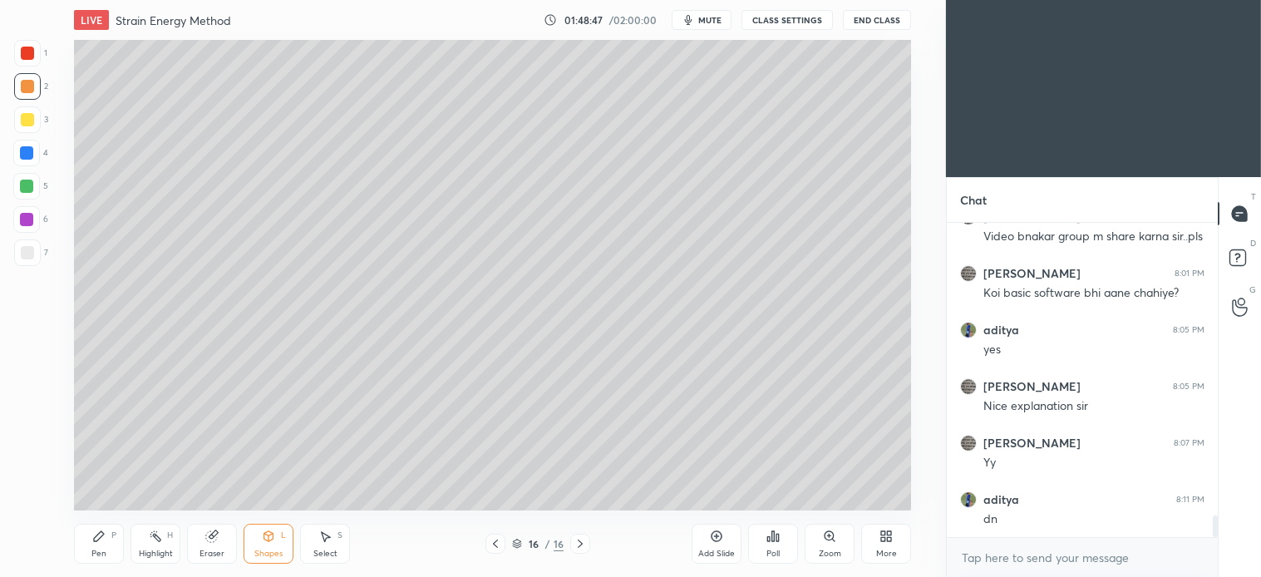
click at [110, 547] on div "Pen P" at bounding box center [99, 544] width 50 height 40
click at [582, 542] on icon at bounding box center [580, 543] width 13 height 13
click at [580, 551] on div at bounding box center [580, 544] width 20 height 20
click at [707, 535] on div "Add Slide" at bounding box center [717, 544] width 50 height 40
click at [278, 541] on div "Shapes L" at bounding box center [269, 544] width 50 height 40
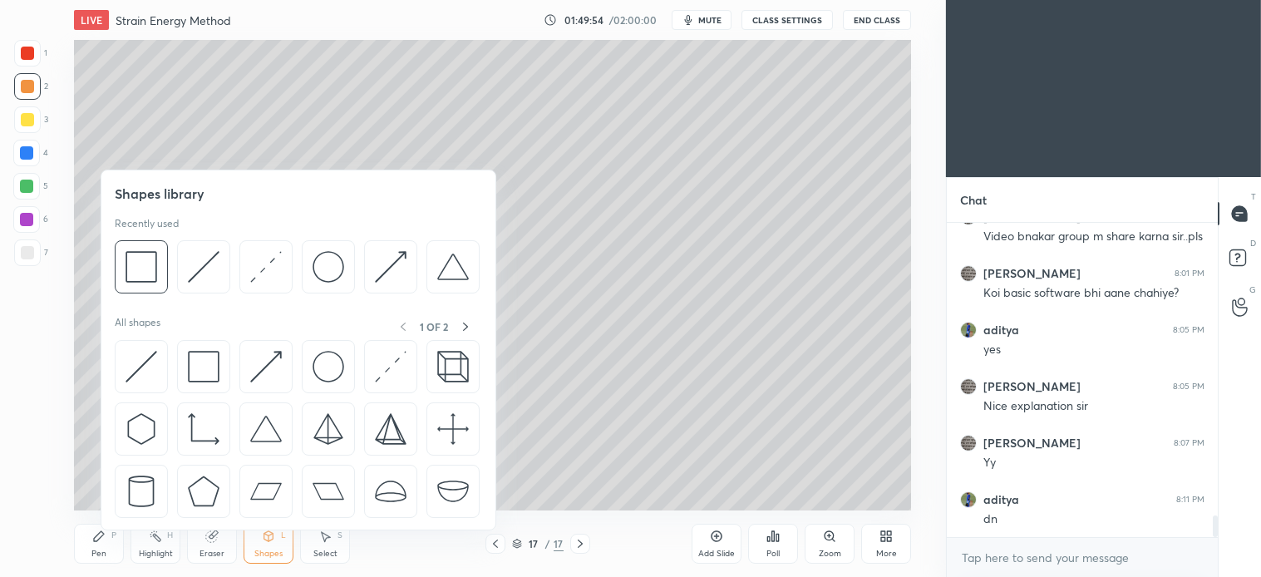
click at [165, 280] on div at bounding box center [141, 266] width 53 height 53
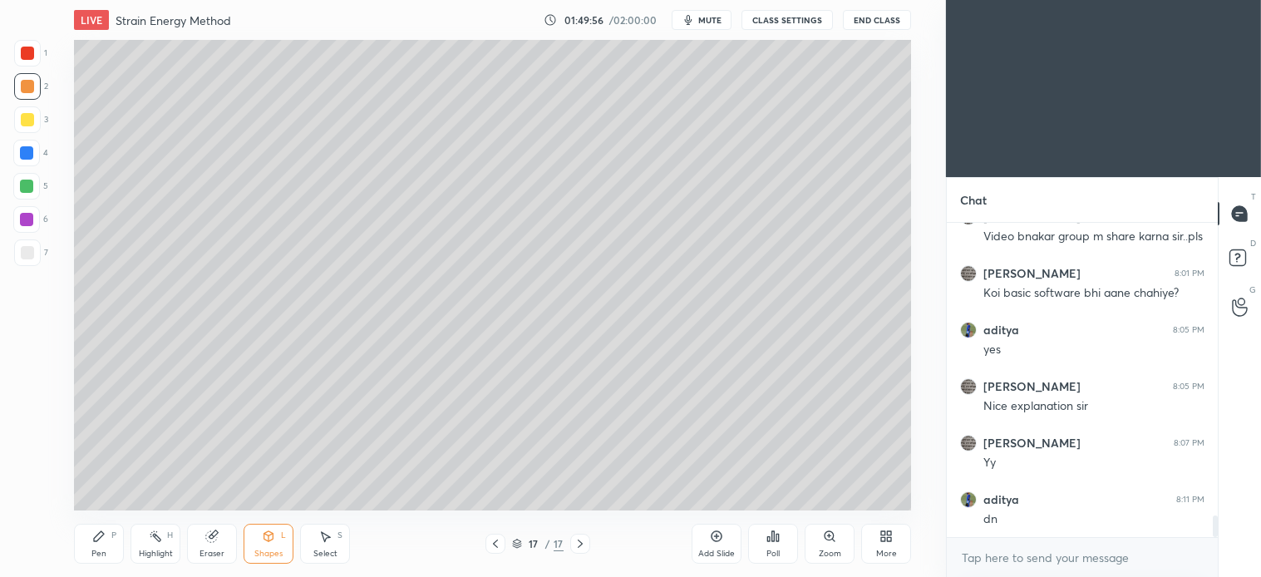
click at [335, 541] on div "Select S" at bounding box center [325, 544] width 50 height 40
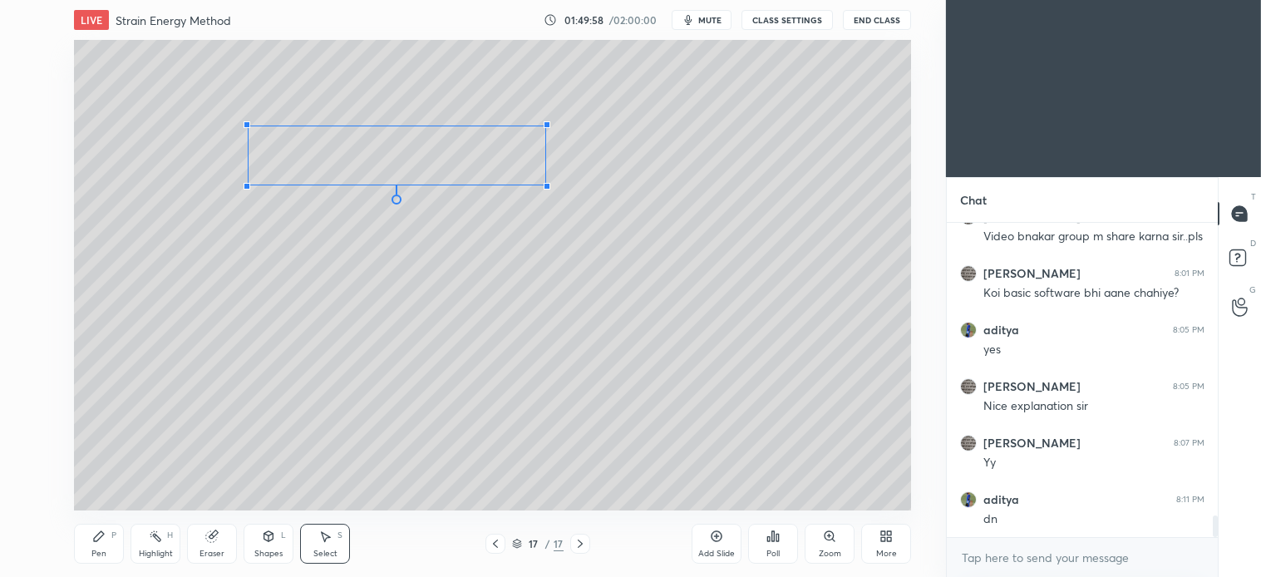
click at [545, 126] on div at bounding box center [547, 124] width 7 height 7
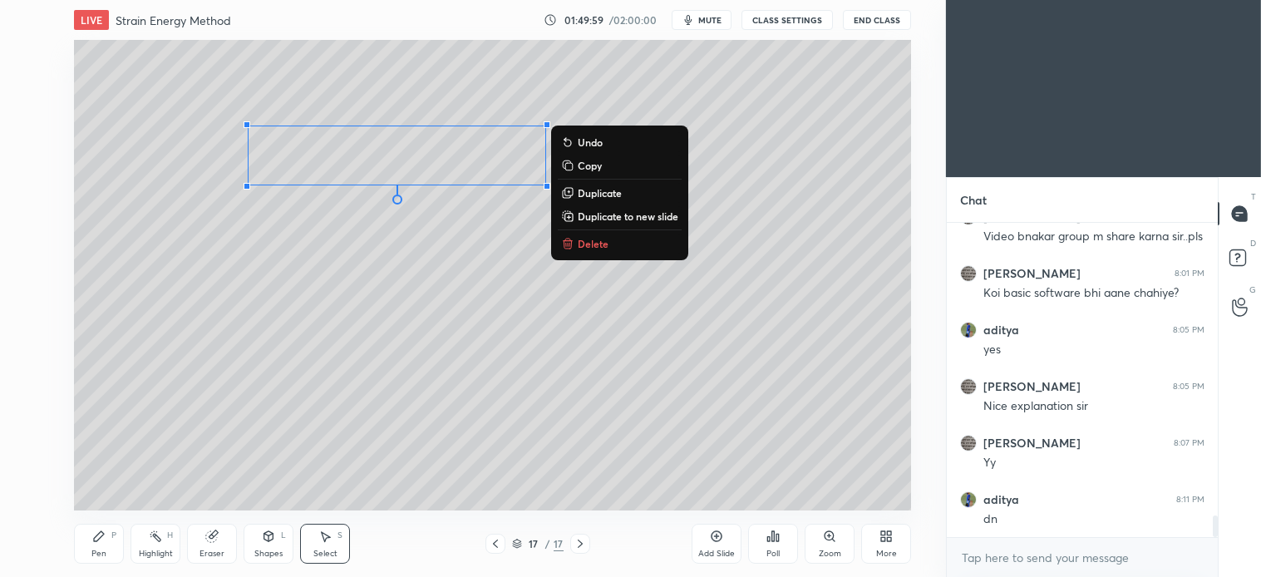
click at [476, 254] on div "0 ° Undo Copy Duplicate Duplicate to new slide Delete" at bounding box center [492, 275] width 837 height 471
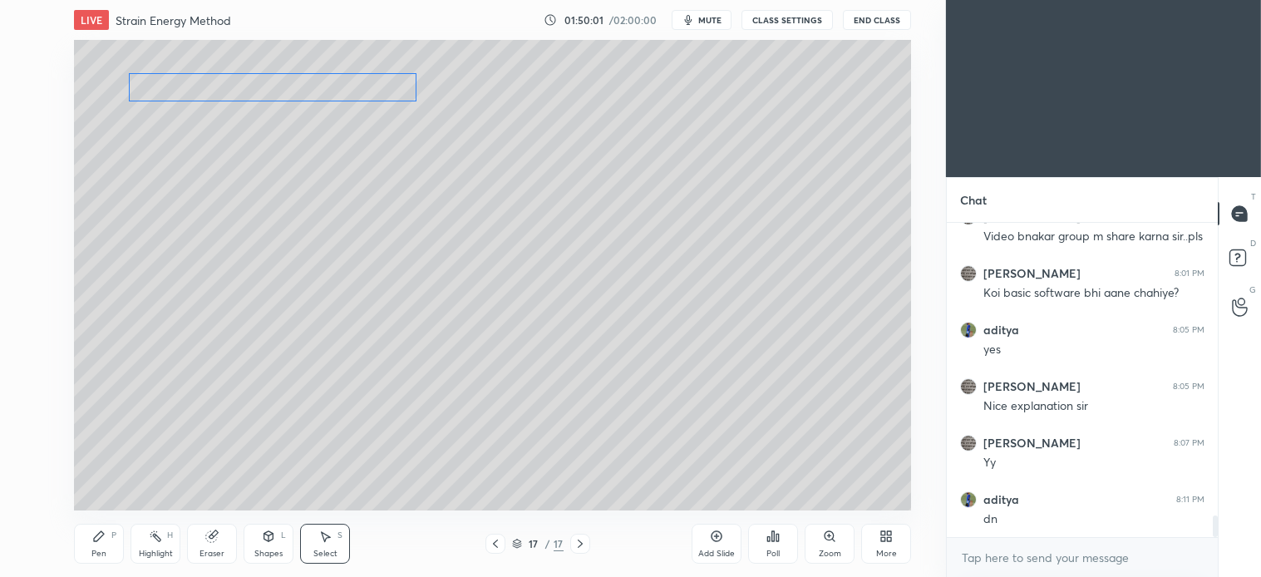
click at [343, 89] on div "0 ° Undo Copy Duplicate Duplicate to new slide Delete" at bounding box center [492, 275] width 837 height 471
click at [264, 284] on div "0 ° Undo Copy Duplicate Duplicate to new slide Delete" at bounding box center [492, 275] width 837 height 471
click at [100, 550] on div "Pen" at bounding box center [98, 554] width 15 height 8
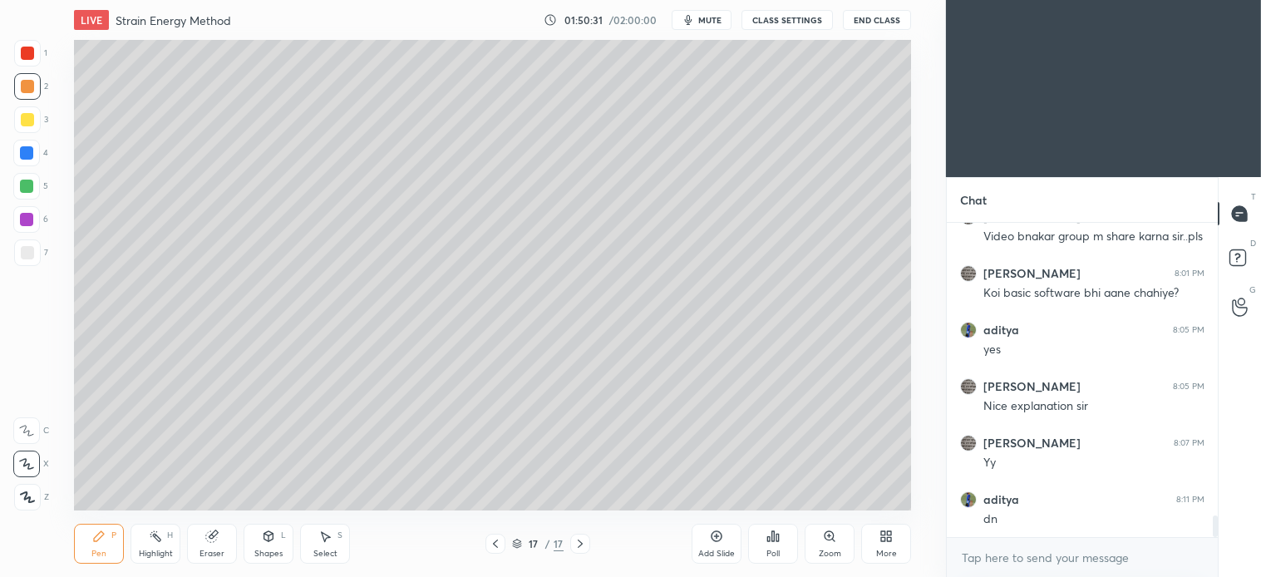
click at [23, 183] on div at bounding box center [26, 186] width 13 height 13
click at [128, 546] on div "Pen P Highlight H Eraser Shapes L Select S" at bounding box center [228, 544] width 309 height 40
click at [319, 541] on icon at bounding box center [324, 536] width 13 height 13
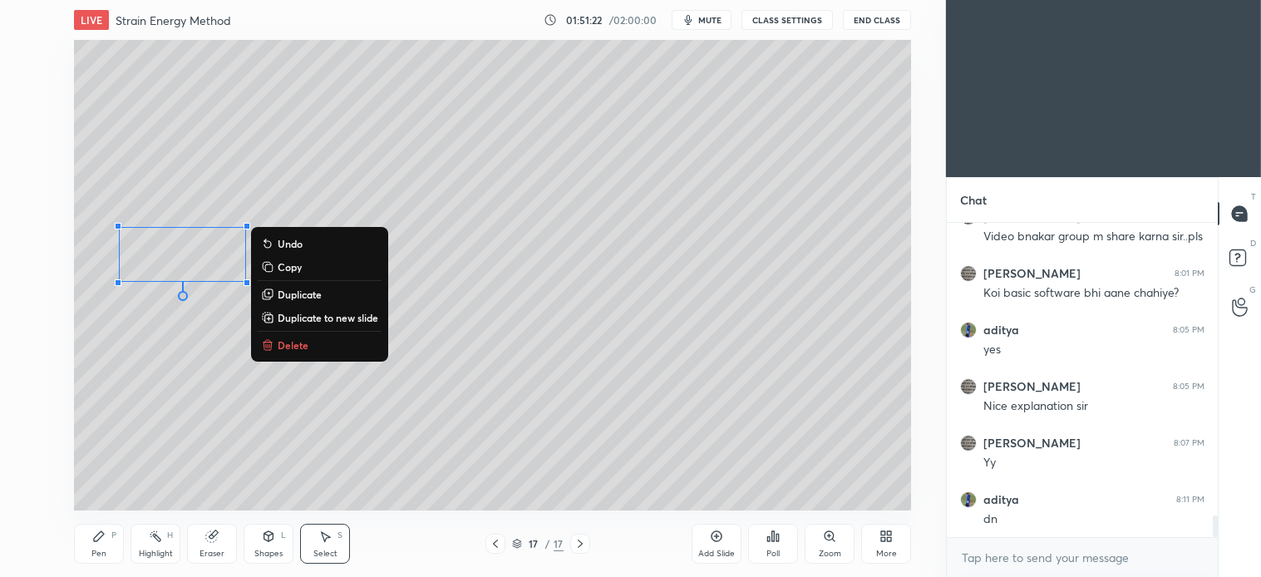
click at [293, 345] on p "Delete" at bounding box center [293, 344] width 31 height 13
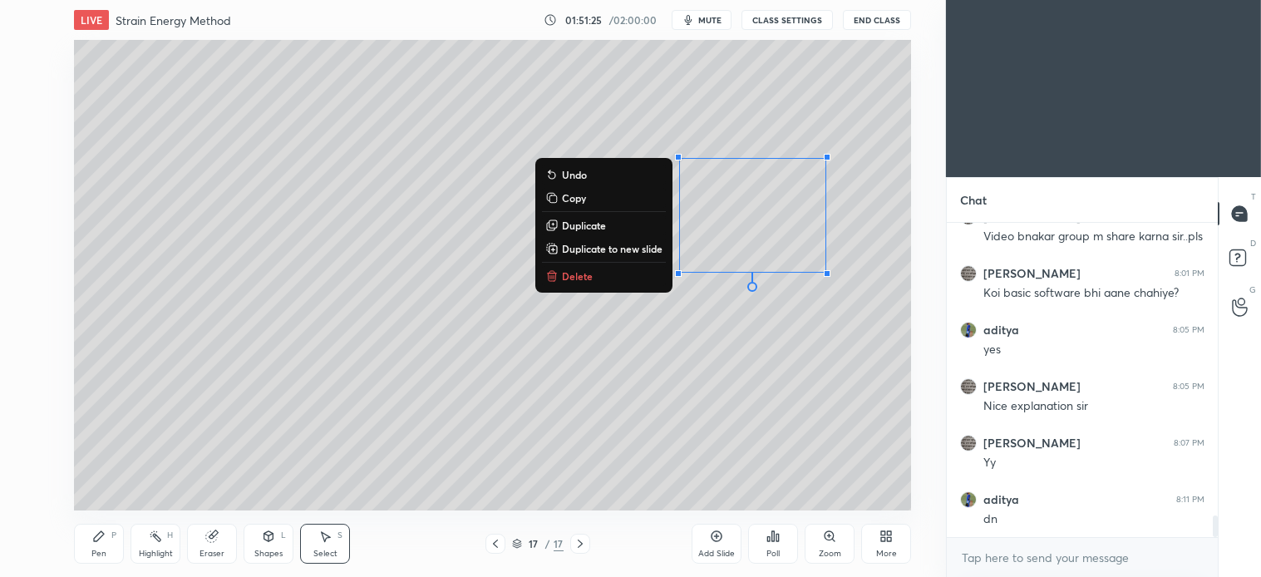
click at [575, 274] on p "Delete" at bounding box center [577, 275] width 31 height 13
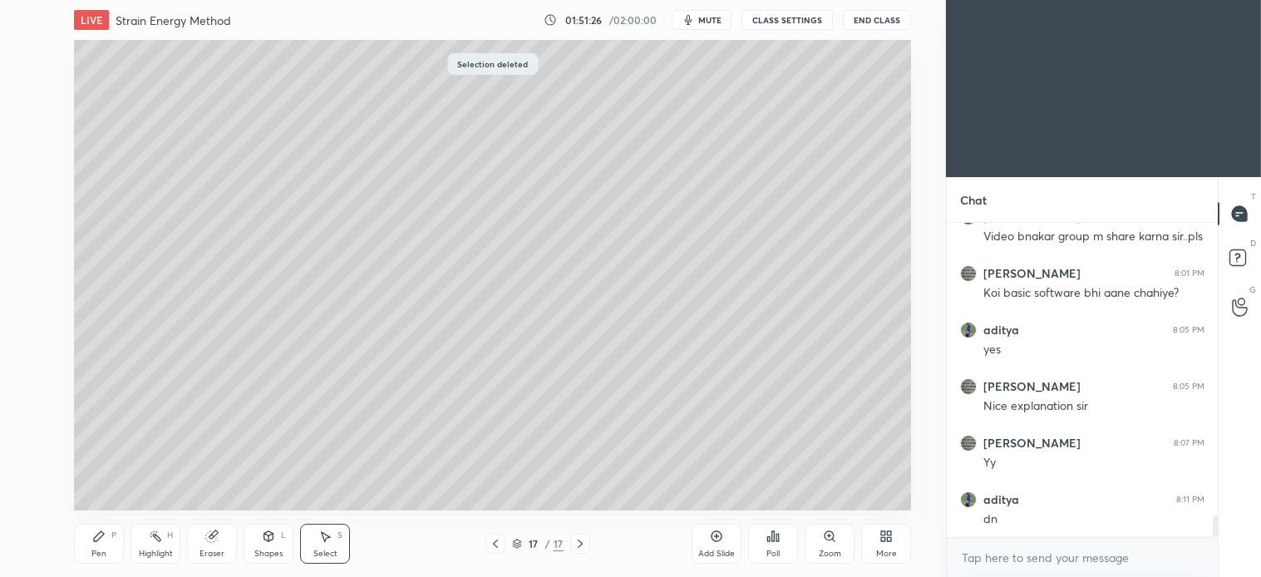
click at [97, 537] on icon at bounding box center [99, 536] width 10 height 10
click at [584, 542] on icon at bounding box center [580, 543] width 13 height 13
click at [711, 541] on icon at bounding box center [716, 536] width 13 height 13
click at [29, 259] on div at bounding box center [27, 252] width 27 height 27
click at [270, 535] on icon at bounding box center [268, 535] width 9 height 2
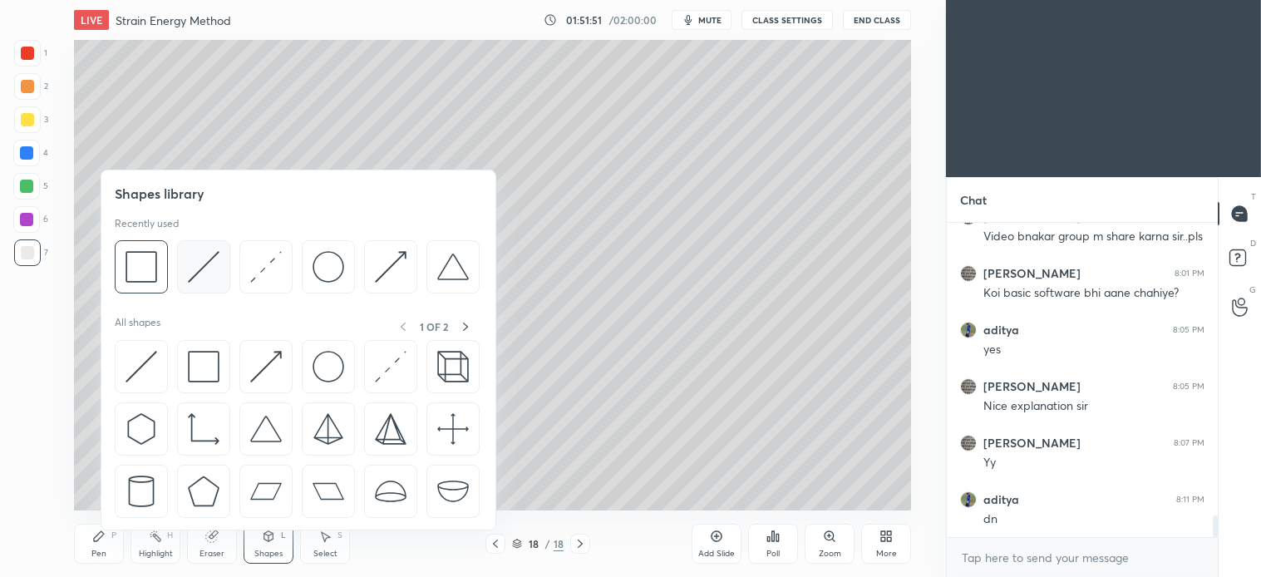
click at [212, 264] on img at bounding box center [204, 267] width 32 height 32
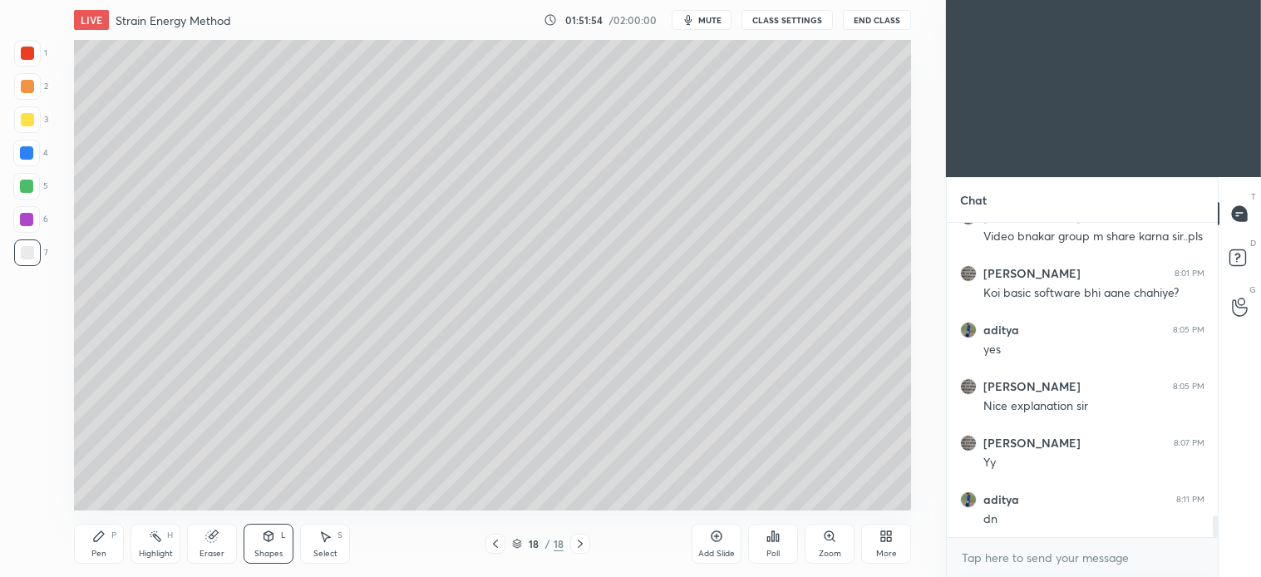
click at [105, 546] on div "Pen P" at bounding box center [99, 544] width 50 height 40
click at [30, 186] on div at bounding box center [26, 186] width 13 height 13
click at [330, 541] on icon at bounding box center [324, 536] width 13 height 13
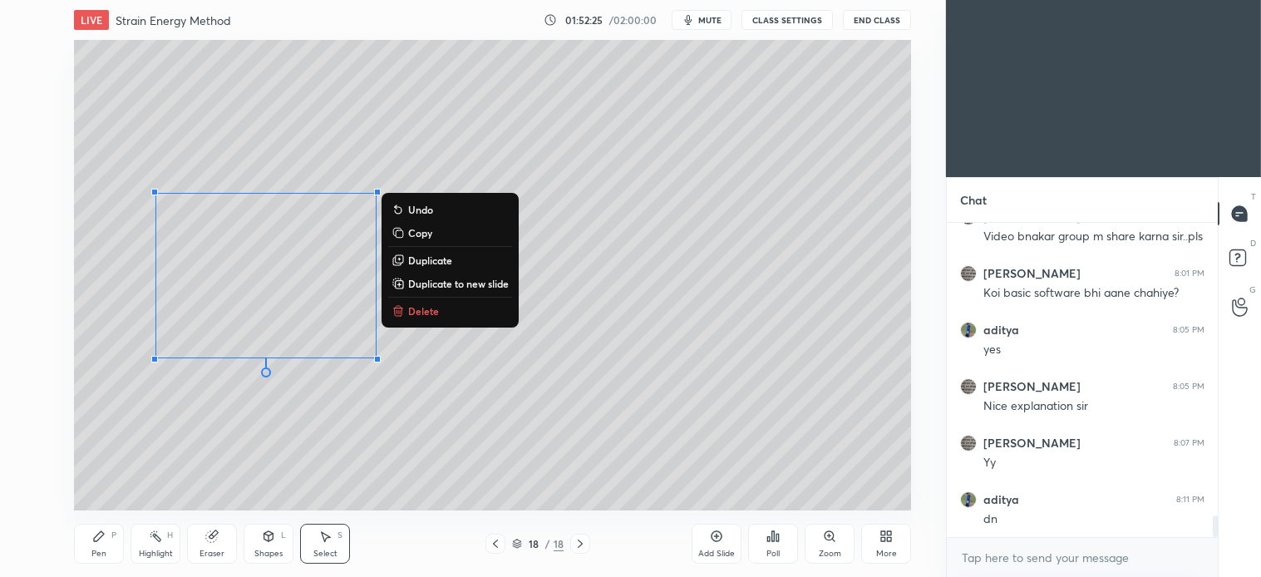
click at [106, 540] on div "Pen P" at bounding box center [99, 544] width 50 height 40
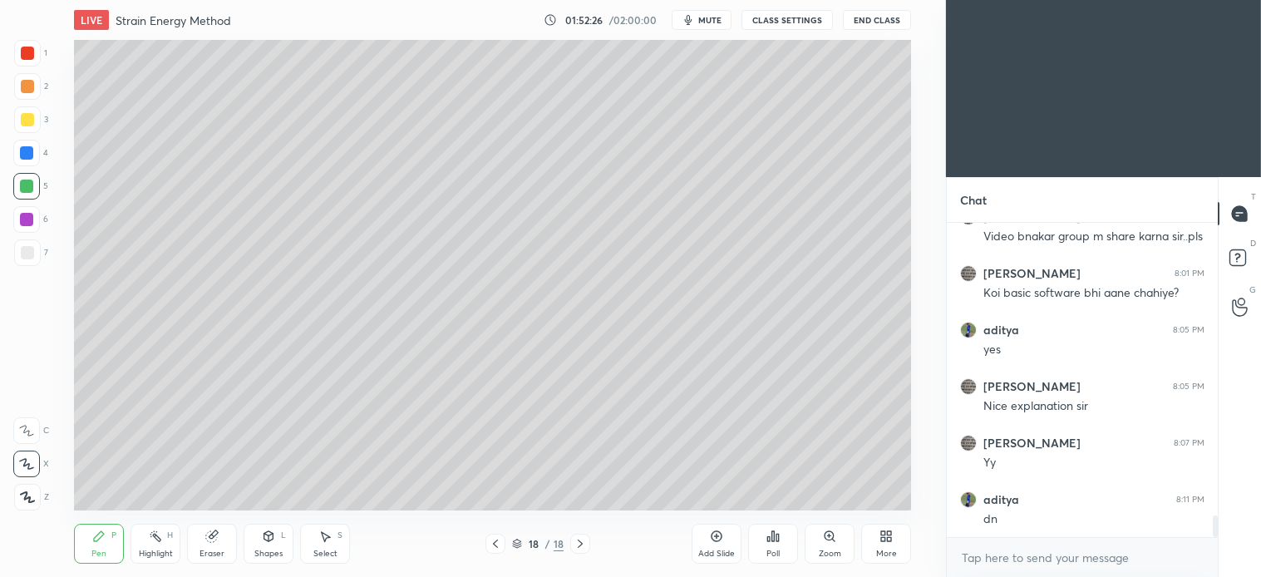
click at [23, 252] on div at bounding box center [27, 252] width 13 height 13
click at [326, 540] on icon at bounding box center [326, 537] width 9 height 10
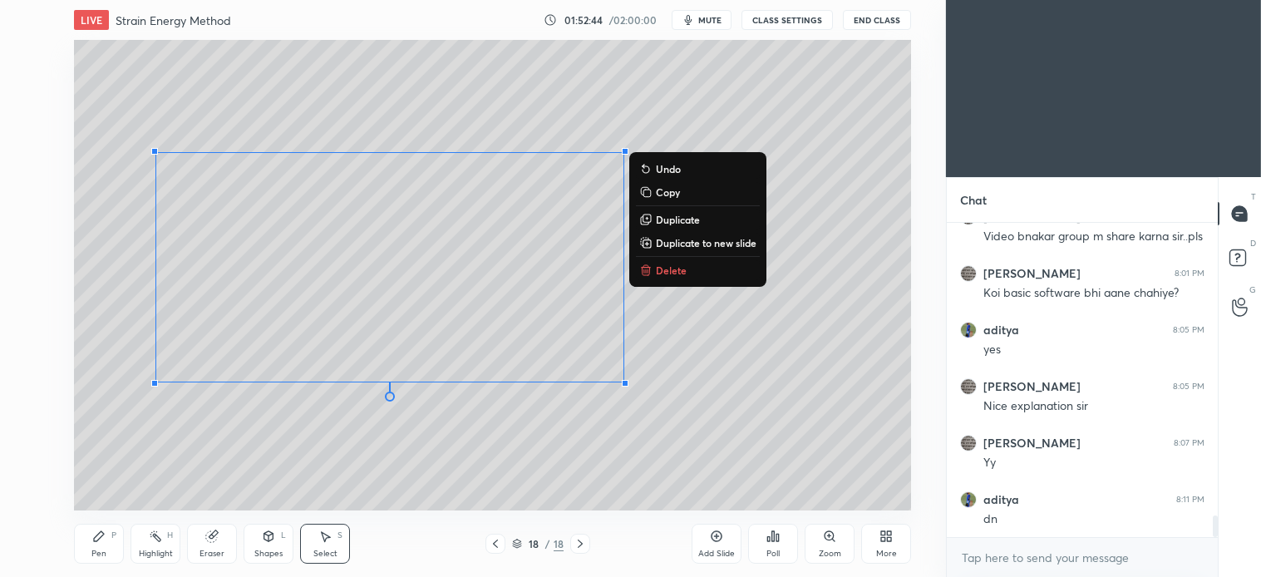
click at [672, 269] on p "Delete" at bounding box center [671, 270] width 31 height 13
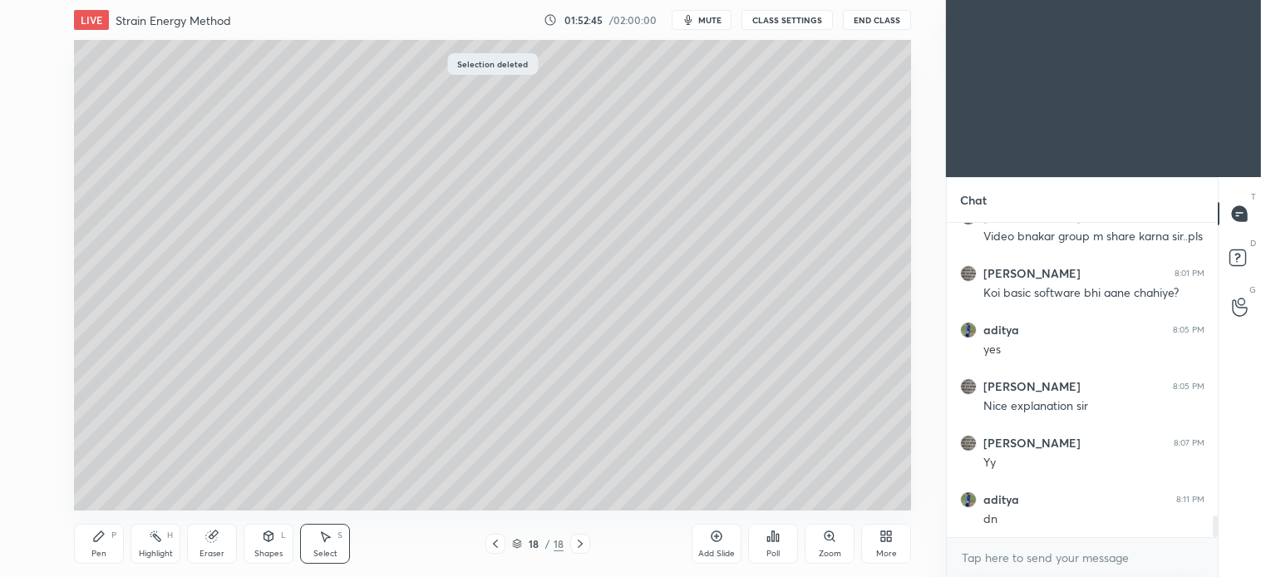
click at [101, 545] on div "Pen P" at bounding box center [99, 544] width 50 height 40
click at [705, 21] on span "mute" at bounding box center [709, 20] width 23 height 12
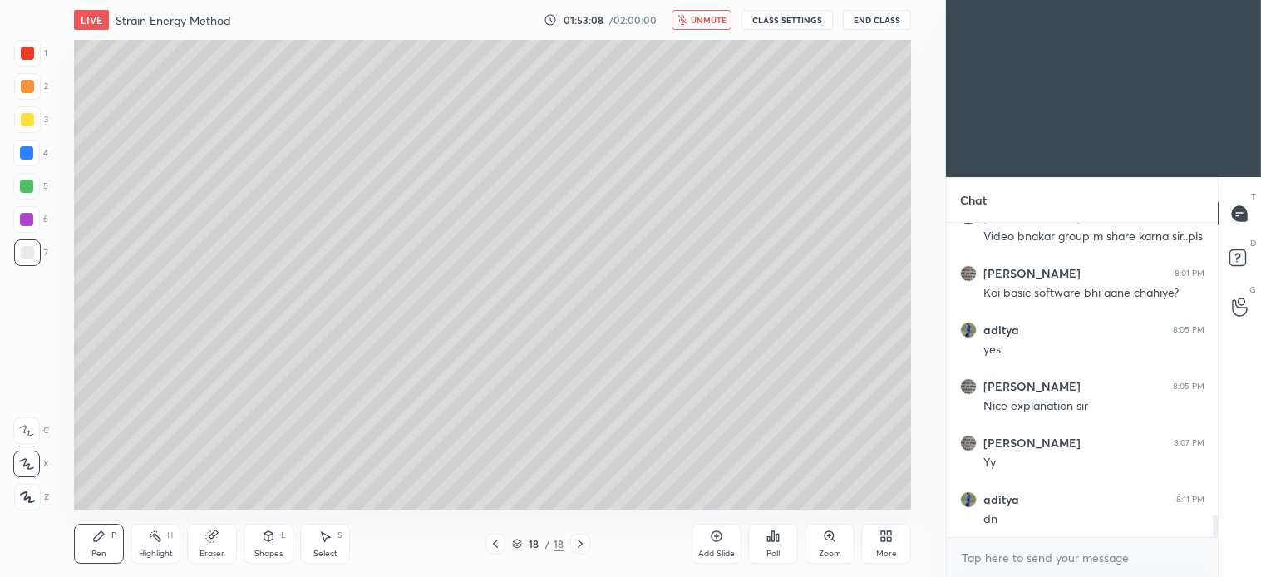
click at [710, 22] on span "unmute" at bounding box center [709, 20] width 36 height 12
click at [34, 96] on div at bounding box center [27, 86] width 27 height 27
click at [22, 155] on div at bounding box center [26, 152] width 13 height 13
click at [333, 544] on div "Select S" at bounding box center [325, 544] width 50 height 40
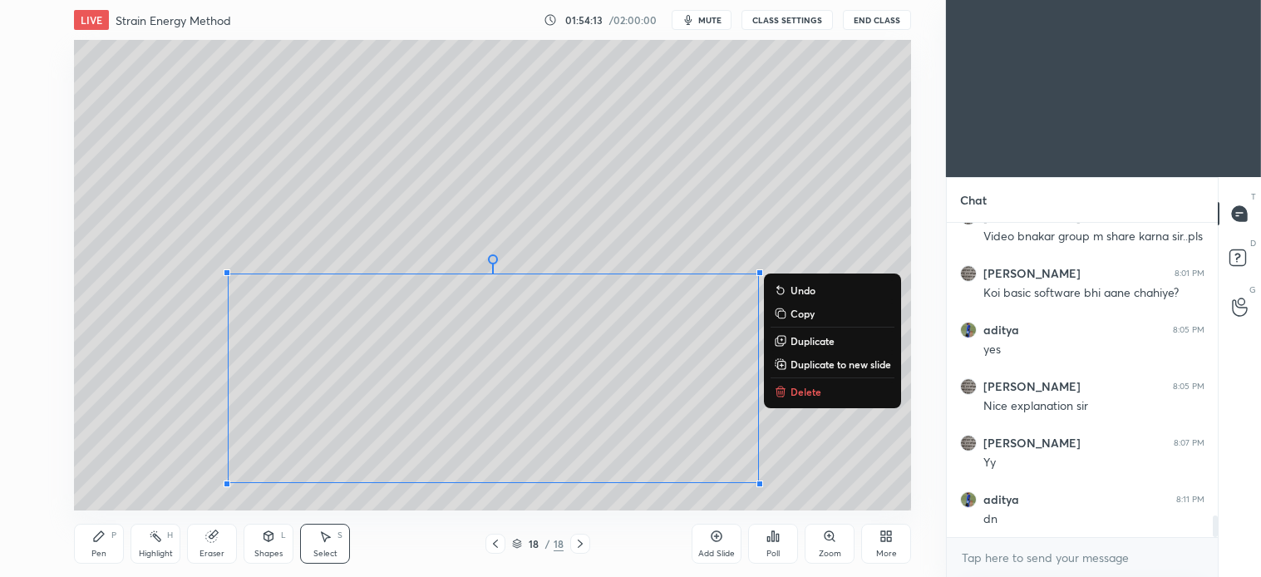
click at [801, 382] on button "Delete" at bounding box center [833, 392] width 124 height 20
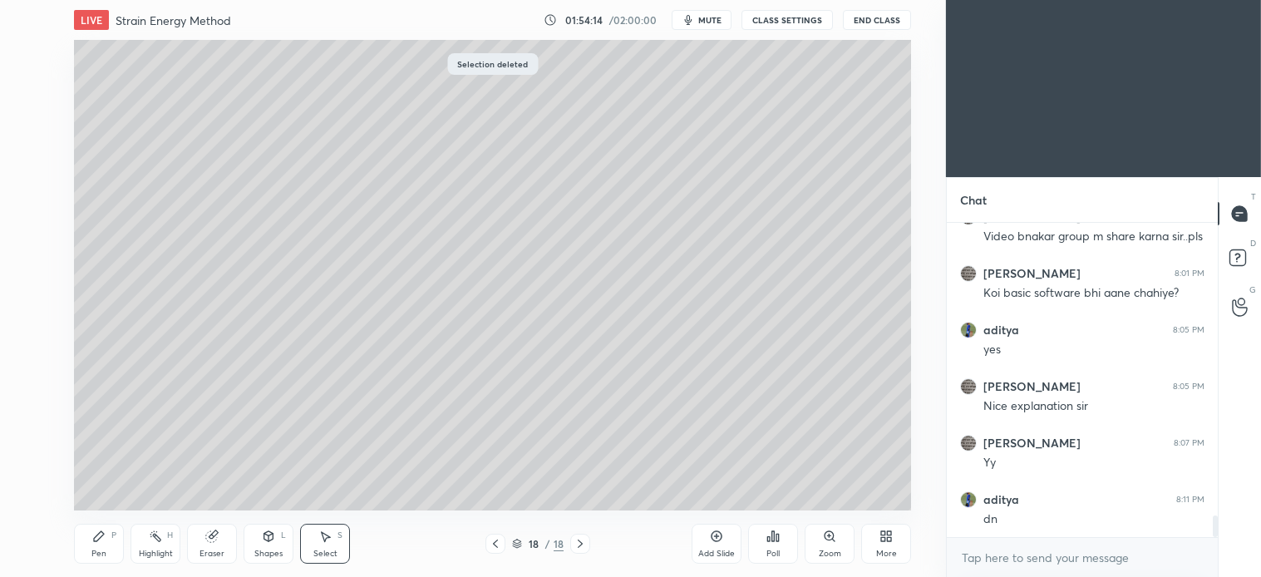
click at [95, 546] on div "Pen P" at bounding box center [99, 544] width 50 height 40
click at [26, 100] on div "2" at bounding box center [31, 89] width 34 height 33
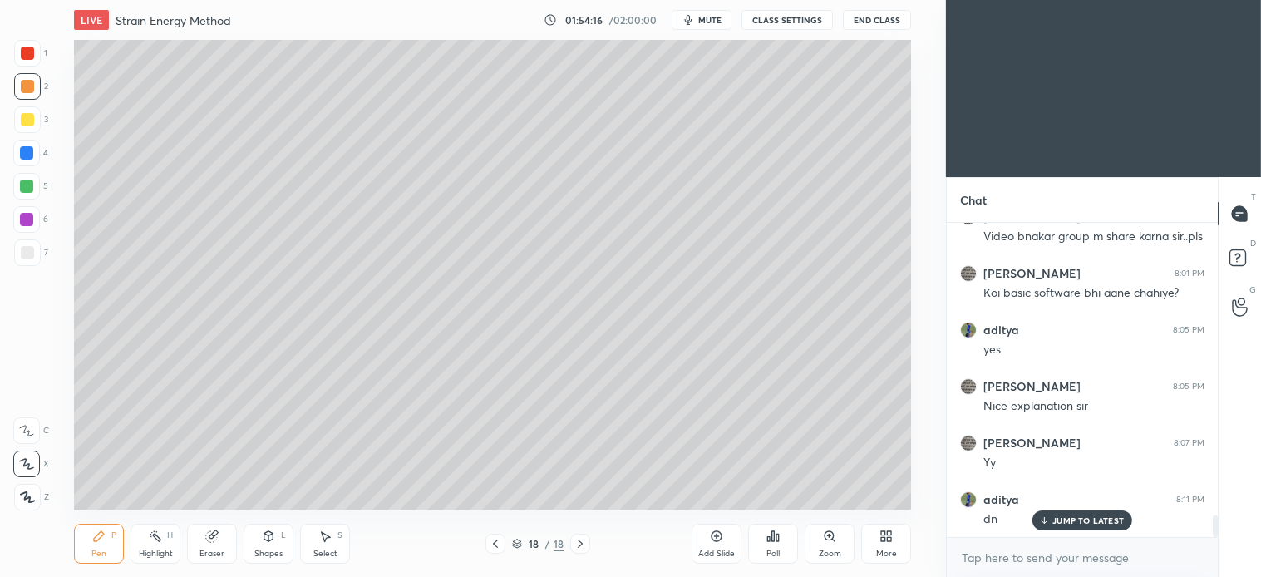
scroll to position [4257, 0]
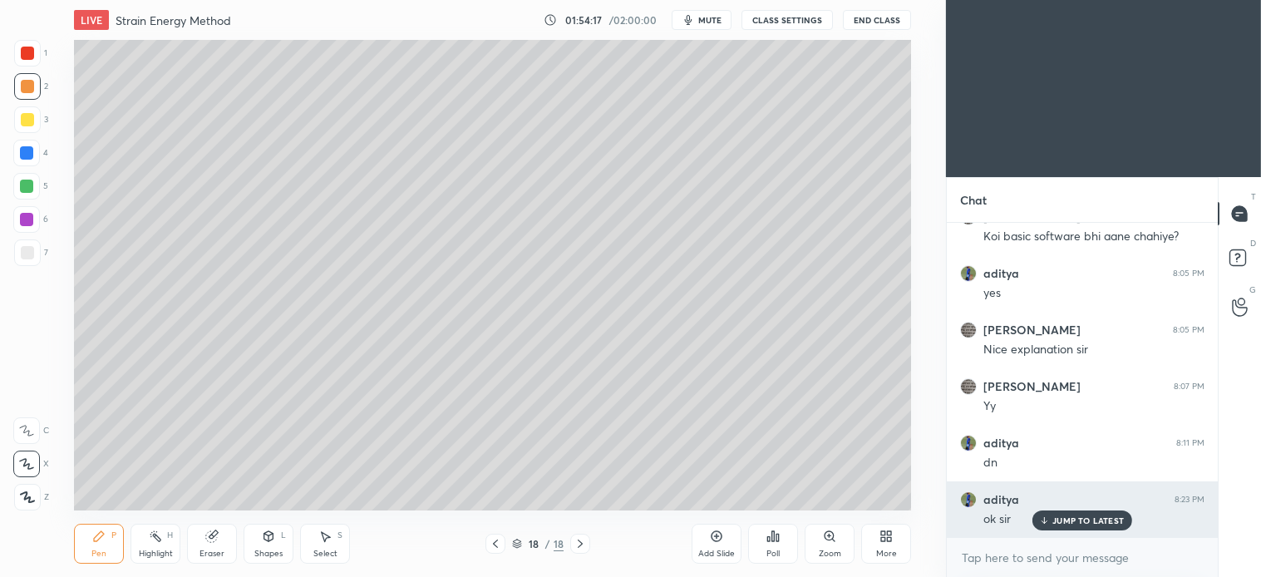
click at [1109, 517] on p "JUMP TO LATEST" at bounding box center [1087, 520] width 71 height 10
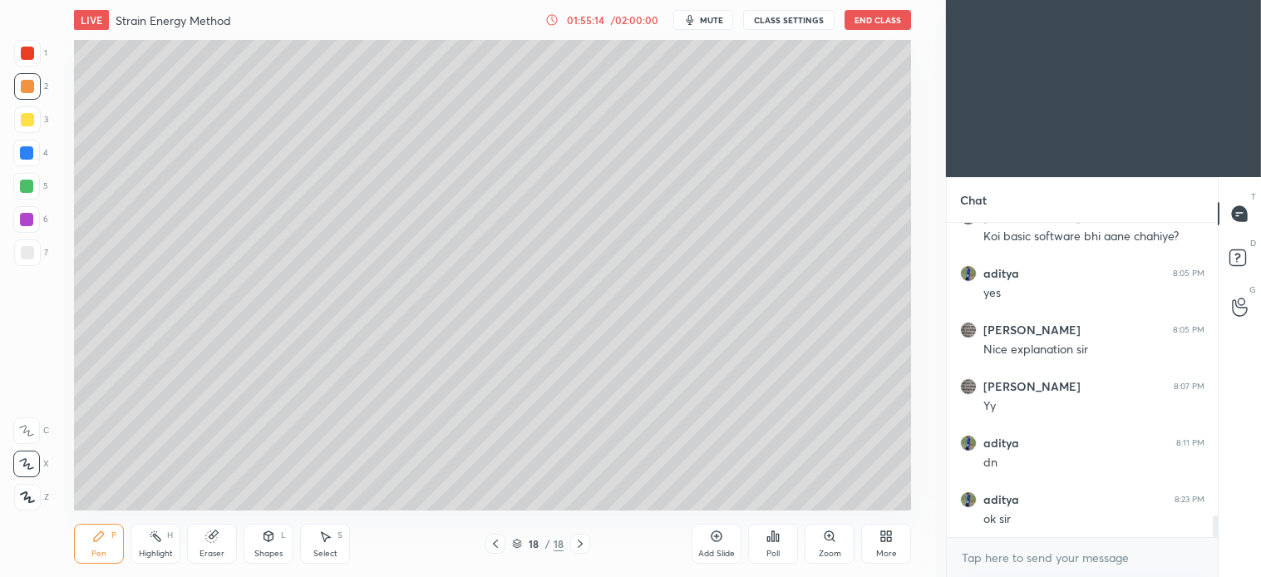
click at [277, 544] on div "Shapes L" at bounding box center [269, 544] width 50 height 40
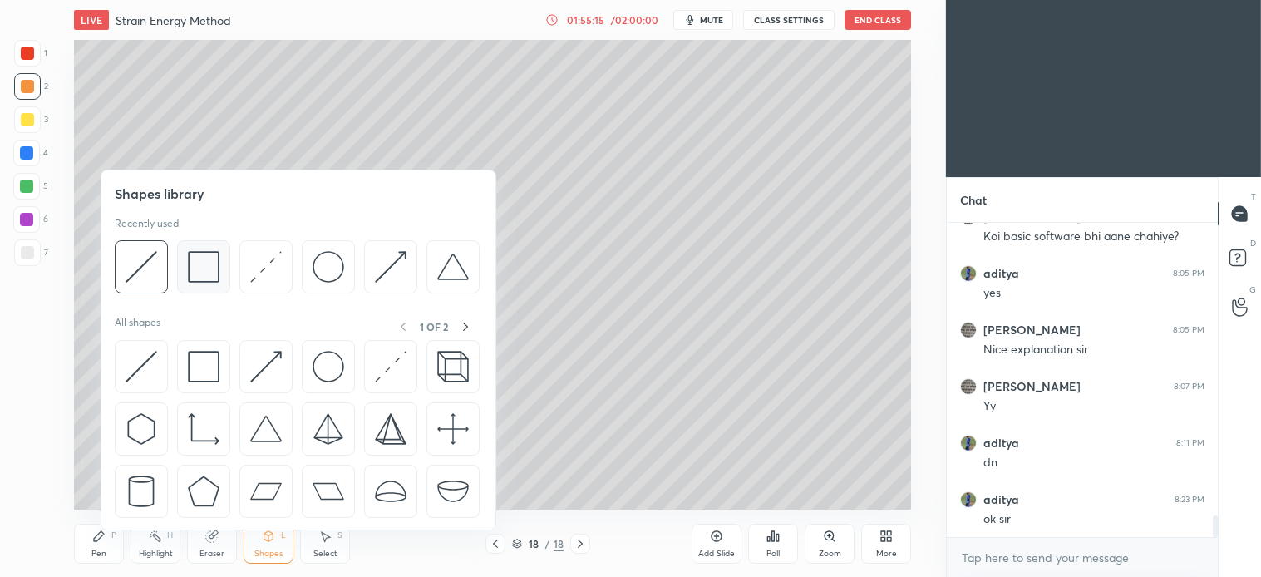
click at [209, 275] on img at bounding box center [204, 267] width 32 height 32
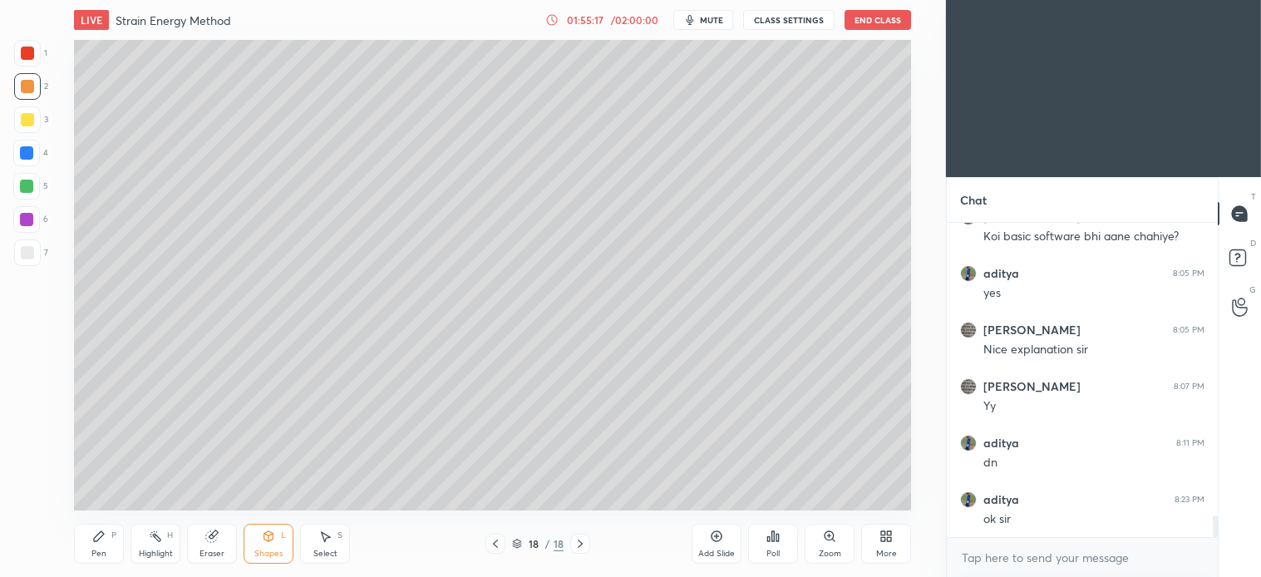
click at [111, 555] on div "Pen P" at bounding box center [99, 544] width 50 height 40
click at [31, 183] on div at bounding box center [26, 186] width 13 height 13
click at [710, 25] on span "mute" at bounding box center [711, 20] width 23 height 12
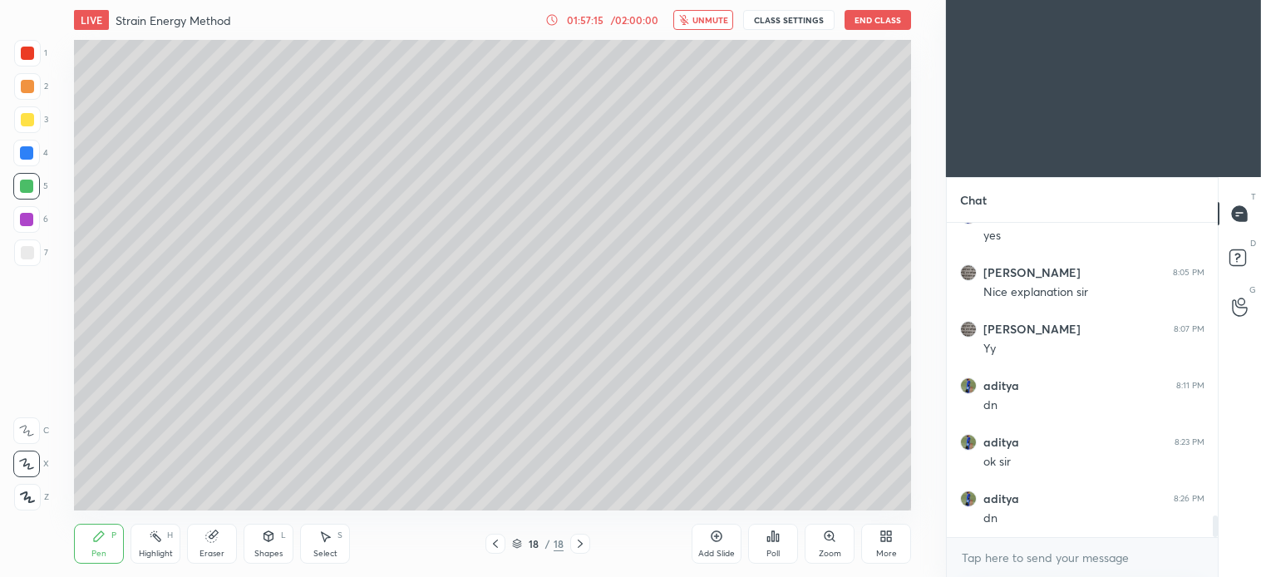
scroll to position [4374, 0]
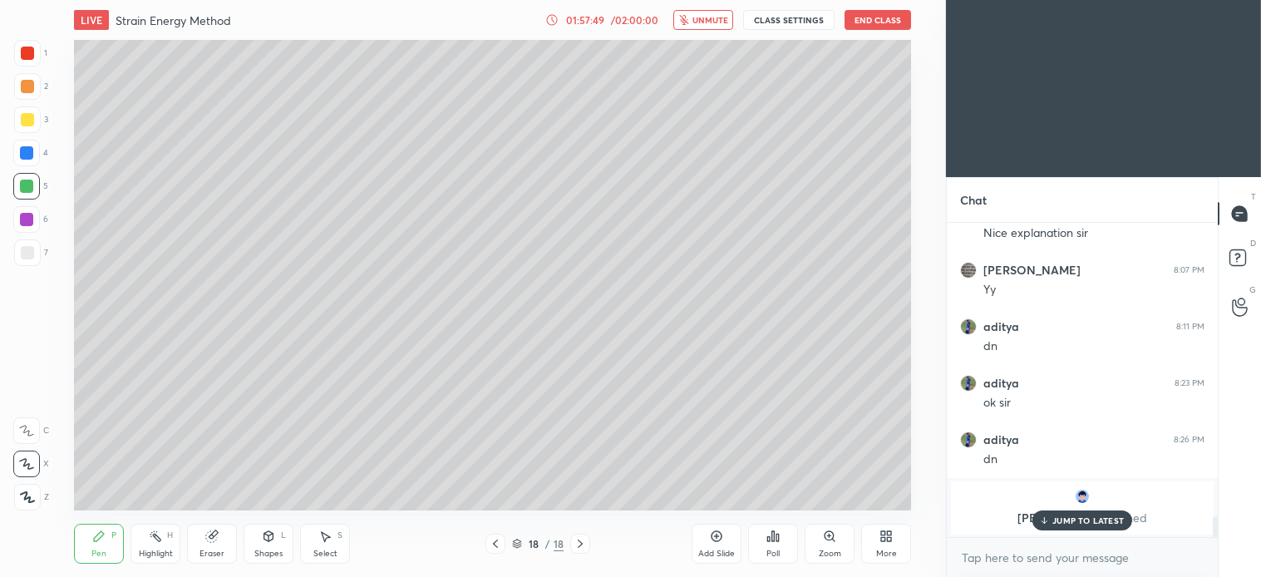
click at [1106, 519] on p "JUMP TO LATEST" at bounding box center [1087, 520] width 71 height 10
click at [707, 27] on button "unmute" at bounding box center [703, 20] width 60 height 20
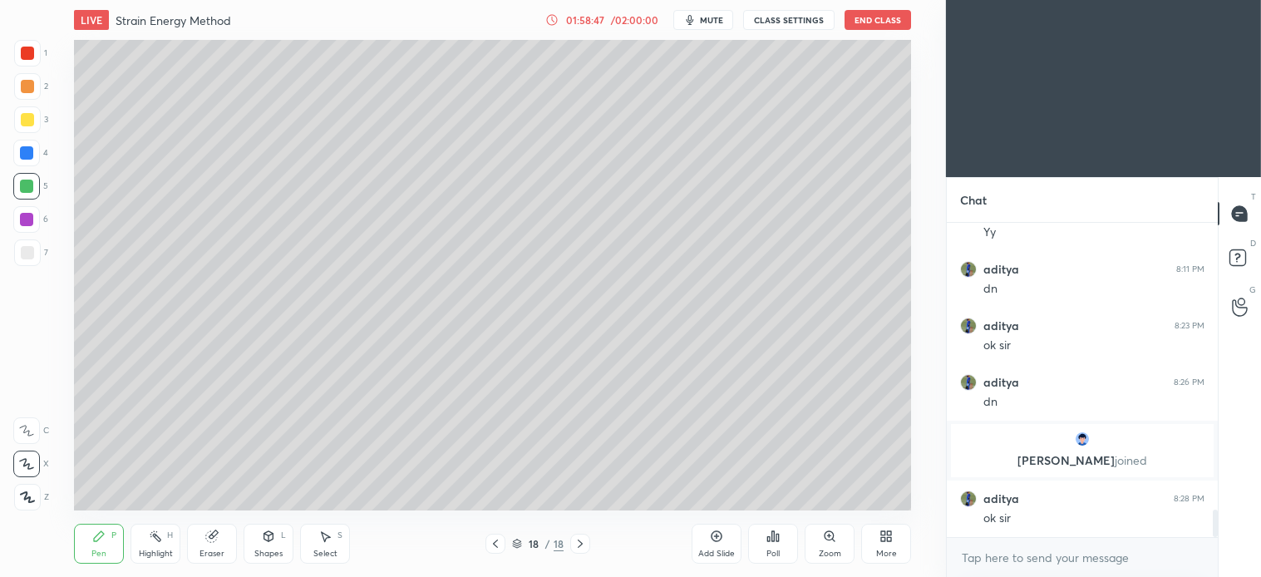
scroll to position [3298, 0]
click at [585, 545] on icon at bounding box center [580, 543] width 13 height 13
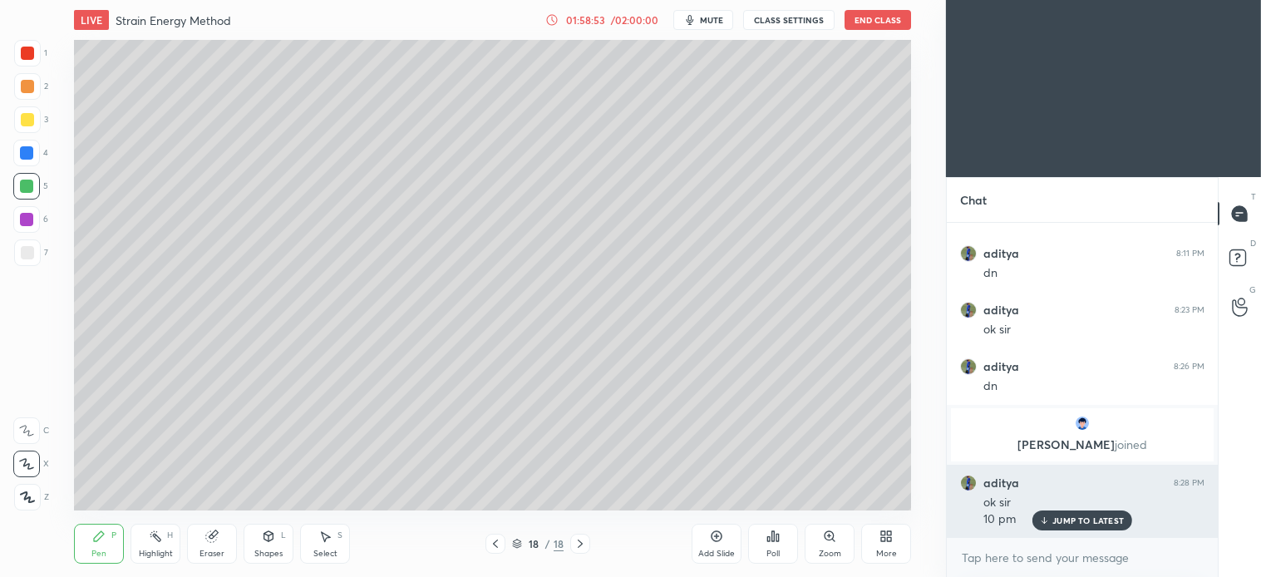
click at [1099, 519] on p "JUMP TO LATEST" at bounding box center [1087, 520] width 71 height 10
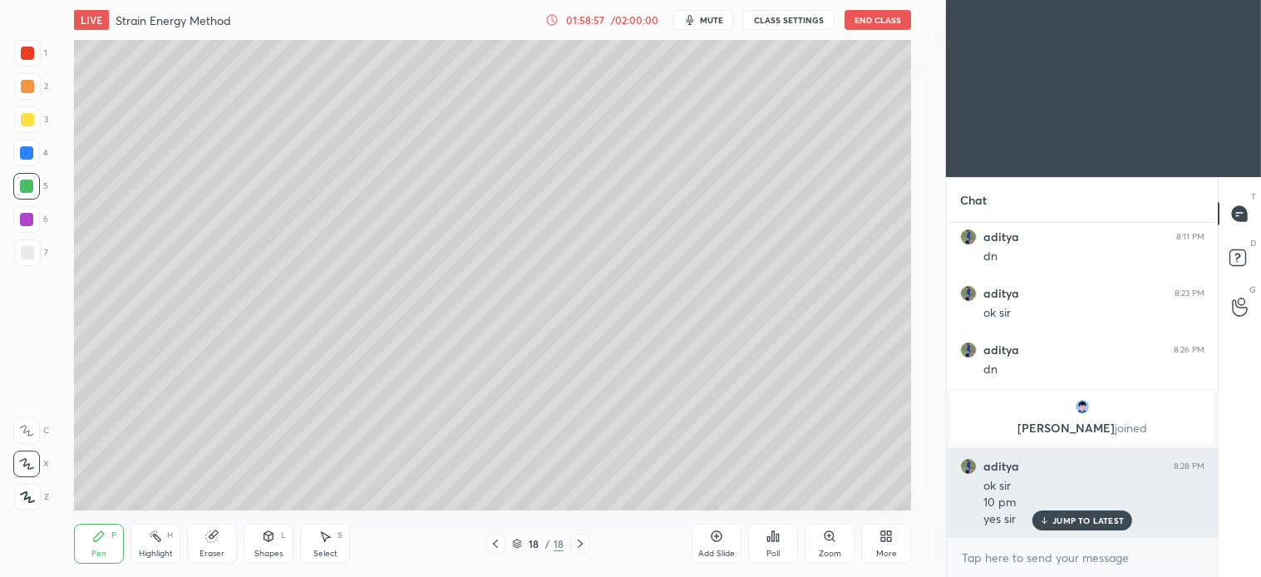
click at [1098, 518] on p "JUMP TO LATEST" at bounding box center [1087, 520] width 71 height 10
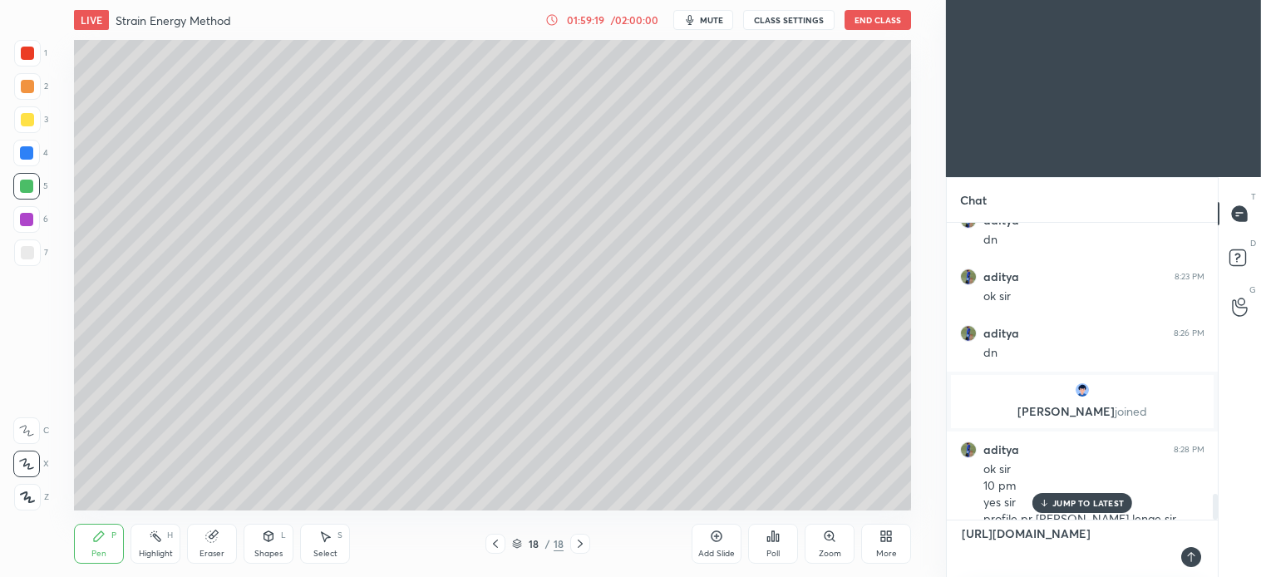
scroll to position [350, 266]
type textarea "[URL][DOMAIN_NAME]"
click at [1198, 555] on icon at bounding box center [1191, 556] width 13 height 13
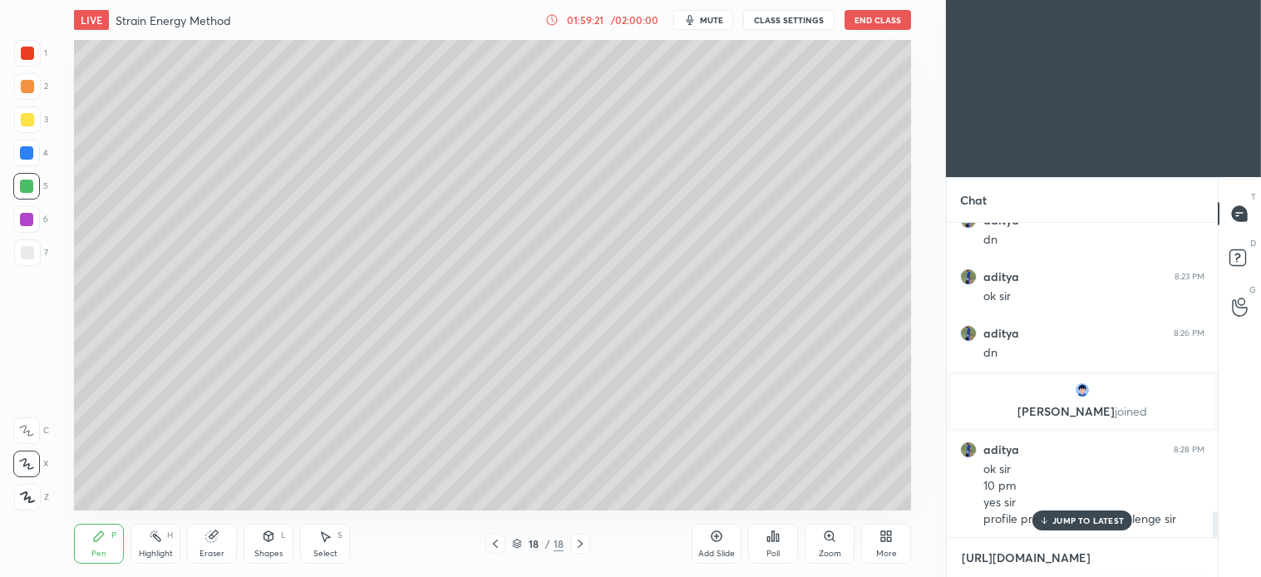
scroll to position [3471, 0]
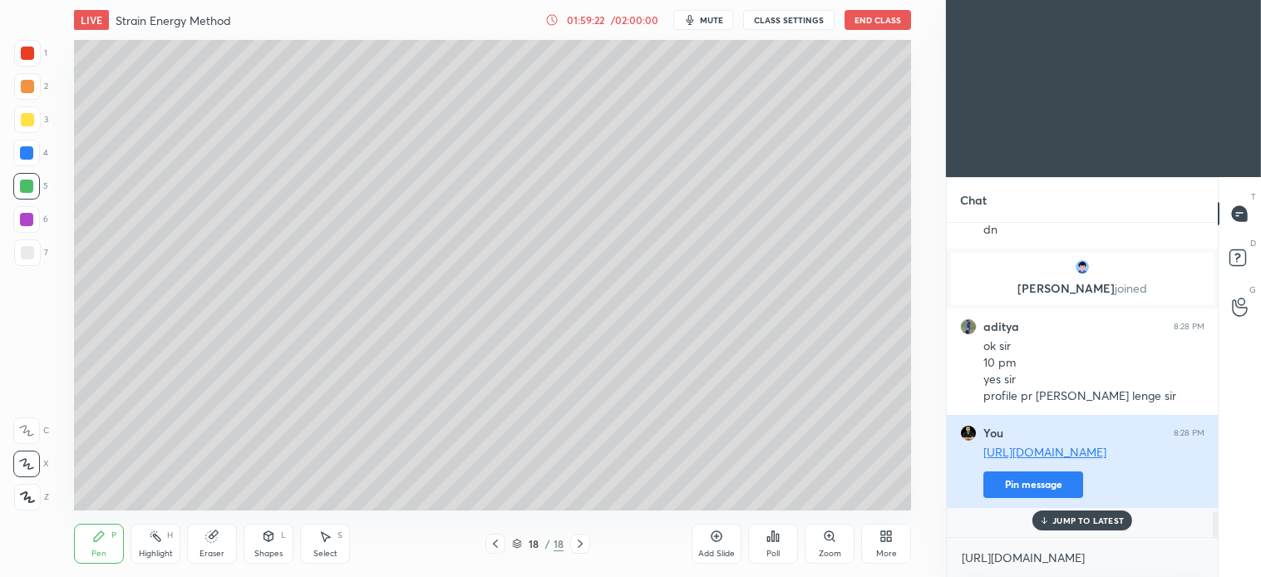
click at [1027, 498] on button "Pin message" at bounding box center [1033, 484] width 100 height 27
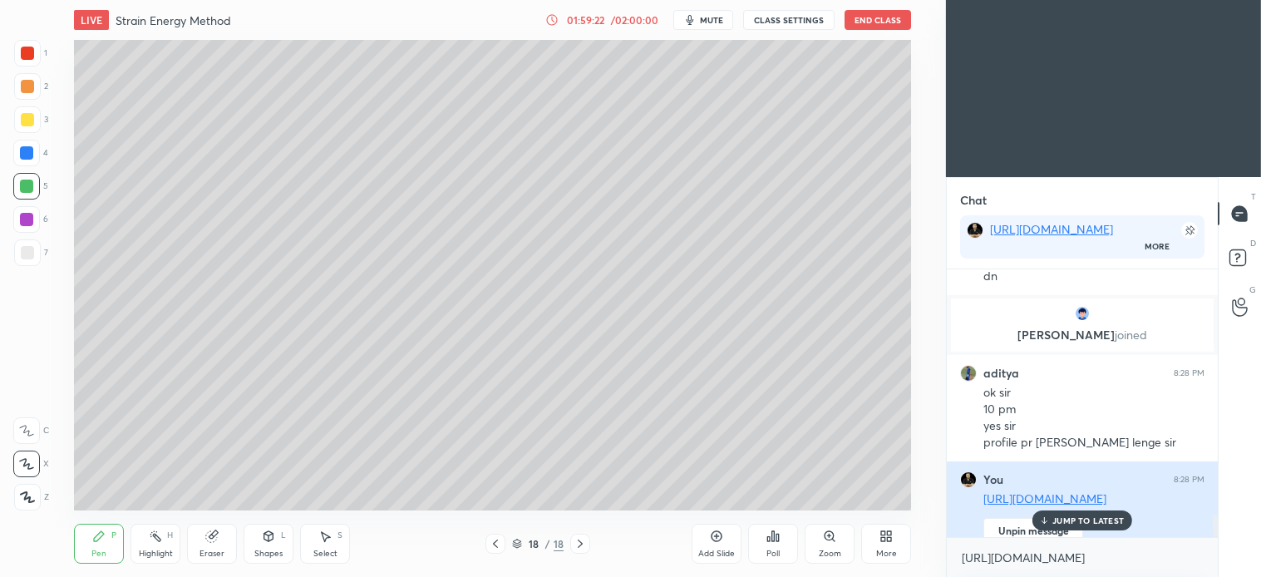
scroll to position [303, 266]
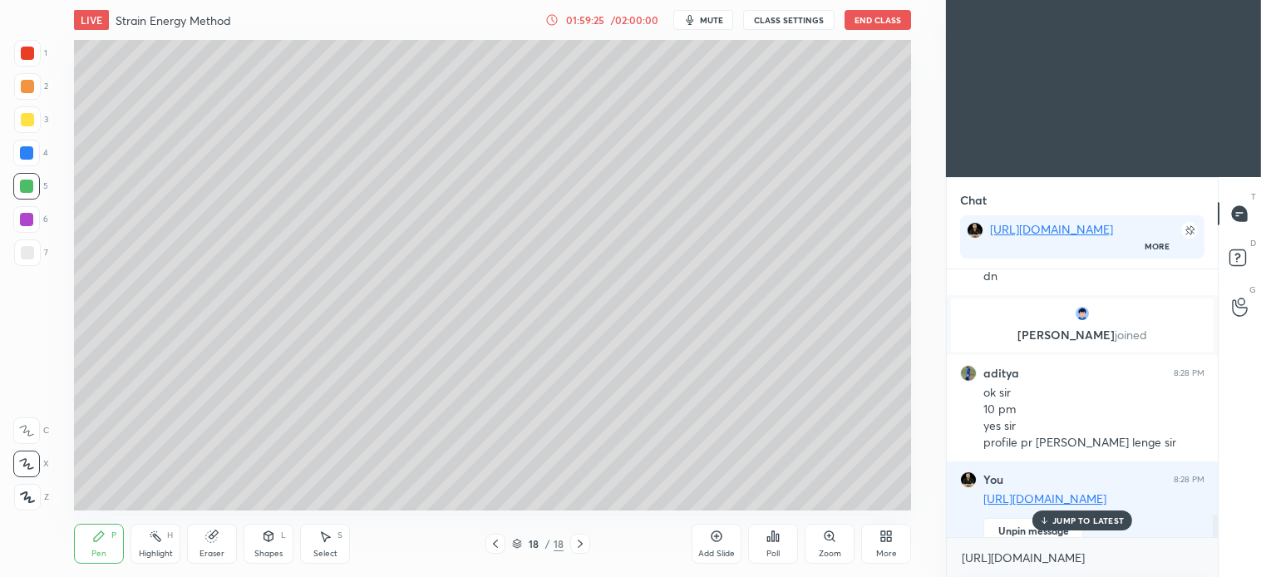
click at [1082, 521] on p "JUMP TO LATEST" at bounding box center [1087, 520] width 71 height 10
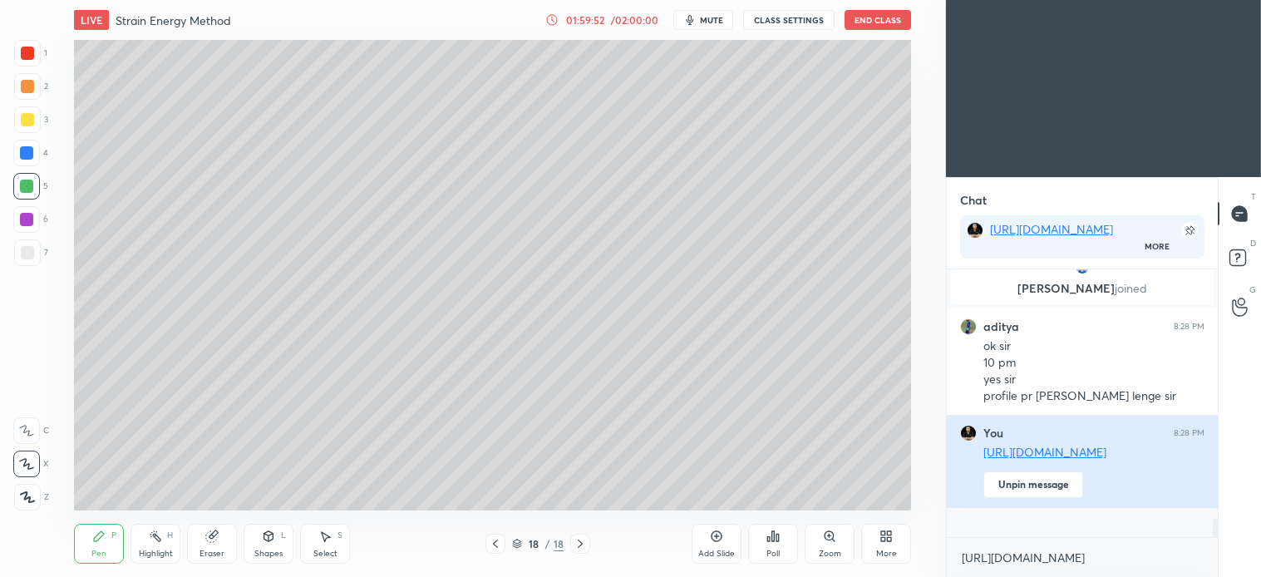
scroll to position [3575, 0]
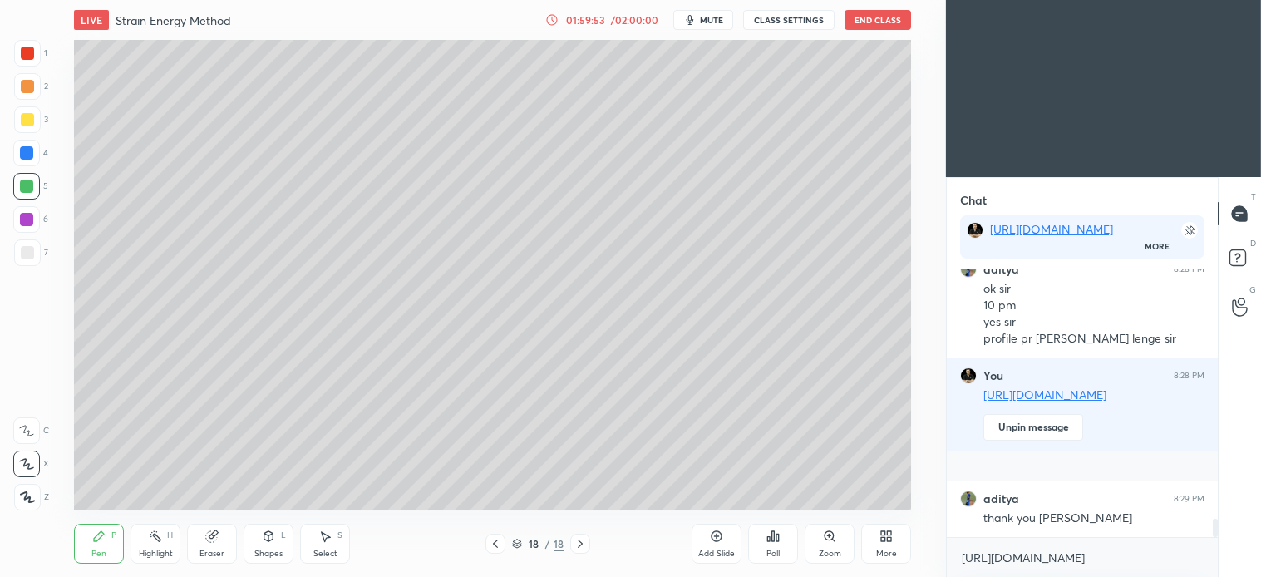
click at [28, 96] on div at bounding box center [27, 86] width 27 height 27
click at [7, 131] on div "1 2 3 4 5 6 7 C X Z C X Z E E Erase all H H" at bounding box center [26, 275] width 53 height 471
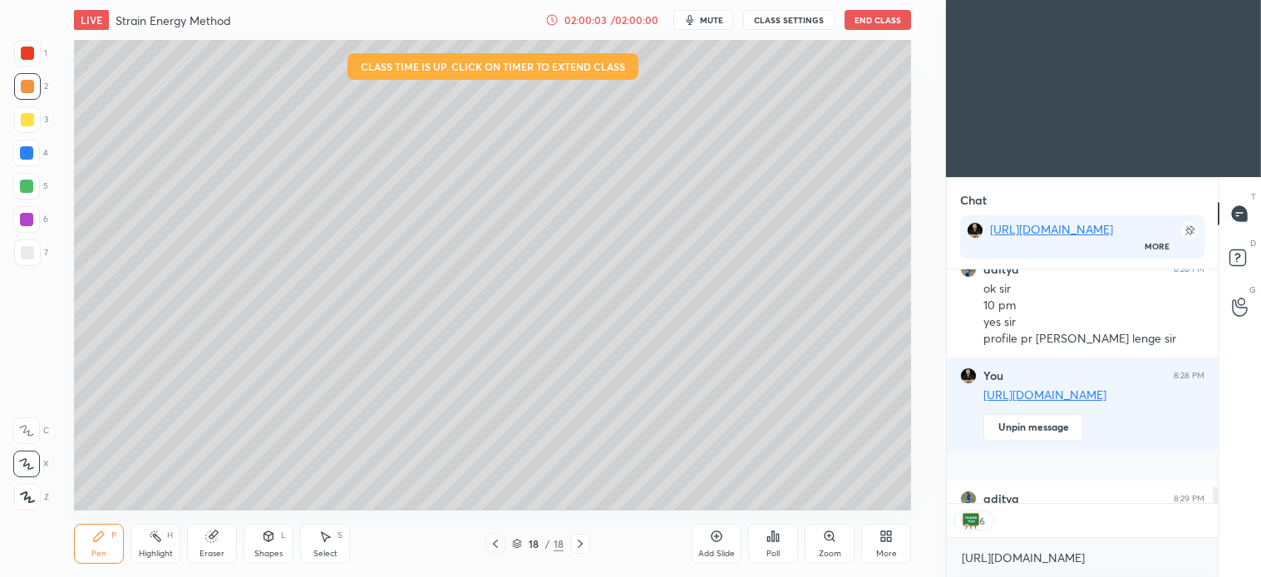
click at [333, 550] on div "Select" at bounding box center [325, 554] width 24 height 8
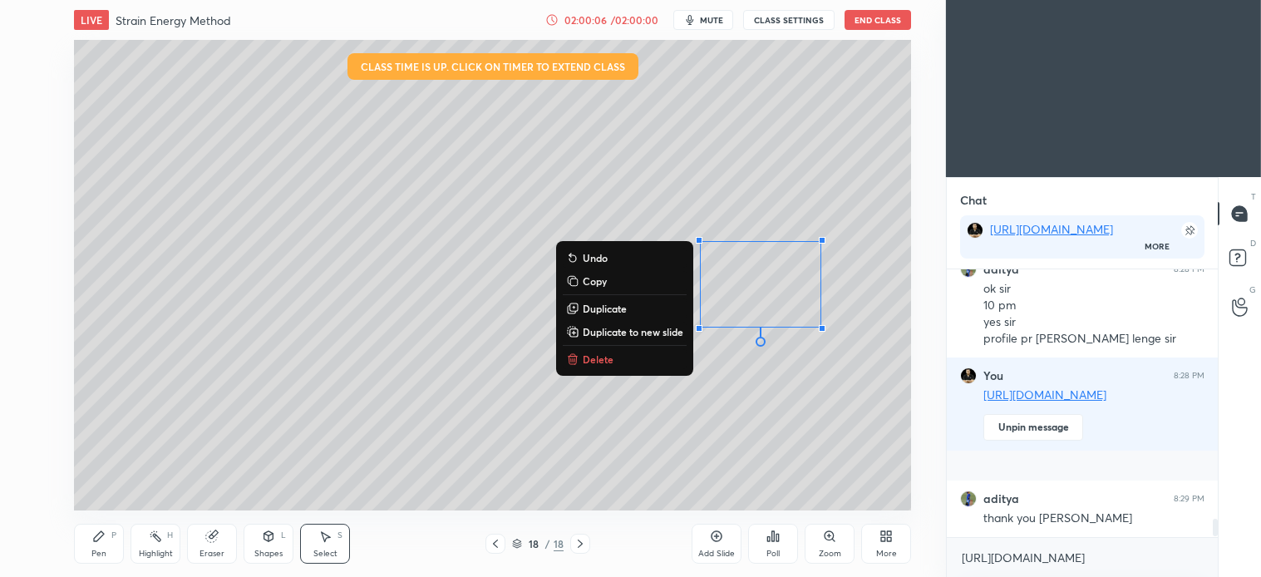
scroll to position [3575, 0]
click at [599, 363] on p "Delete" at bounding box center [598, 358] width 31 height 13
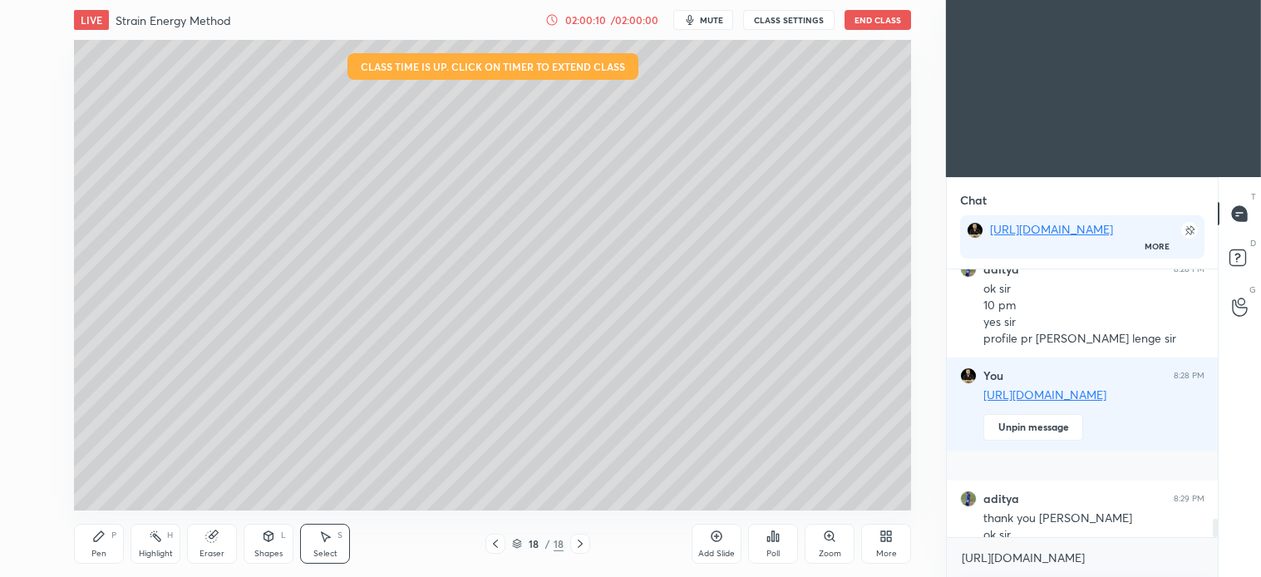
scroll to position [3591, 0]
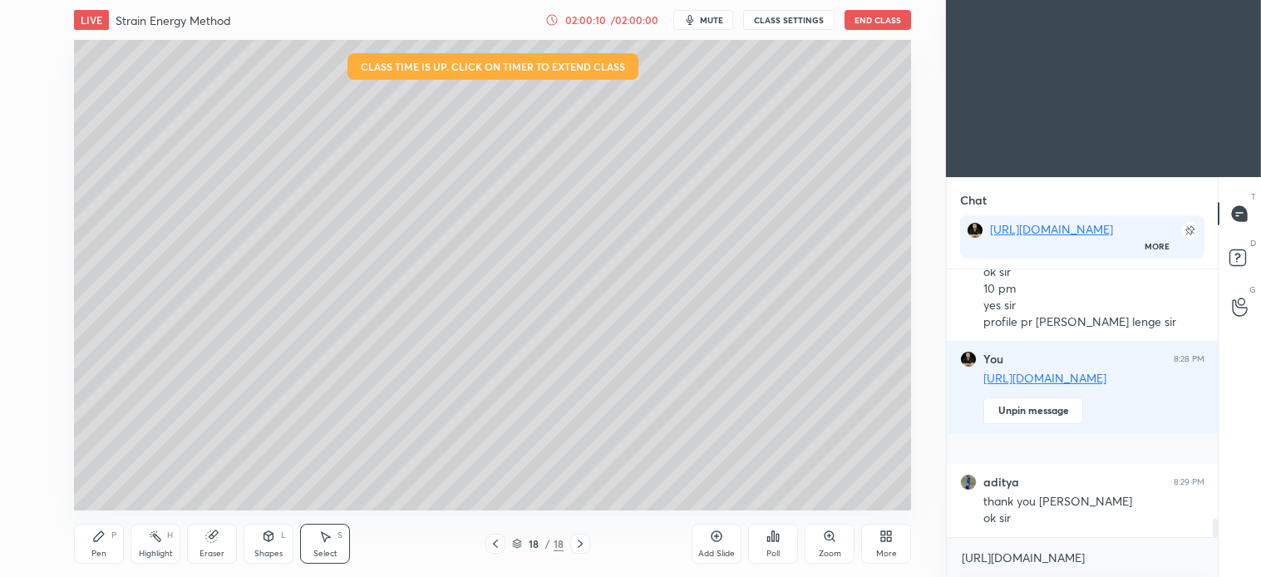
click at [108, 529] on div "Pen P" at bounding box center [99, 544] width 50 height 40
click at [870, 27] on button "End Class" at bounding box center [878, 20] width 67 height 20
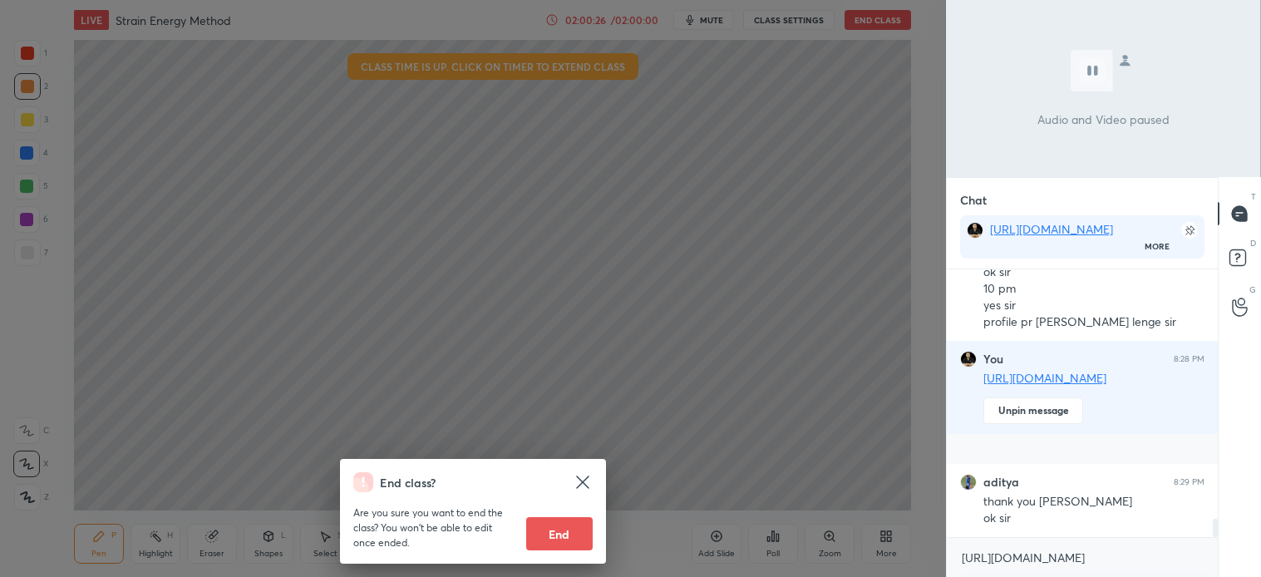
scroll to position [3662, 0]
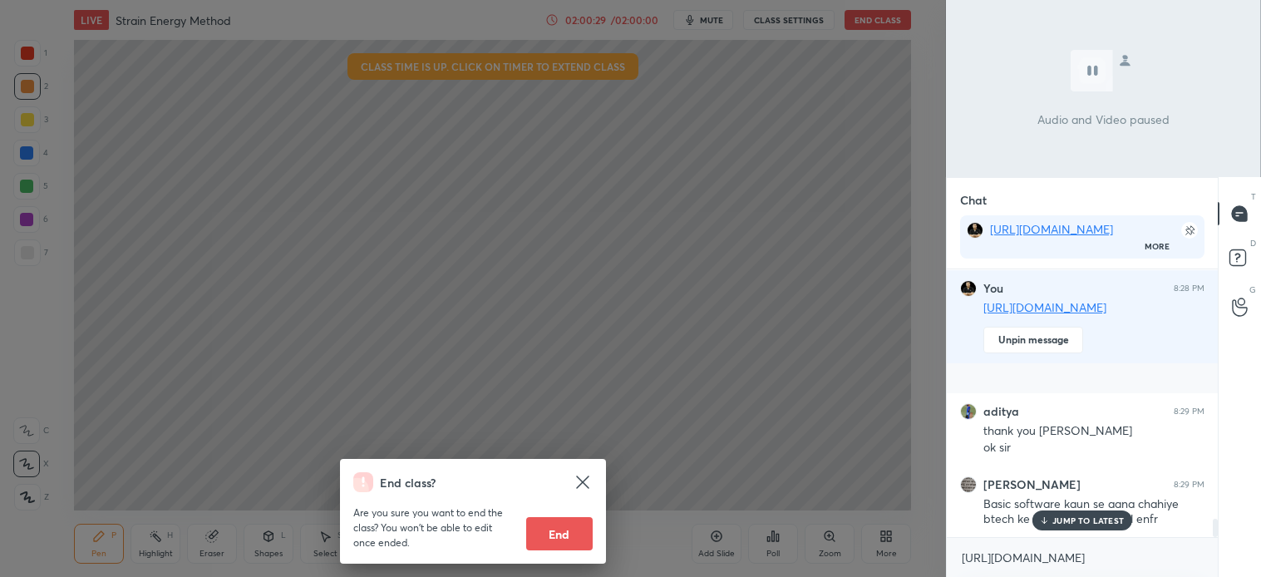
click at [653, 449] on div "End class? Are you sure you want to end the class? You won’t be able to edit on…" at bounding box center [473, 288] width 946 height 577
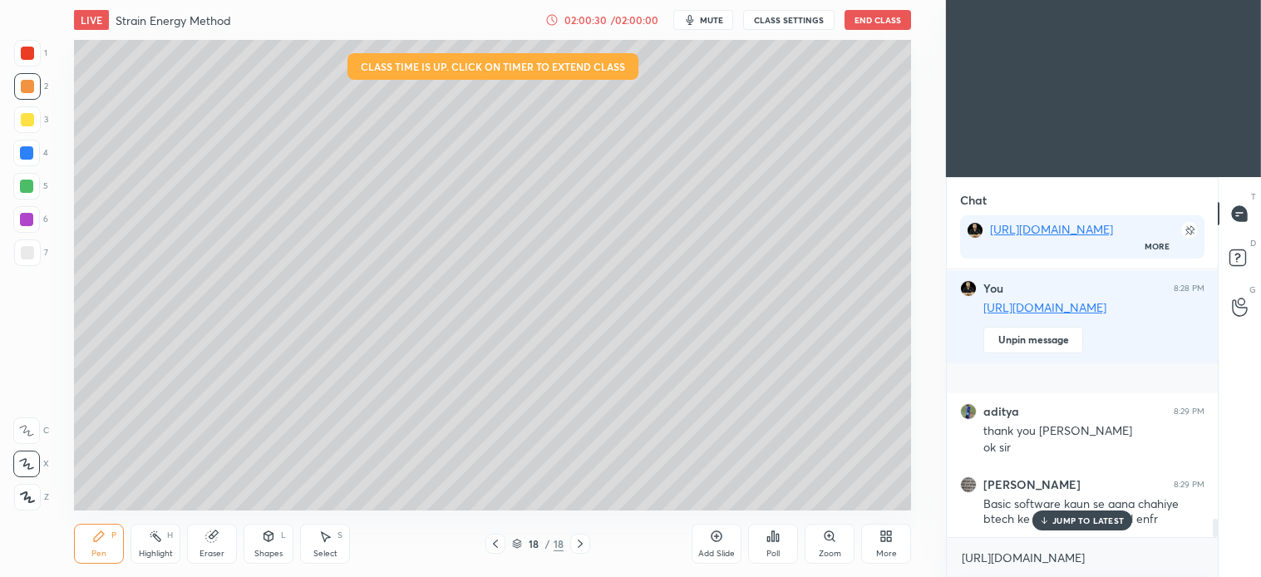
click at [877, 18] on button "End Class" at bounding box center [878, 20] width 67 height 20
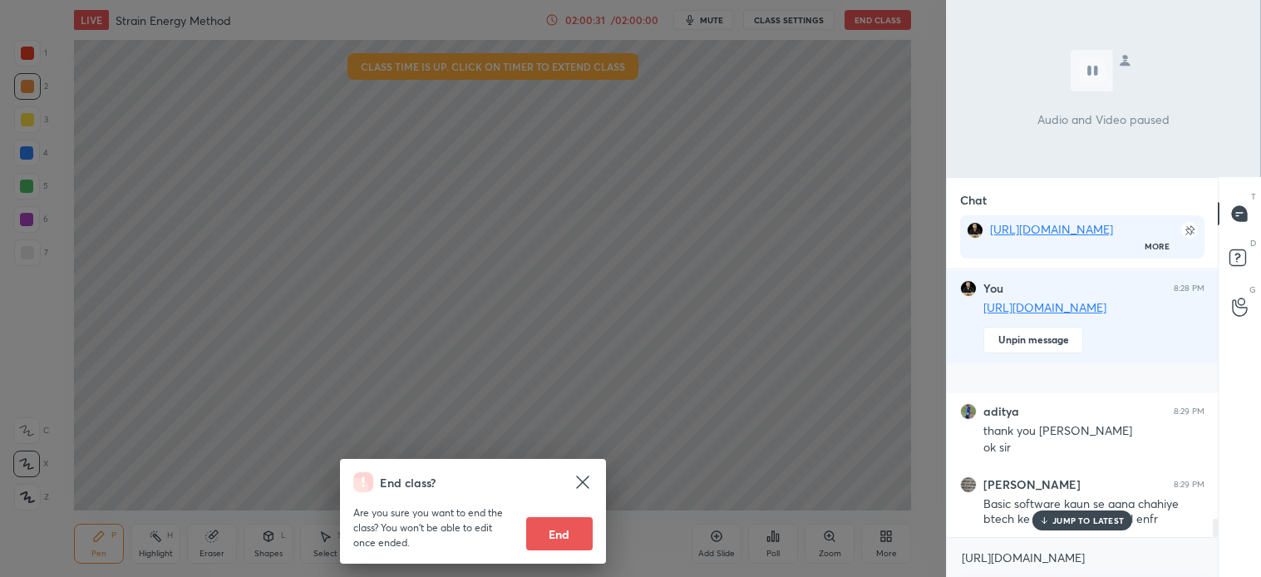
click at [567, 530] on button "End" at bounding box center [559, 533] width 67 height 33
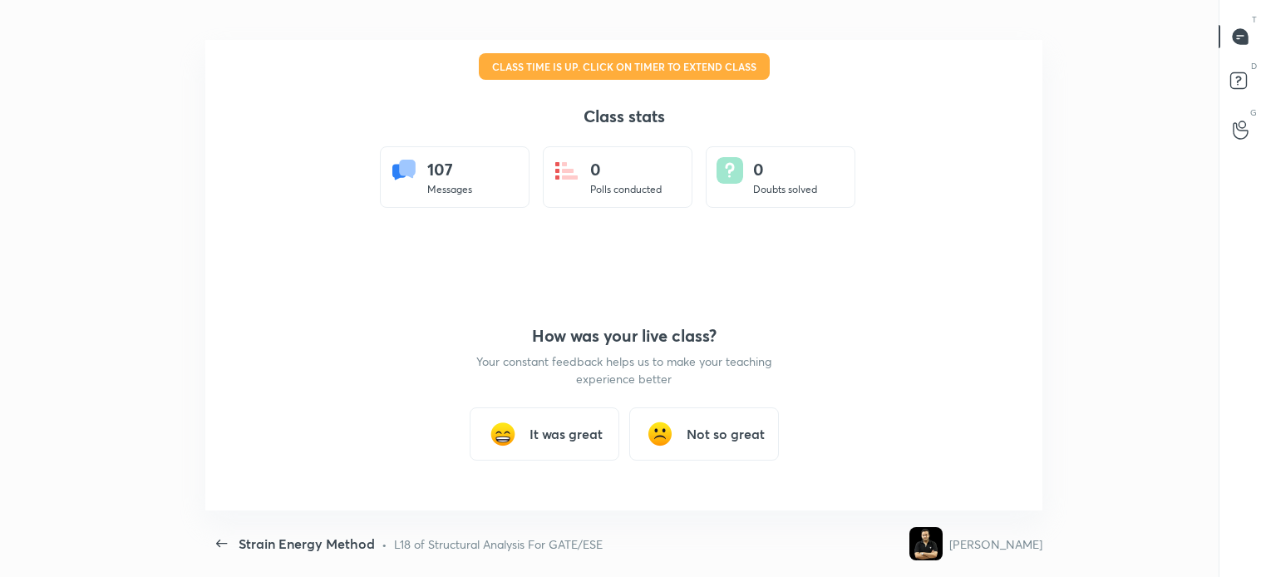
scroll to position [0, 0]
click at [560, 428] on h3 "It was great" at bounding box center [566, 434] width 73 height 20
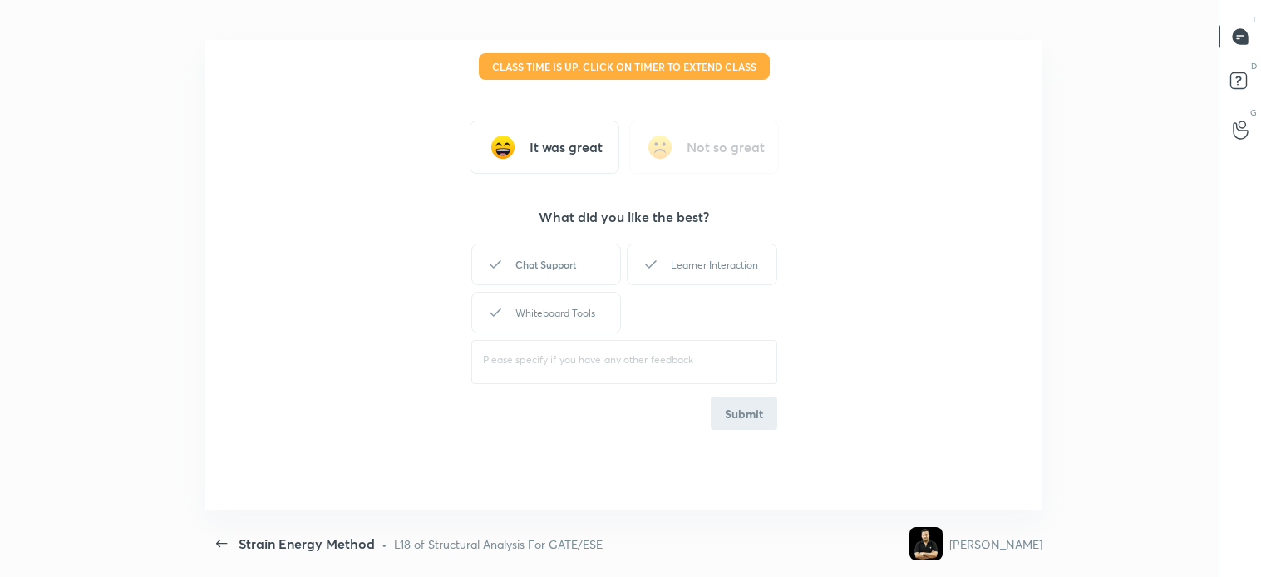
click at [553, 259] on div "Chat Support" at bounding box center [546, 265] width 150 height 42
click at [692, 259] on div "Learner Interaction" at bounding box center [702, 265] width 150 height 42
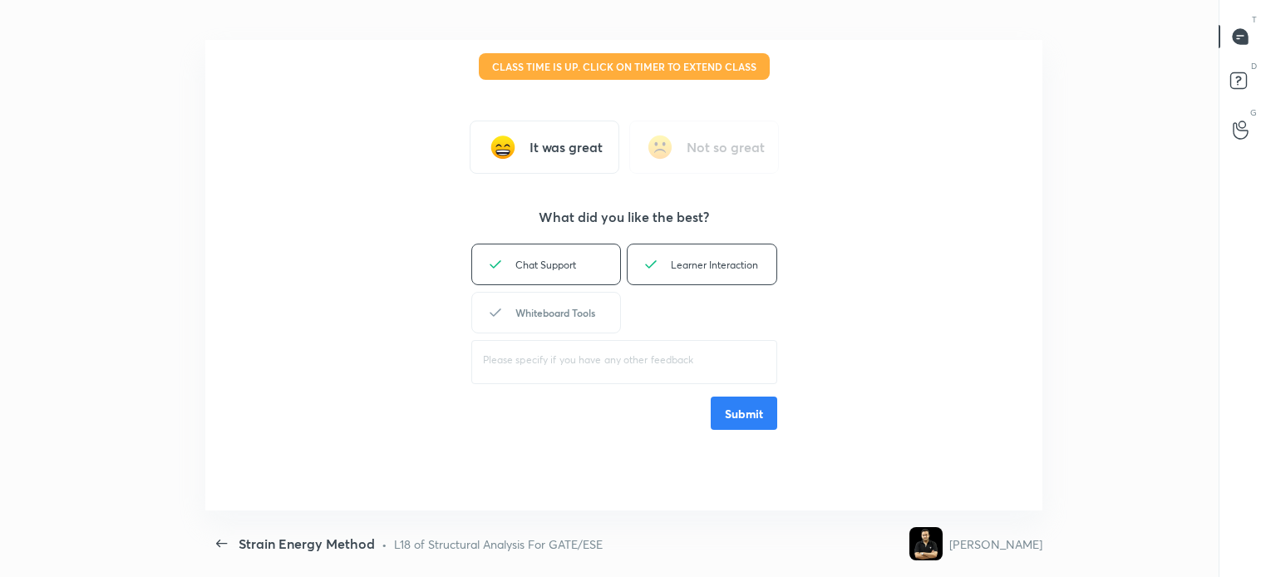
click at [577, 298] on div "Whiteboard Tools" at bounding box center [546, 313] width 150 height 42
click at [747, 426] on button "Submit" at bounding box center [744, 413] width 67 height 33
